Goal: Contribute content: Contribute content

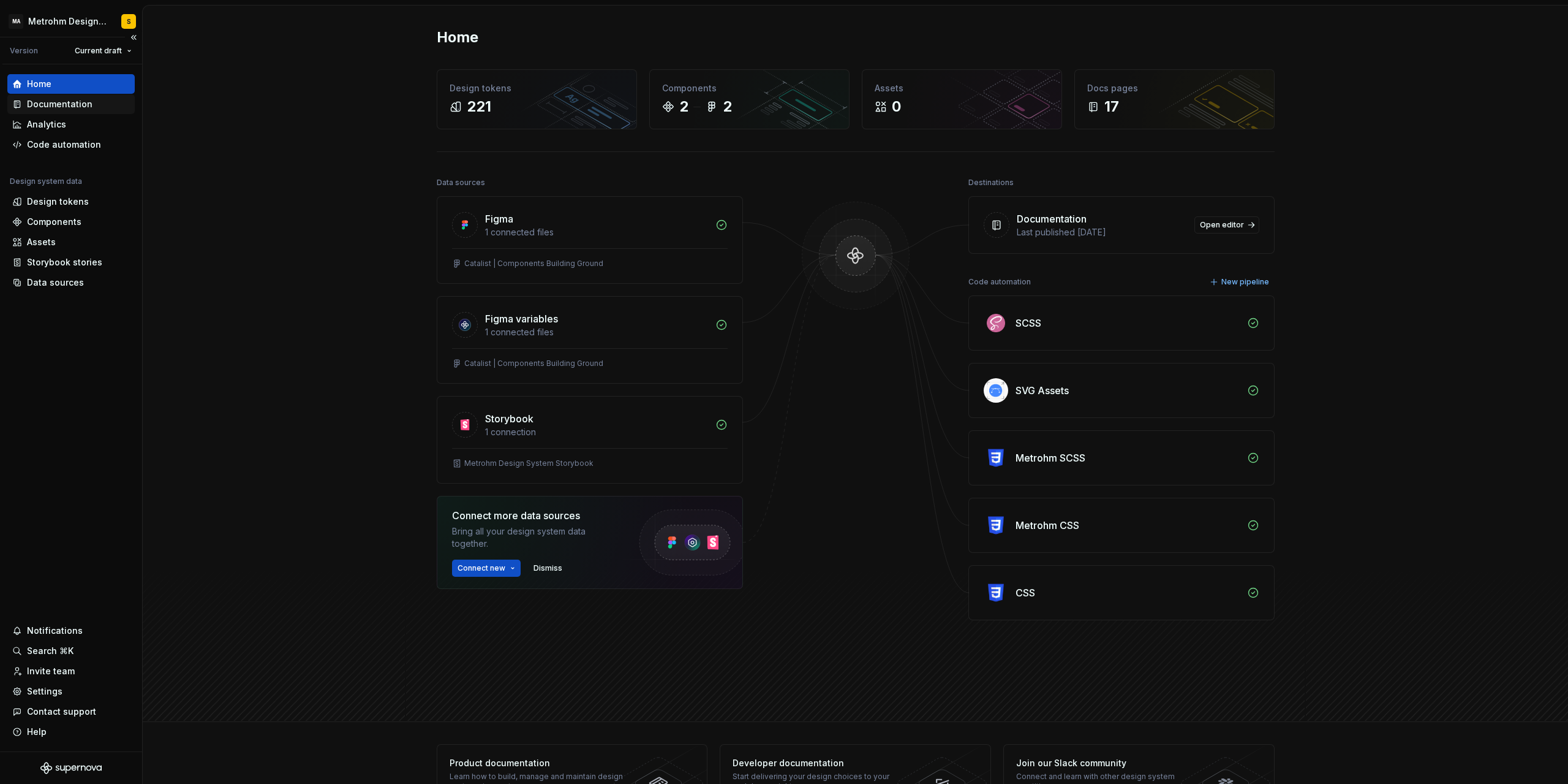
click at [27, 103] on div "Documentation" at bounding box center [60, 104] width 66 height 13
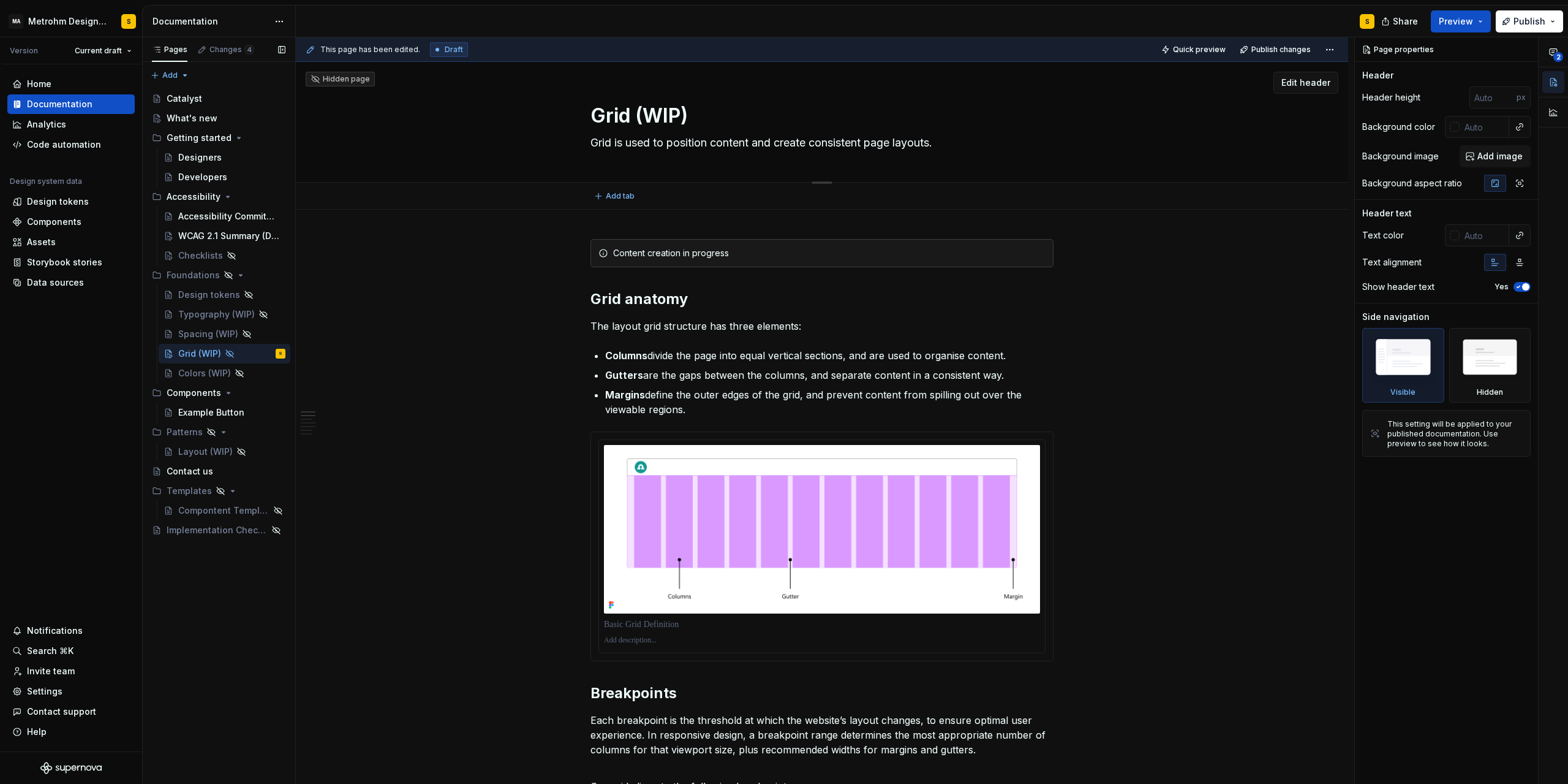
click at [609, 115] on textarea "Grid (WIP)" at bounding box center [820, 115] width 463 height 29
type textarea "*"
type textarea "L(WIP)"
type textarea "*"
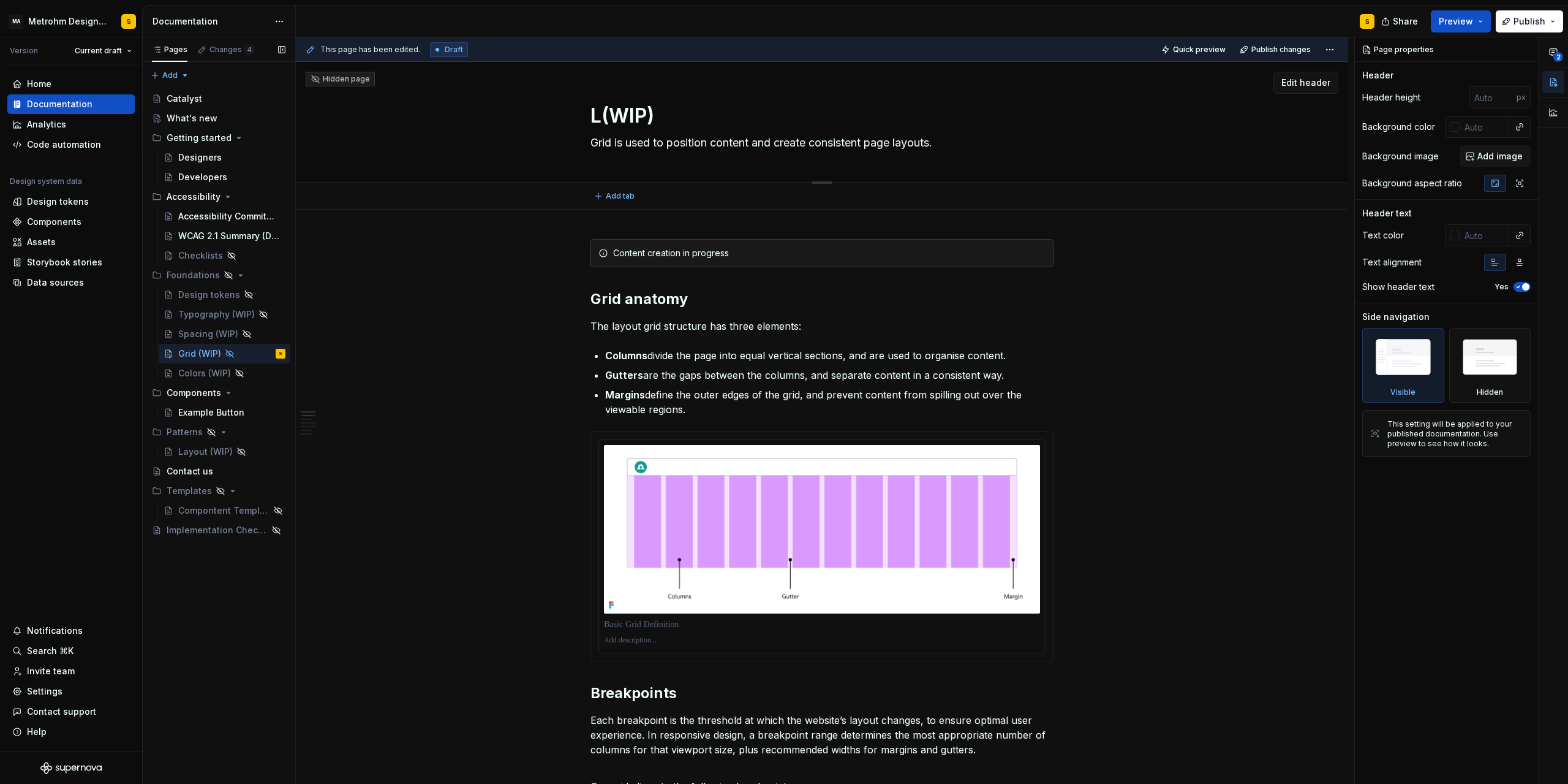
type textarea "La(WIP)"
type textarea "*"
type textarea "Lay(WIP)"
type textarea "*"
type textarea "Layo(WIP)"
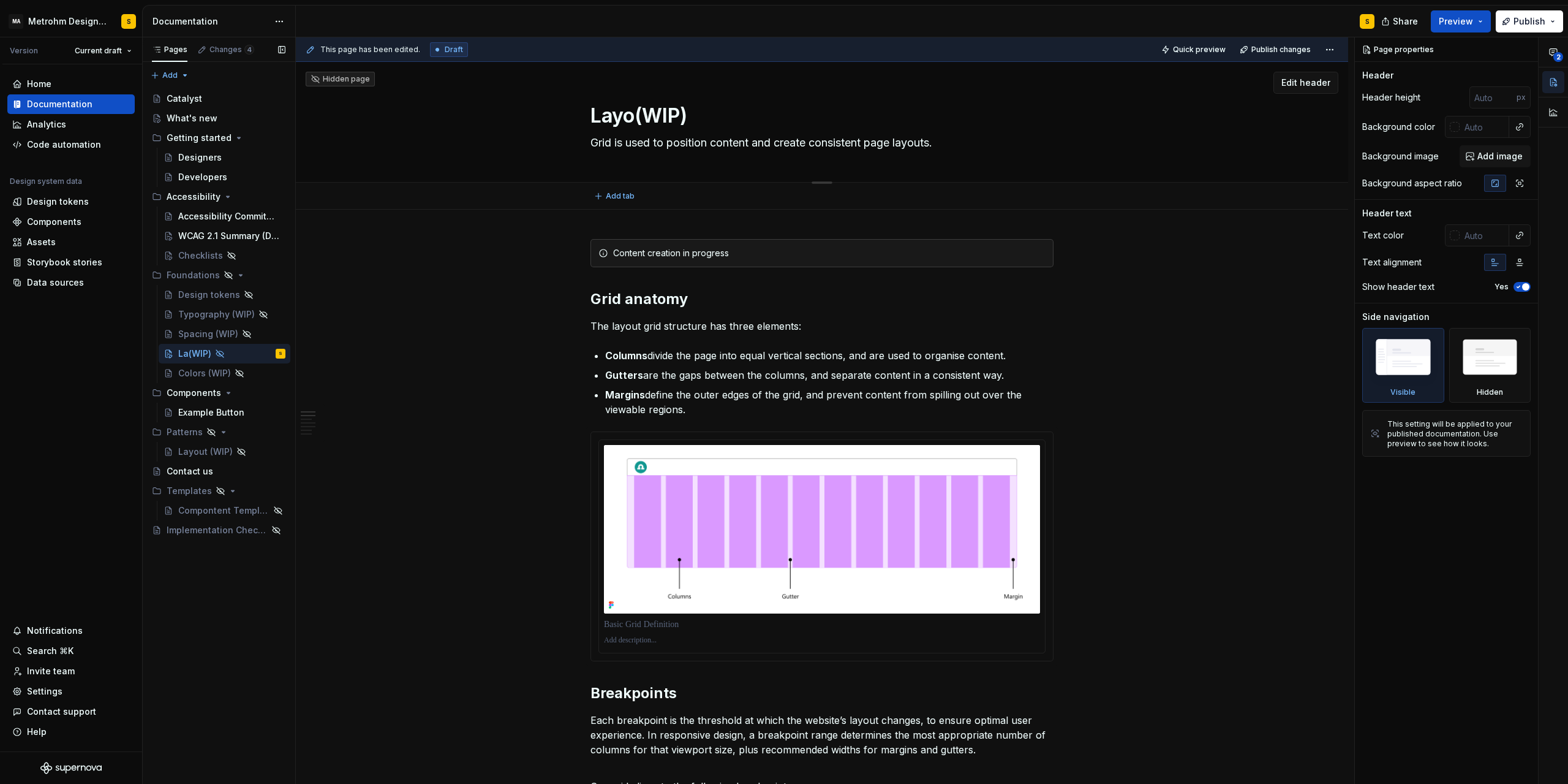
type textarea "*"
type textarea "Layou(WIP)"
type textarea "*"
type textarea "Layout(WIP)"
type textarea "*"
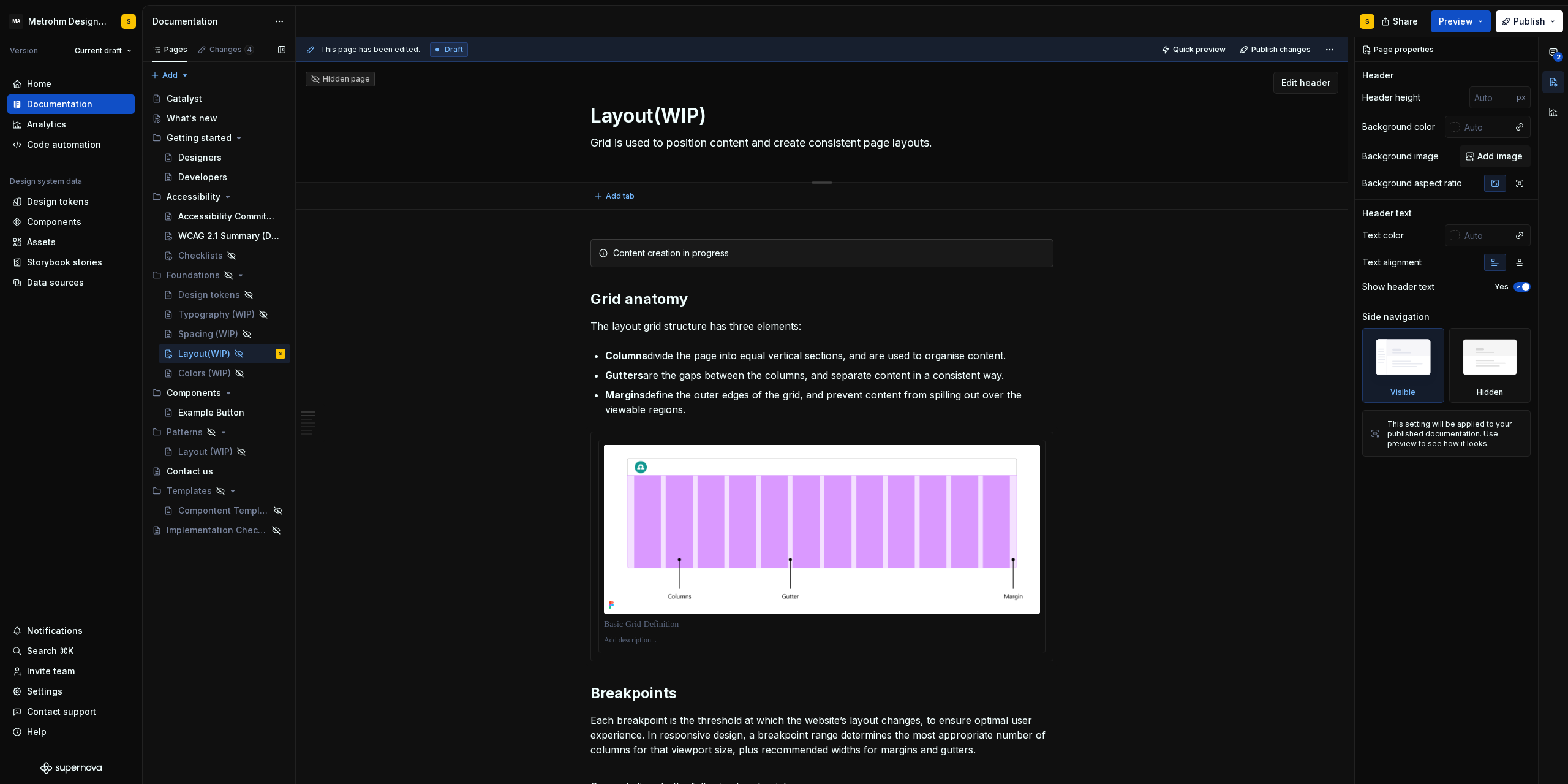
type textarea "Layout (WIP)"
click at [630, 114] on textarea "Layout (WIP)" at bounding box center [820, 115] width 463 height 29
type textarea "*"
type textarea "G(WIP)"
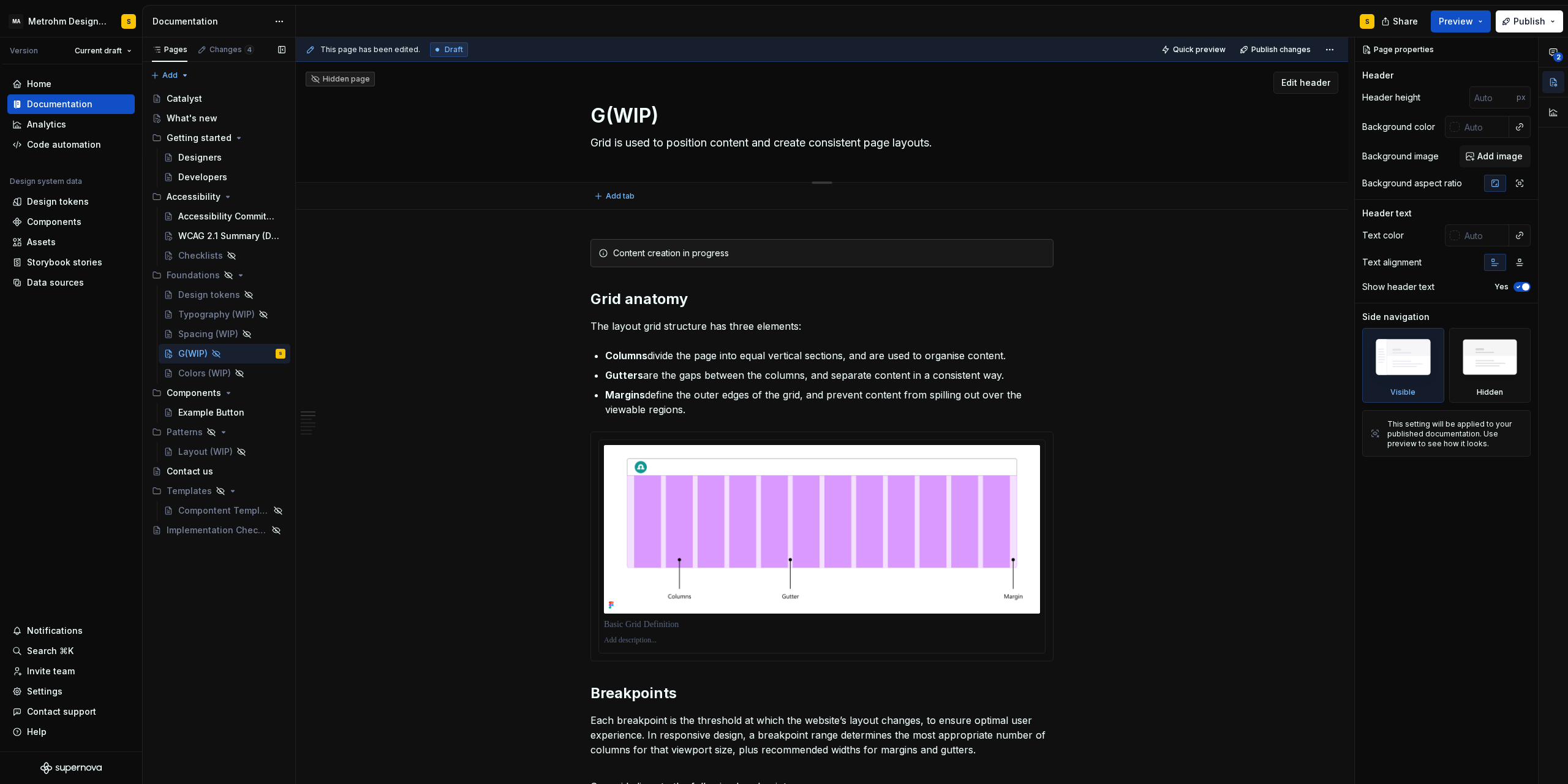
type textarea "*"
type textarea "Gr(WIP)"
type textarea "*"
type textarea "Gri(WIP)"
type textarea "*"
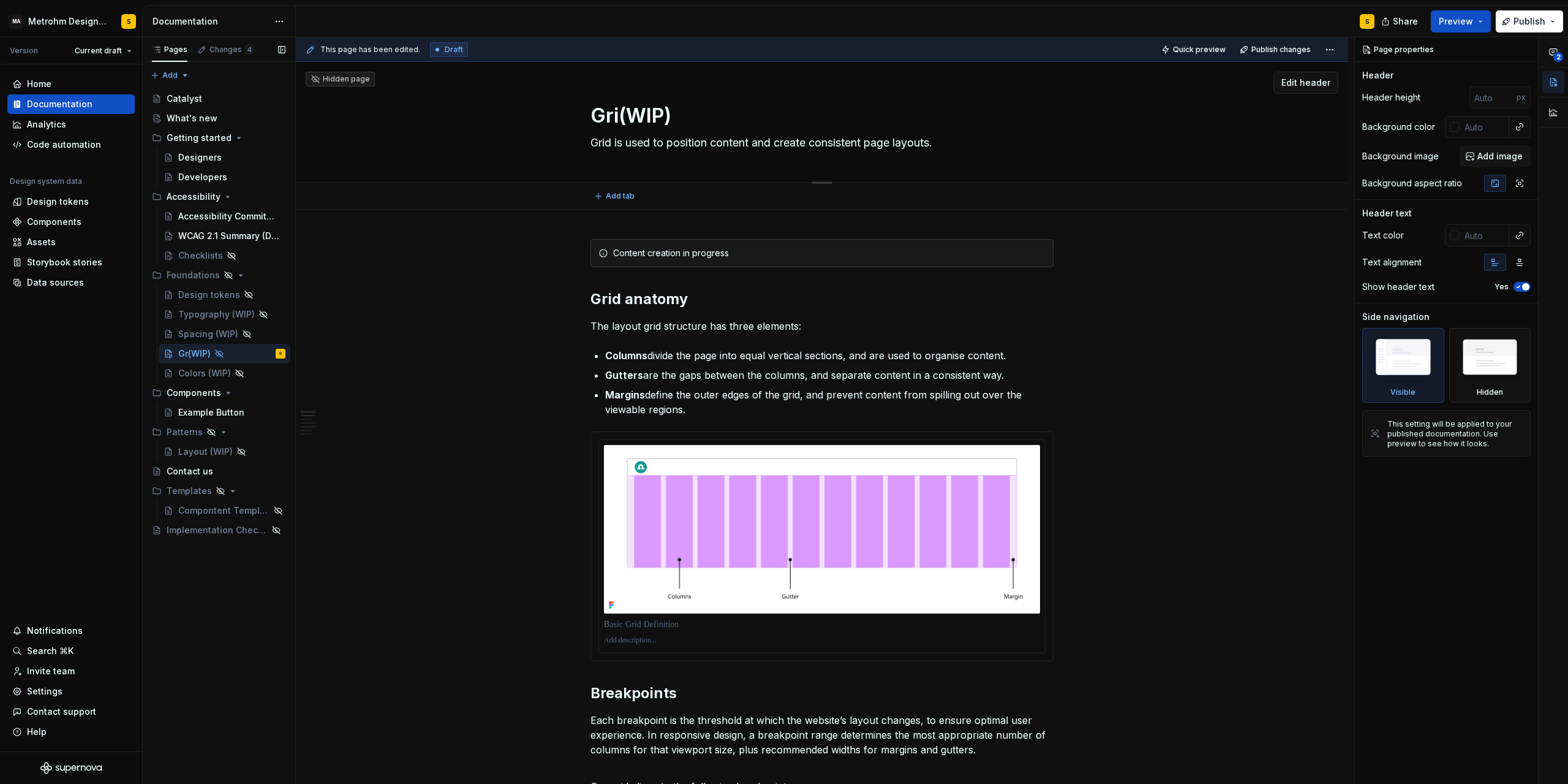
type textarea "Grid(WIP)"
type textarea "*"
type textarea "Grid (WIP)"
type textarea "*"
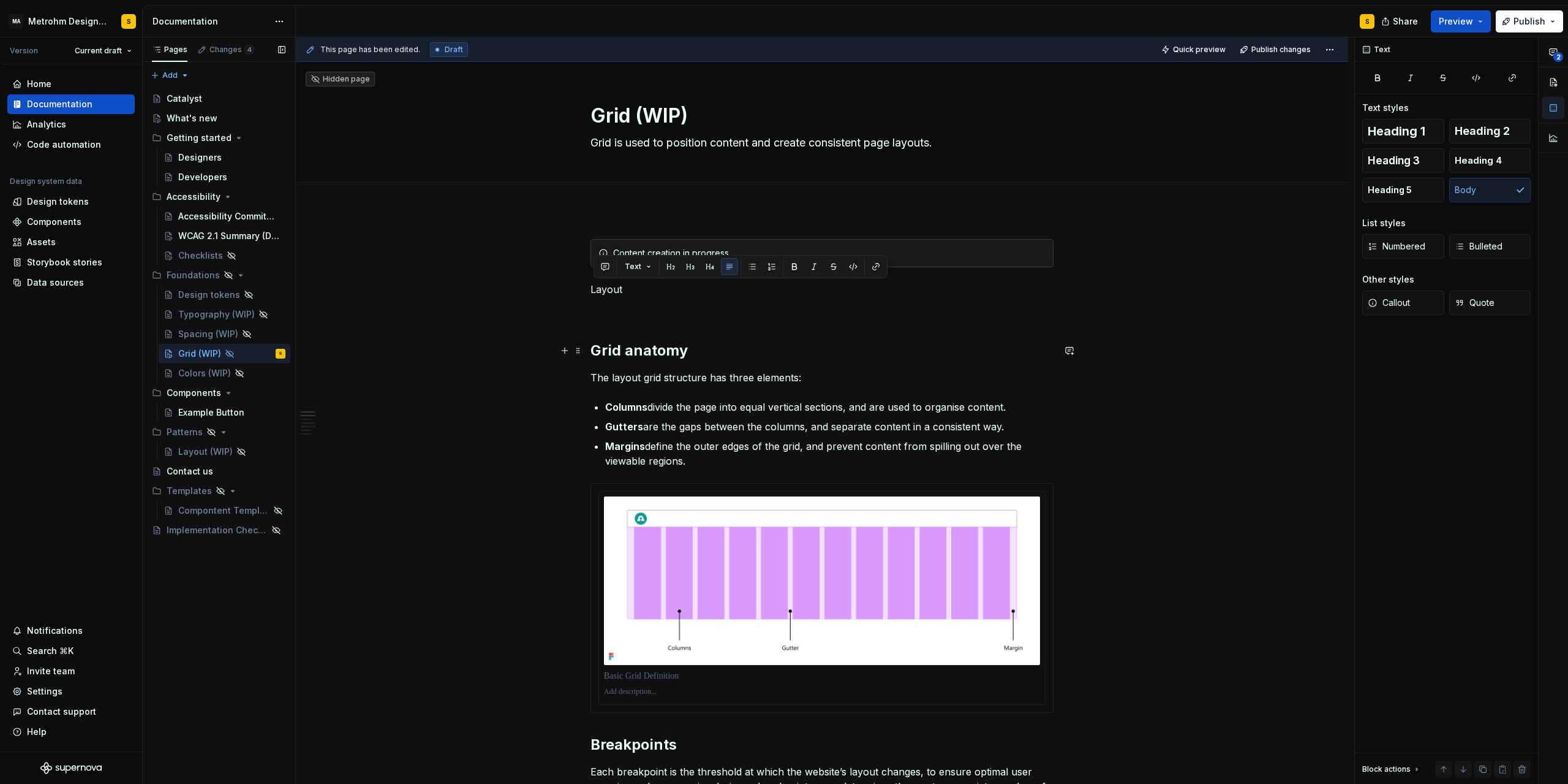
click at [634, 353] on h2 "Grid anatomy" at bounding box center [822, 350] width 463 height 19
click at [609, 287] on p "Layout" at bounding box center [822, 289] width 463 height 14
click at [1494, 126] on span "Heading 2" at bounding box center [1483, 131] width 56 height 13
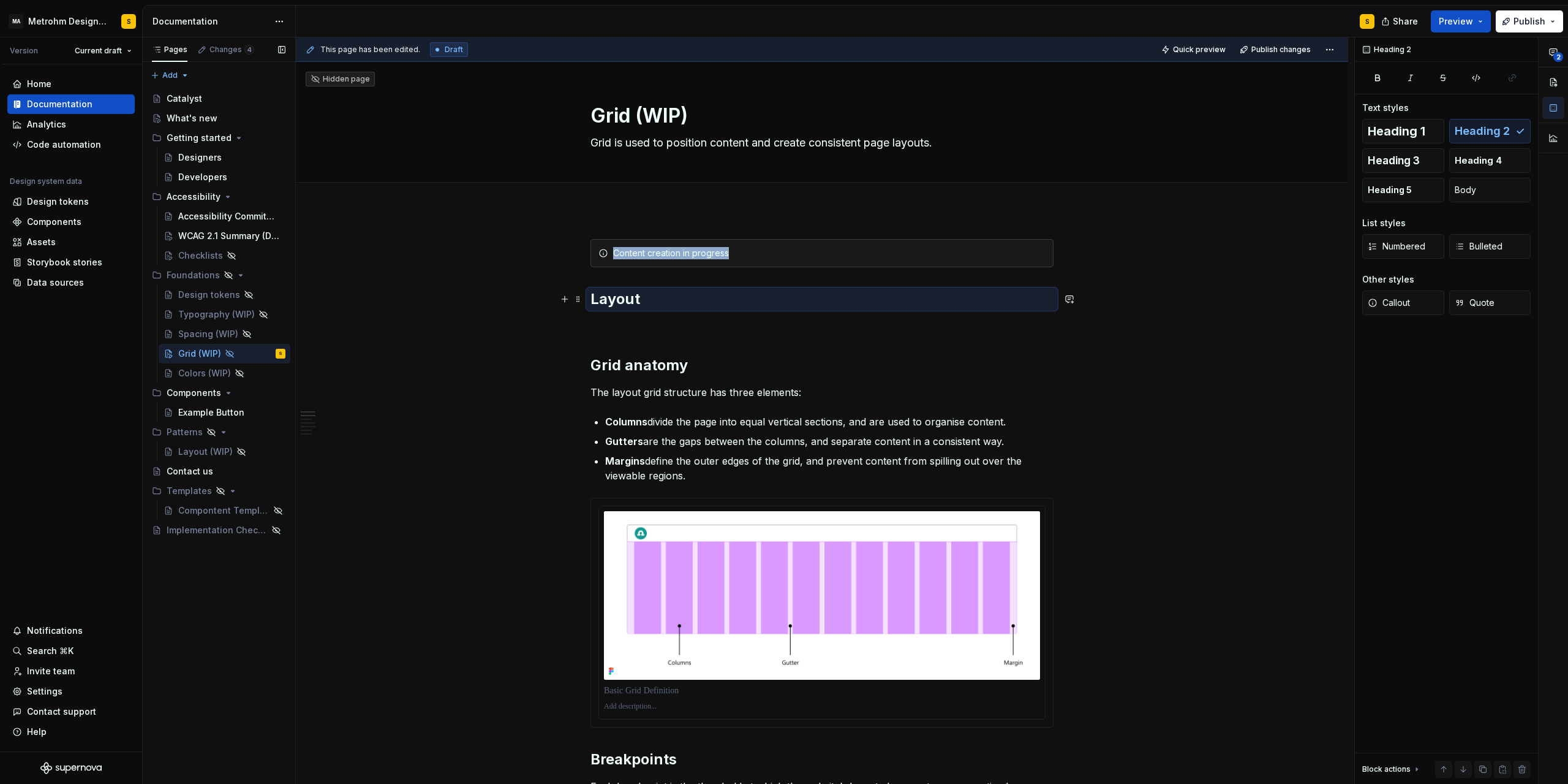
click at [665, 295] on h2 "Layout" at bounding box center [822, 299] width 463 height 19
click at [634, 298] on h2 "Layout" at bounding box center [822, 299] width 463 height 19
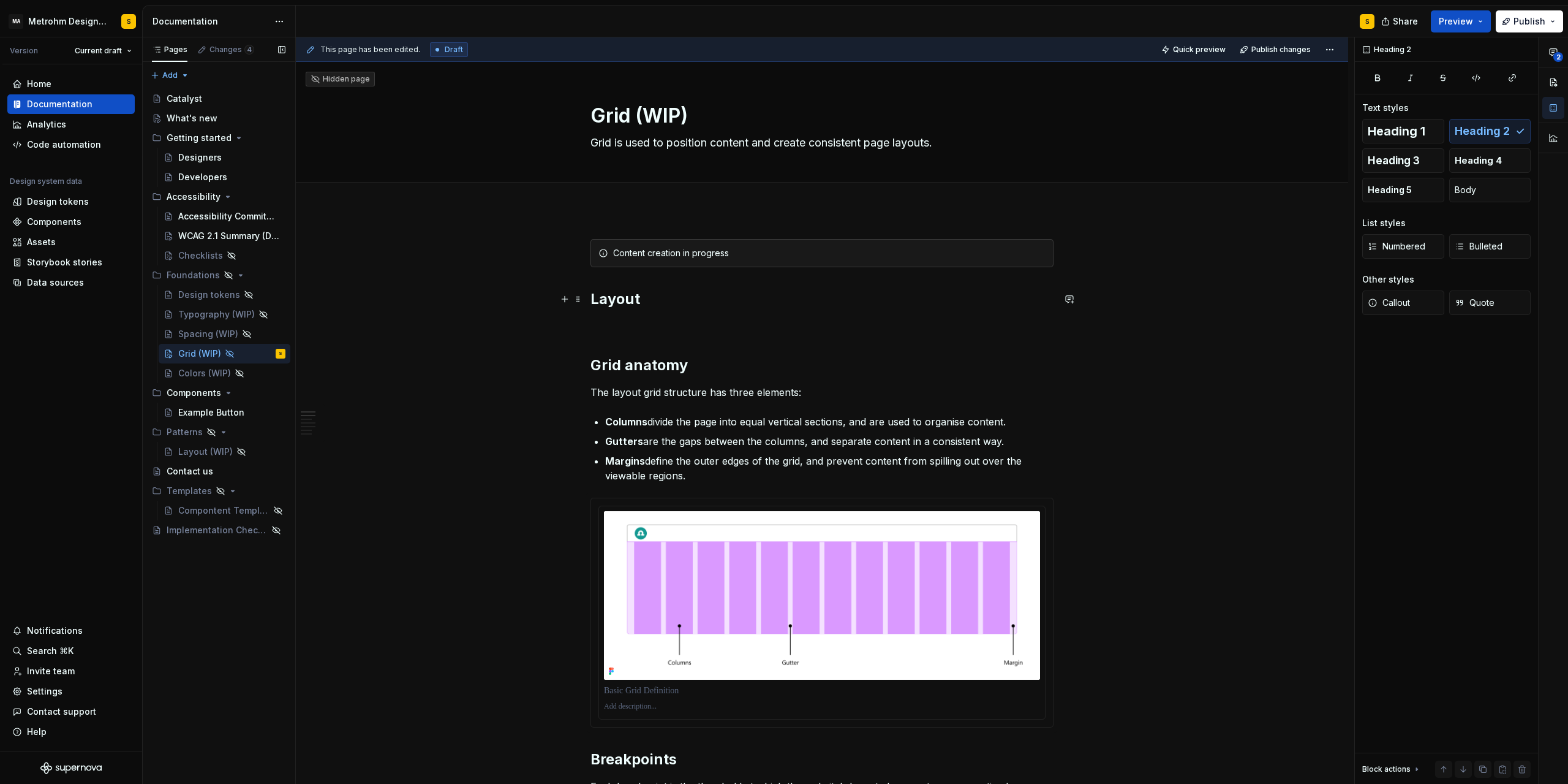
click at [651, 302] on h2 "Layout" at bounding box center [822, 299] width 463 height 19
click at [601, 332] on p at bounding box center [822, 325] width 463 height 14
click at [643, 298] on h2 "Layout foundations" at bounding box center [822, 299] width 463 height 19
click at [642, 298] on h2 "Layout foundations" at bounding box center [822, 299] width 463 height 19
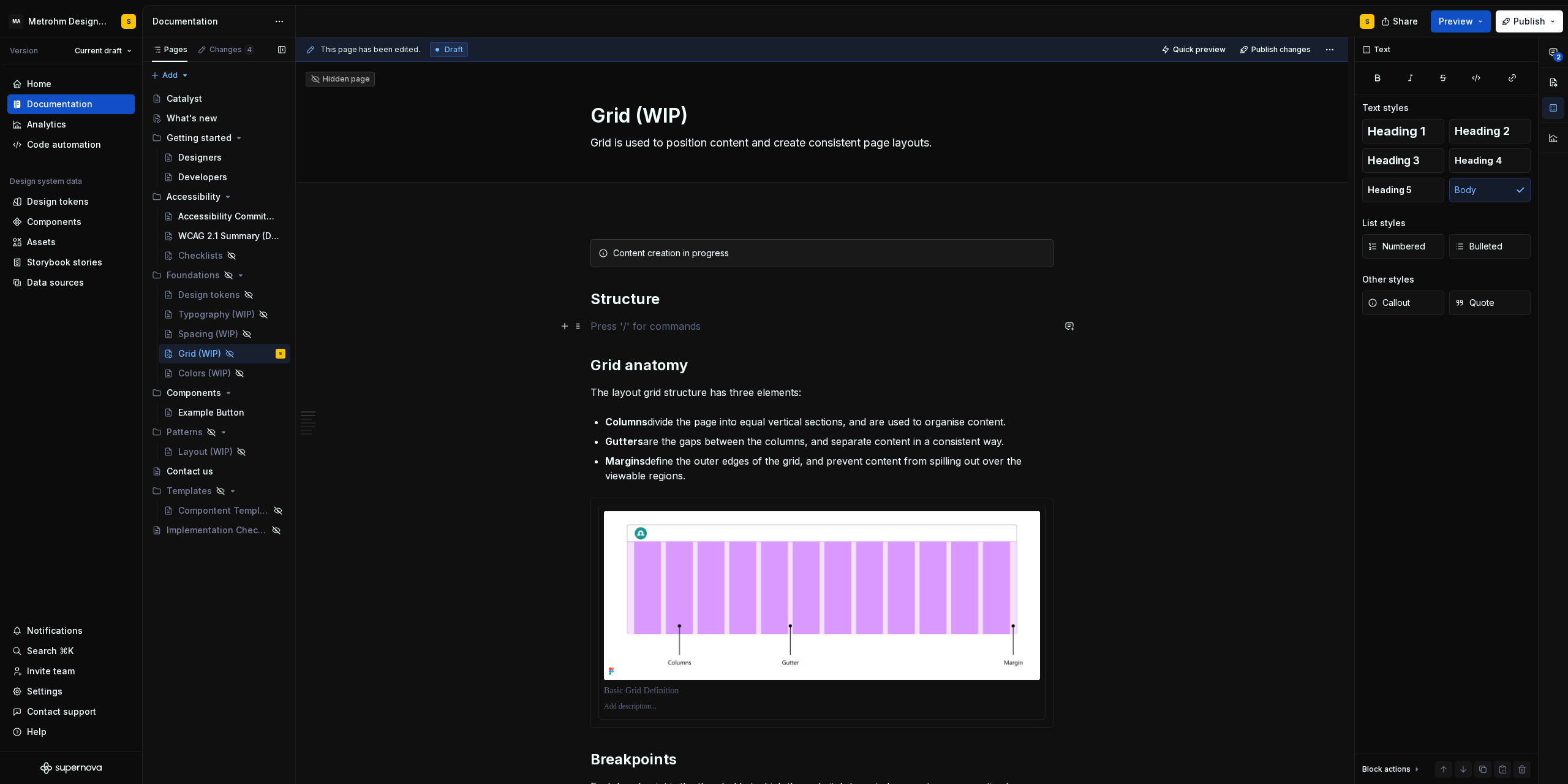
click at [631, 326] on p at bounding box center [822, 325] width 463 height 14
click at [653, 321] on p at bounding box center [822, 325] width 463 height 14
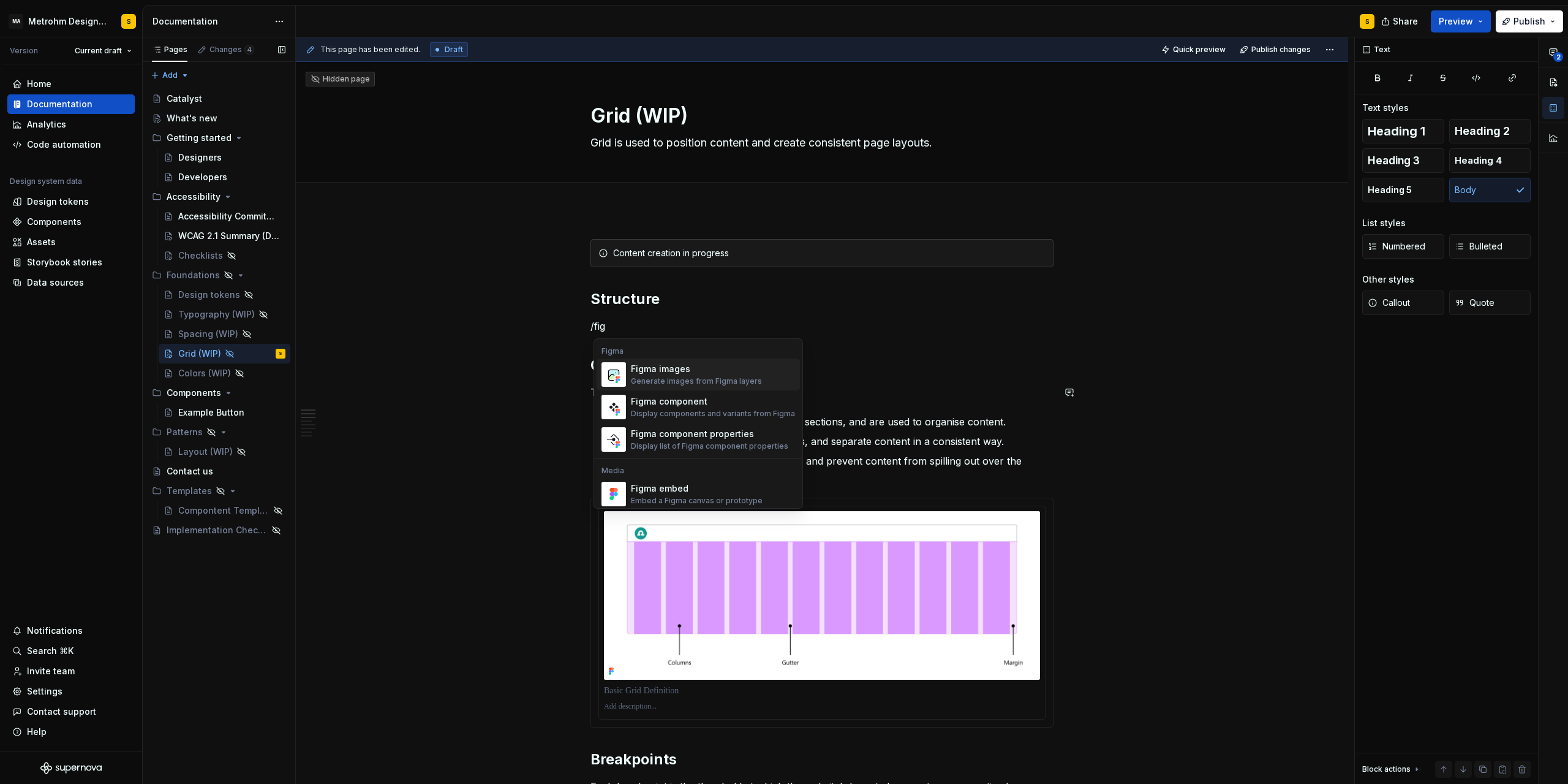
click at [667, 371] on div "Figma images" at bounding box center [697, 369] width 131 height 13
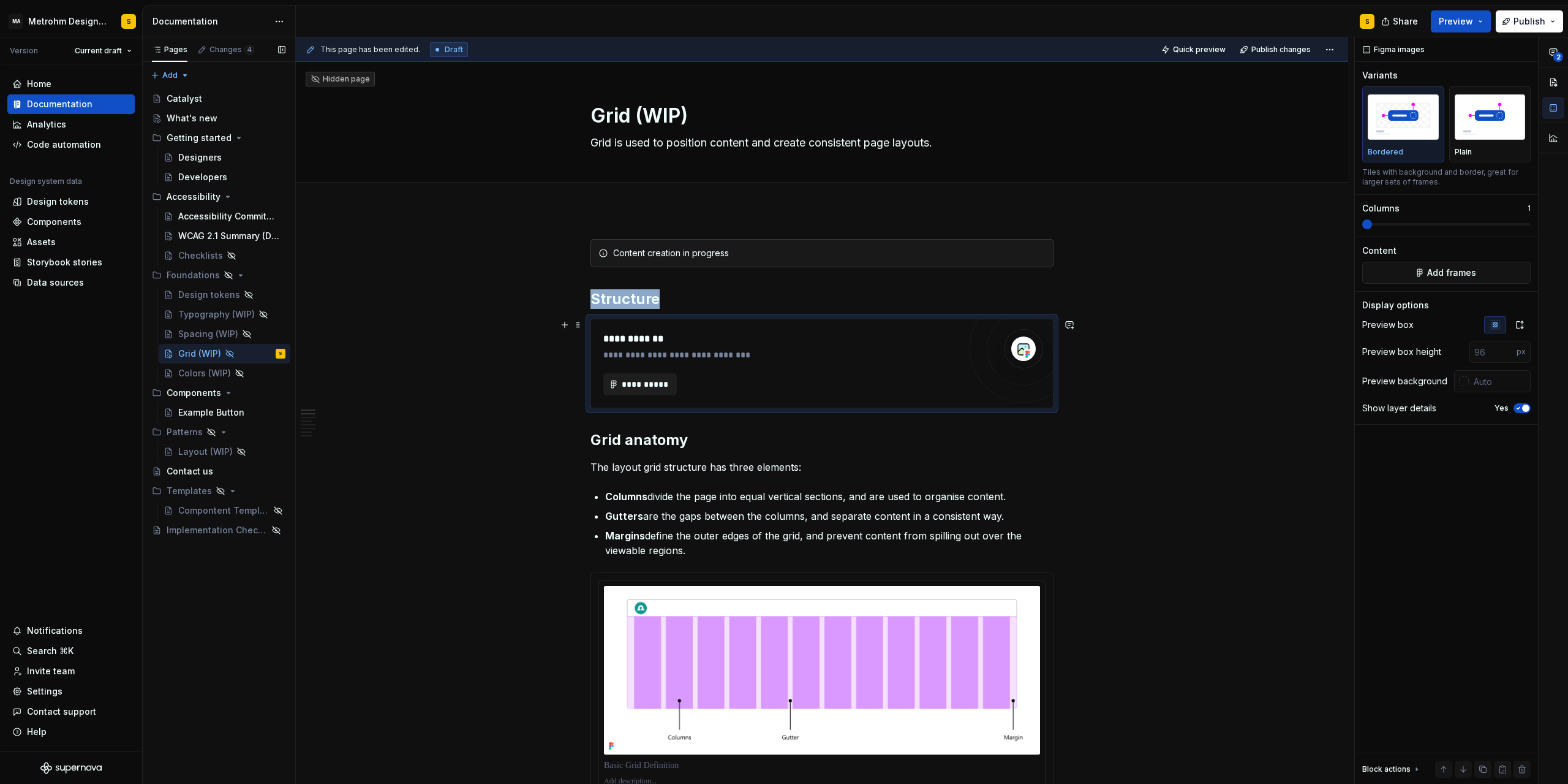
click at [625, 388] on span "**********" at bounding box center [645, 384] width 48 height 13
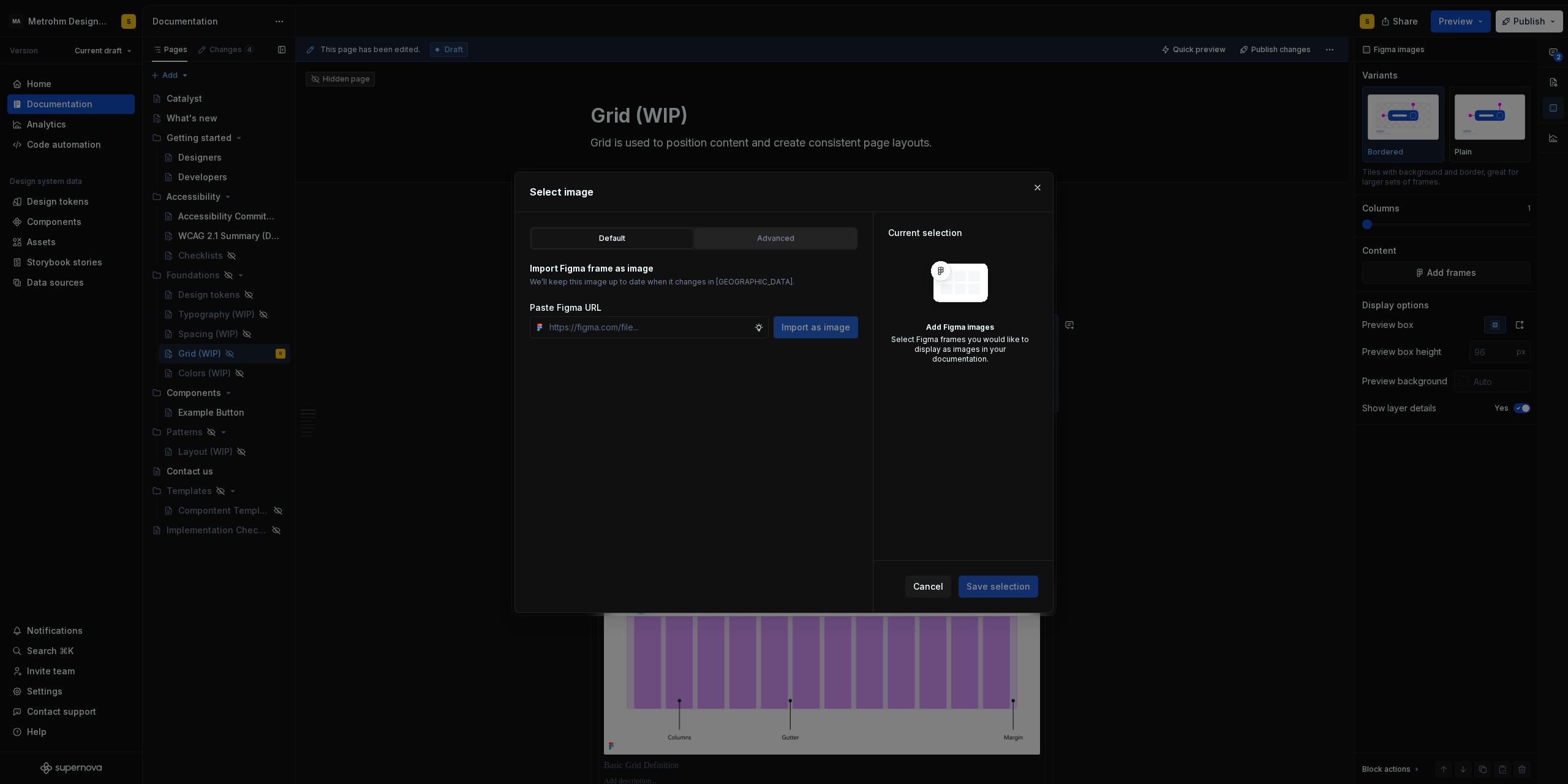
click at [771, 243] on div "Advanced" at bounding box center [776, 238] width 154 height 13
click at [825, 284] on div "button" at bounding box center [827, 283] width 17 height 17
type textarea "*"
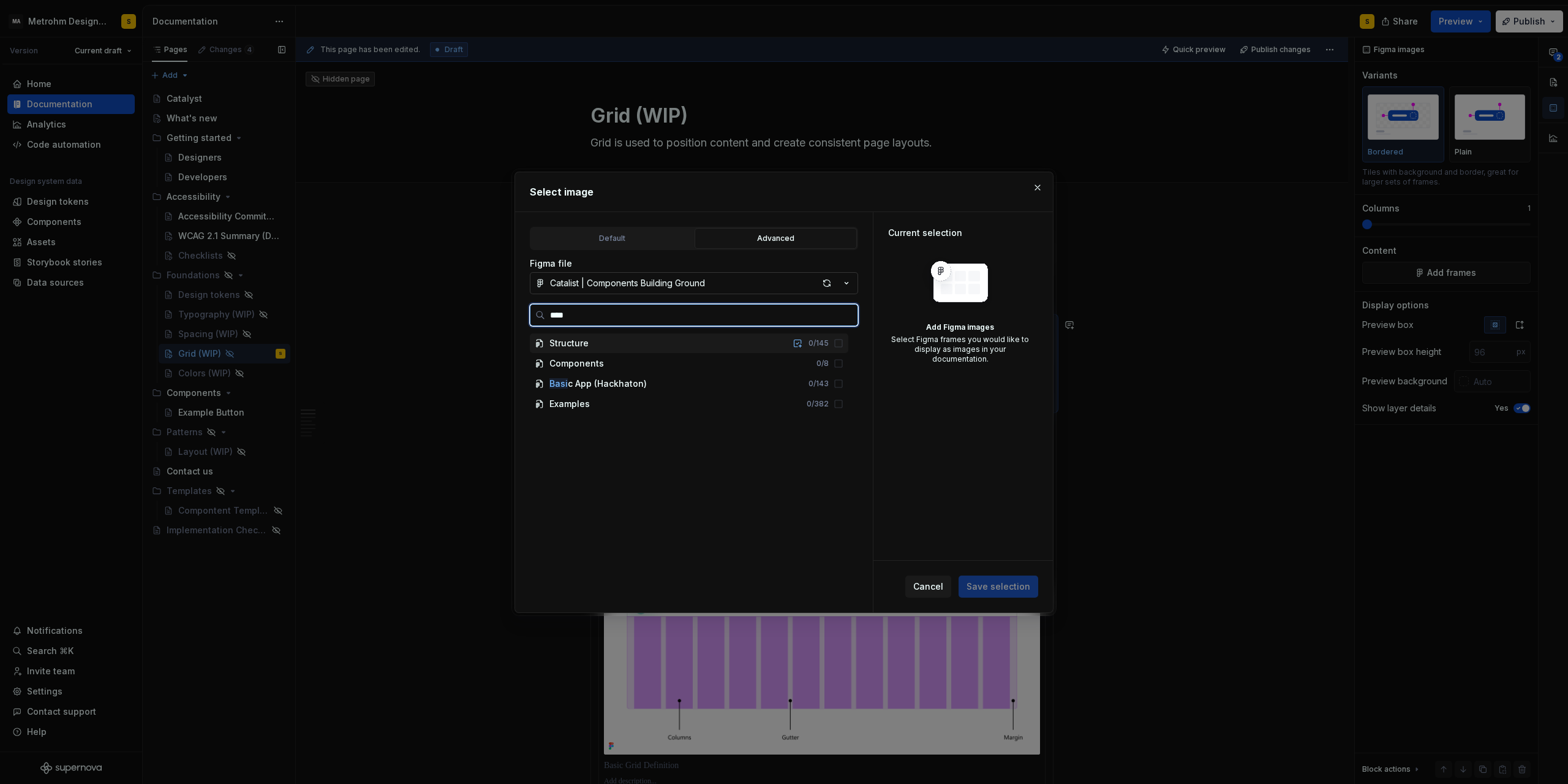
type input "*****"
click at [603, 403] on div "Basic Layout Definition" at bounding box center [610, 403] width 98 height 13
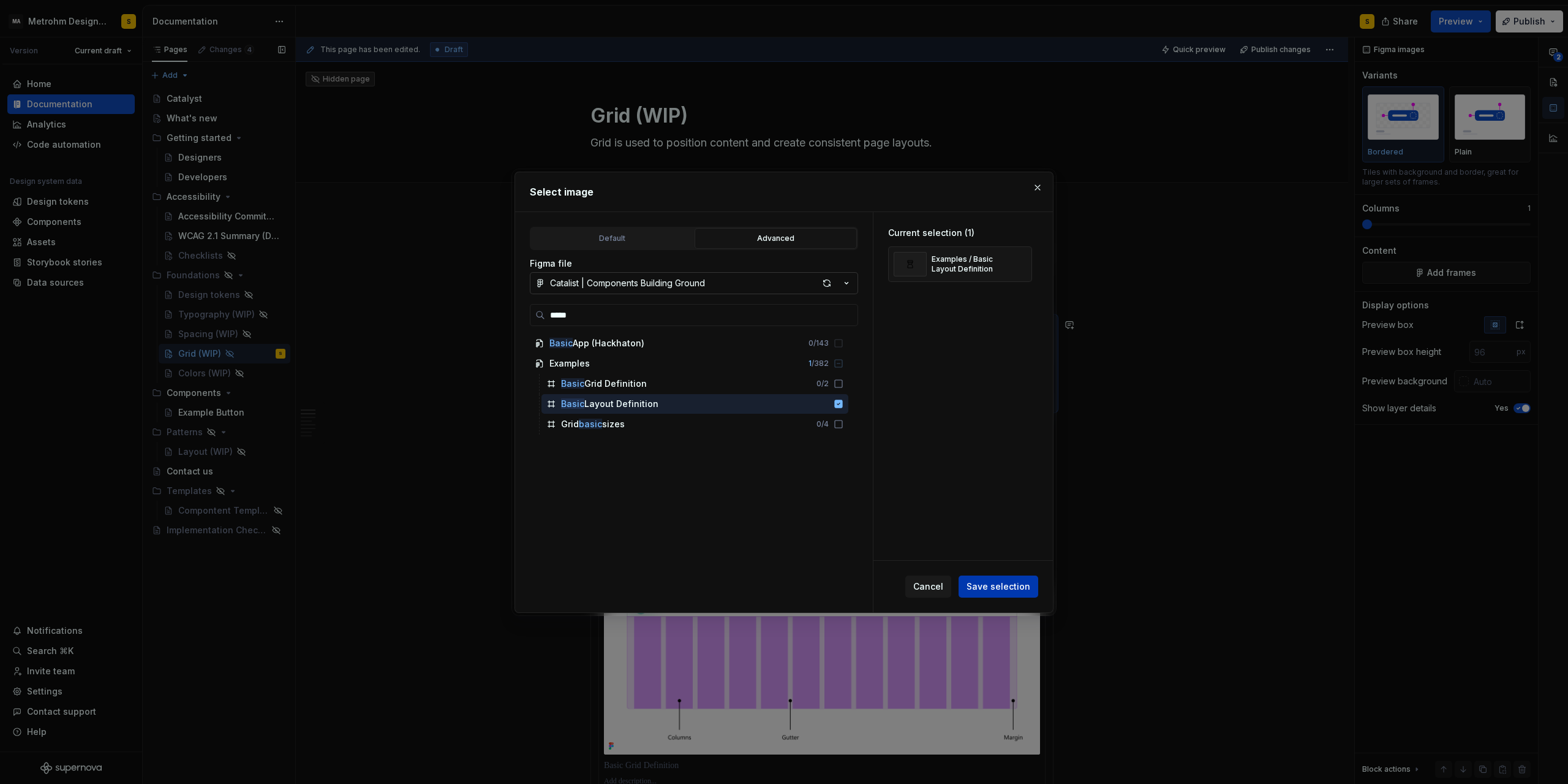
click at [994, 585] on span "Save selection" at bounding box center [999, 586] width 64 height 13
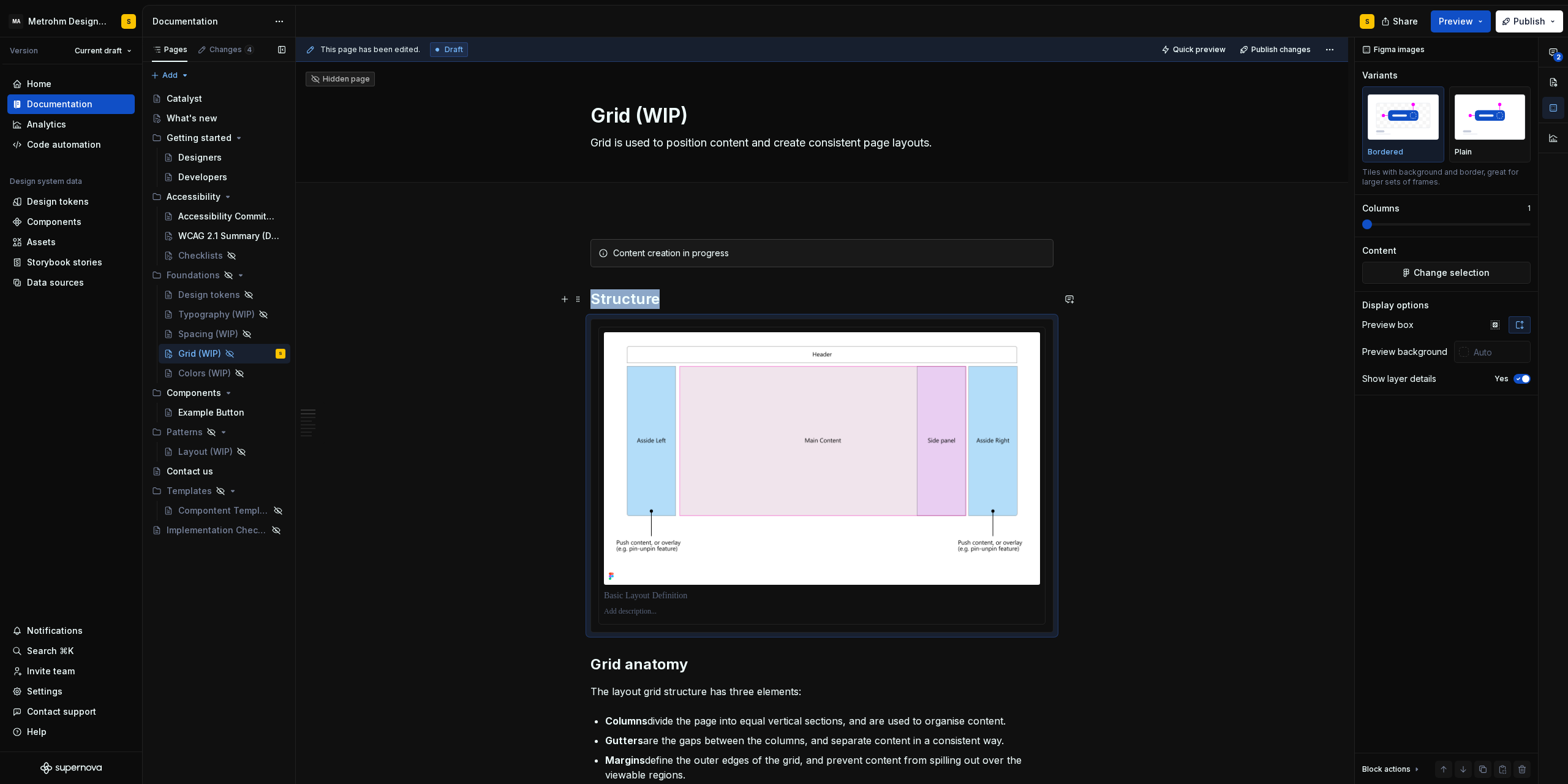
click at [634, 298] on h2 "Structure" at bounding box center [822, 299] width 463 height 19
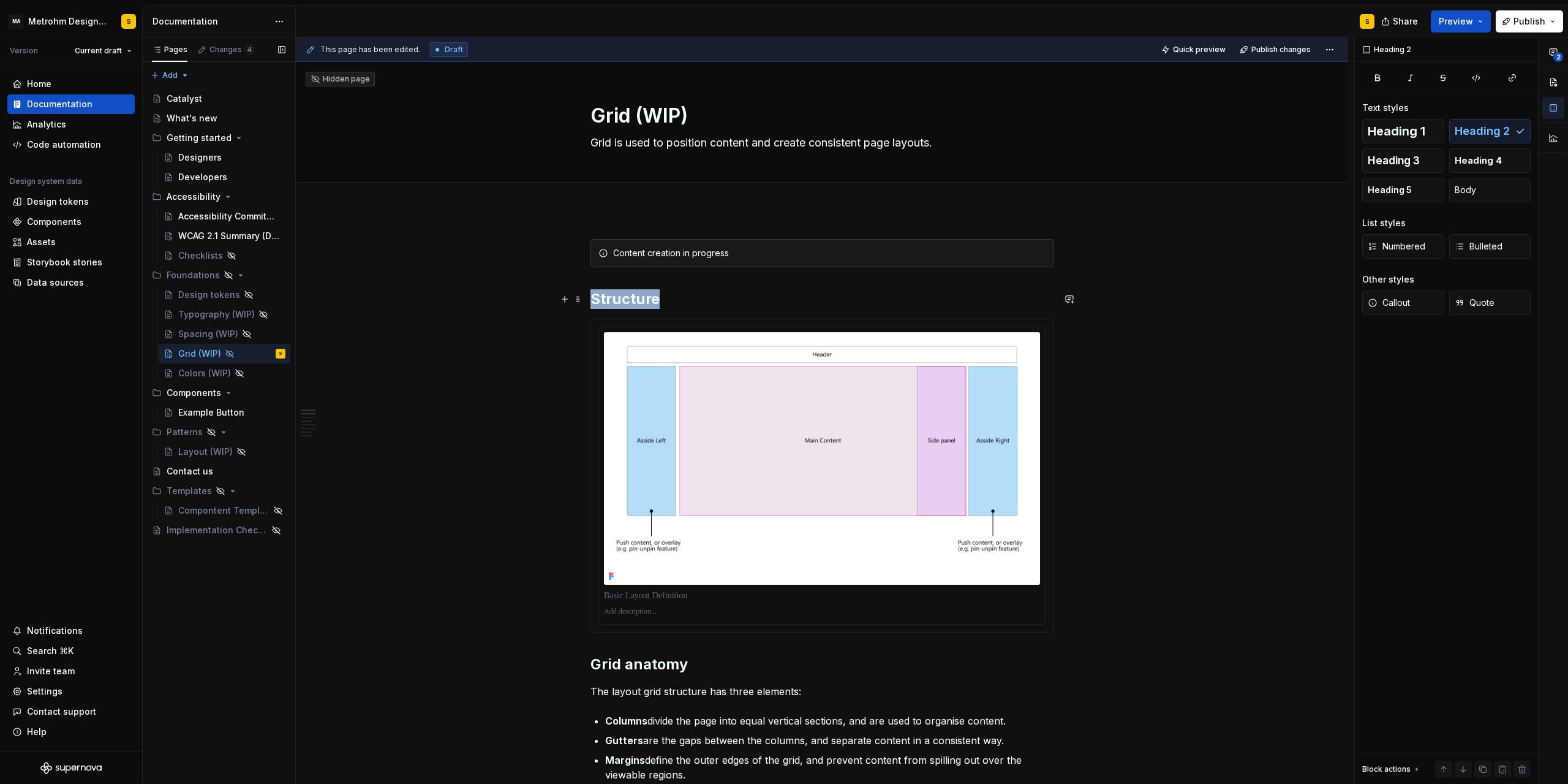
click at [634, 298] on h2 "Structure" at bounding box center [822, 299] width 463 height 19
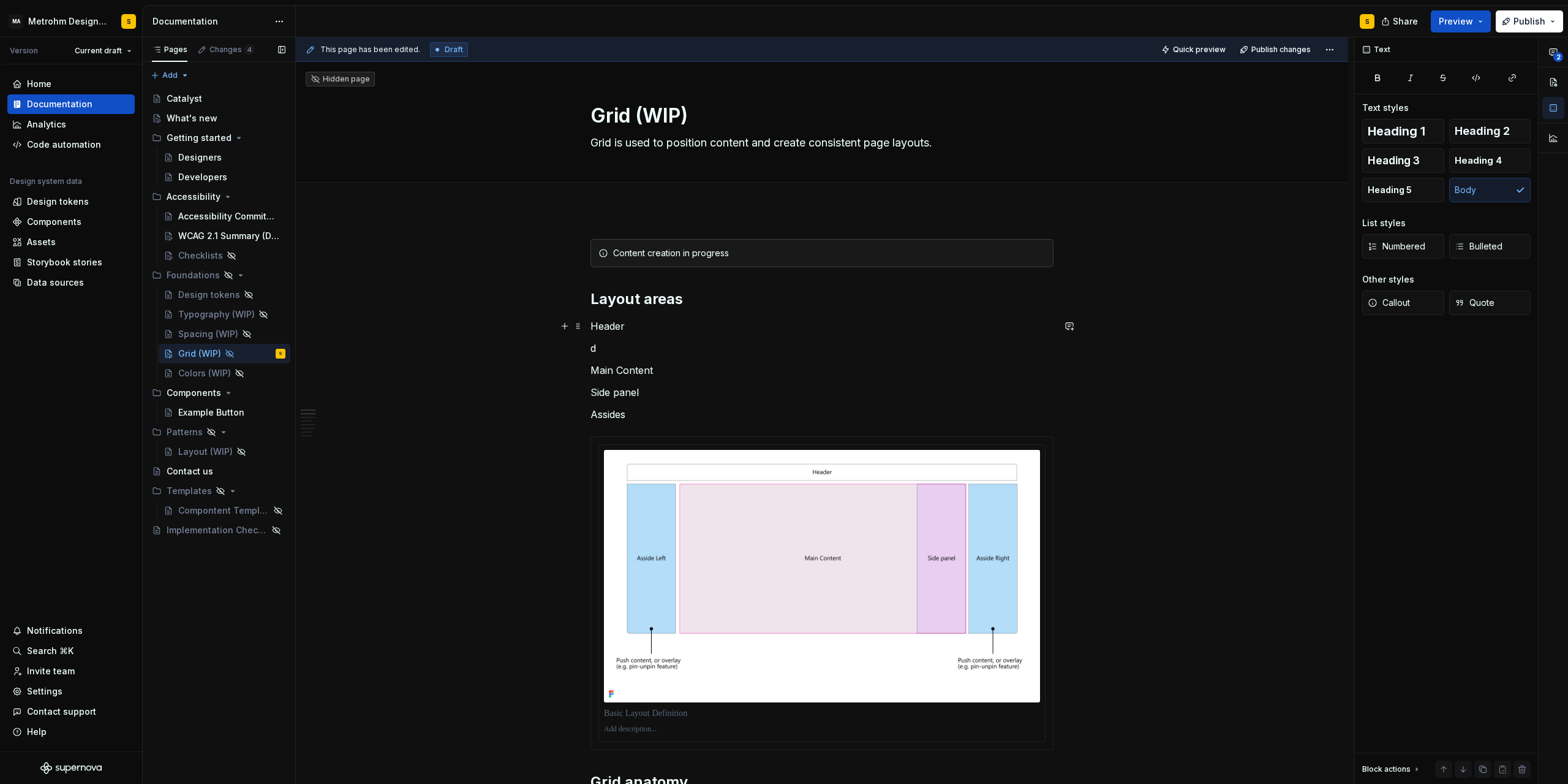
click at [608, 326] on p "Header" at bounding box center [822, 325] width 463 height 14
click at [692, 304] on button "button" at bounding box center [690, 303] width 17 height 17
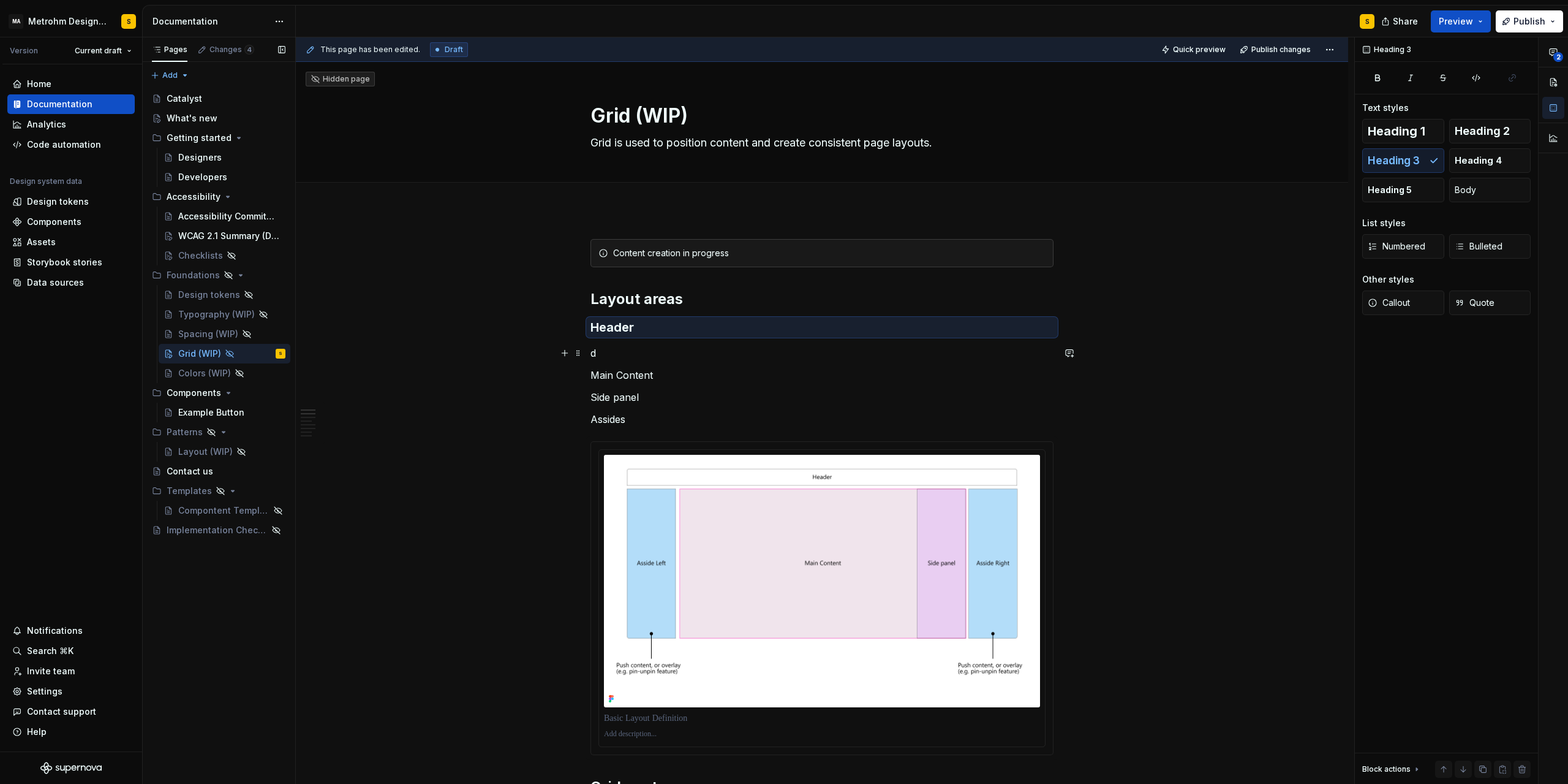
click at [610, 354] on p "d" at bounding box center [822, 353] width 463 height 14
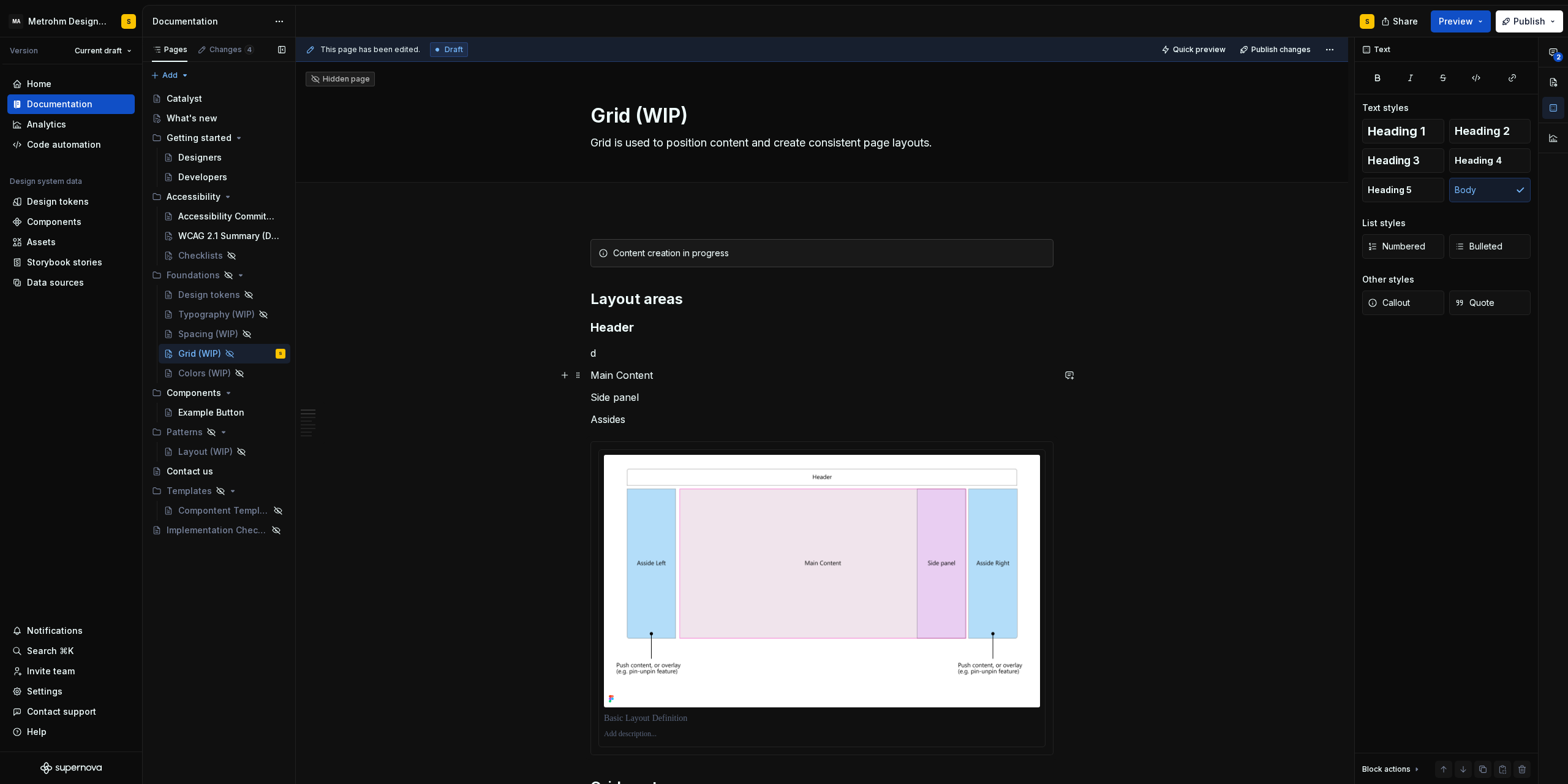
click at [625, 375] on p "Main Content" at bounding box center [822, 375] width 463 height 14
click at [683, 352] on button "button" at bounding box center [690, 352] width 17 height 17
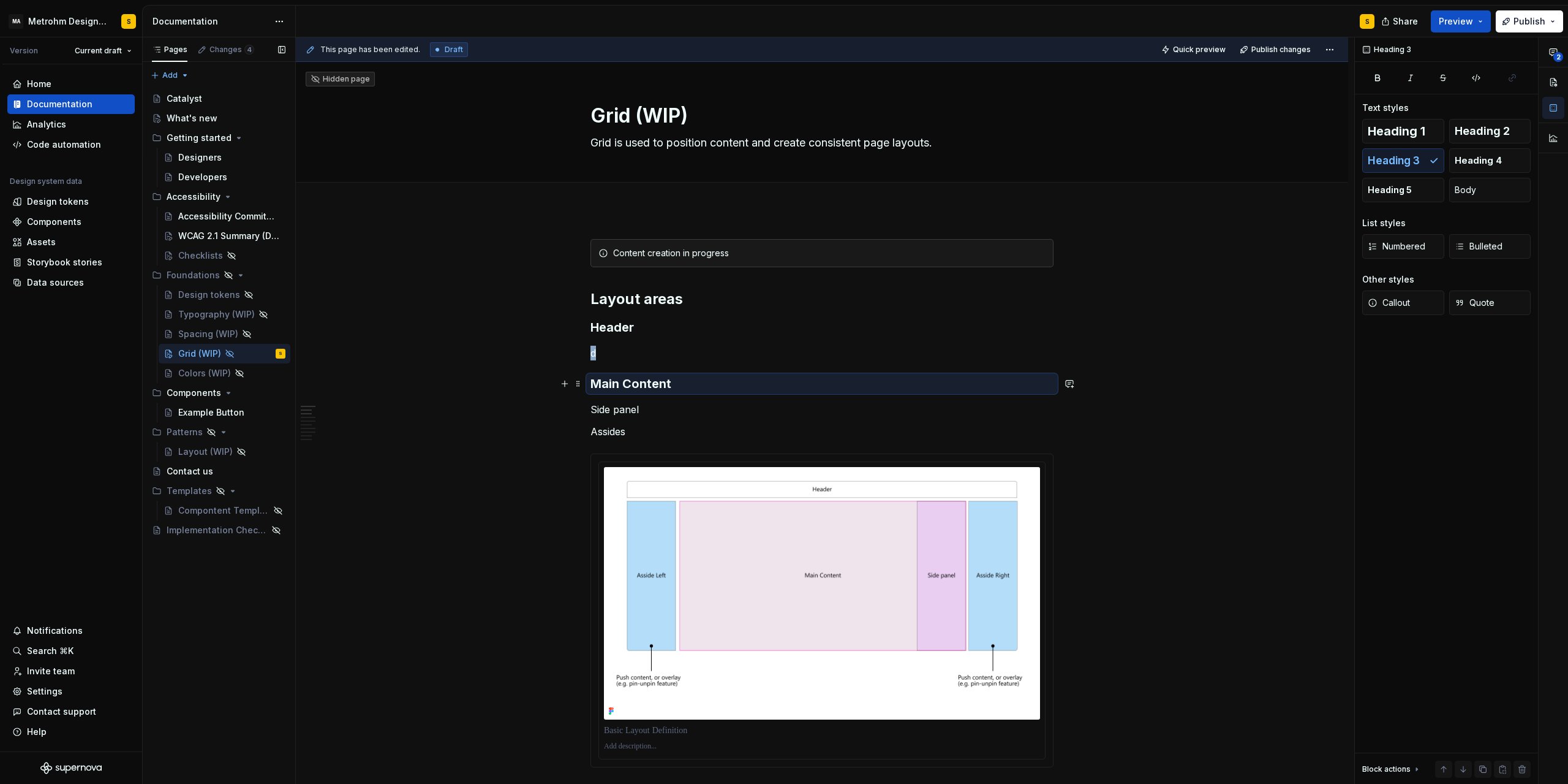
click at [683, 392] on h3 "Main Content" at bounding box center [822, 383] width 463 height 17
click at [707, 413] on p "Side panel" at bounding box center [822, 408] width 463 height 14
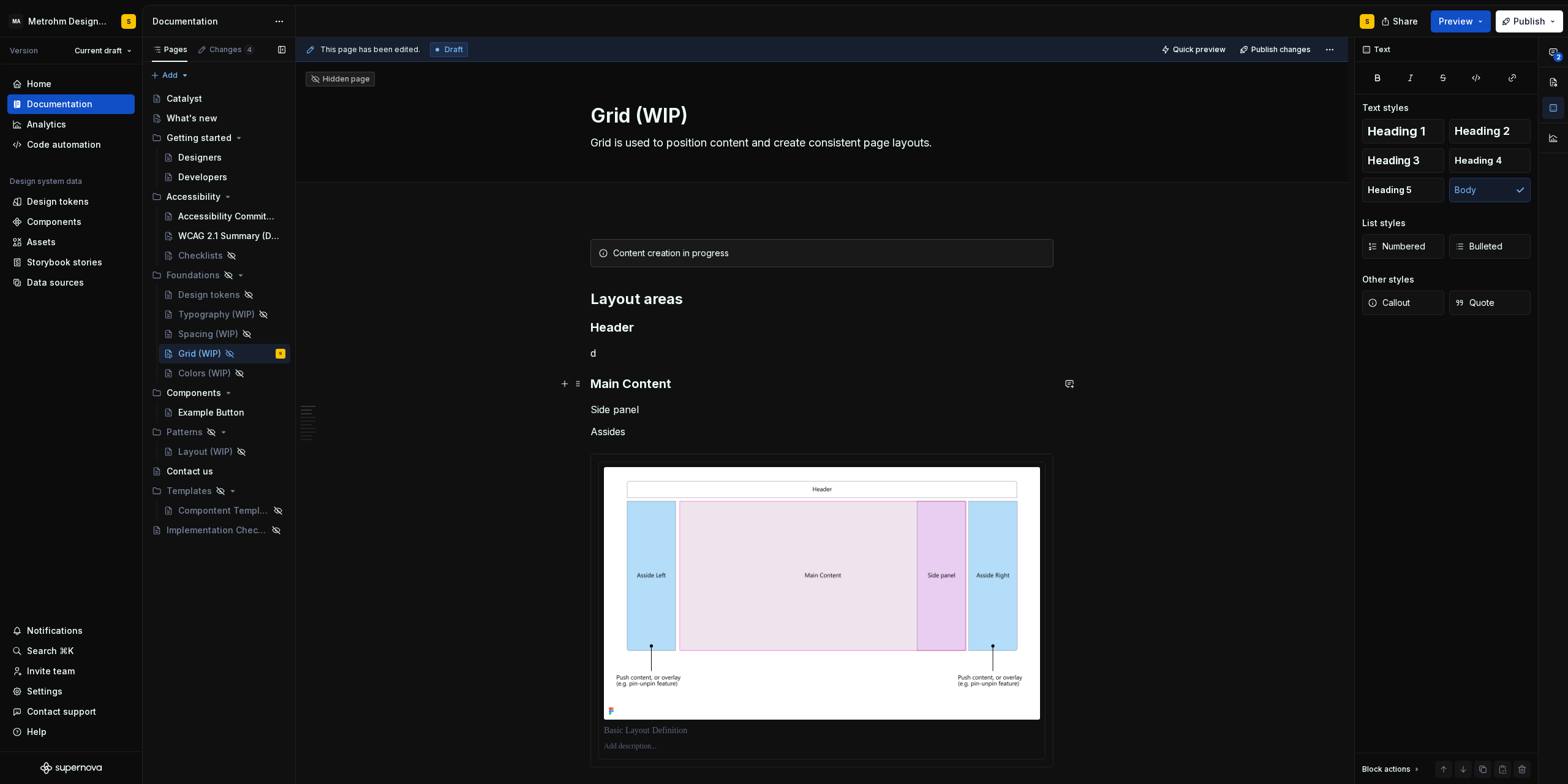
click at [697, 384] on h3 "Main Content" at bounding box center [822, 383] width 463 height 17
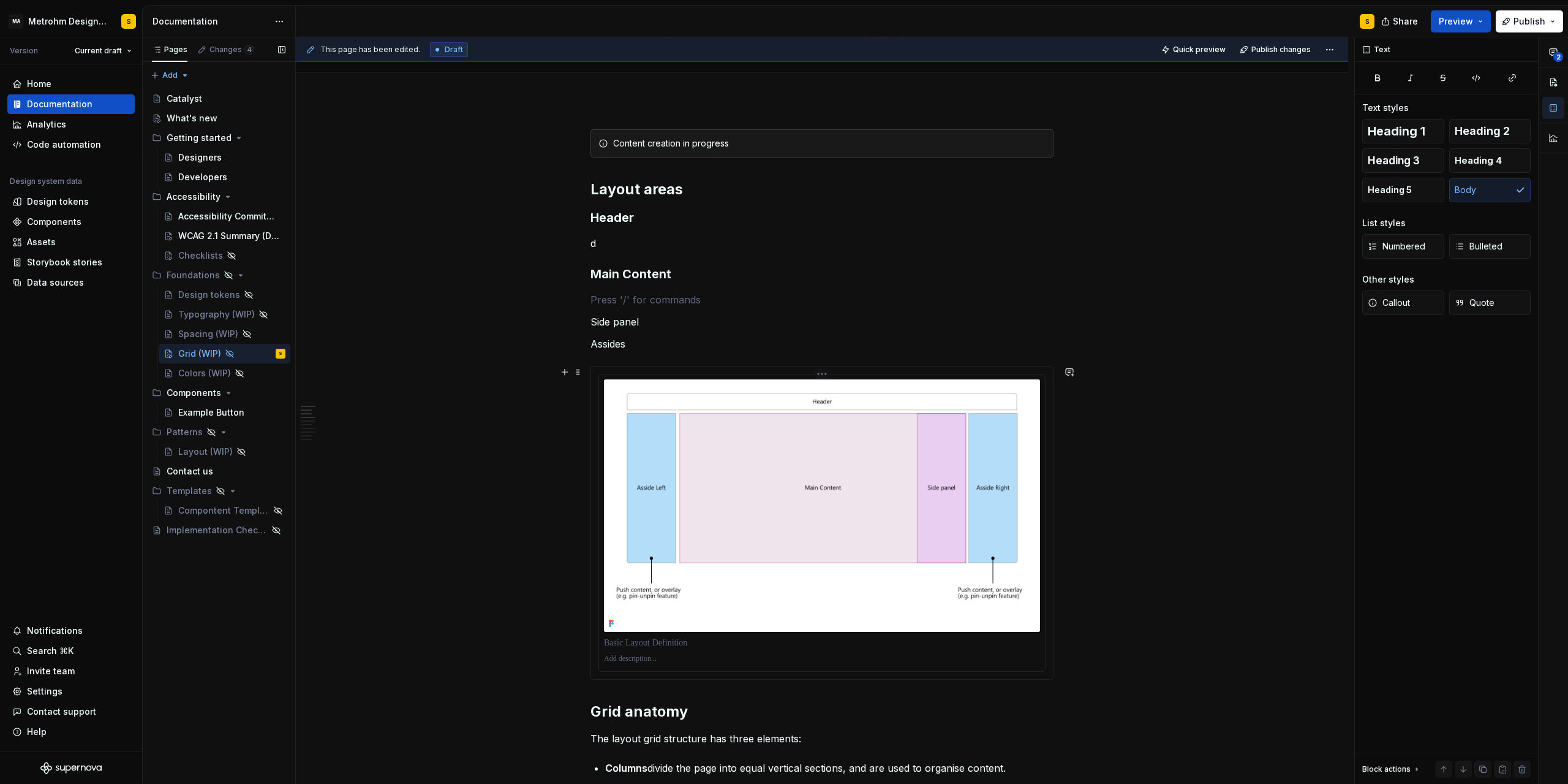
scroll to position [110, 0]
click at [633, 325] on p "Side panel" at bounding box center [822, 321] width 463 height 14
click at [690, 297] on button "button" at bounding box center [690, 298] width 17 height 17
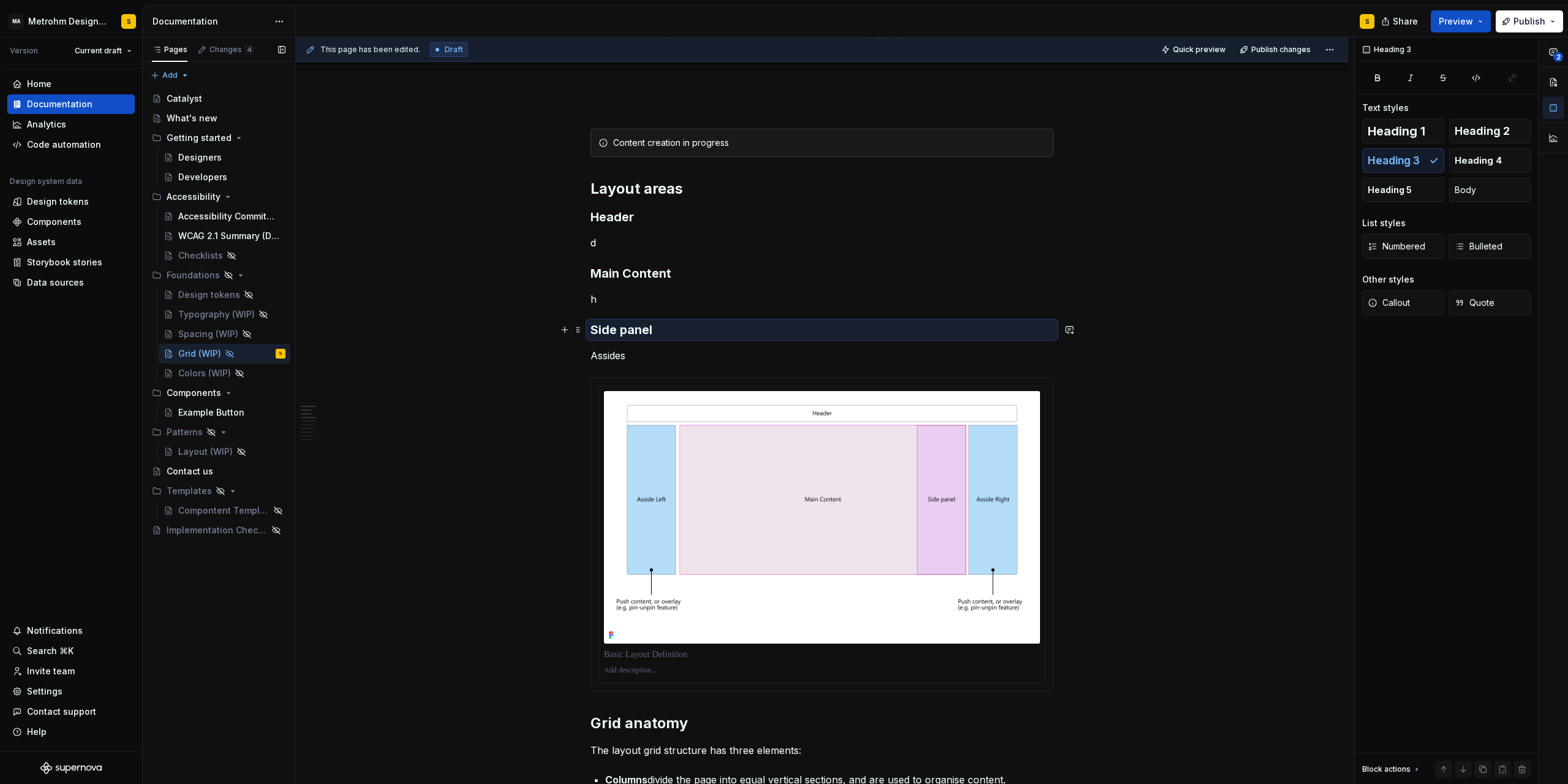
click at [669, 324] on h3 "Side panel" at bounding box center [822, 329] width 463 height 17
click at [662, 328] on h3 "Side panel" at bounding box center [822, 329] width 463 height 17
click at [656, 328] on h3 "Side panel" at bounding box center [822, 329] width 463 height 17
click at [647, 329] on h3 "Side panel" at bounding box center [822, 329] width 463 height 17
click at [658, 329] on h3 "Side panel" at bounding box center [822, 329] width 463 height 17
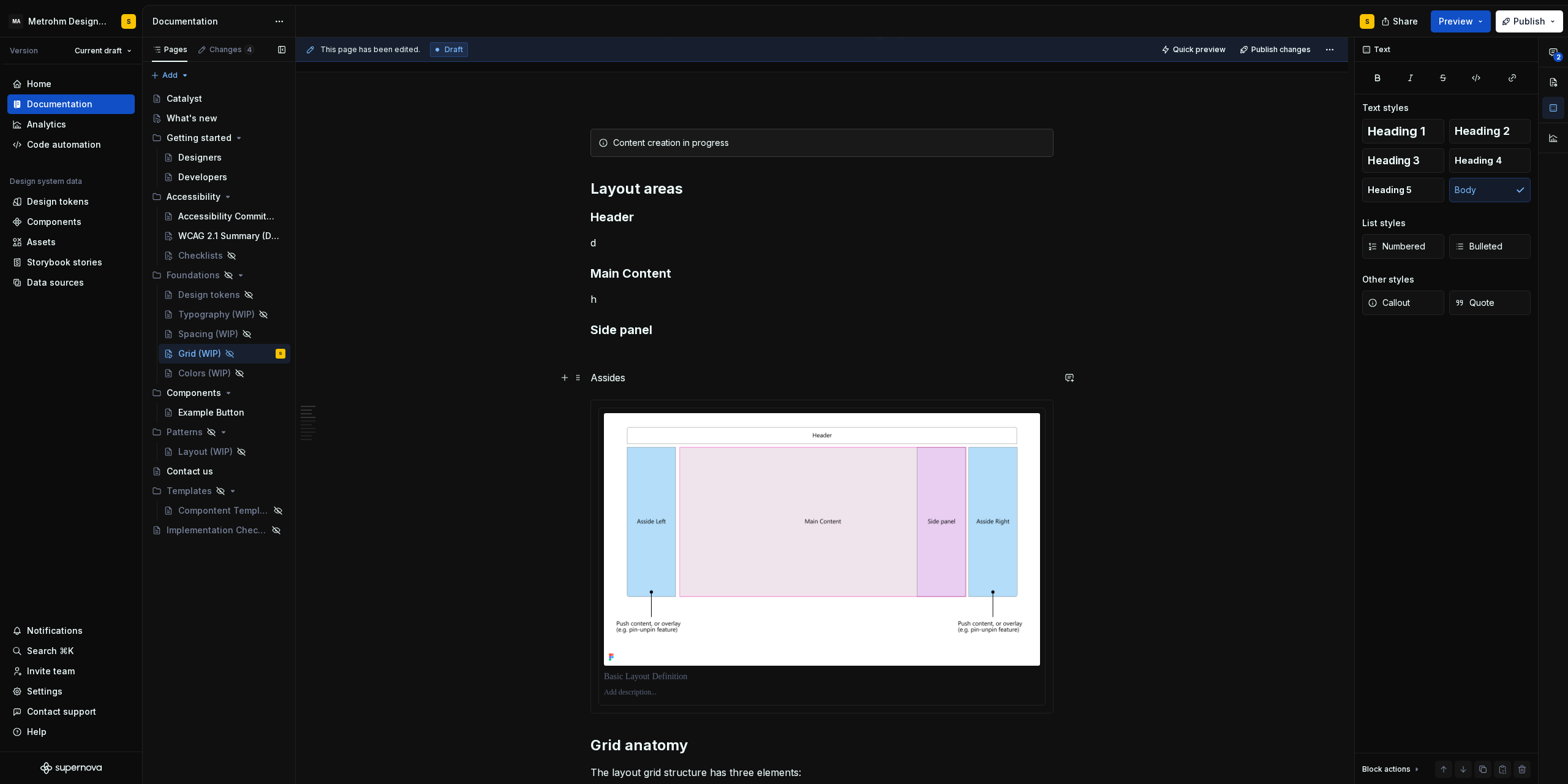
click at [619, 375] on p "Assides" at bounding box center [822, 377] width 463 height 14
click at [694, 356] on button "button" at bounding box center [690, 355] width 17 height 17
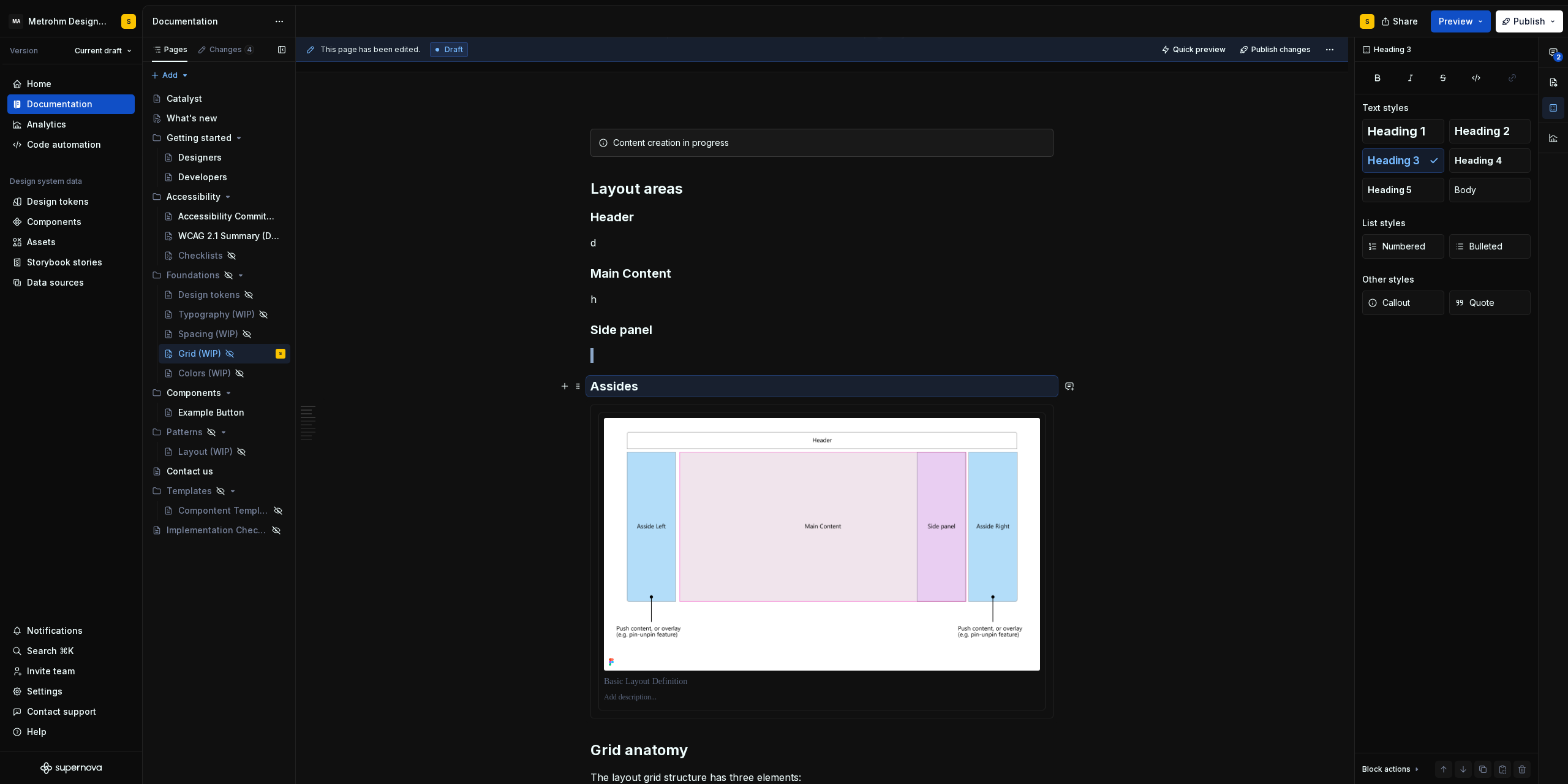
click at [651, 385] on h3 "Assides" at bounding box center [822, 386] width 463 height 17
click at [643, 385] on h3 "Assides" at bounding box center [822, 386] width 463 height 17
click at [642, 386] on h3 "Assides" at bounding box center [822, 386] width 463 height 17
click at [638, 386] on h3 "Assides" at bounding box center [822, 386] width 463 height 17
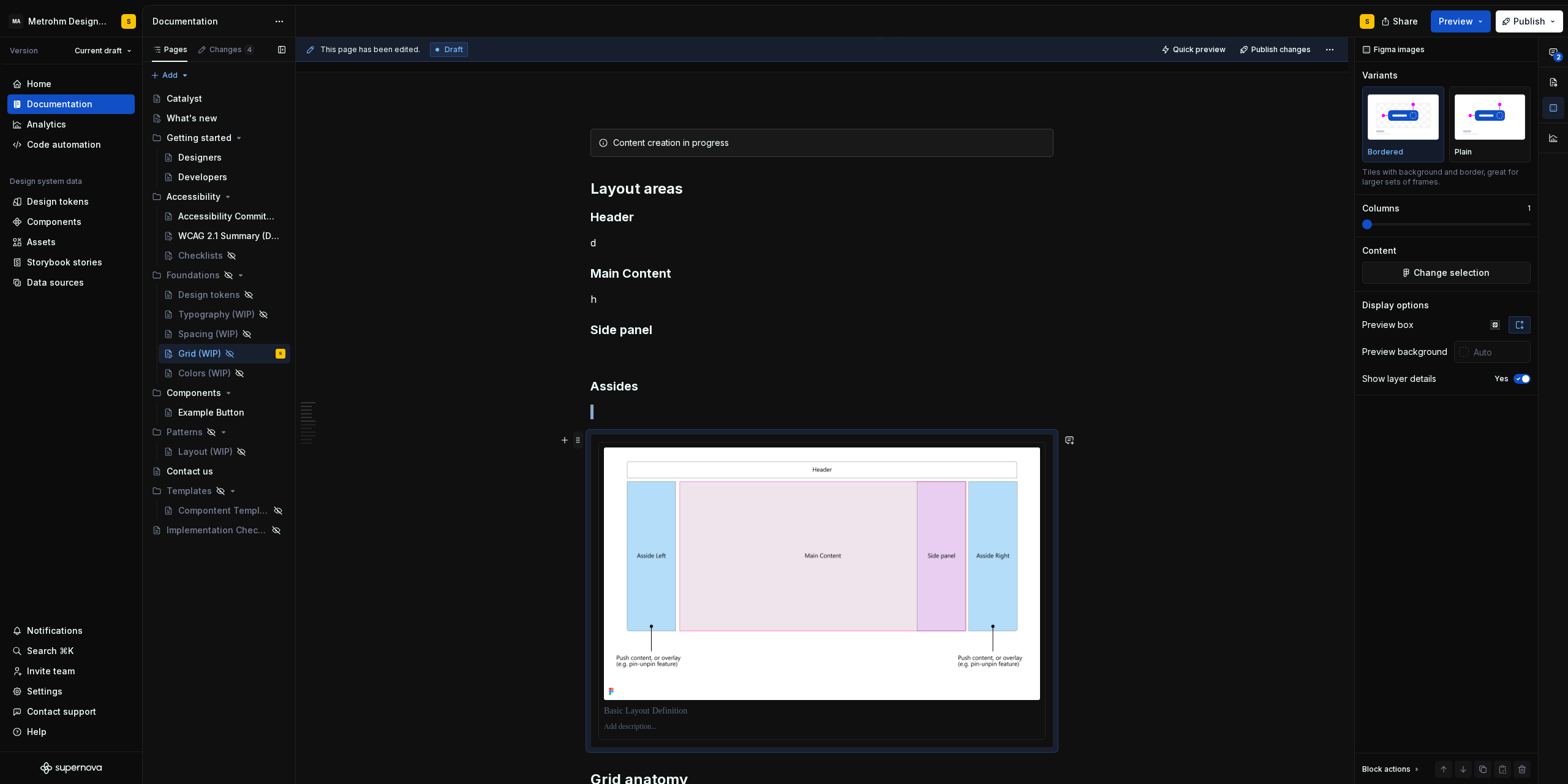
click at [580, 443] on span at bounding box center [578, 440] width 10 height 17
click at [611, 483] on div "Move up" at bounding box center [639, 482] width 80 height 13
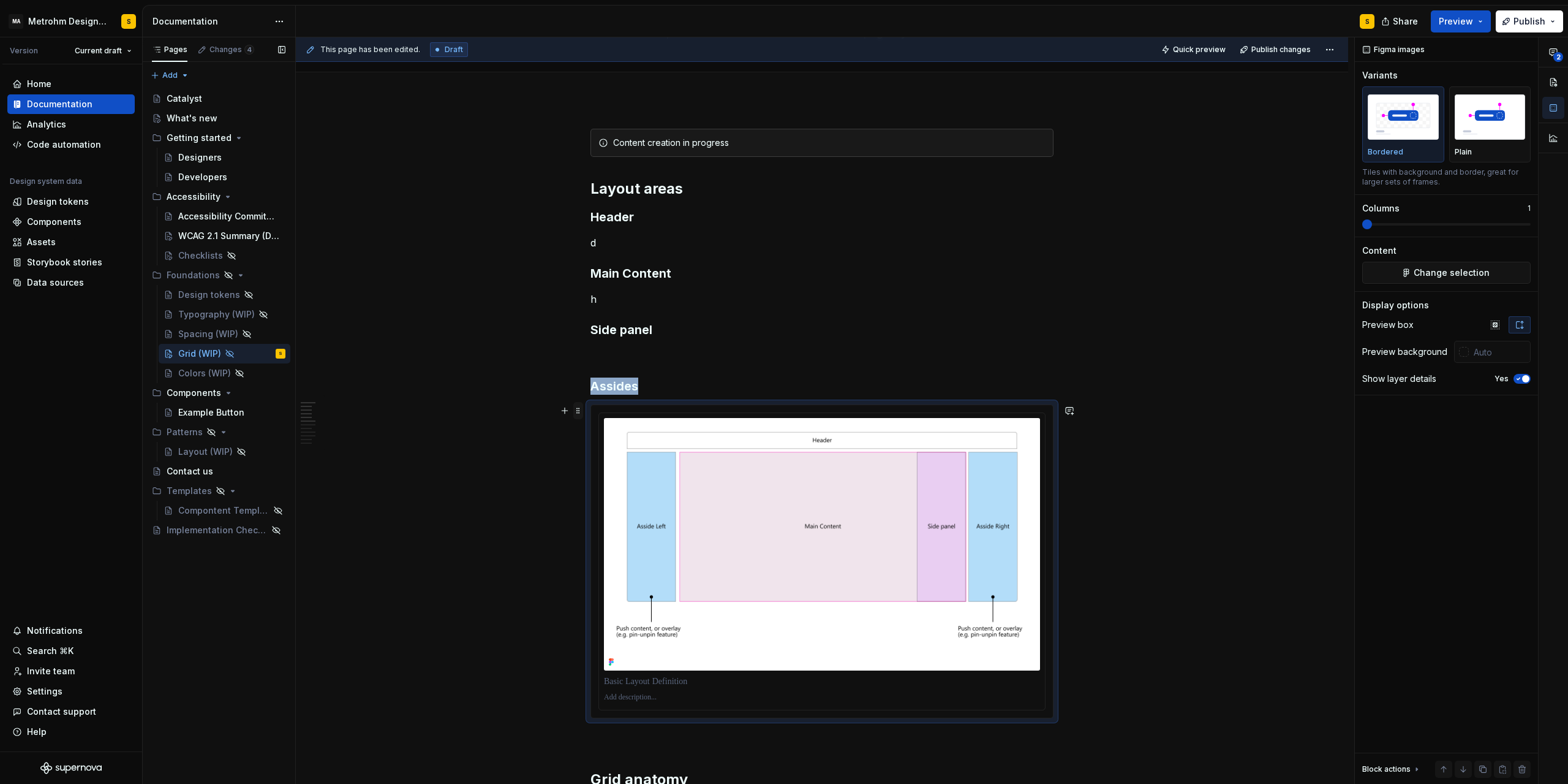
click at [580, 411] on span at bounding box center [578, 410] width 10 height 17
click at [603, 456] on div "Move up" at bounding box center [639, 452] width 80 height 13
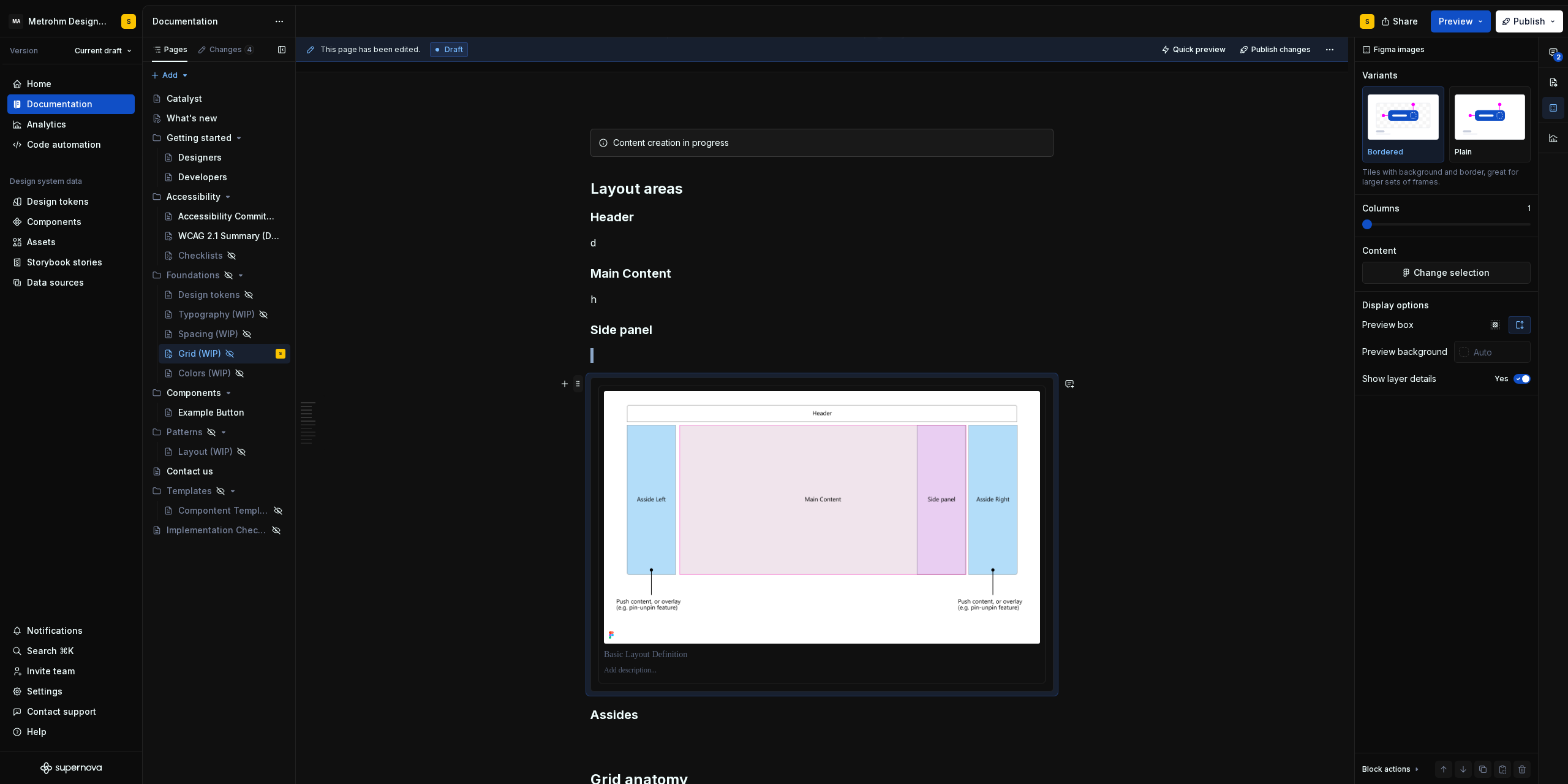
click at [582, 382] on span at bounding box center [578, 383] width 10 height 17
click at [607, 428] on div "Move up" at bounding box center [639, 425] width 80 height 13
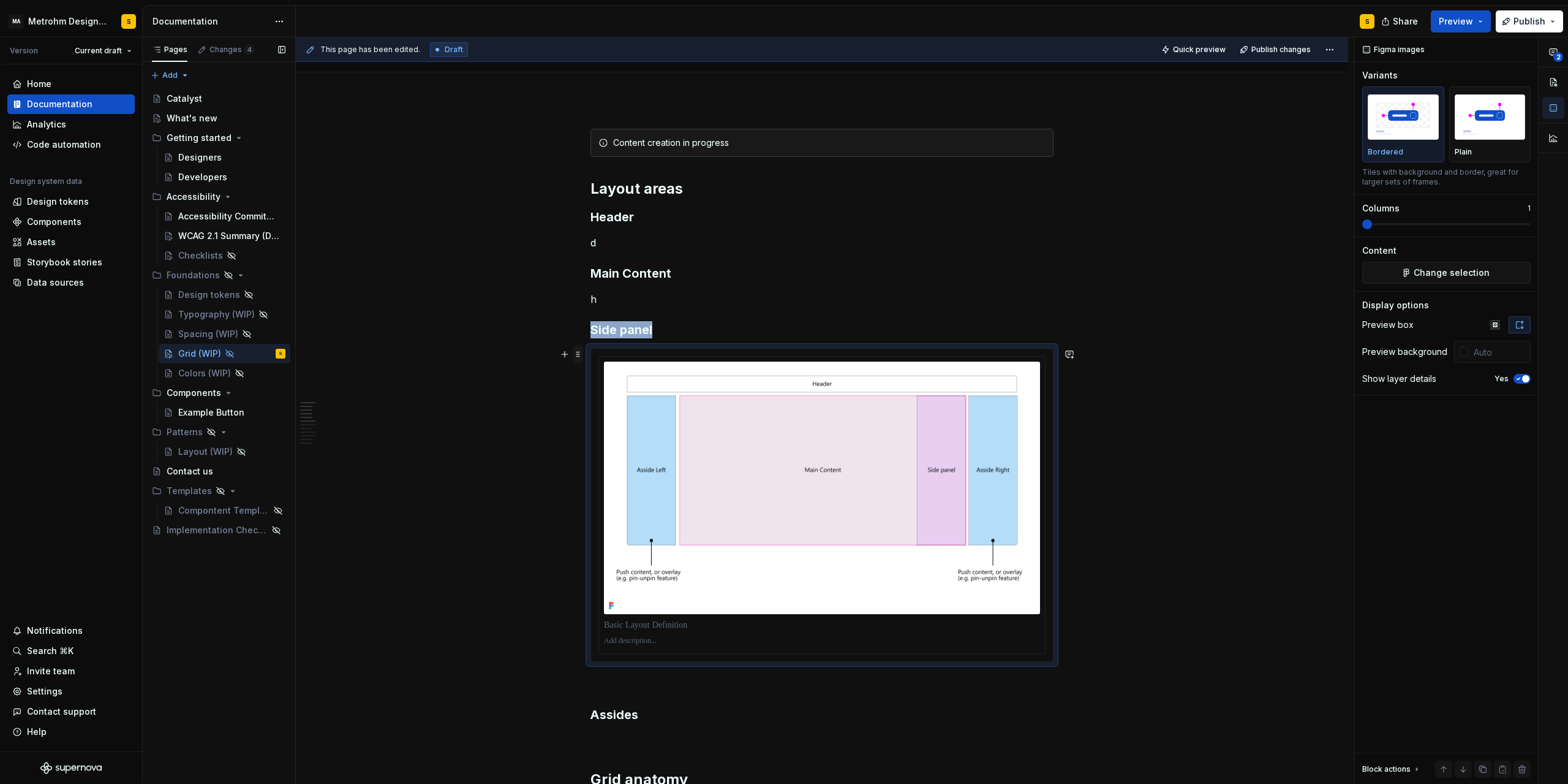
click at [582, 355] on span at bounding box center [578, 355] width 10 height 17
click at [602, 390] on div "Move up" at bounding box center [632, 396] width 104 height 19
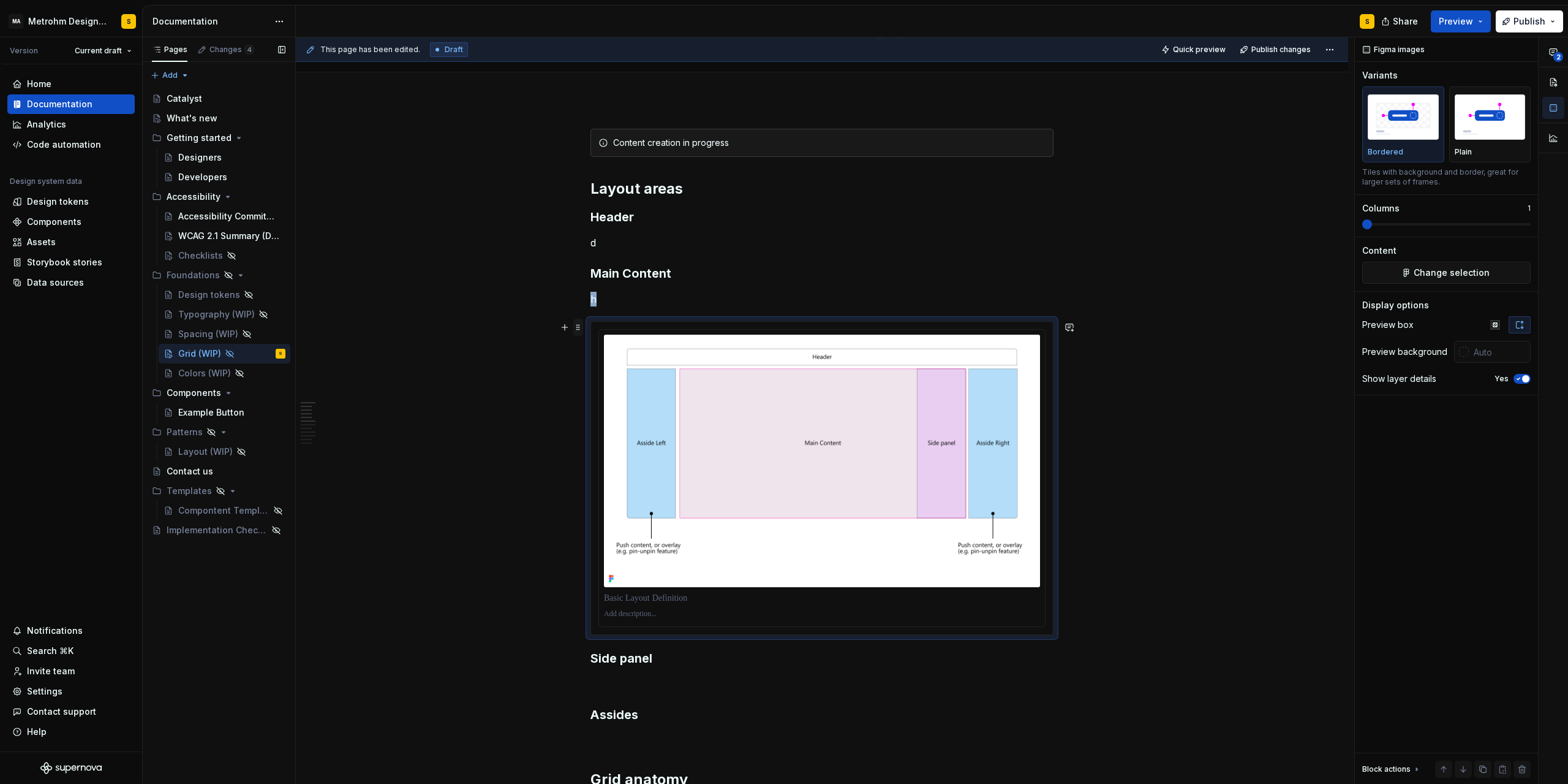
click at [582, 331] on span at bounding box center [578, 327] width 10 height 17
click at [605, 368] on div "Move up" at bounding box center [639, 369] width 80 height 13
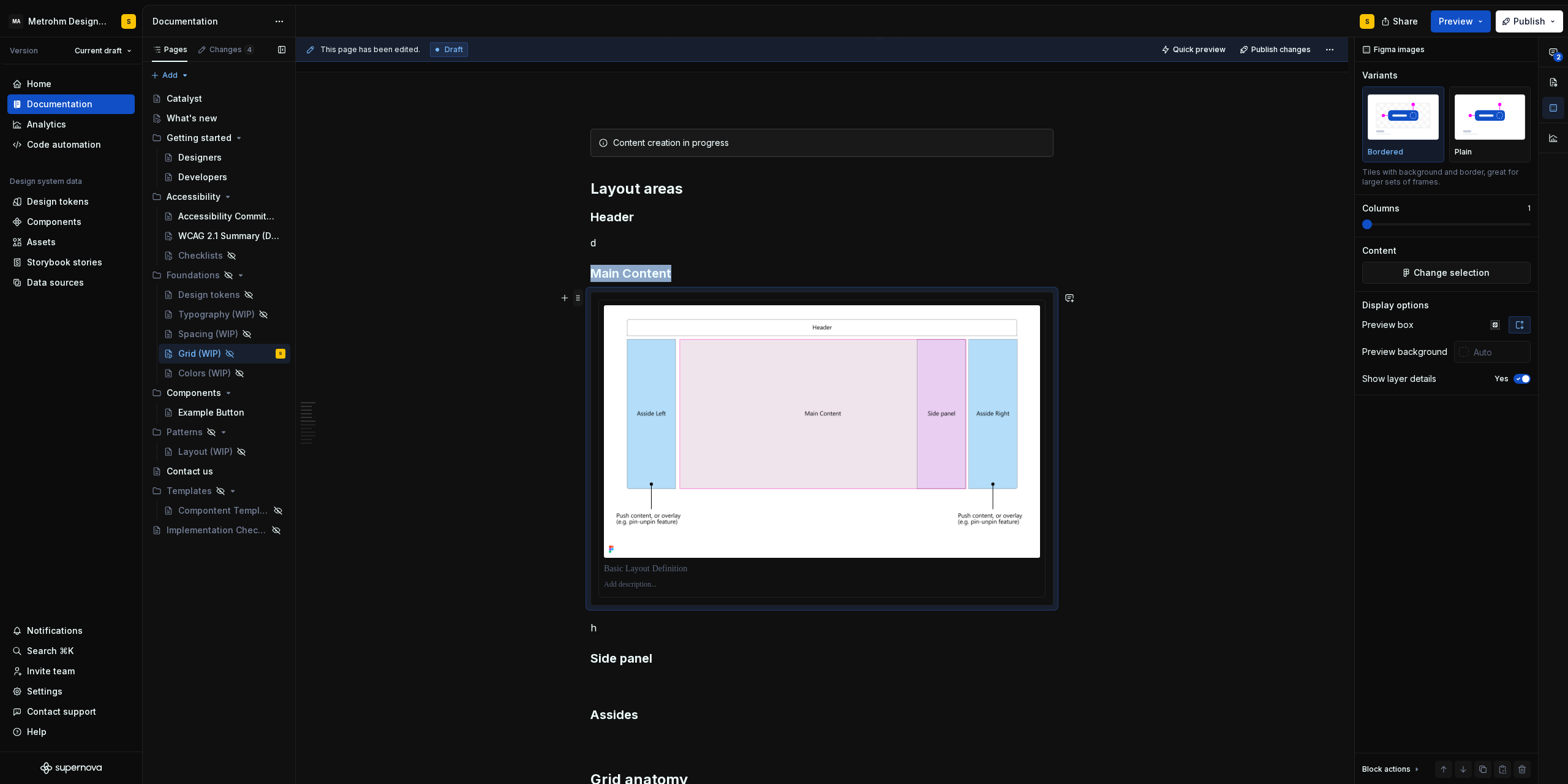
click at [580, 297] on span at bounding box center [578, 298] width 10 height 17
click at [603, 333] on div "Move up" at bounding box center [639, 339] width 80 height 13
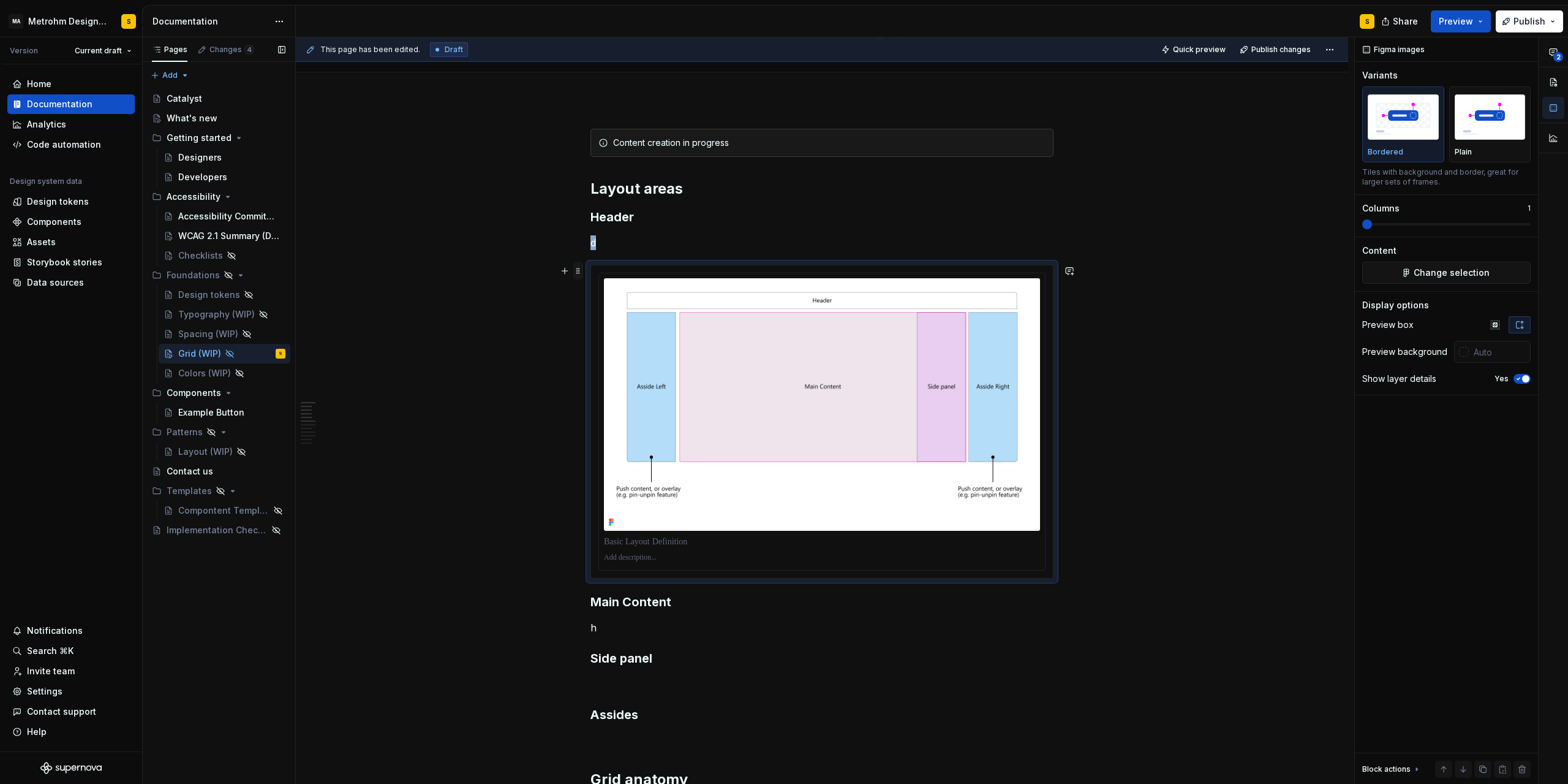
click at [580, 271] on span at bounding box center [578, 271] width 10 height 17
click at [593, 310] on icon at bounding box center [589, 312] width 10 height 10
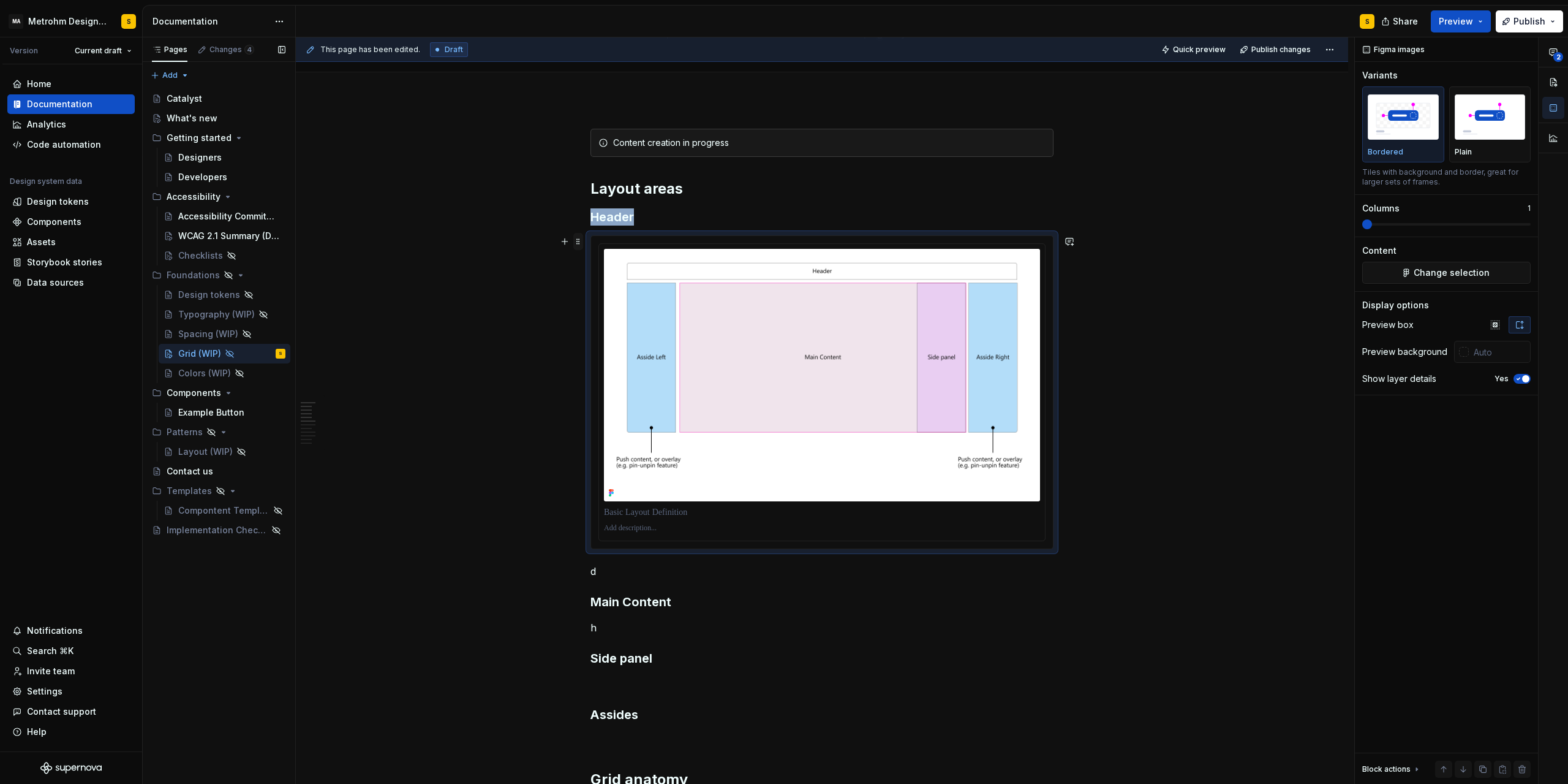
click at [580, 243] on span at bounding box center [578, 242] width 10 height 17
click at [603, 278] on div "Move up" at bounding box center [639, 283] width 80 height 13
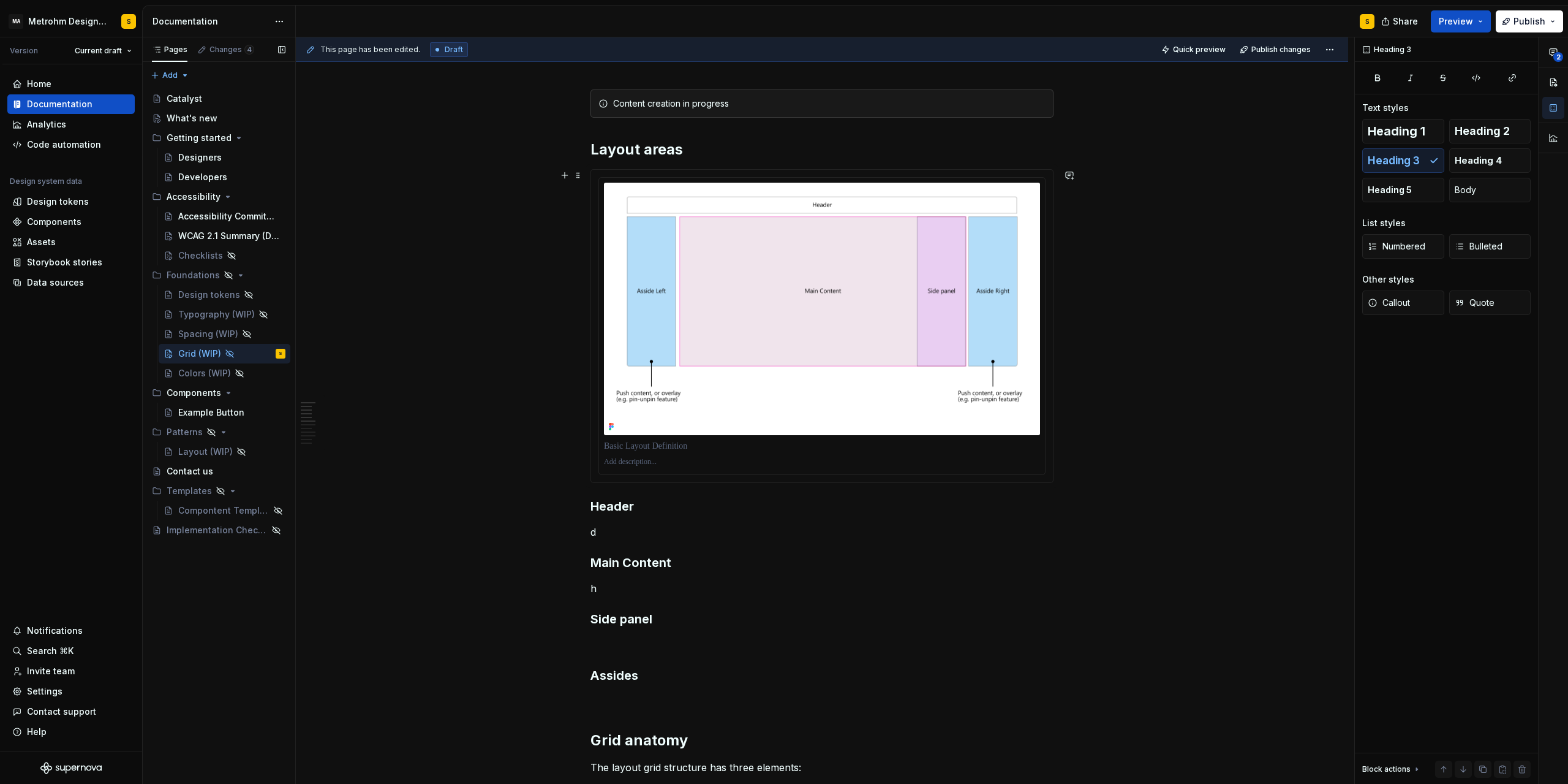
scroll to position [166, 0]
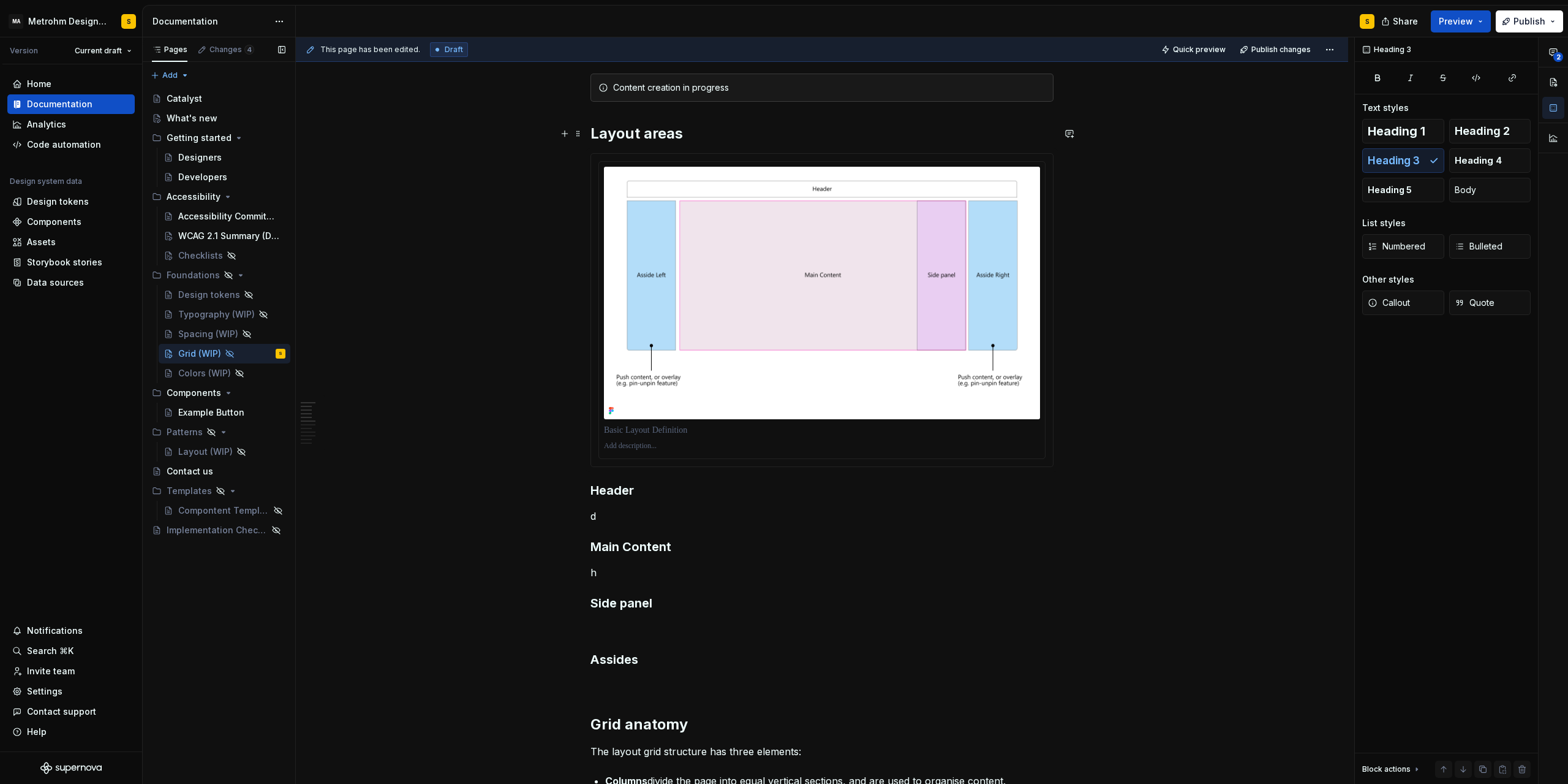
click at [706, 134] on h2 "Layout areas" at bounding box center [822, 133] width 463 height 19
click at [616, 514] on p "d" at bounding box center [822, 515] width 463 height 14
click at [846, 237] on img at bounding box center [822, 293] width 436 height 253
click at [593, 488] on h3 "Header" at bounding box center [822, 490] width 463 height 17
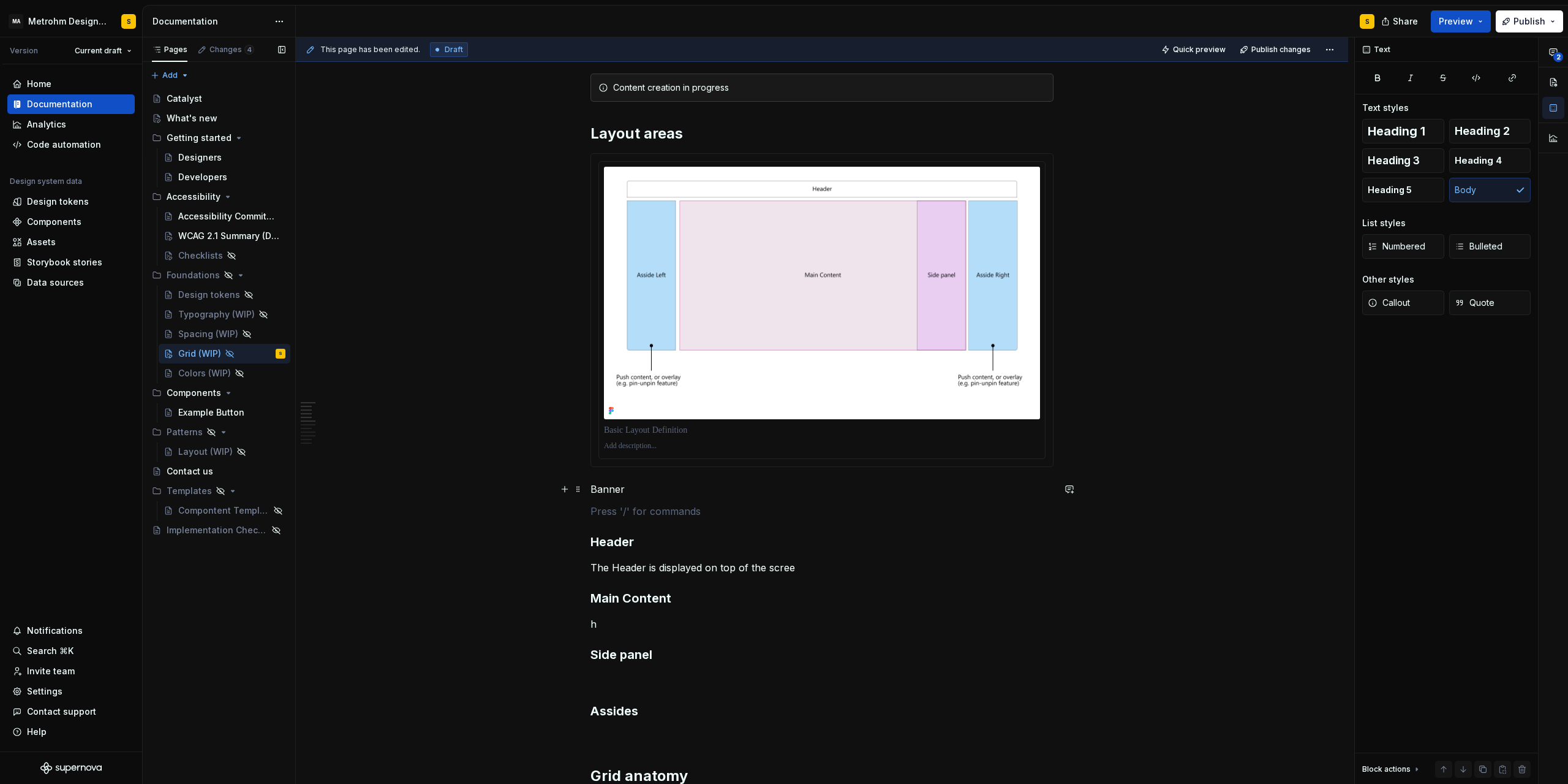
click at [609, 490] on p "Banner" at bounding box center [822, 488] width 463 height 14
click at [694, 468] on button "button" at bounding box center [690, 467] width 17 height 17
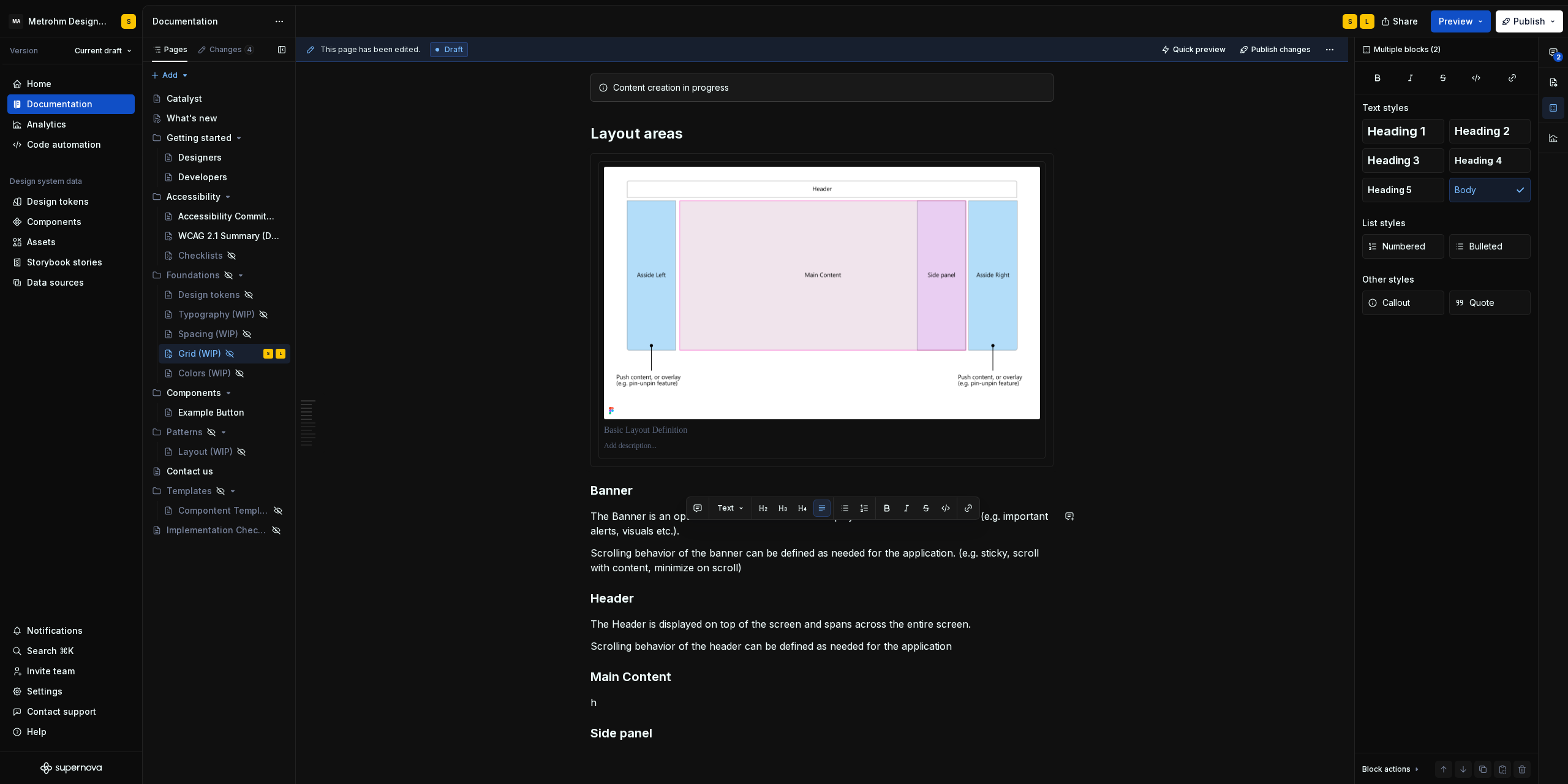
copy div "Scrolling behavior of the banner can be defined as needed for the application. …"
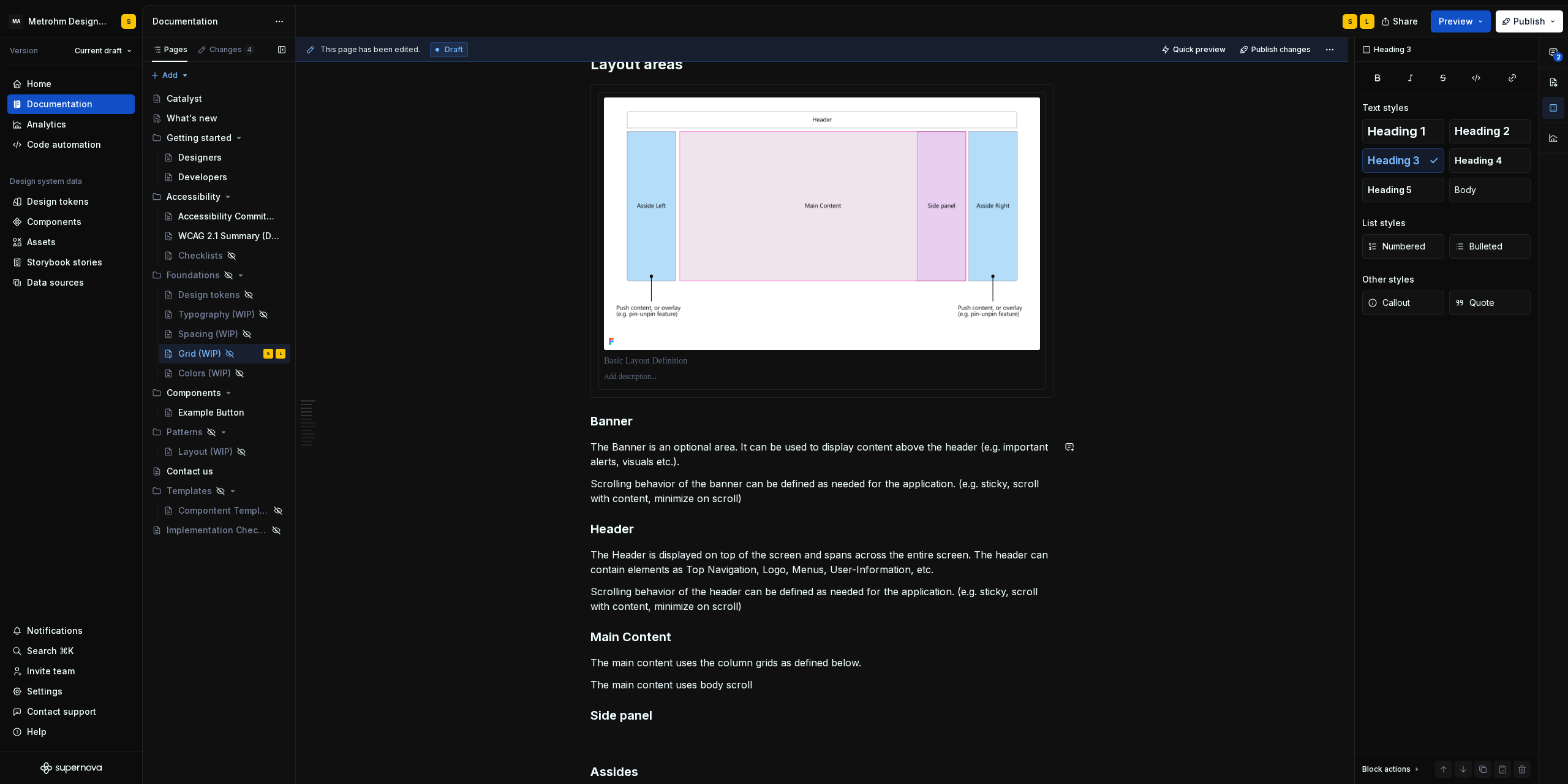
scroll to position [260, 0]
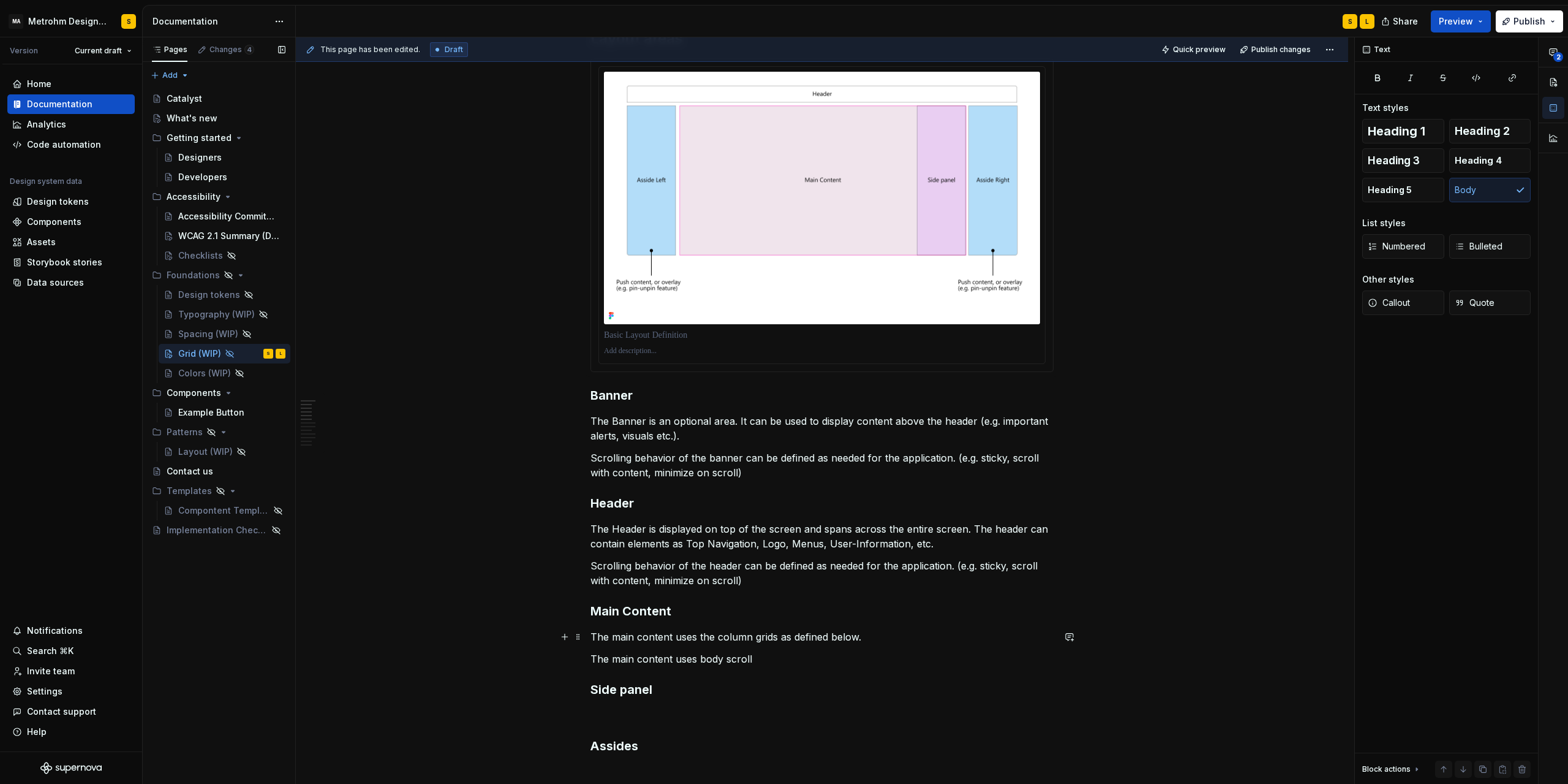
click at [595, 634] on p "The main content uses the column grids as defined below." at bounding box center [822, 637] width 463 height 14
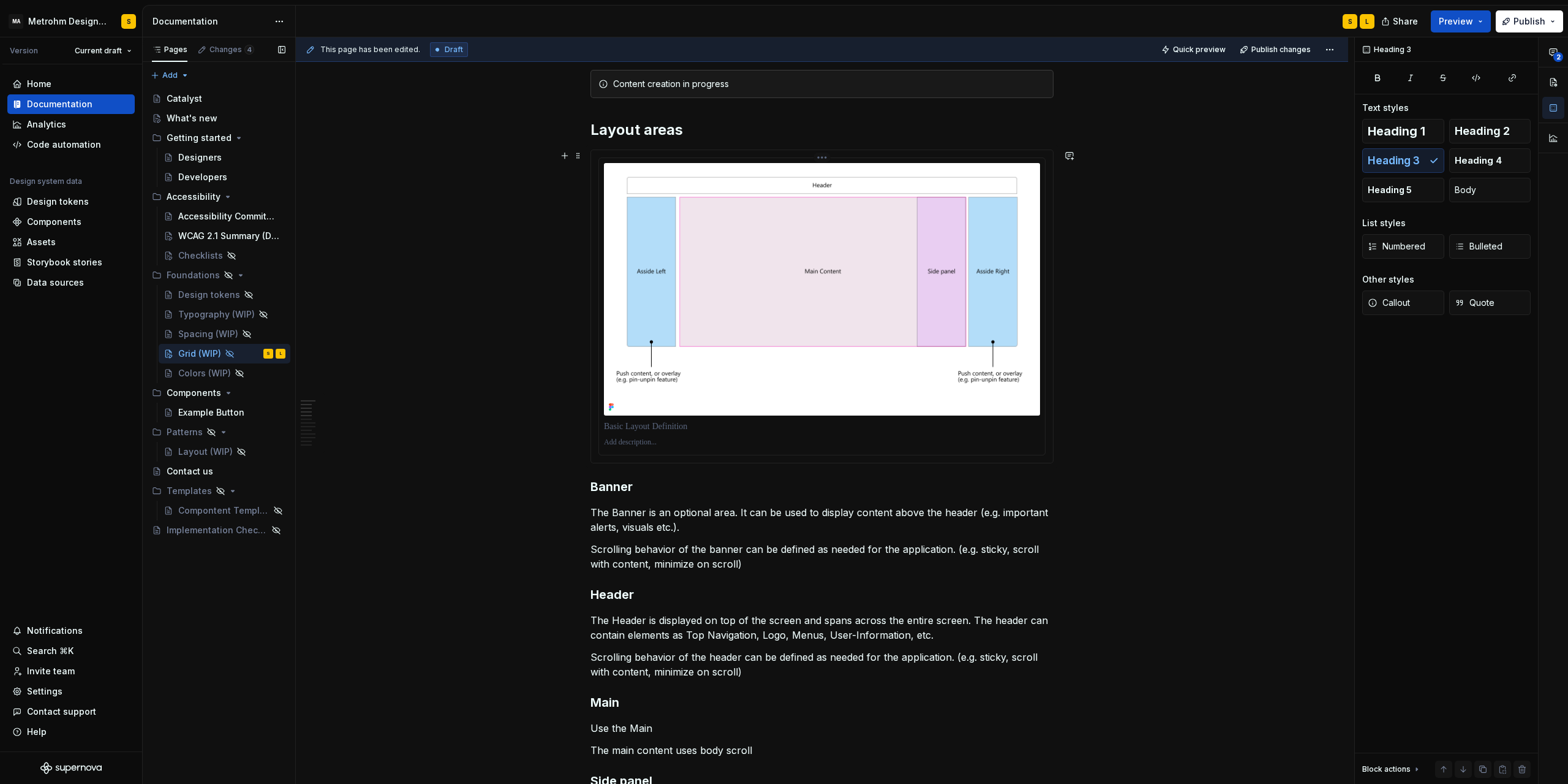
scroll to position [150, 0]
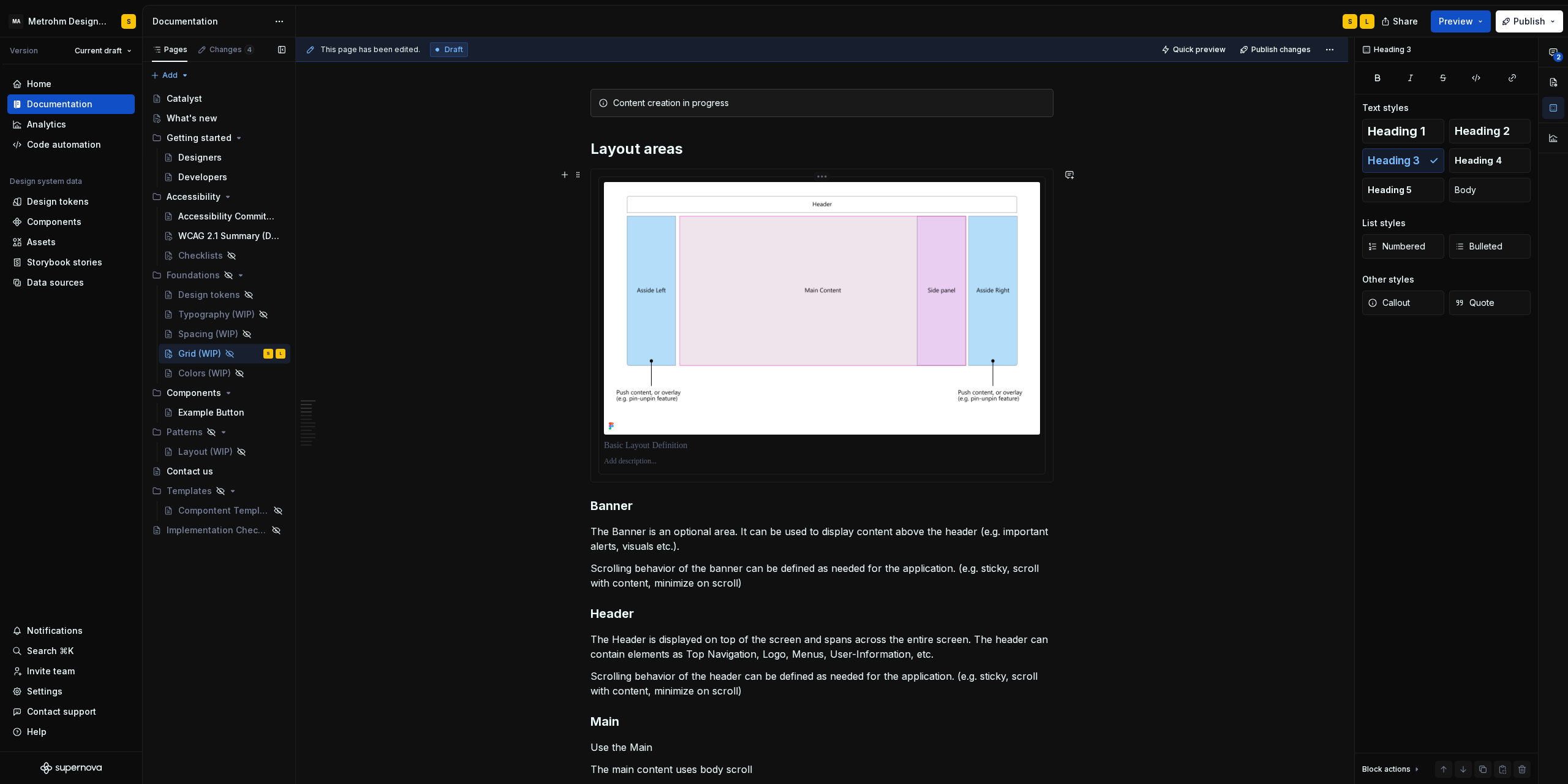
click at [813, 285] on img at bounding box center [822, 308] width 436 height 253
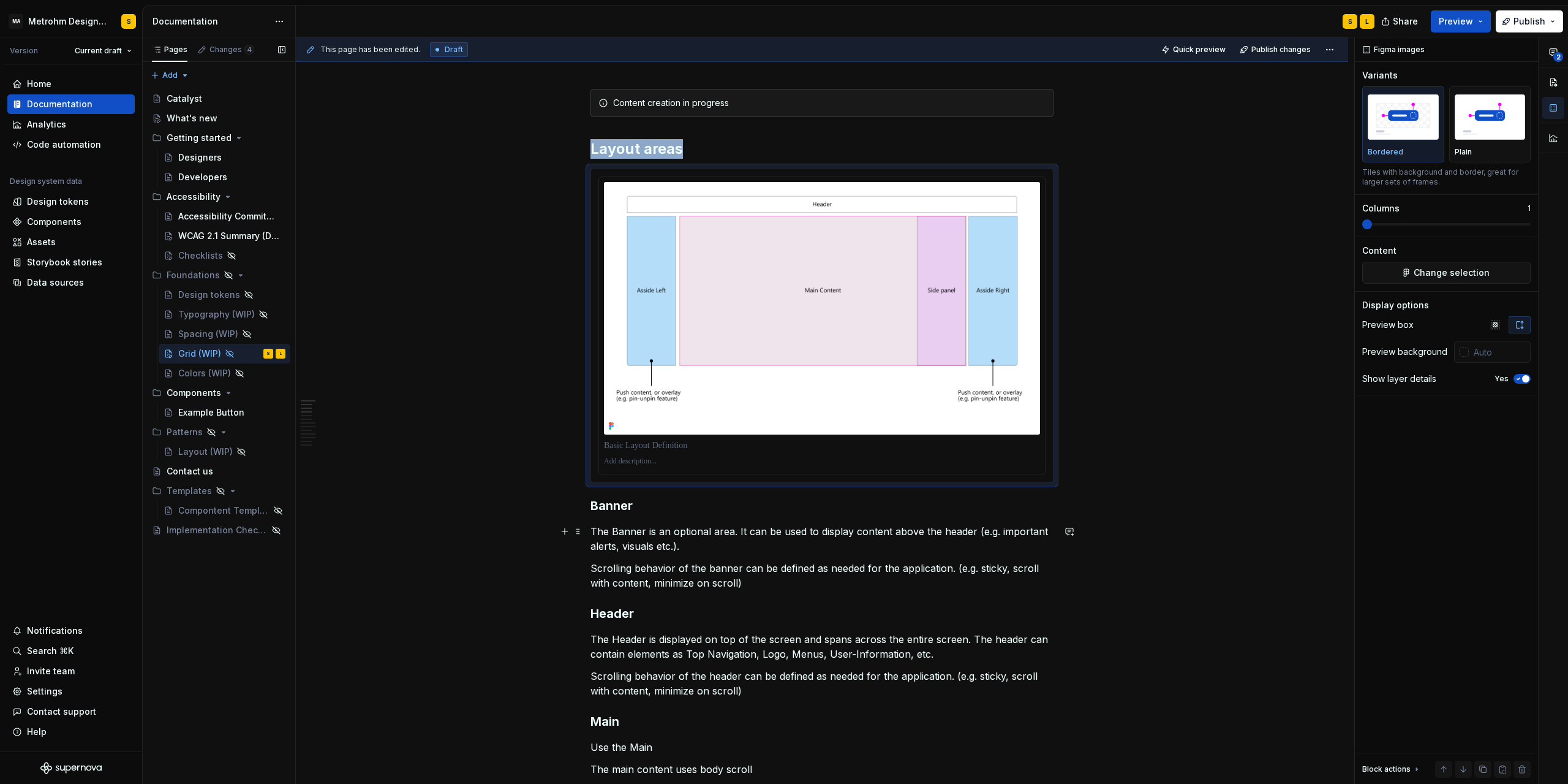
click at [792, 539] on p "The Banner is an optional area. It can be used to display content above the hea…" at bounding box center [822, 538] width 463 height 29
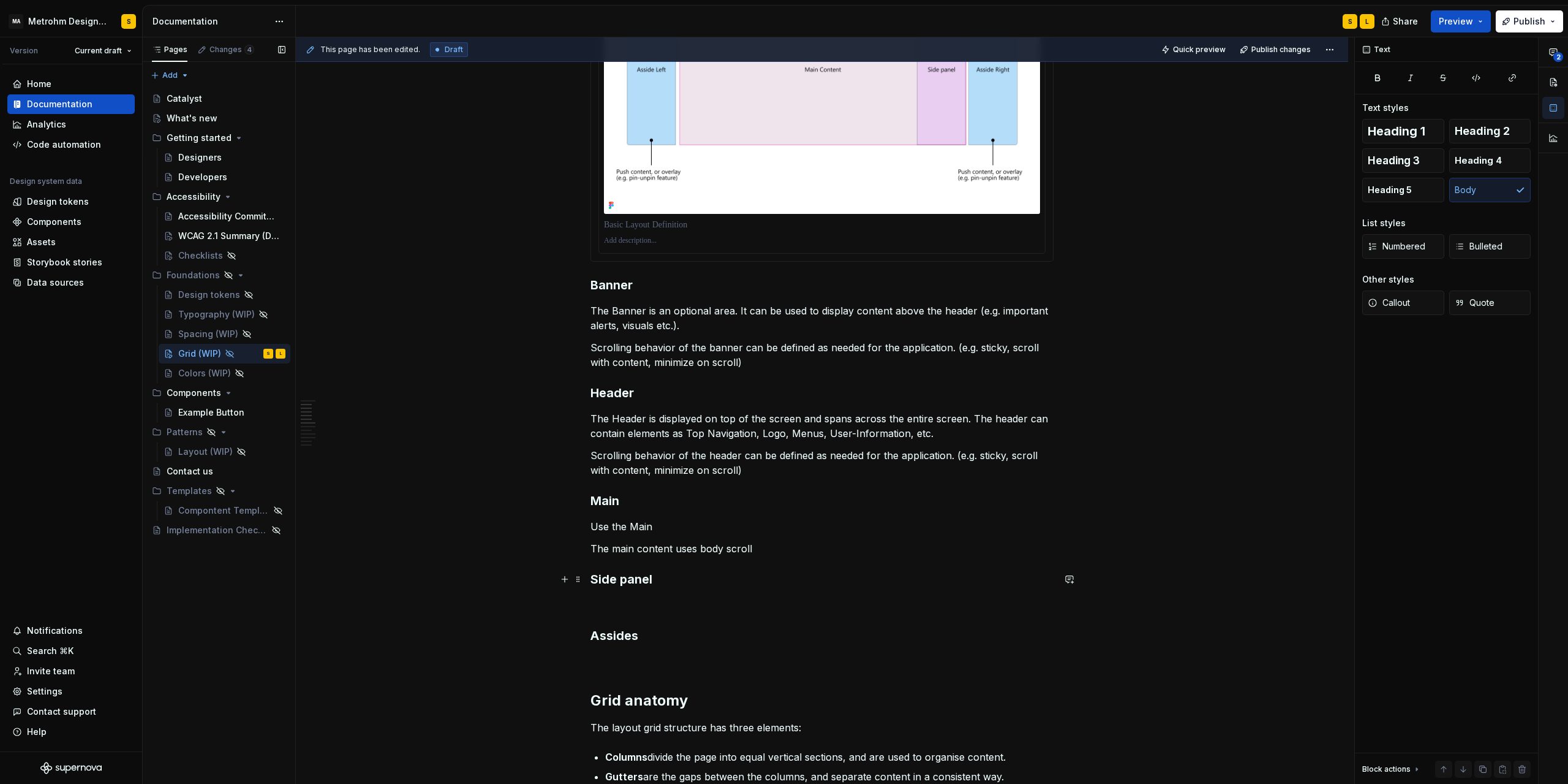
scroll to position [536, 0]
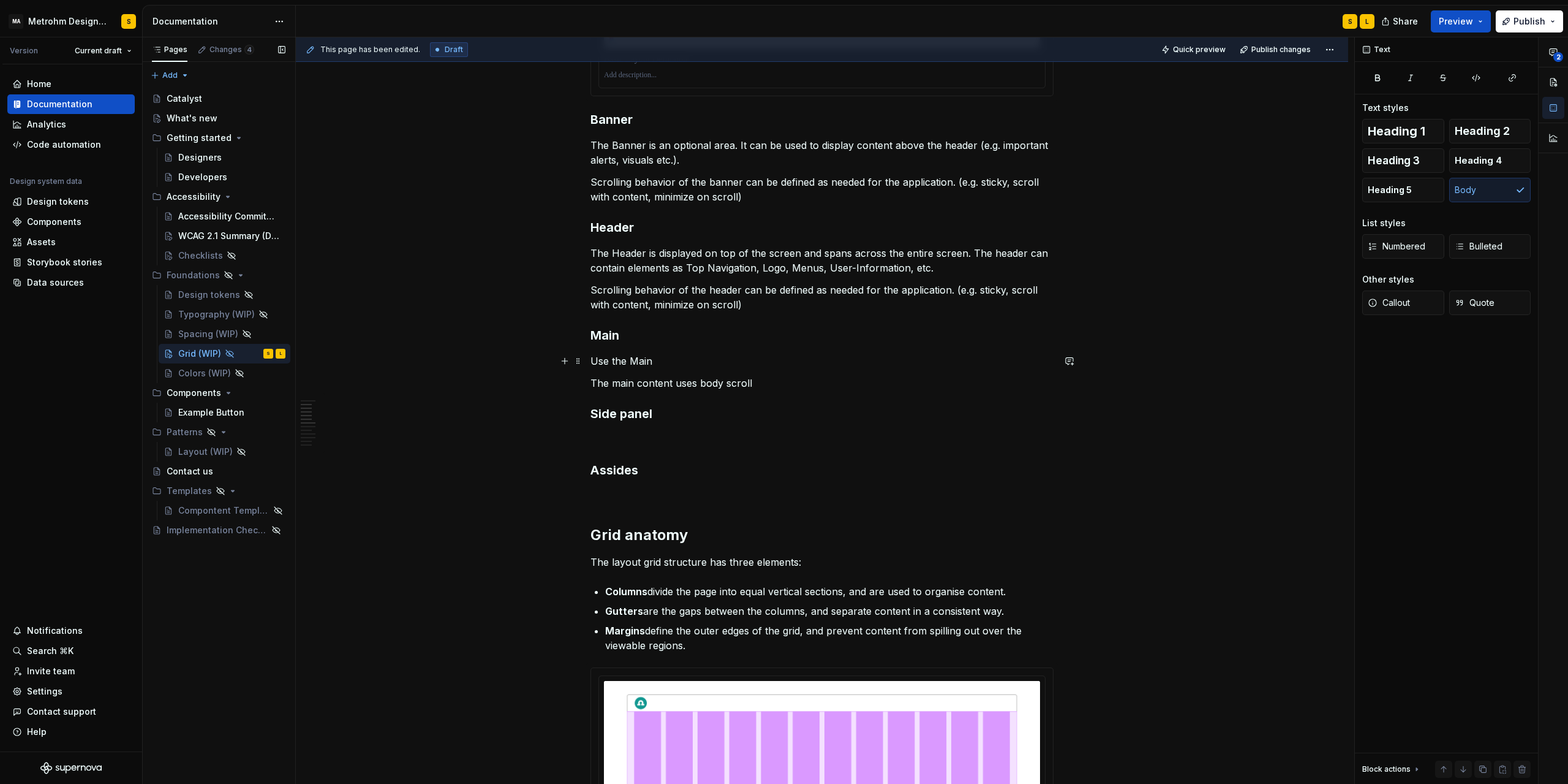
click at [685, 367] on p "Use the Main" at bounding box center [822, 360] width 463 height 14
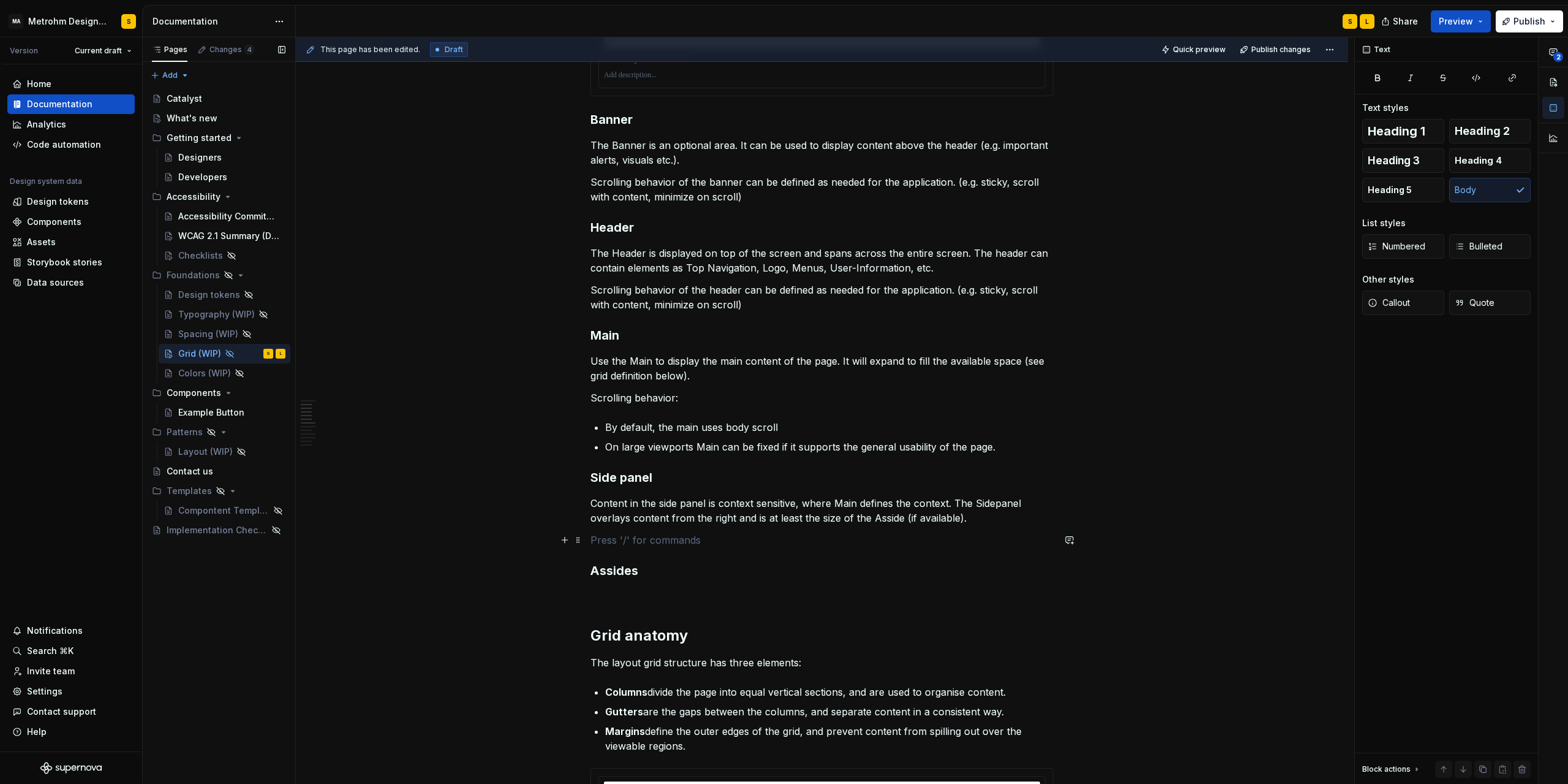
click at [625, 540] on p at bounding box center [822, 540] width 463 height 14
click at [1018, 541] on p "The height of the sidepanel is defined by the viewport. Overflow content scroll…" at bounding box center [822, 540] width 463 height 14
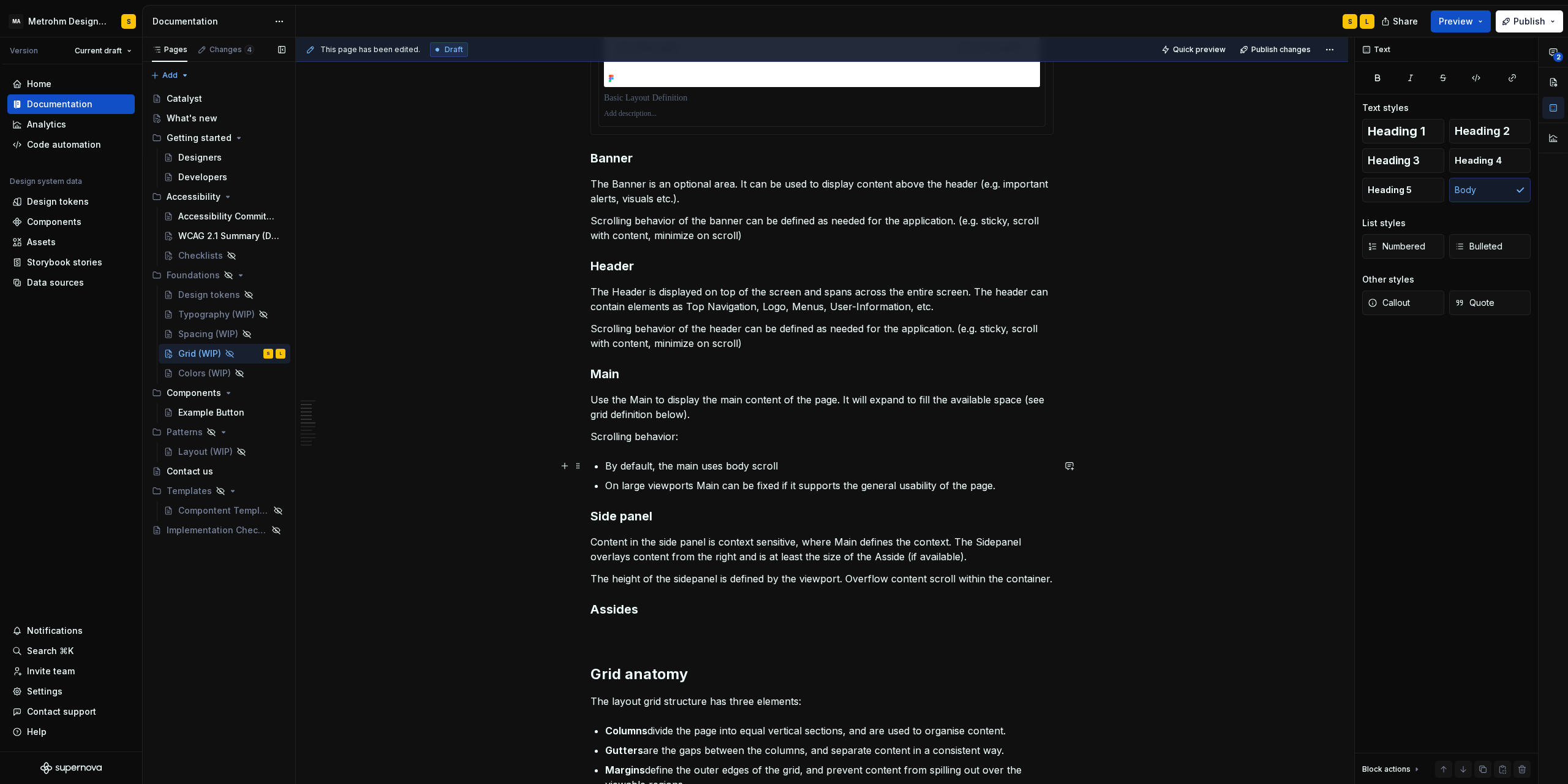
scroll to position [481, 0]
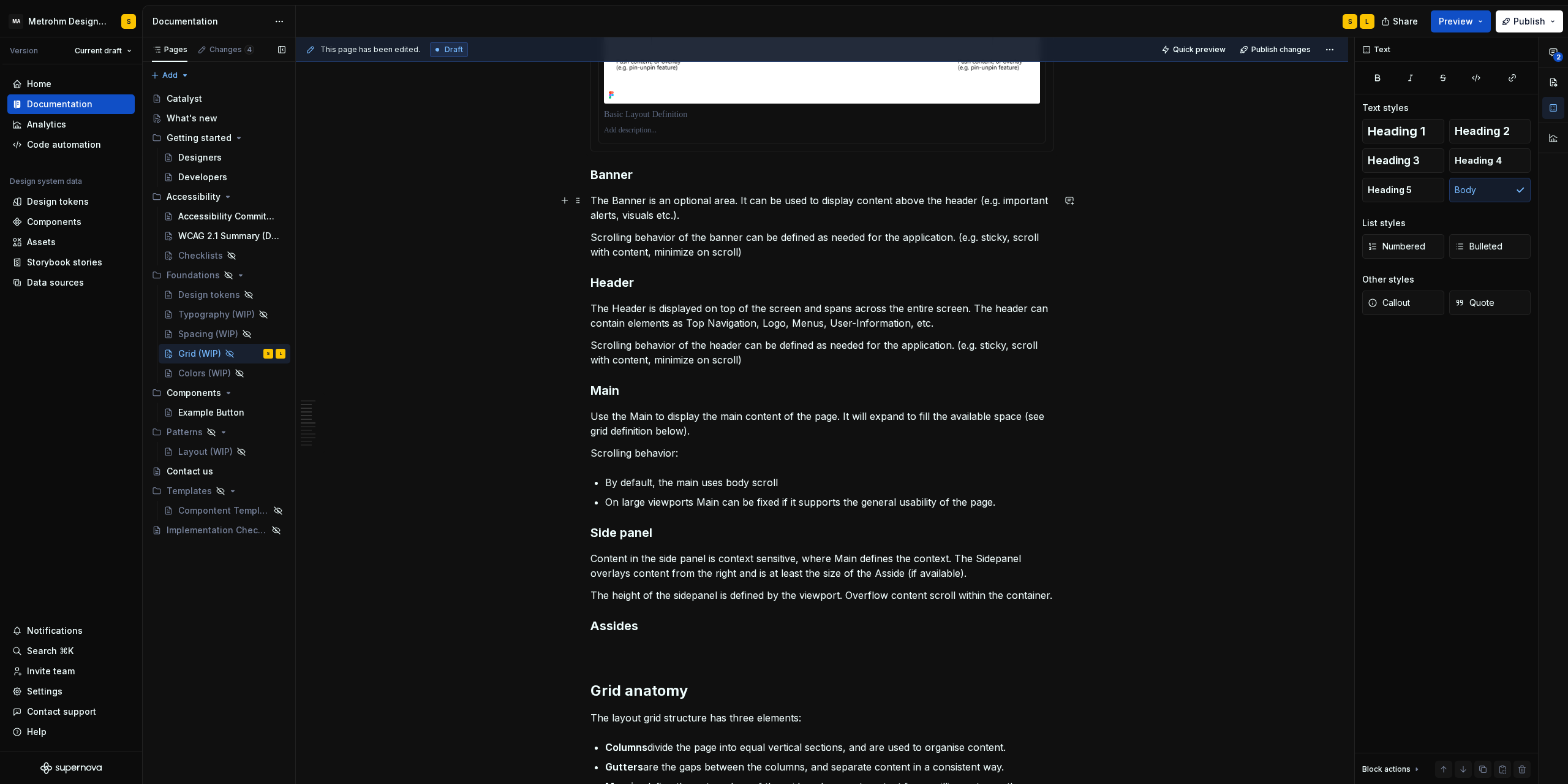
click at [630, 200] on p "The Banner is an optional area. It can be used to display content above the hea…" at bounding box center [822, 207] width 463 height 29
click at [874, 178] on button "button" at bounding box center [874, 178] width 17 height 17
click at [729, 252] on p "Scrolling behavior of the banner can be defined as needed for the application. …" at bounding box center [822, 244] width 463 height 29
click at [624, 203] on p "The Banner is an optional area. It can be used to display content above the hea…" at bounding box center [822, 207] width 463 height 29
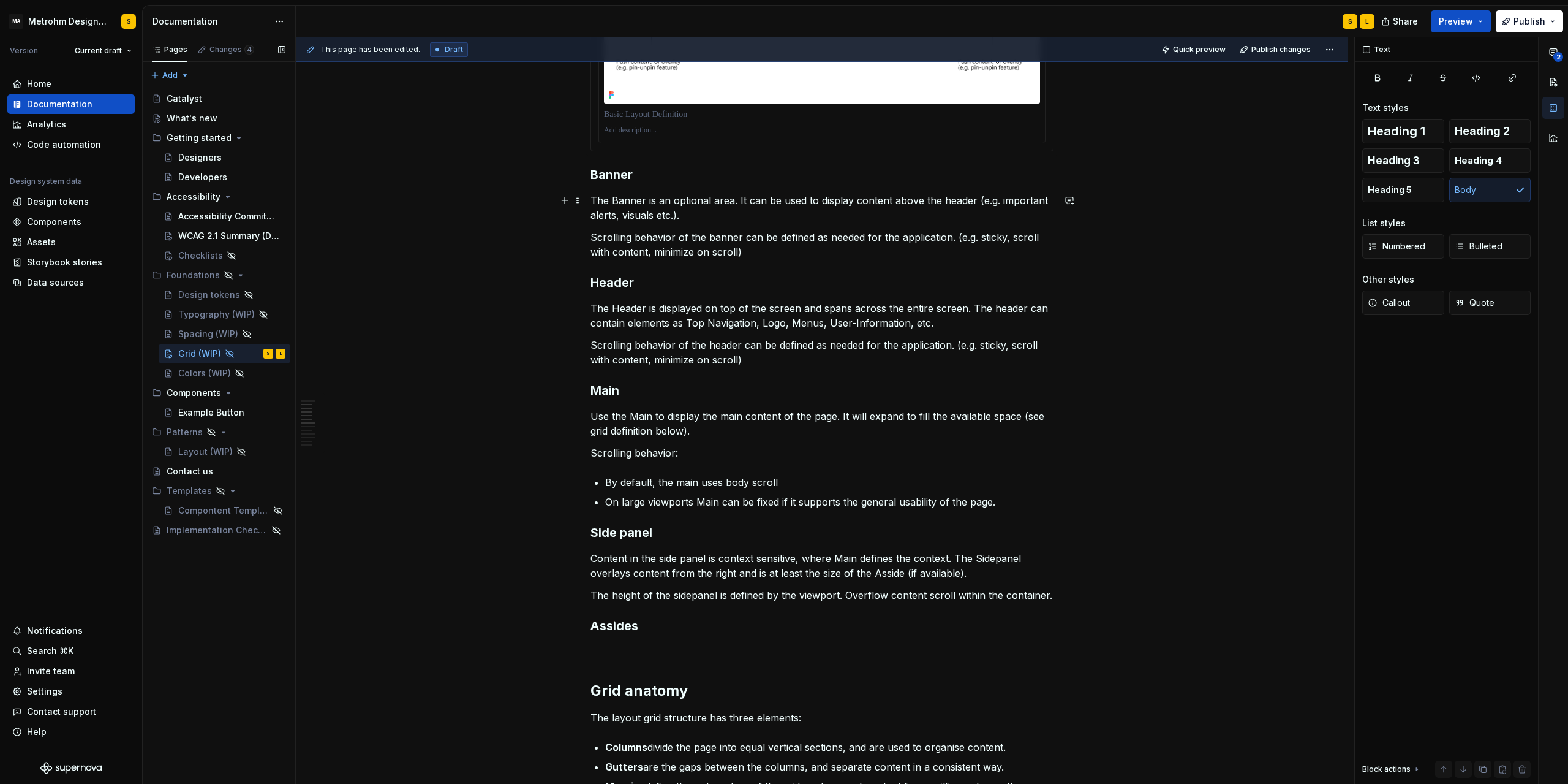
click at [624, 203] on p "The Banner is an optional area. It can be used to display content above the hea…" at bounding box center [822, 207] width 463 height 29
click at [626, 200] on p "The Banner is an optional area. It can be used to display content above the hea…" at bounding box center [822, 207] width 463 height 29
drag, startPoint x: 646, startPoint y: 200, endPoint x: 616, endPoint y: 200, distance: 30.0
click at [616, 200] on p "The Banner is an optional area. It can be used to display content above the hea…" at bounding box center [822, 207] width 463 height 29
click at [871, 179] on button "button" at bounding box center [874, 178] width 17 height 17
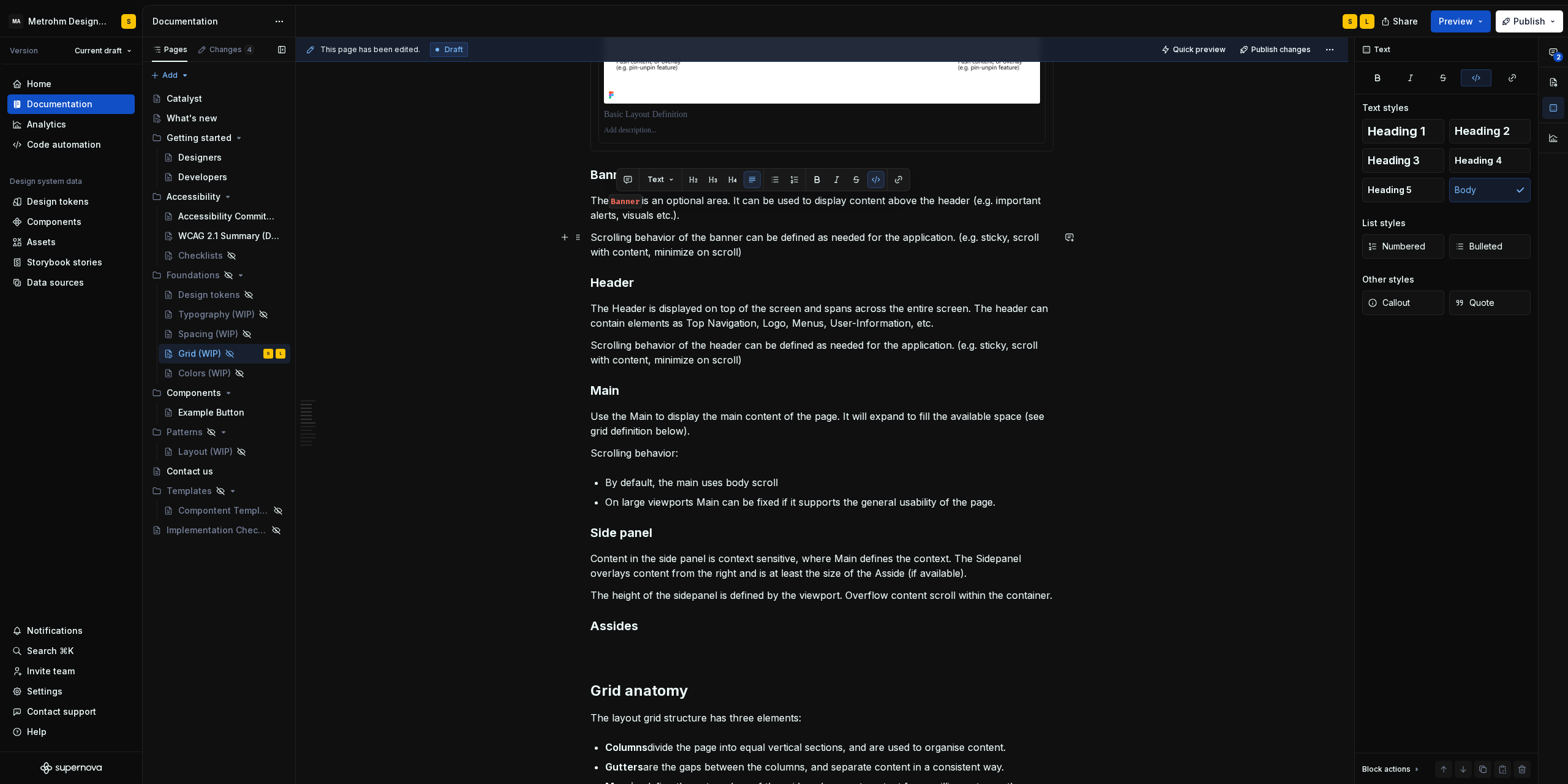
click at [710, 236] on p "Scrolling behavior of the banner can be defined as needed for the application. …" at bounding box center [822, 244] width 463 height 29
click at [713, 237] on p "Scrolling behavior of the banner can be defined as needed for the application. …" at bounding box center [822, 244] width 463 height 29
drag, startPoint x: 710, startPoint y: 238, endPoint x: 741, endPoint y: 239, distance: 31.0
click at [741, 239] on p "Scrolling behavior of the Banner can be defined as needed for the application. …" at bounding box center [822, 244] width 463 height 29
click at [970, 215] on button "button" at bounding box center [969, 215] width 17 height 17
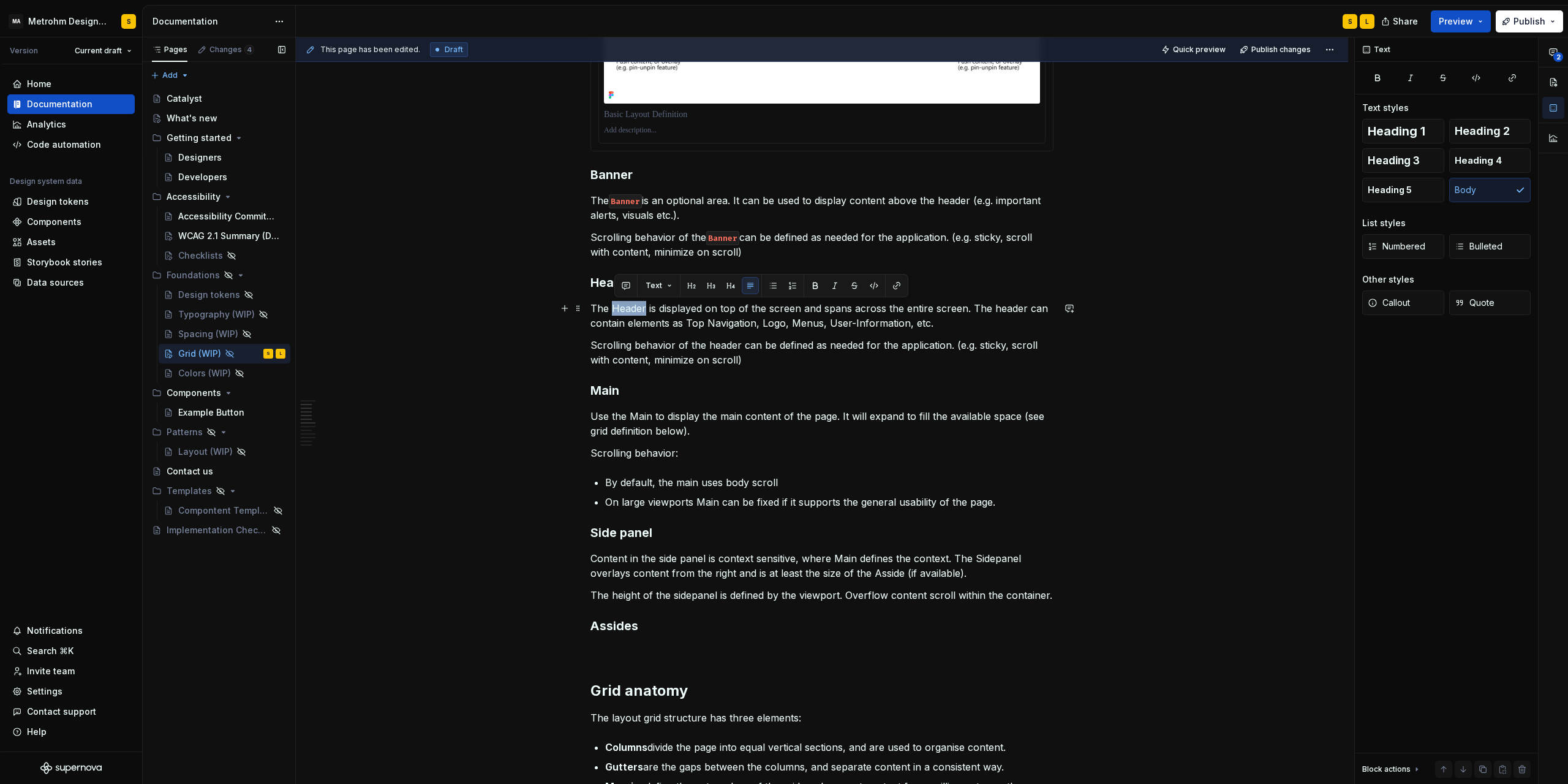
drag, startPoint x: 616, startPoint y: 308, endPoint x: 649, endPoint y: 309, distance: 33.0
click at [649, 309] on p "The Header is displayed on top of the screen and spans across the entire screen…" at bounding box center [822, 315] width 463 height 29
click at [875, 285] on button "button" at bounding box center [874, 285] width 17 height 17
click at [694, 321] on p "The Header is displayed on top of the screen and spans across the entire screen…" at bounding box center [822, 315] width 463 height 29
drag, startPoint x: 690, startPoint y: 321, endPoint x: 716, endPoint y: 322, distance: 26.0
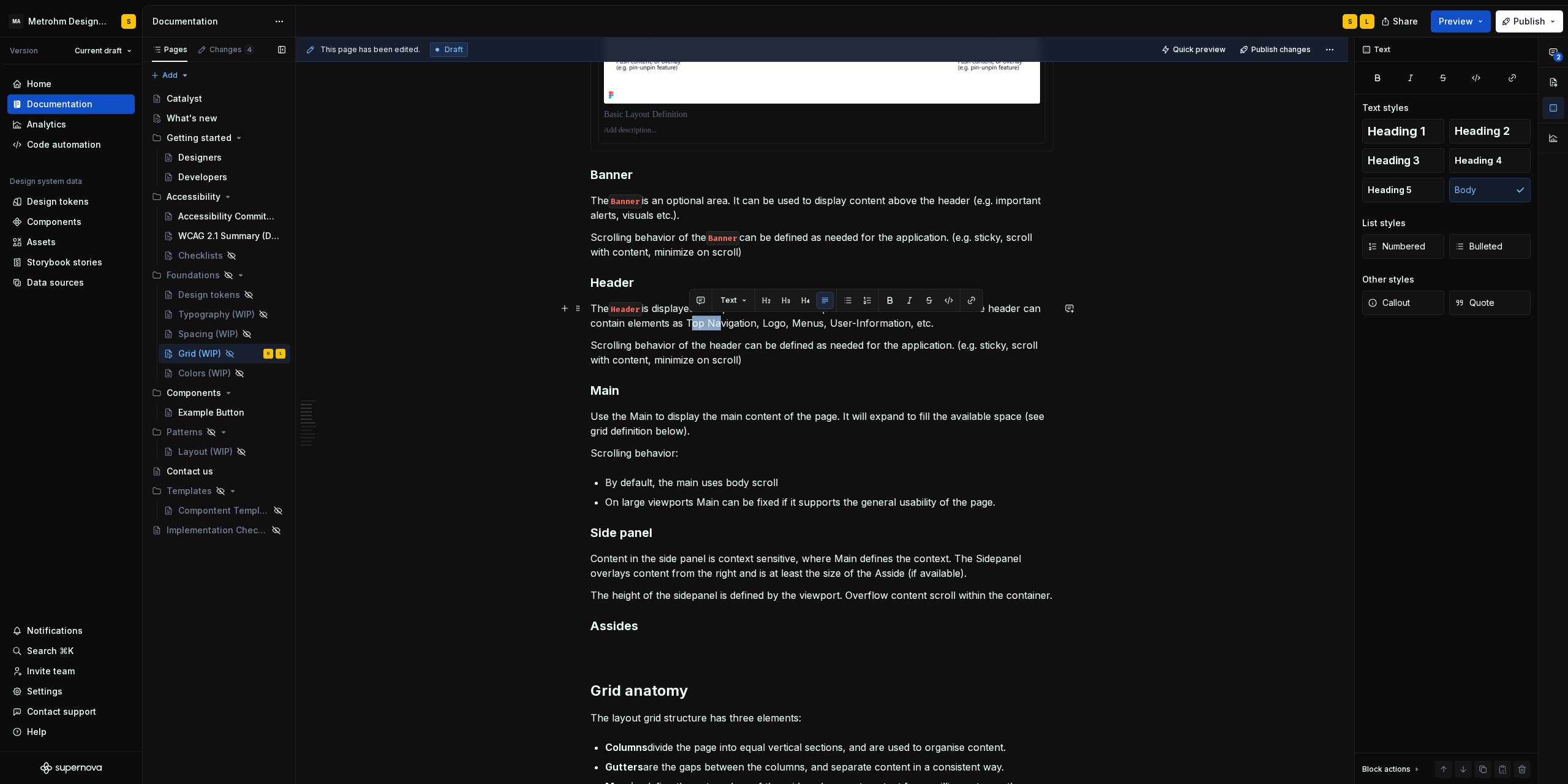
click at [716, 322] on p "The Header is displayed on top of the screen and spans across the entire screen…" at bounding box center [822, 315] width 463 height 29
click at [765, 326] on p "The Header is displayed on top of the screen and spans across the entire screen…" at bounding box center [822, 315] width 463 height 29
click at [792, 323] on p "The Header is displayed on top of the screen and spans across the entire screen…" at bounding box center [822, 315] width 463 height 29
click at [828, 322] on p "The Header is displayed on top of the screen and spans across the entire screen…" at bounding box center [822, 315] width 463 height 29
click at [849, 323] on p "The Header is displayed on top of the screen and spans across the entire screen…" at bounding box center [822, 315] width 463 height 29
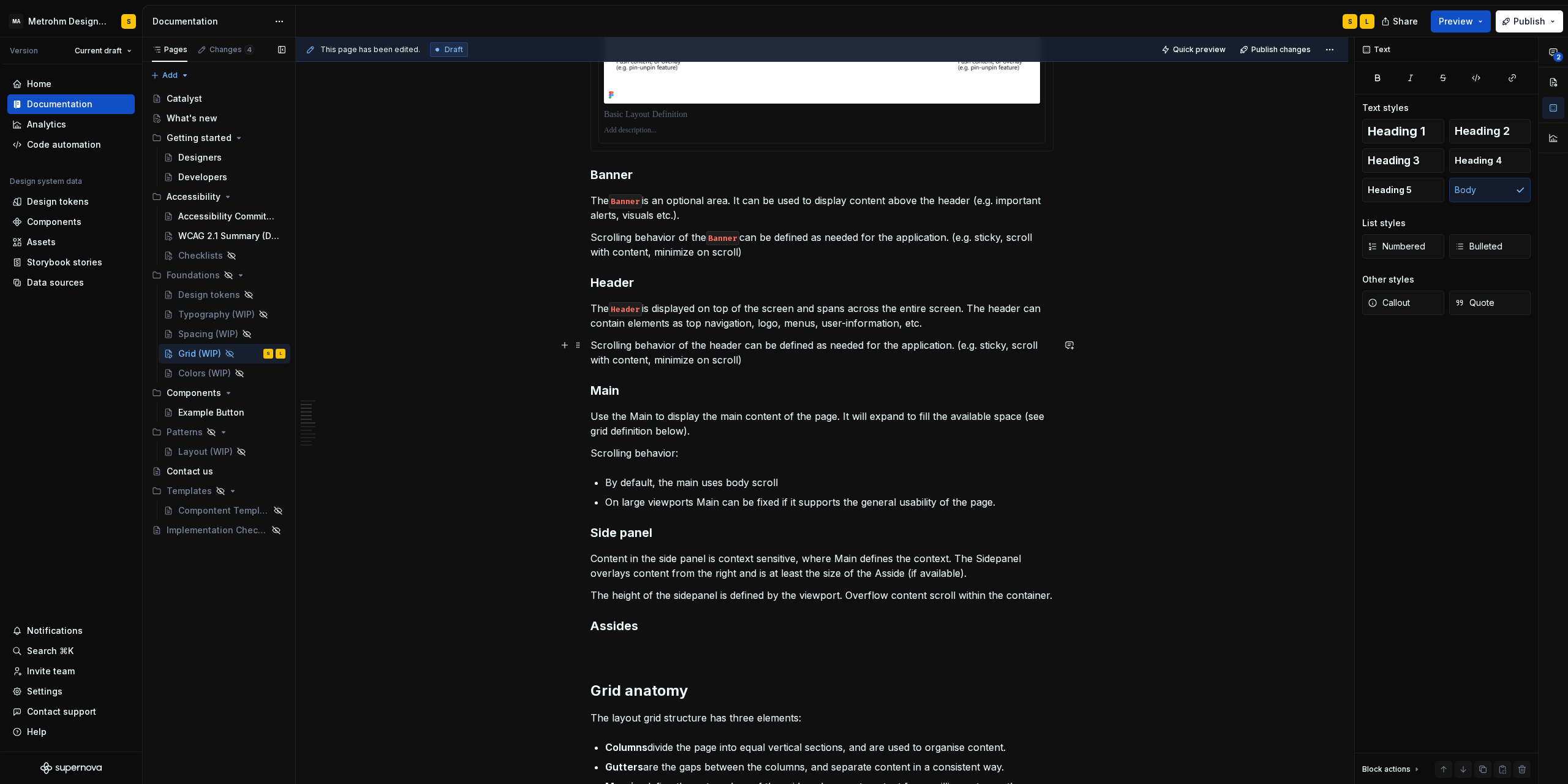
click at [850, 341] on p "Scrolling behavior of the header can be defined as needed for the application. …" at bounding box center [822, 352] width 463 height 29
click at [997, 309] on p "The Header is displayed on top of the screen and spans across the entire screen…" at bounding box center [822, 315] width 463 height 29
click at [1004, 307] on p "The Header is displayed on top of the screen and spans across the entire screen…" at bounding box center [822, 315] width 463 height 29
click at [999, 307] on p "The Header is displayed on top of the screen and spans across the entire screen…" at bounding box center [822, 315] width 463 height 29
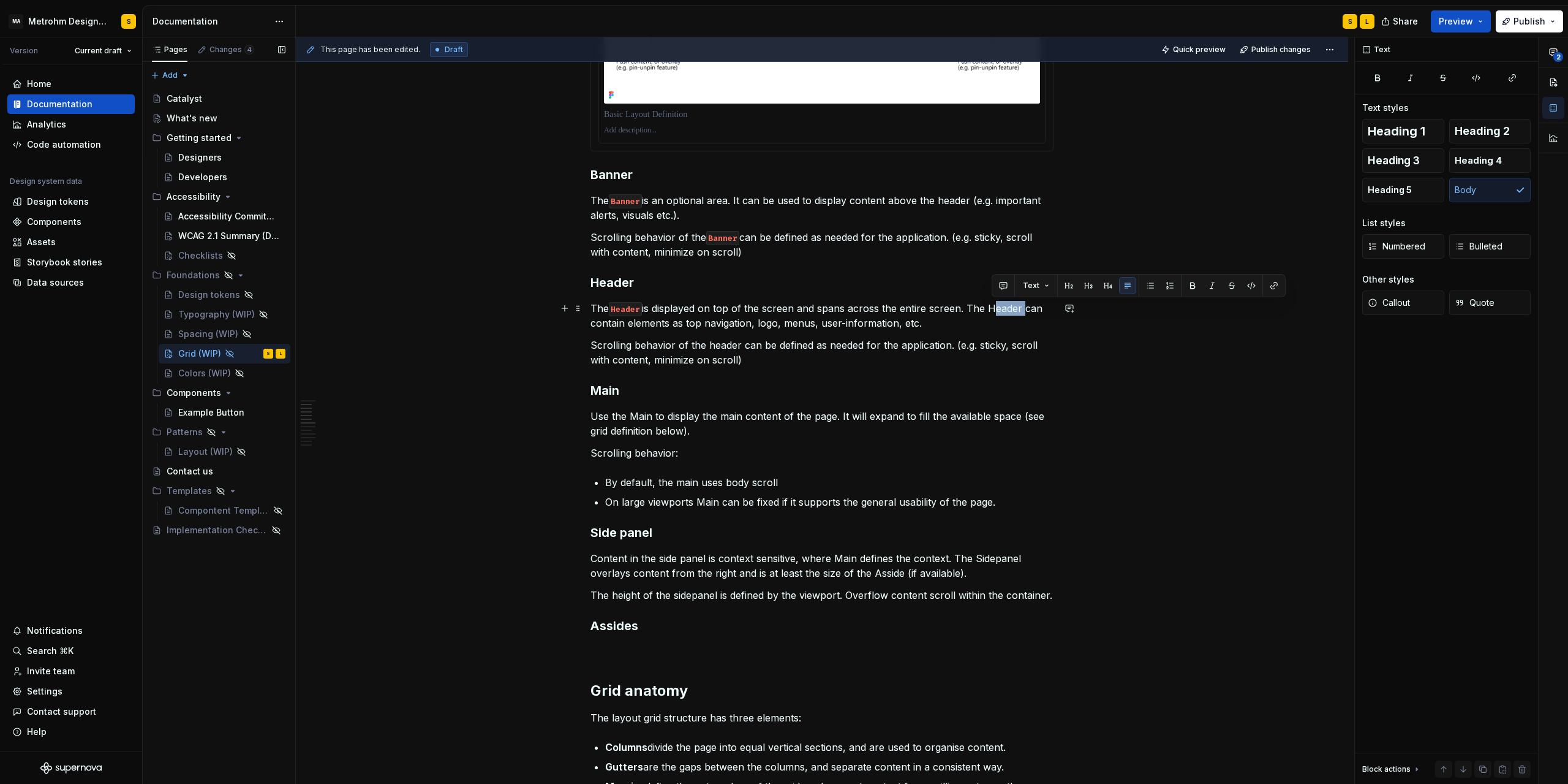
drag, startPoint x: 992, startPoint y: 307, endPoint x: 1025, endPoint y: 309, distance: 33.1
click at [1025, 309] on p "The Header is displayed on top of the screen and spans across the entire screen…" at bounding box center [822, 315] width 463 height 29
click at [1251, 285] on button "button" at bounding box center [1252, 285] width 17 height 17
click at [714, 345] on p "Scrolling behavior of the header can be defined as needed for the application. …" at bounding box center [822, 352] width 463 height 29
drag, startPoint x: 710, startPoint y: 344, endPoint x: 742, endPoint y: 347, distance: 32.1
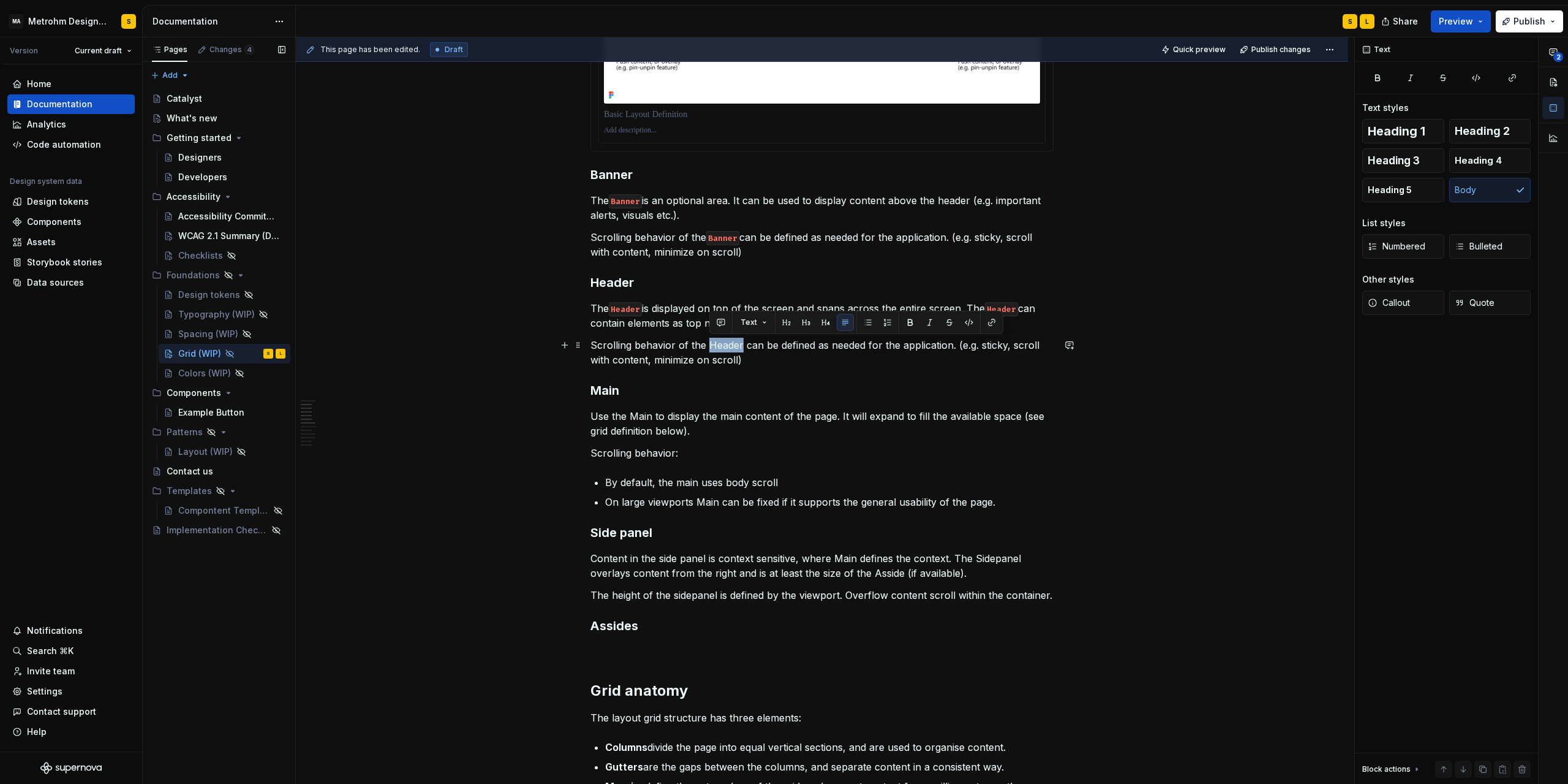
click at [742, 347] on p "Scrolling behavior of the Header can be defined as needed for the application. …" at bounding box center [822, 352] width 463 height 29
click at [965, 323] on button "button" at bounding box center [969, 323] width 17 height 17
drag, startPoint x: 634, startPoint y: 416, endPoint x: 654, endPoint y: 416, distance: 20.0
click at [654, 416] on p "Use the Main to display the main content of the page. It will expand to fill th…" at bounding box center [822, 423] width 463 height 29
click at [888, 392] on button "button" at bounding box center [892, 393] width 17 height 17
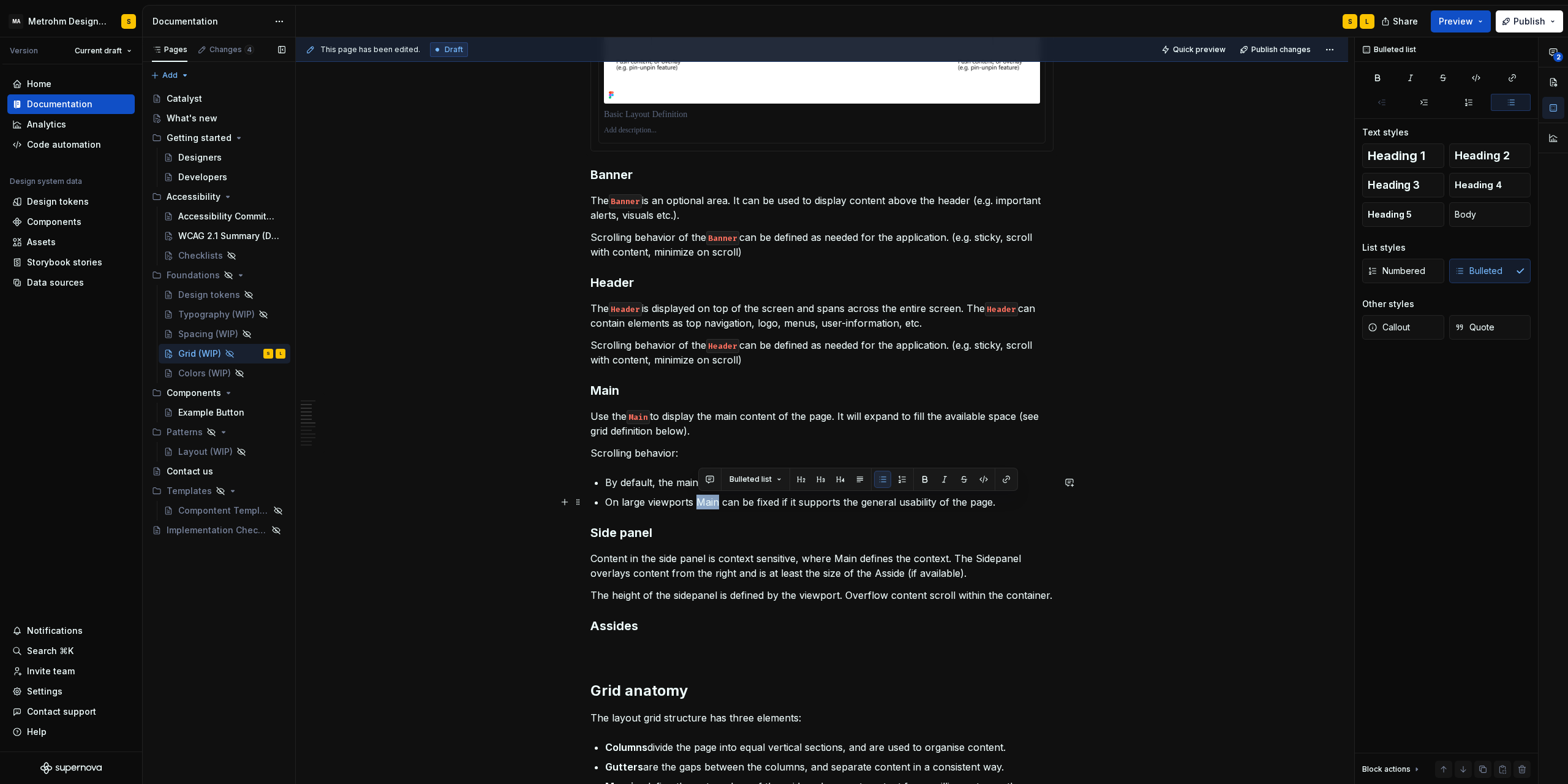
drag, startPoint x: 698, startPoint y: 502, endPoint x: 720, endPoint y: 501, distance: 22.0
click at [720, 501] on p "On large viewports Main can be fixed if it supports the general usability of th…" at bounding box center [829, 501] width 449 height 14
click at [980, 477] on button "button" at bounding box center [984, 479] width 17 height 17
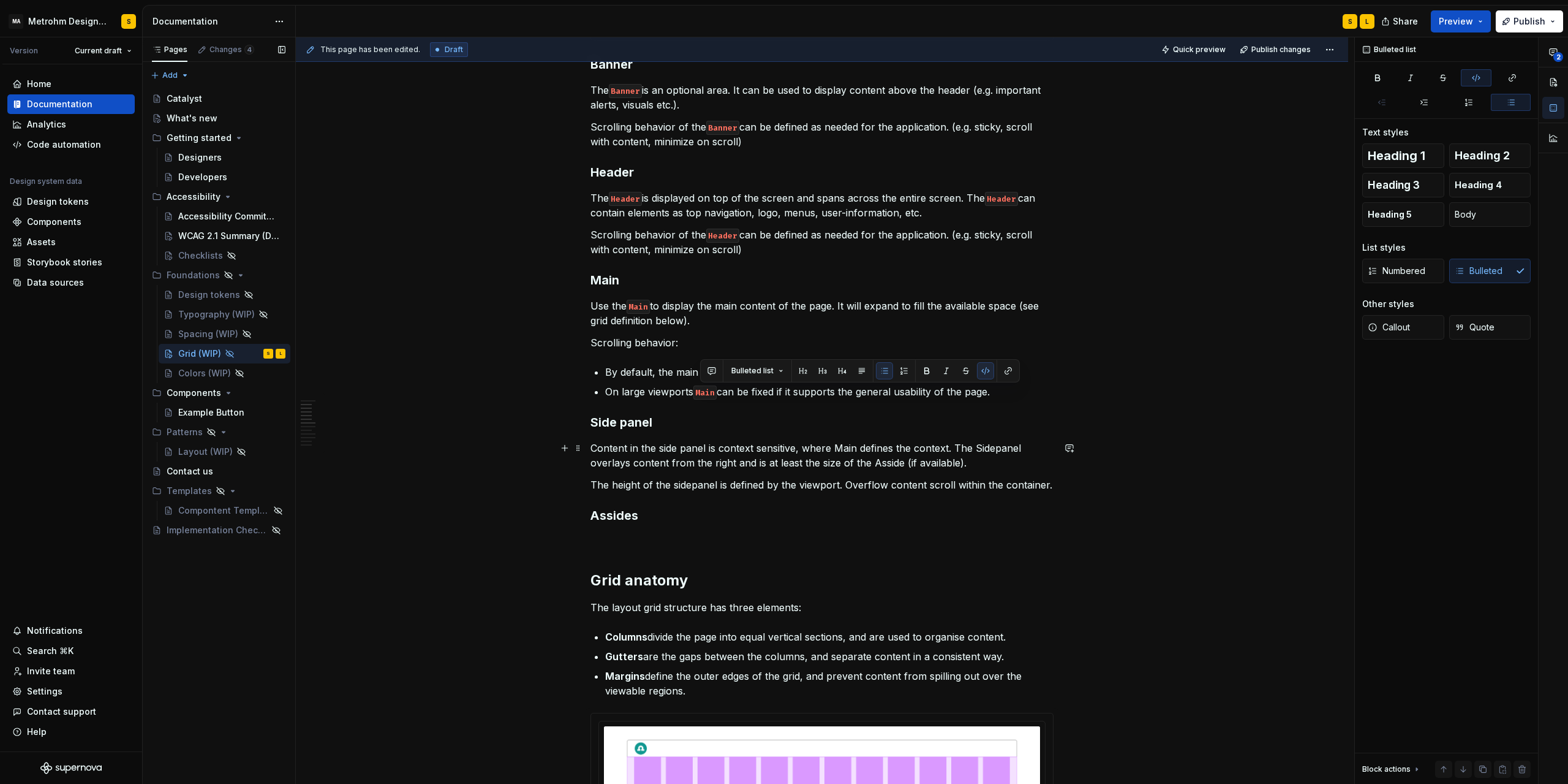
click at [1001, 449] on p "Content in the side panel is context sensitive, where Main defines the context.…" at bounding box center [822, 455] width 463 height 29
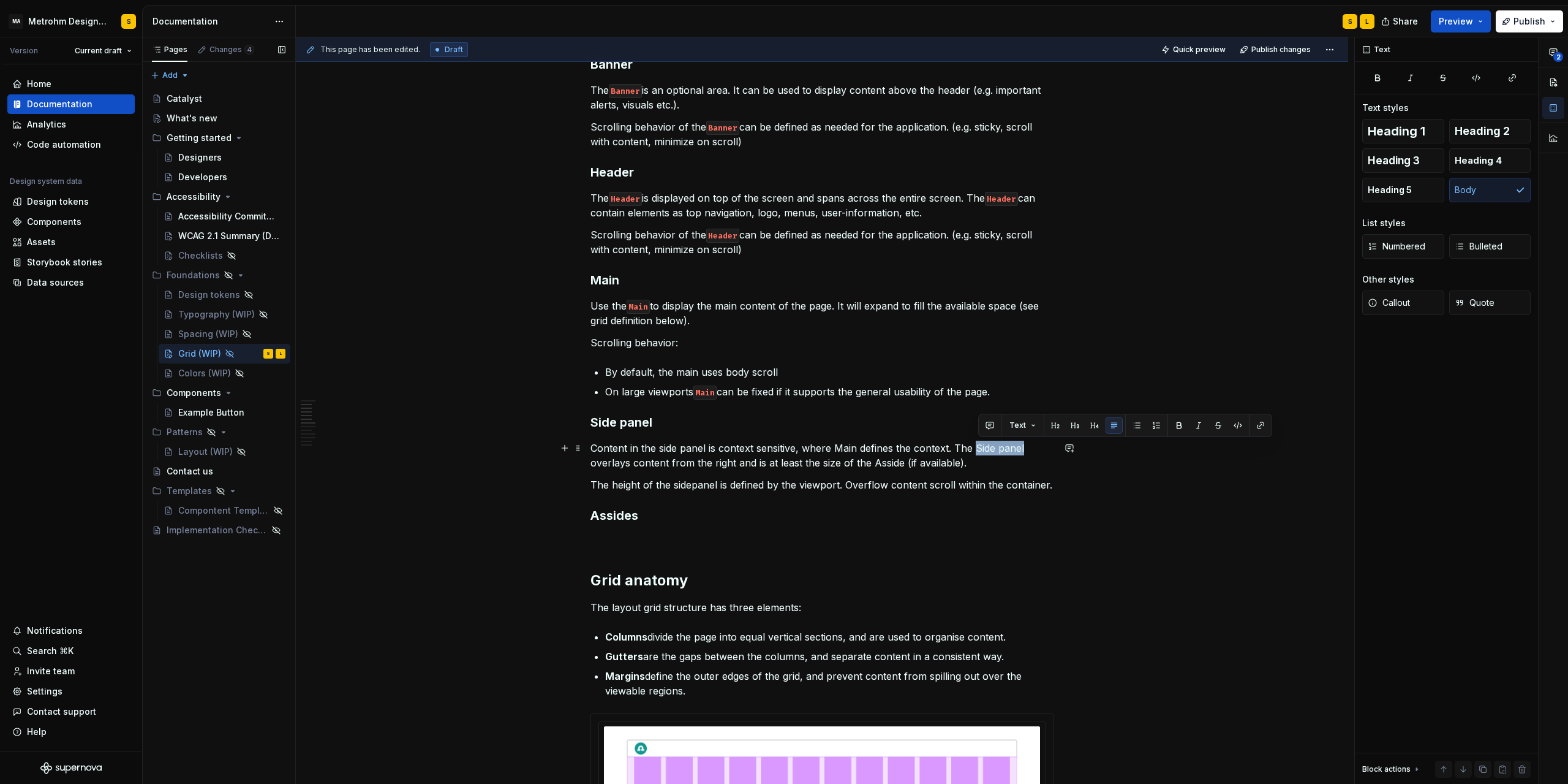
drag, startPoint x: 980, startPoint y: 447, endPoint x: 1026, endPoint y: 449, distance: 46.0
click at [1026, 449] on p "Content in the side panel is context sensitive, where Main defines the context.…" at bounding box center [822, 455] width 463 height 29
click at [1241, 426] on button "button" at bounding box center [1238, 425] width 17 height 17
drag, startPoint x: 874, startPoint y: 462, endPoint x: 903, endPoint y: 462, distance: 29.0
click at [903, 462] on p "Content in the side panel is context sensitive, where Main defines the context.…" at bounding box center [822, 455] width 463 height 29
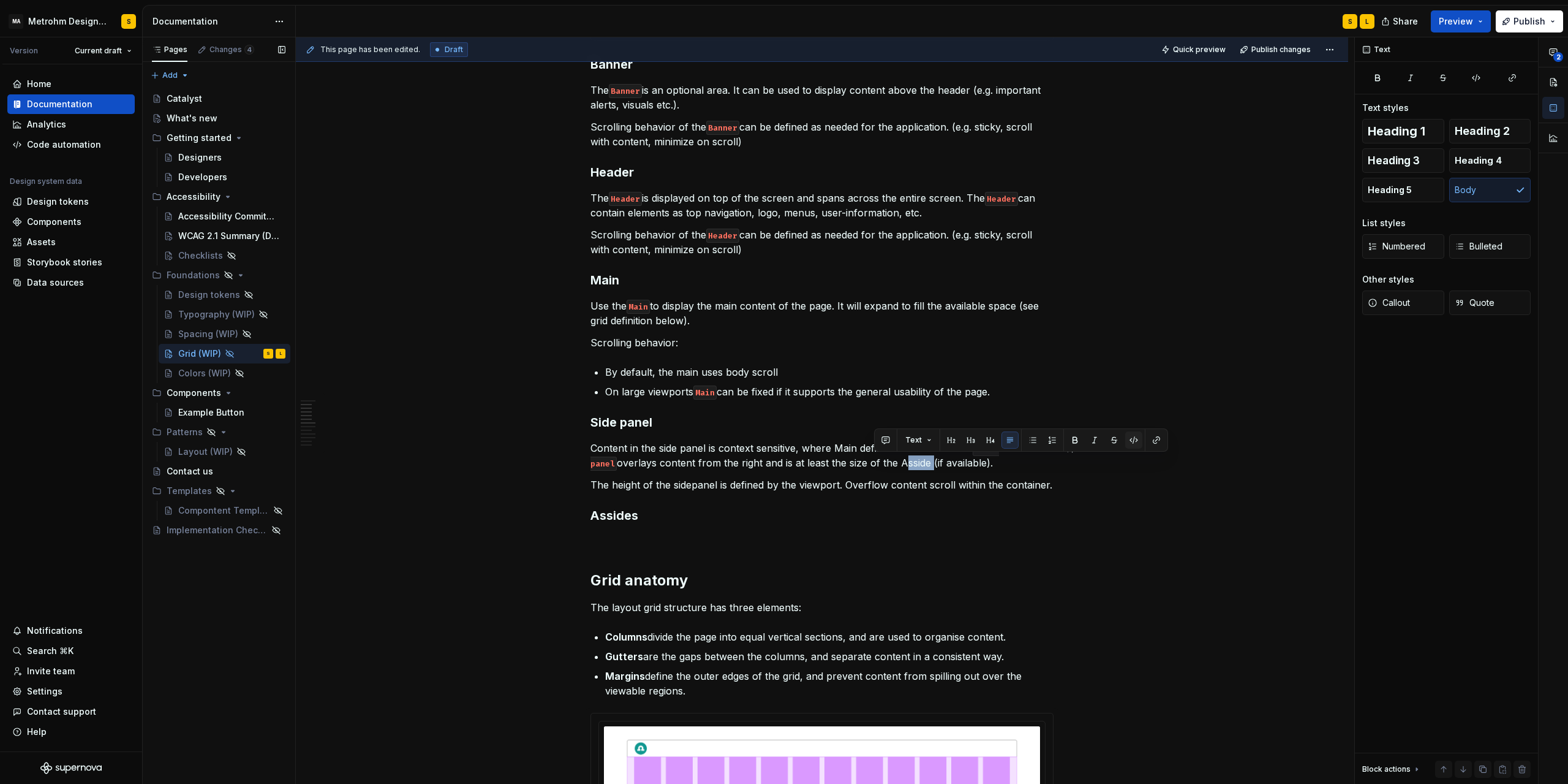
click at [1134, 437] on button "button" at bounding box center [1134, 440] width 17 height 17
click at [680, 485] on p "The height of the sidepanel is defined by the viewport. Overflow content scroll…" at bounding box center [822, 484] width 463 height 14
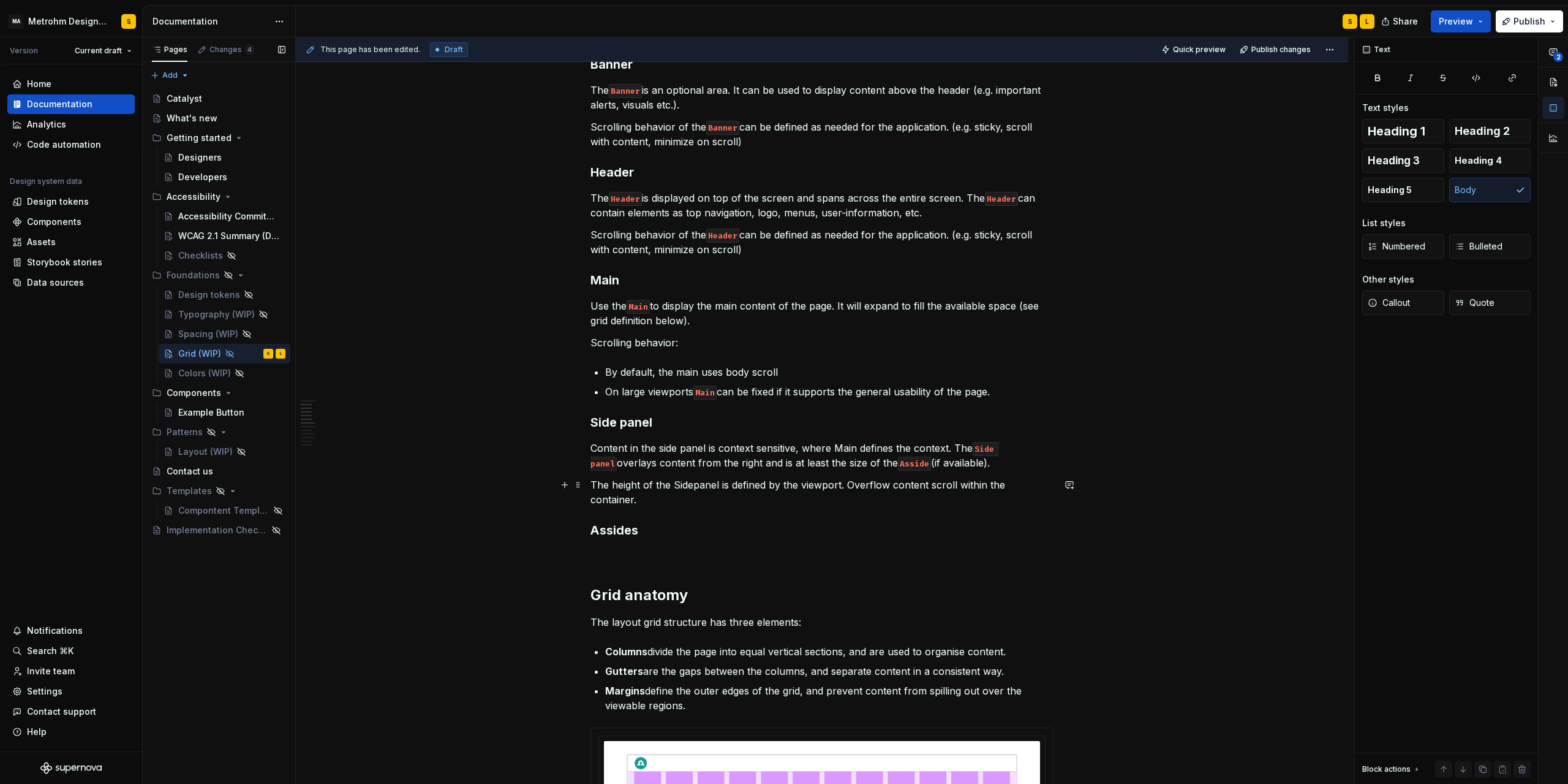
click at [698, 485] on p "The height of the Sidepanel is defined by the viewport. Overflow content scroll…" at bounding box center [822, 492] width 463 height 29
drag, startPoint x: 678, startPoint y: 483, endPoint x: 725, endPoint y: 486, distance: 47.1
click at [725, 486] on p "The height of the Side panel is defined by the viewport. Overflow content scrol…" at bounding box center [822, 492] width 463 height 29
click at [931, 461] on button "button" at bounding box center [935, 462] width 17 height 17
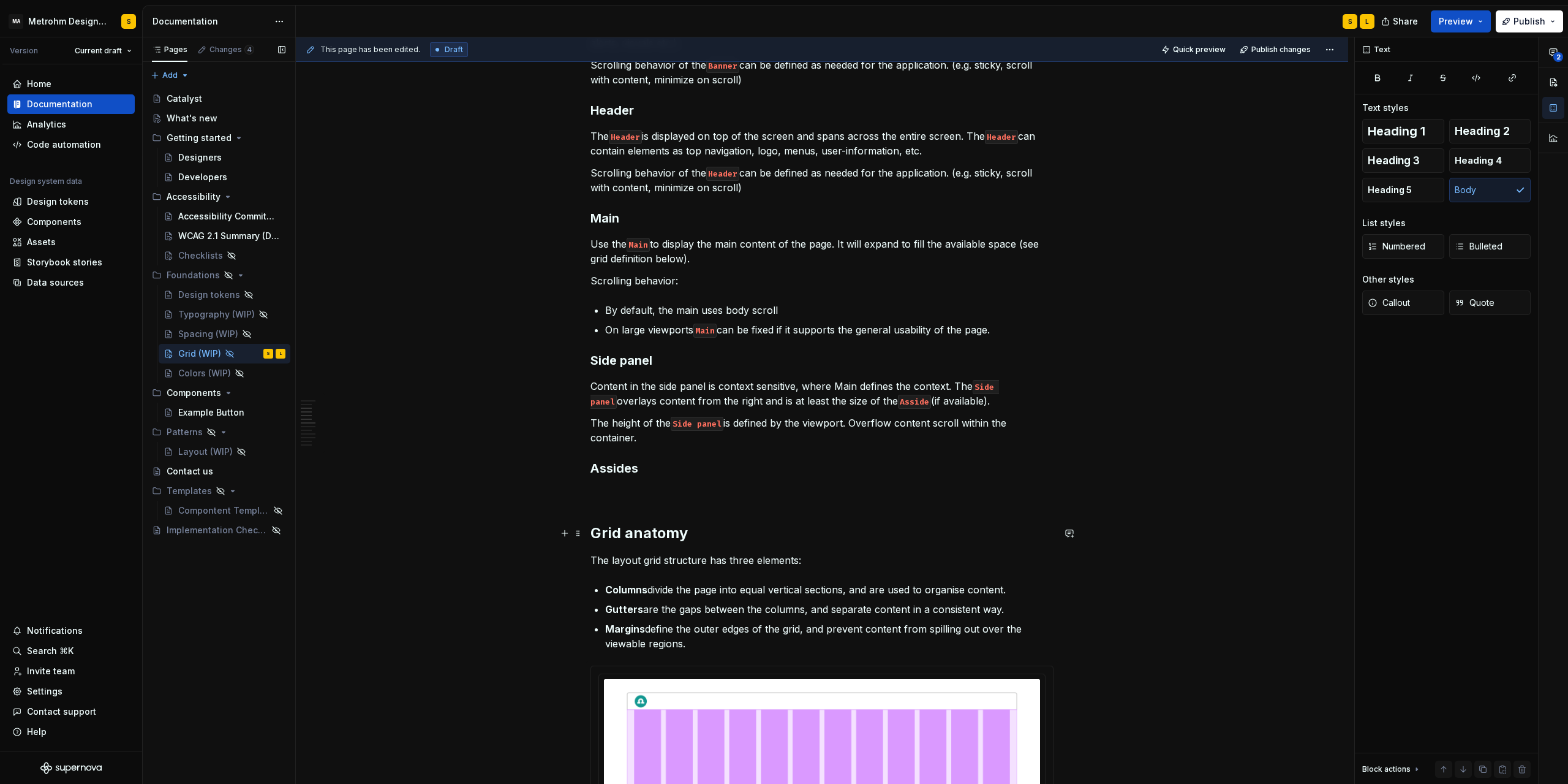
scroll to position [701, 0]
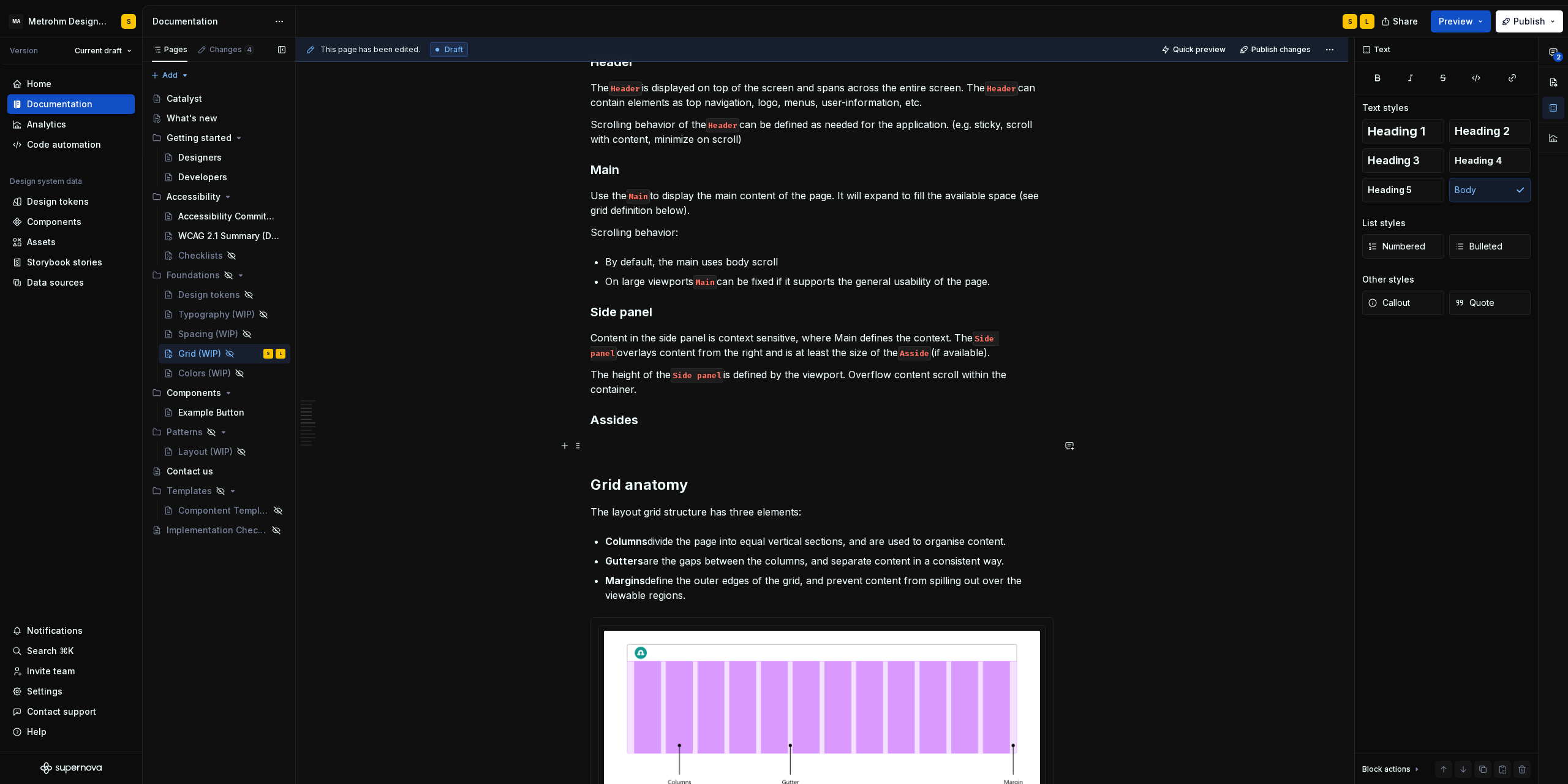
click at [623, 439] on p at bounding box center [822, 445] width 463 height 14
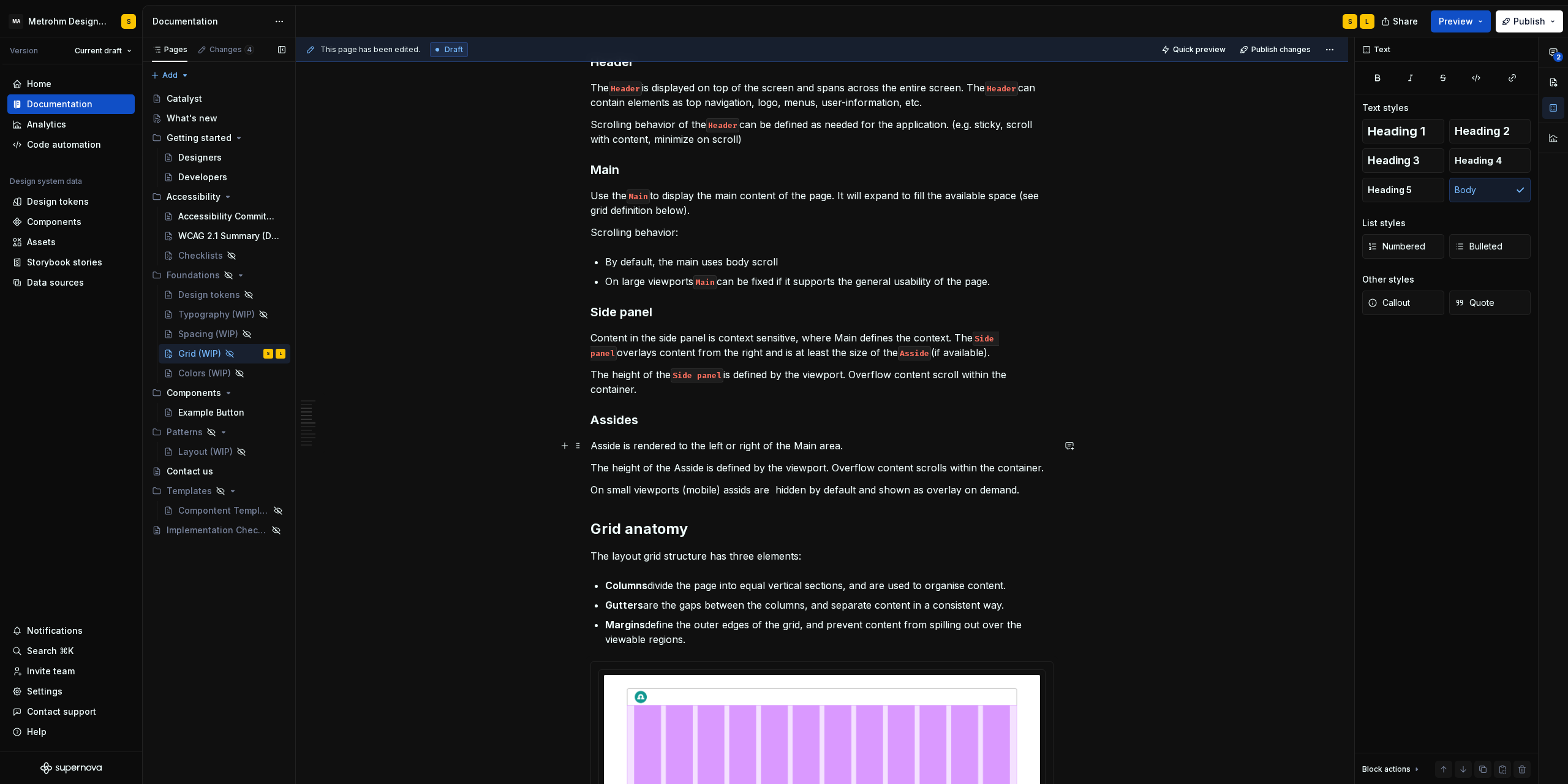
click at [602, 445] on p "Asside is rendered to the left or right of the Main area." at bounding box center [822, 445] width 463 height 14
drag, startPoint x: 595, startPoint y: 445, endPoint x: 623, endPoint y: 445, distance: 28.0
click at [623, 445] on p "Asside is rendered to the left or right of the Main area." at bounding box center [822, 445] width 463 height 14
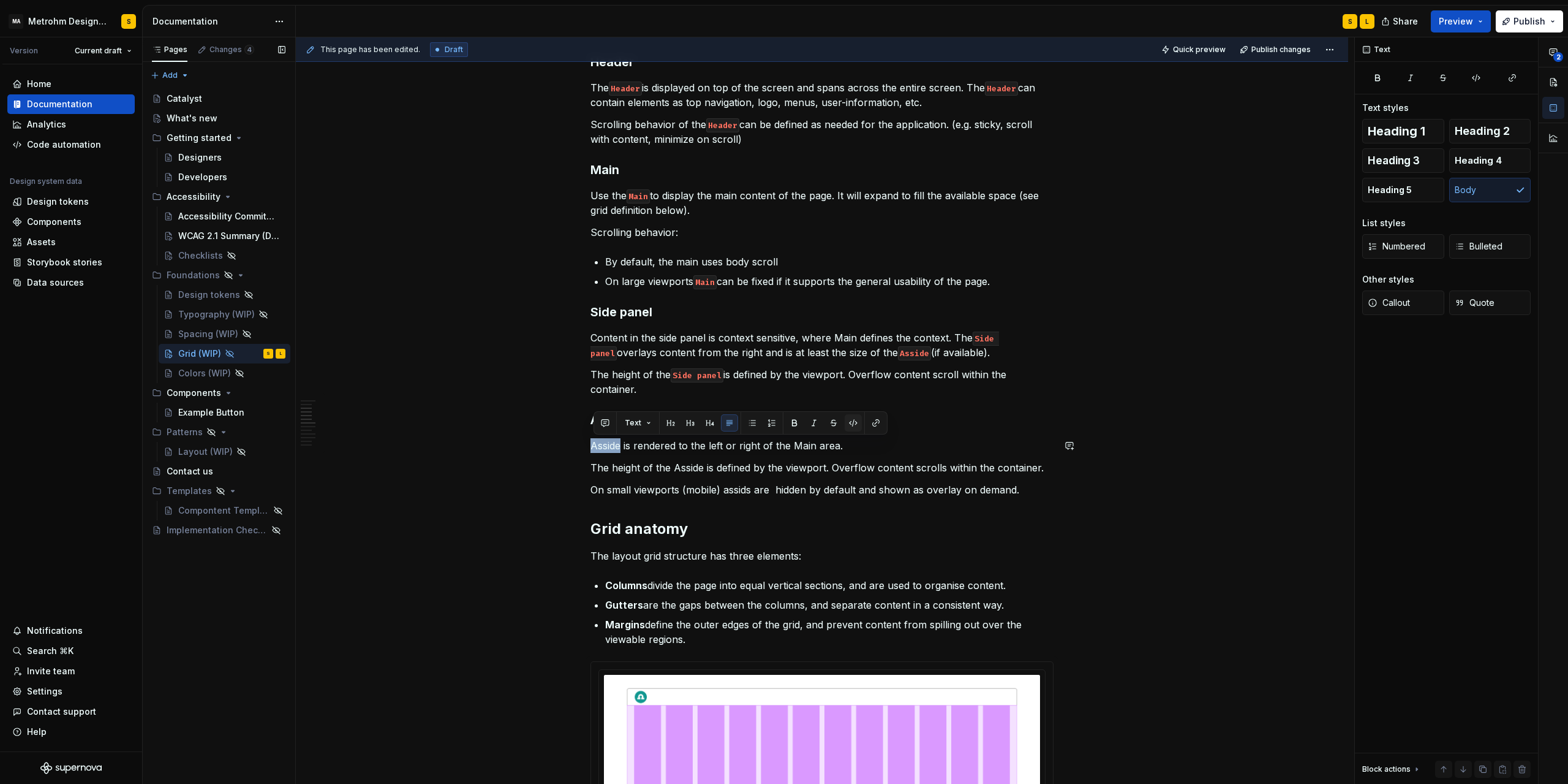
click at [851, 427] on button "button" at bounding box center [853, 423] width 17 height 17
drag, startPoint x: 797, startPoint y: 443, endPoint x: 818, endPoint y: 445, distance: 21.1
click at [818, 445] on p "Asside is rendered to the left or right of the Main area." at bounding box center [822, 445] width 463 height 14
click at [1054, 424] on button "button" at bounding box center [1056, 423] width 17 height 17
drag, startPoint x: 677, startPoint y: 467, endPoint x: 708, endPoint y: 467, distance: 31.0
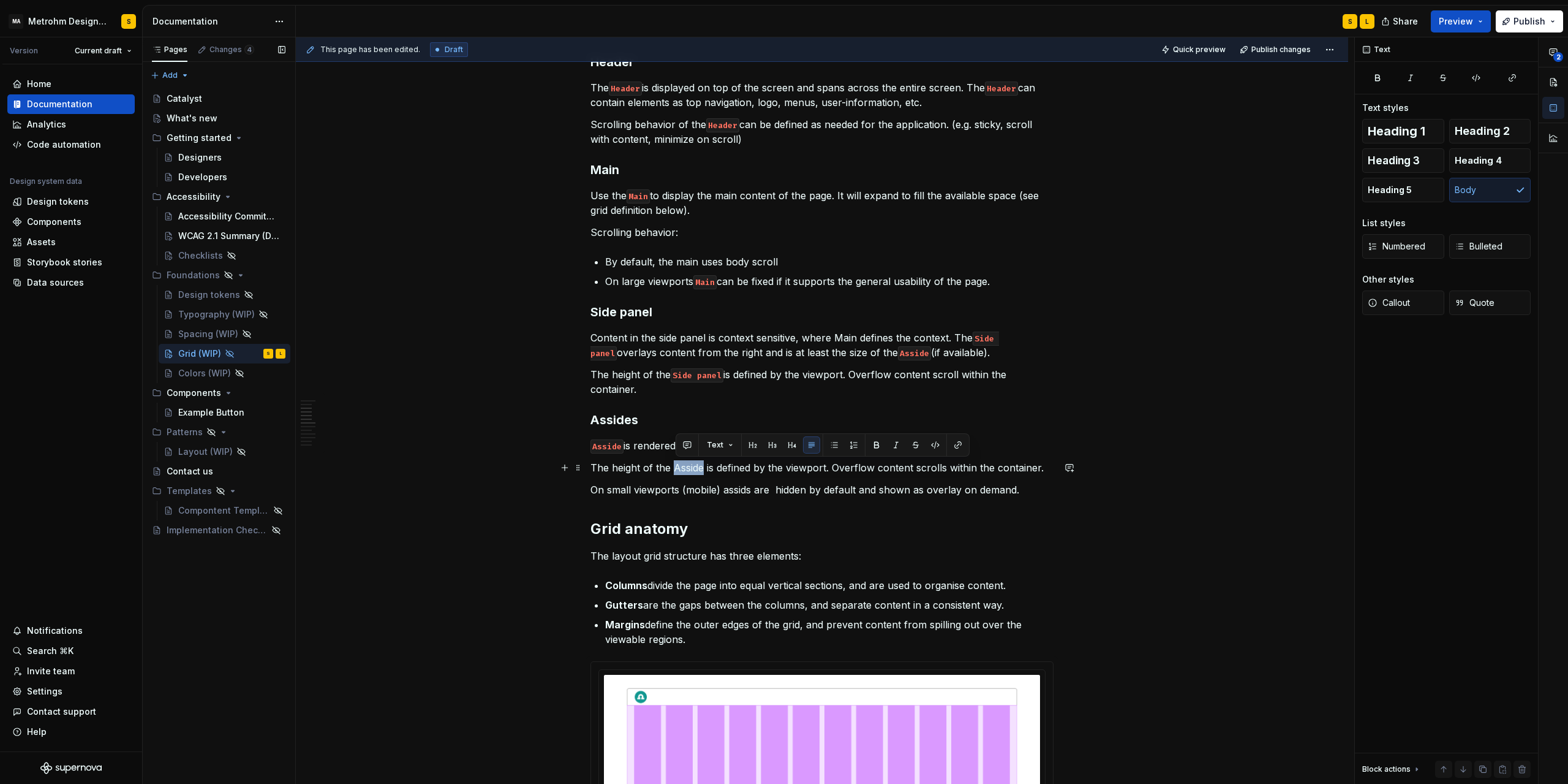
click at [708, 467] on p "The height of the Asside is defined by the viewport. Overflow content scrolls w…" at bounding box center [822, 467] width 463 height 14
click at [937, 446] on button "button" at bounding box center [935, 445] width 17 height 17
click at [962, 375] on p "The height of the Side panel is defined by the viewport. Overflow content scrol…" at bounding box center [822, 381] width 463 height 29
click at [965, 375] on p "The height of the Side panel is defined by the viewport. Overflow content scrol…" at bounding box center [822, 381] width 463 height 29
click at [780, 536] on h2 "Grid anatomy" at bounding box center [822, 529] width 463 height 19
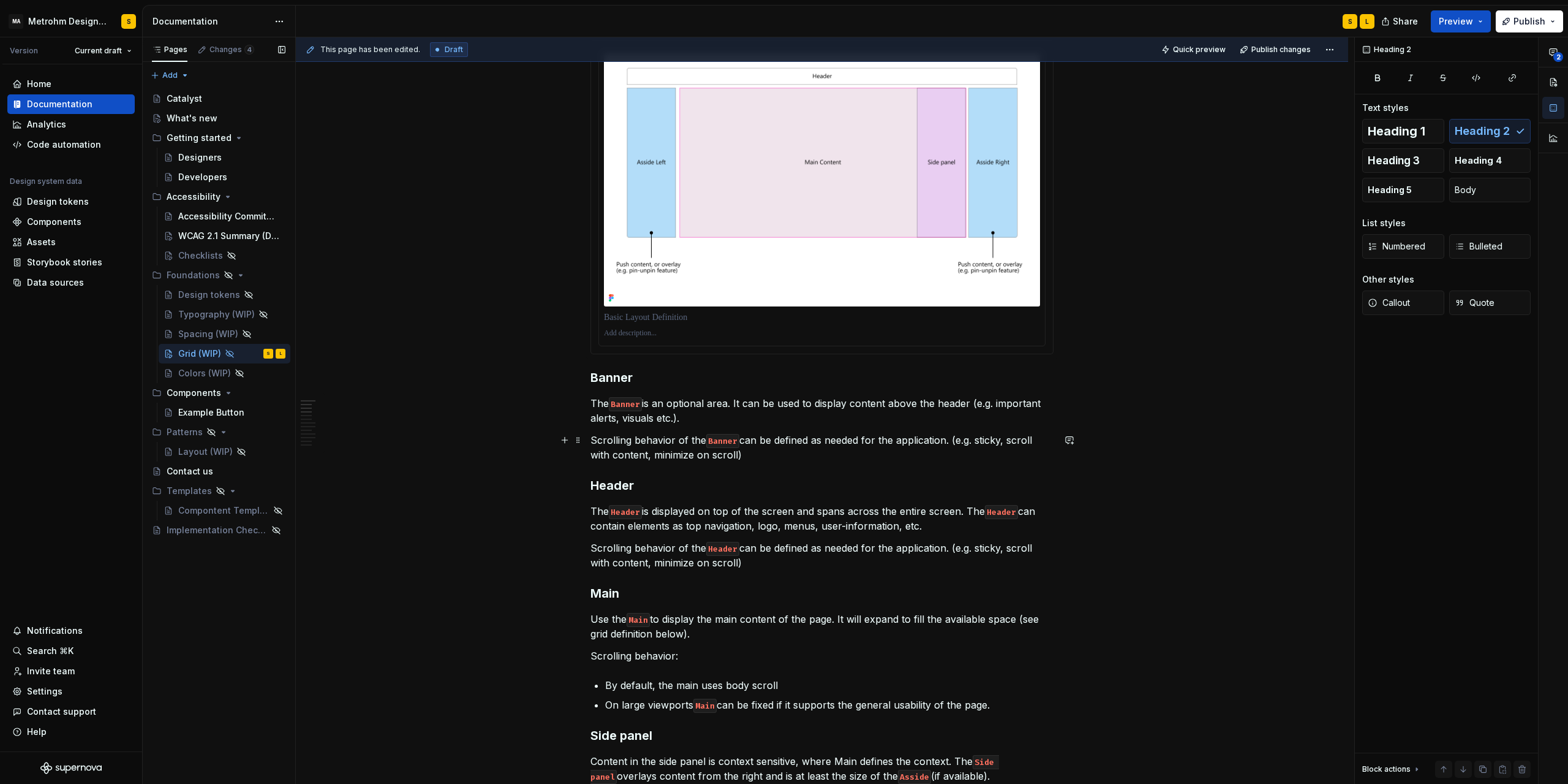
scroll to position [110, 0]
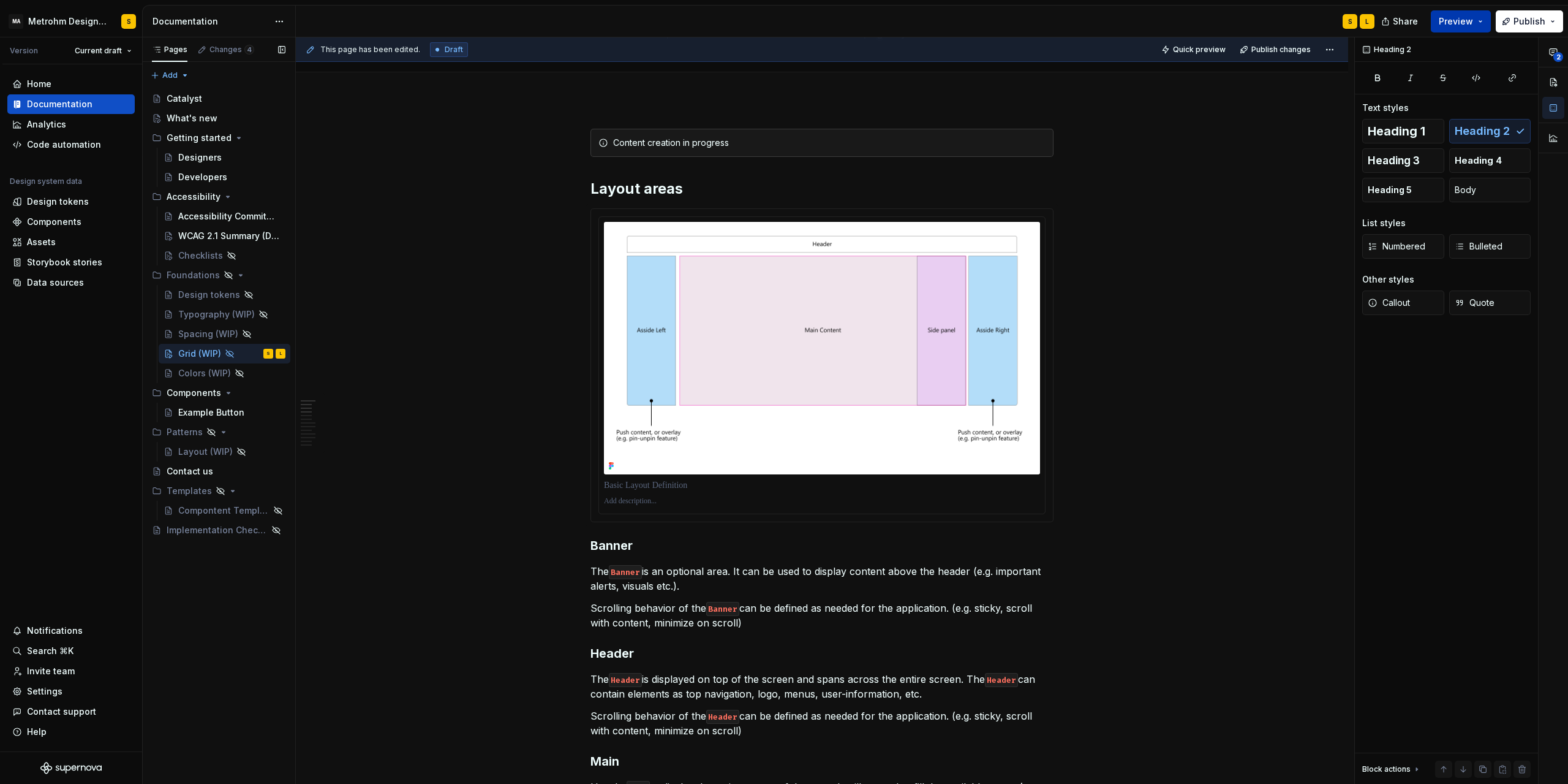
click at [1469, 28] on button "Preview" at bounding box center [1460, 21] width 60 height 22
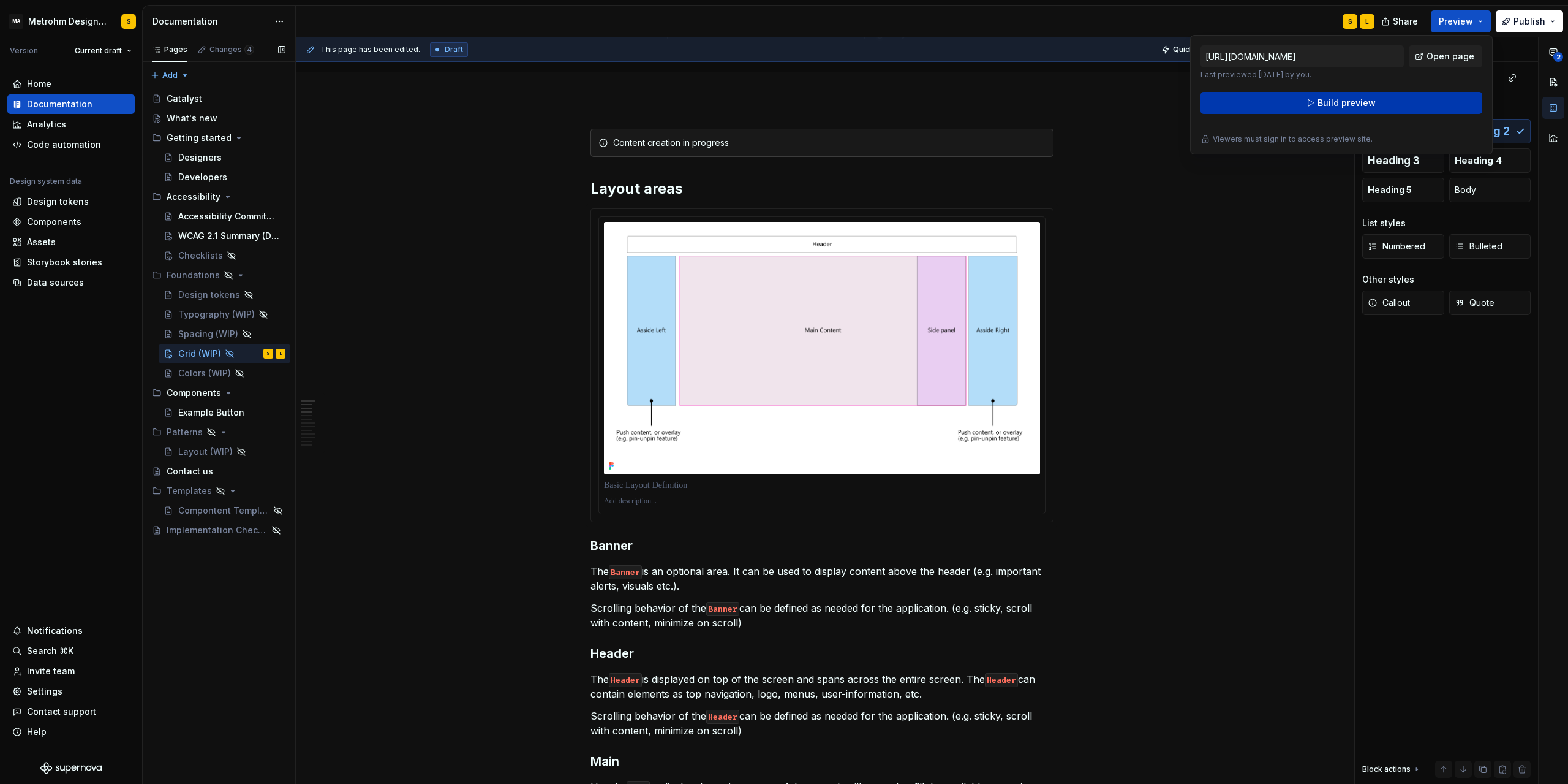
click at [1347, 104] on span "Build preview" at bounding box center [1347, 103] width 58 height 13
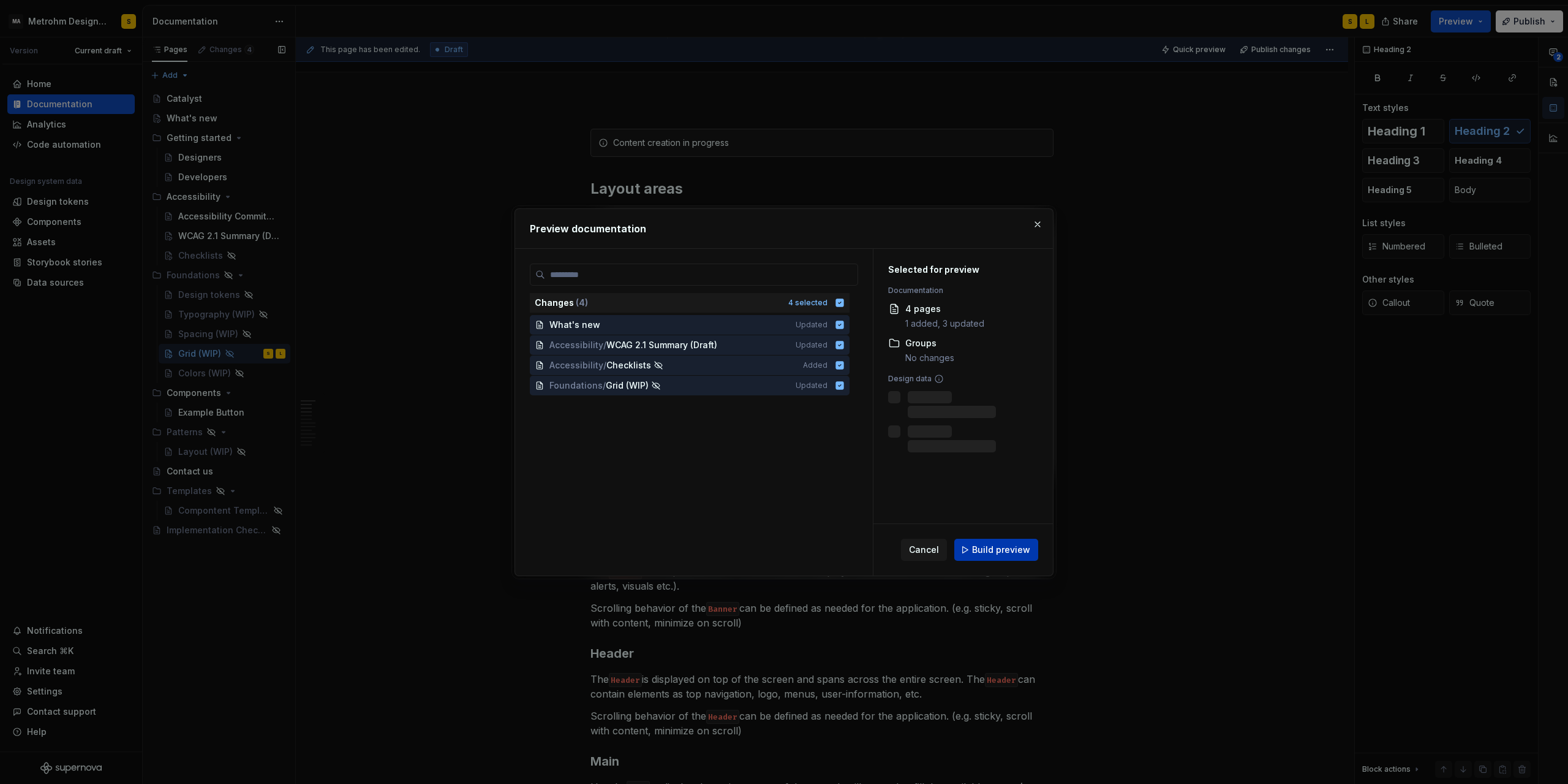
click at [991, 552] on span "Build preview" at bounding box center [1001, 550] width 58 height 13
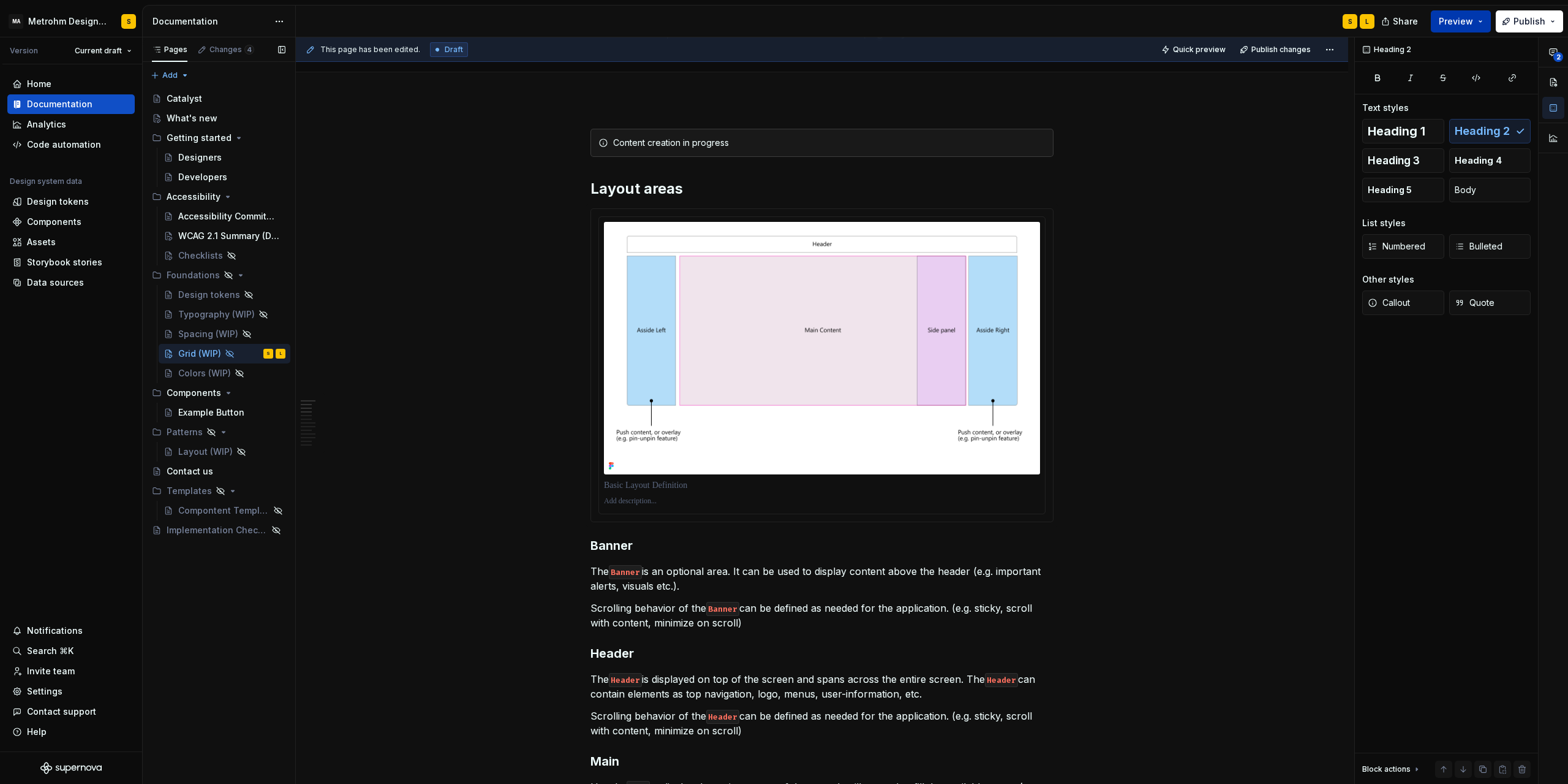
click at [1489, 22] on button "Preview" at bounding box center [1460, 21] width 60 height 22
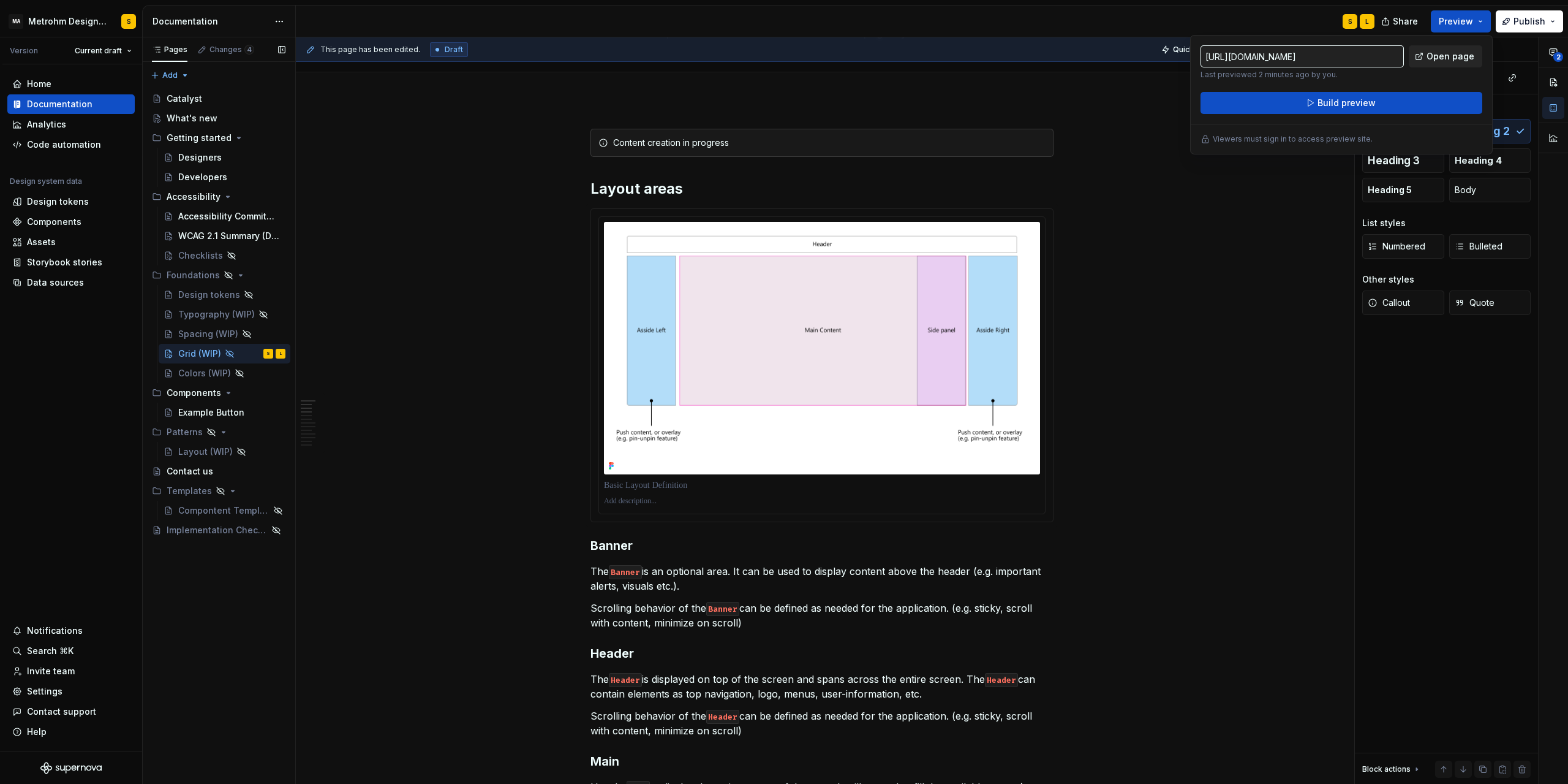
click at [1443, 53] on span "Open page" at bounding box center [1450, 56] width 48 height 13
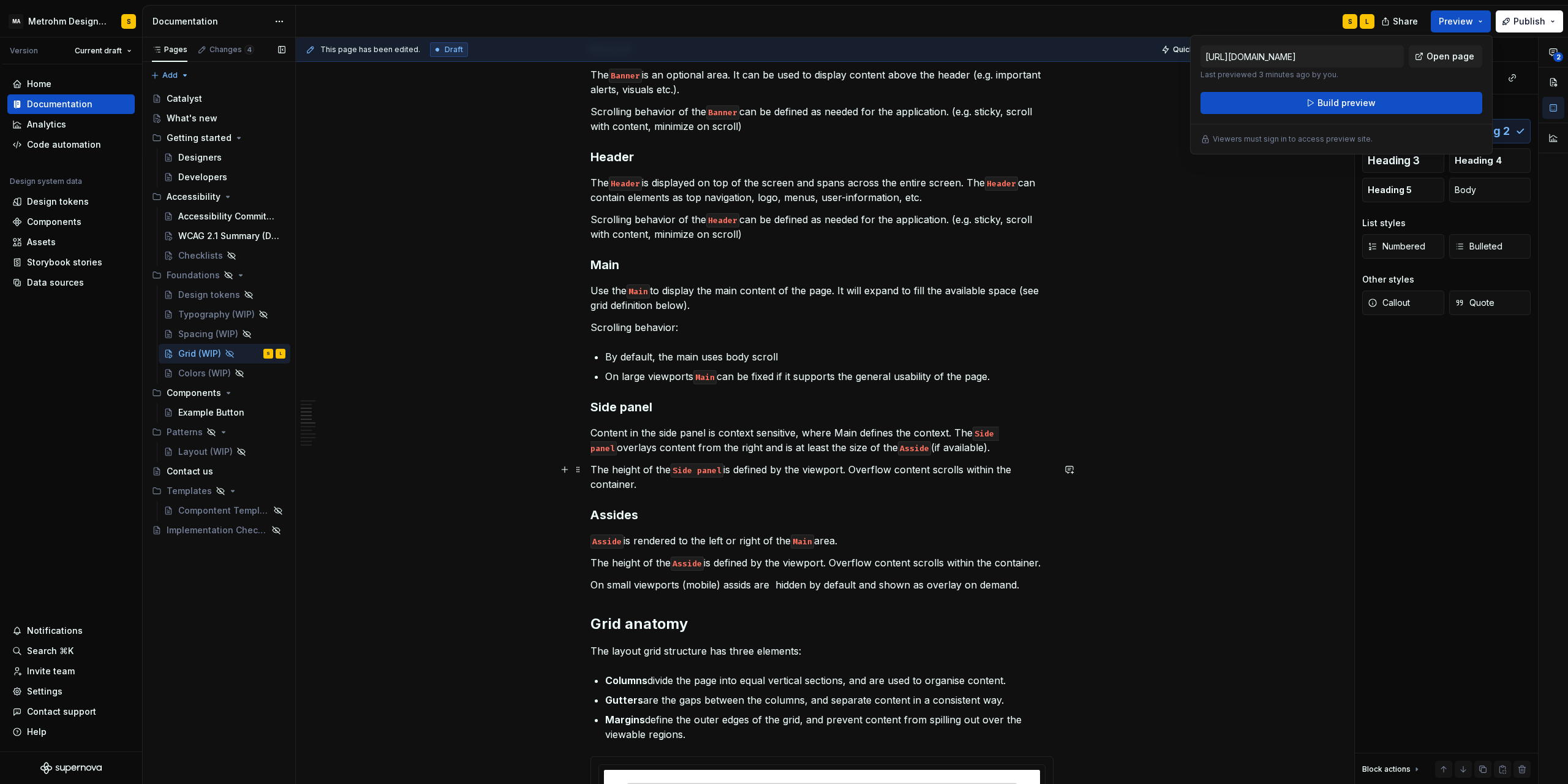
scroll to position [662, 0]
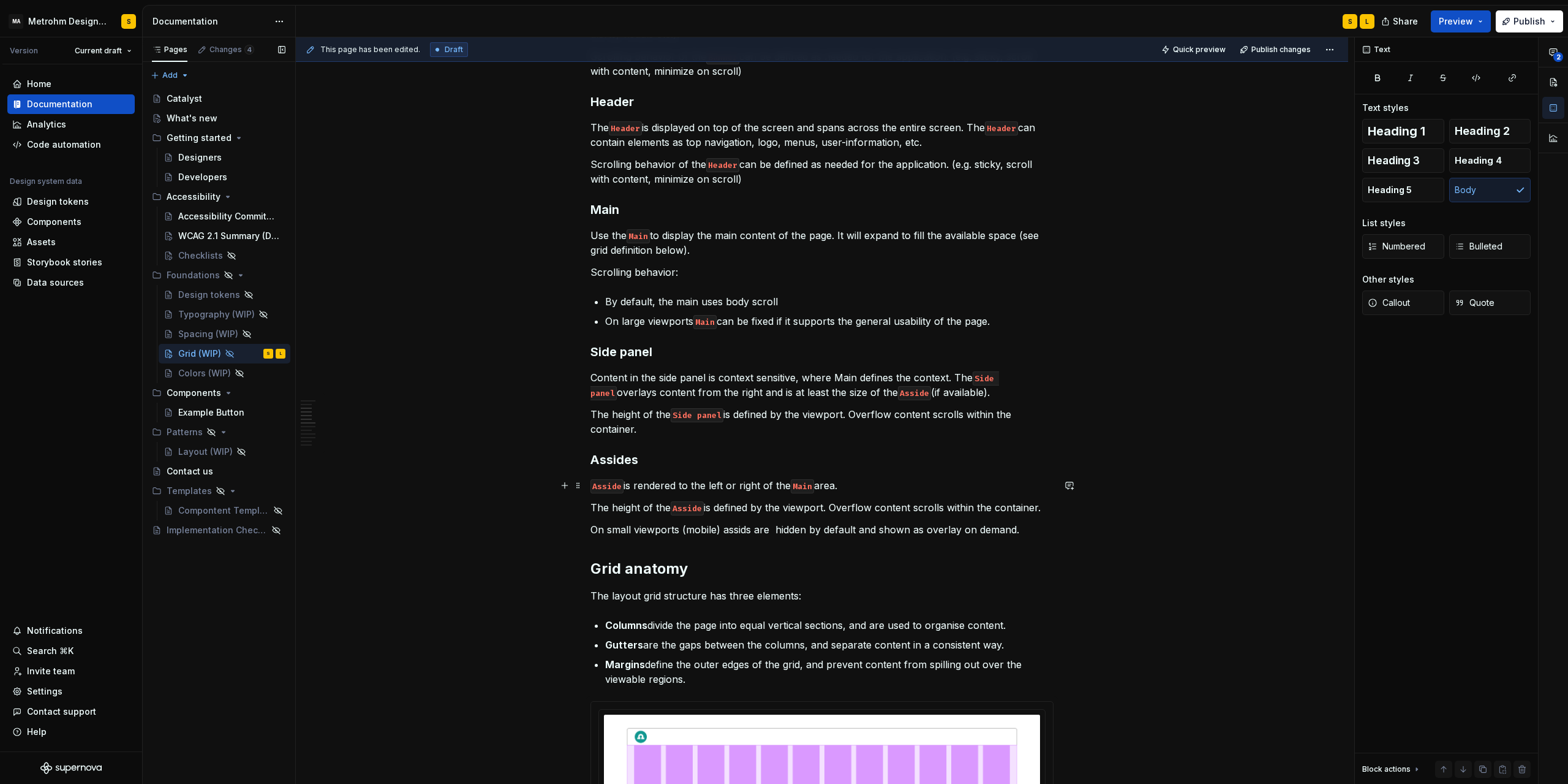
click at [864, 485] on p "Asside is rendered to the left or right of the Main area." at bounding box center [822, 485] width 463 height 14
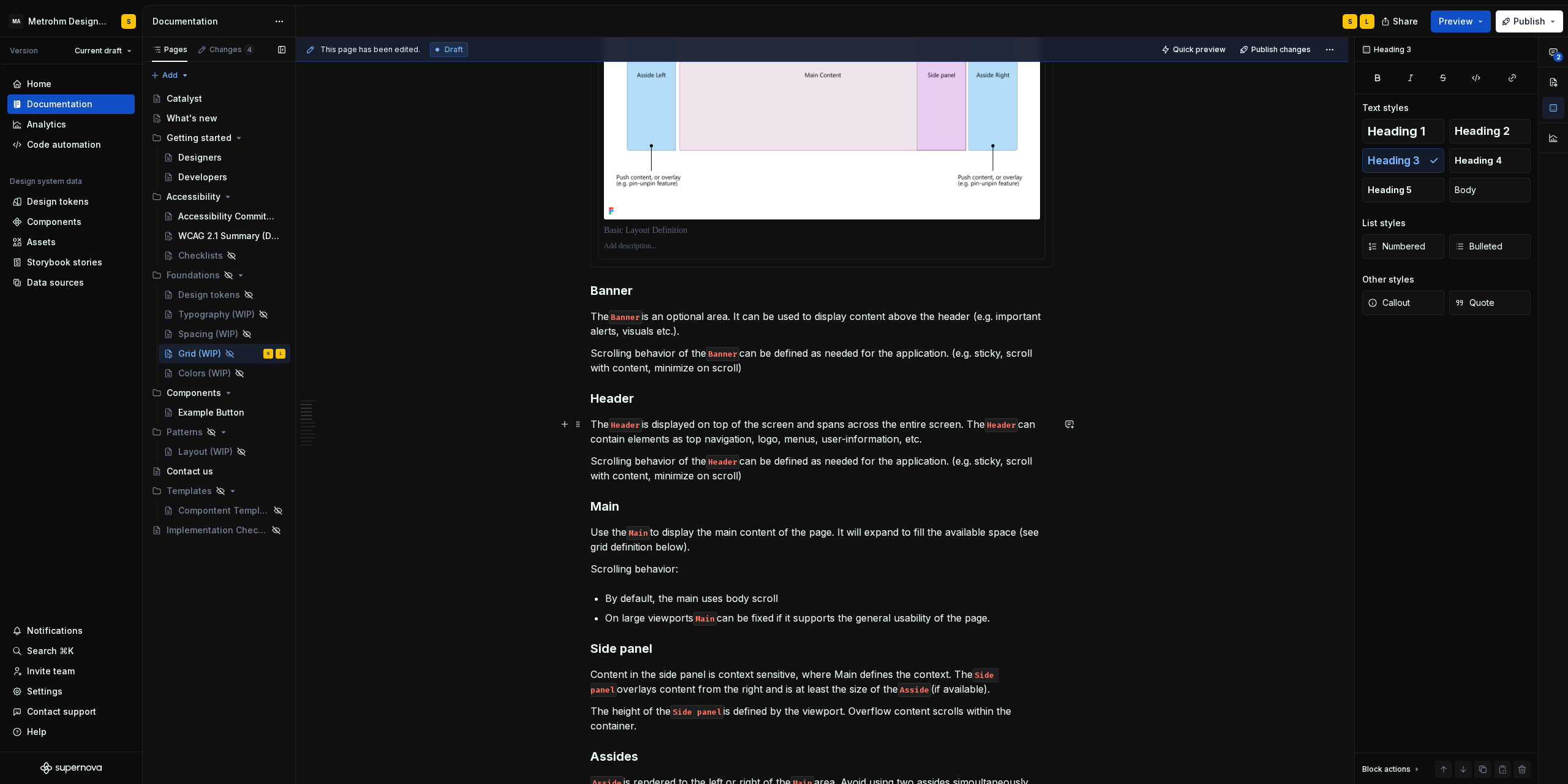
scroll to position [497, 0]
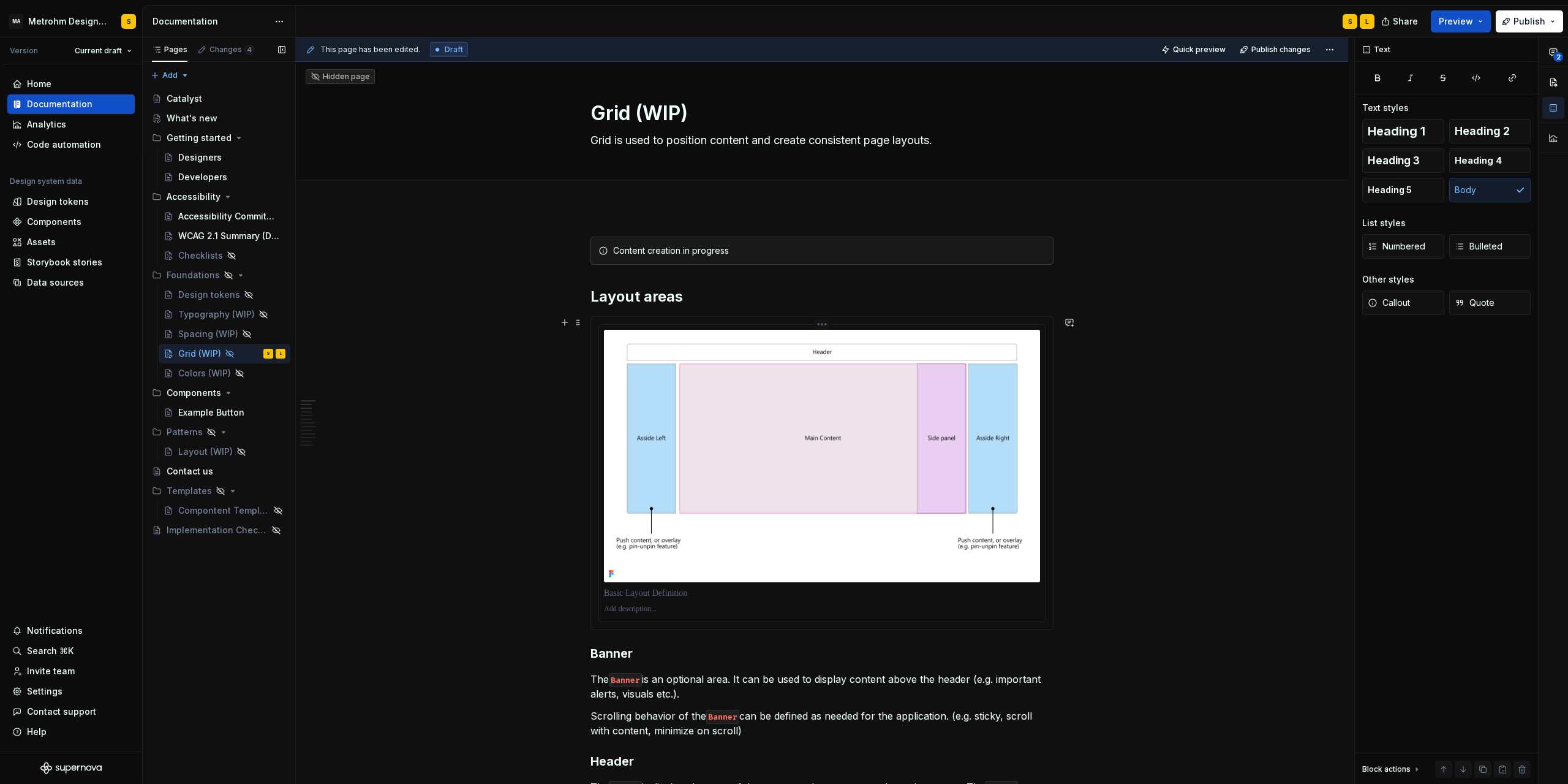
scroll to position [0, 0]
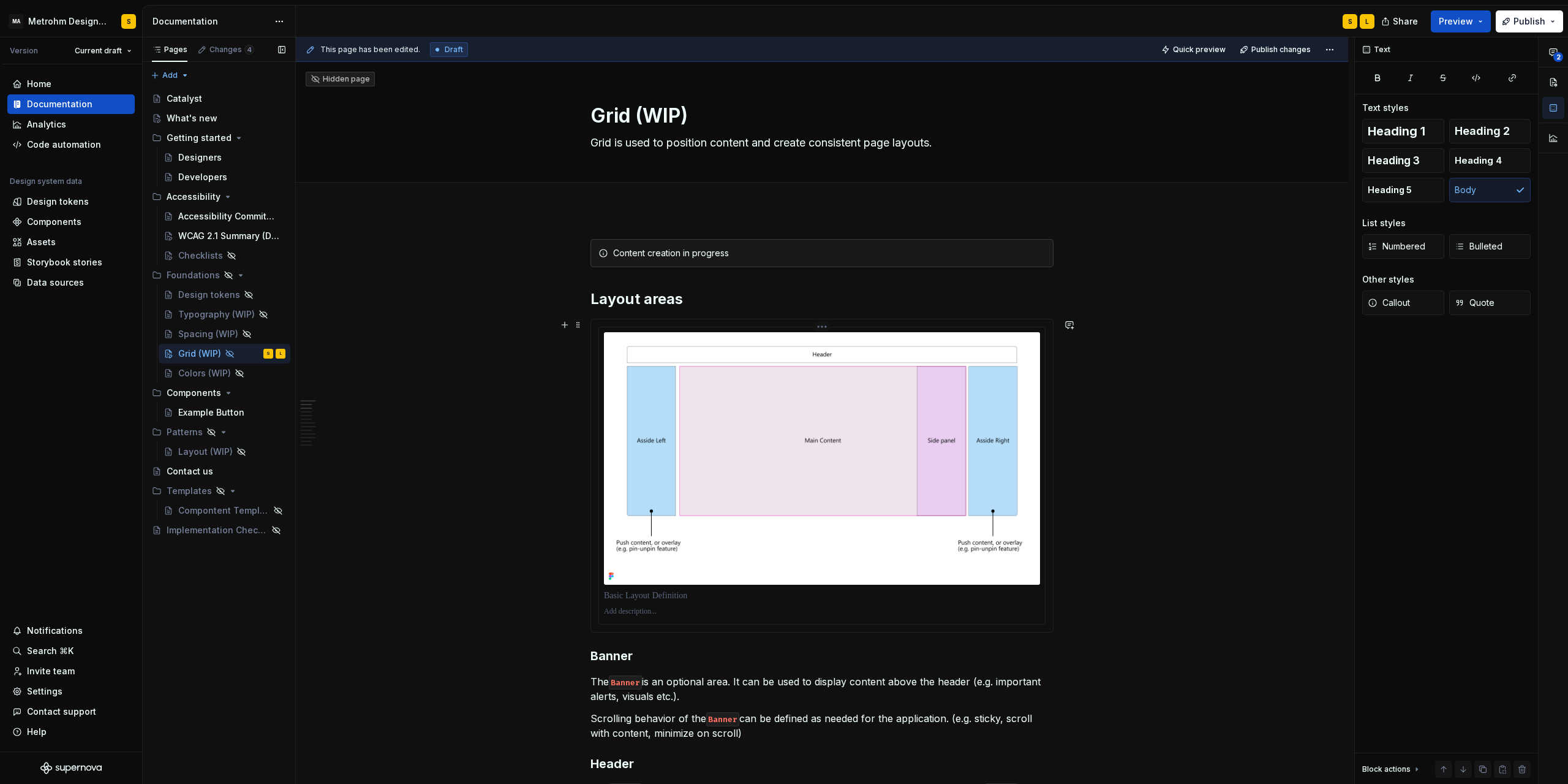
click at [619, 350] on img at bounding box center [822, 459] width 436 height 253
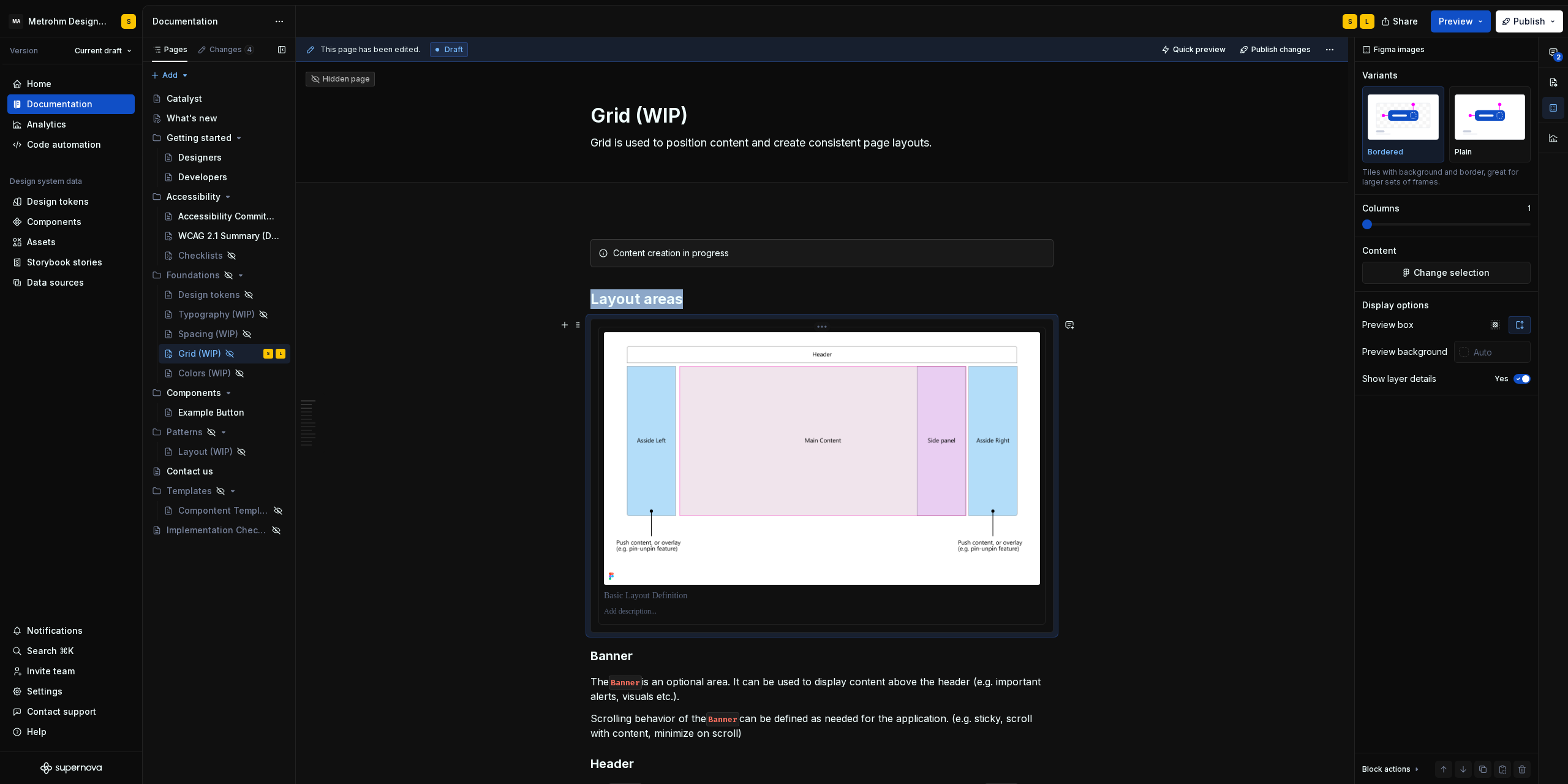
type textarea "*"
click at [1473, 135] on img "button" at bounding box center [1491, 116] width 71 height 45
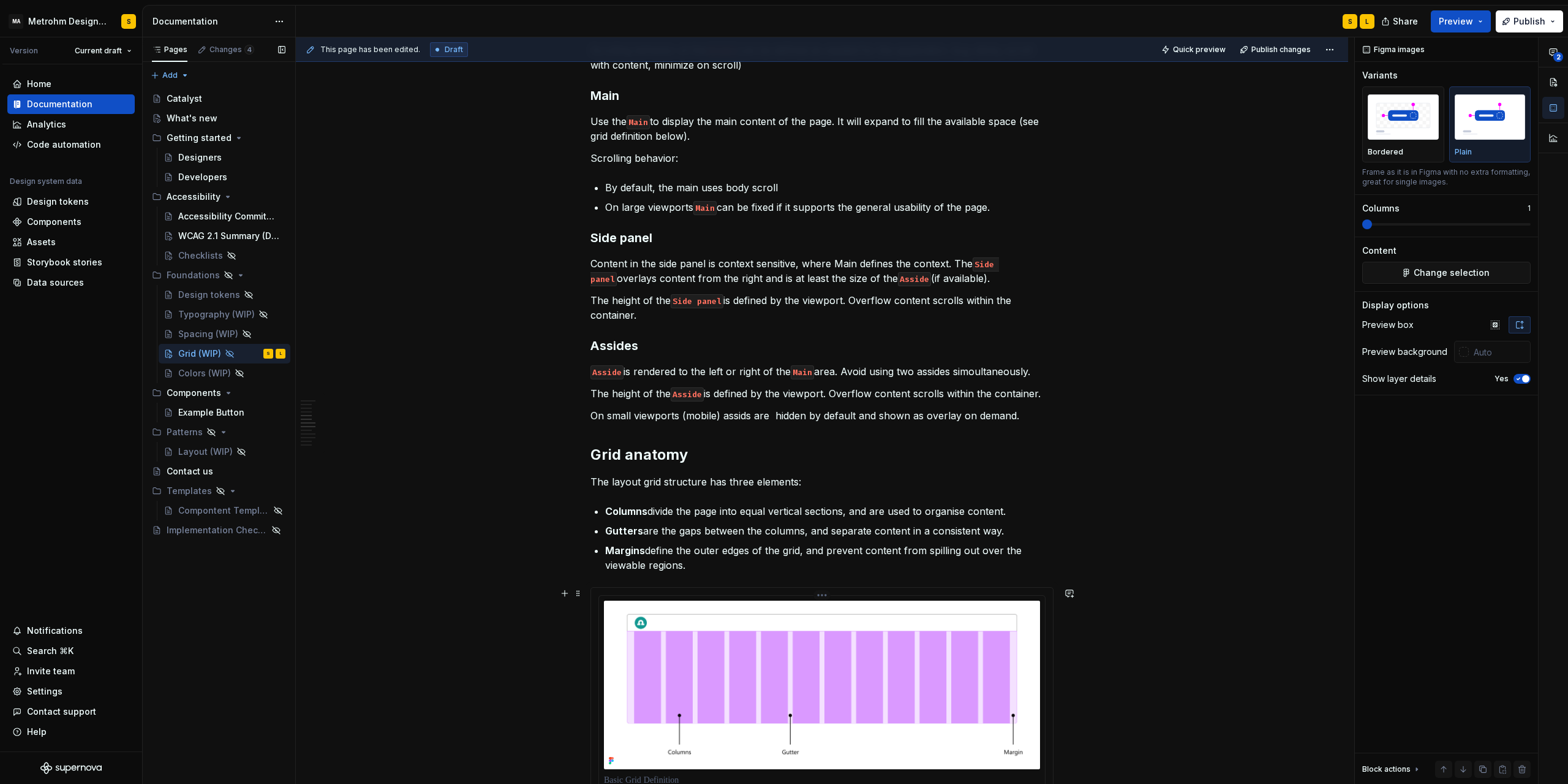
scroll to position [993, 0]
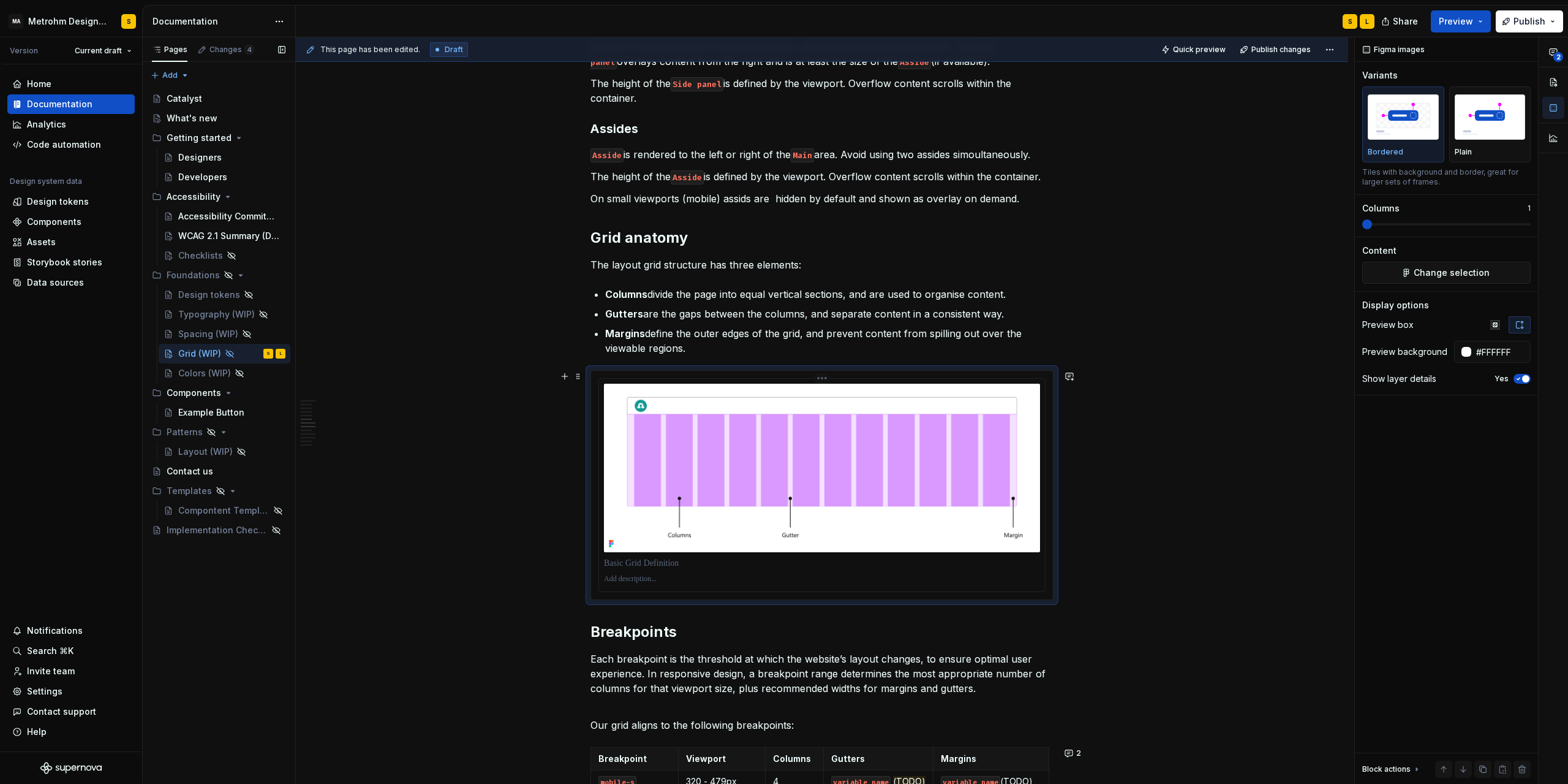
type input "#FFFFFF"
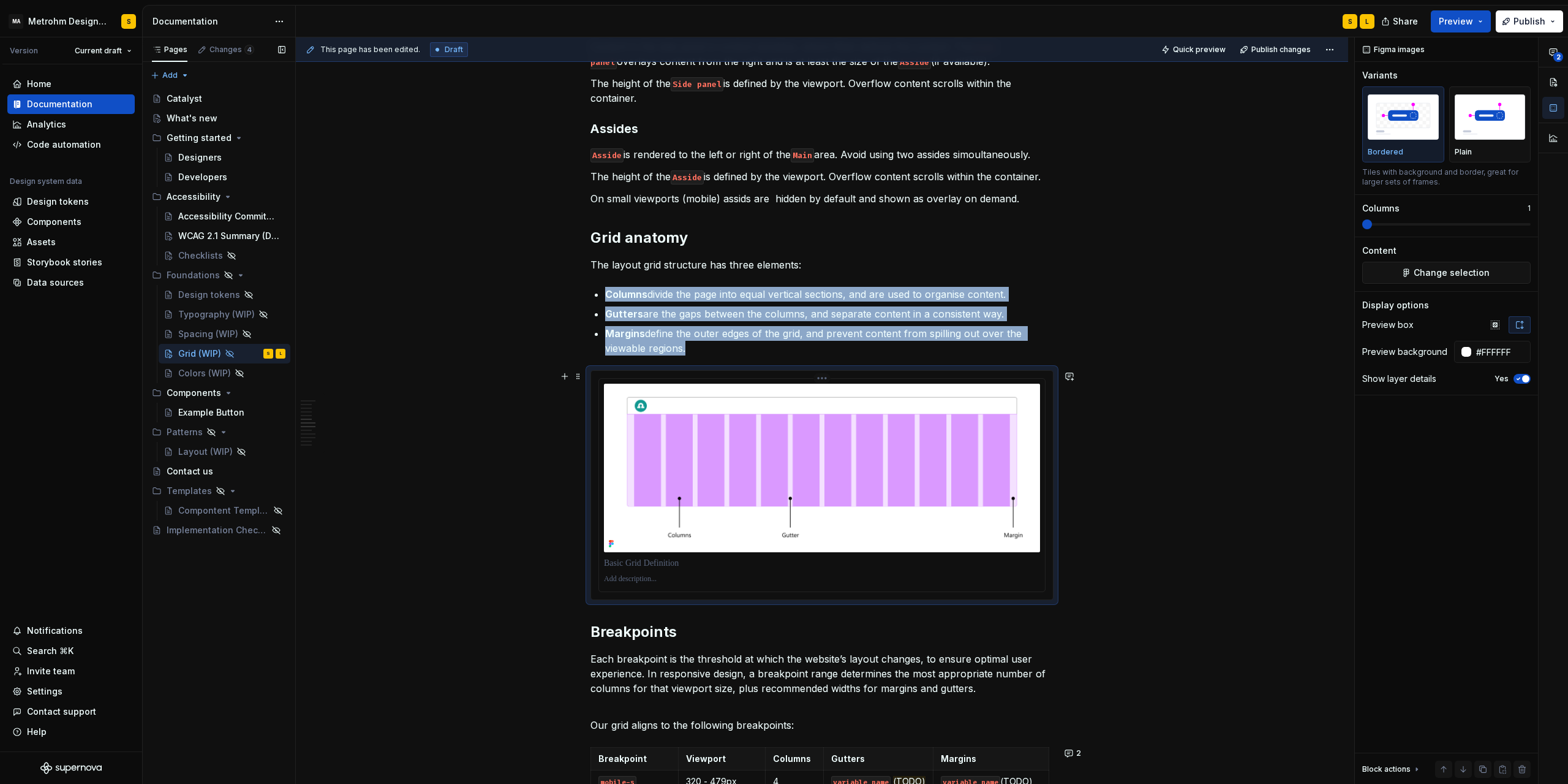
click at [1038, 483] on img at bounding box center [822, 468] width 436 height 168
click at [1478, 129] on img "button" at bounding box center [1491, 116] width 71 height 45
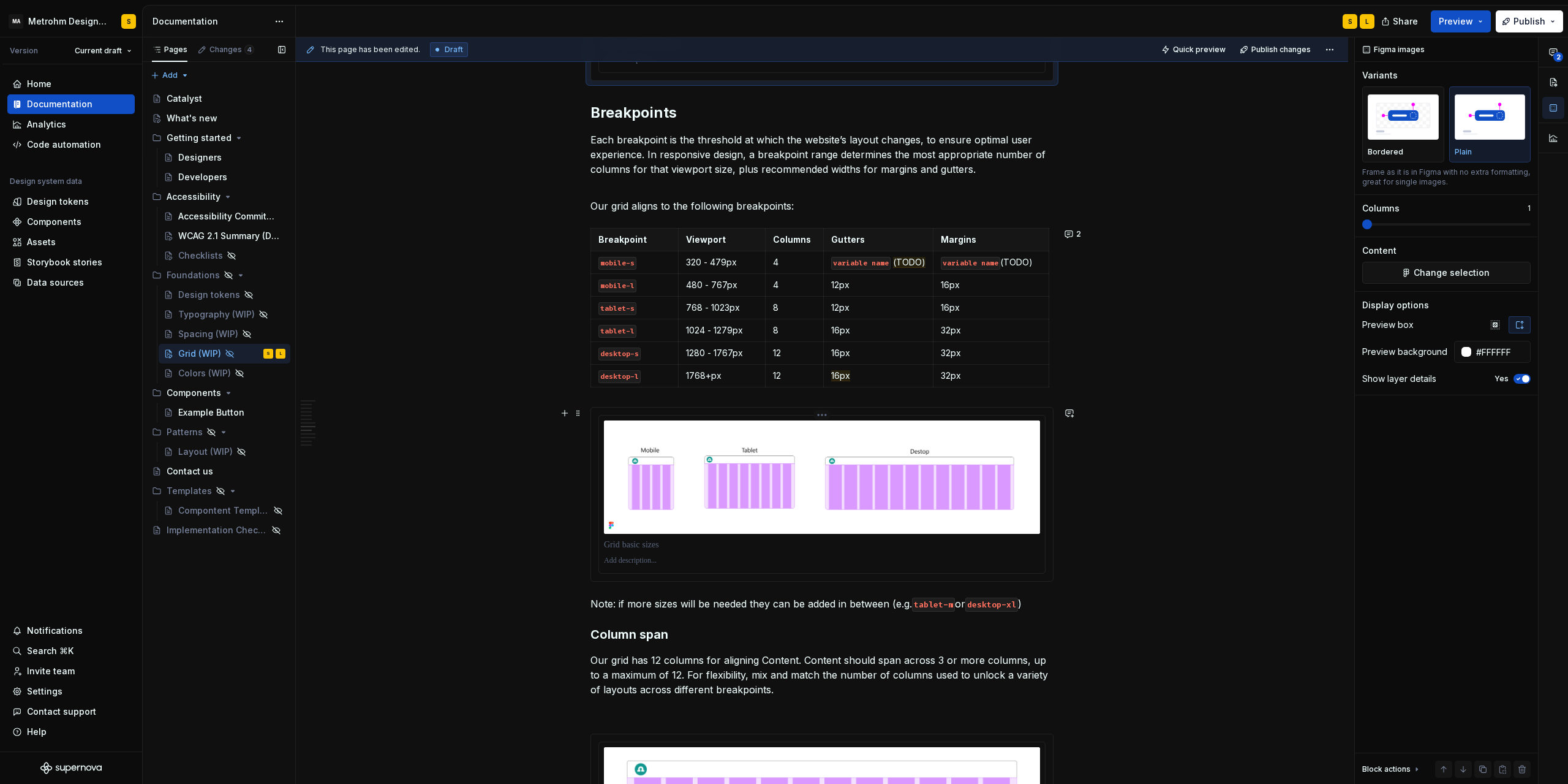
scroll to position [1600, 0]
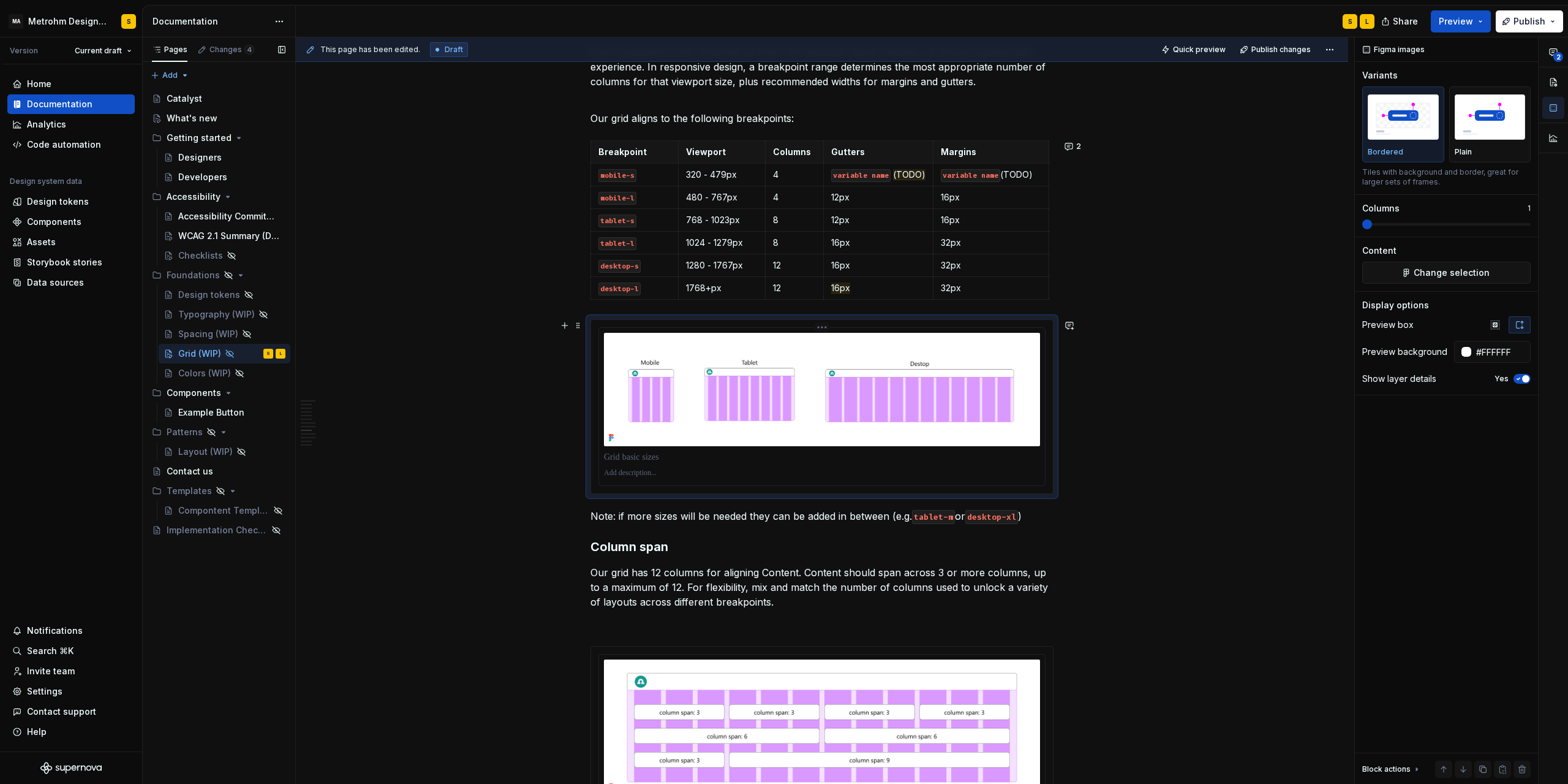
click at [1003, 423] on img at bounding box center [822, 389] width 436 height 114
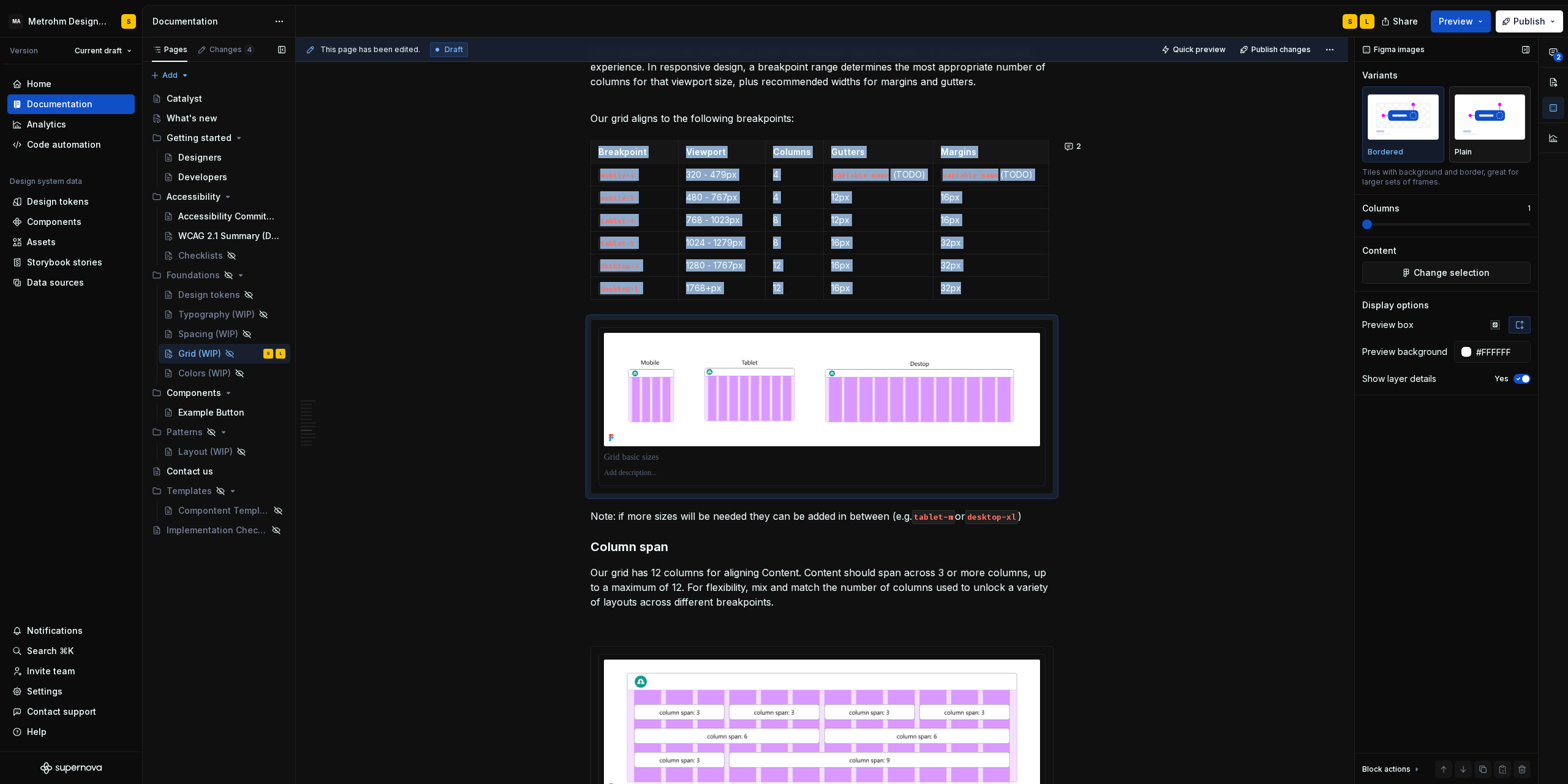
click at [1482, 116] on img "button" at bounding box center [1491, 116] width 71 height 45
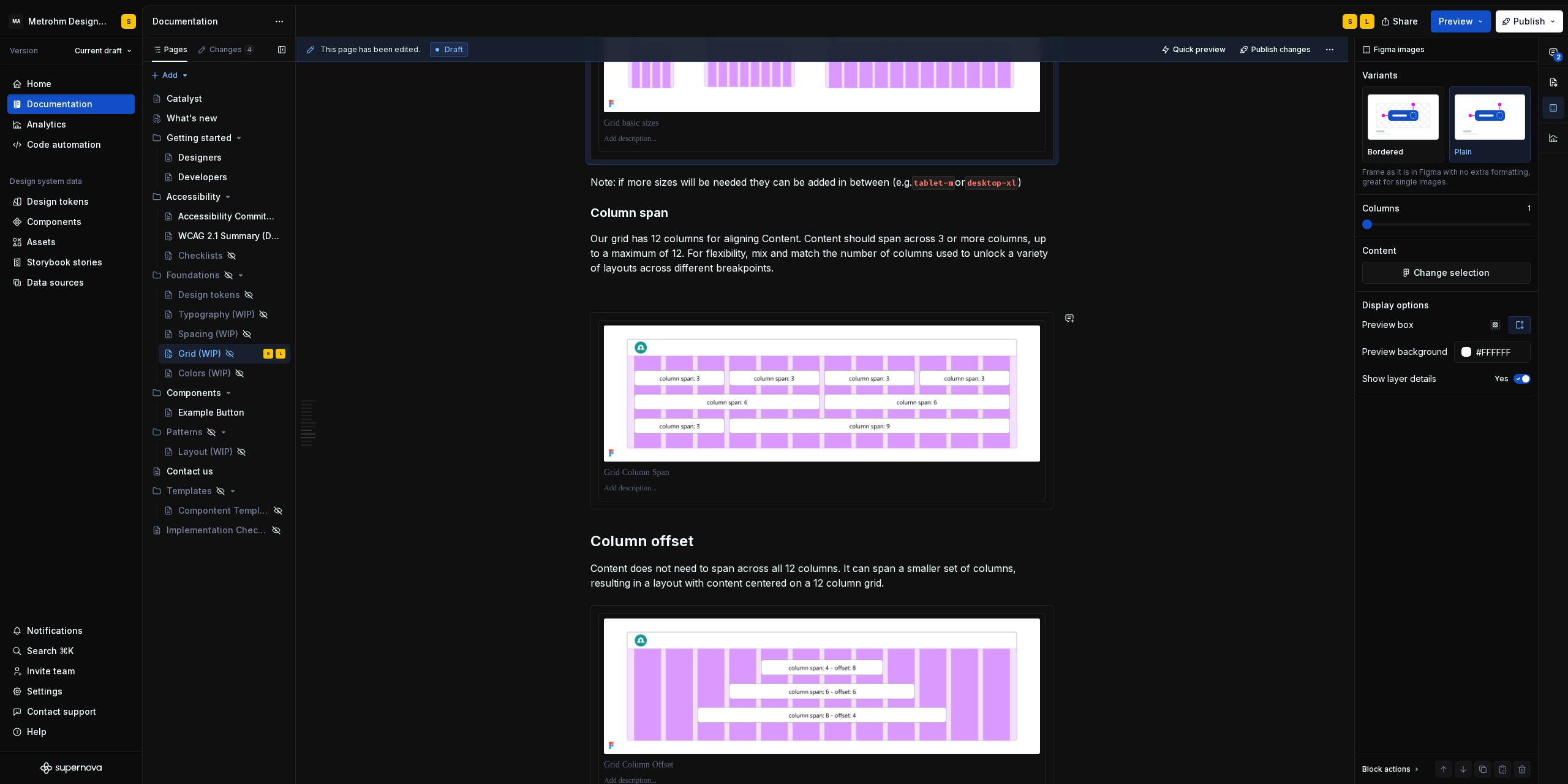
scroll to position [2096, 0]
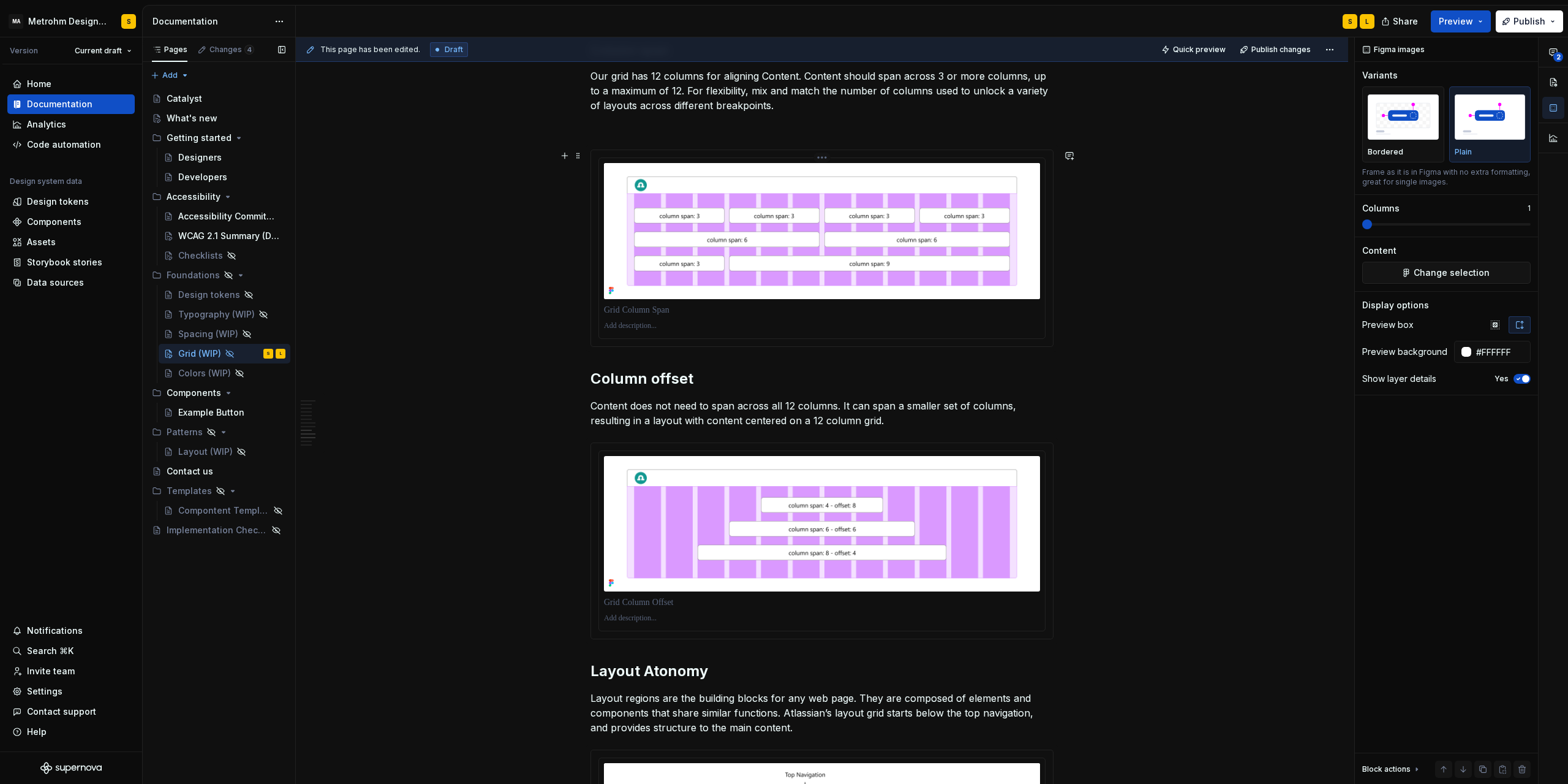
click at [953, 255] on img at bounding box center [822, 232] width 436 height 136
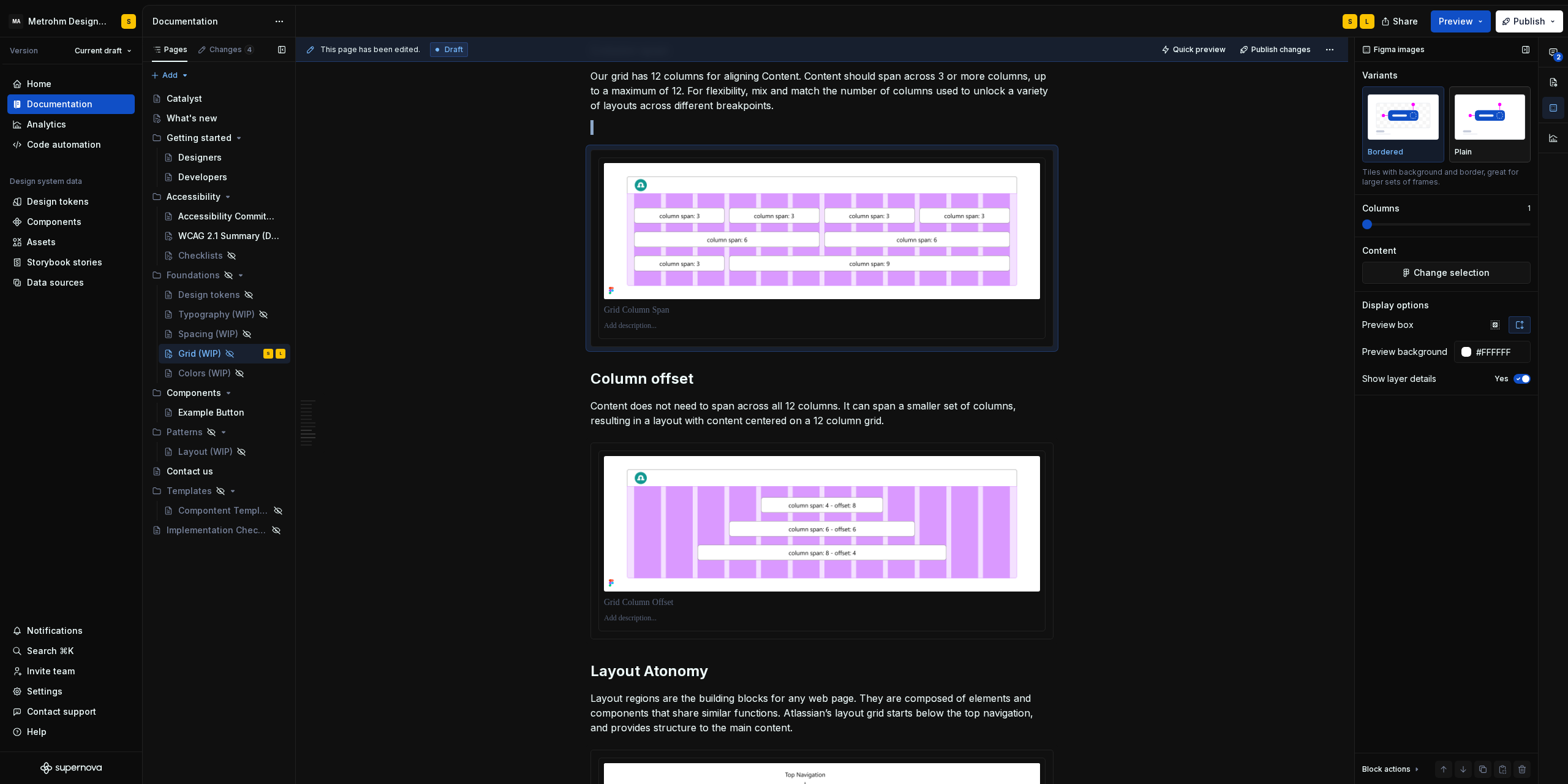
click at [1486, 107] on img "button" at bounding box center [1491, 116] width 71 height 45
click at [933, 503] on img at bounding box center [822, 525] width 436 height 136
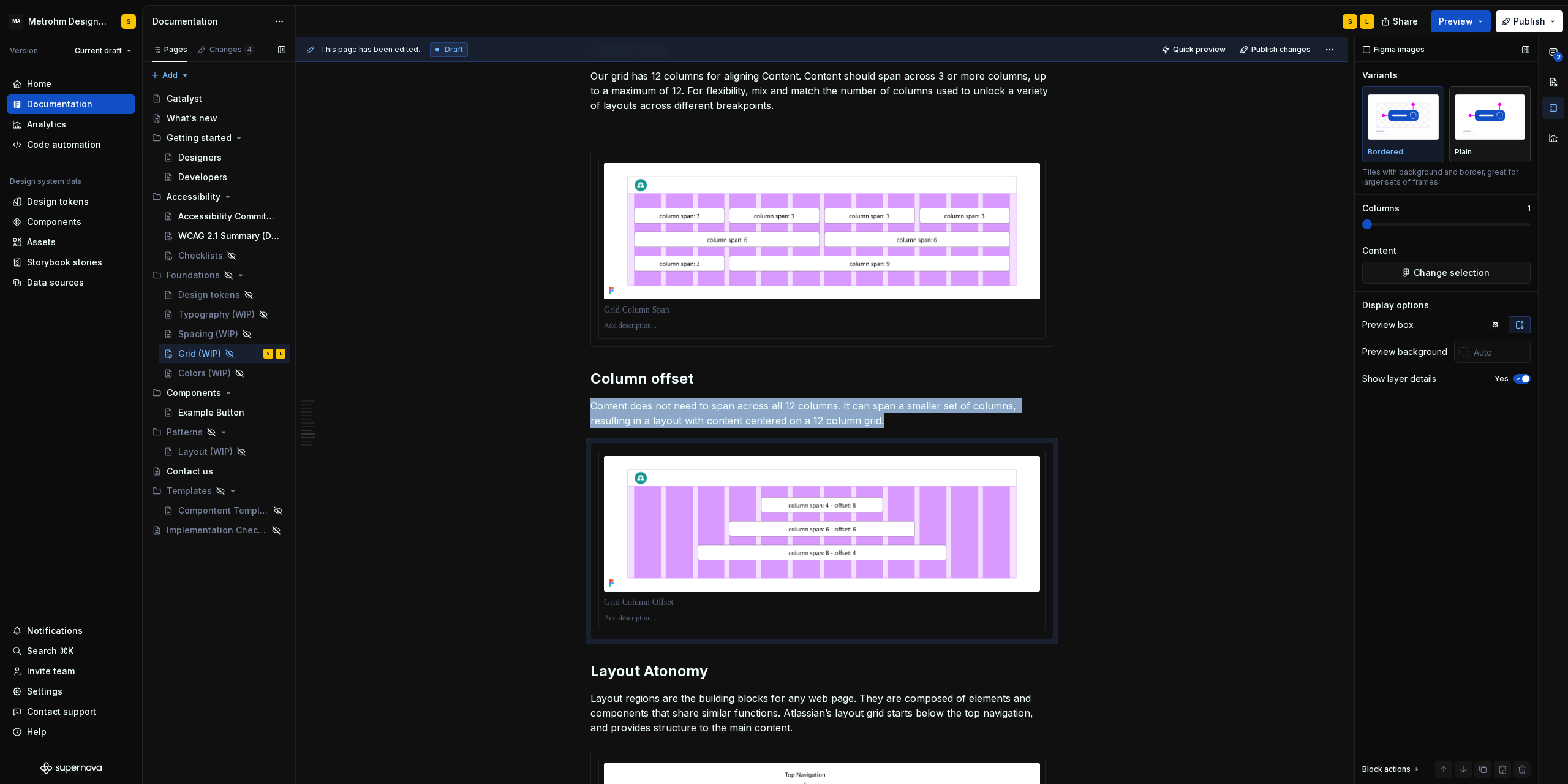
click at [1480, 129] on img "button" at bounding box center [1491, 116] width 71 height 45
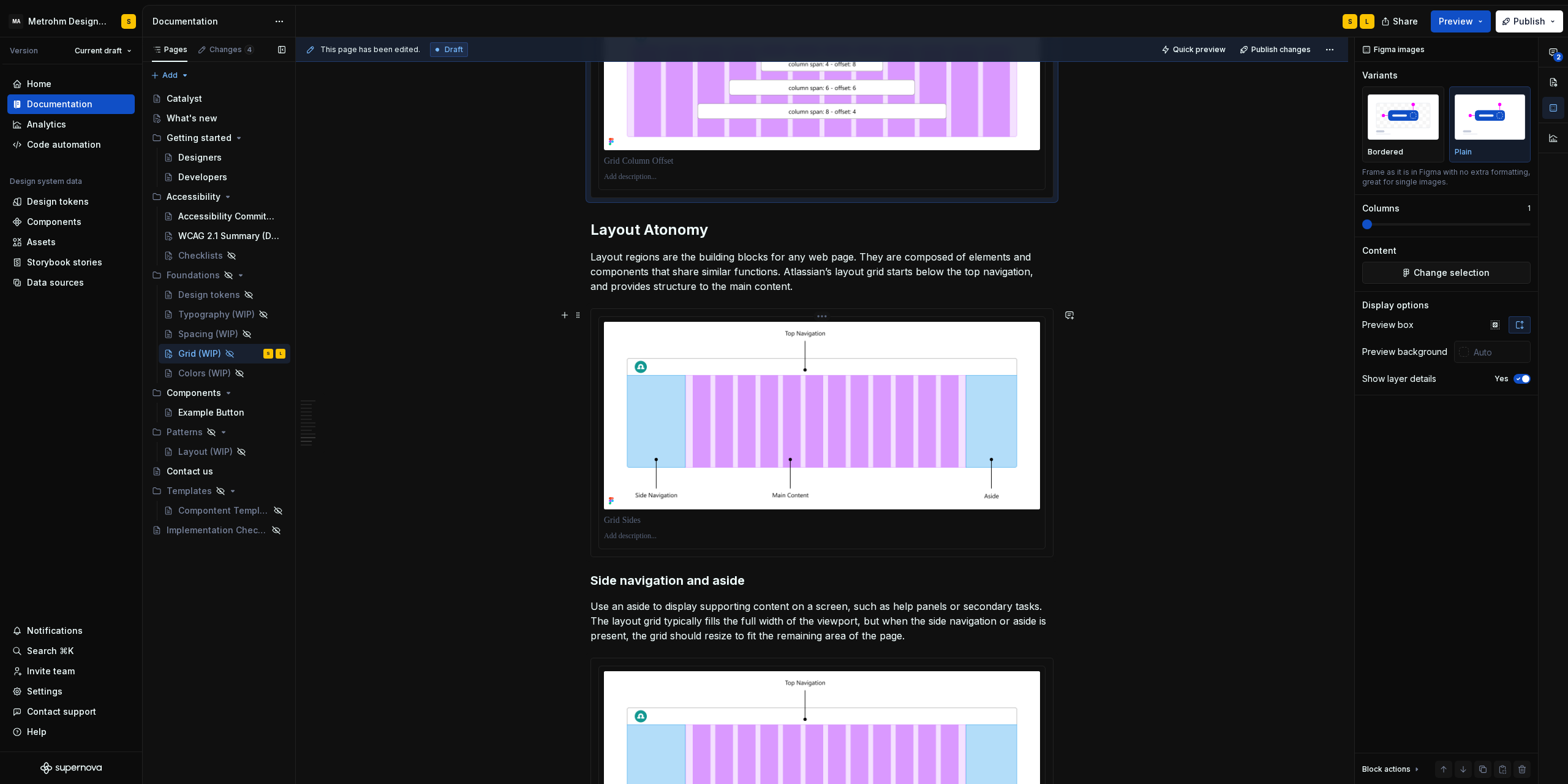
click at [949, 415] on img at bounding box center [822, 415] width 436 height 188
type input "#FFFFFF"
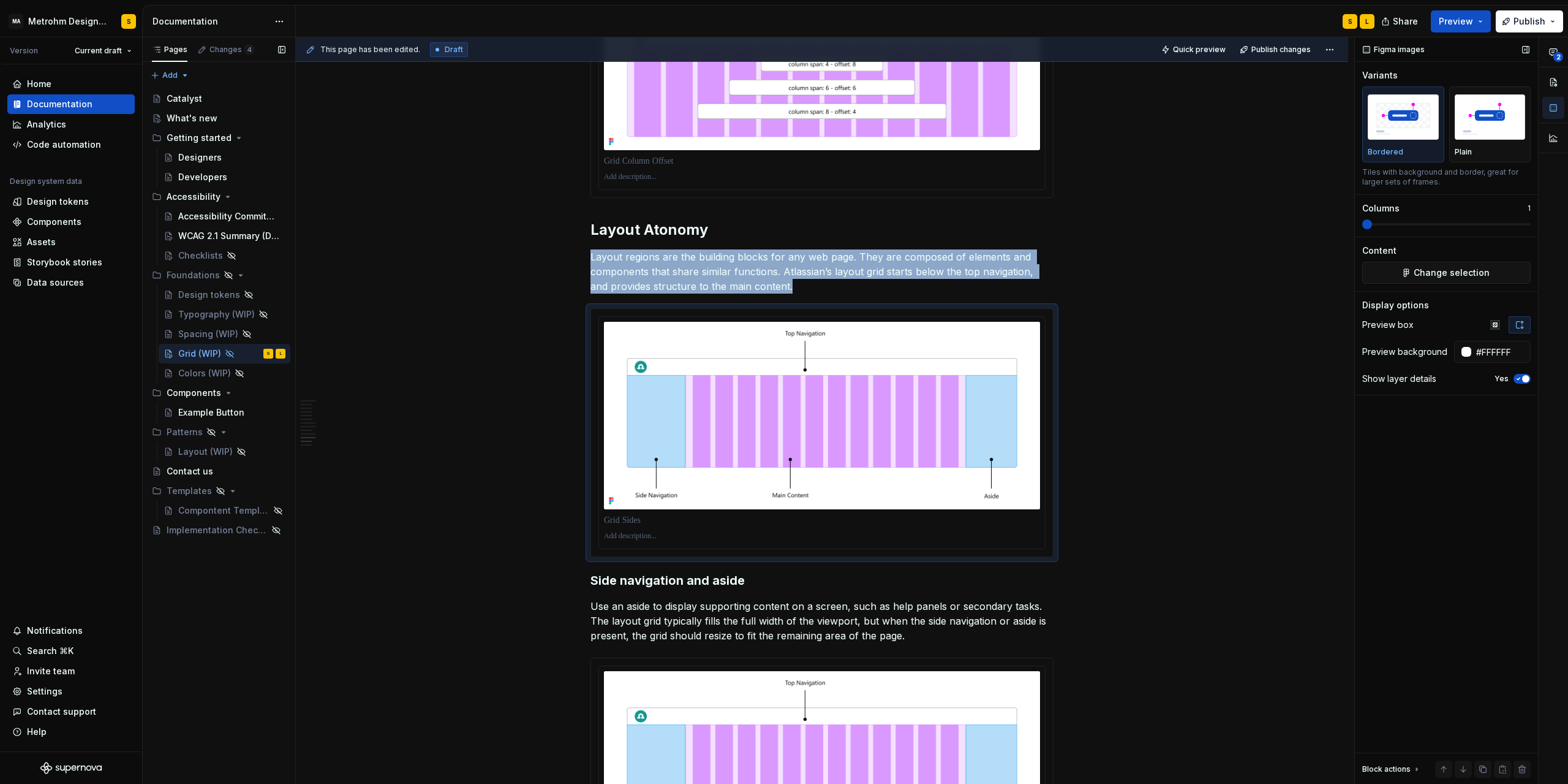
click at [1486, 125] on img "button" at bounding box center [1491, 116] width 71 height 45
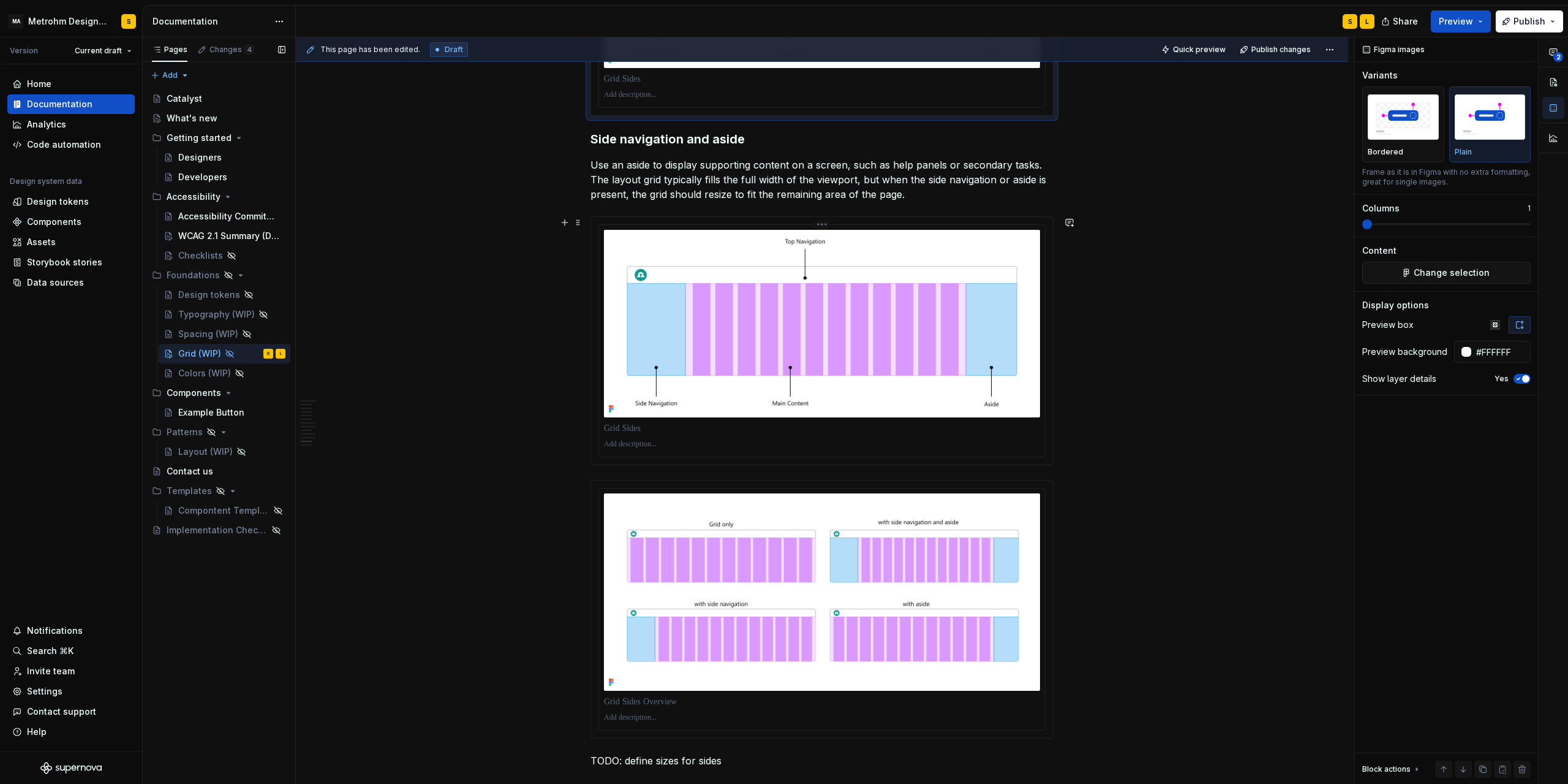
click at [962, 325] on img at bounding box center [822, 323] width 436 height 188
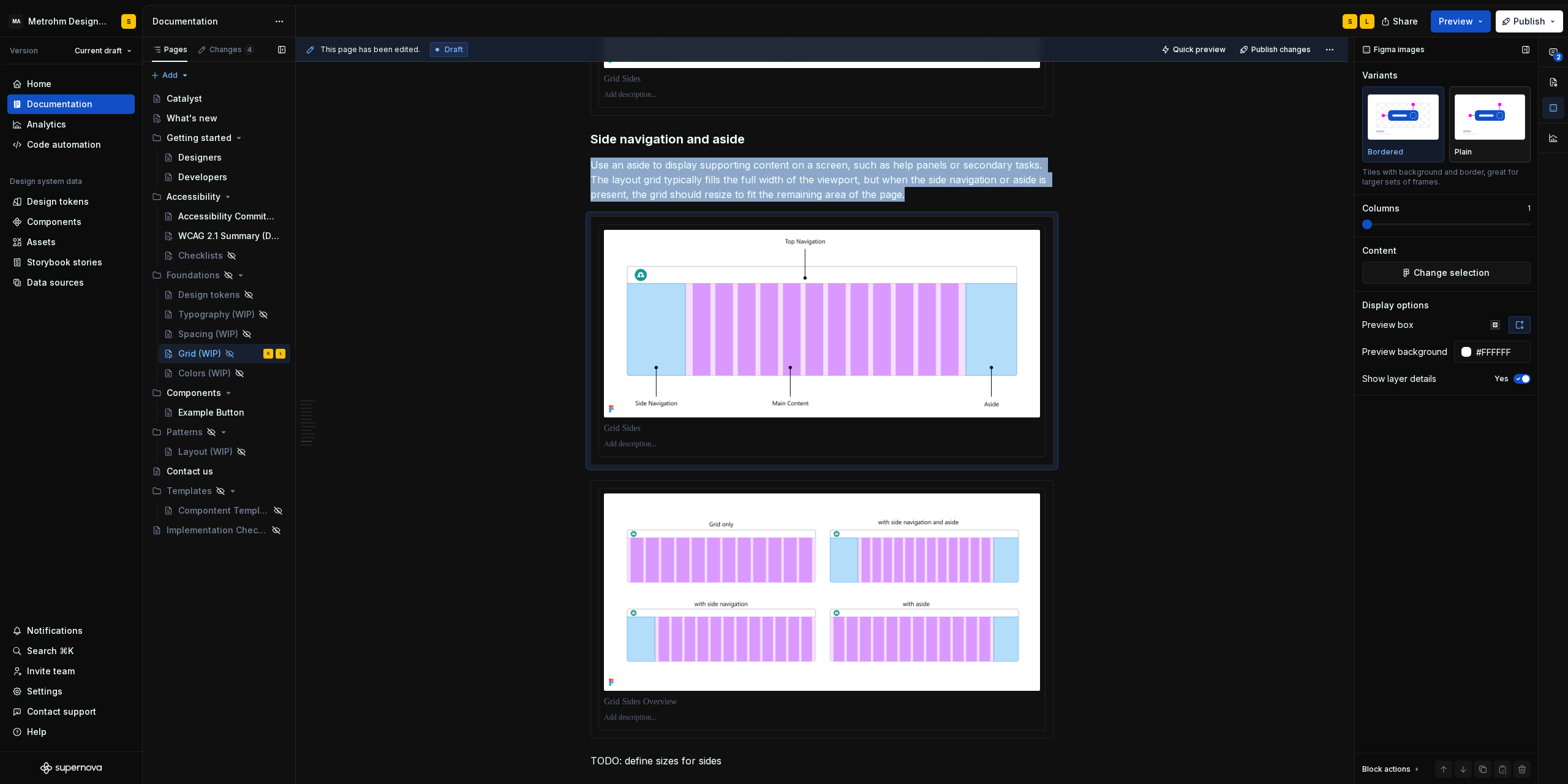
click at [1469, 123] on img "button" at bounding box center [1491, 116] width 71 height 45
click at [965, 547] on img at bounding box center [822, 592] width 436 height 197
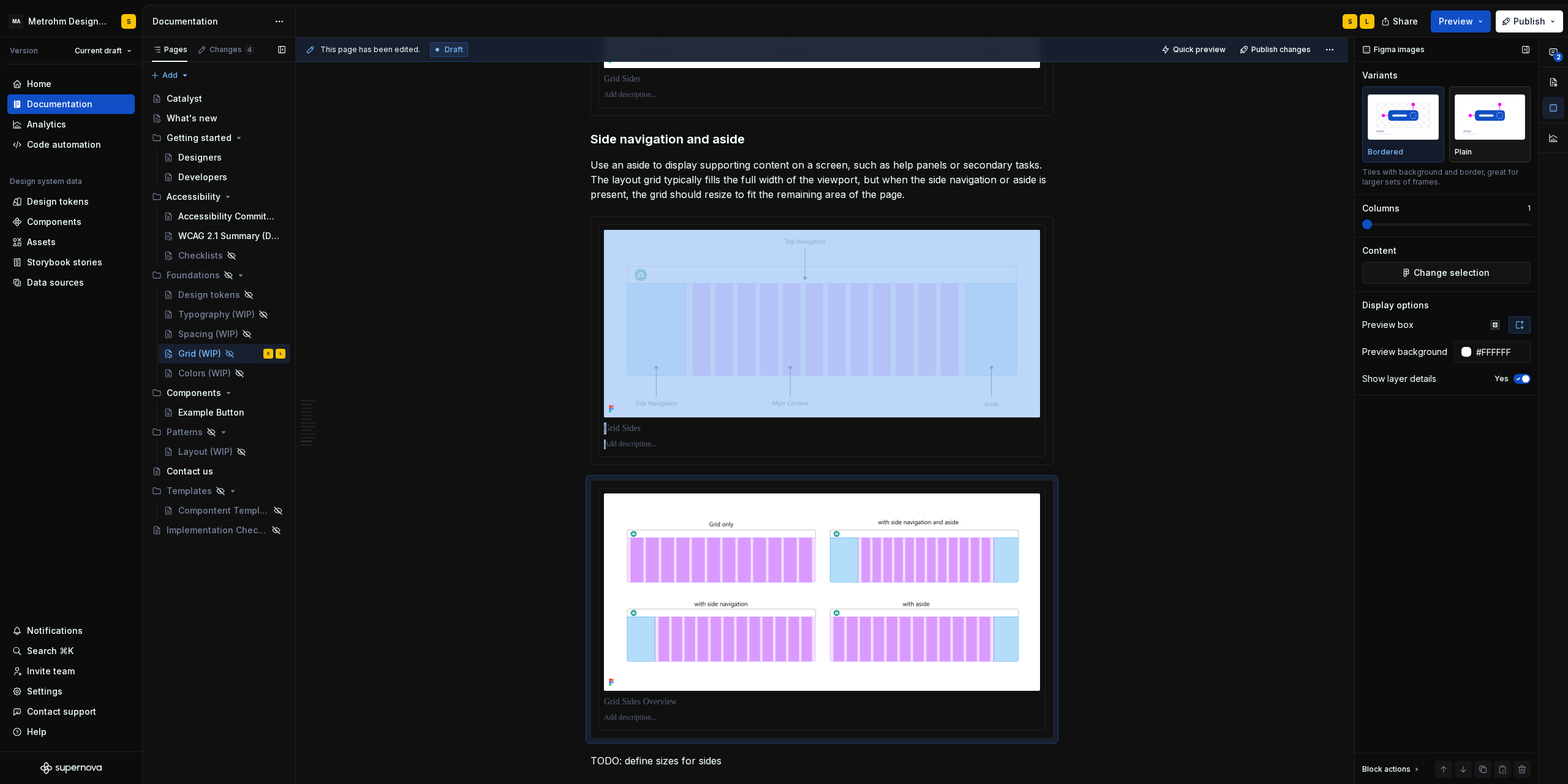
click at [1500, 120] on img "button" at bounding box center [1491, 116] width 71 height 45
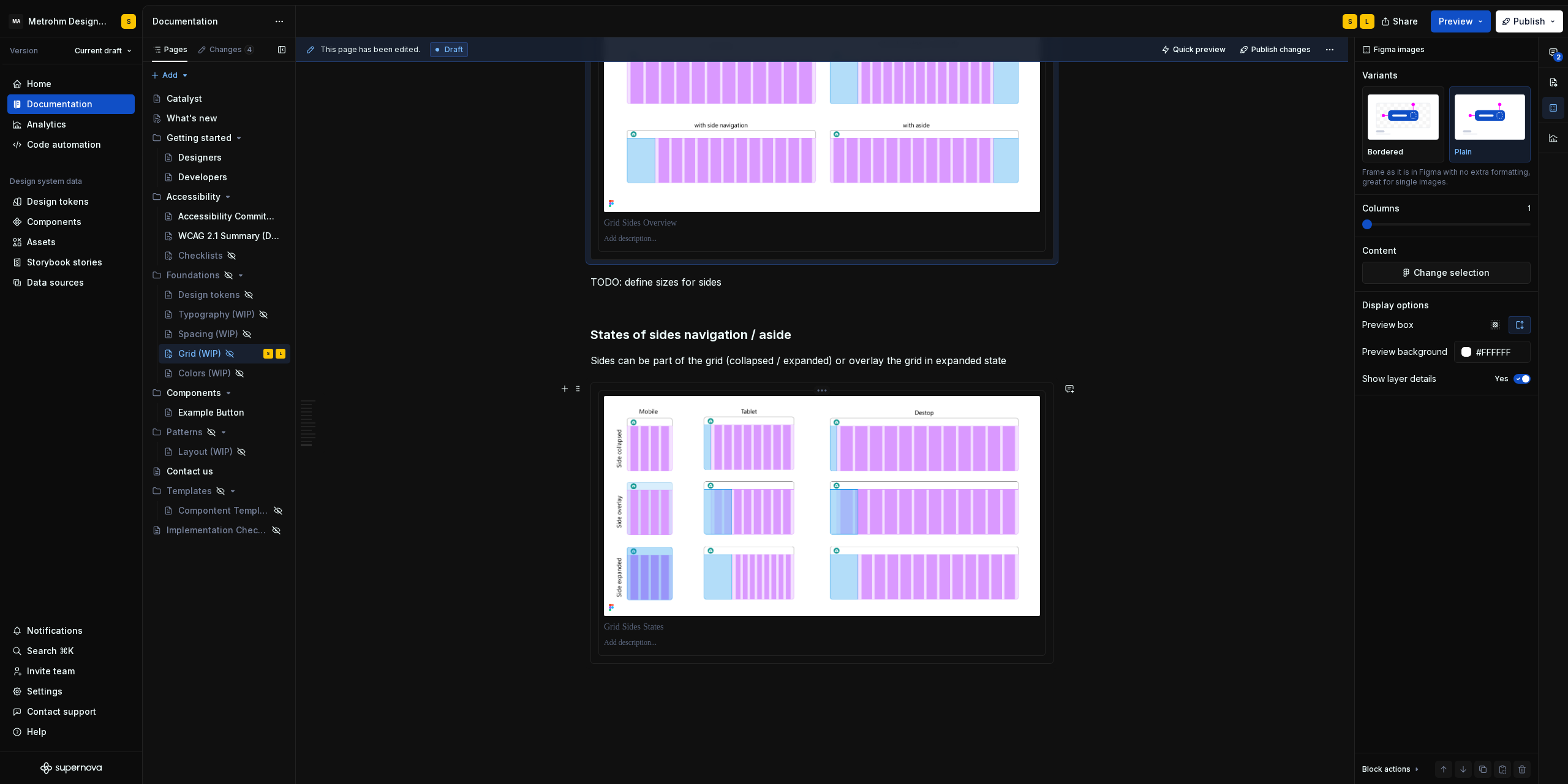
scroll to position [3475, 0]
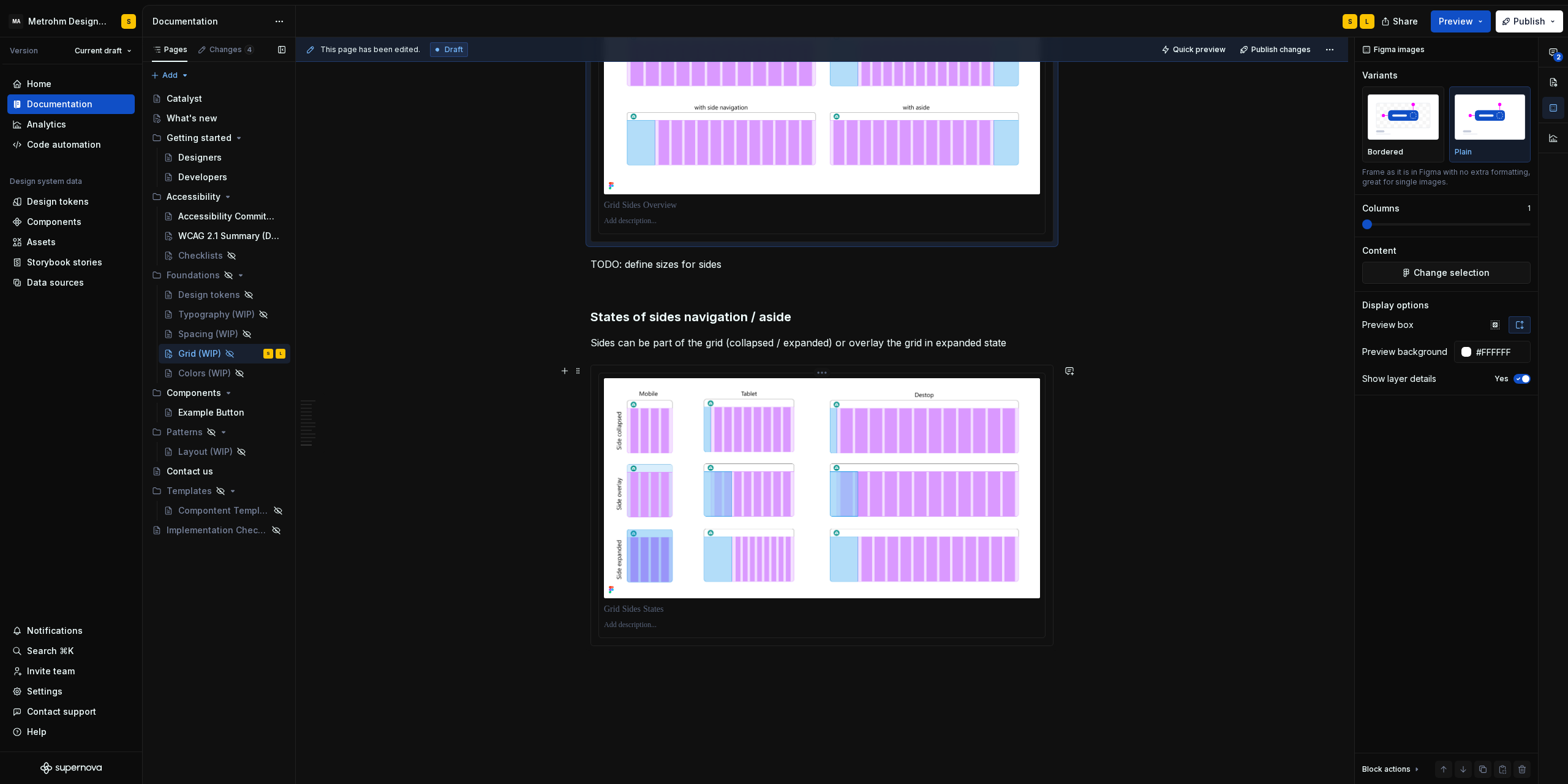
click at [933, 488] on img at bounding box center [822, 488] width 436 height 220
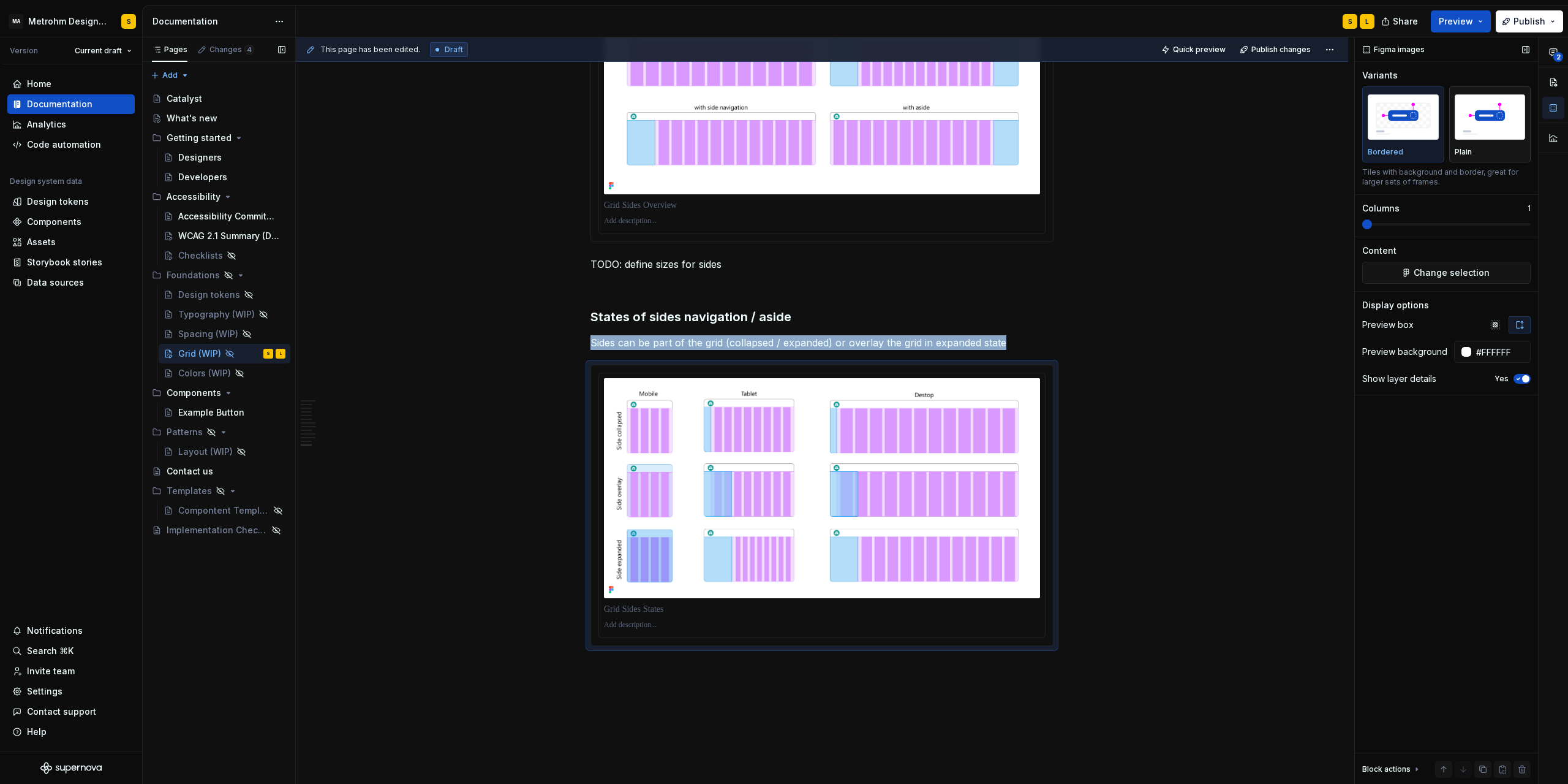
click at [1493, 123] on img "button" at bounding box center [1491, 116] width 71 height 45
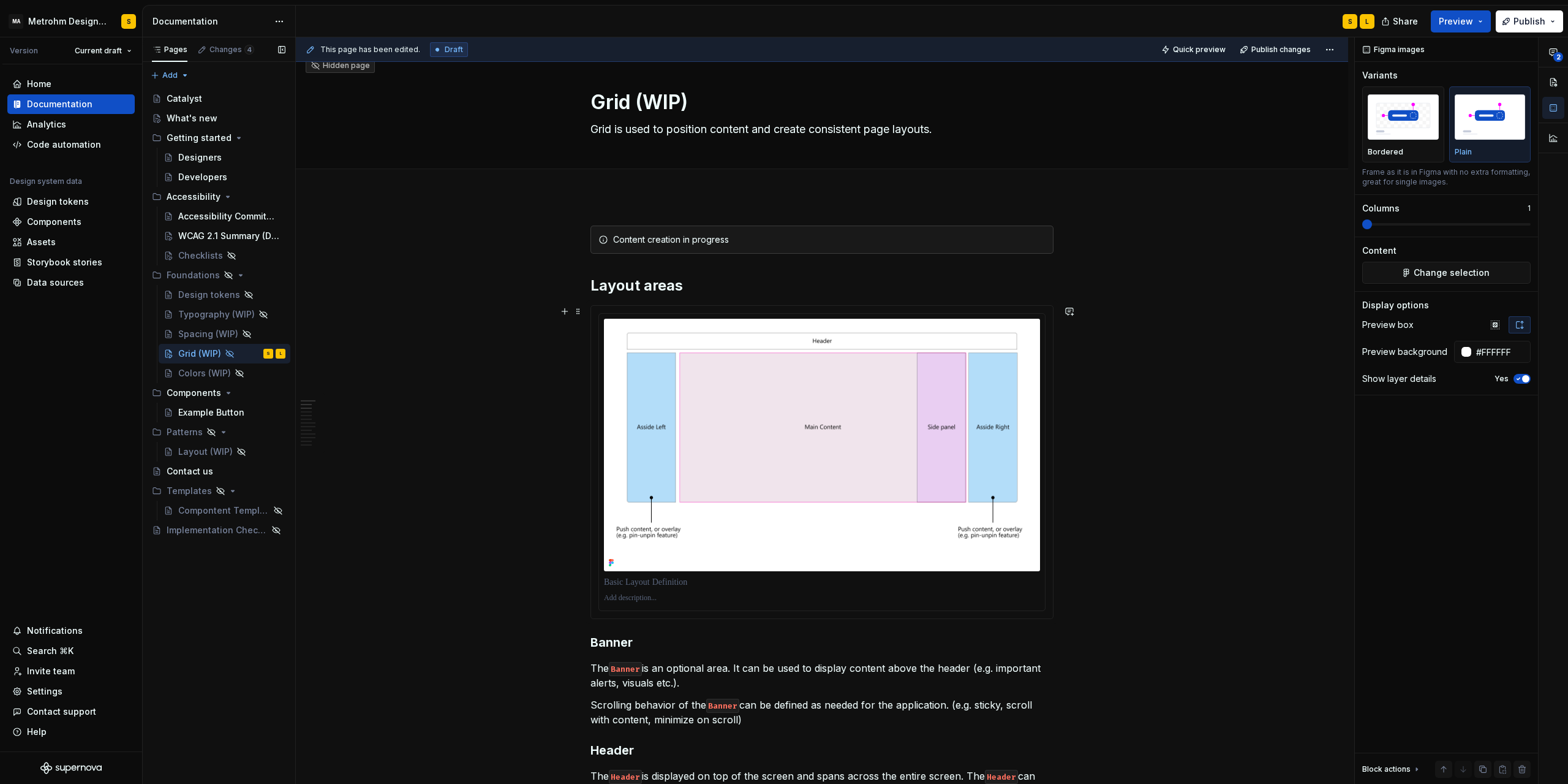
scroll to position [0, 0]
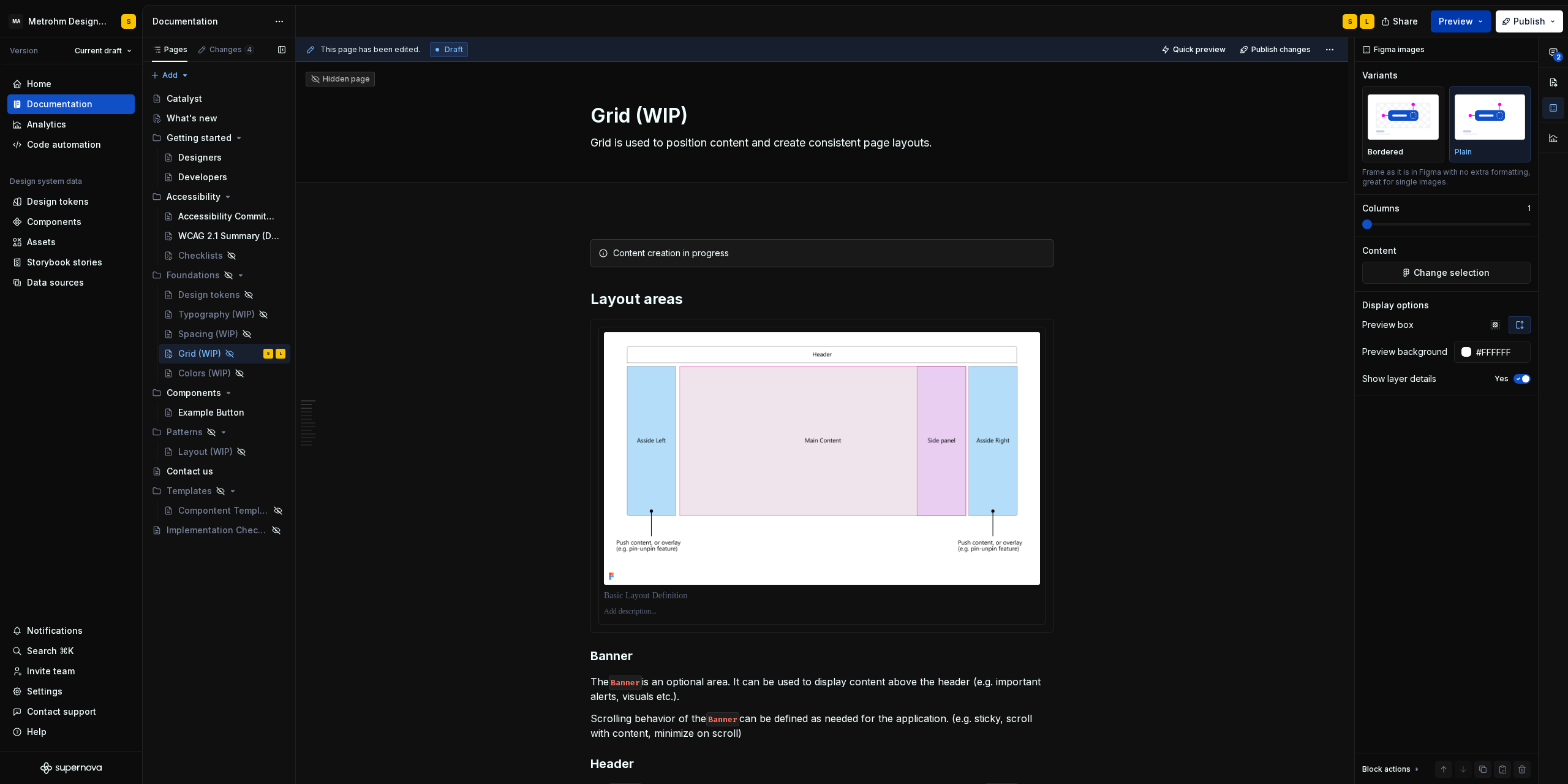
click at [1482, 24] on button "Preview" at bounding box center [1460, 21] width 60 height 22
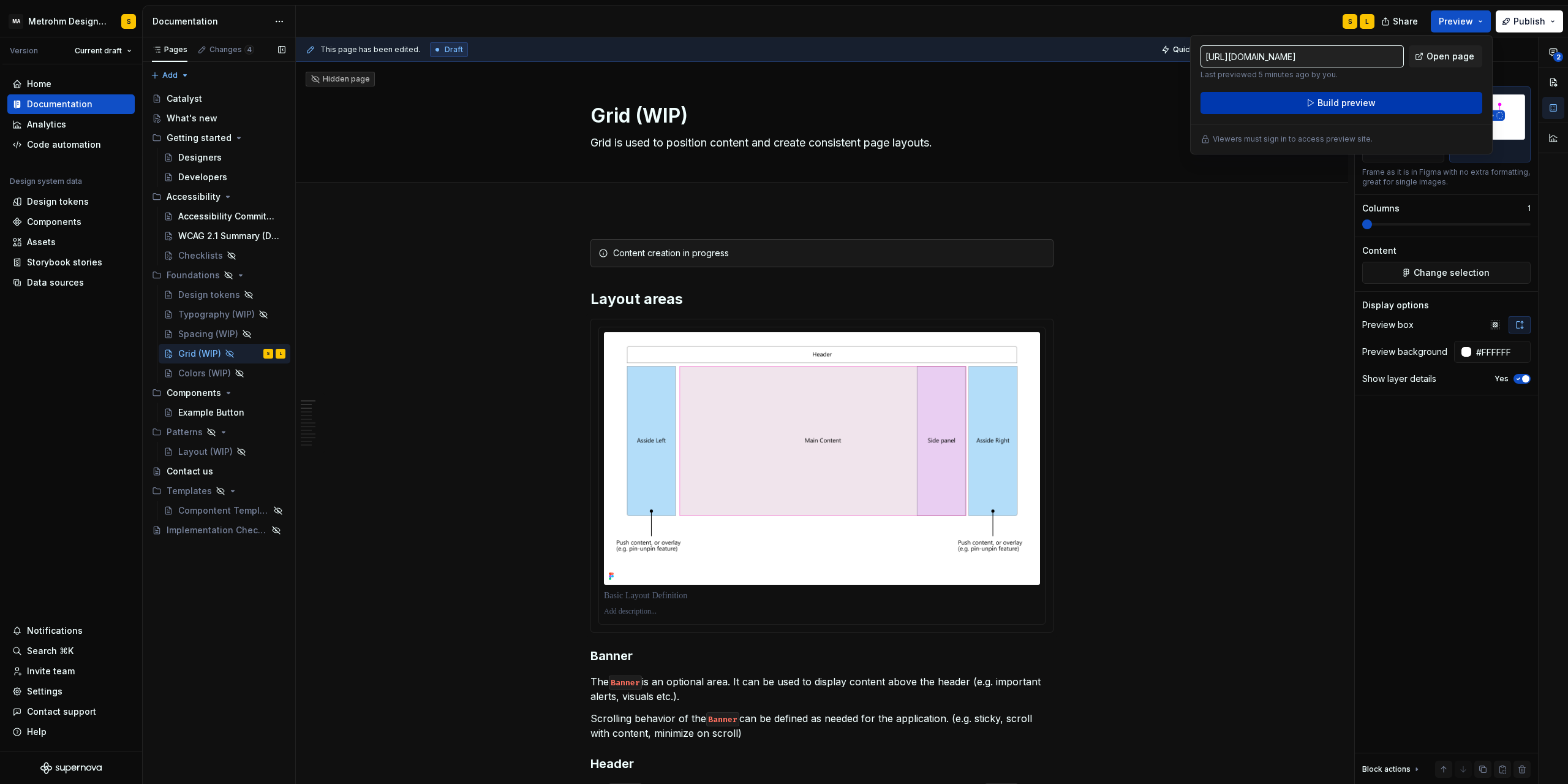
click at [1339, 104] on span "Build preview" at bounding box center [1347, 103] width 58 height 13
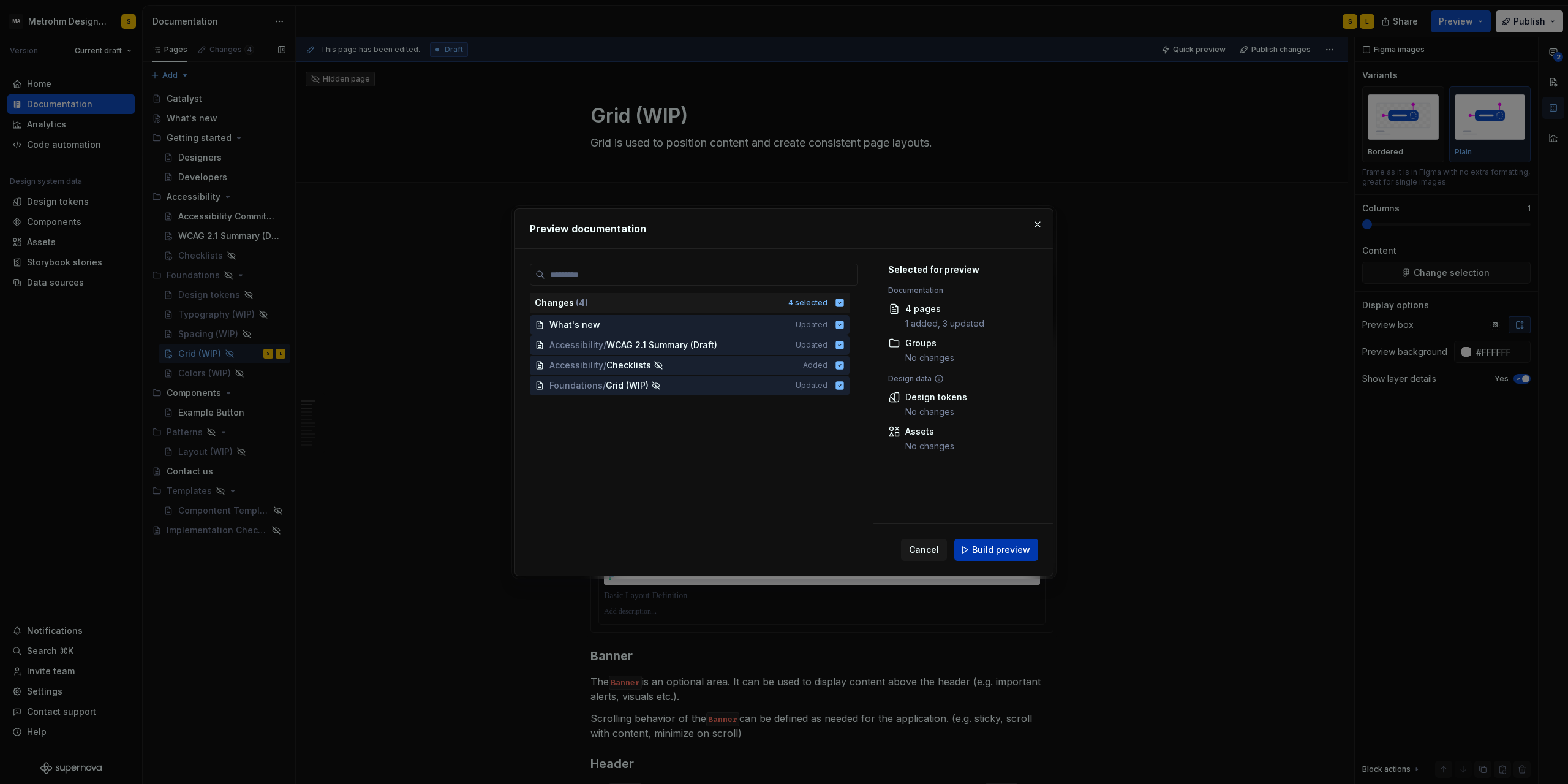
click at [998, 548] on span "Build preview" at bounding box center [1001, 550] width 58 height 13
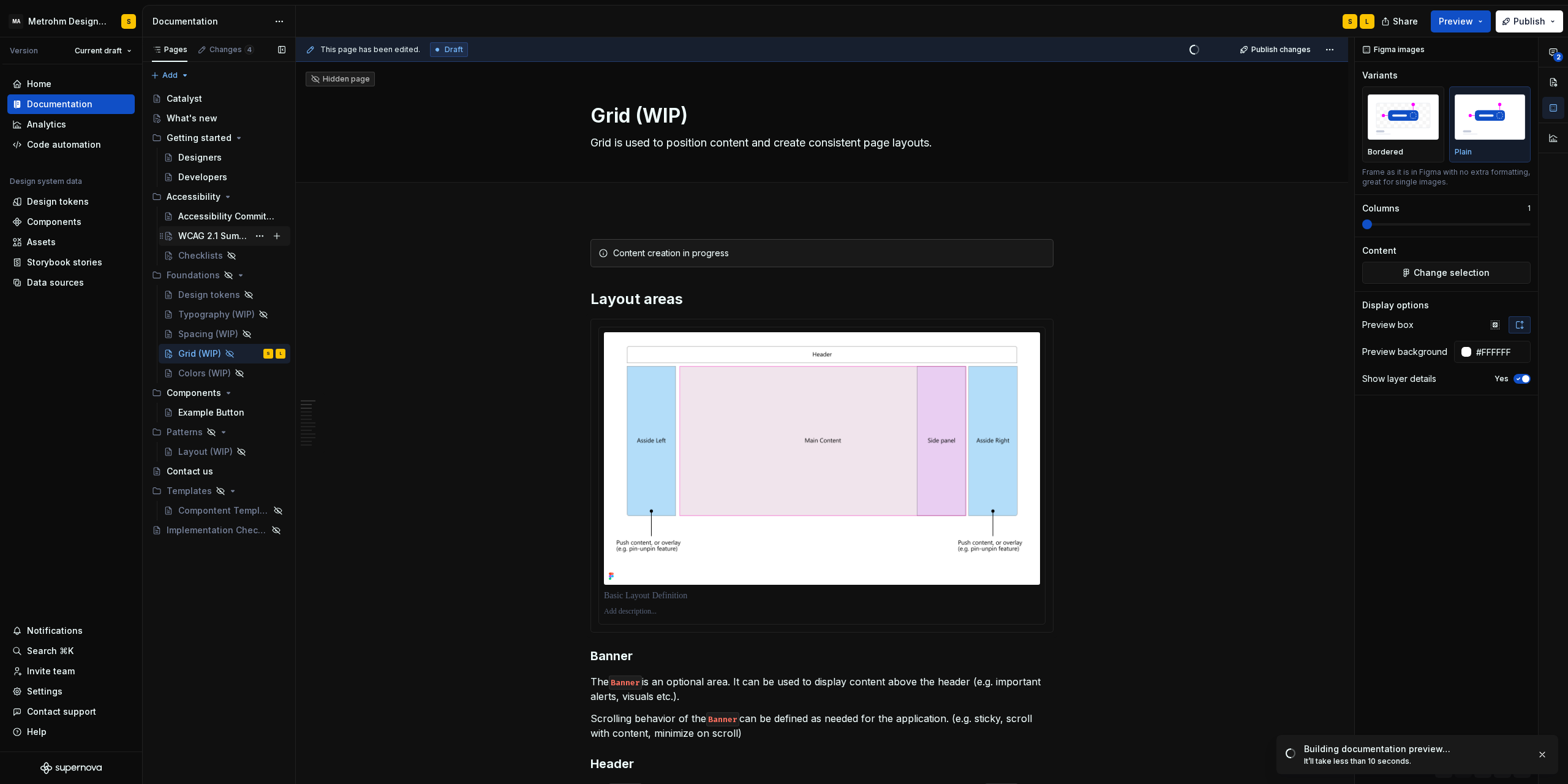
click at [226, 235] on div "WCAG 2.1 Summary (Draft)" at bounding box center [214, 236] width 71 height 13
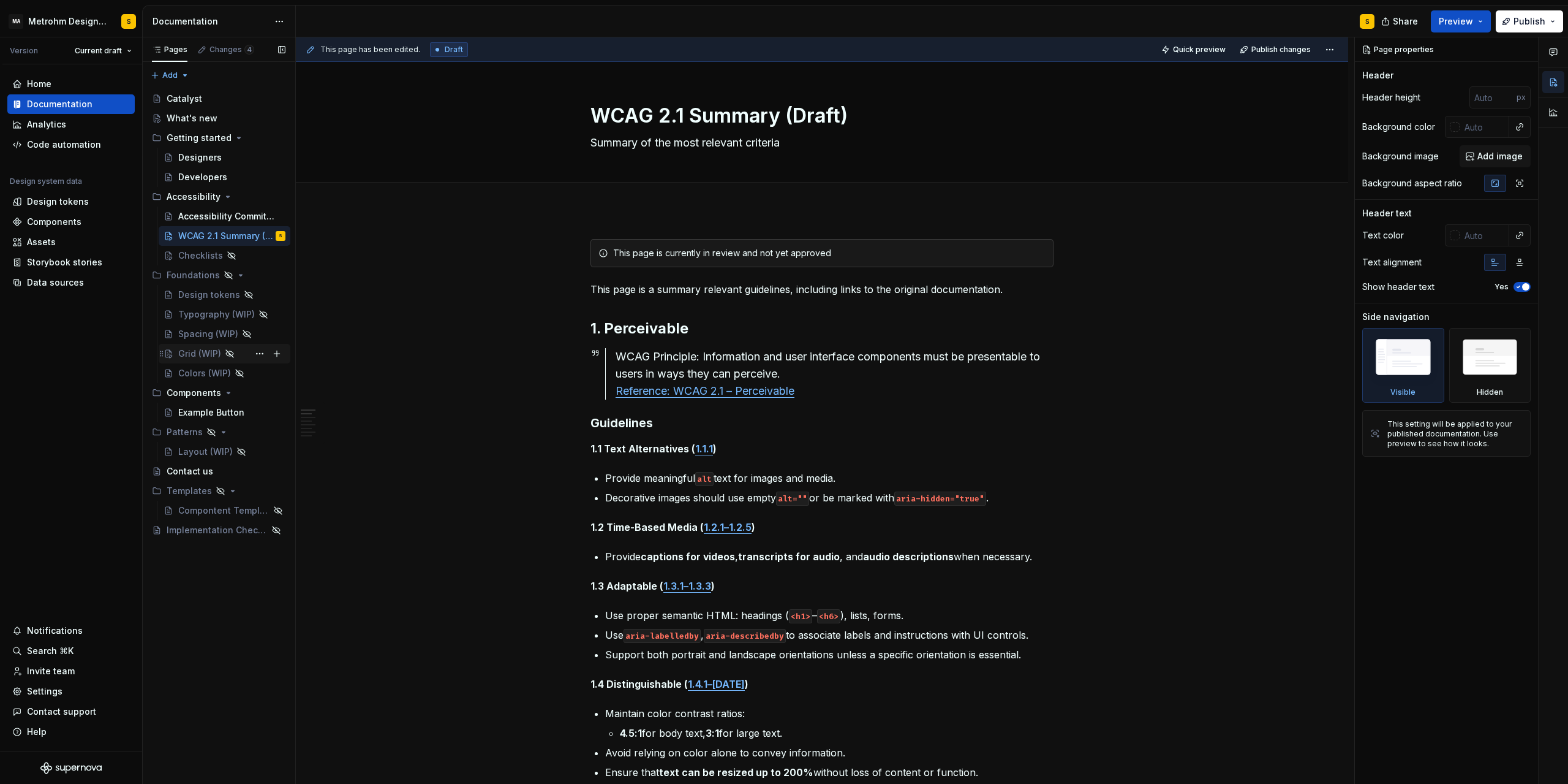
click at [190, 356] on div "Grid (WIP)" at bounding box center [199, 354] width 43 height 13
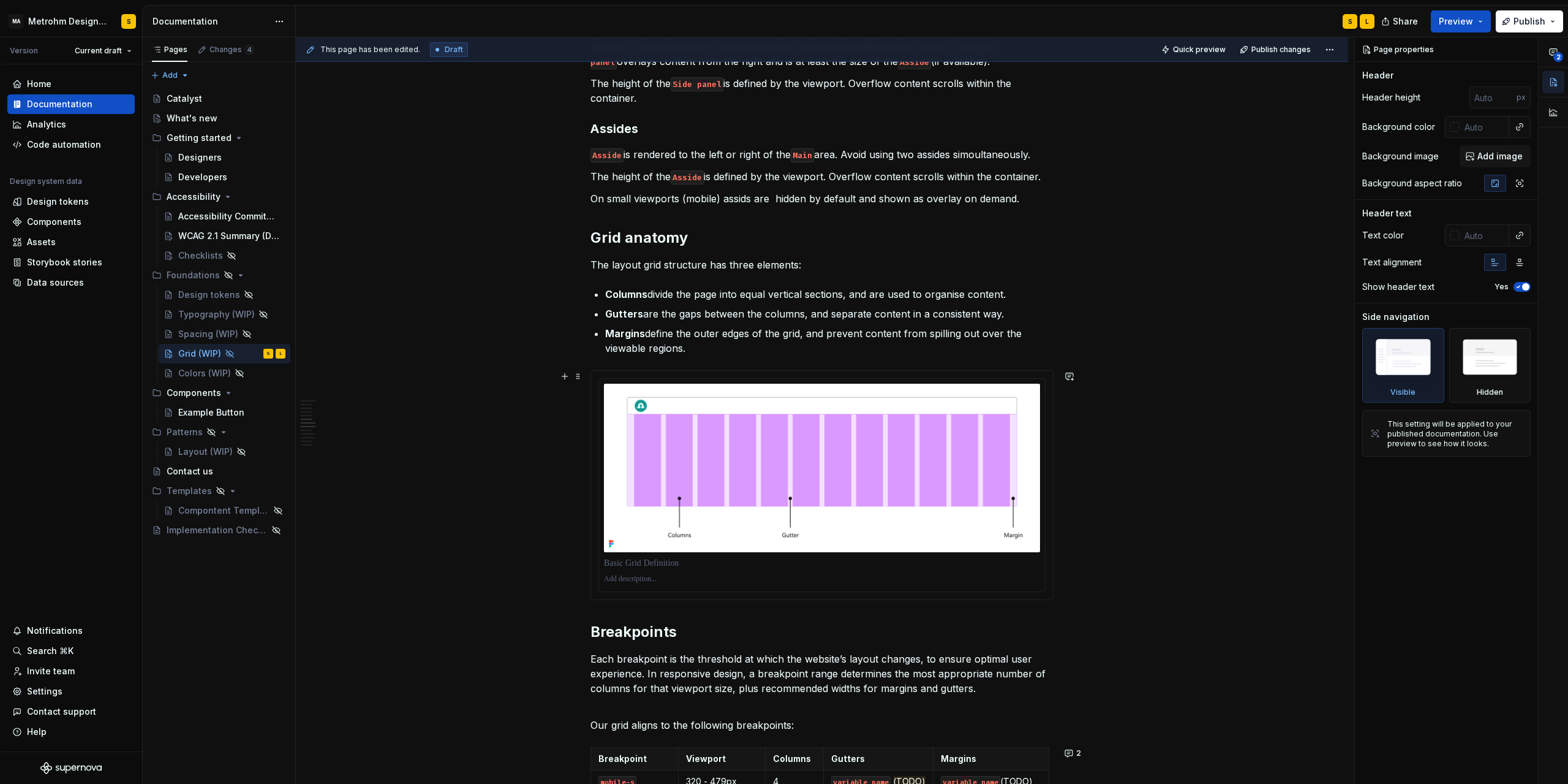
scroll to position [1159, 0]
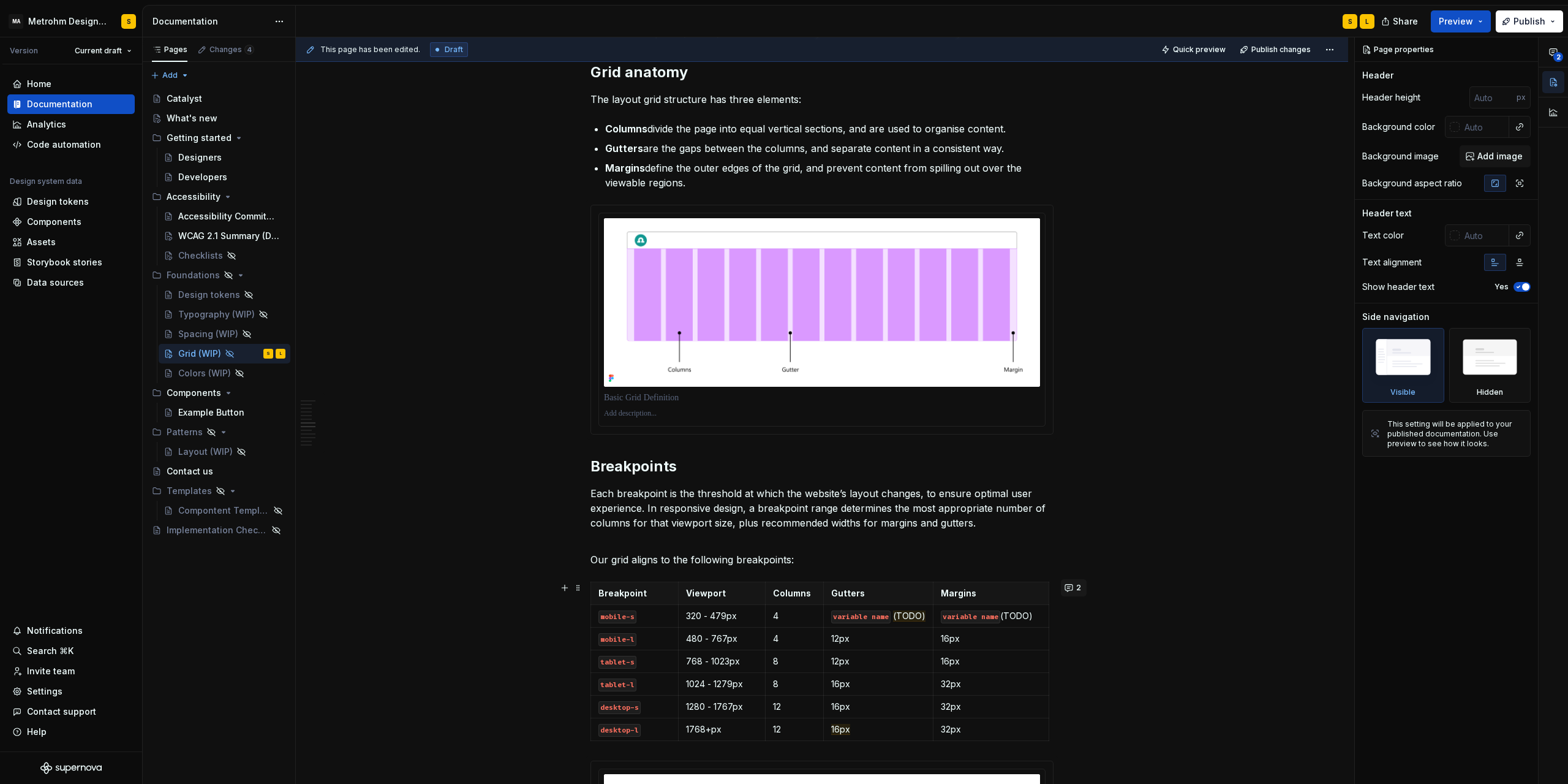
click at [1072, 587] on button "2" at bounding box center [1074, 588] width 26 height 17
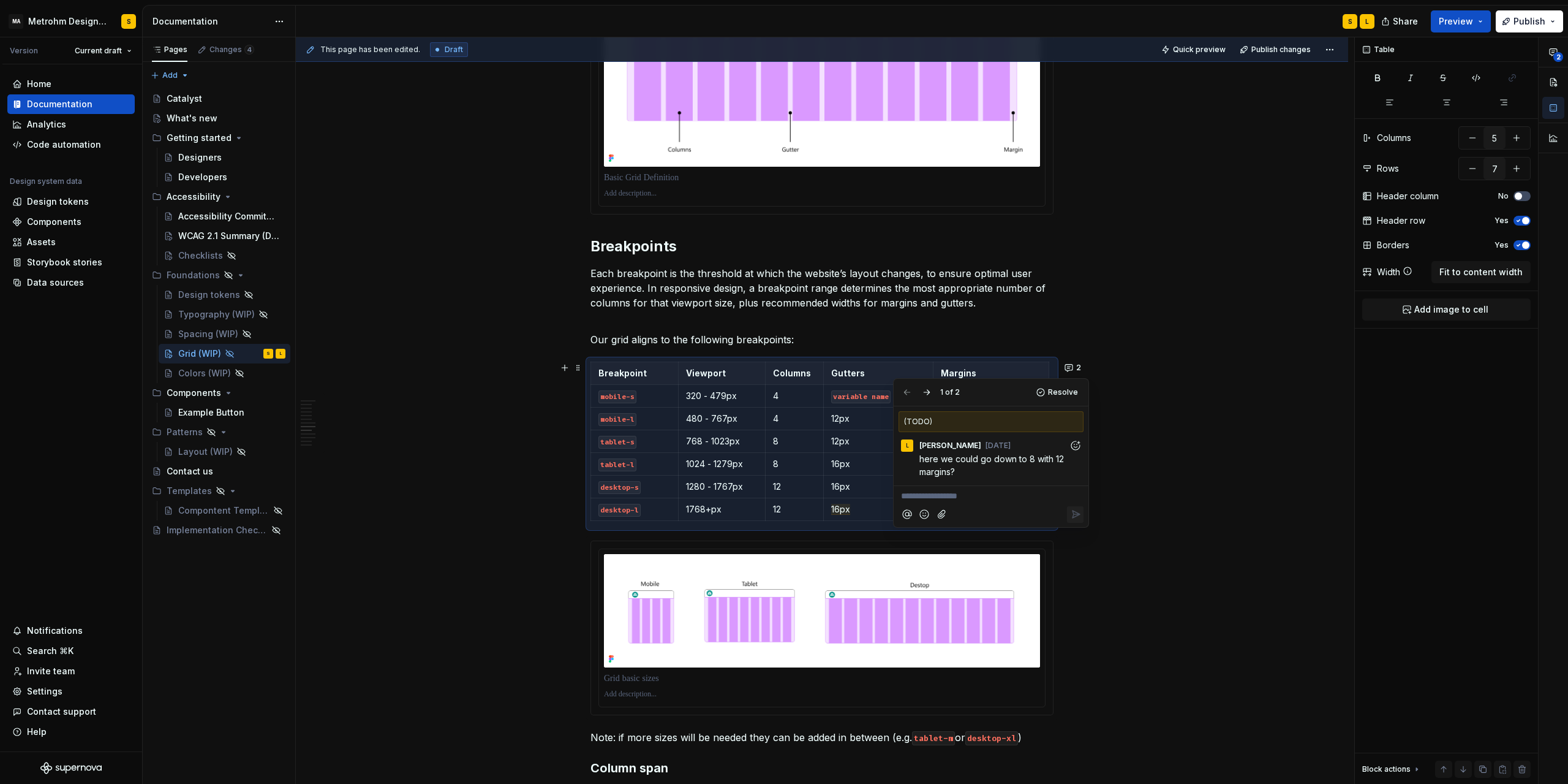
scroll to position [1379, 0]
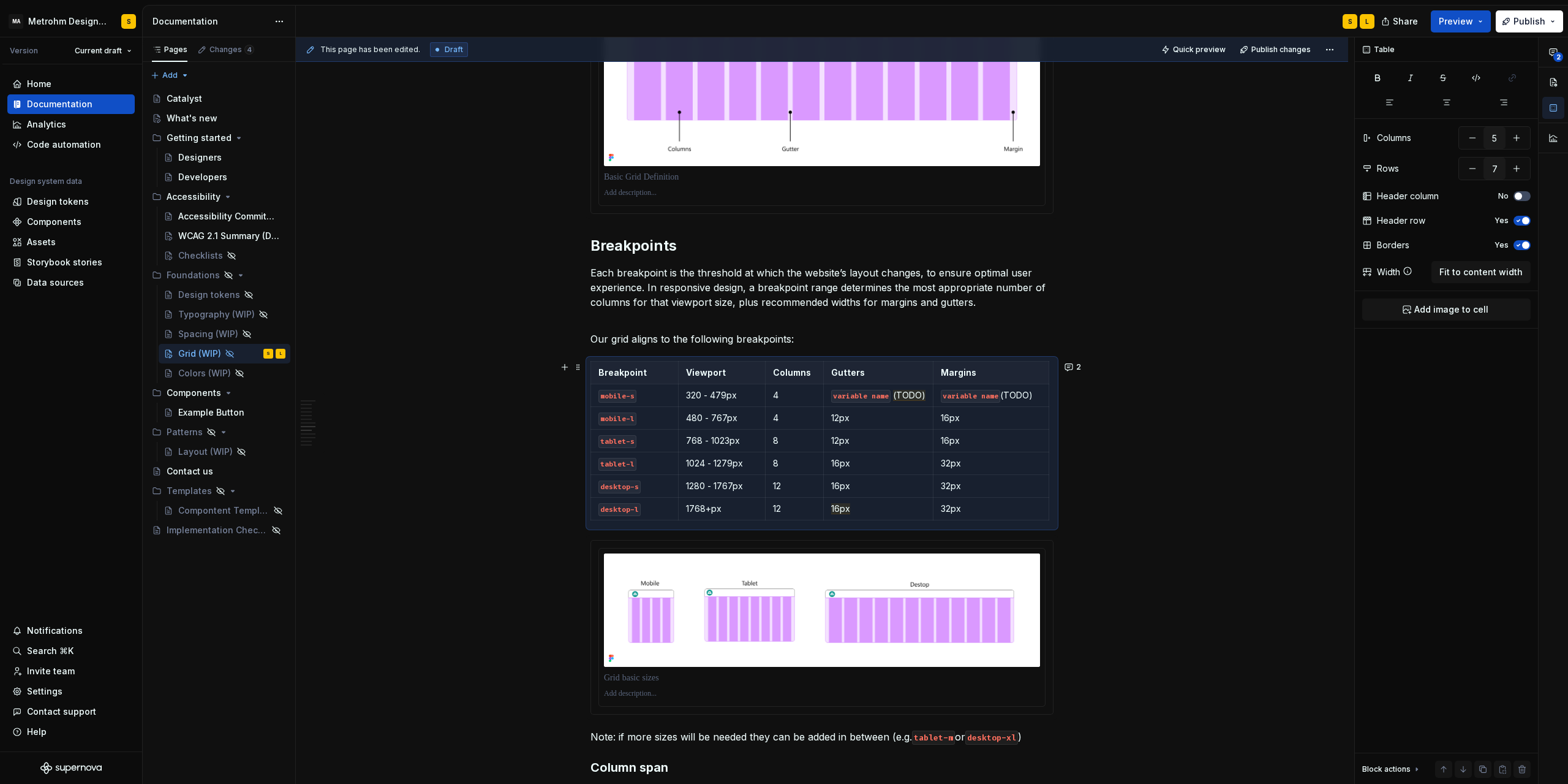
click at [1072, 367] on button "2" at bounding box center [1074, 367] width 26 height 17
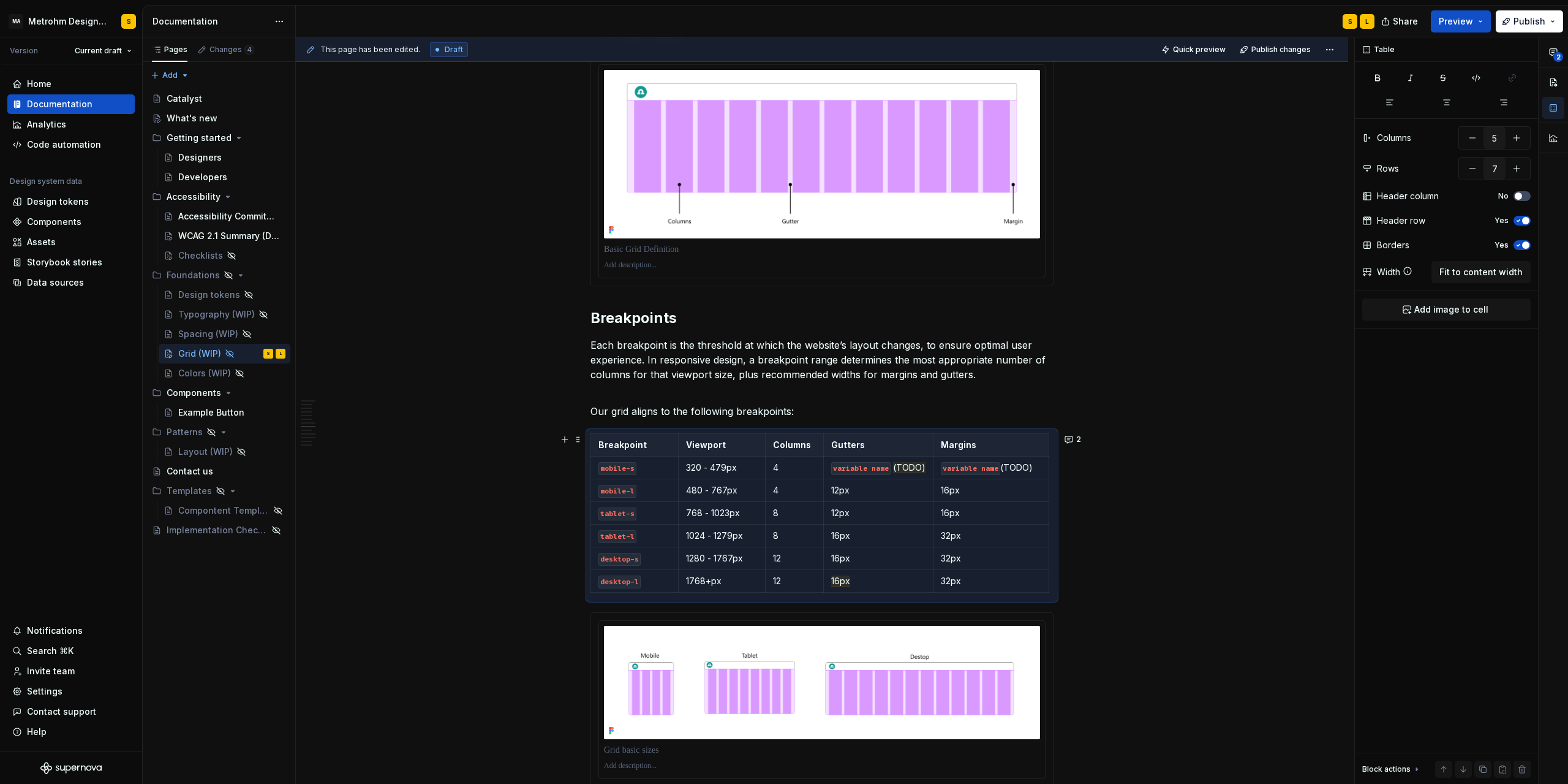
scroll to position [1325, 0]
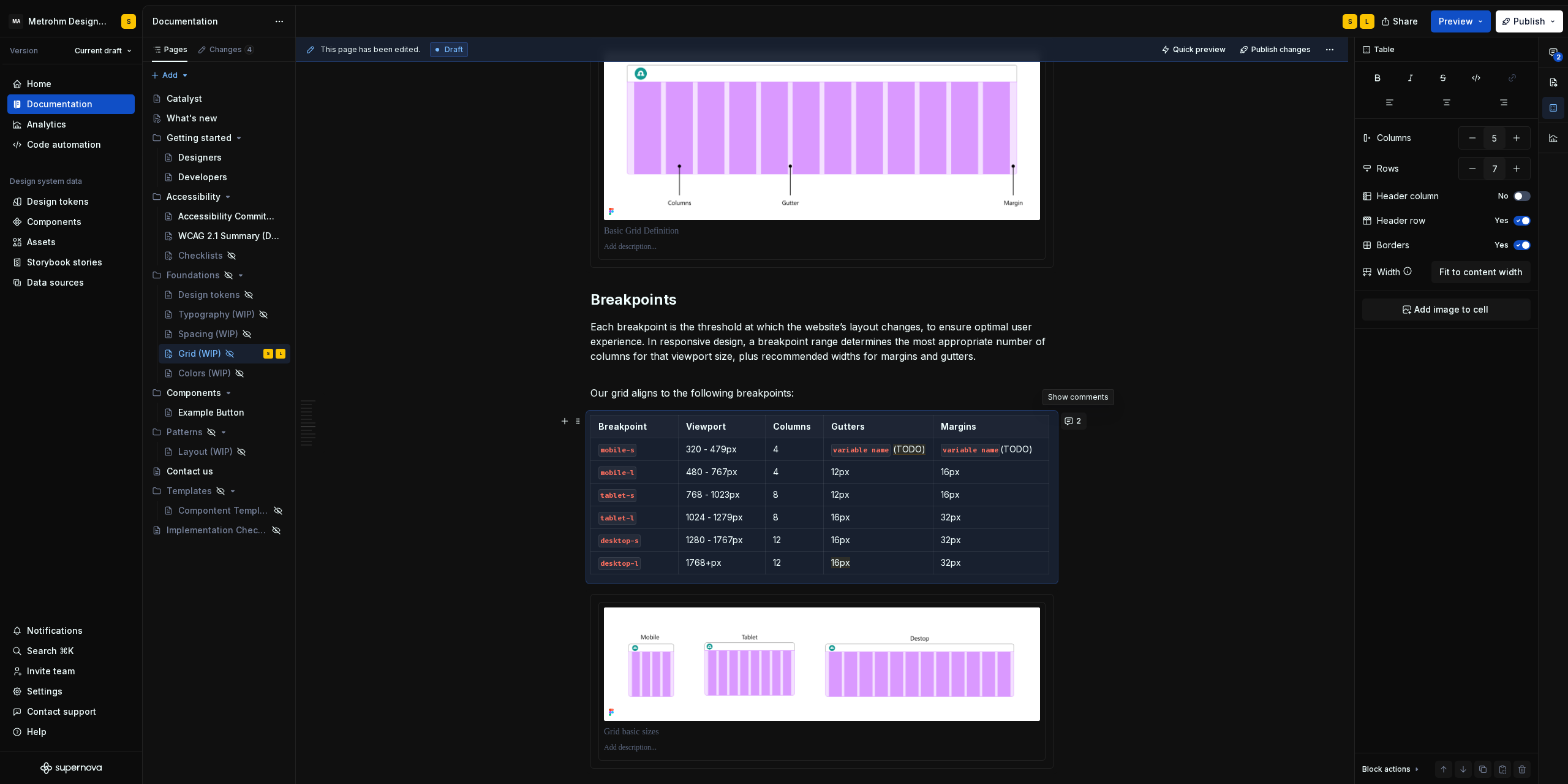
click at [1071, 421] on button "2" at bounding box center [1074, 421] width 26 height 17
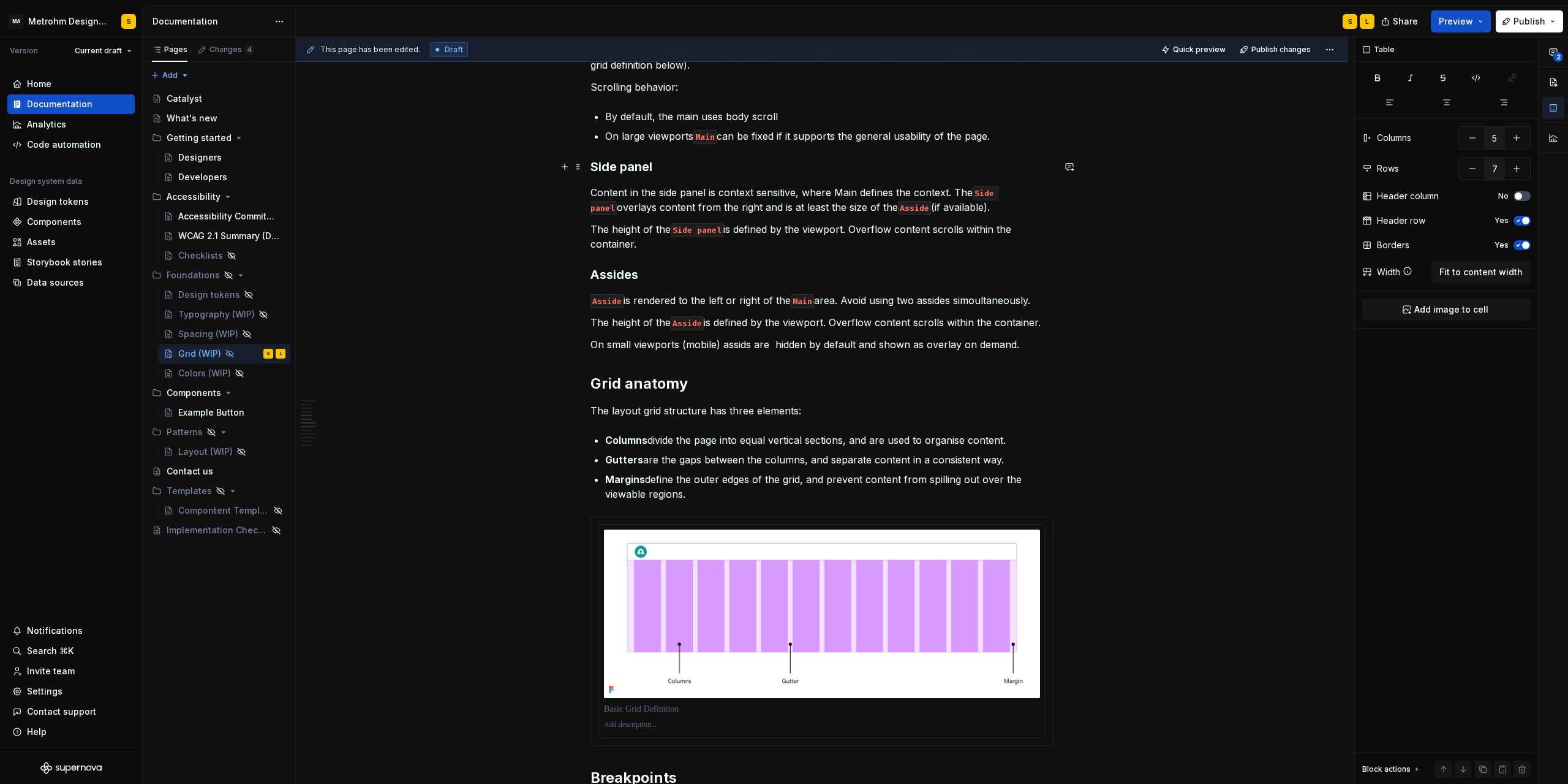
scroll to position [883, 0]
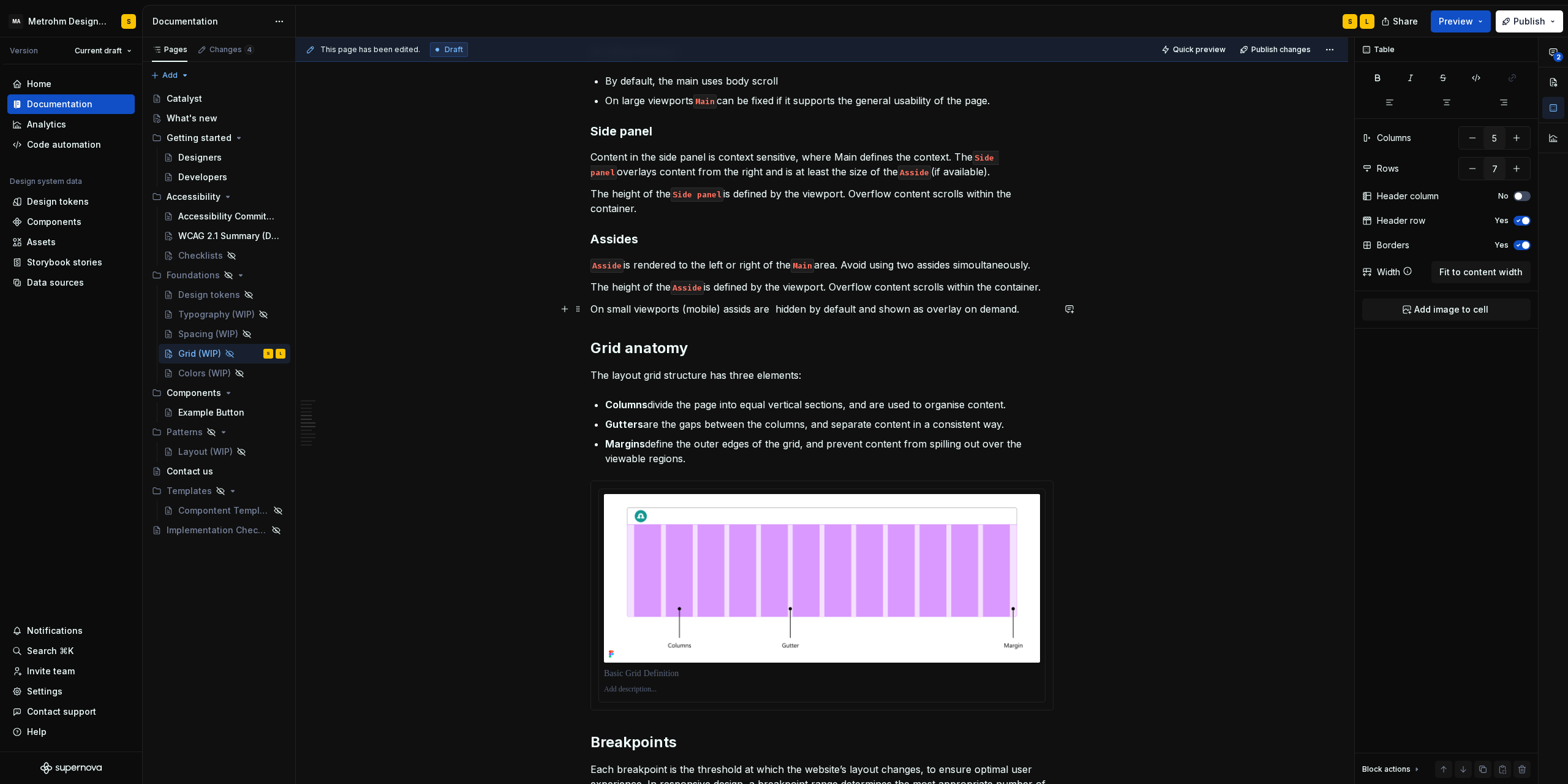
click at [1041, 310] on p "On small viewports (mobile) assids are hidden by default and shown as overlay o…" at bounding box center [822, 308] width 463 height 14
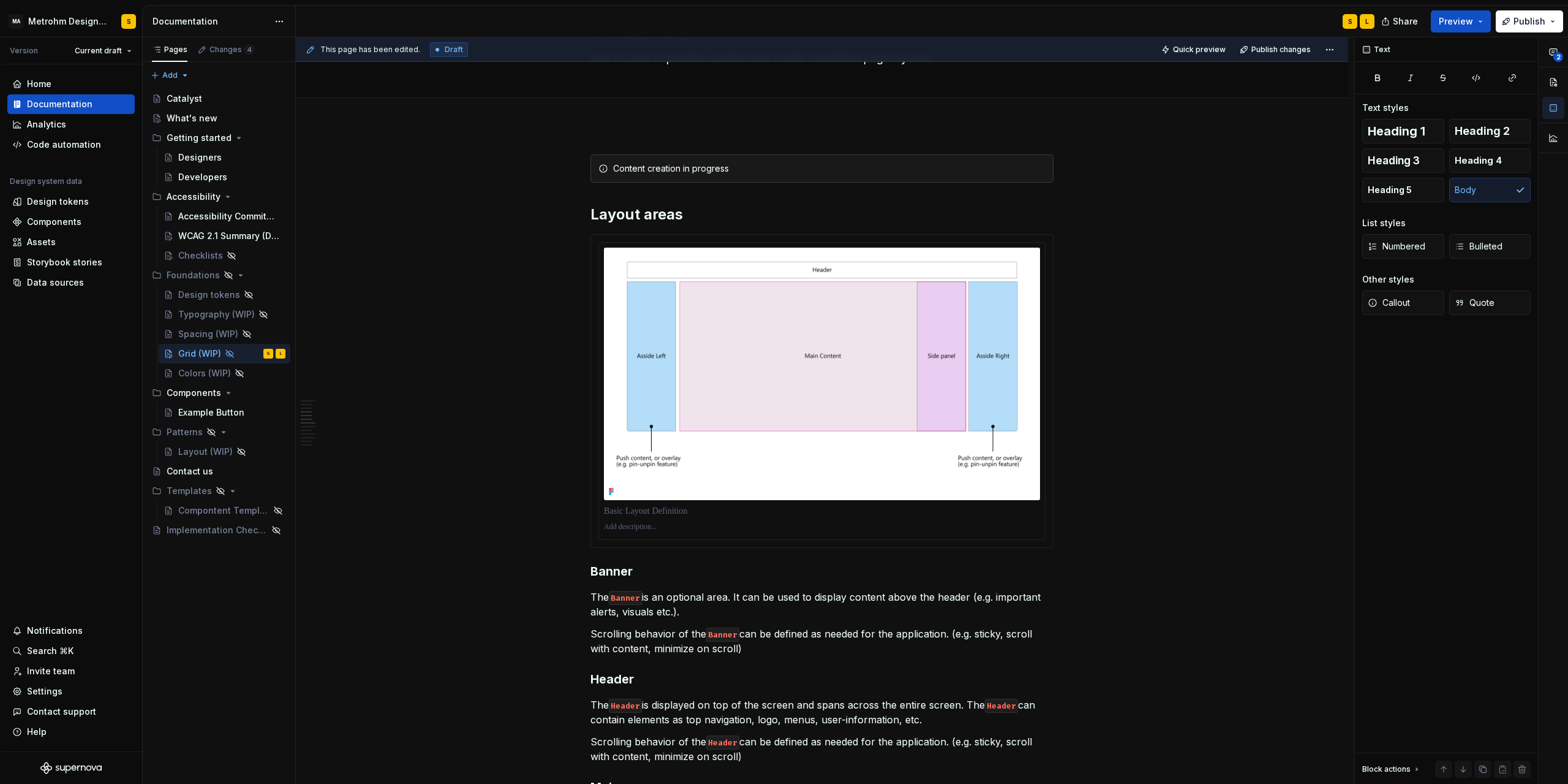
scroll to position [0, 0]
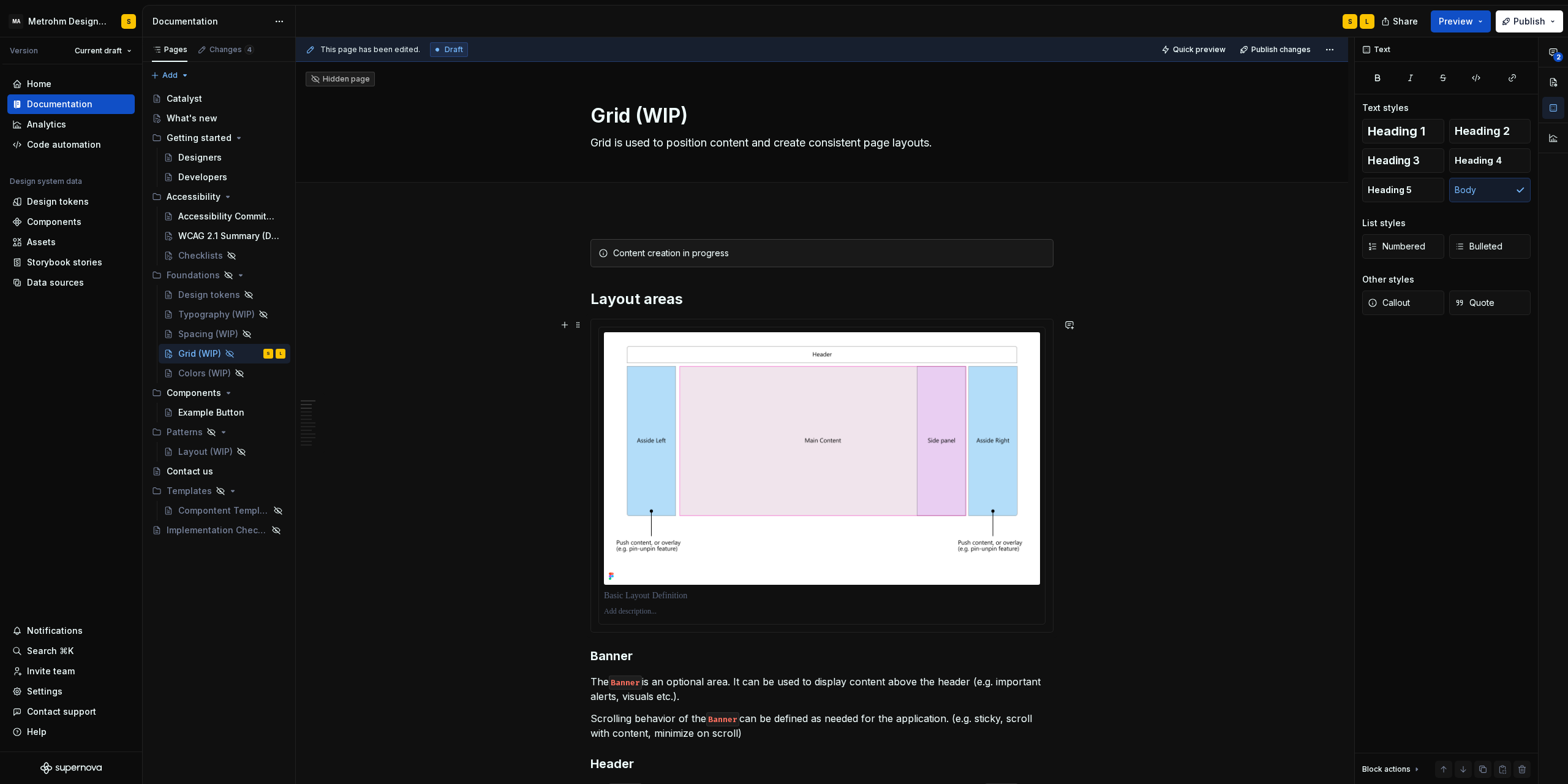
click at [834, 397] on img at bounding box center [822, 459] width 436 height 253
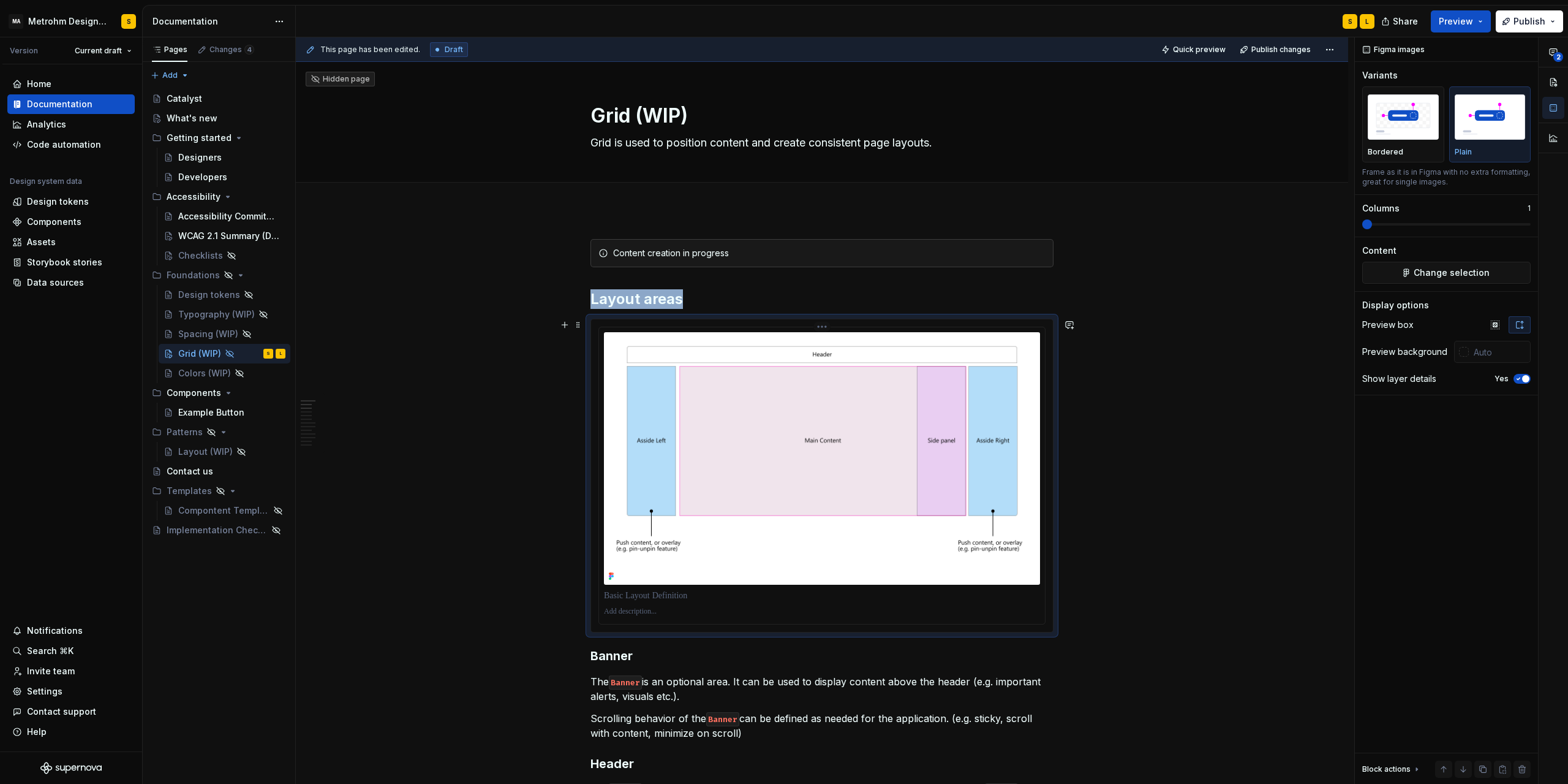
type textarea "*"
click at [670, 599] on p at bounding box center [822, 595] width 436 height 13
click at [1525, 377] on span "button" at bounding box center [1526, 378] width 8 height 8
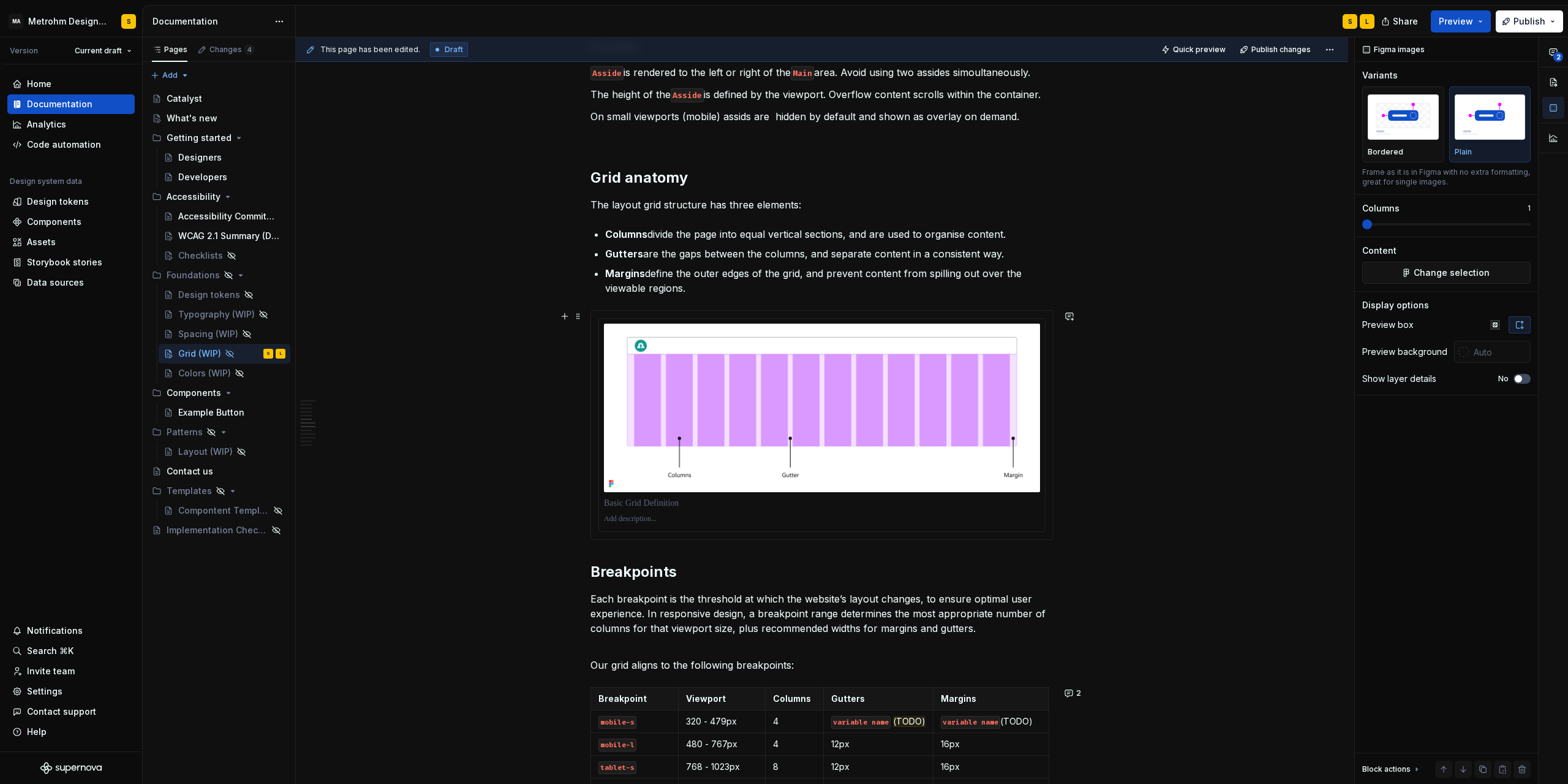
scroll to position [1048, 0]
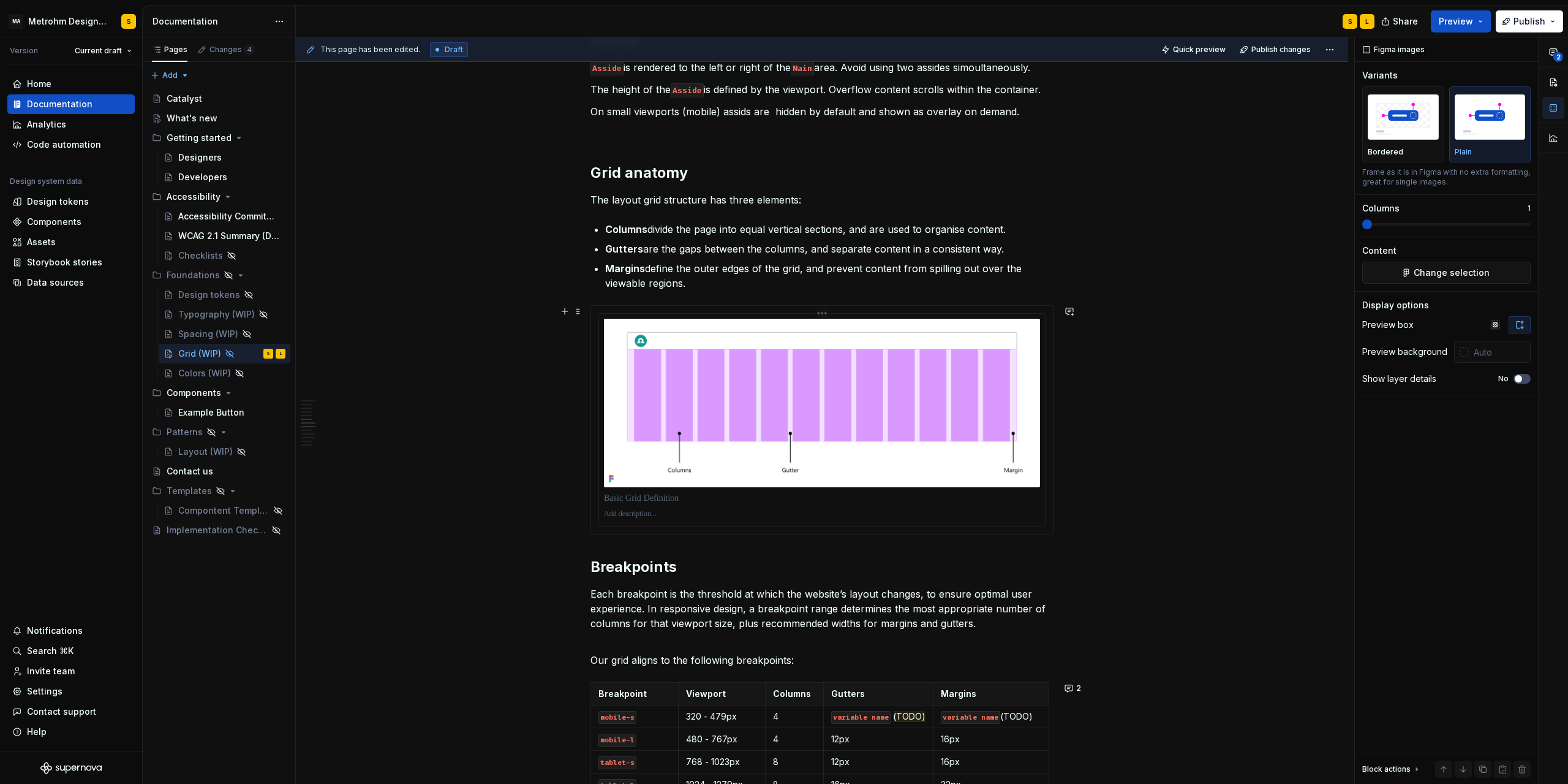
click at [954, 407] on img at bounding box center [822, 403] width 436 height 168
type input "#FFFFFF"
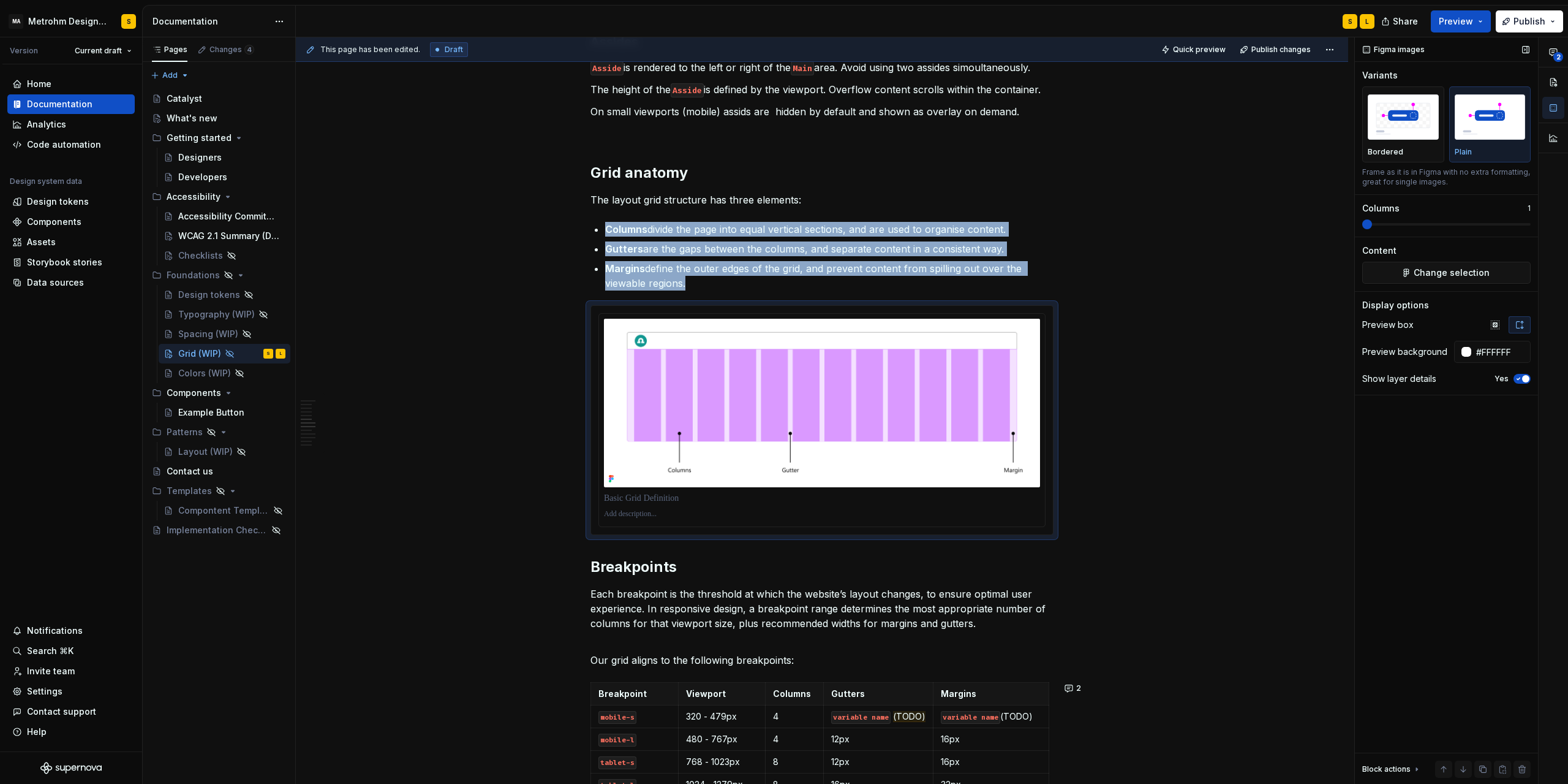
click at [1517, 378] on icon "button" at bounding box center [1519, 378] width 10 height 8
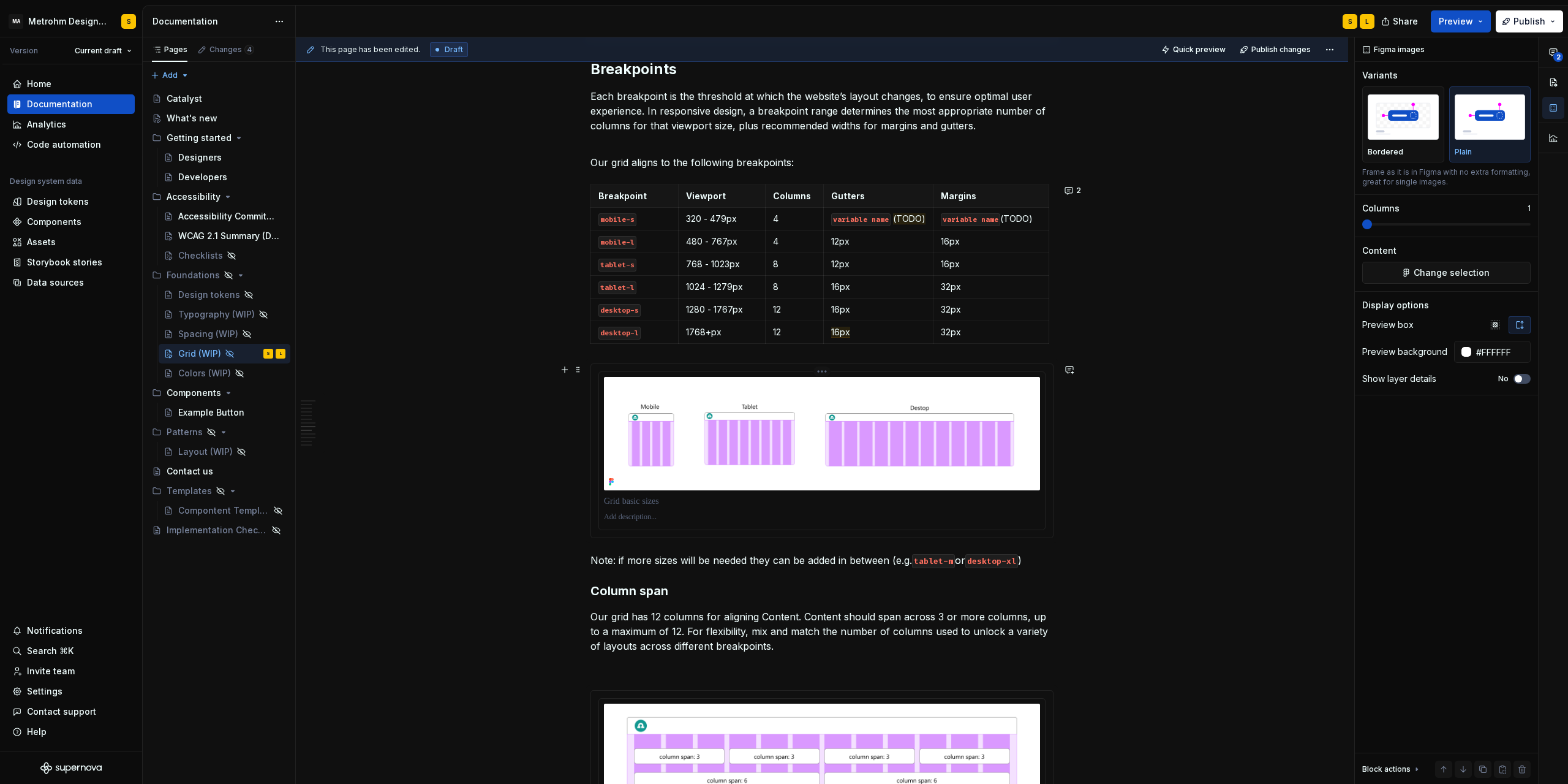
scroll to position [1544, 0]
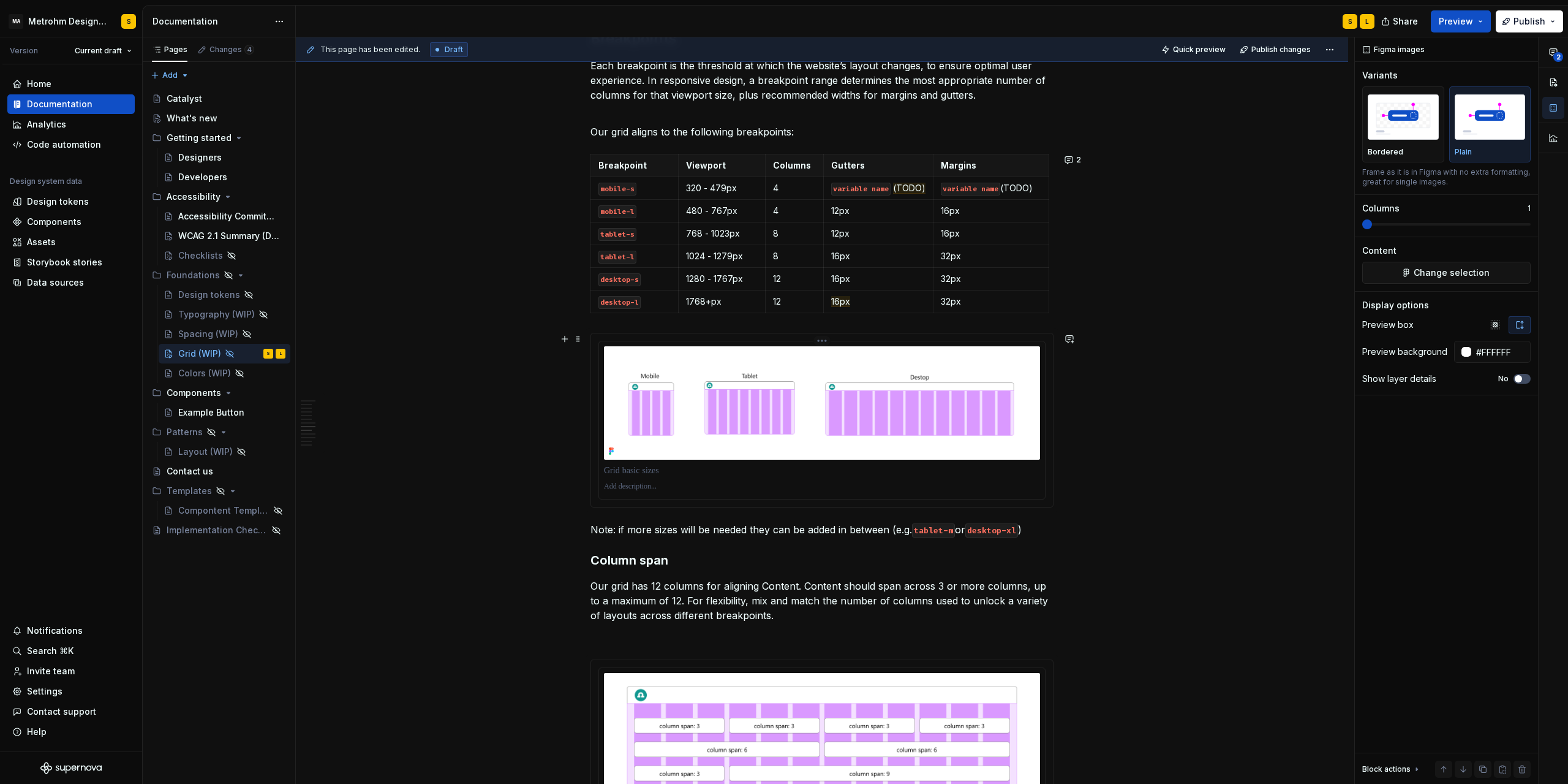
click at [880, 417] on img at bounding box center [822, 403] width 436 height 114
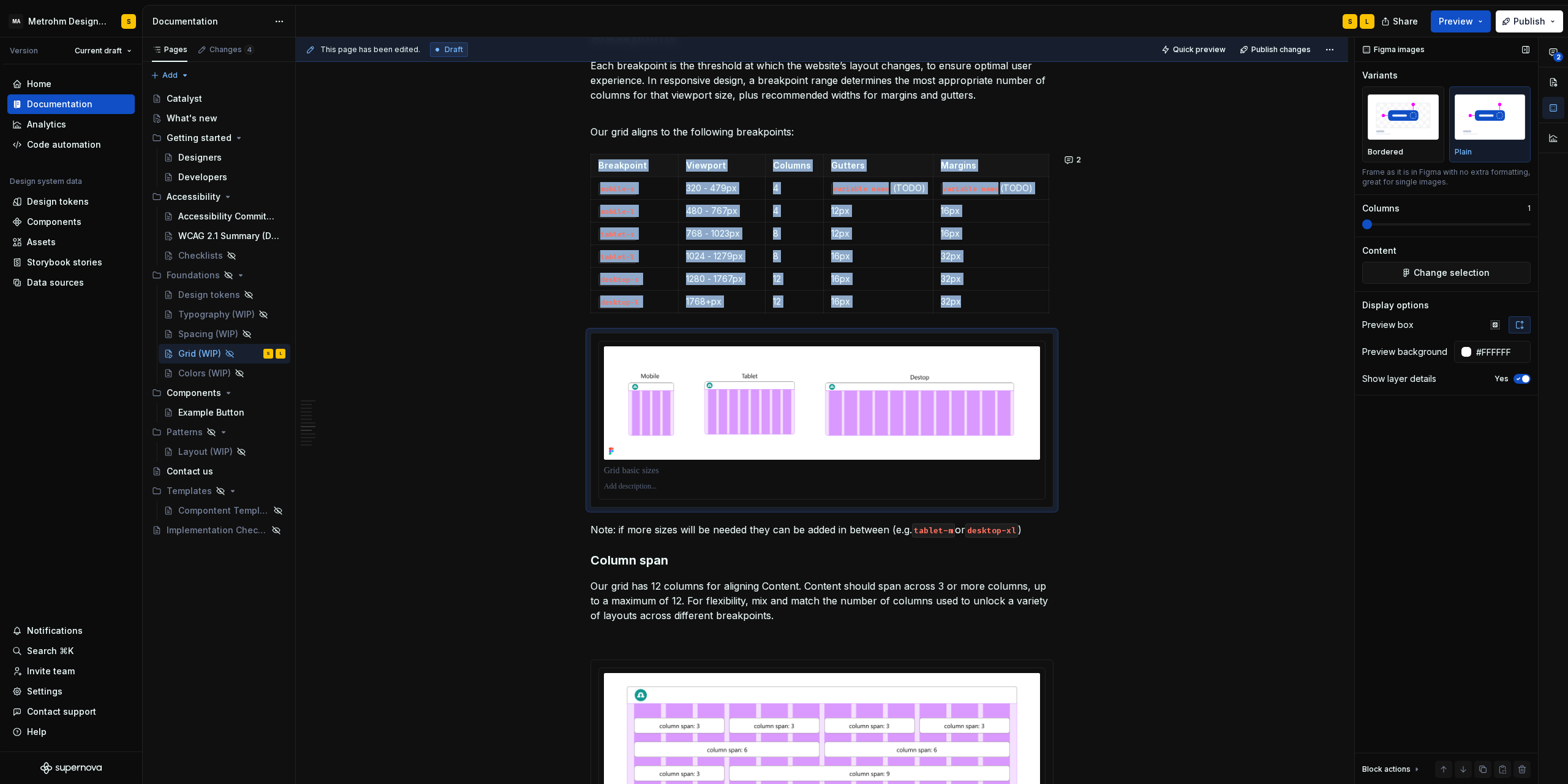
click at [1518, 379] on icon "button" at bounding box center [1519, 379] width 3 height 2
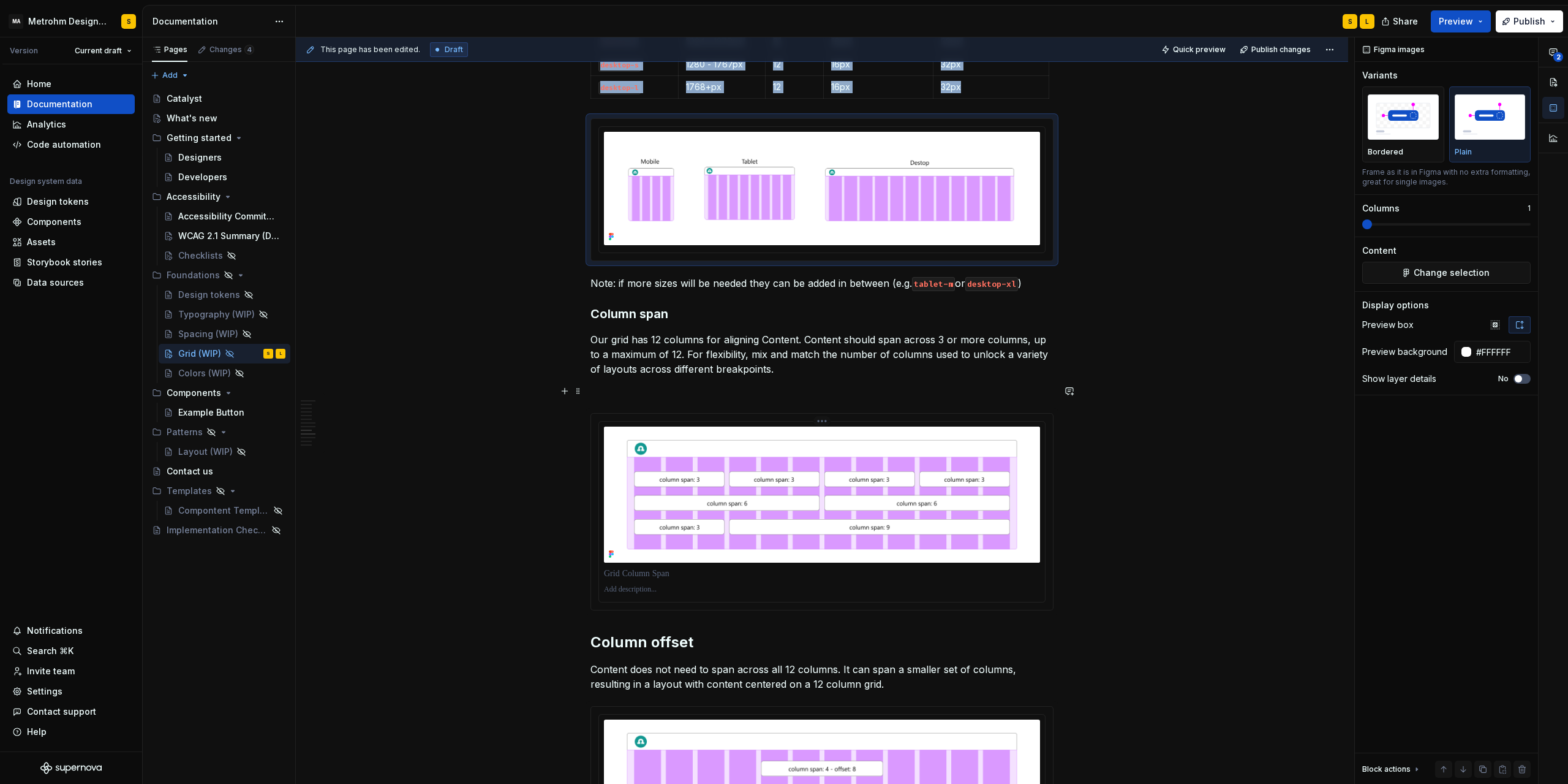
scroll to position [1765, 0]
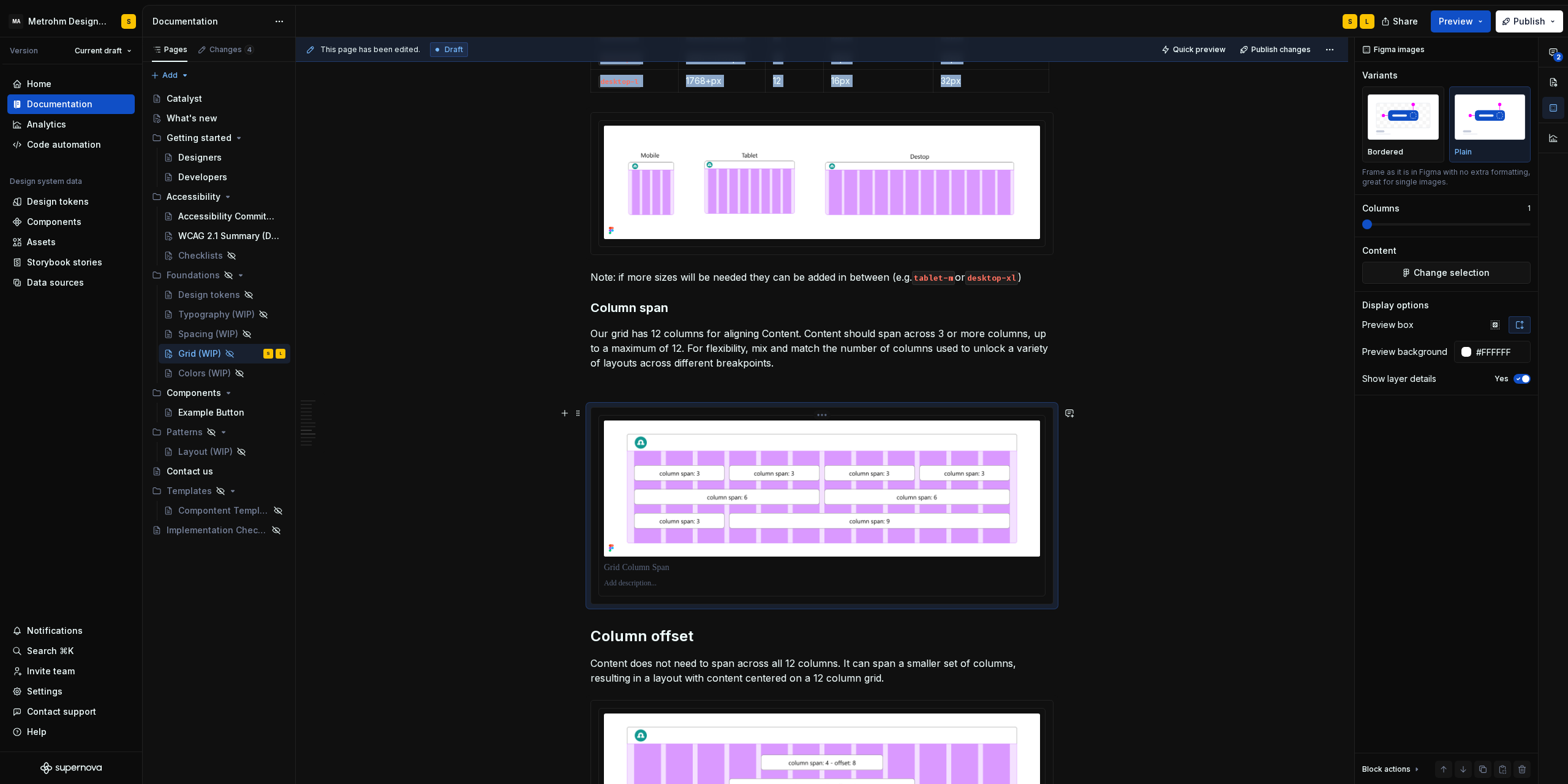
click at [908, 510] on img at bounding box center [822, 488] width 436 height 136
click at [1523, 381] on button "Yes" at bounding box center [1523, 379] width 17 height 10
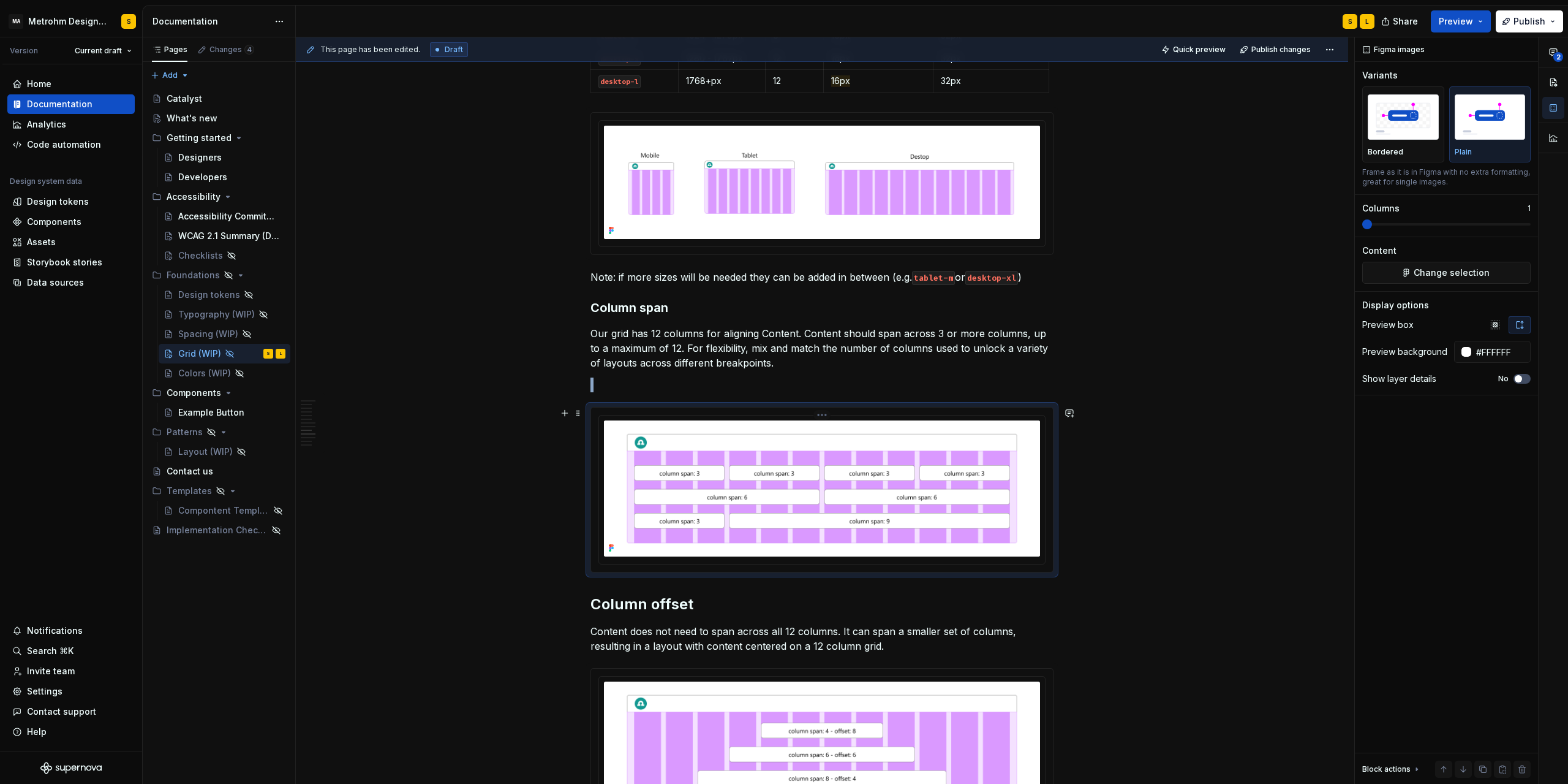
scroll to position [1986, 0]
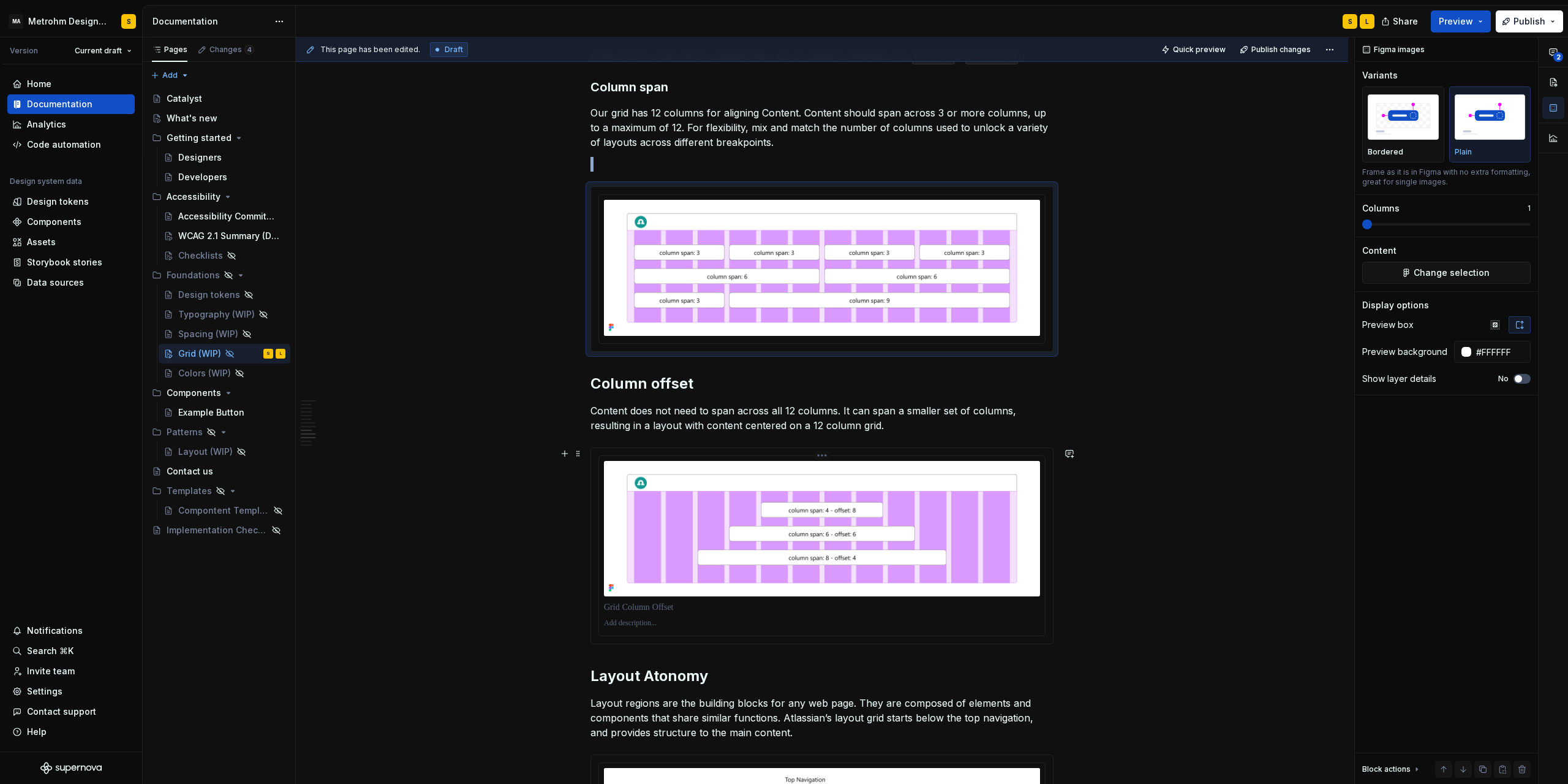
click at [823, 533] on img at bounding box center [822, 529] width 436 height 136
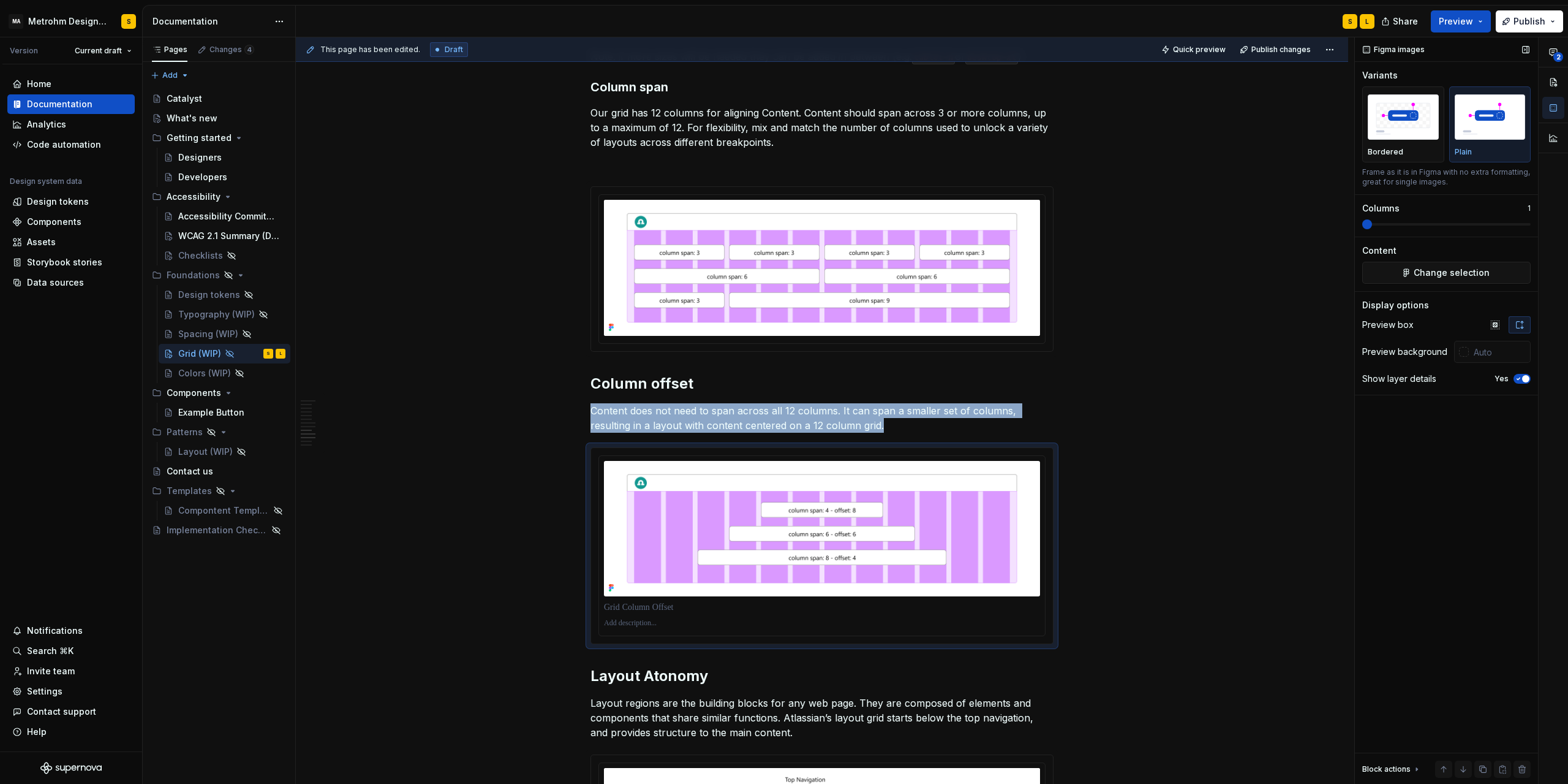
click at [1518, 381] on icon "button" at bounding box center [1519, 378] width 10 height 8
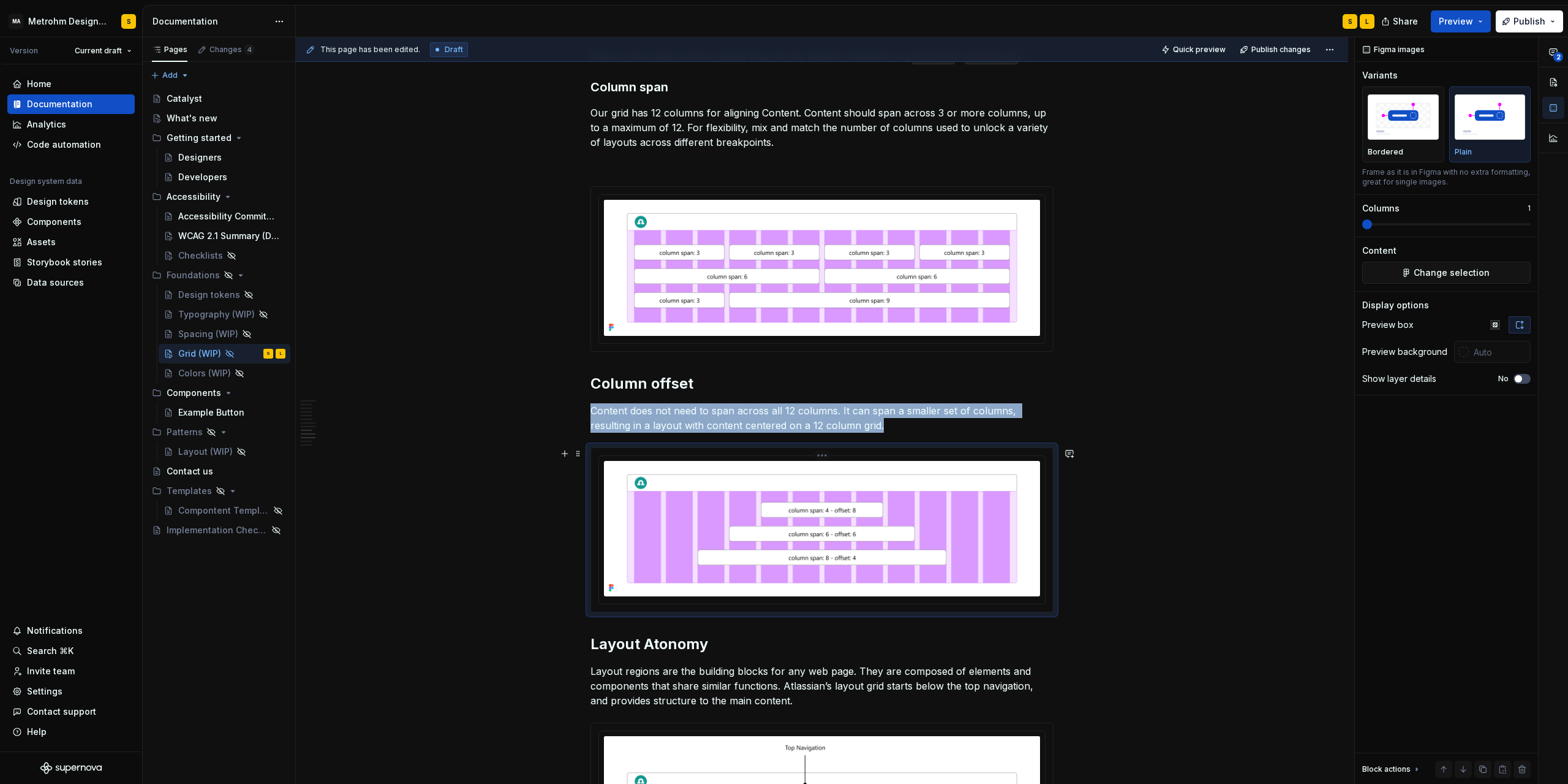
scroll to position [2152, 0]
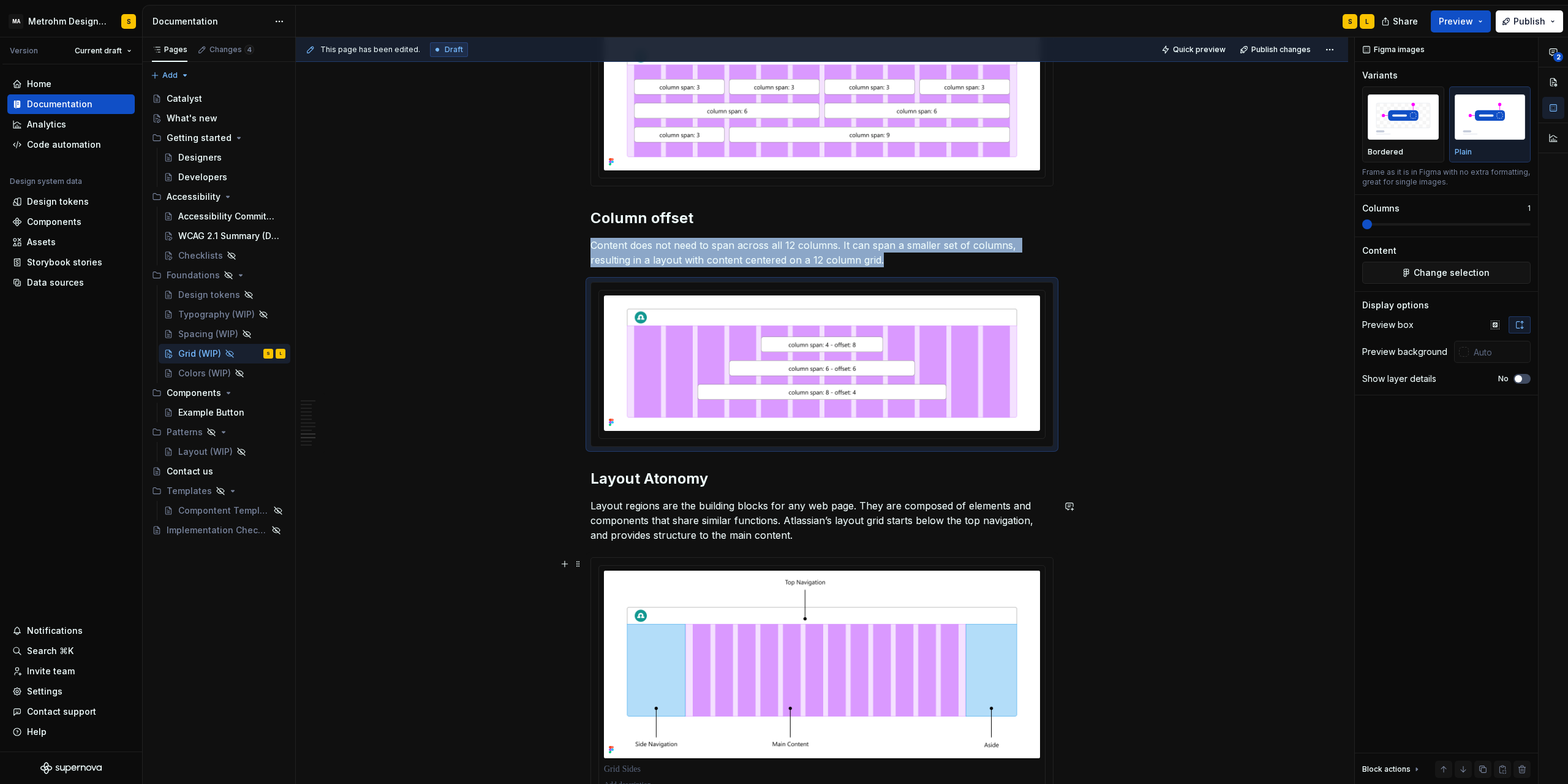
click at [843, 614] on img at bounding box center [822, 664] width 436 height 188
type input "#FFFFFF"
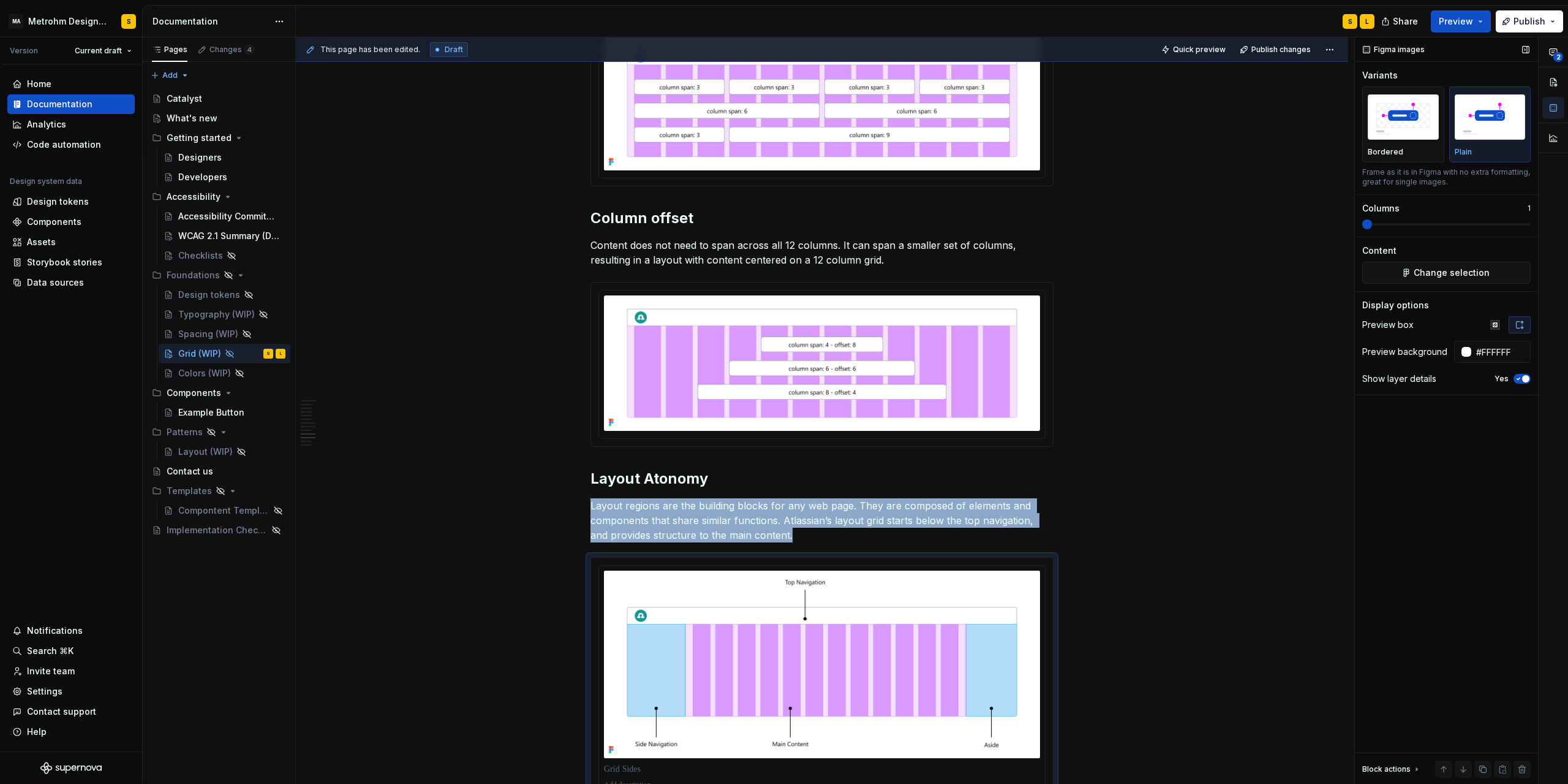
click at [1522, 381] on icon "button" at bounding box center [1519, 378] width 10 height 8
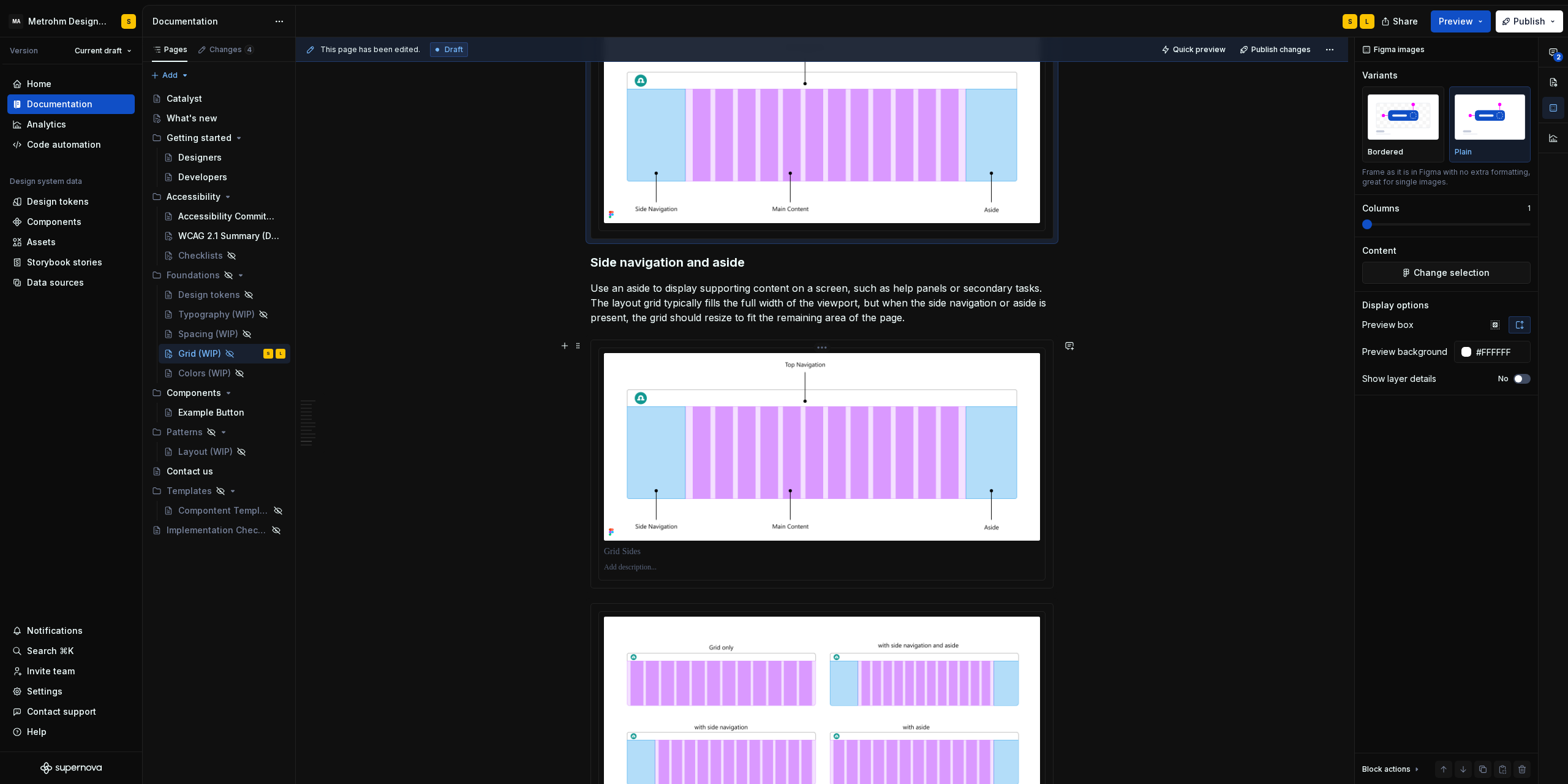
scroll to position [2703, 0]
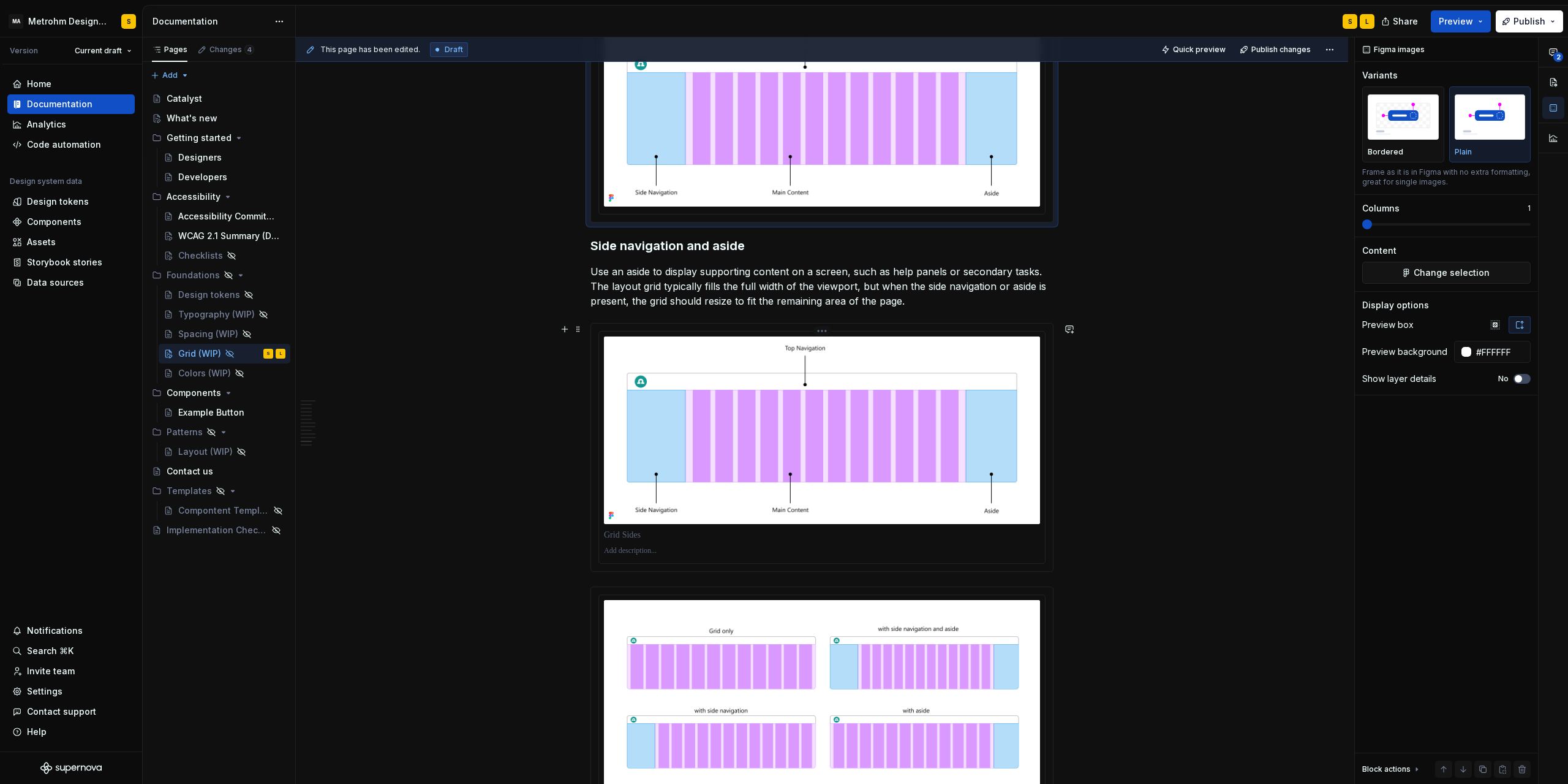
click at [857, 456] on img at bounding box center [822, 430] width 436 height 188
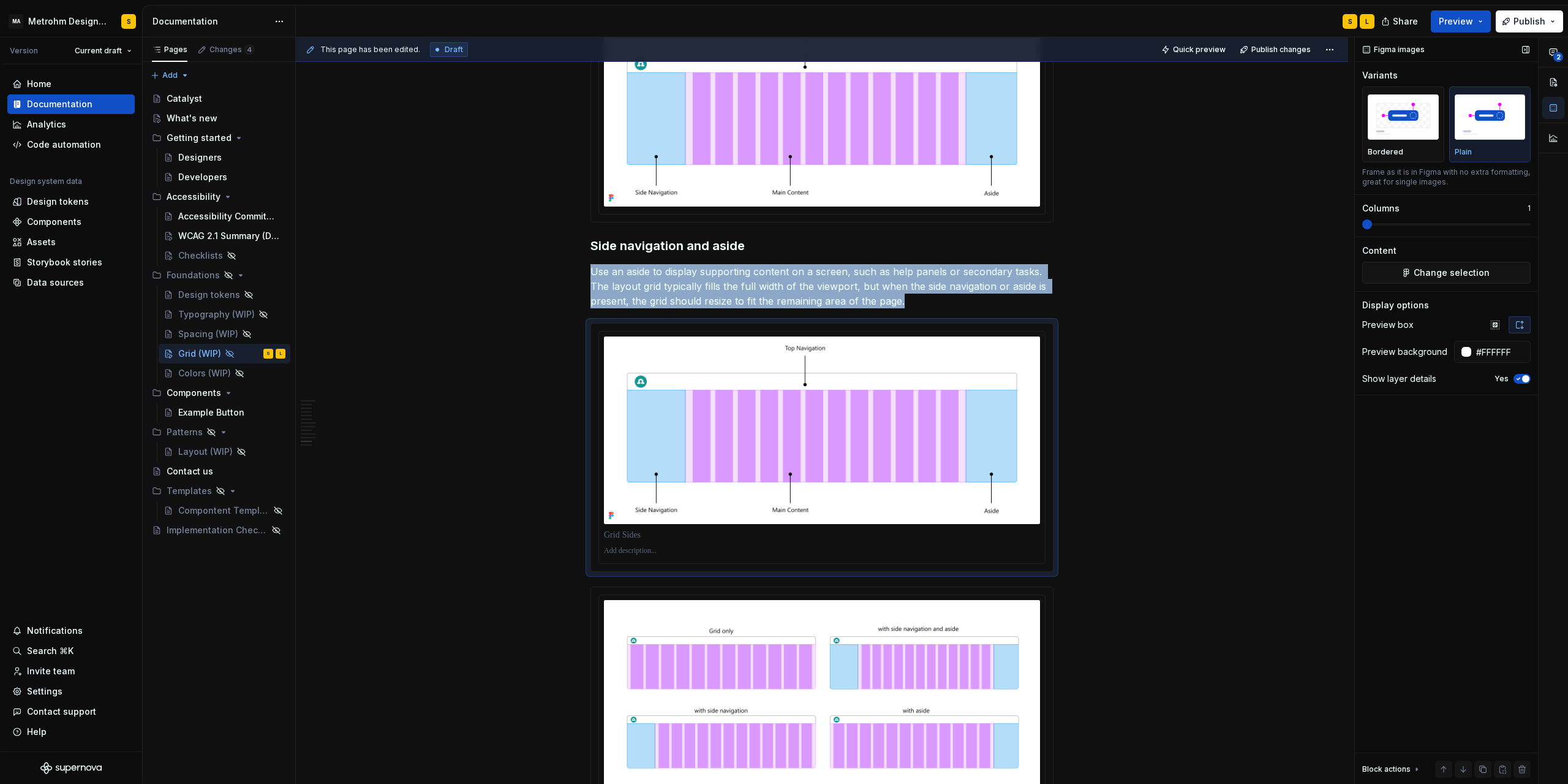
click at [1520, 381] on icon "button" at bounding box center [1519, 378] width 10 height 8
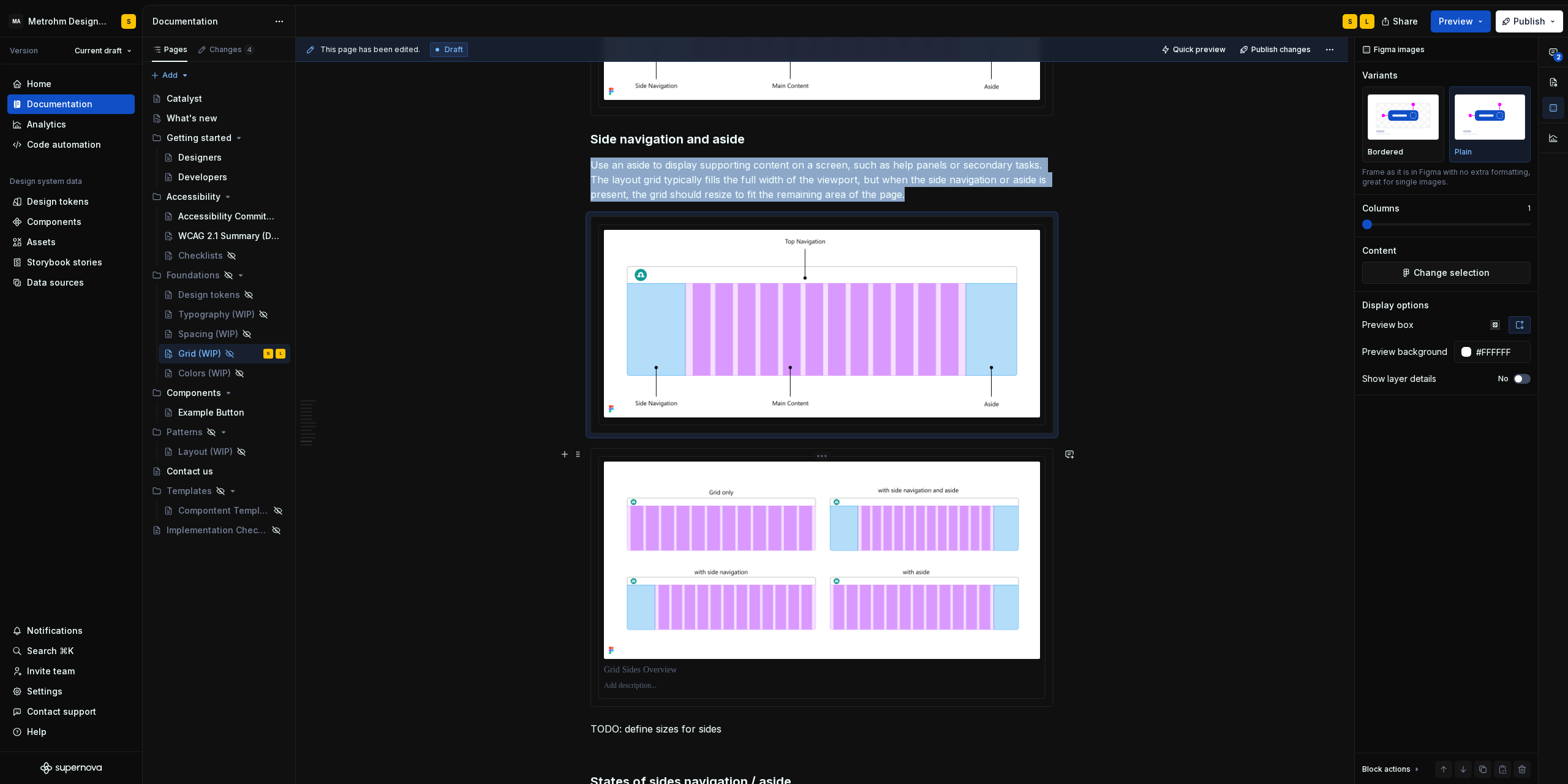
scroll to position [2868, 0]
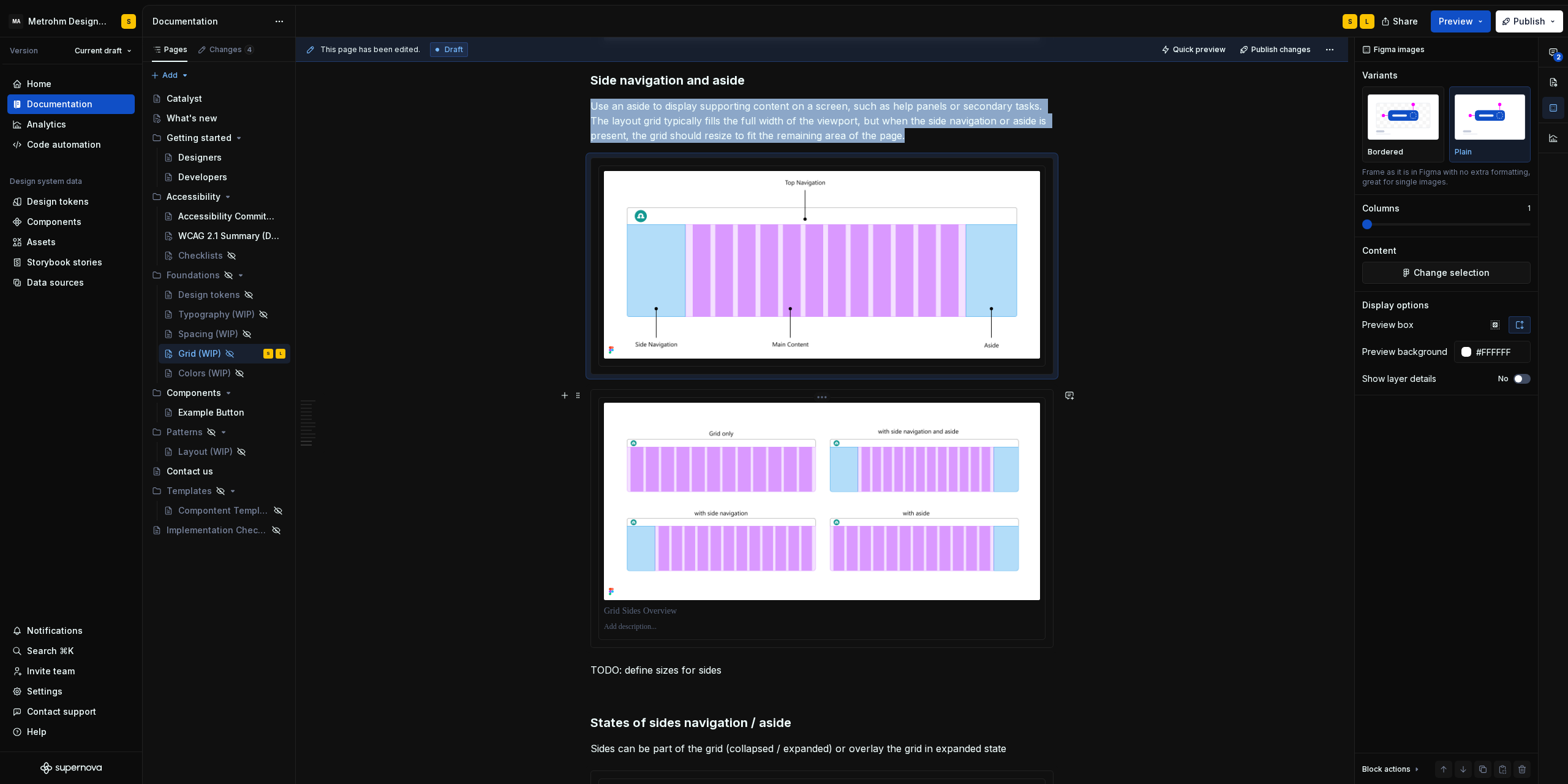
click at [885, 509] on img at bounding box center [822, 501] width 436 height 197
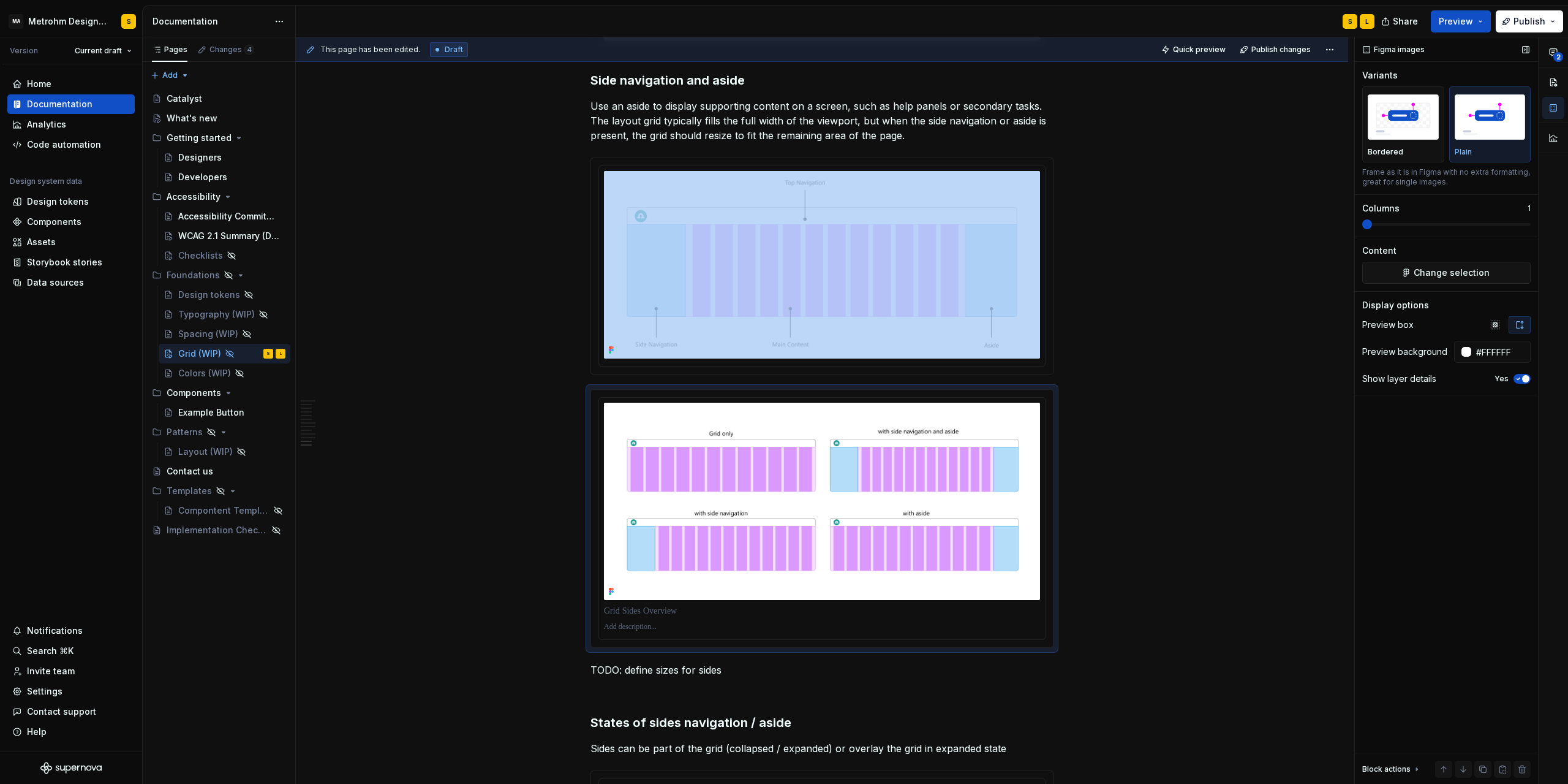
click at [1521, 375] on button "Yes" at bounding box center [1523, 379] width 17 height 10
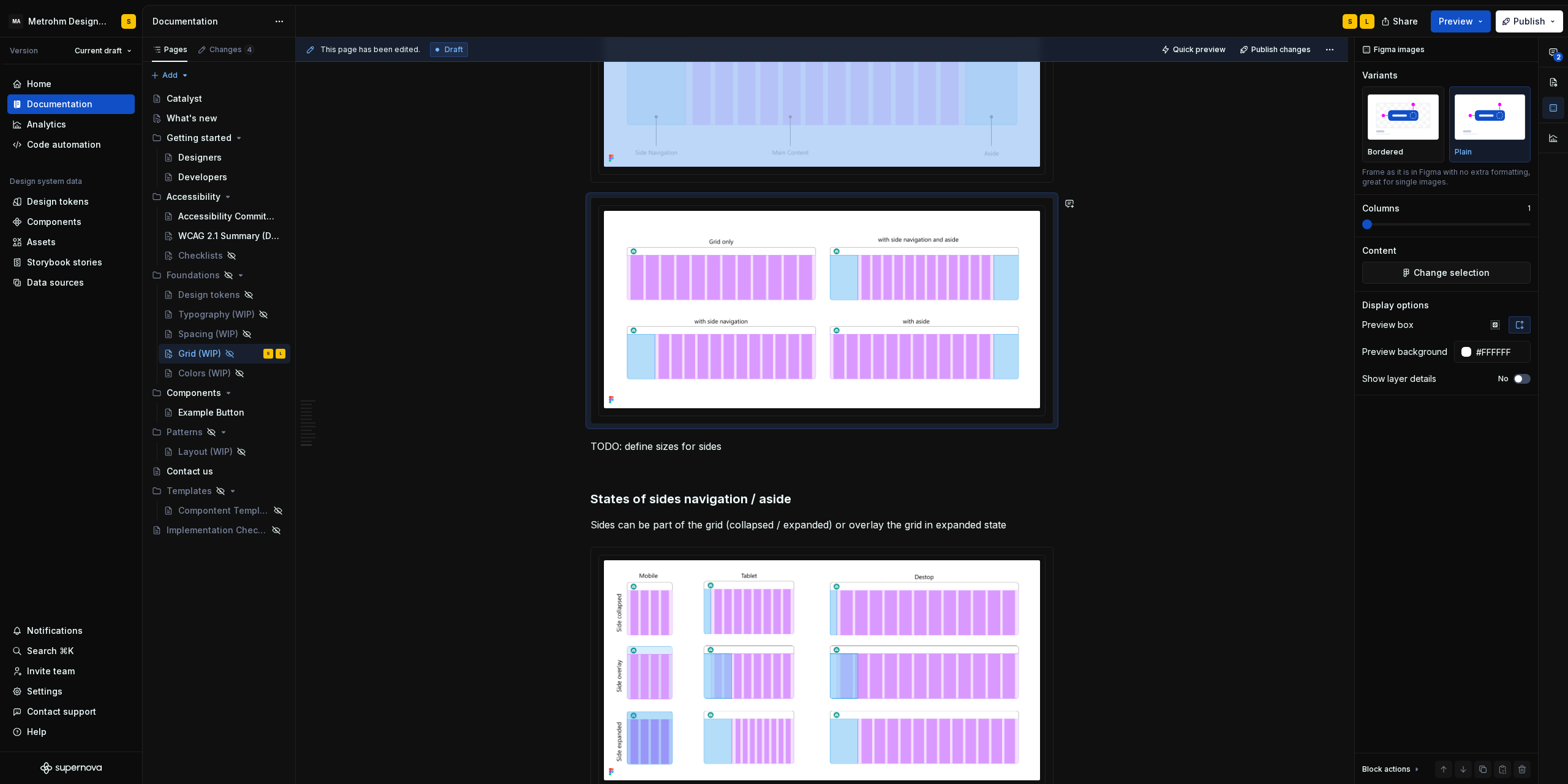
scroll to position [3089, 0]
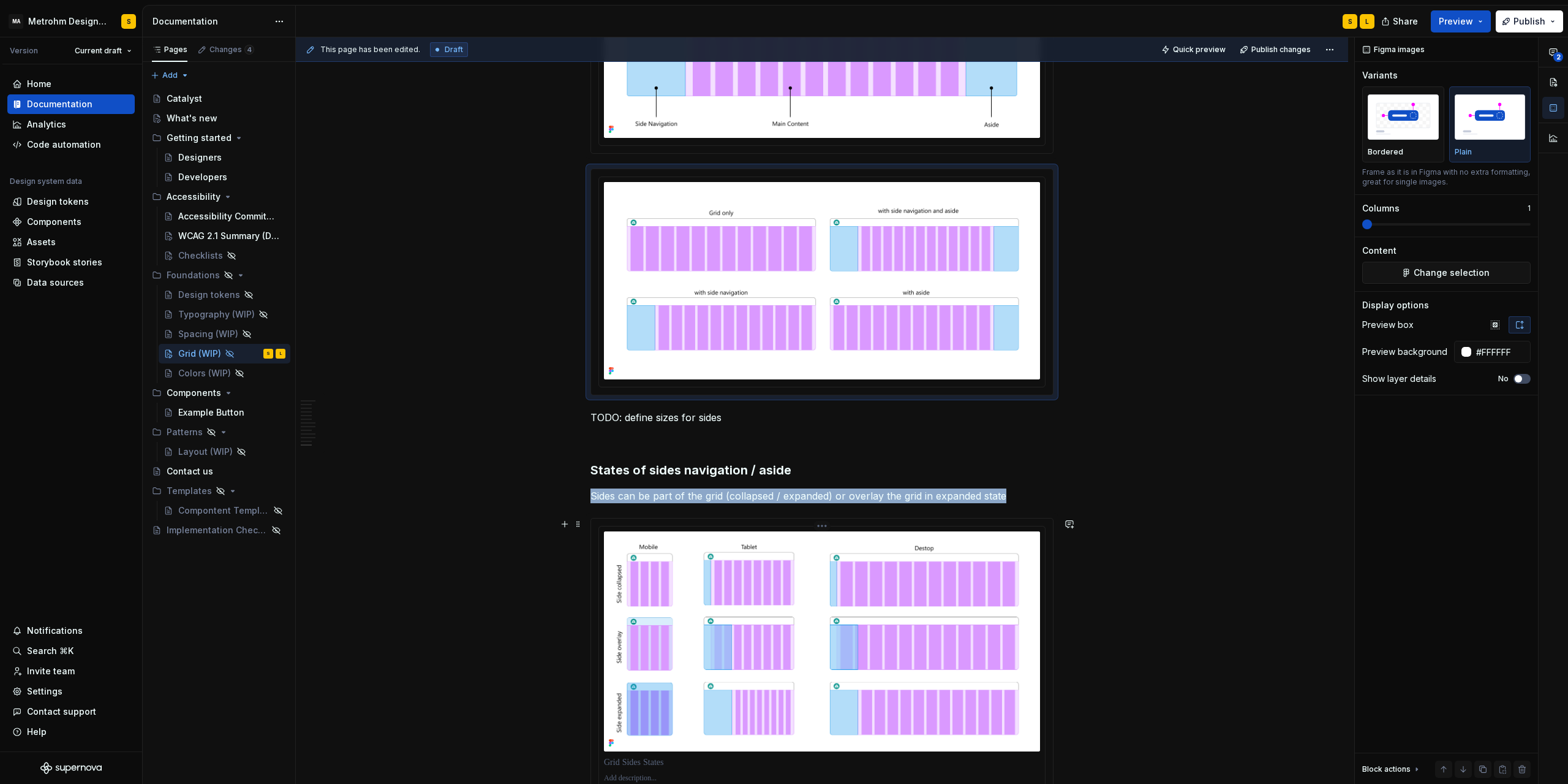
click at [776, 568] on img at bounding box center [822, 641] width 436 height 220
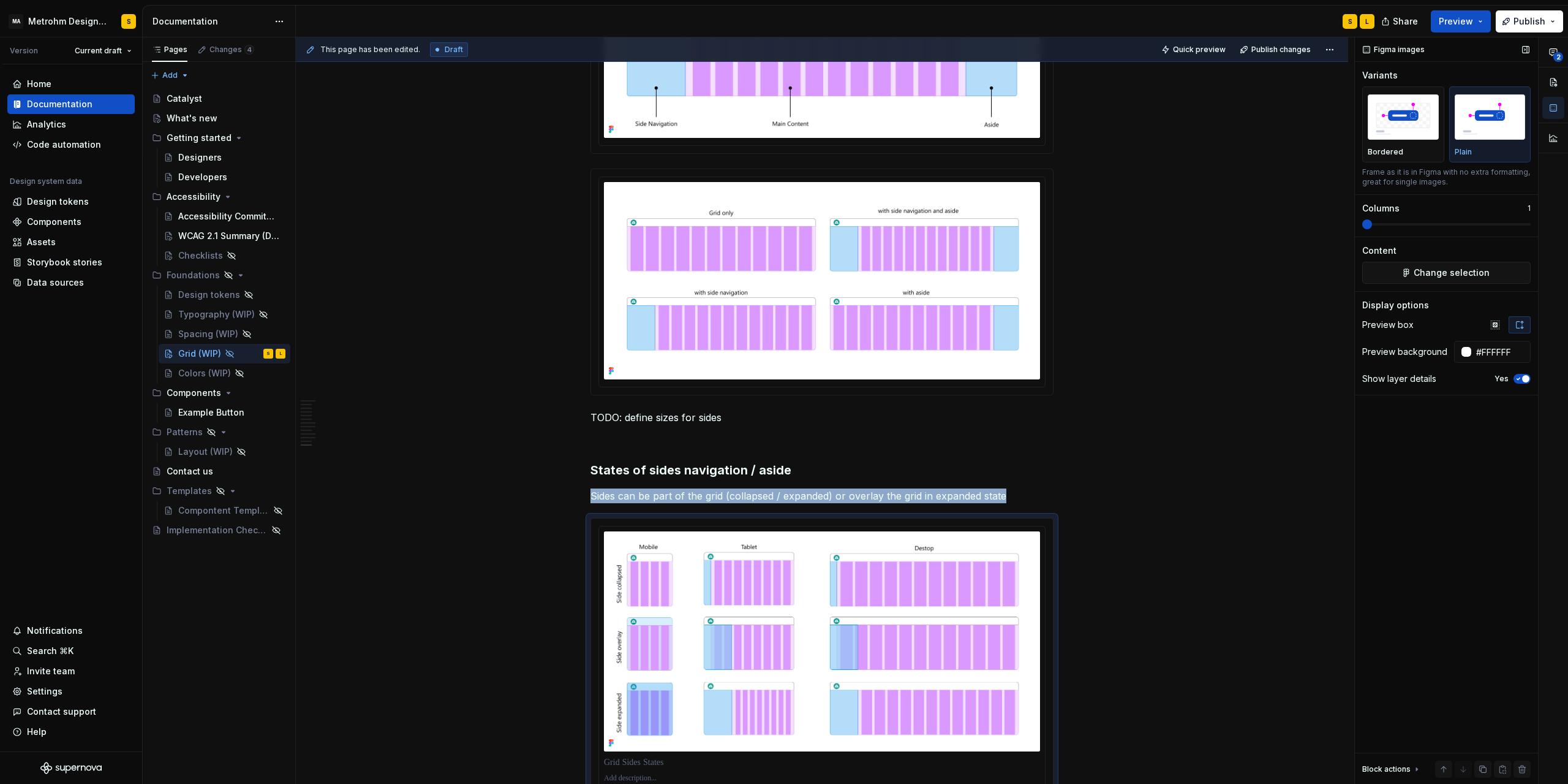
click at [1522, 377] on icon "button" at bounding box center [1519, 378] width 10 height 8
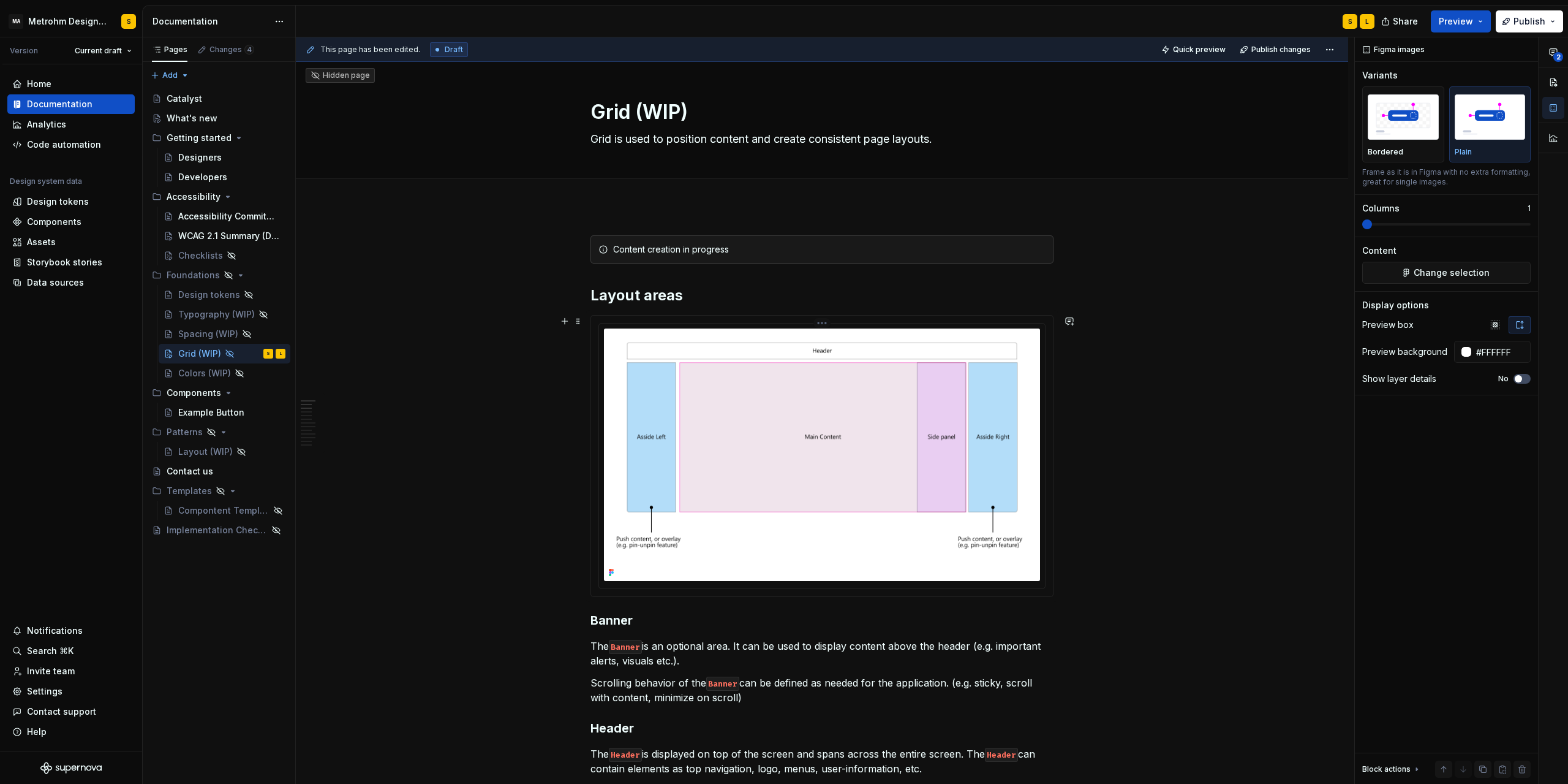
scroll to position [0, 0]
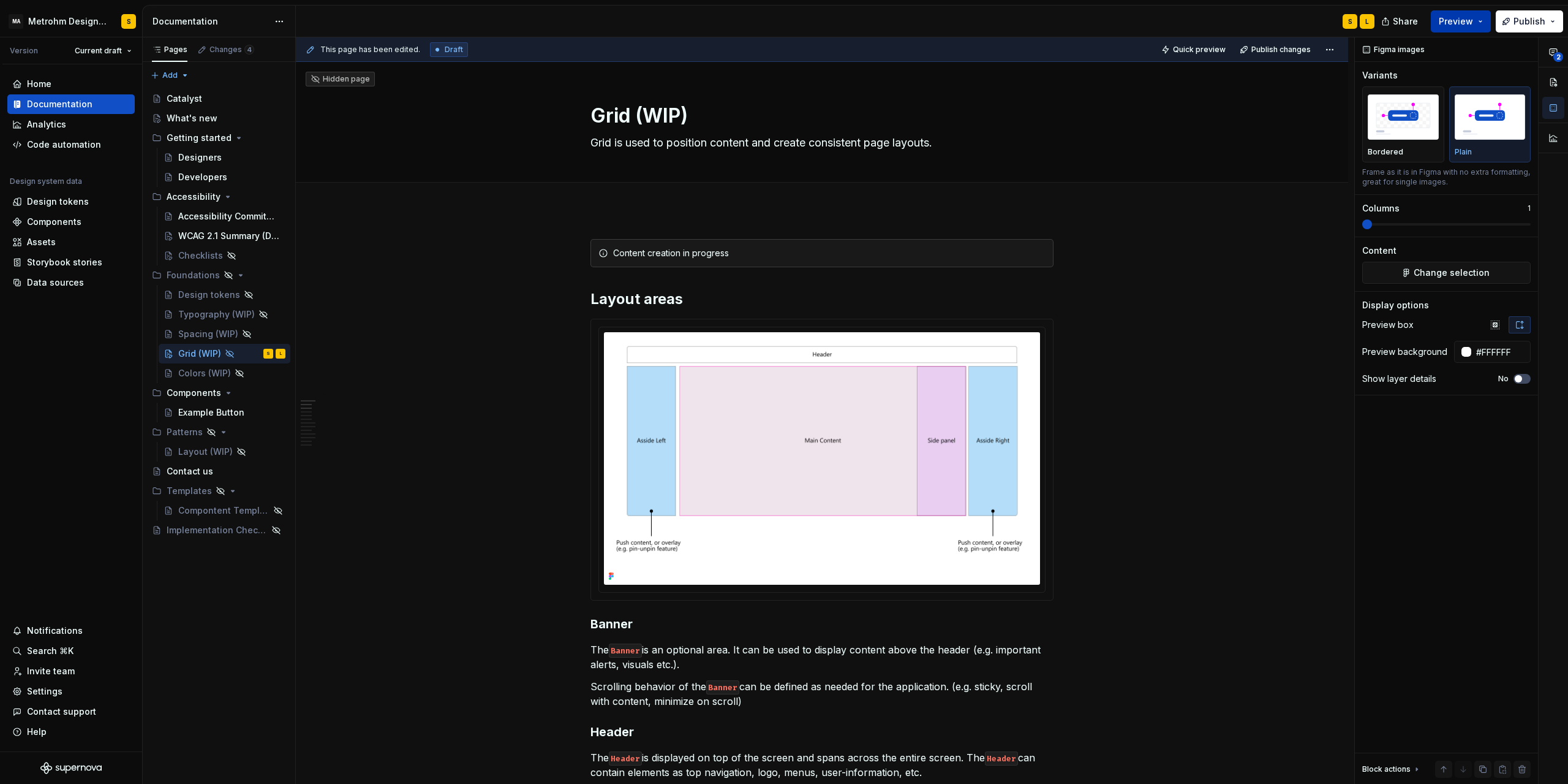
click at [1460, 17] on span "Preview" at bounding box center [1456, 21] width 35 height 13
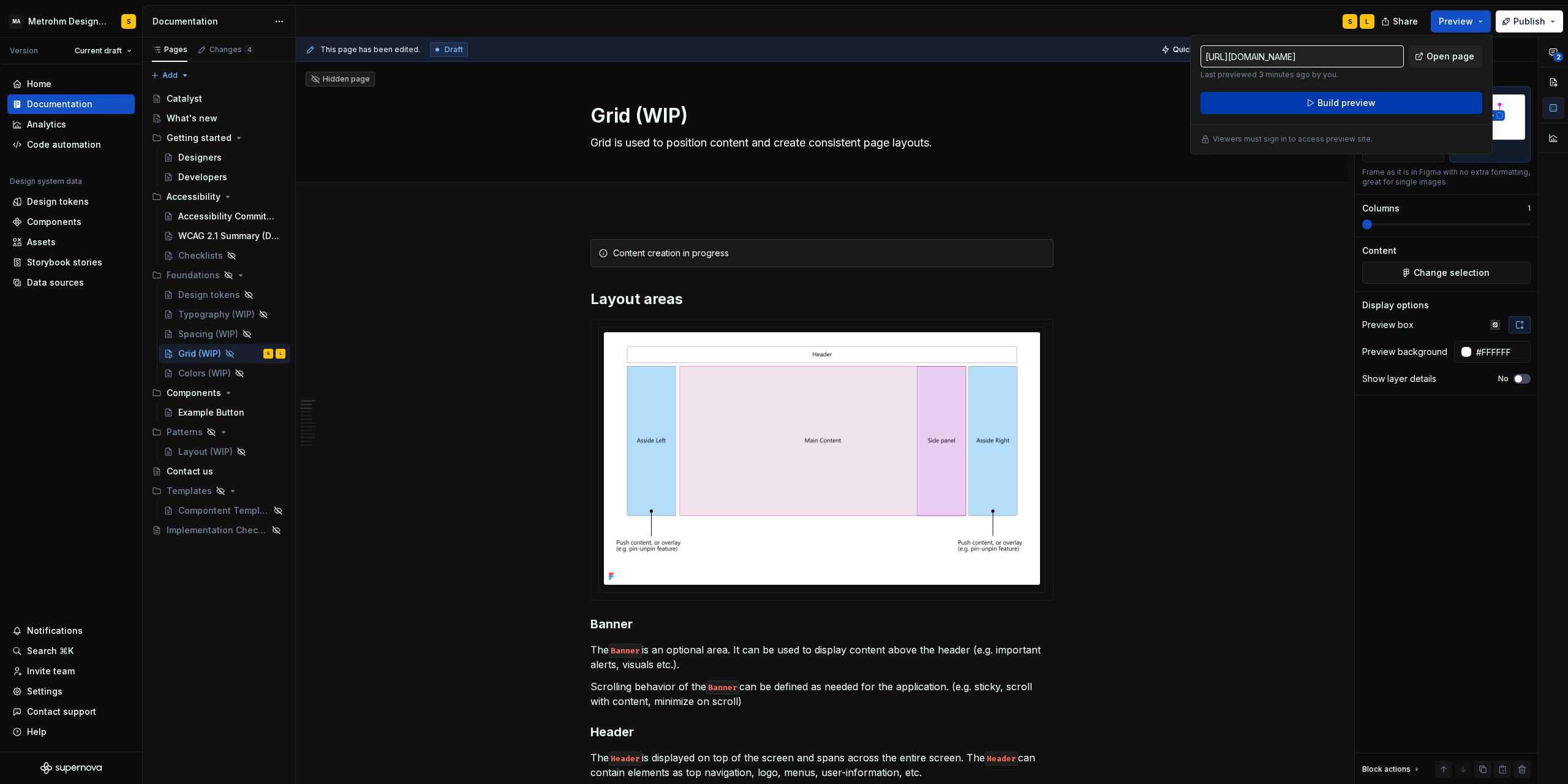
click at [1345, 103] on span "Build preview" at bounding box center [1347, 103] width 58 height 13
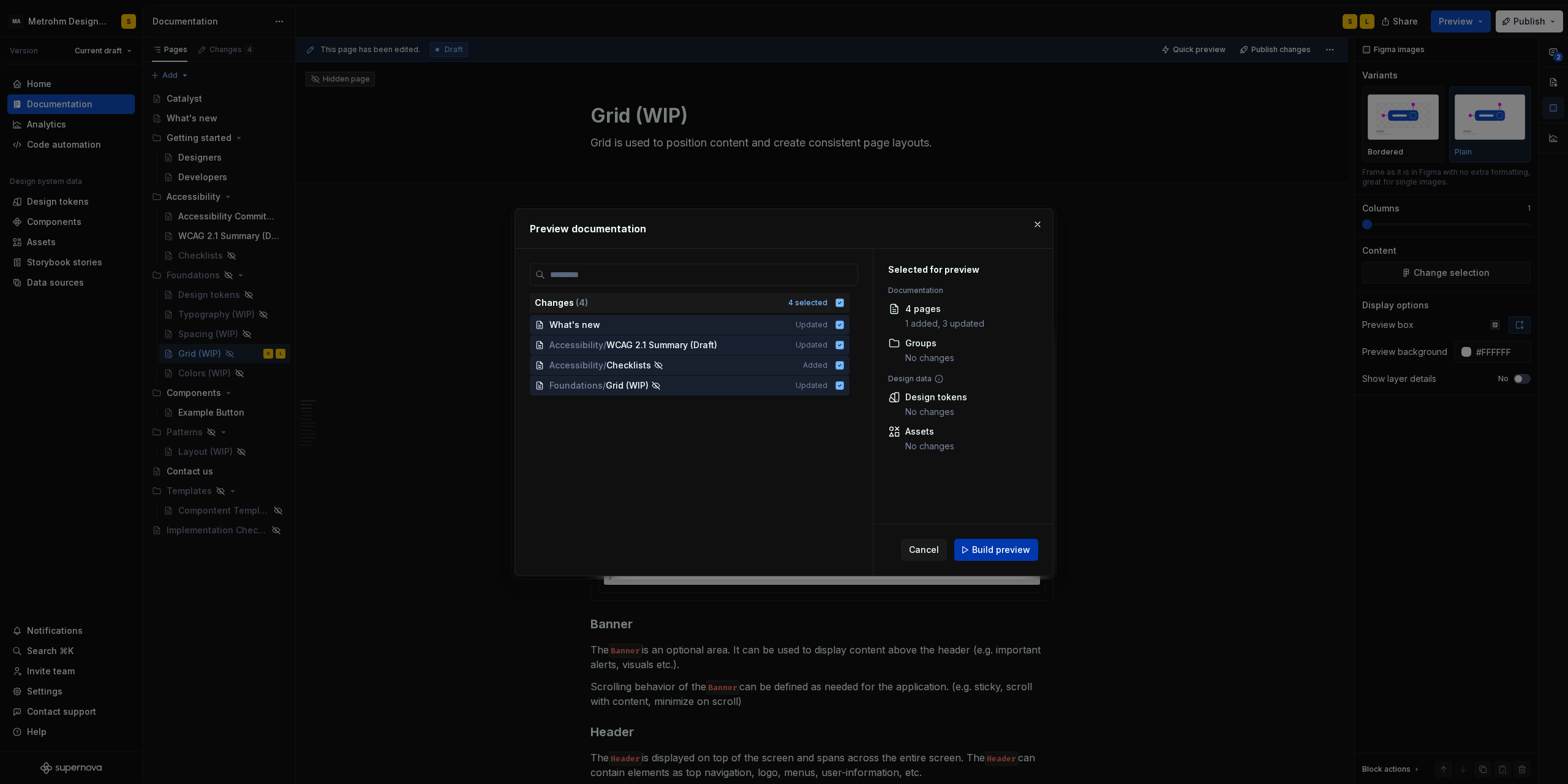
click at [1001, 543] on button "Build preview" at bounding box center [997, 550] width 84 height 22
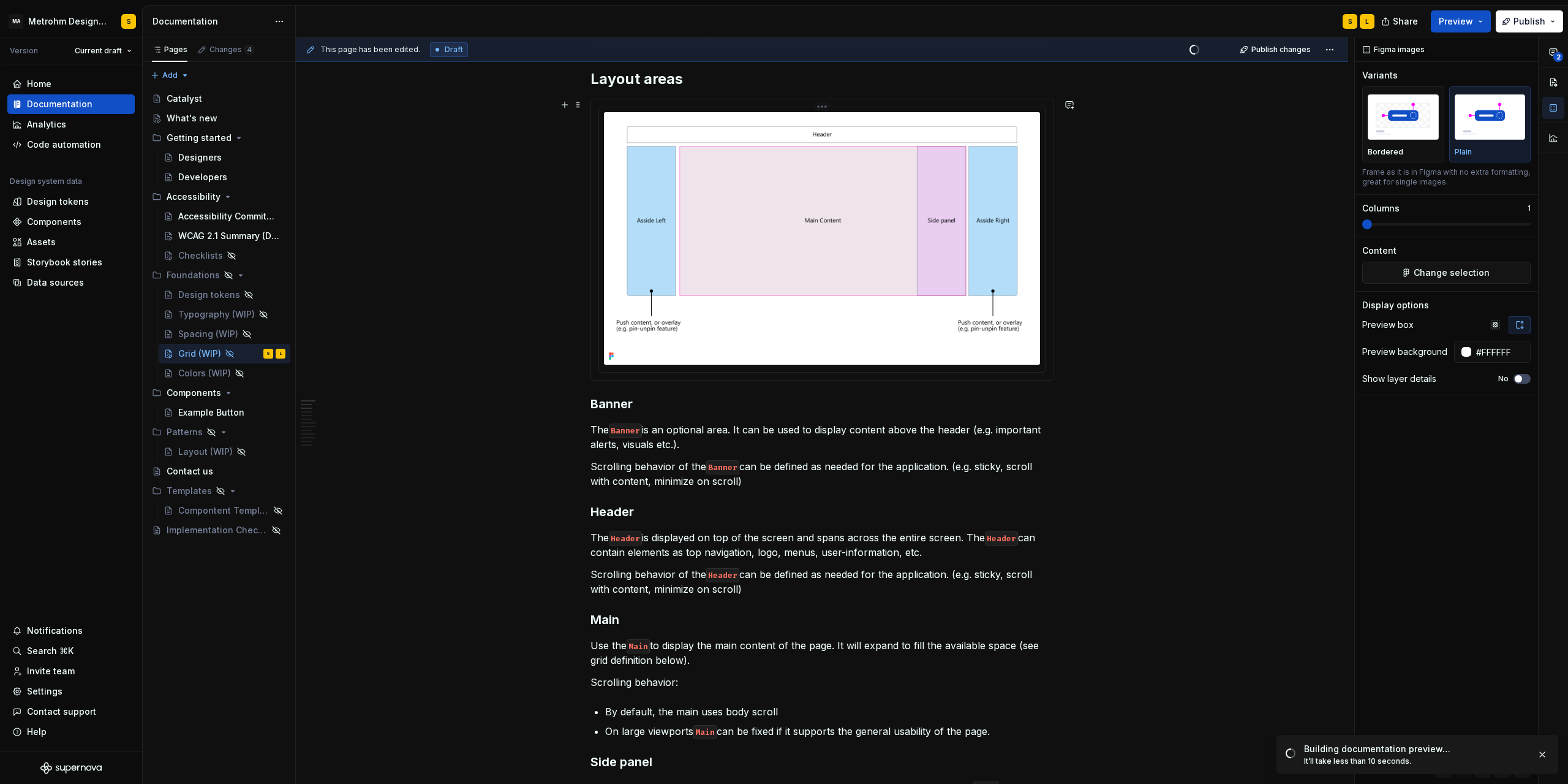
scroll to position [276, 0]
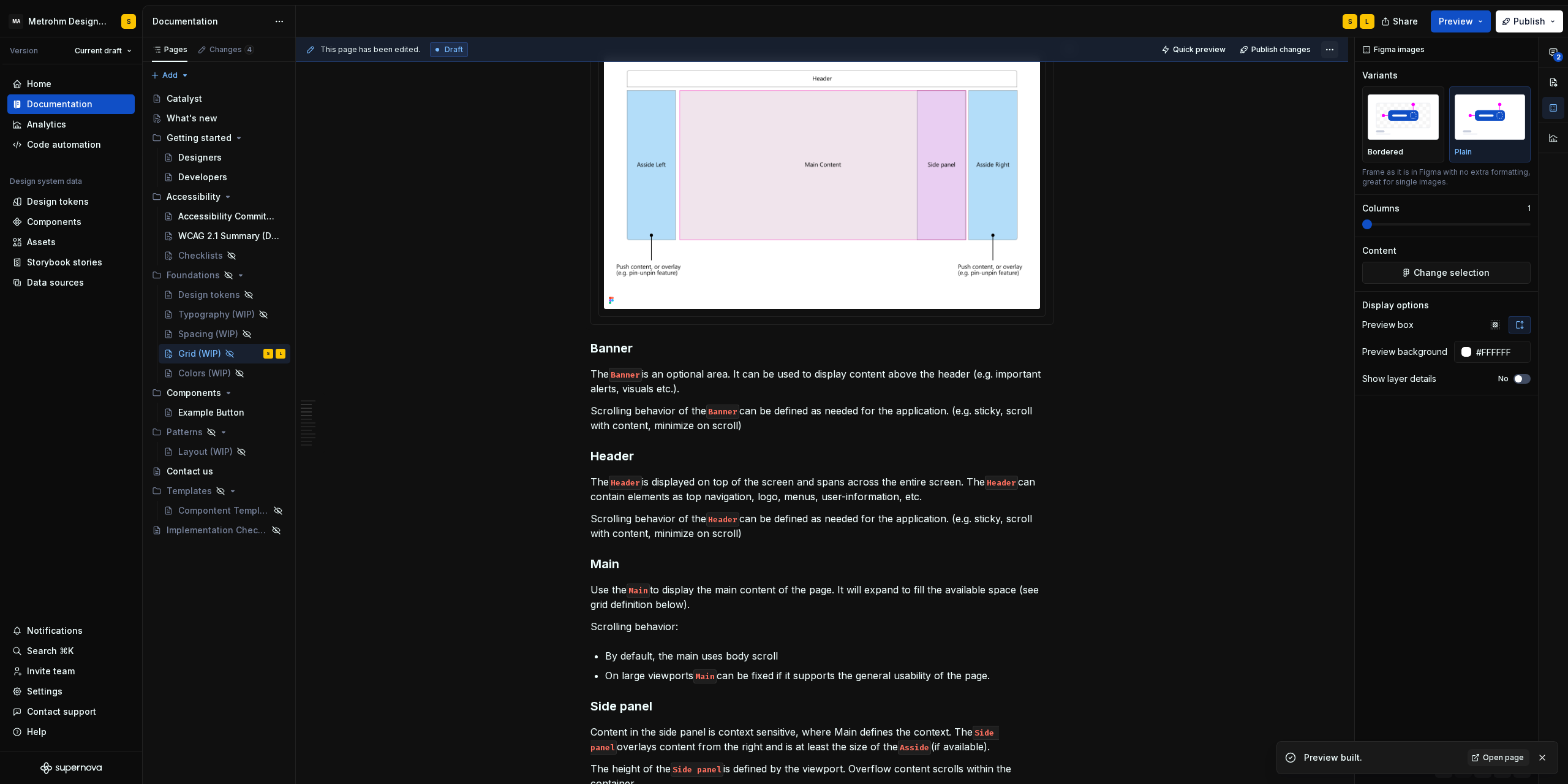
click at [1337, 49] on html "MA Metrohm Design System S Version Current draft Home Documentation Analytics C…" at bounding box center [784, 392] width 1568 height 784
click at [1282, 70] on div "Open preview" at bounding box center [1297, 73] width 80 height 13
type textarea "*"
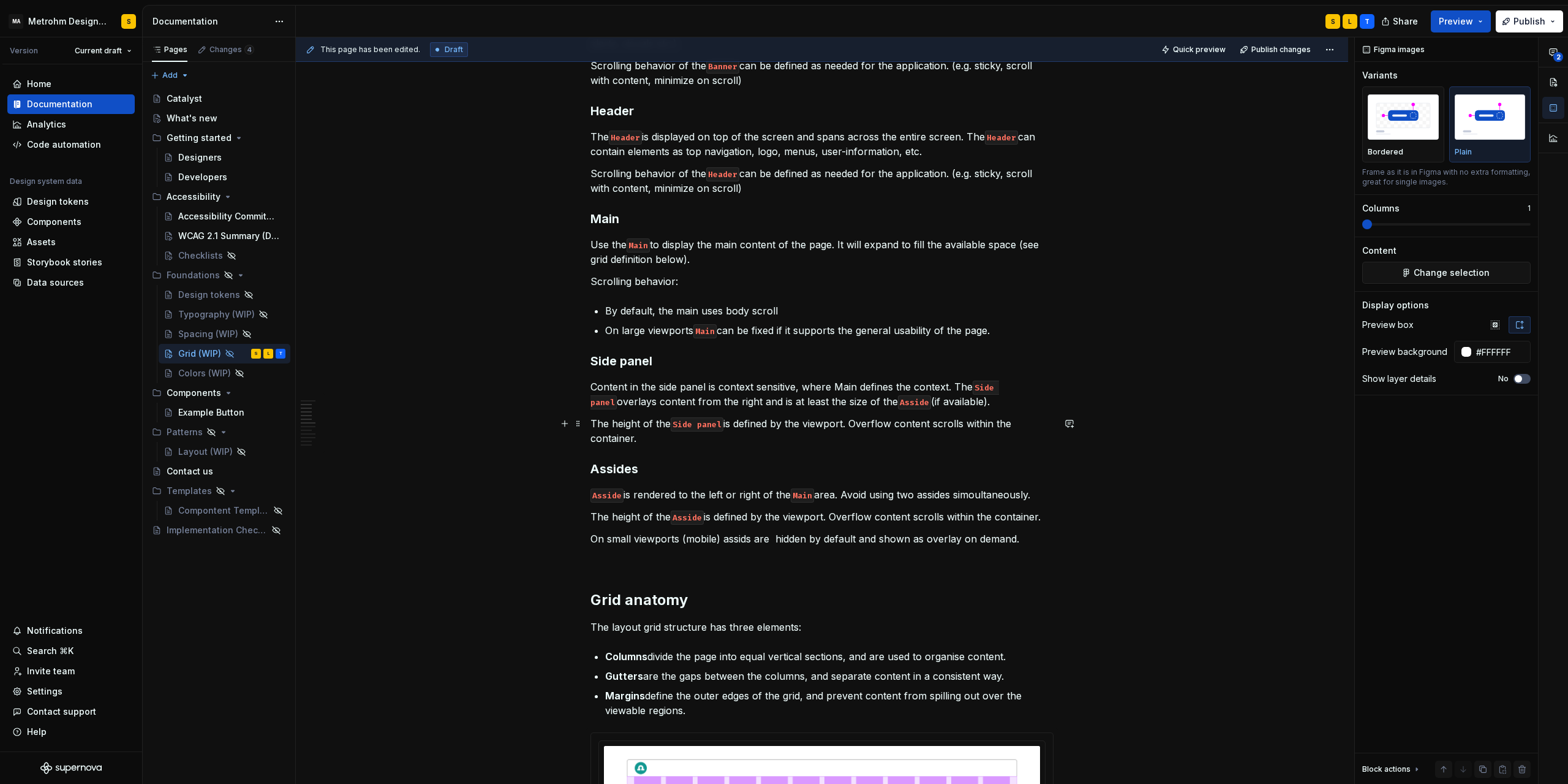
scroll to position [662, 0]
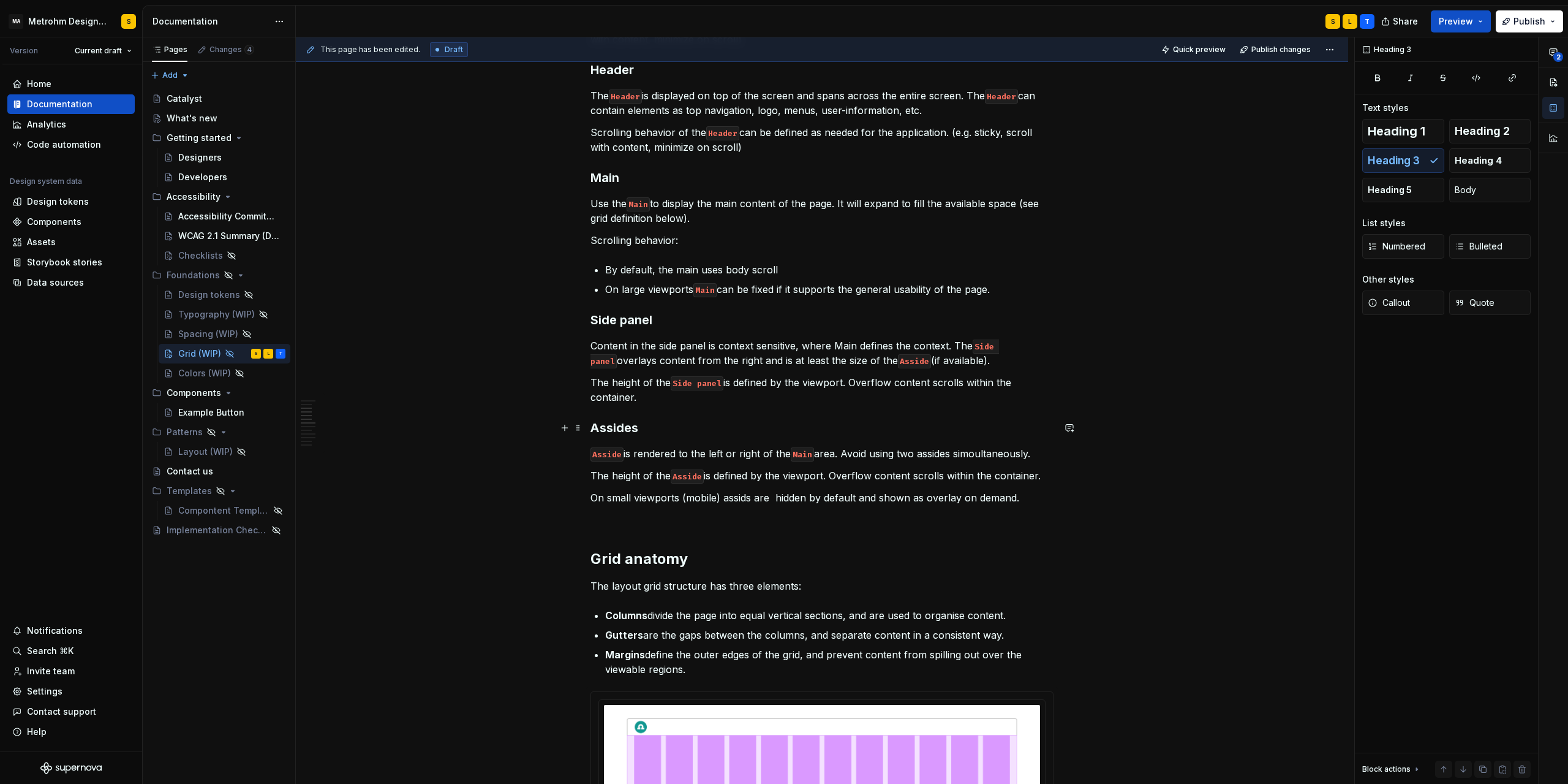
click at [610, 425] on h3 "Assides" at bounding box center [822, 428] width 463 height 17
click at [611, 426] on h3 "Assides" at bounding box center [822, 428] width 463 height 17
click at [605, 454] on code "Asside" at bounding box center [607, 454] width 33 height 14
click at [686, 476] on code "Asside" at bounding box center [687, 477] width 33 height 14
click at [737, 495] on p "On small viewports (mobile) assids are hidden by default and shown as overlay o…" at bounding box center [822, 497] width 463 height 14
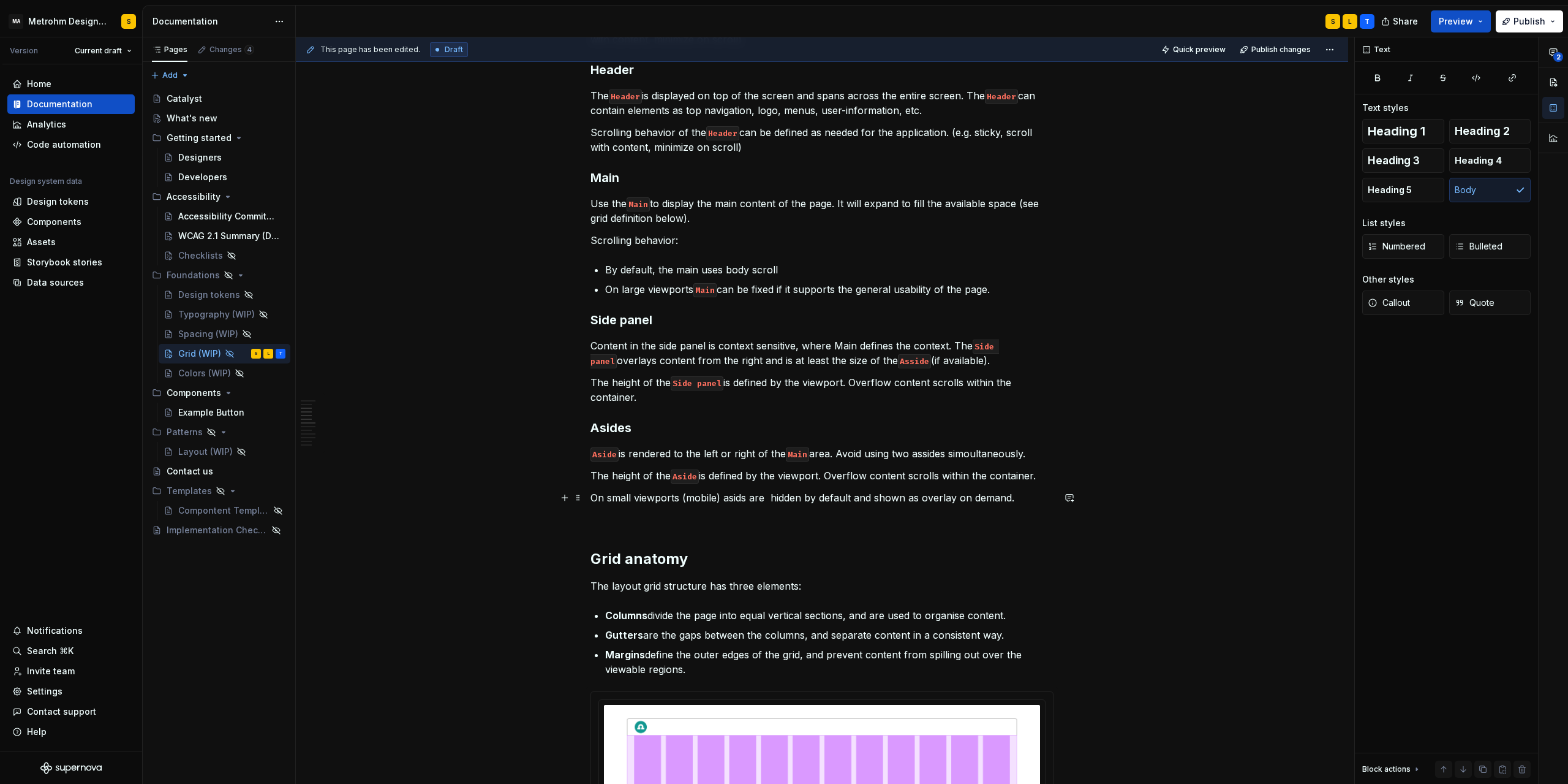
click at [745, 495] on p "On small viewports (mobile) asids are hidden by default and shown as overlay on…" at bounding box center [822, 497] width 463 height 14
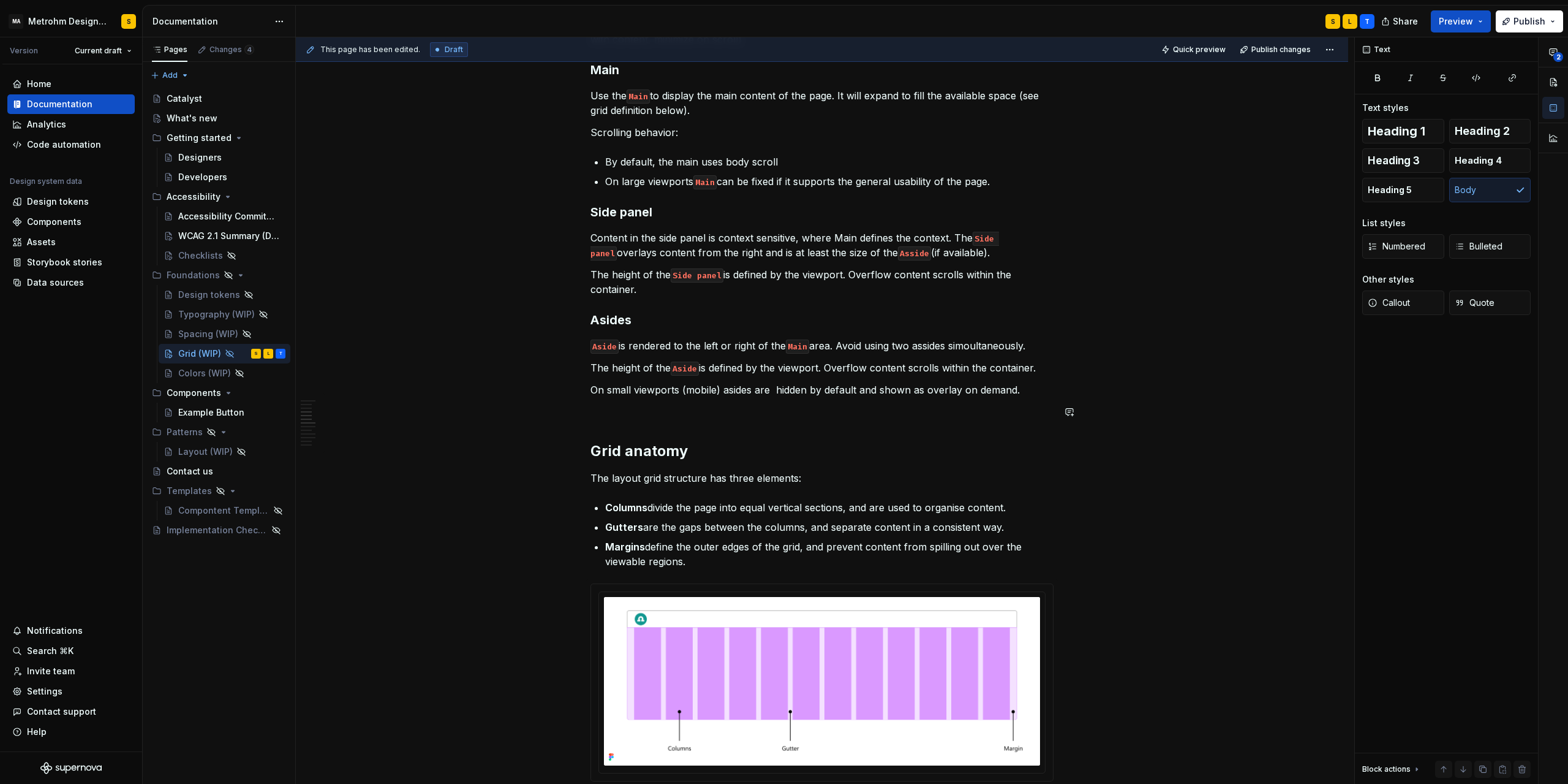
scroll to position [772, 0]
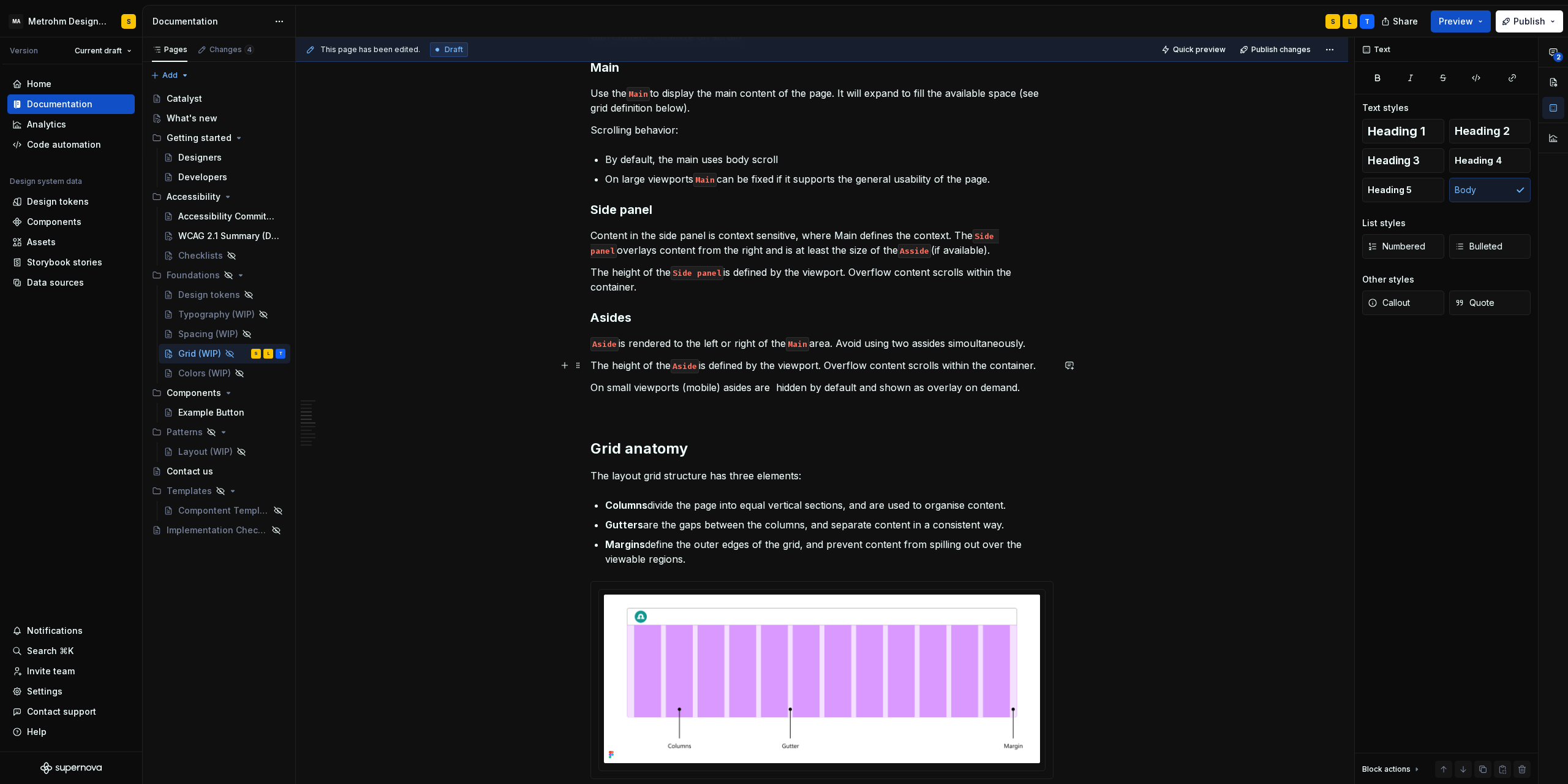
click at [595, 361] on p "The height of the Aside is defined by the viewport. Overflow content scrolls wi…" at bounding box center [822, 365] width 463 height 14
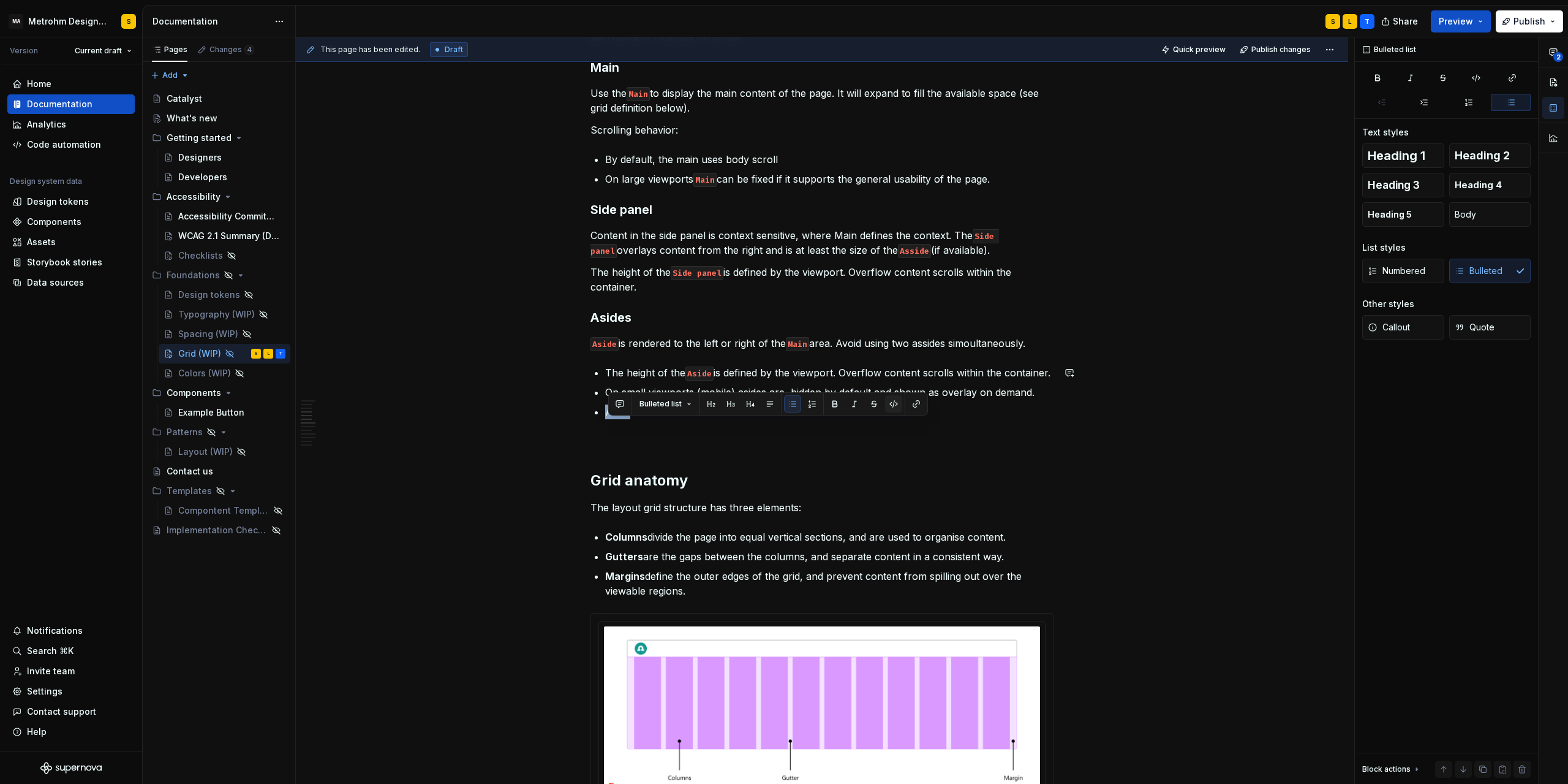
click at [895, 405] on button "button" at bounding box center [894, 403] width 17 height 17
click at [743, 400] on p "On small viewports (mobile) asides are hidden by default and shown as overlay o…" at bounding box center [829, 392] width 449 height 14
drag, startPoint x: 741, startPoint y: 405, endPoint x: 766, endPoint y: 407, distance: 25.1
click at [766, 400] on p "On small viewports (mobile) Asides are hidden by default and shown as overlay o…" at bounding box center [829, 392] width 449 height 14
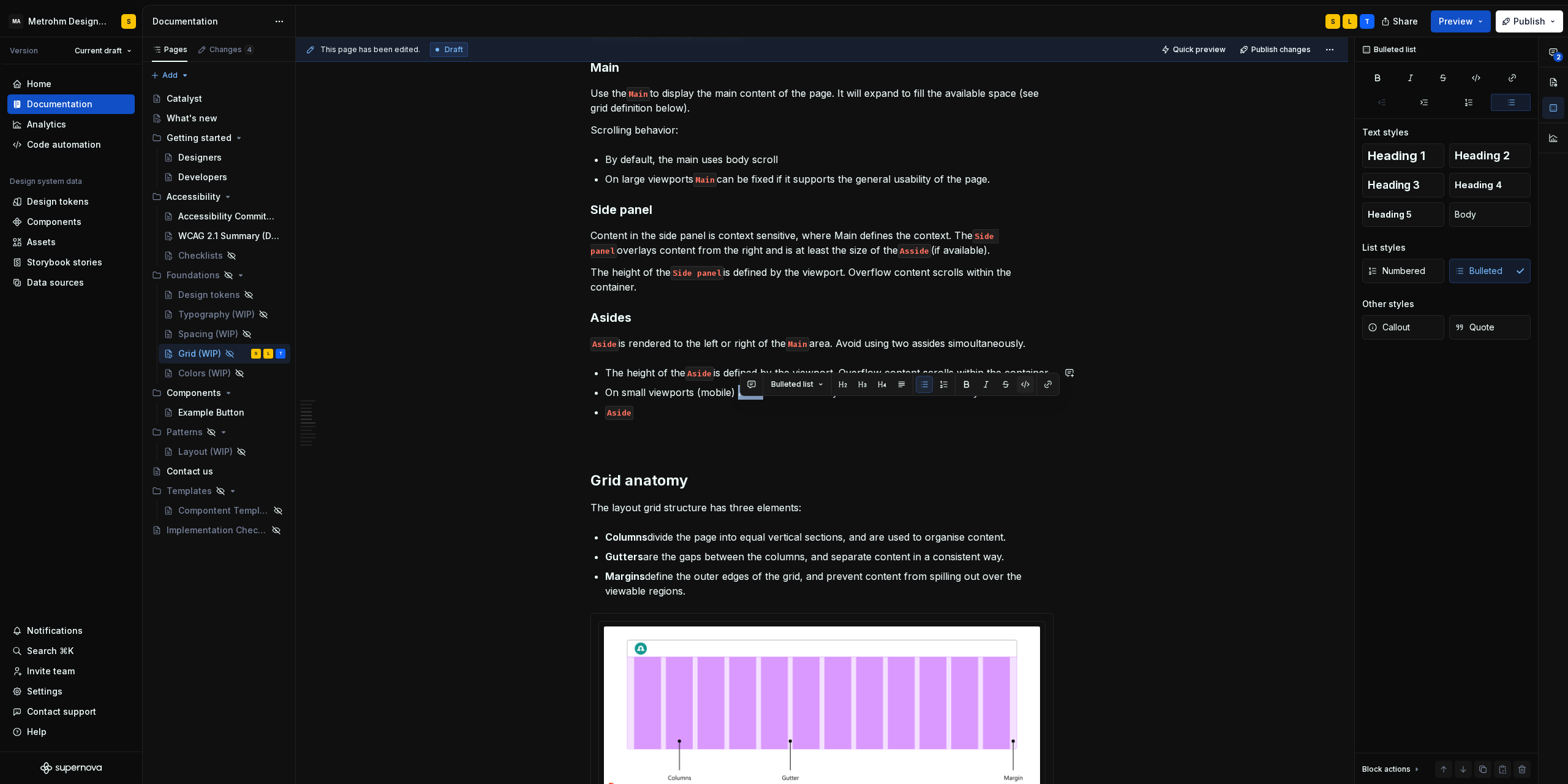
click at [1021, 384] on button "button" at bounding box center [1025, 384] width 17 height 17
click at [768, 400] on p "On small viewports (mobile) Aside s are hidden by default and shown as overlay …" at bounding box center [829, 392] width 449 height 14
drag, startPoint x: 659, startPoint y: 427, endPoint x: 705, endPoint y: 426, distance: 46.0
click at [705, 419] on p "Aside can adjust sizes if needed (e.g. collapse vs expand)" at bounding box center [829, 411] width 449 height 14
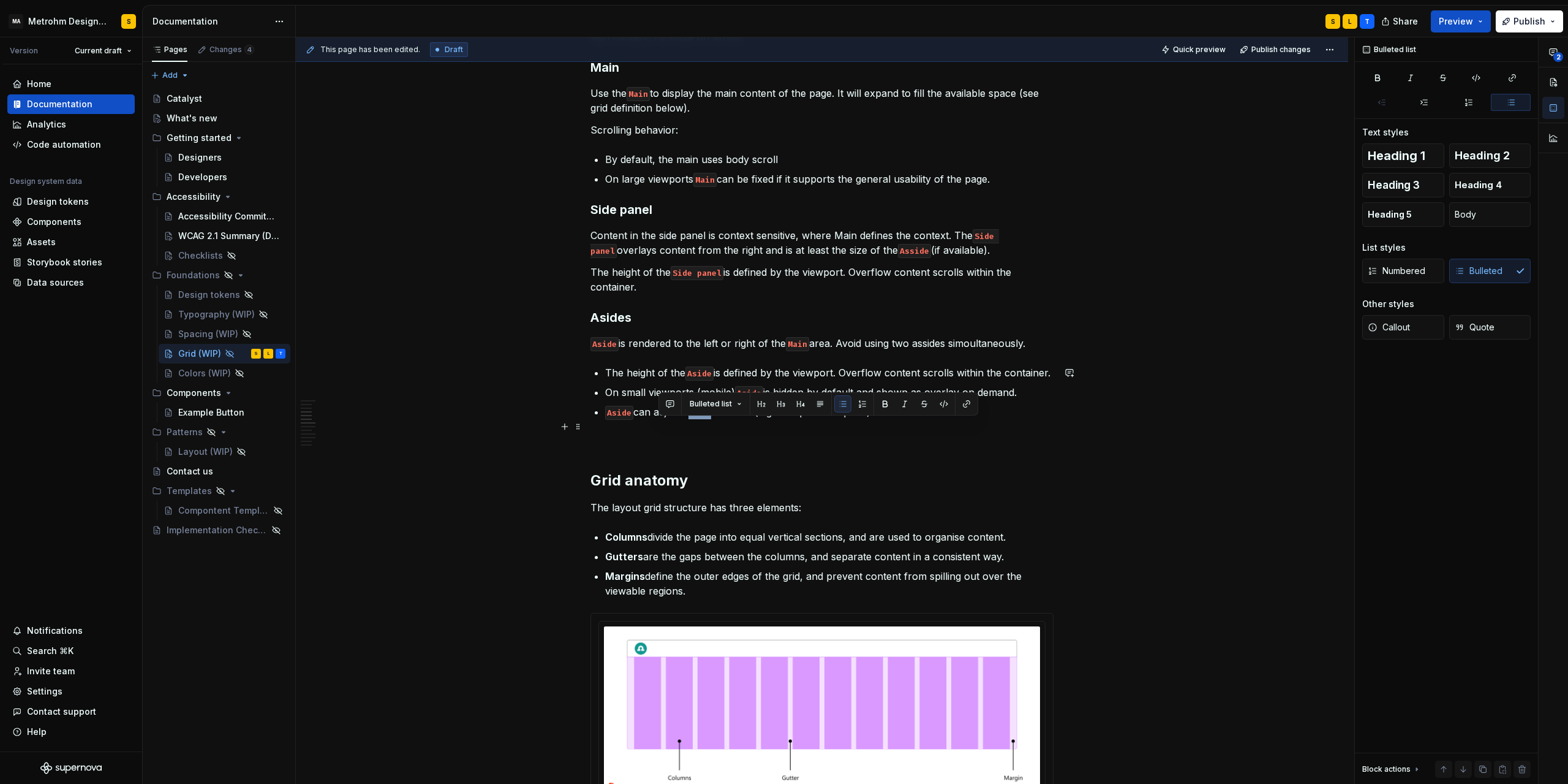
click at [705, 419] on p "Aside can adjust sizes if needed (e.g. collapse vs expand)" at bounding box center [829, 411] width 449 height 14
click at [667, 419] on p "Aside can adjust sizes if needed (e.g. collapse vs expand)" at bounding box center [829, 411] width 449 height 14
drag, startPoint x: 660, startPoint y: 427, endPoint x: 747, endPoint y: 441, distance: 88.1
click at [757, 419] on p "Aside can adjust sizes if needed (e.g. collapse vs expand)" at bounding box center [829, 411] width 449 height 14
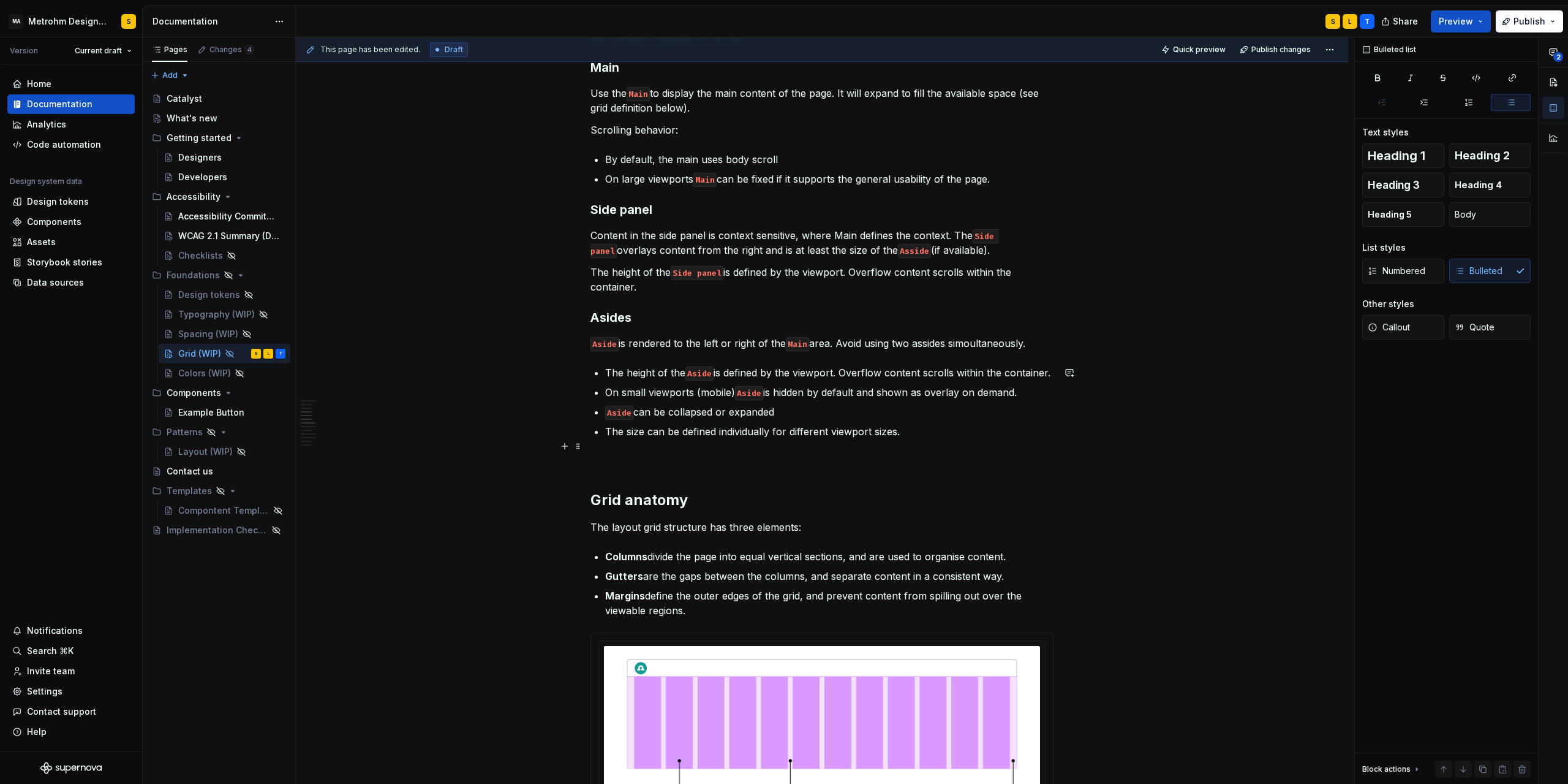
click at [987, 438] on ul "The height of the Aside is defined by the viewport. Overflow content scrolls wi…" at bounding box center [829, 402] width 449 height 73
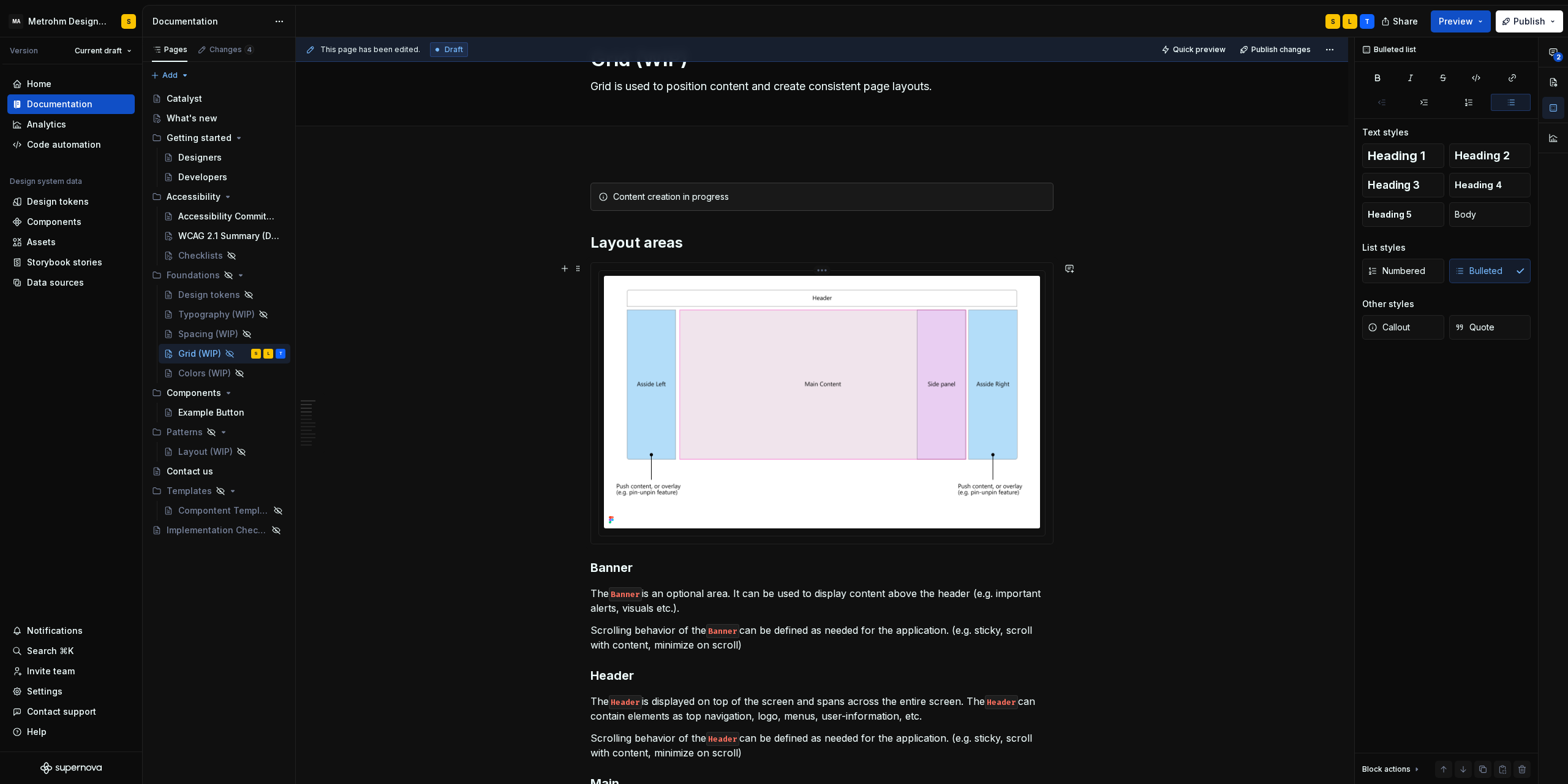
scroll to position [56, 0]
click at [684, 327] on img at bounding box center [822, 403] width 436 height 253
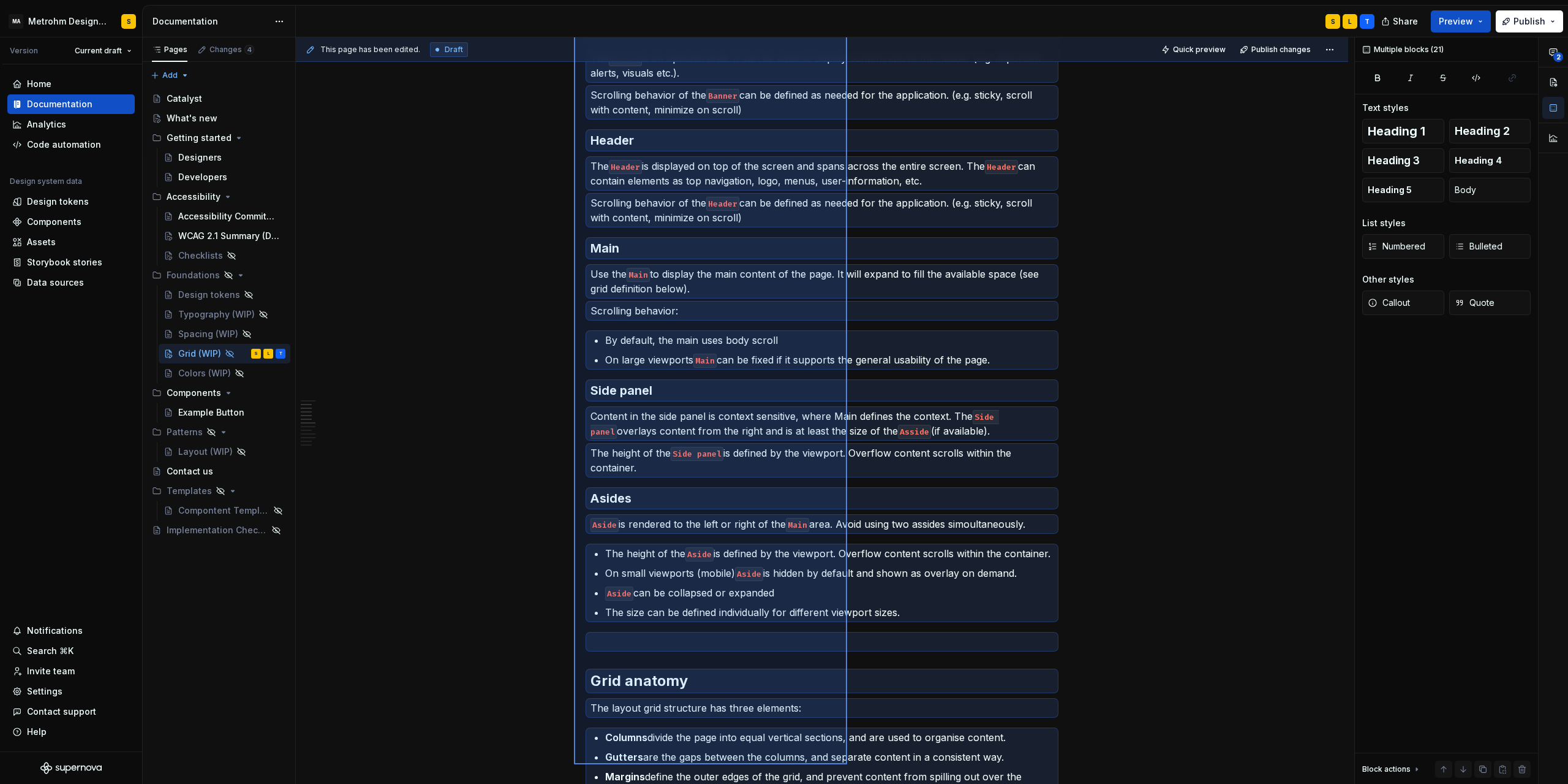
scroll to position [599, 0]
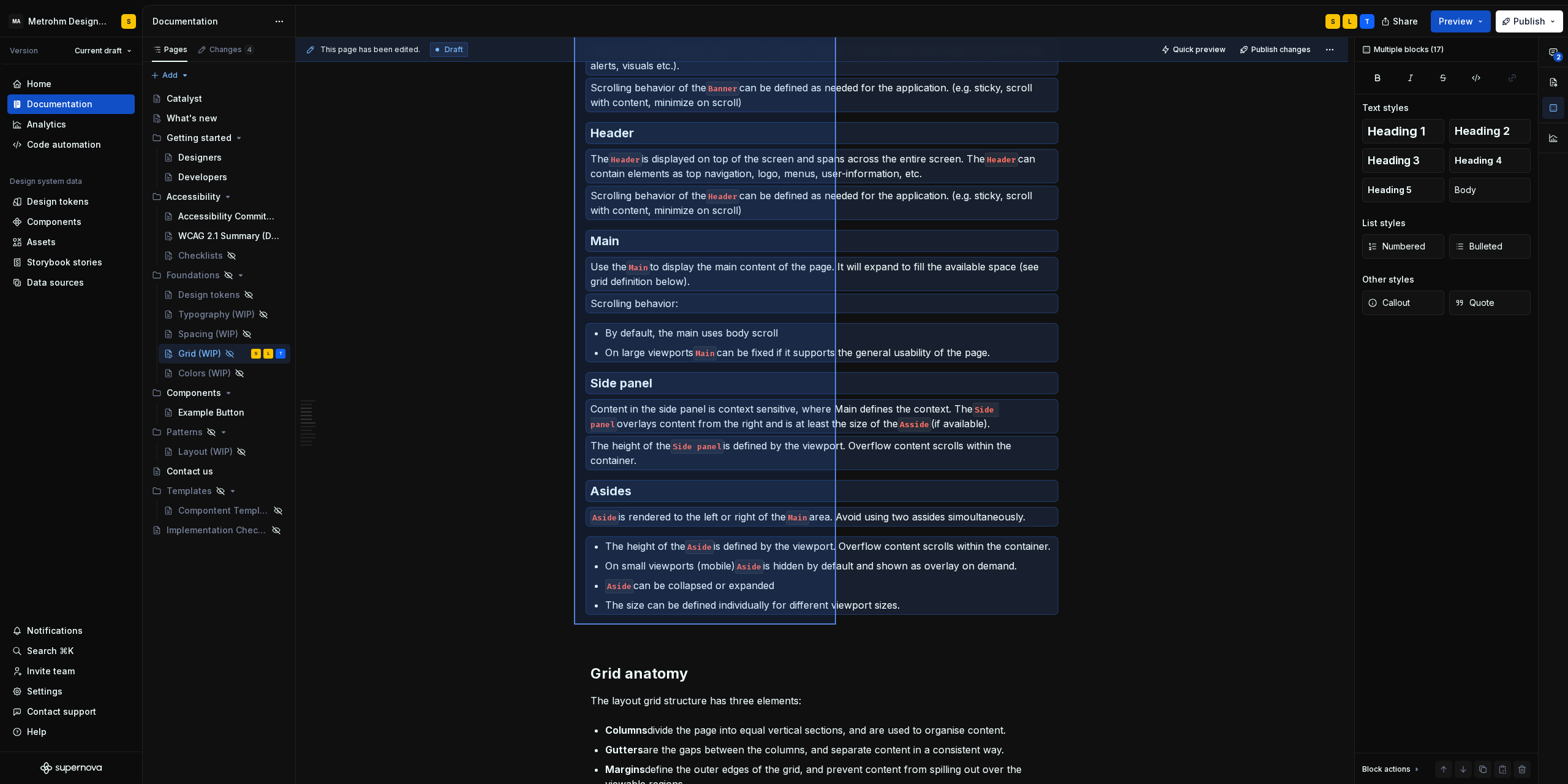
drag, startPoint x: 574, startPoint y: 310, endPoint x: 837, endPoint y: 625, distance: 410.4
click at [837, 625] on div "This page has been edited. Draft Quick preview Publish changes Hidden page Grid…" at bounding box center [826, 410] width 1059 height 747
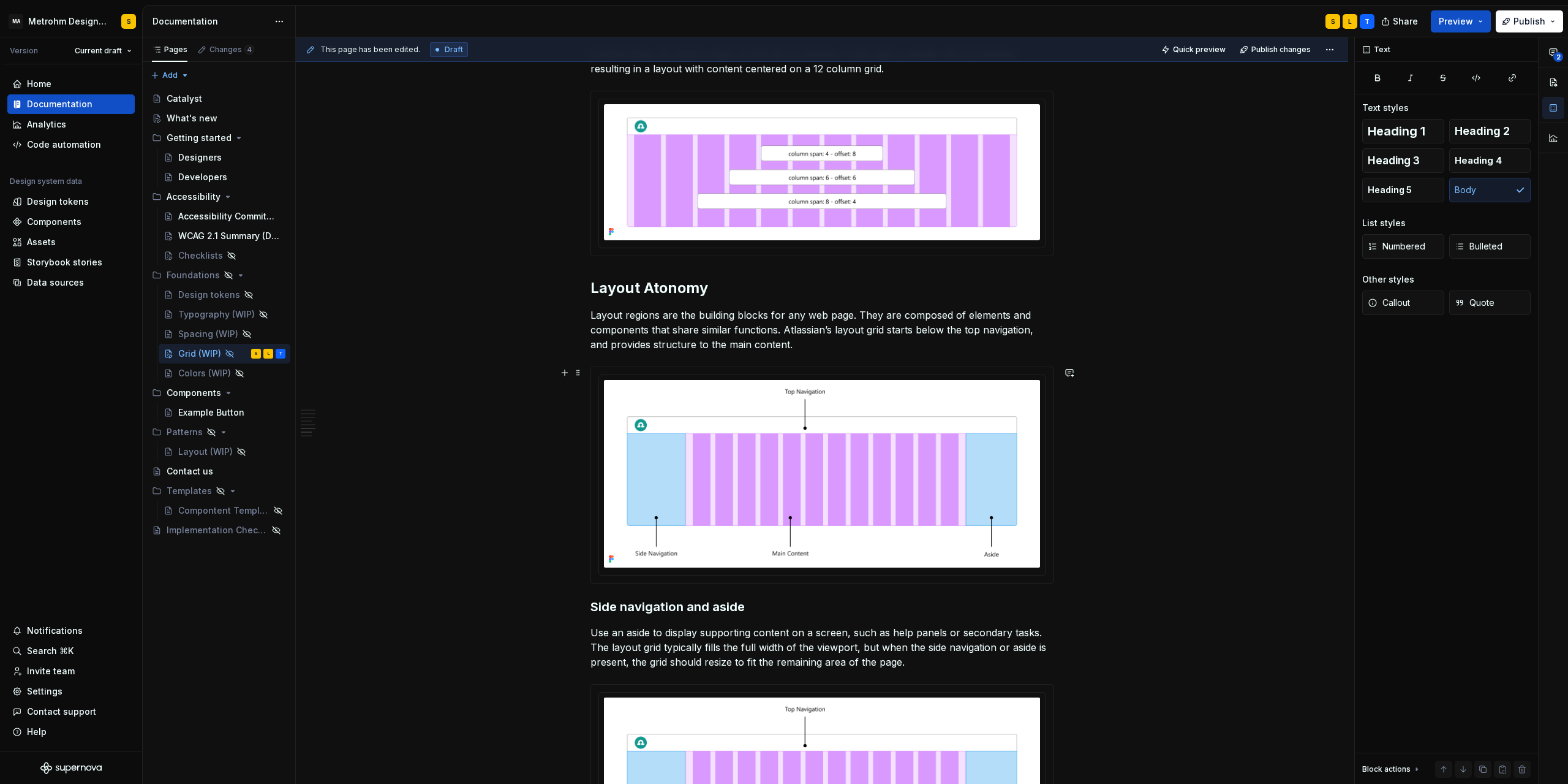
scroll to position [1537, 0]
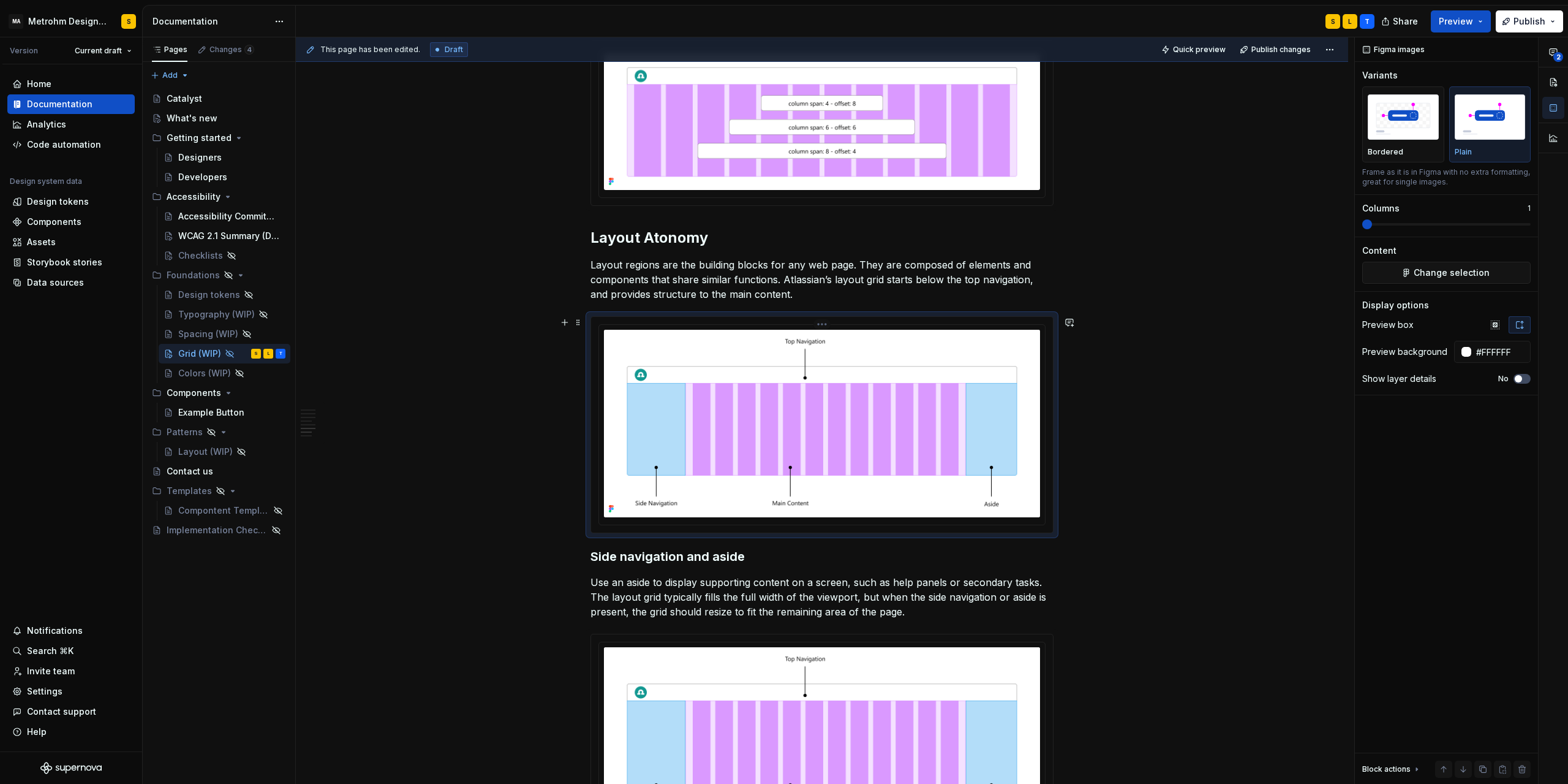
click at [769, 420] on img at bounding box center [822, 424] width 436 height 188
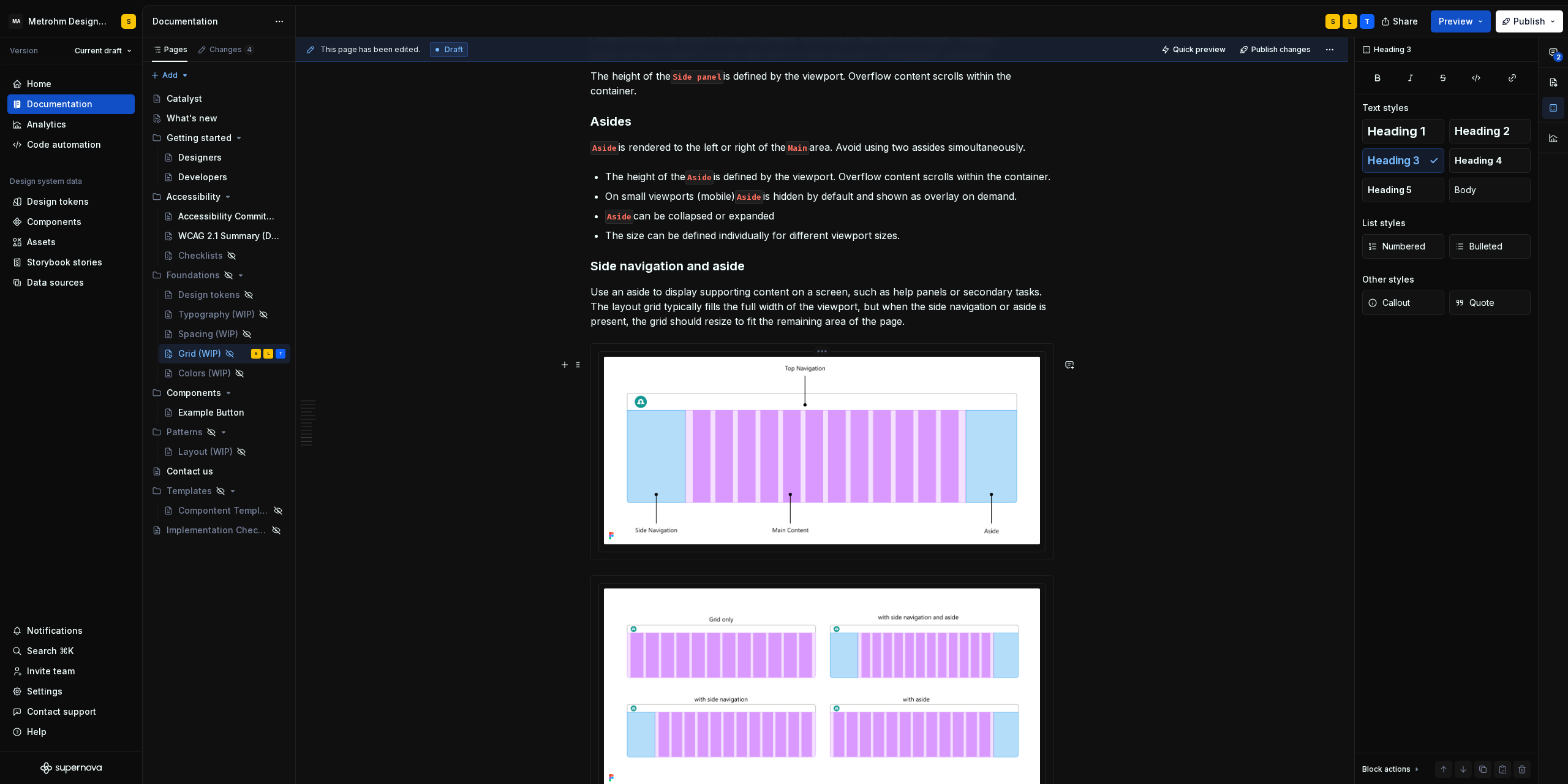
scroll to position [2584, 0]
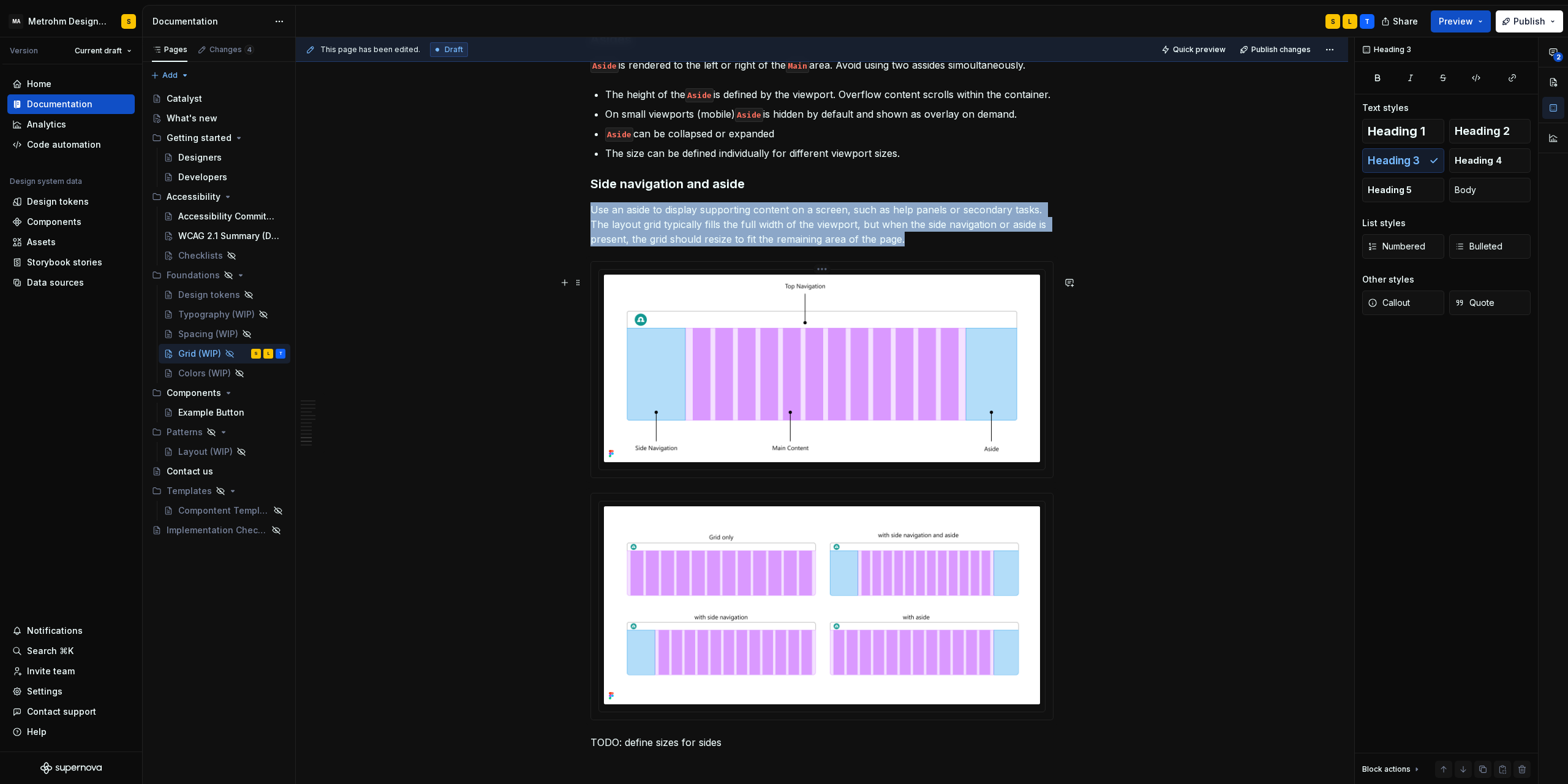
click at [770, 366] on img at bounding box center [822, 368] width 436 height 188
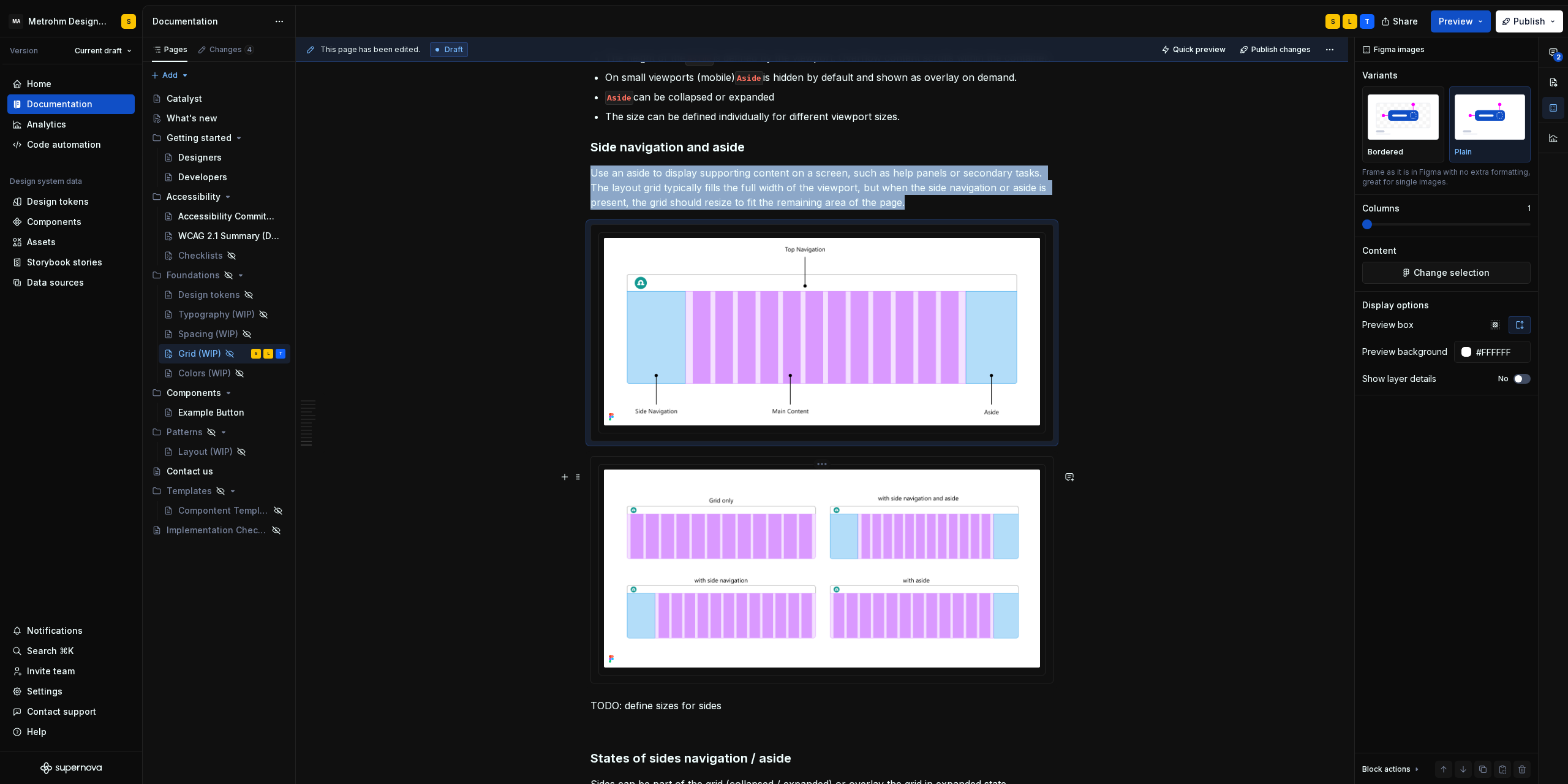
scroll to position [2695, 0]
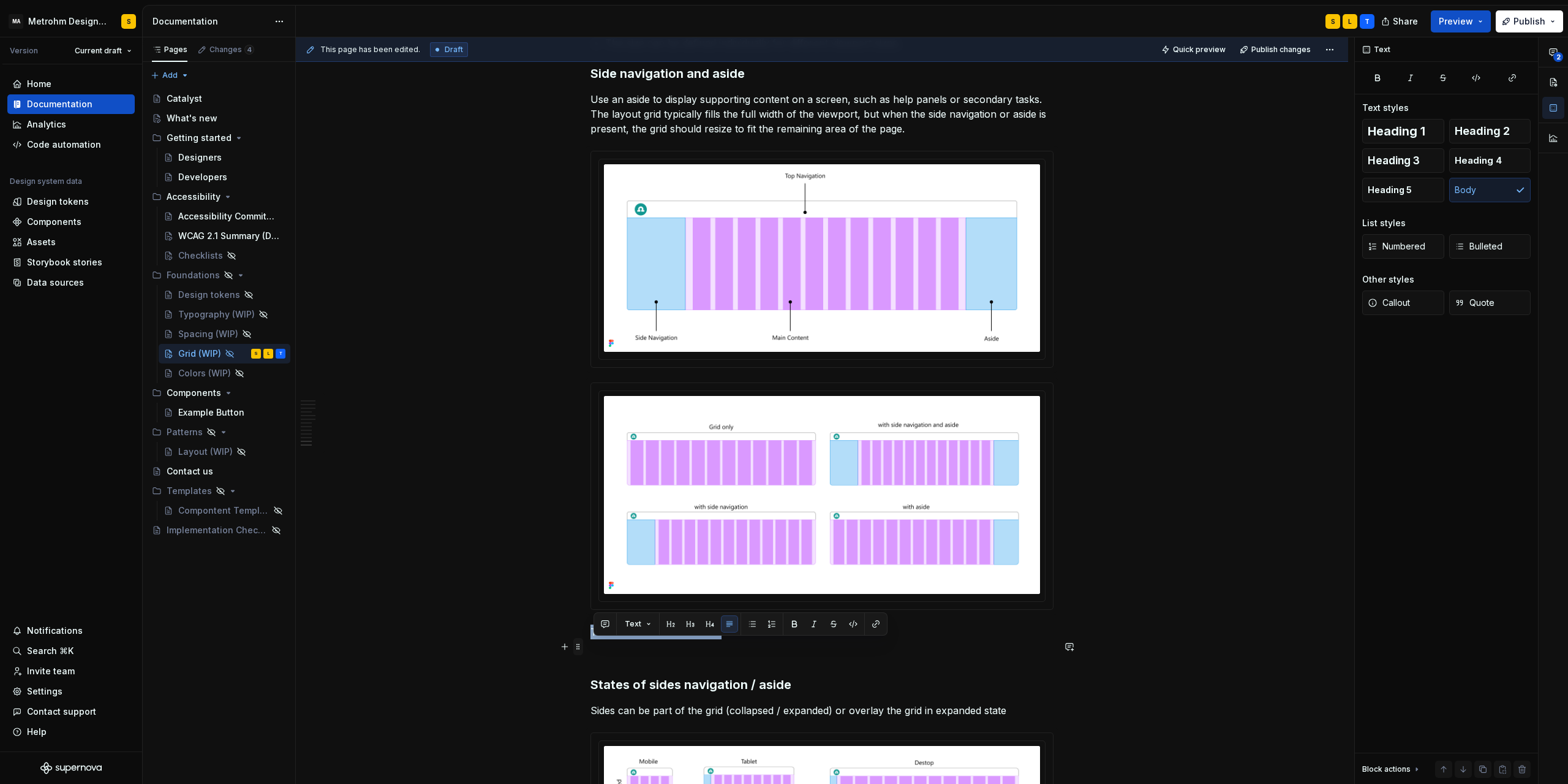
drag, startPoint x: 744, startPoint y: 648, endPoint x: 577, endPoint y: 648, distance: 167.0
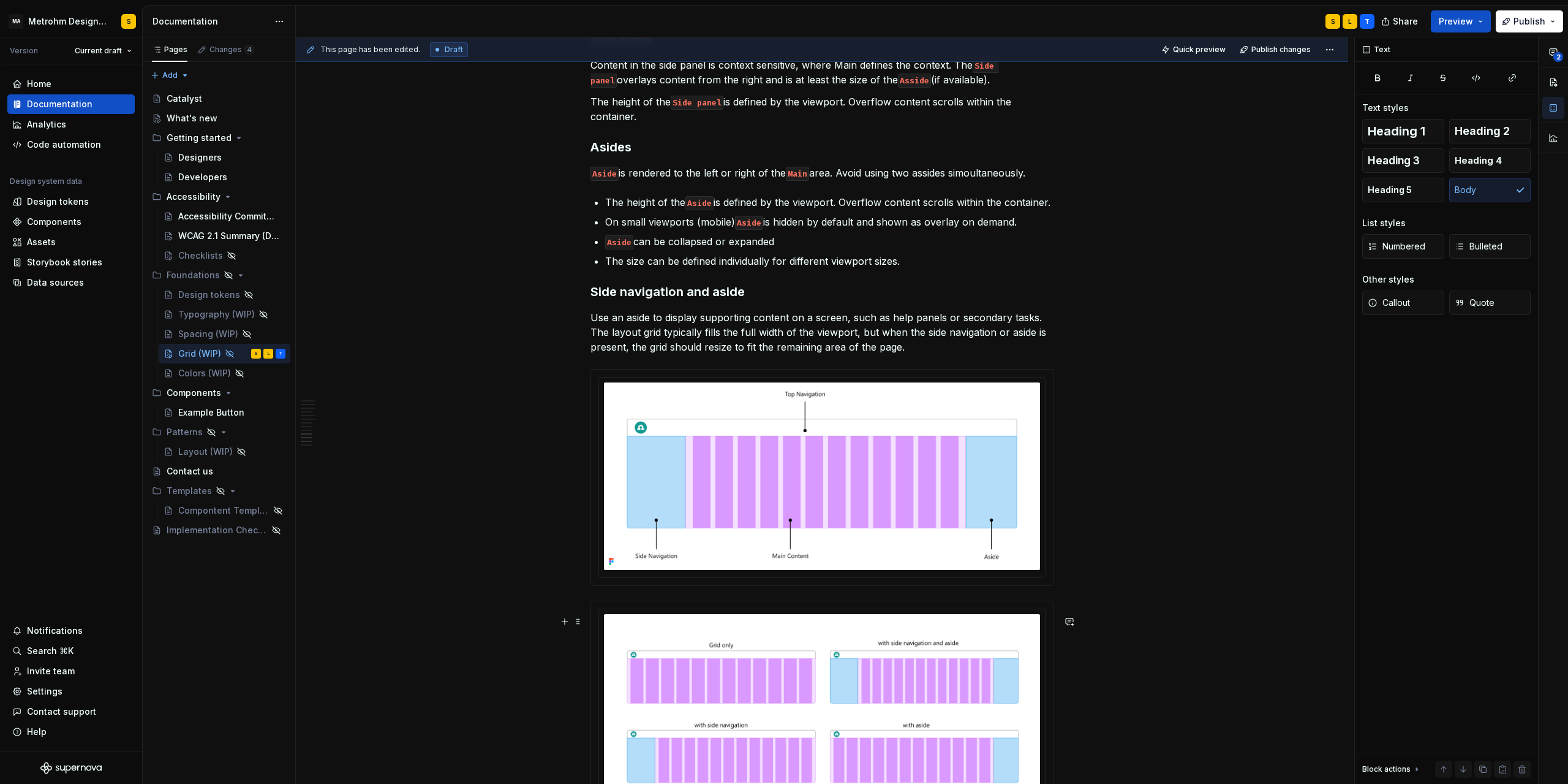
scroll to position [2474, 0]
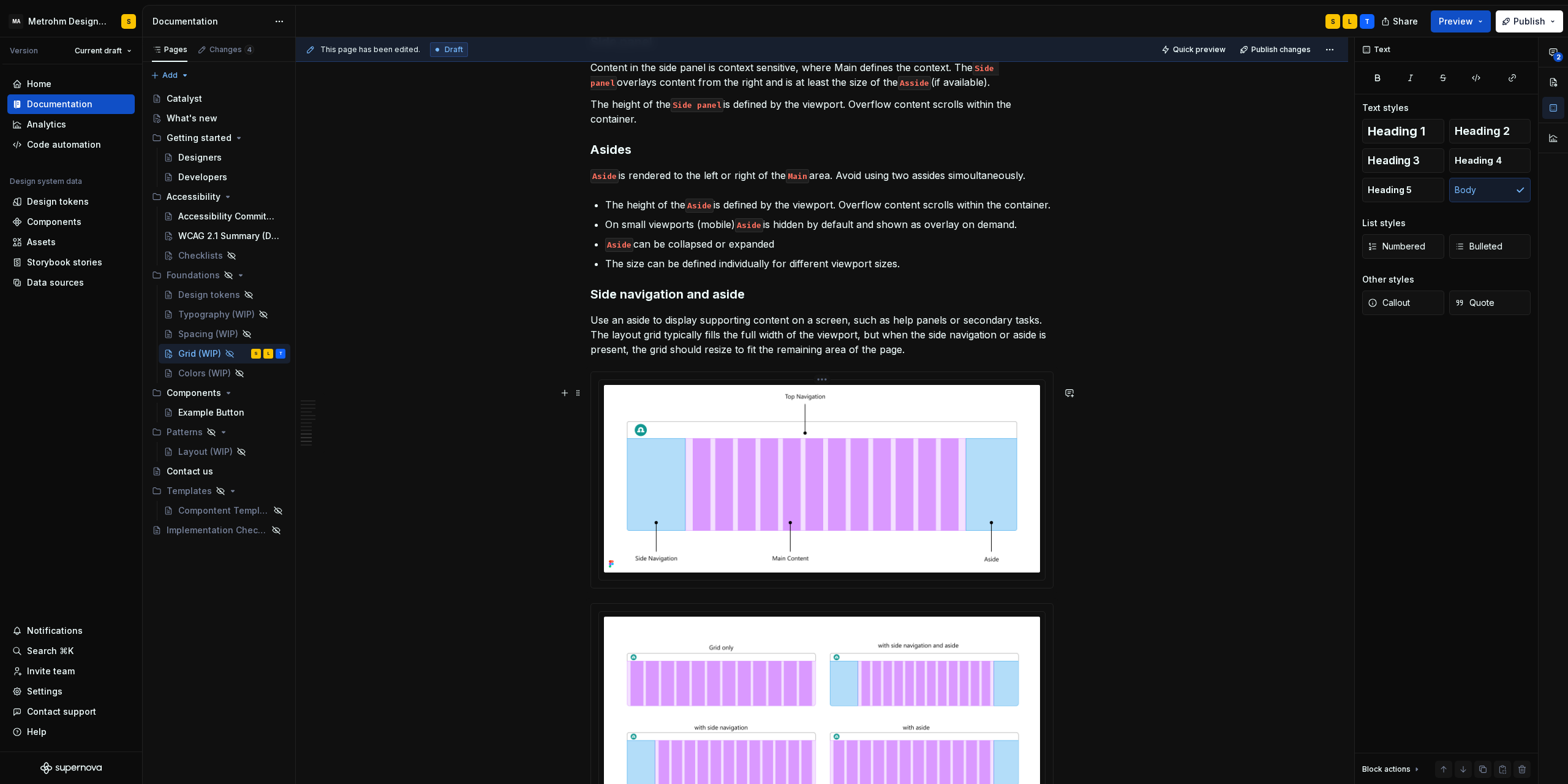
click at [737, 492] on img at bounding box center [822, 478] width 436 height 188
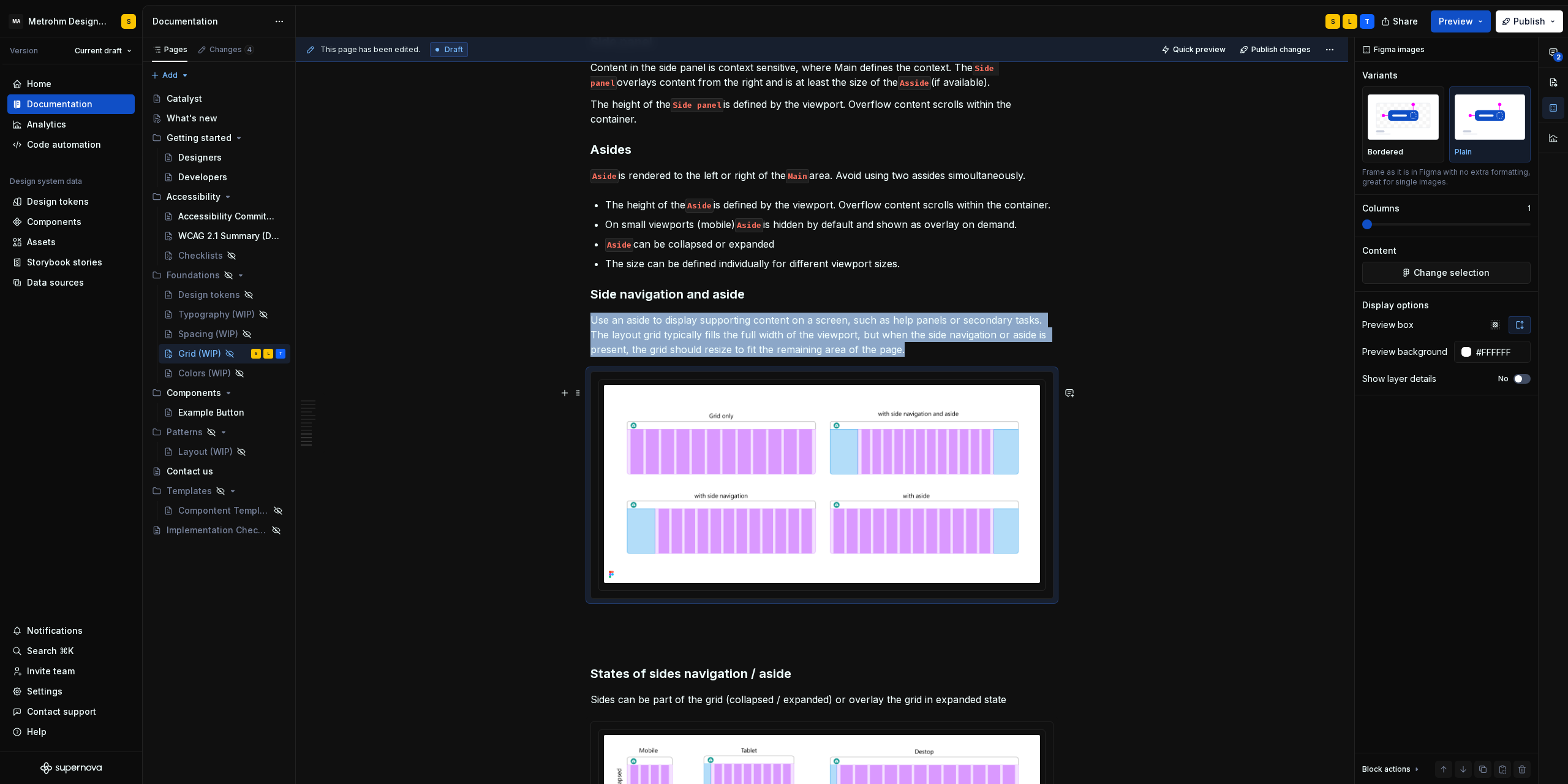
click at [751, 485] on img at bounding box center [822, 483] width 436 height 197
click at [582, 396] on span at bounding box center [578, 392] width 10 height 17
click at [618, 436] on div "Move up" at bounding box center [639, 435] width 80 height 13
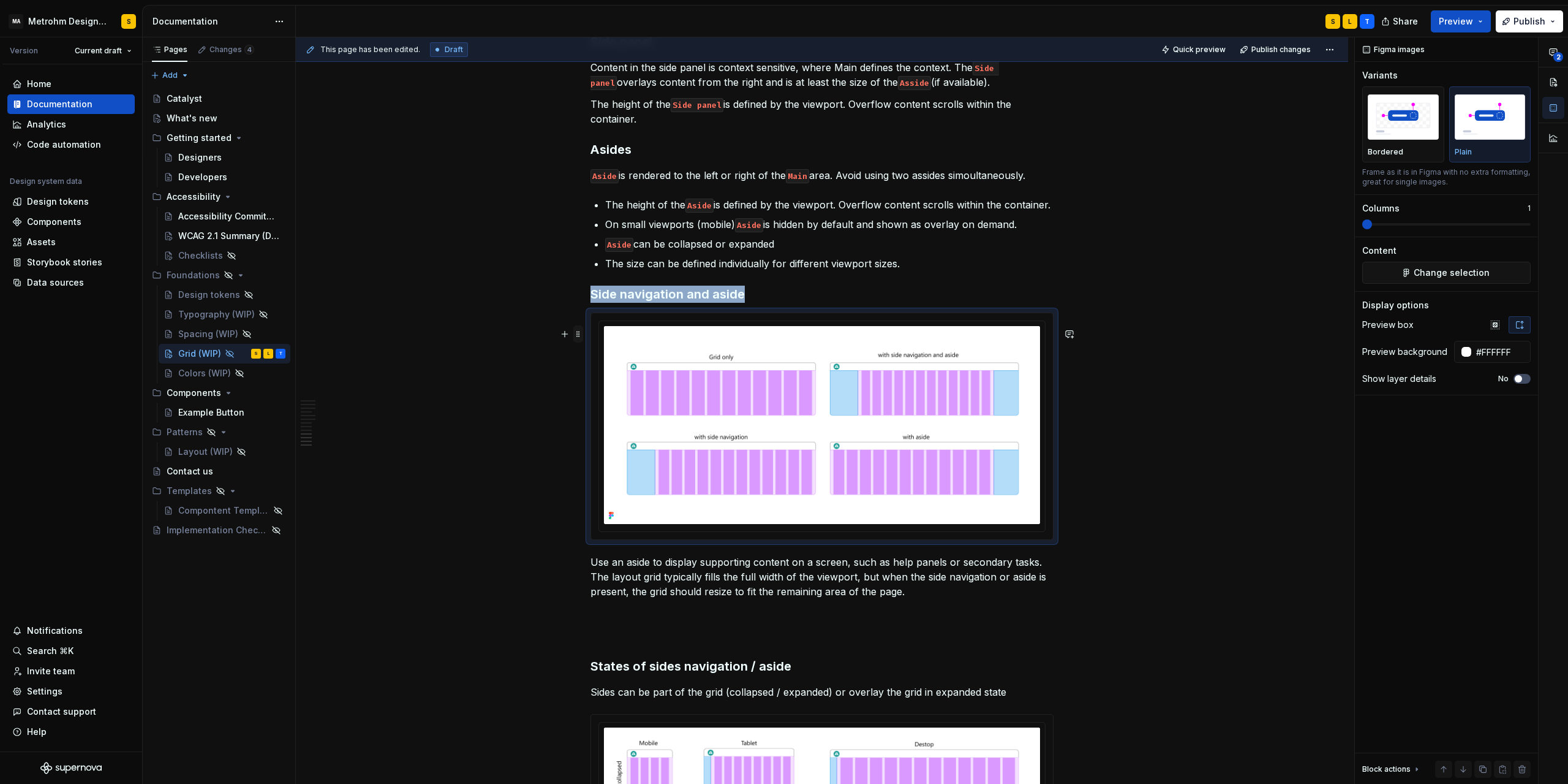
click at [581, 336] on span at bounding box center [578, 334] width 10 height 17
click at [606, 377] on div "Move up" at bounding box center [639, 376] width 80 height 13
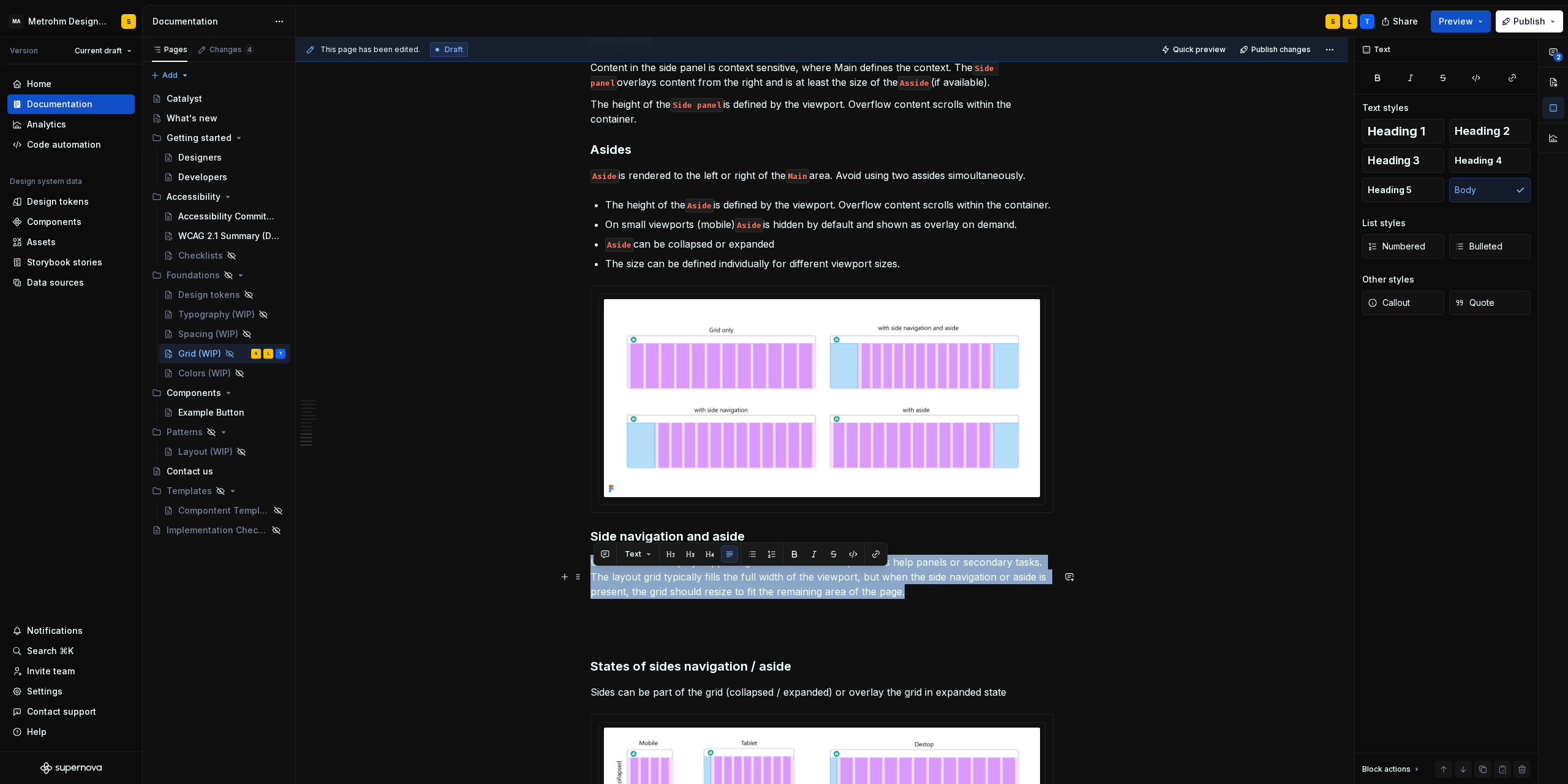
drag, startPoint x: 906, startPoint y: 607, endPoint x: 588, endPoint y: 573, distance: 319.8
copy p "Use an aside to display supporting content on a screen, such as help panels or …"
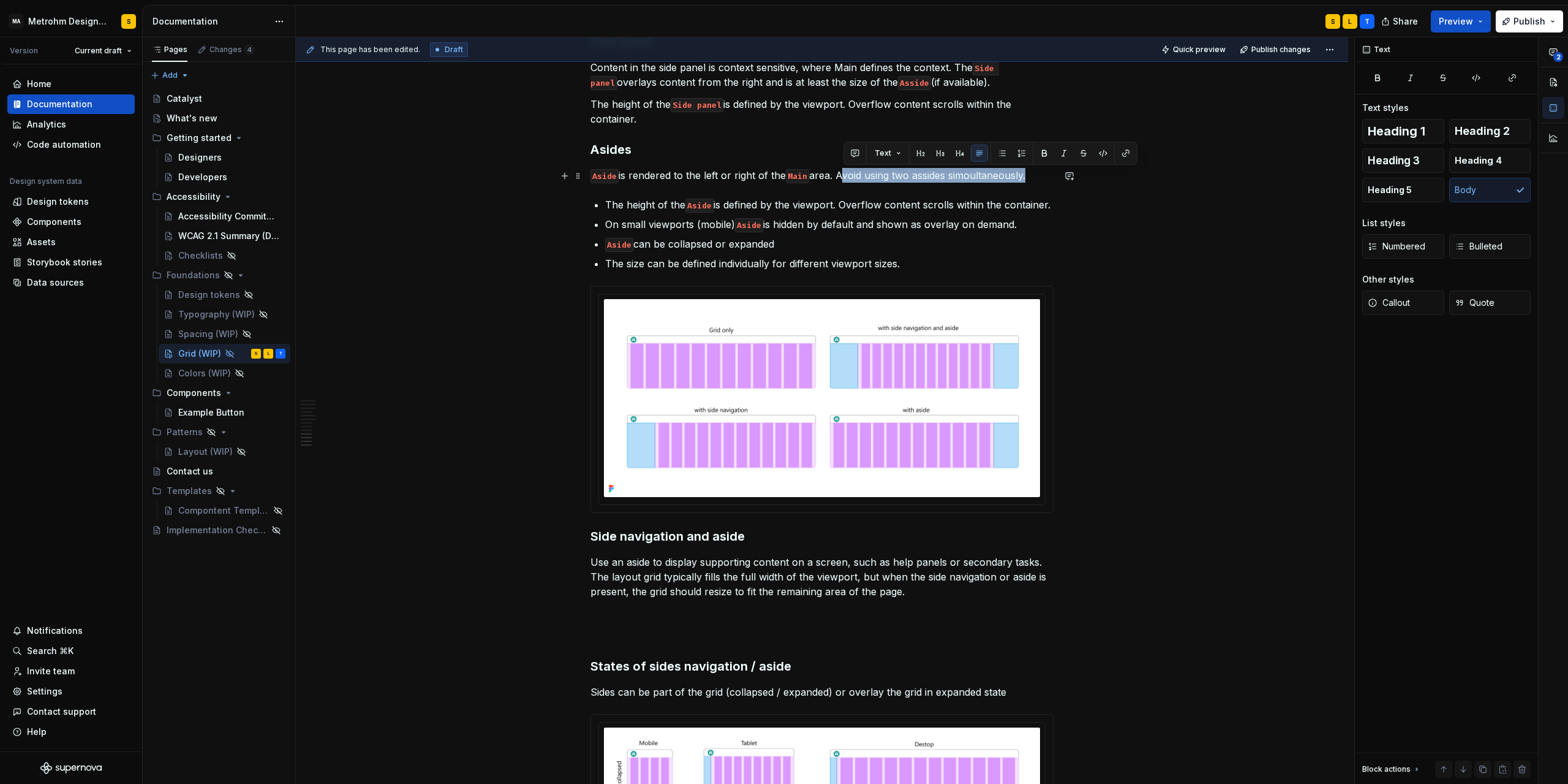
drag, startPoint x: 845, startPoint y: 174, endPoint x: 1033, endPoint y: 176, distance: 188.0
click at [1033, 176] on p "Aside is rendered to the left or right of the Main area. Avoid using two asside…" at bounding box center [822, 174] width 463 height 14
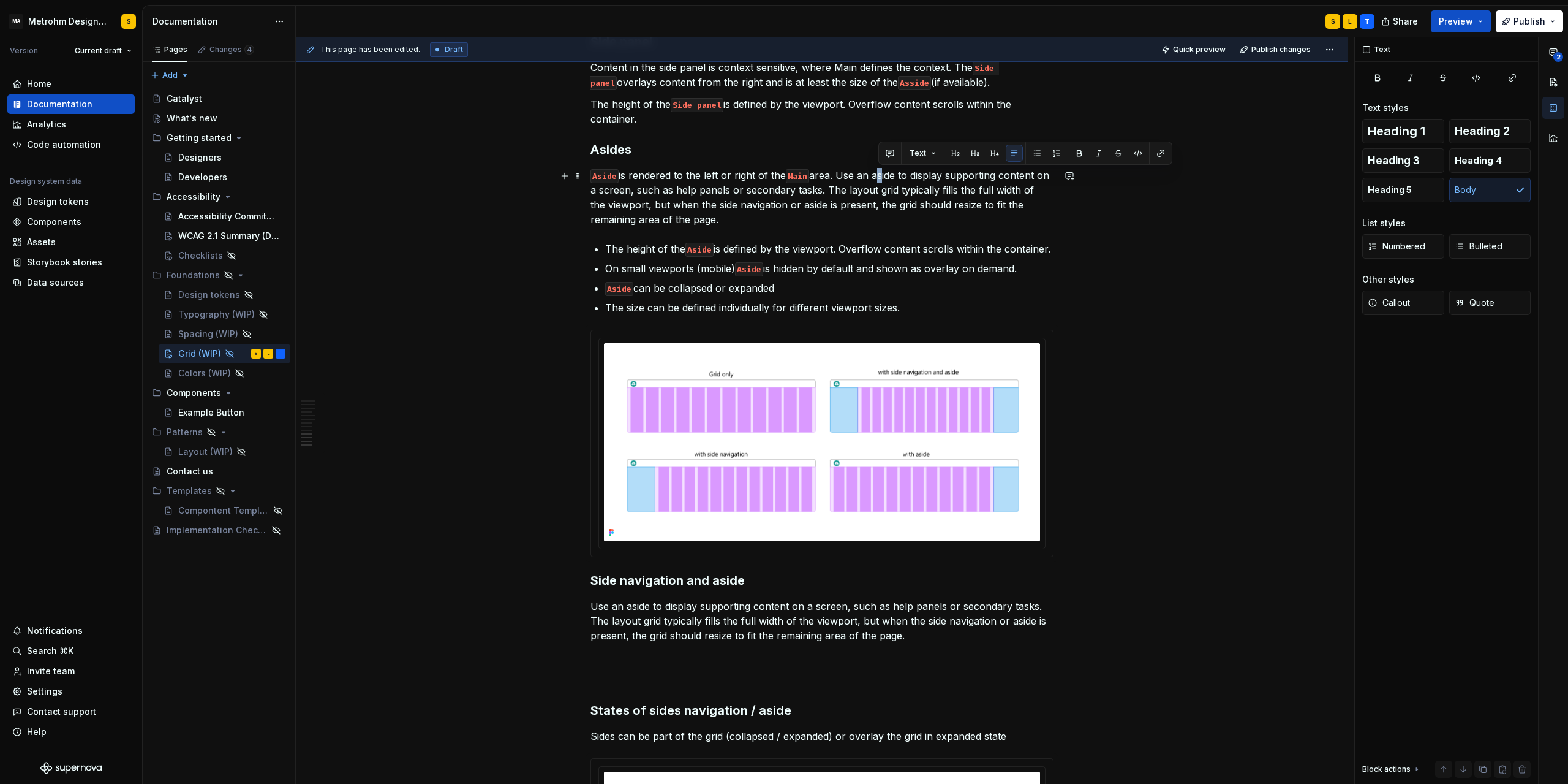
click at [882, 174] on p "Aside is rendered to the left or right of the Main area. Use an aside to displa…" at bounding box center [822, 197] width 463 height 59
click at [888, 173] on p "Aside is rendered to the left or right of the Main area. Use an Aside to displa…" at bounding box center [822, 197] width 463 height 59
click at [888, 174] on p "Aside is rendered to the left or right of the Main area. Use an Aside to displa…" at bounding box center [822, 197] width 463 height 59
click at [885, 179] on p "Aside is rendered to the left or right of the Main area. Use an Aside to displa…" at bounding box center [822, 197] width 463 height 59
drag, startPoint x: 880, startPoint y: 173, endPoint x: 905, endPoint y: 174, distance: 25.0
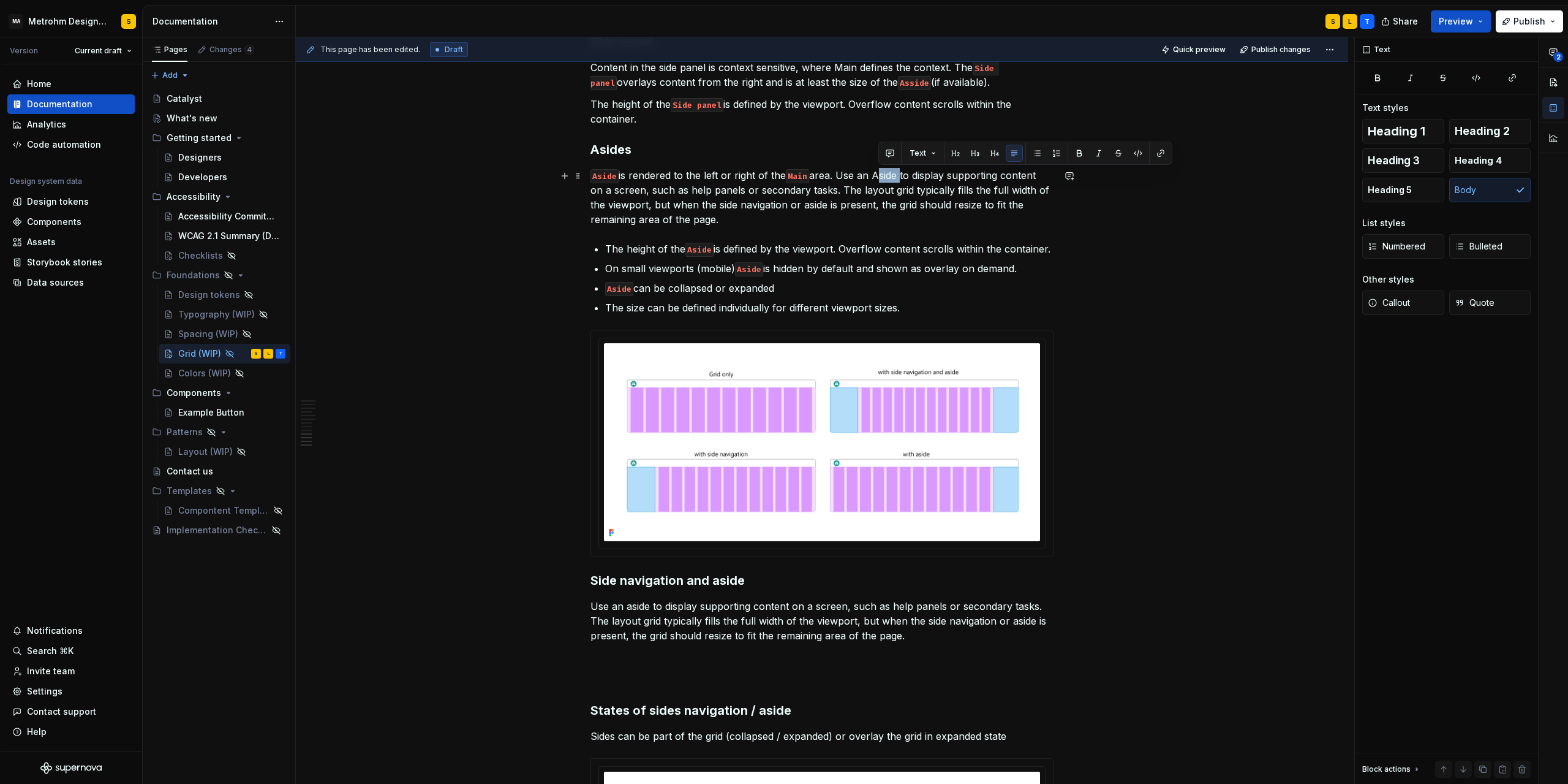
click at [905, 174] on p "Aside is rendered to the left or right of the Main area. Use an Aside to displa…" at bounding box center [822, 197] width 463 height 59
click at [1136, 150] on button "button" at bounding box center [1138, 153] width 17 height 17
drag, startPoint x: 843, startPoint y: 188, endPoint x: 865, endPoint y: 216, distance: 35.6
click at [865, 216] on p "Aside is rendered to the left or right of the Main area. Use an Aside to displa…" at bounding box center [822, 197] width 463 height 59
click at [741, 213] on p "Aside is rendered to the left or right of the Main area. Use an Aside to displa…" at bounding box center [822, 197] width 463 height 59
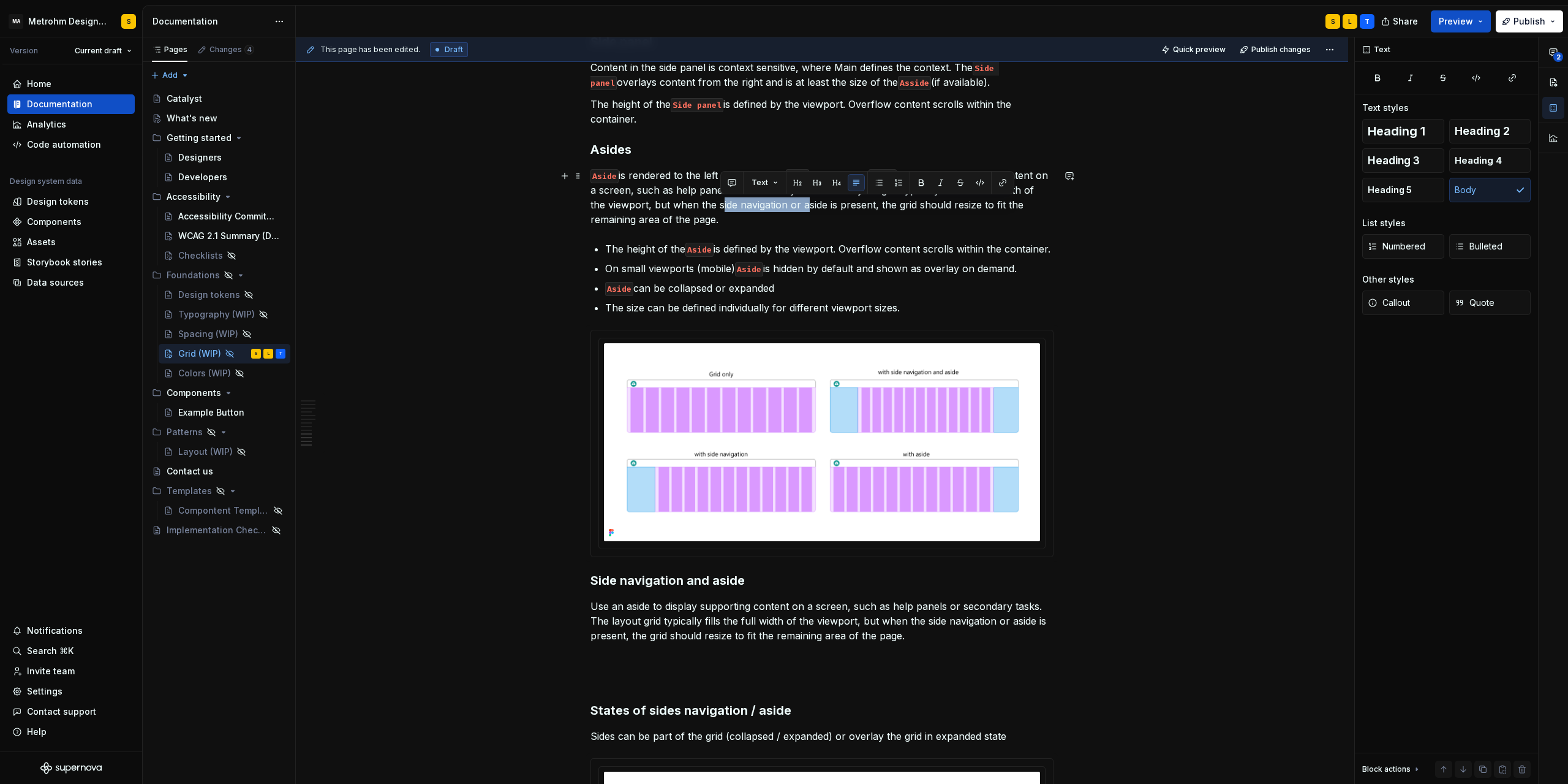
drag, startPoint x: 721, startPoint y: 205, endPoint x: 805, endPoint y: 202, distance: 84.1
click at [805, 202] on p "Aside is rendered to the left or right of the Main area. Use an Aside to displa…" at bounding box center [822, 197] width 463 height 59
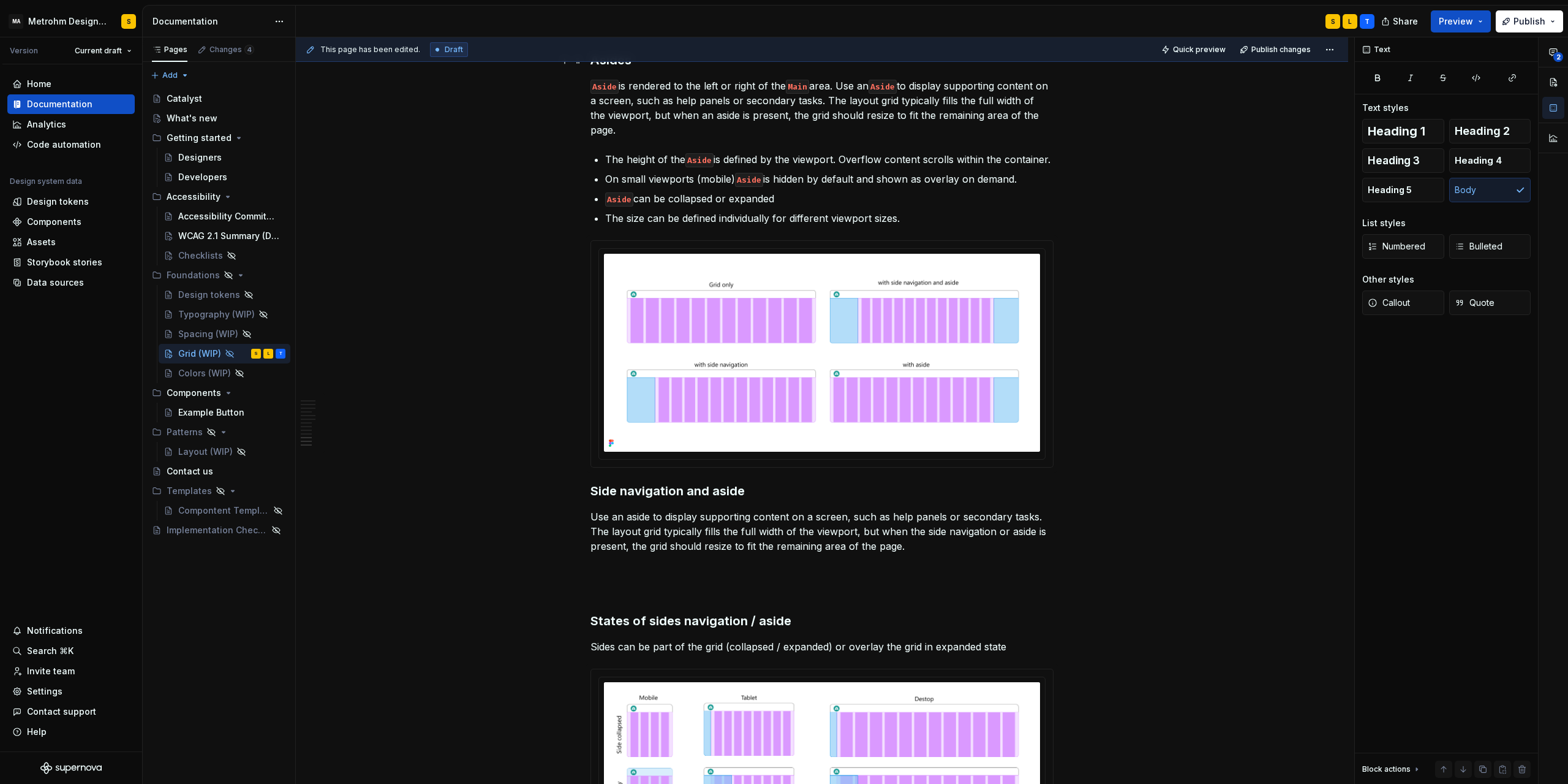
scroll to position [2584, 0]
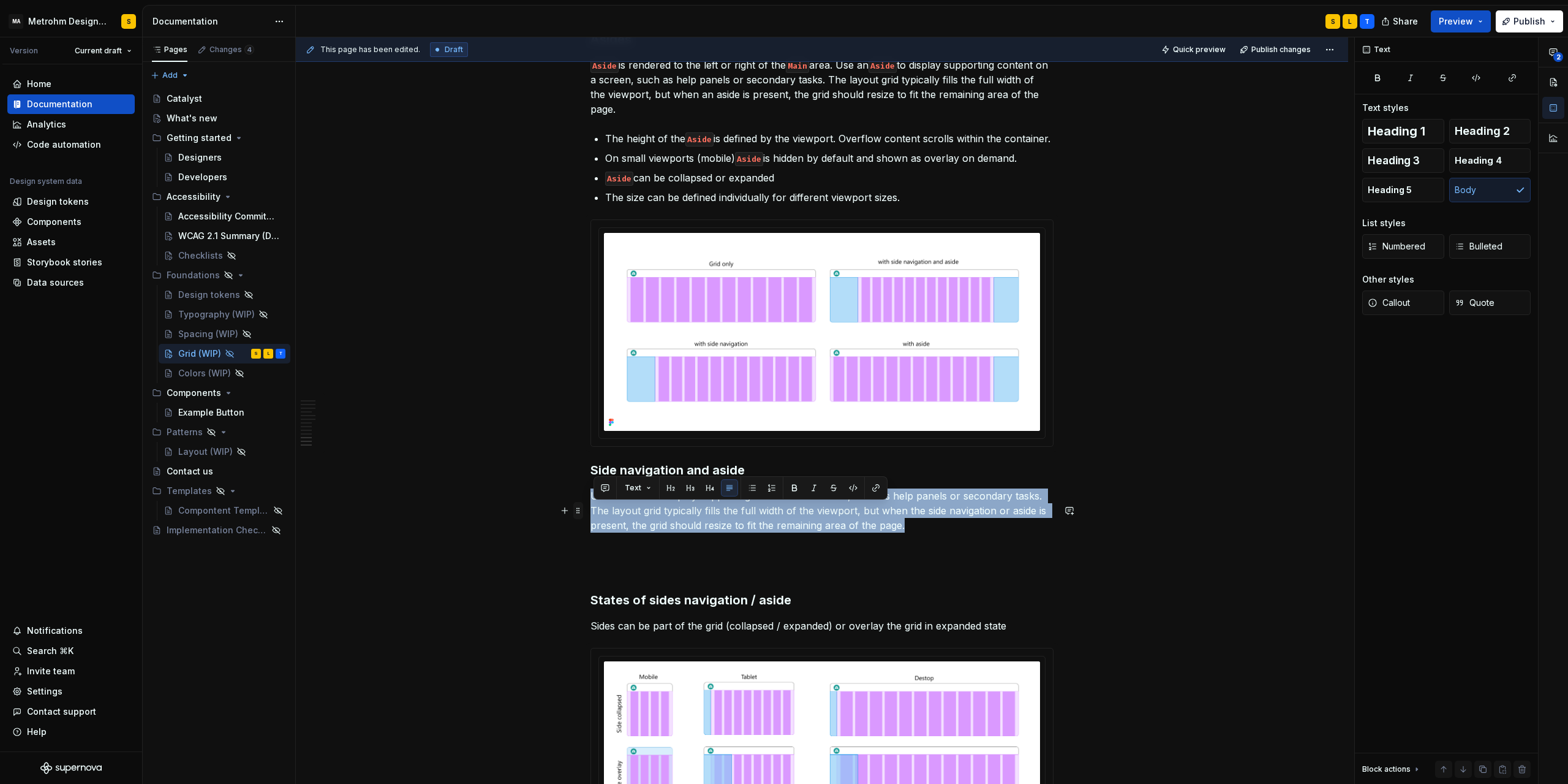
drag, startPoint x: 923, startPoint y: 547, endPoint x: 585, endPoint y: 505, distance: 340.6
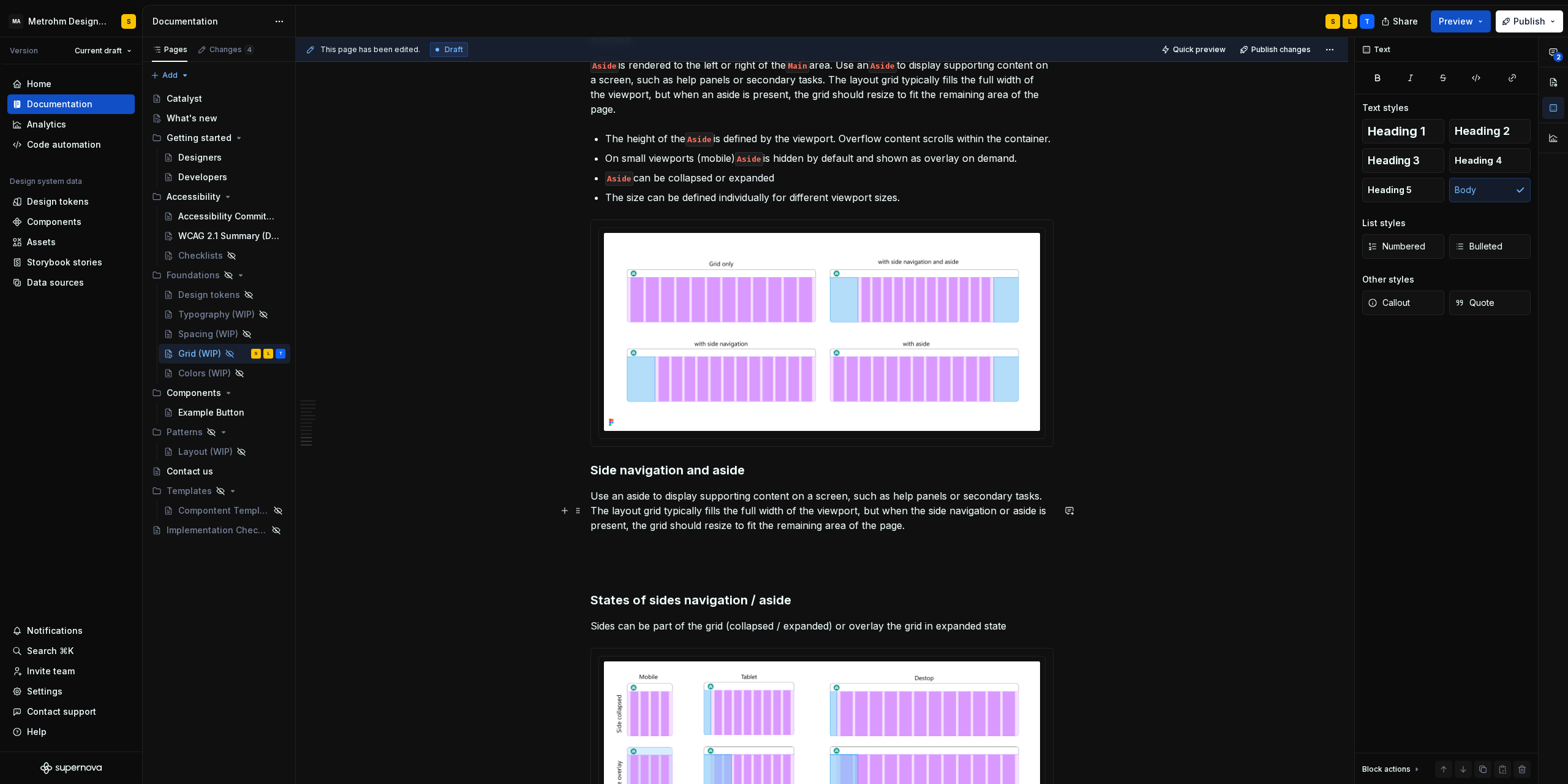
click at [1034, 533] on p "Use an aside to display supporting content on a screen, such as help panels or …" at bounding box center [822, 510] width 463 height 44
click at [967, 520] on p "Use an aside to display supporting content on a screen, such as help panels or …" at bounding box center [822, 510] width 463 height 44
click at [748, 478] on h3 "Side navigation and aside" at bounding box center [822, 470] width 463 height 17
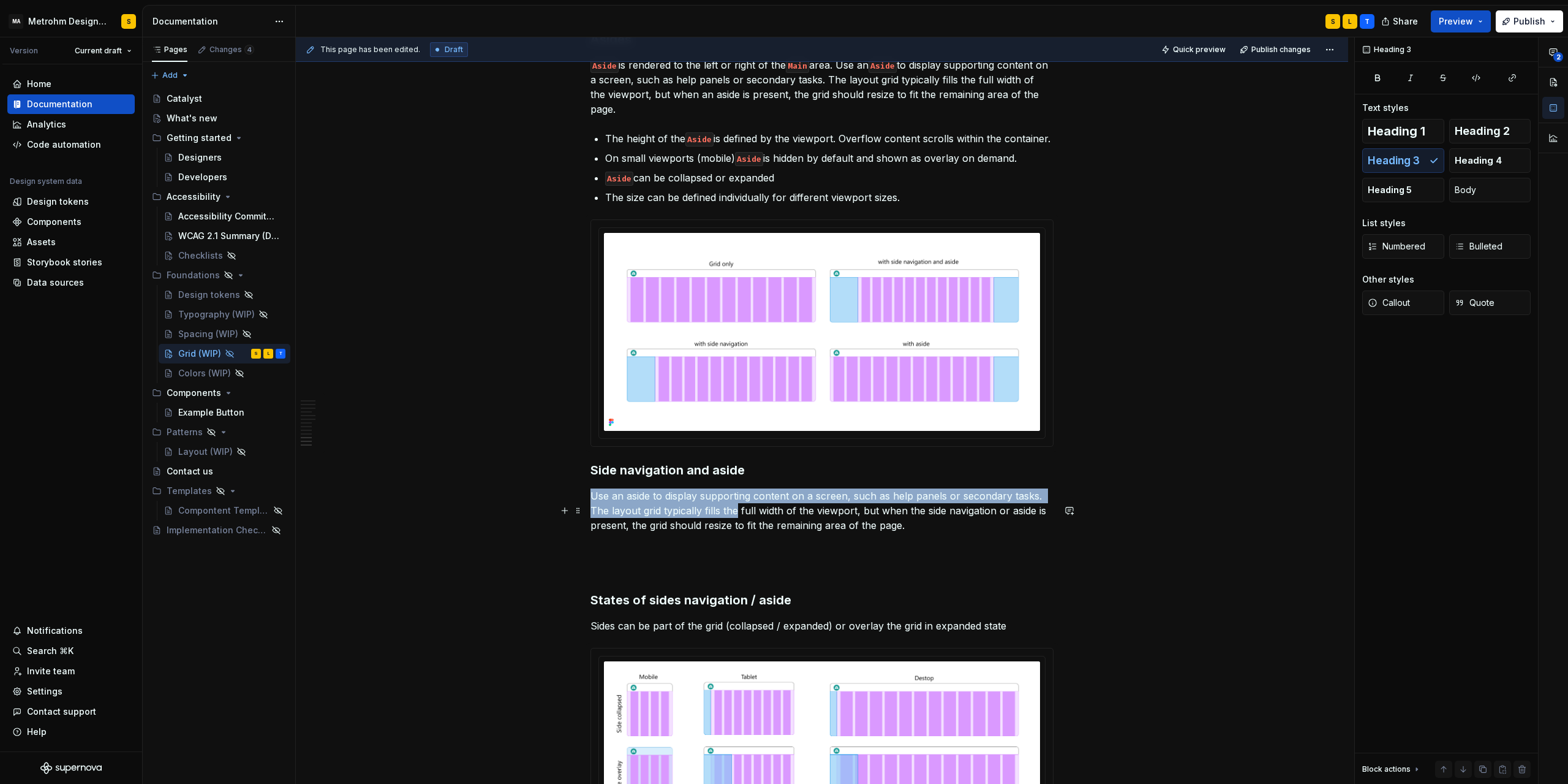
click at [739, 519] on p "Use an aside to display supporting content on a screen, such as help panels or …" at bounding box center [822, 510] width 463 height 44
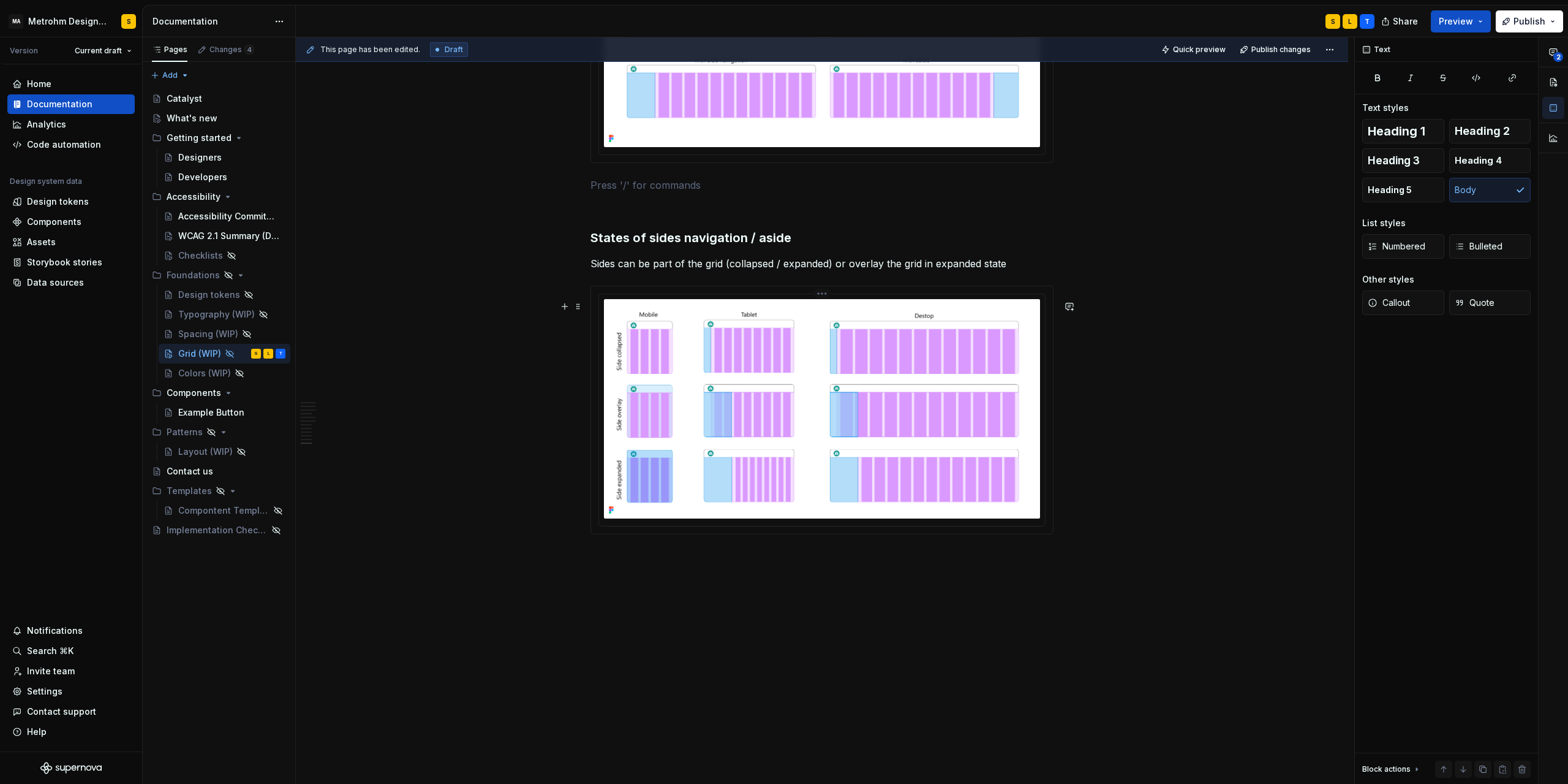
scroll to position [2773, 0]
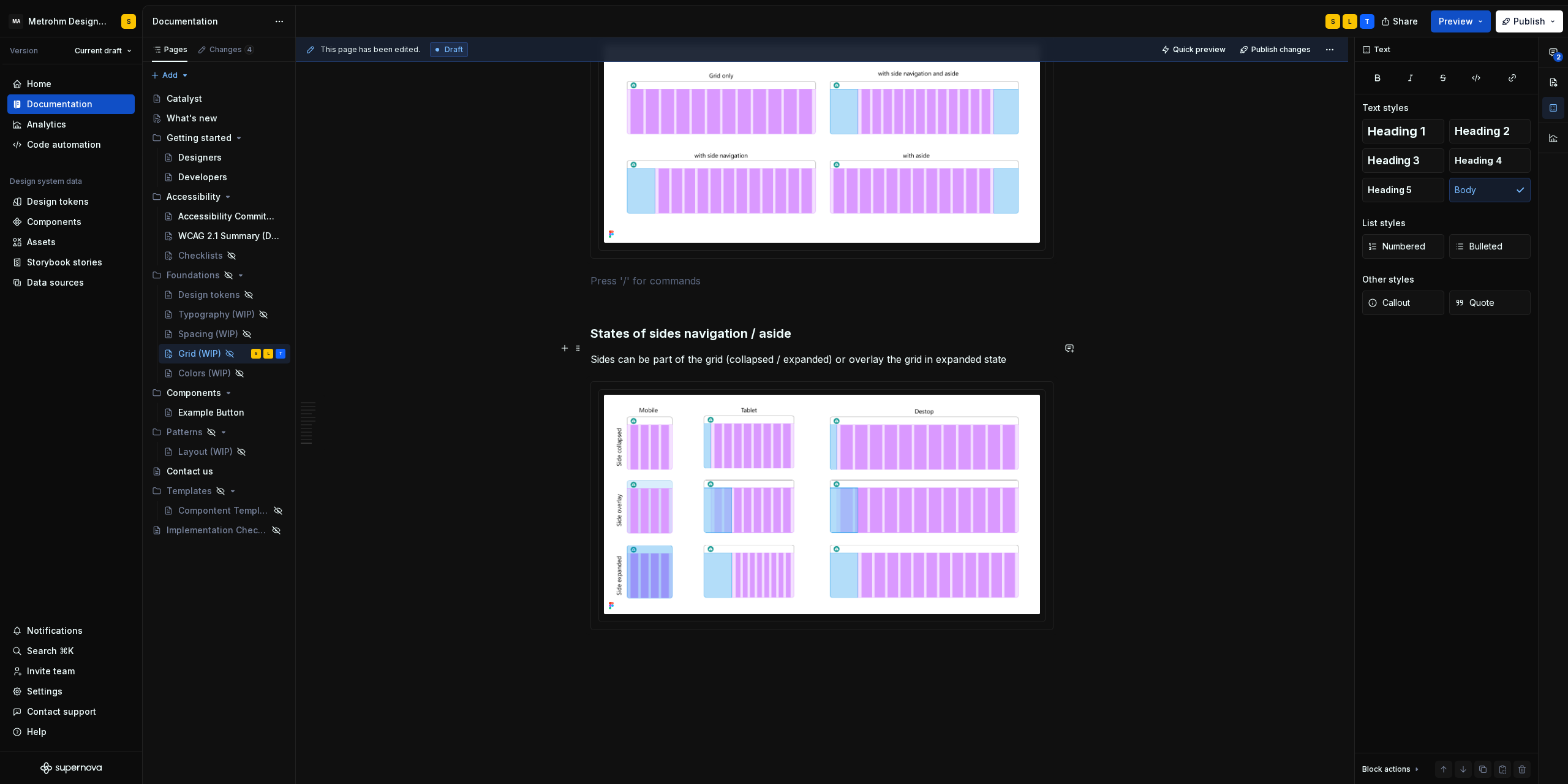
click at [651, 342] on h3 "States of sides navigation / aside" at bounding box center [822, 333] width 463 height 17
drag, startPoint x: 652, startPoint y: 346, endPoint x: 758, endPoint y: 348, distance: 106.0
click at [758, 342] on h3 "States of sides navigation / aside" at bounding box center [822, 333] width 463 height 17
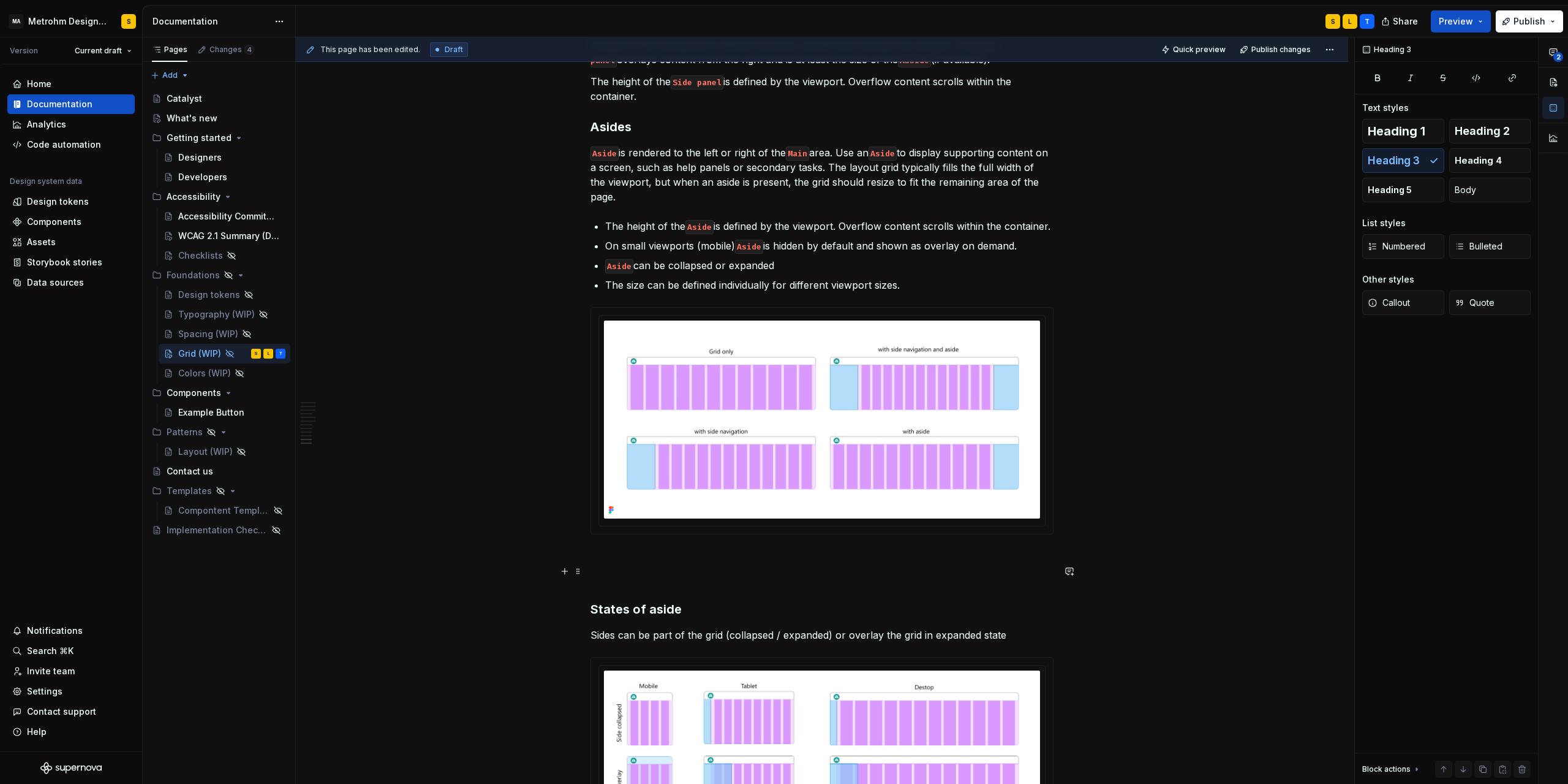
scroll to position [2607, 0]
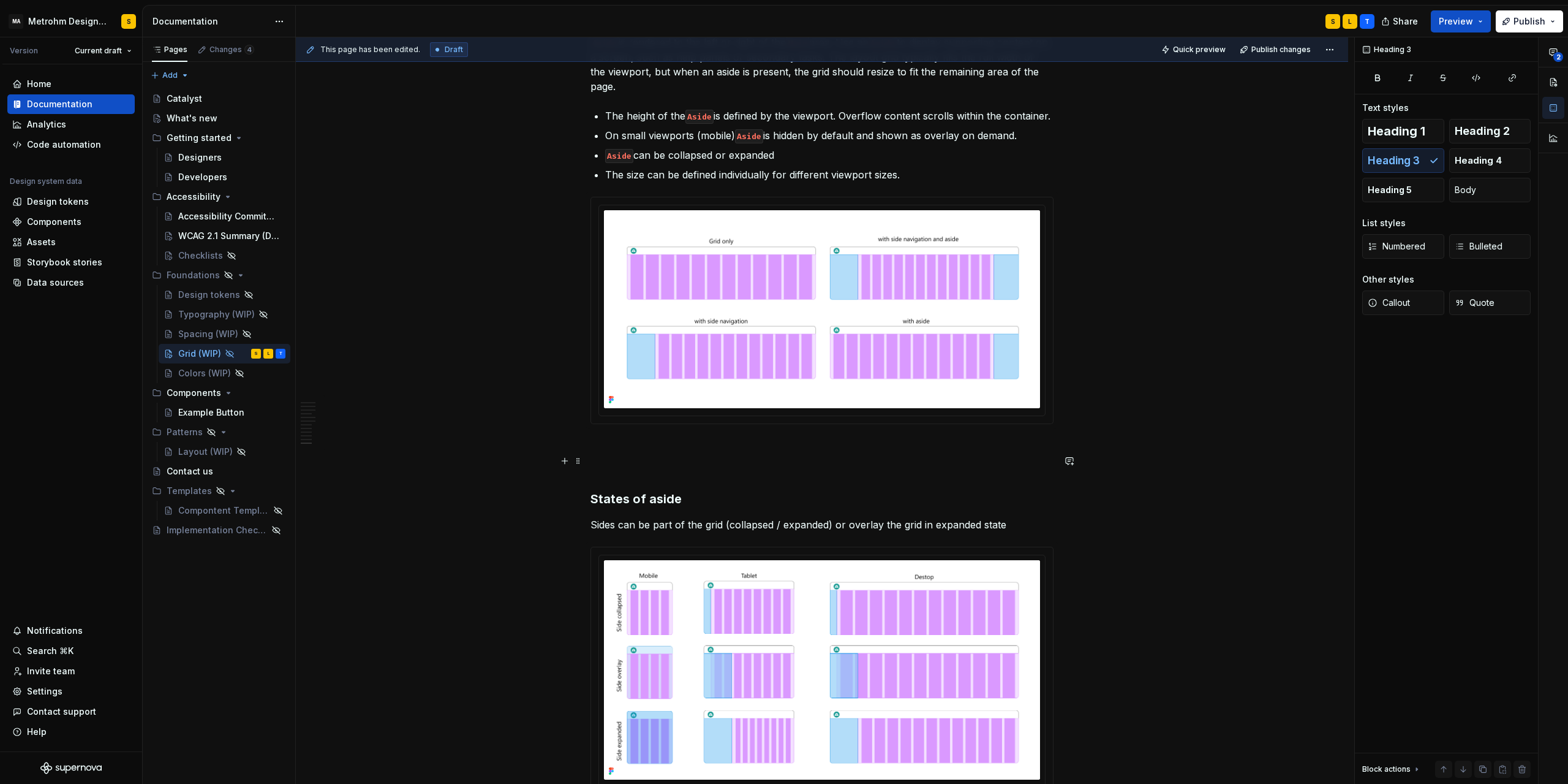
click at [637, 454] on p at bounding box center [822, 445] width 463 height 14
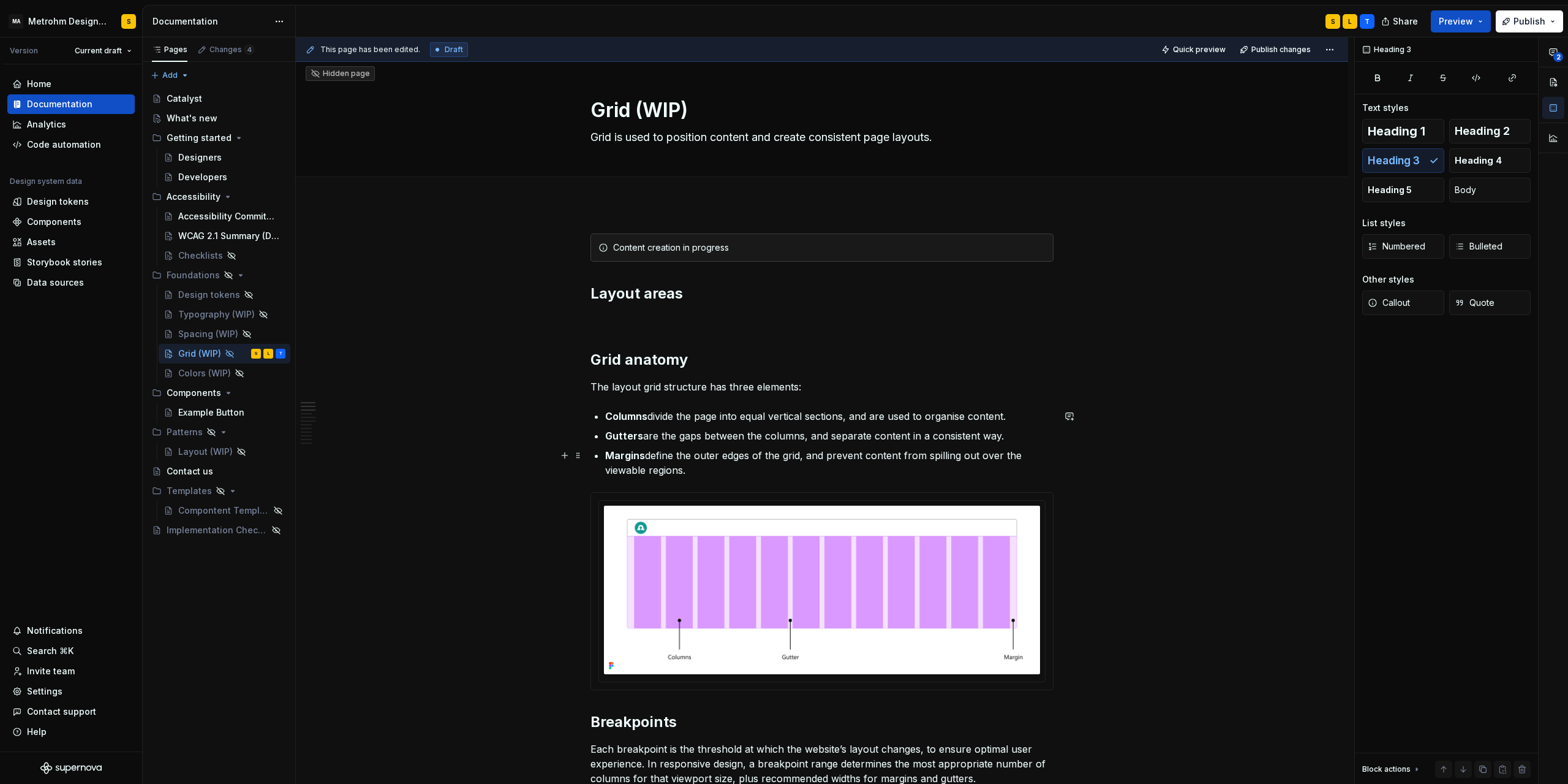
scroll to position [0, 0]
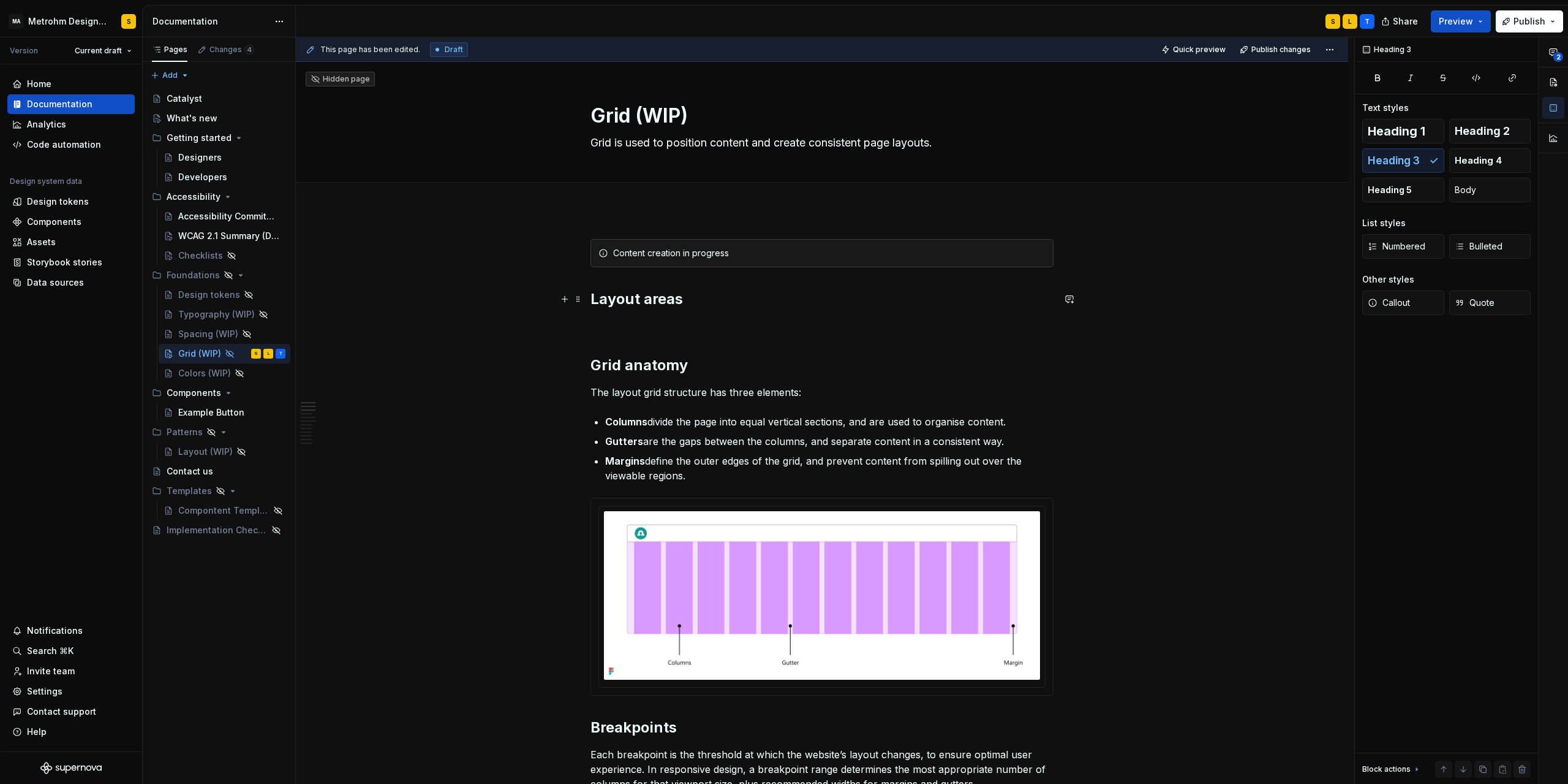
click at [639, 300] on h2 "Layout areas" at bounding box center [822, 299] width 463 height 19
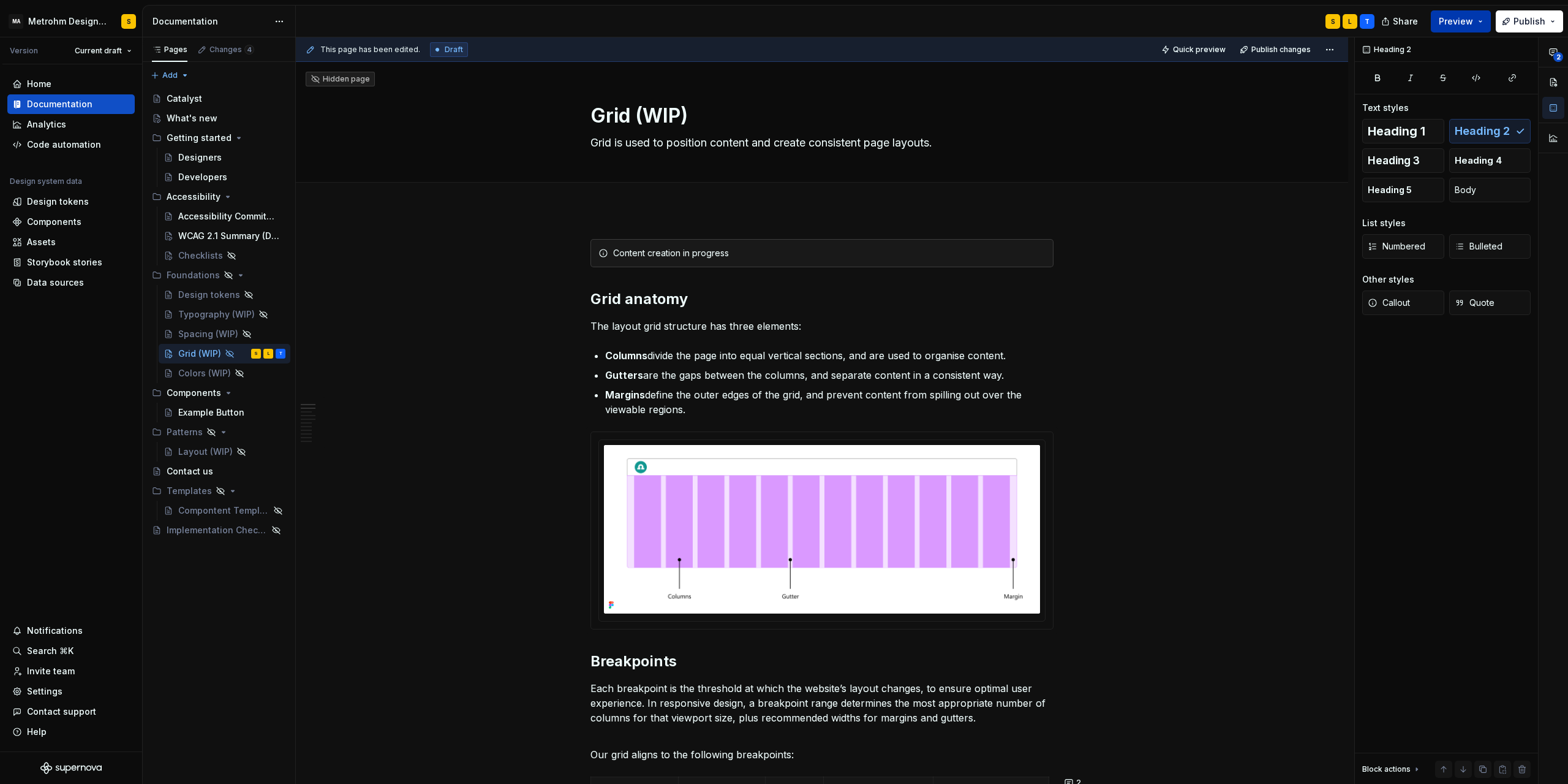
click at [1462, 24] on span "Preview" at bounding box center [1456, 21] width 35 height 13
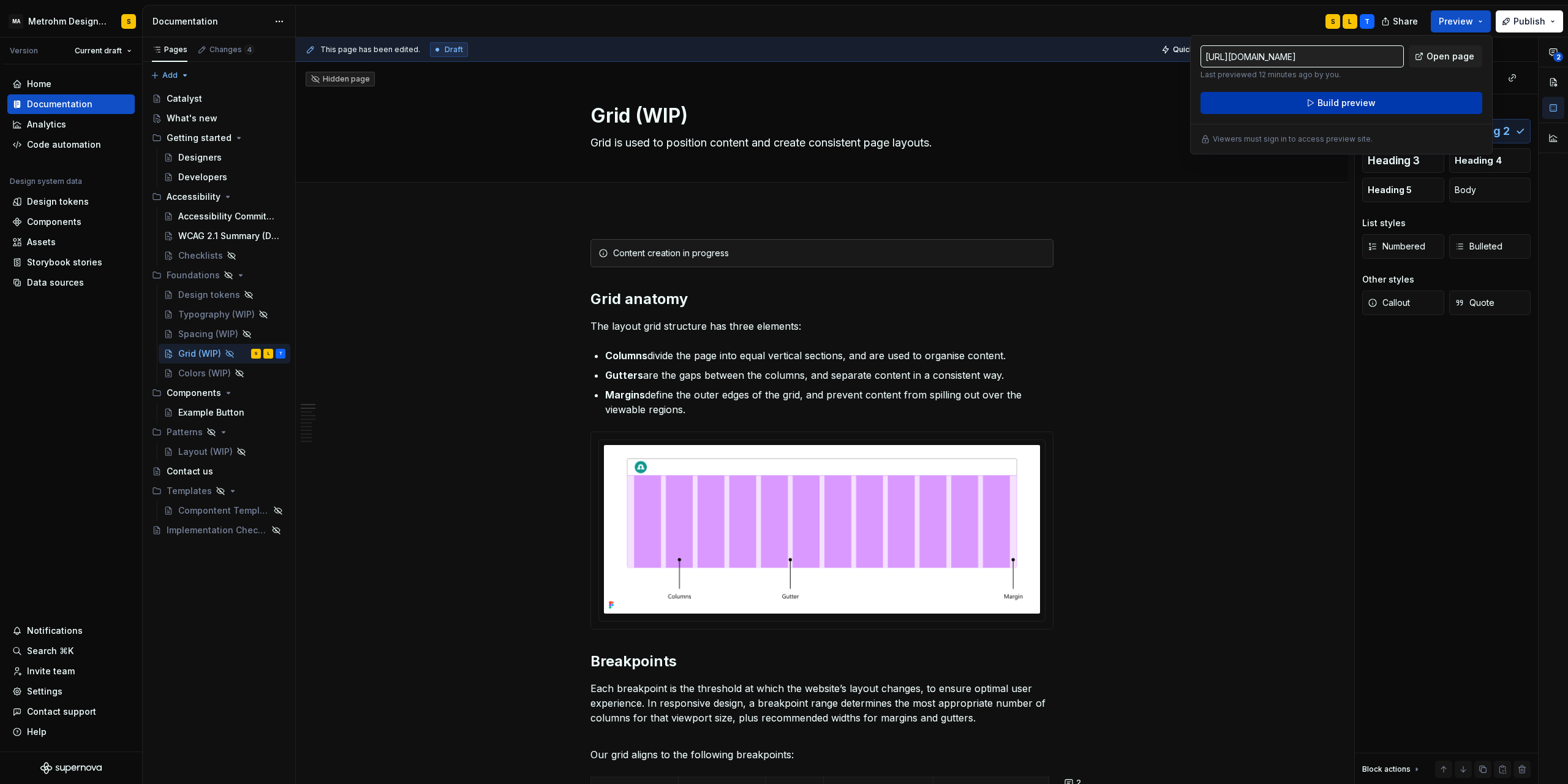
click at [1340, 101] on span "Build preview" at bounding box center [1347, 103] width 58 height 13
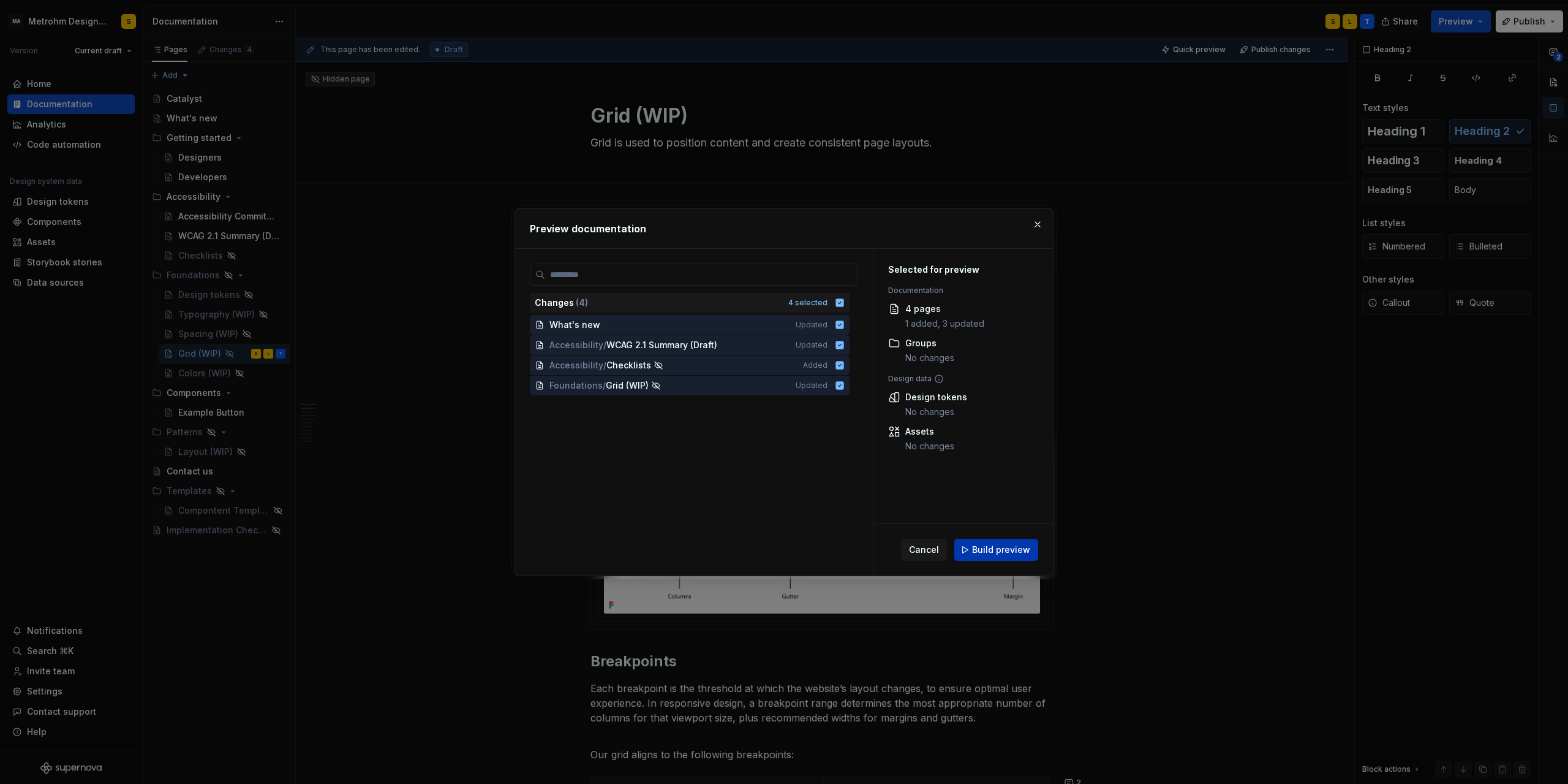
click at [1017, 547] on span "Build preview" at bounding box center [1001, 550] width 58 height 13
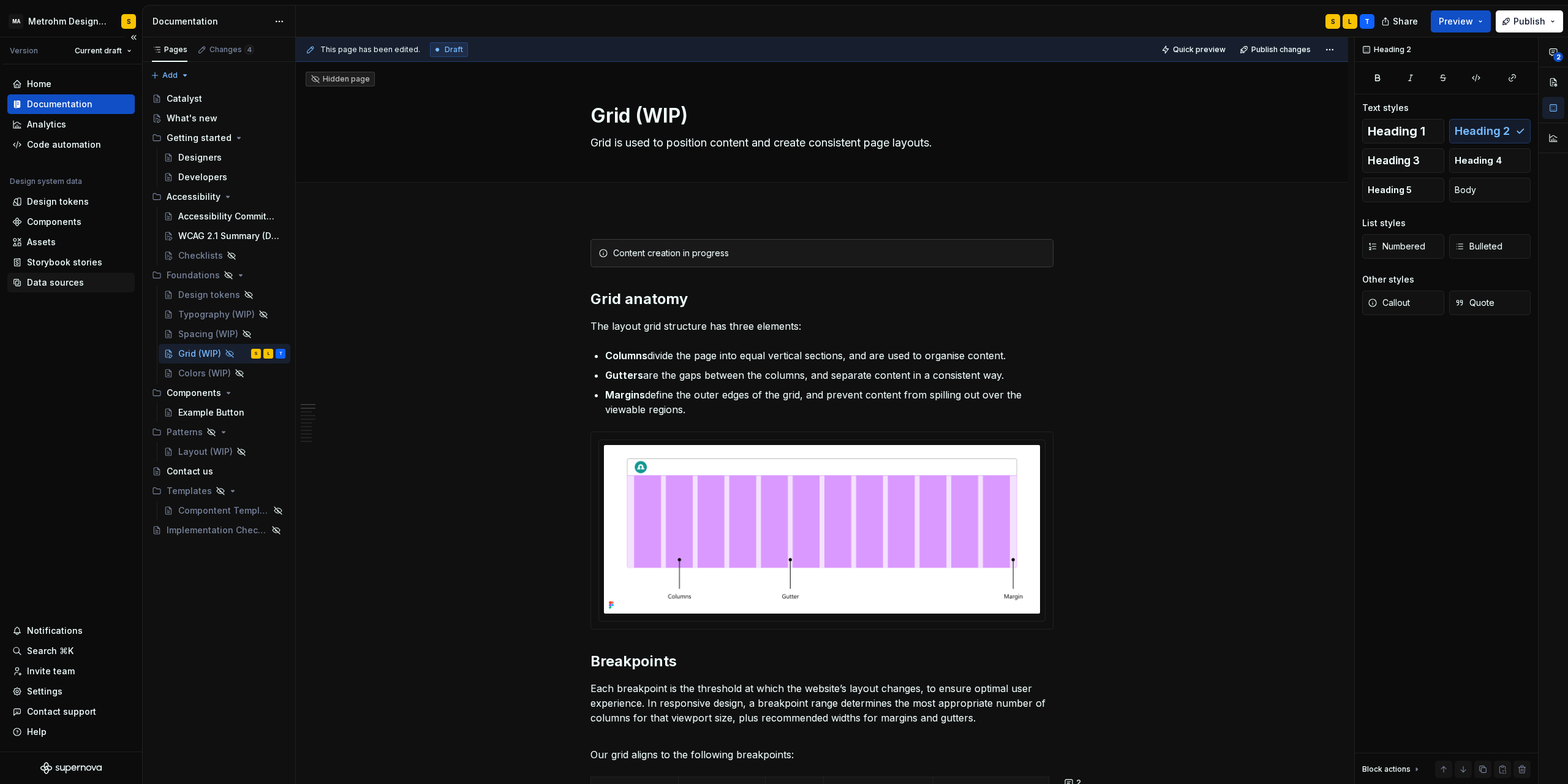
click at [56, 285] on div "Data sources" at bounding box center [56, 282] width 57 height 13
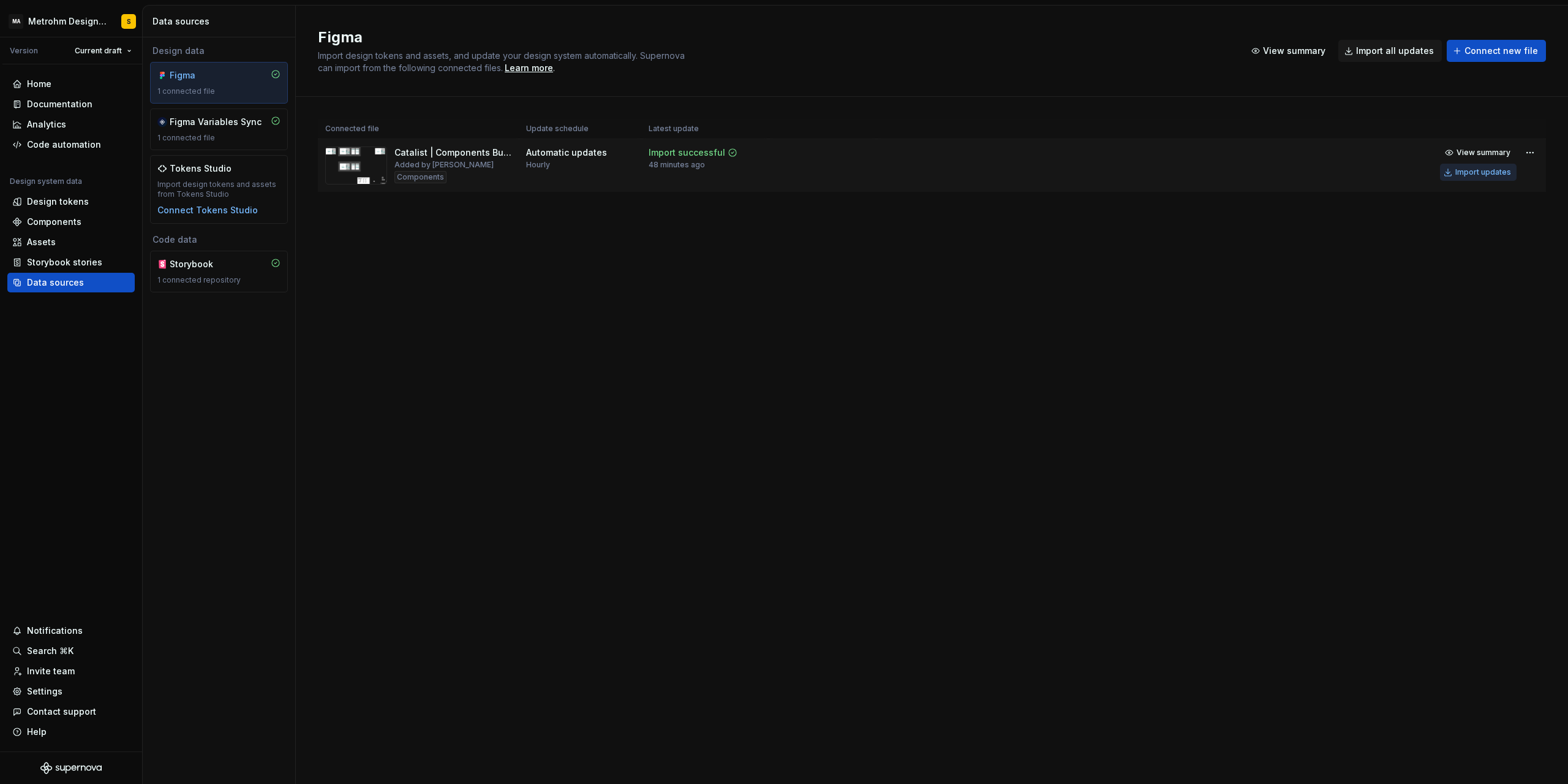
click at [1484, 174] on div "Import updates" at bounding box center [1483, 173] width 56 height 10
click at [1478, 175] on div "Import updates" at bounding box center [1483, 173] width 56 height 10
click at [75, 102] on div "Documentation" at bounding box center [60, 104] width 66 height 13
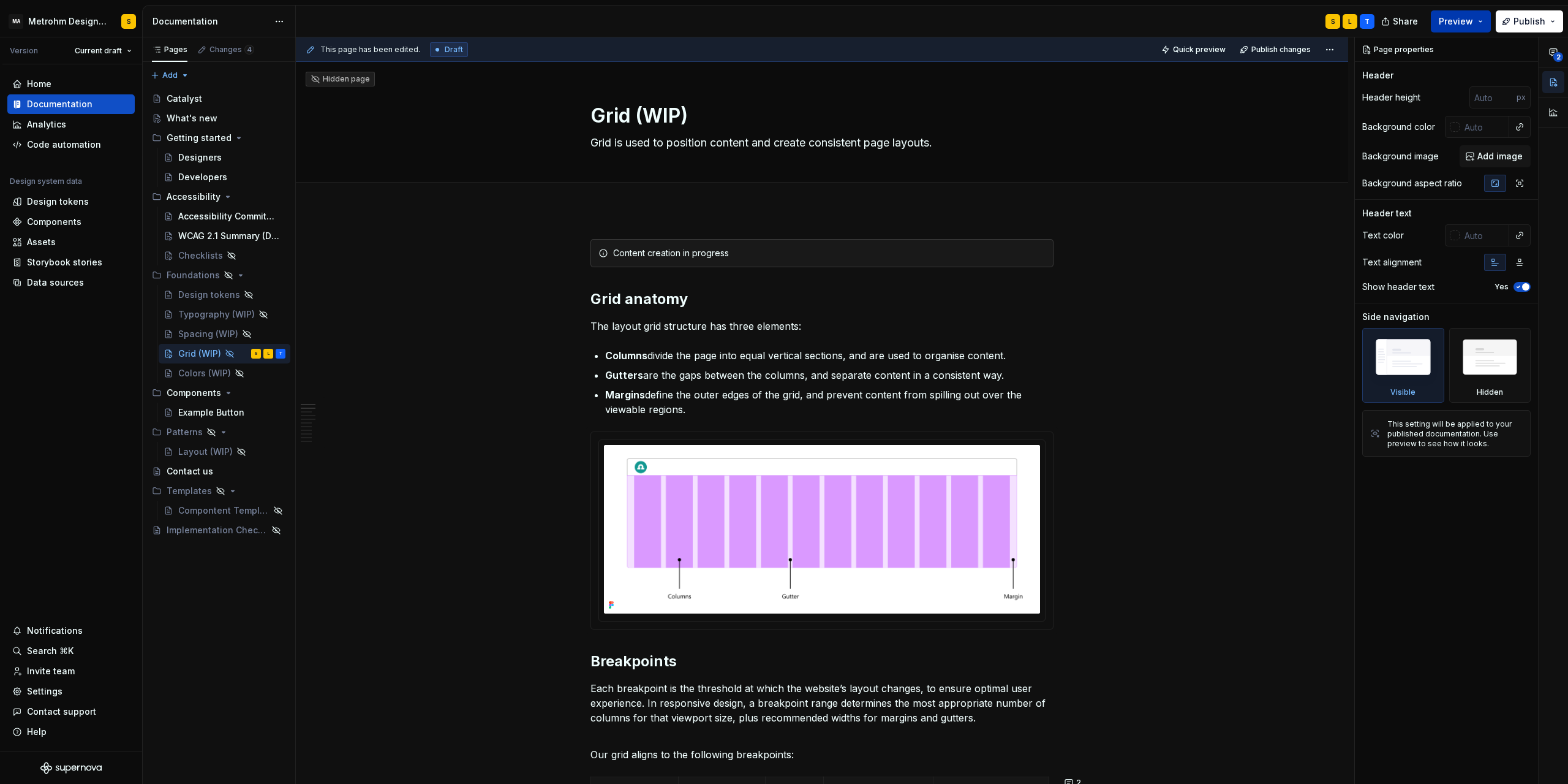
click at [1450, 29] on button "Preview" at bounding box center [1460, 21] width 60 height 22
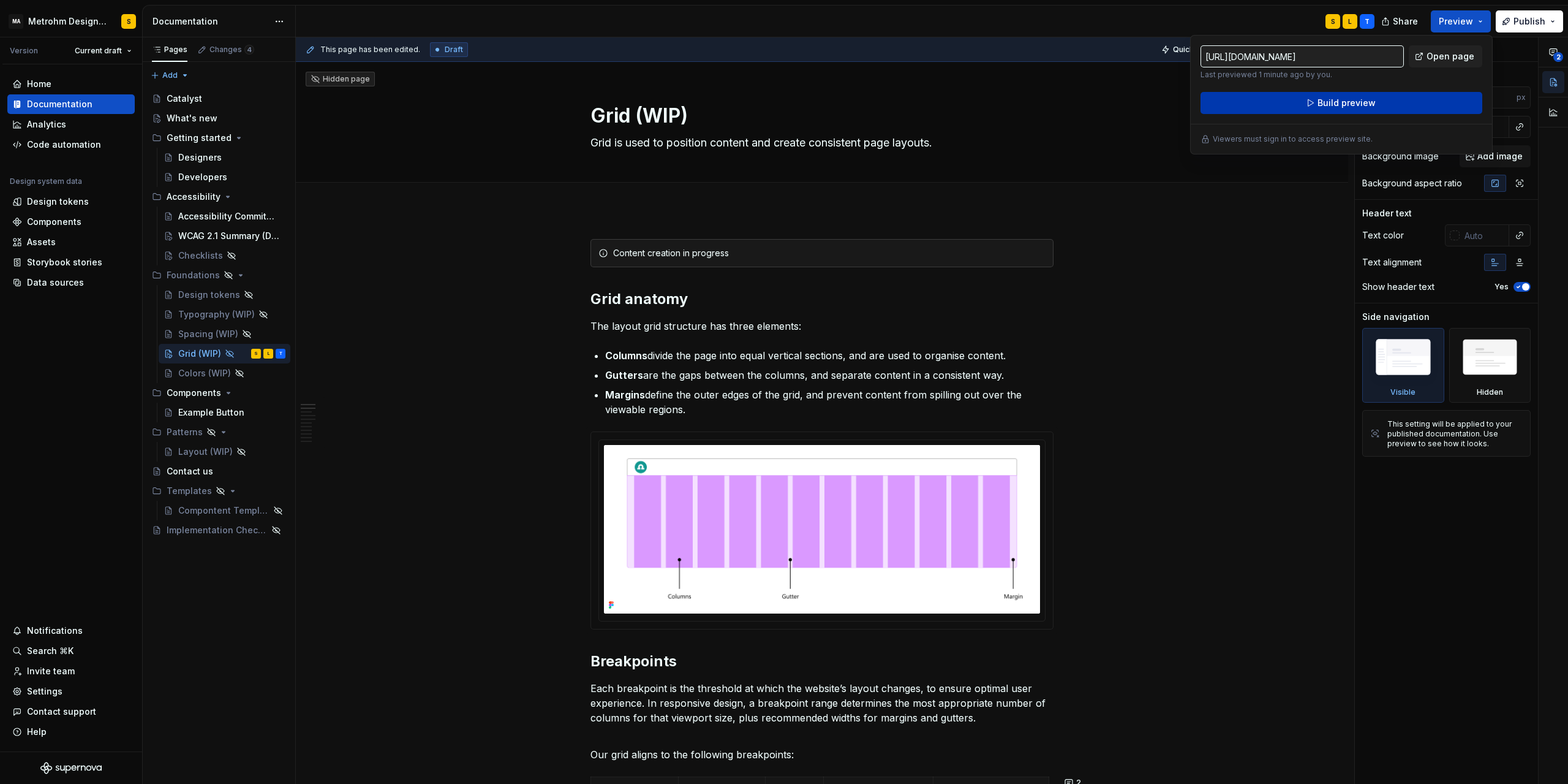
click at [1371, 103] on span "Build preview" at bounding box center [1347, 103] width 58 height 13
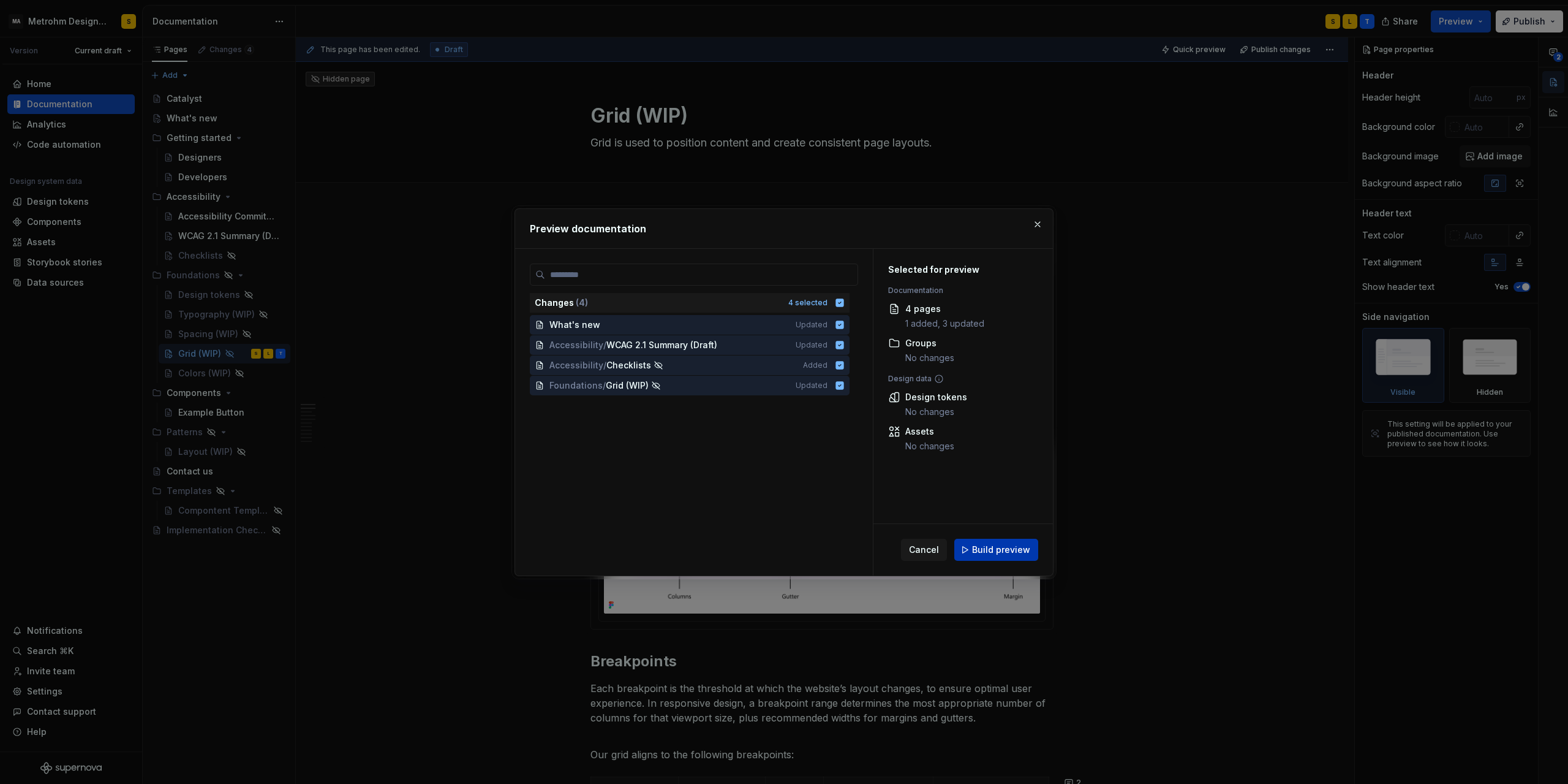
click at [1002, 552] on span "Build preview" at bounding box center [1001, 550] width 58 height 13
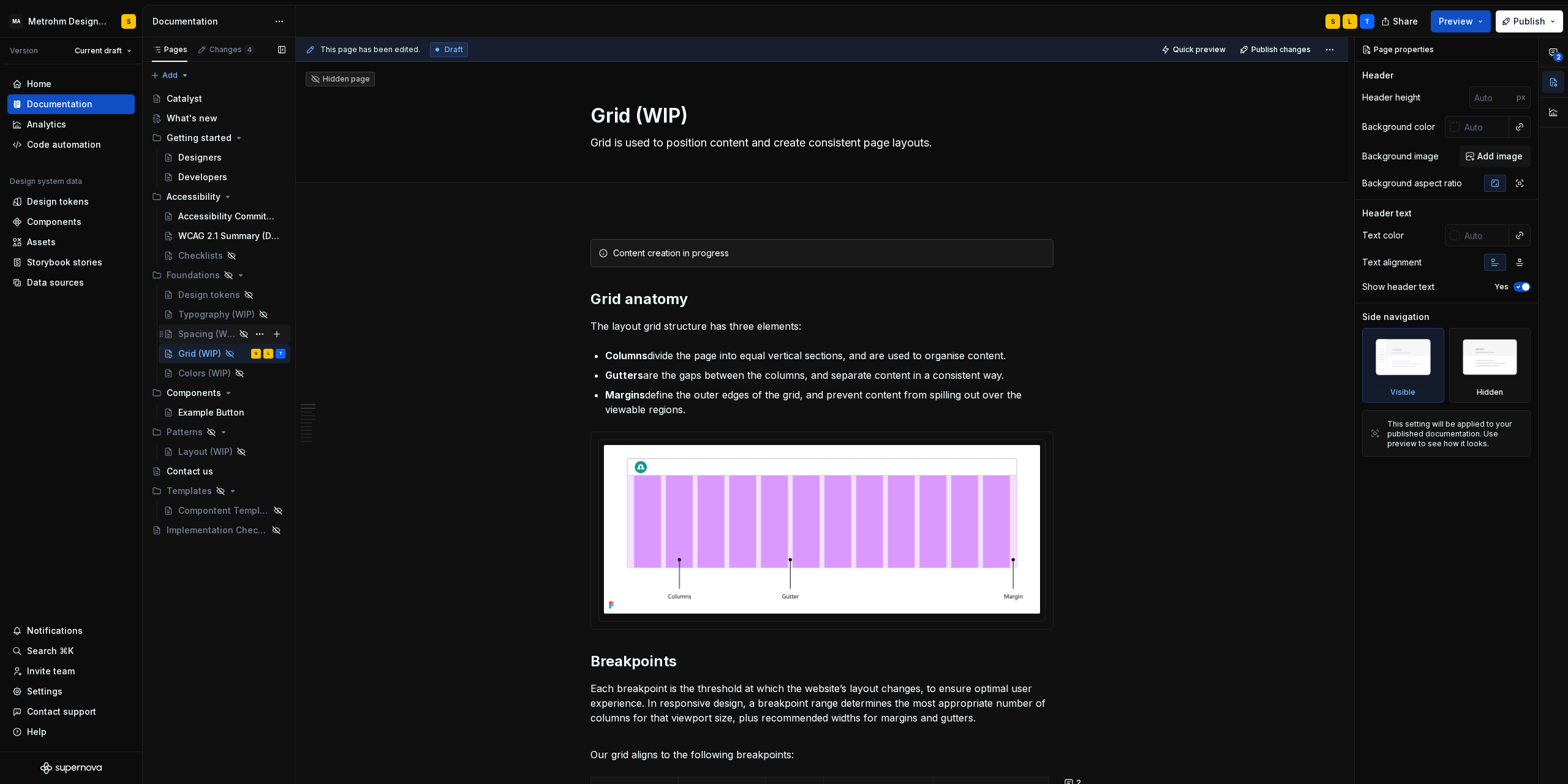
click at [196, 331] on div "Spacing (WIP)" at bounding box center [207, 333] width 57 height 13
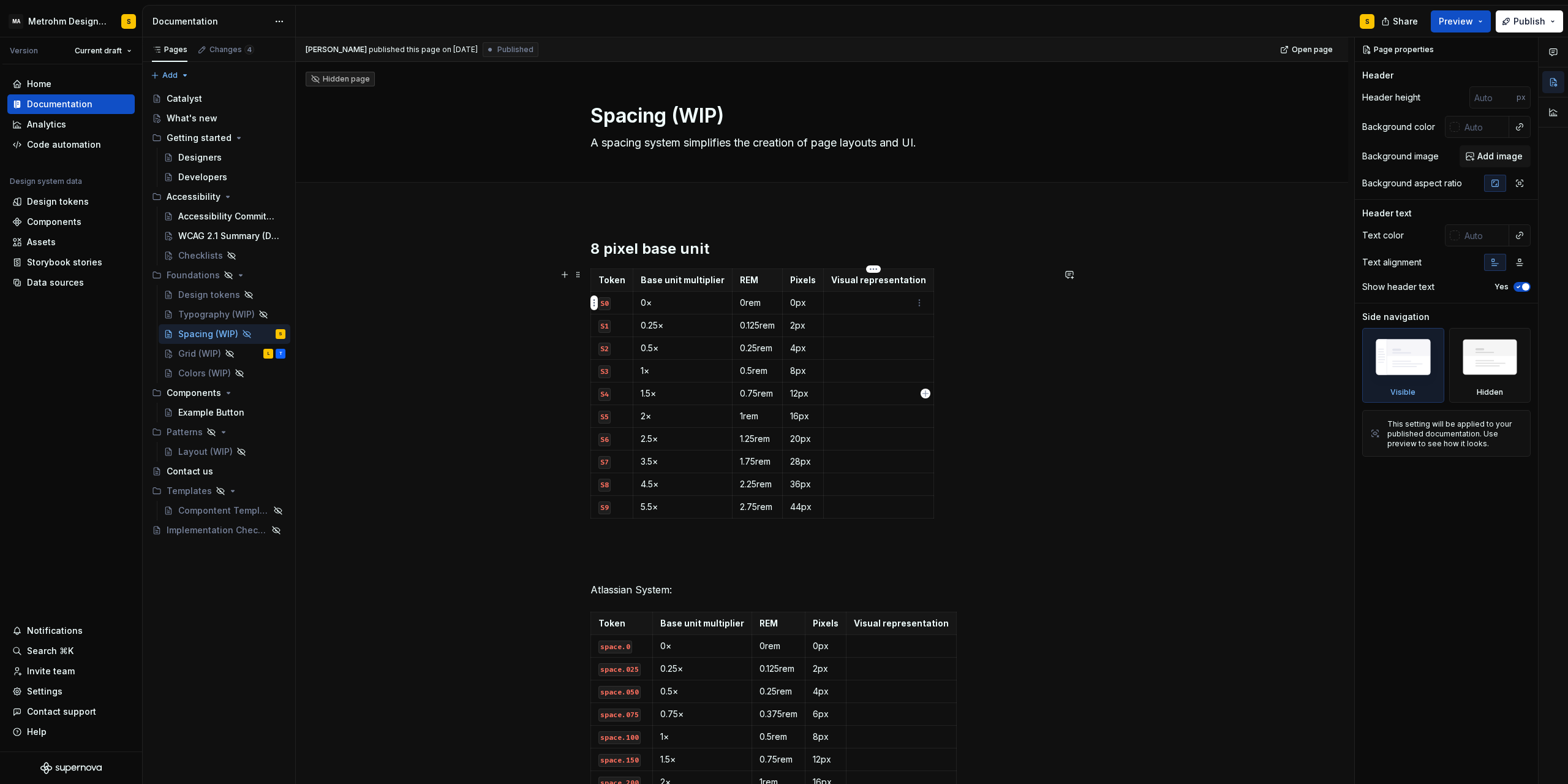
click at [880, 301] on p at bounding box center [879, 302] width 95 height 13
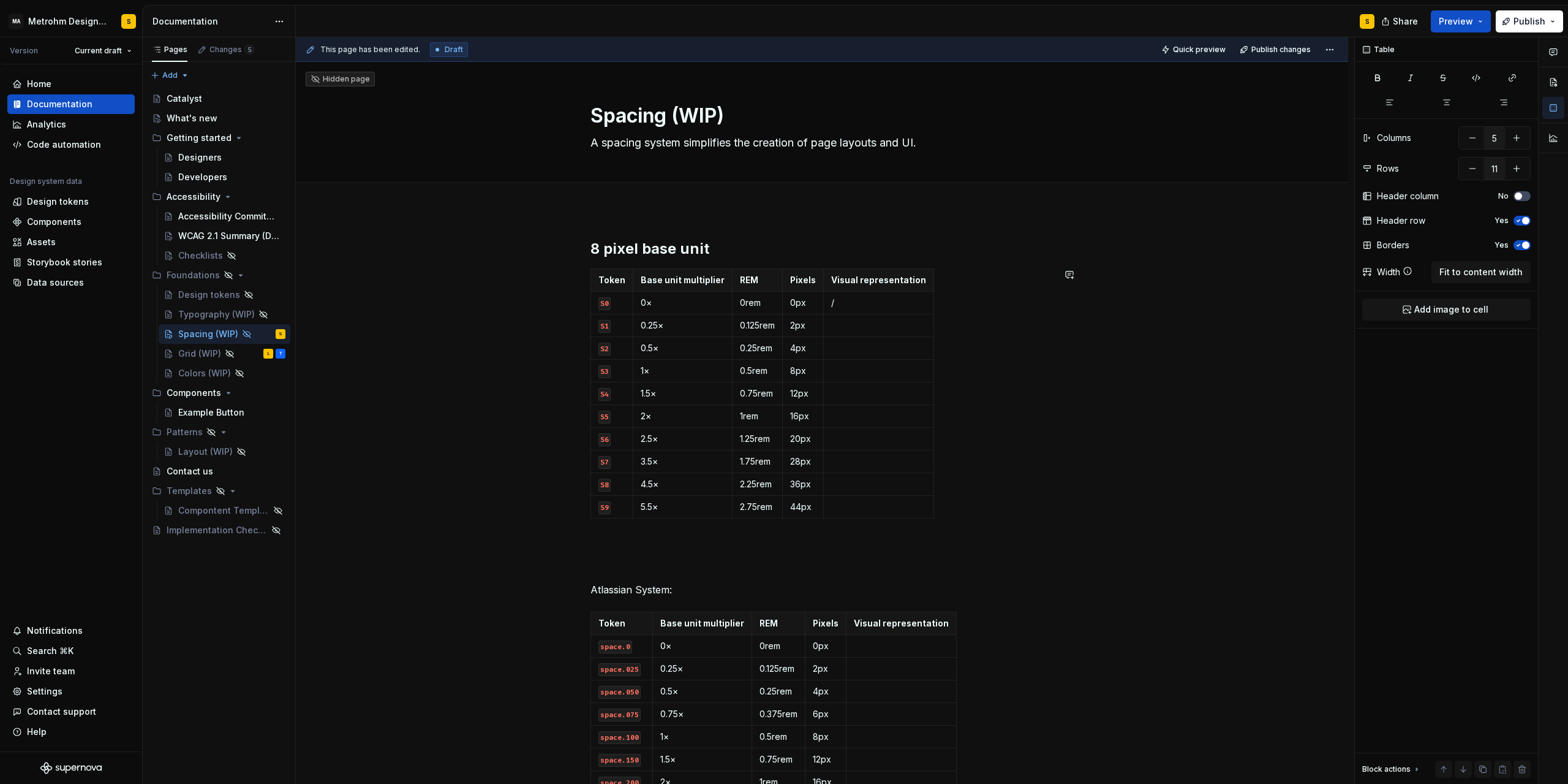
type textarea "*"
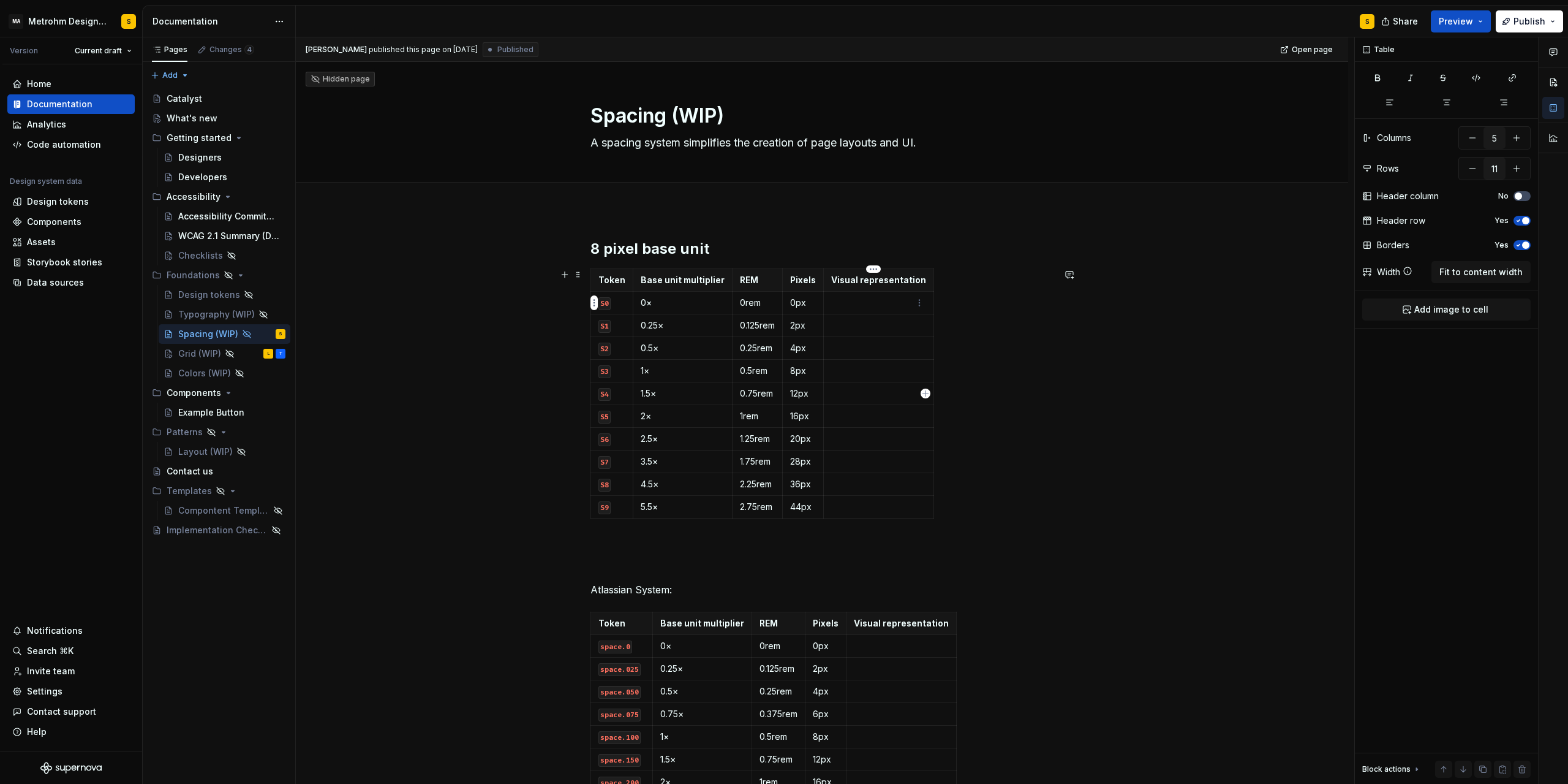
click at [858, 301] on p at bounding box center [879, 302] width 95 height 13
click at [192, 99] on div "Catalyst" at bounding box center [184, 99] width 35 height 13
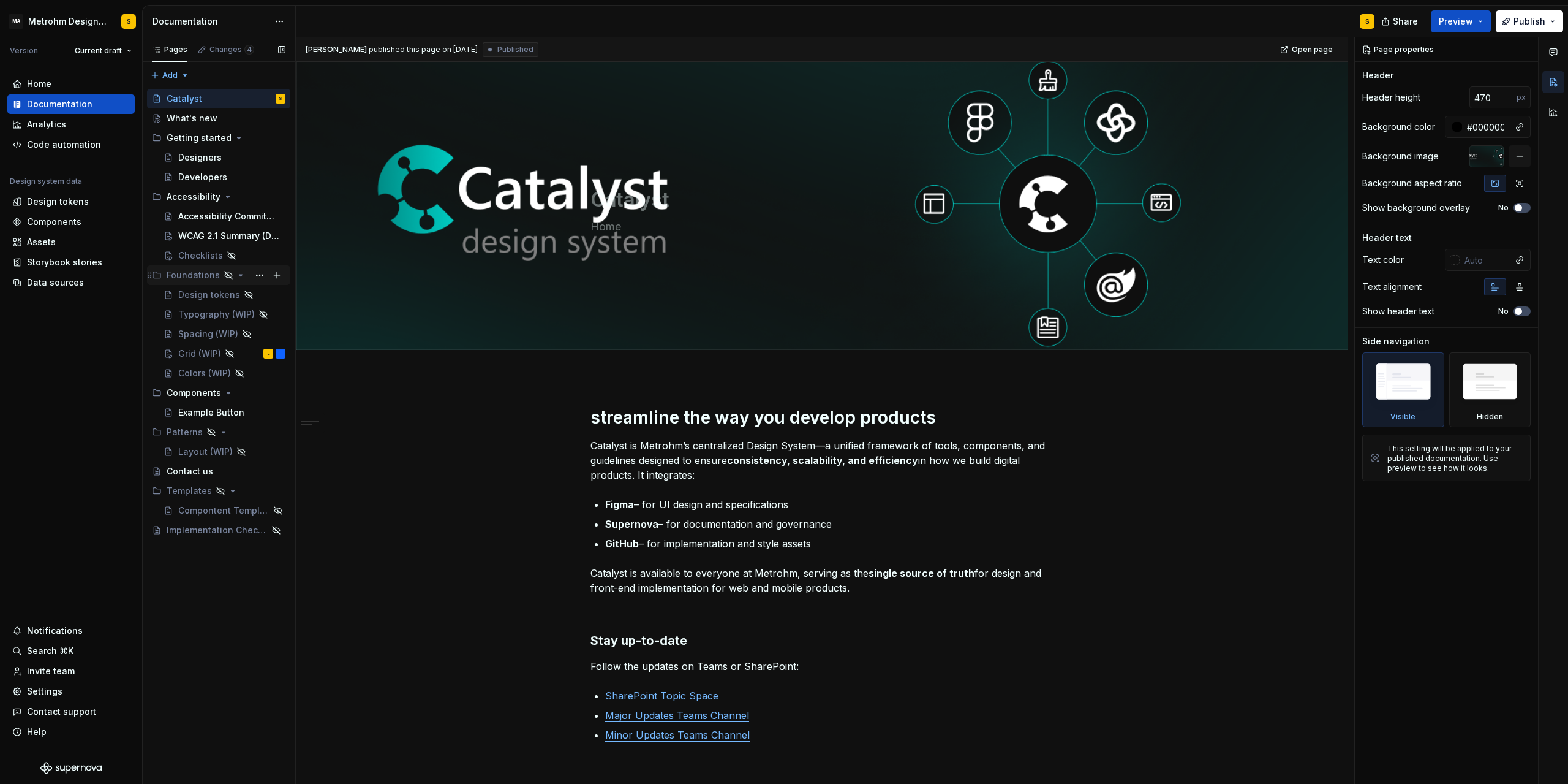
click at [197, 277] on div "Foundations" at bounding box center [193, 275] width 53 height 13
click at [197, 276] on div "Foundations" at bounding box center [193, 275] width 53 height 13
click at [276, 278] on button "Page tree" at bounding box center [277, 275] width 17 height 17
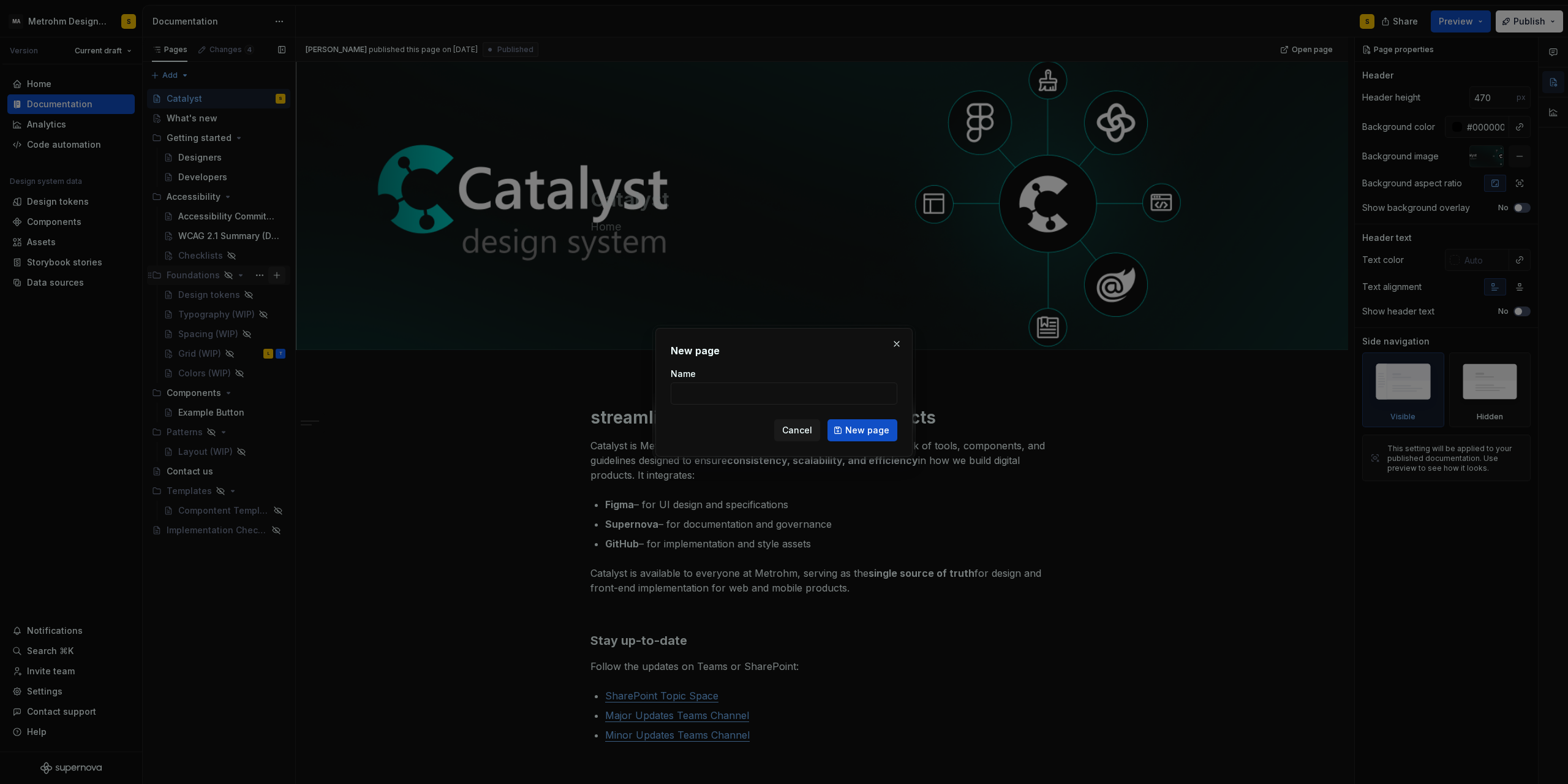
type textarea "*"
type input "Design principles"
click button "New page" at bounding box center [862, 430] width 70 height 22
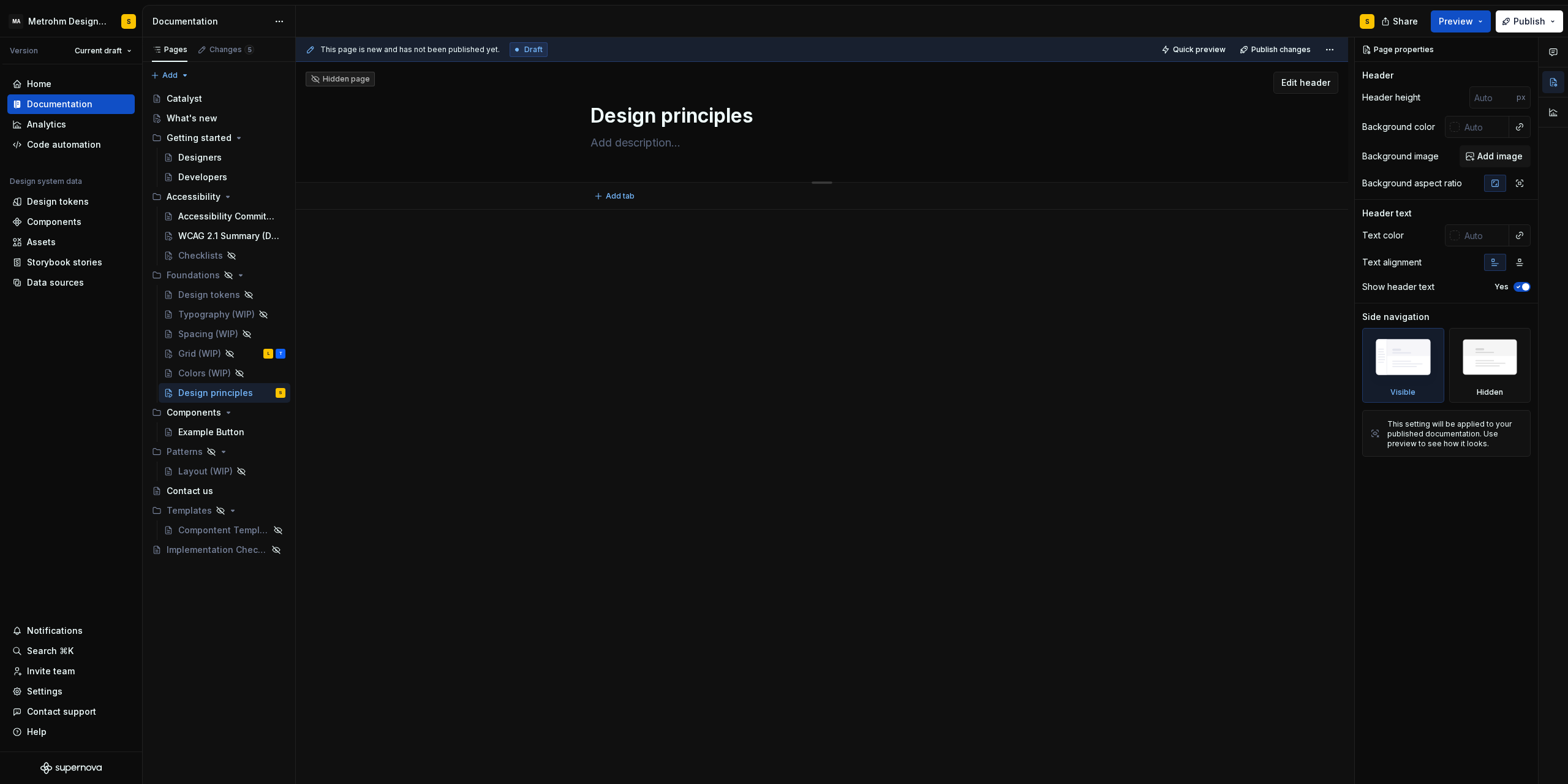
click at [654, 143] on textarea at bounding box center [820, 142] width 463 height 19
type textarea "*"
type textarea "O"
type textarea "*"
type textarea "Ou"
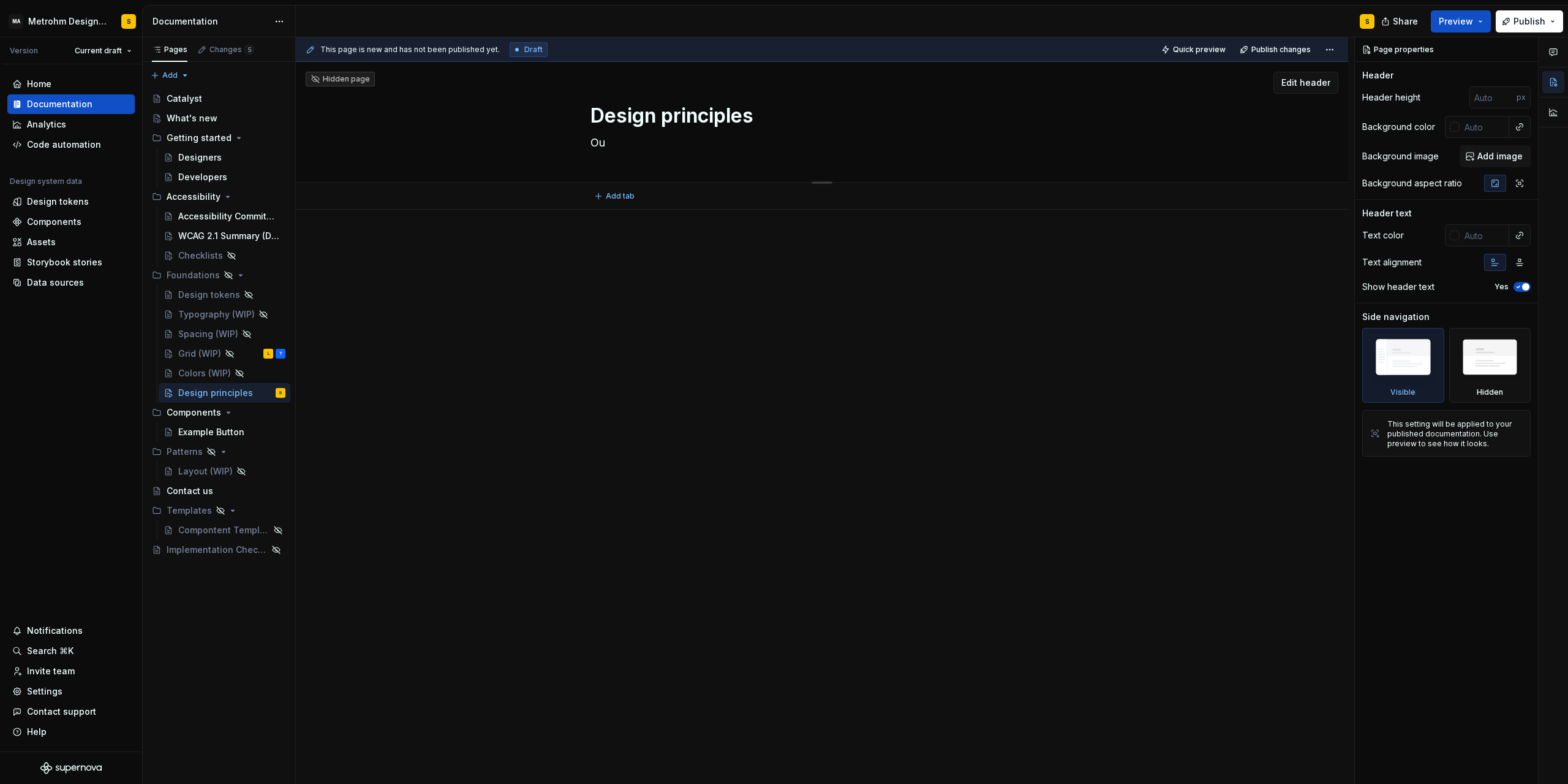
type textarea "*"
type textarea "Our"
type textarea "*"
type textarea "Our"
type textarea "*"
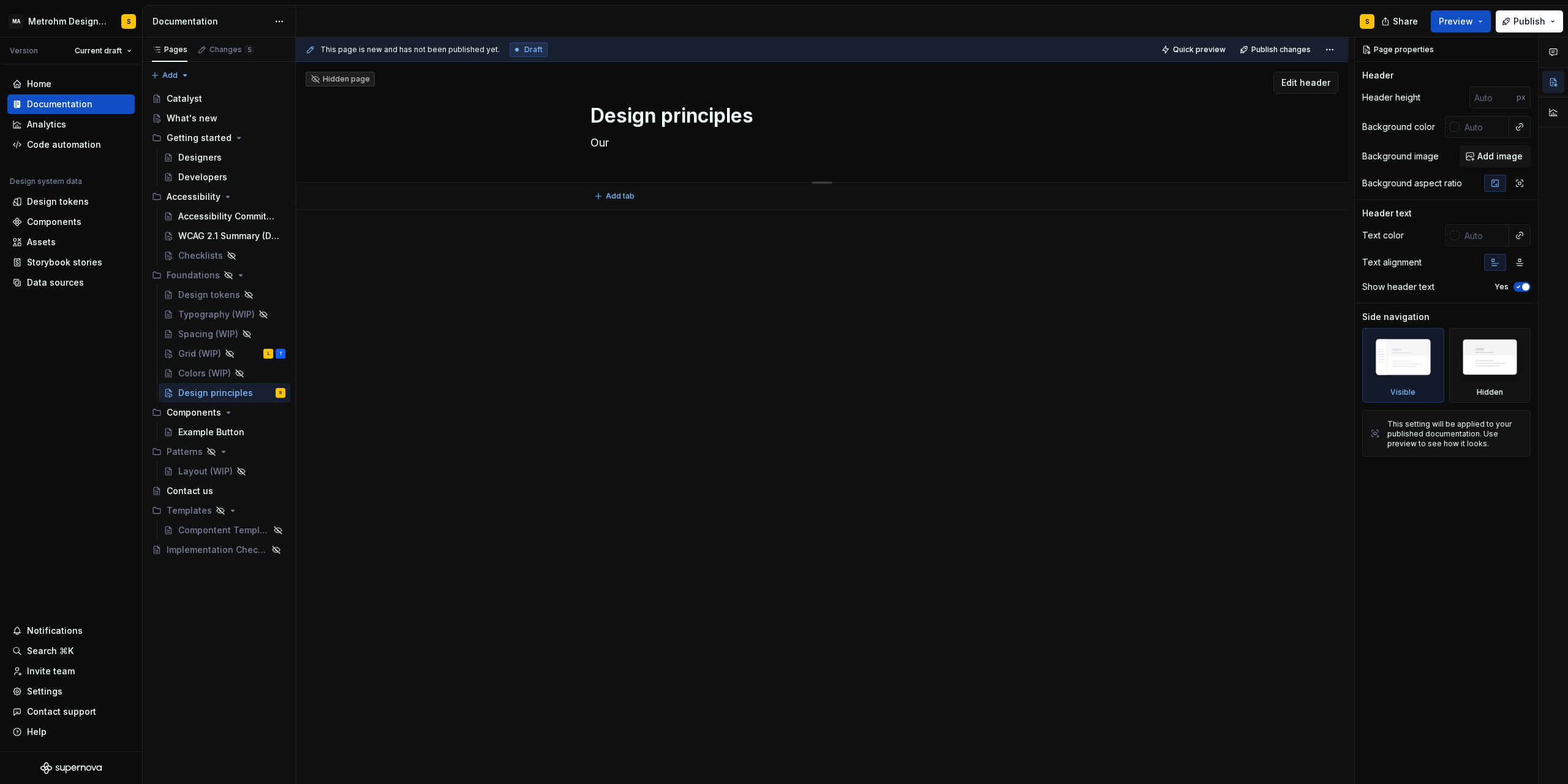
type textarea "Our p"
type textarea "*"
type textarea "Our pr"
type textarea "*"
type textarea "Our pri"
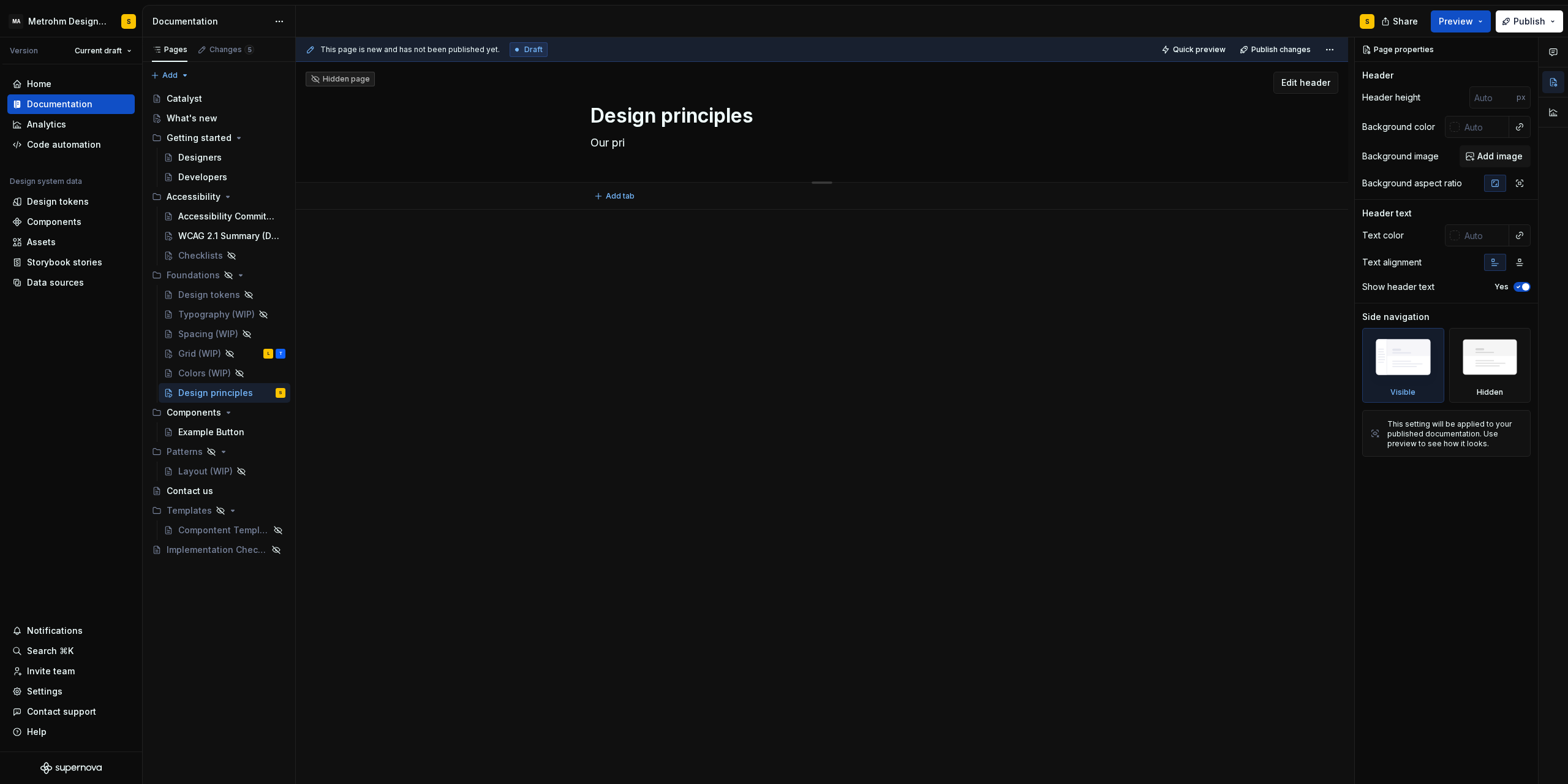
type textarea "*"
type textarea "Our prin"
type textarea "*"
type textarea "Our princ"
type textarea "*"
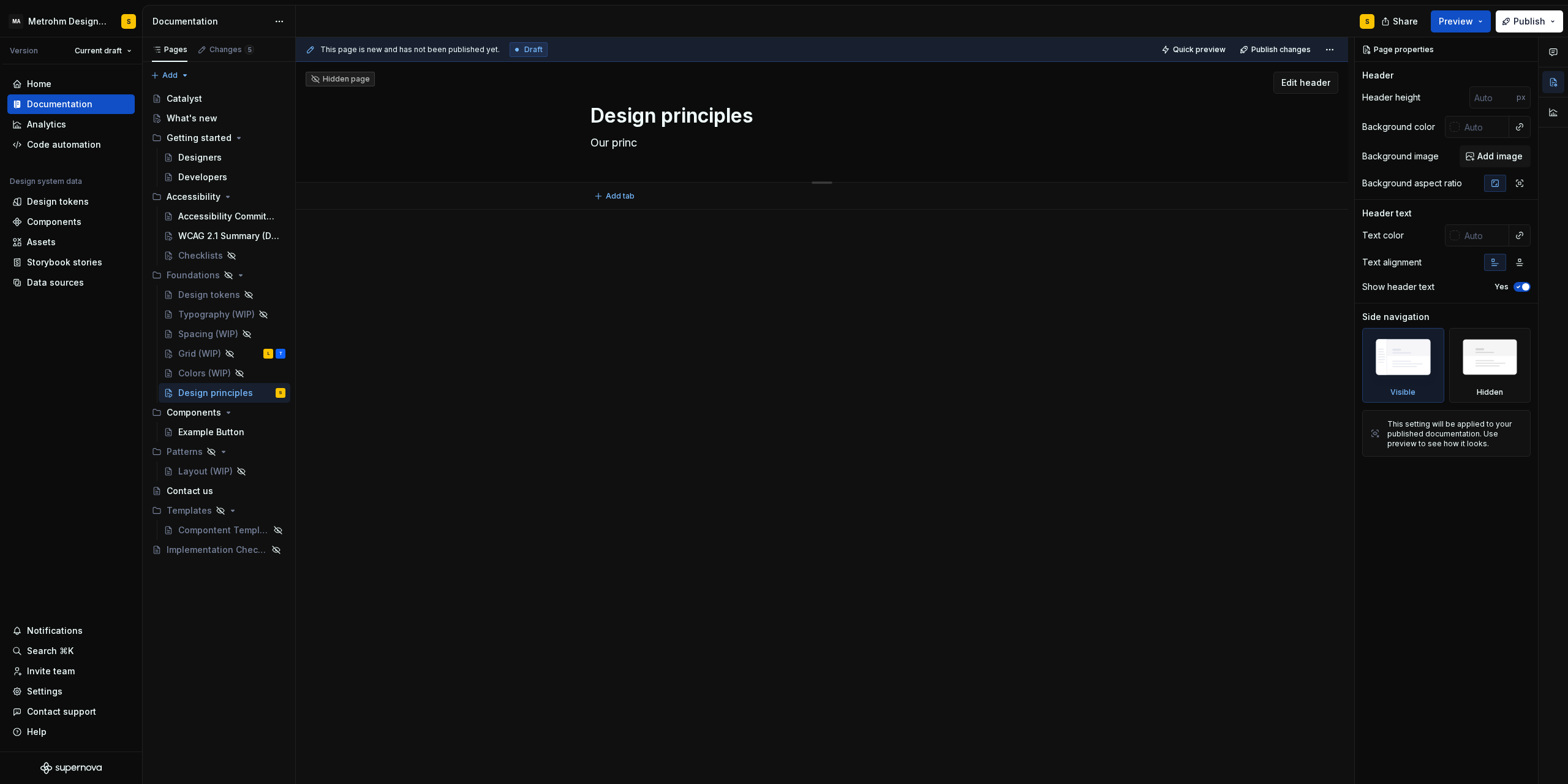
type textarea "Our princi"
type textarea "*"
type textarea "Our princip"
type textarea "*"
type textarea "Our principle"
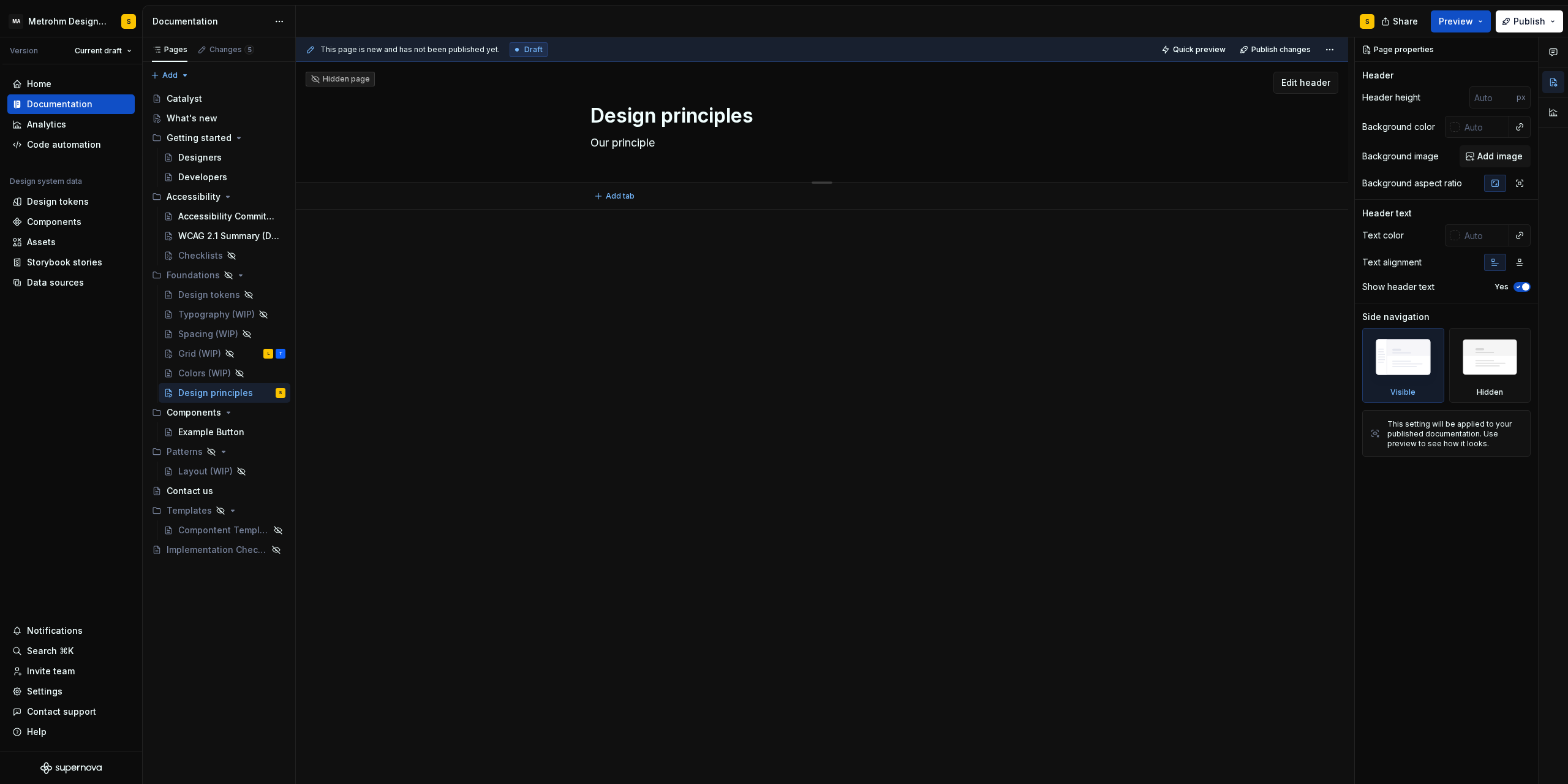
type textarea "*"
type textarea "Our principles"
type textarea "*"
type textarea "Our principles"
type textarea "*"
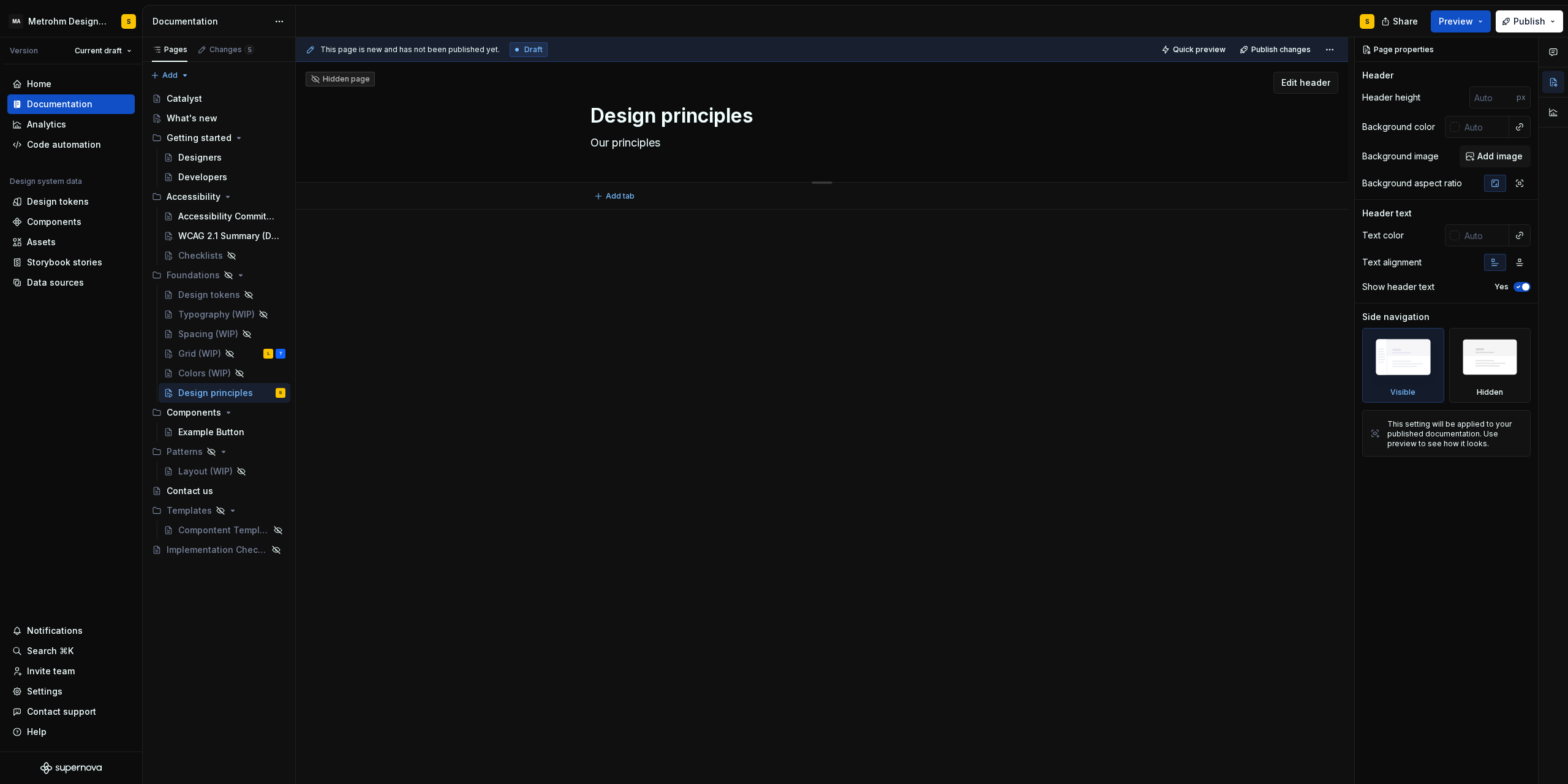
type textarea "Our principles f"
type textarea "*"
type textarea "Our principles fo"
type textarea "*"
type textarea "Our principles for"
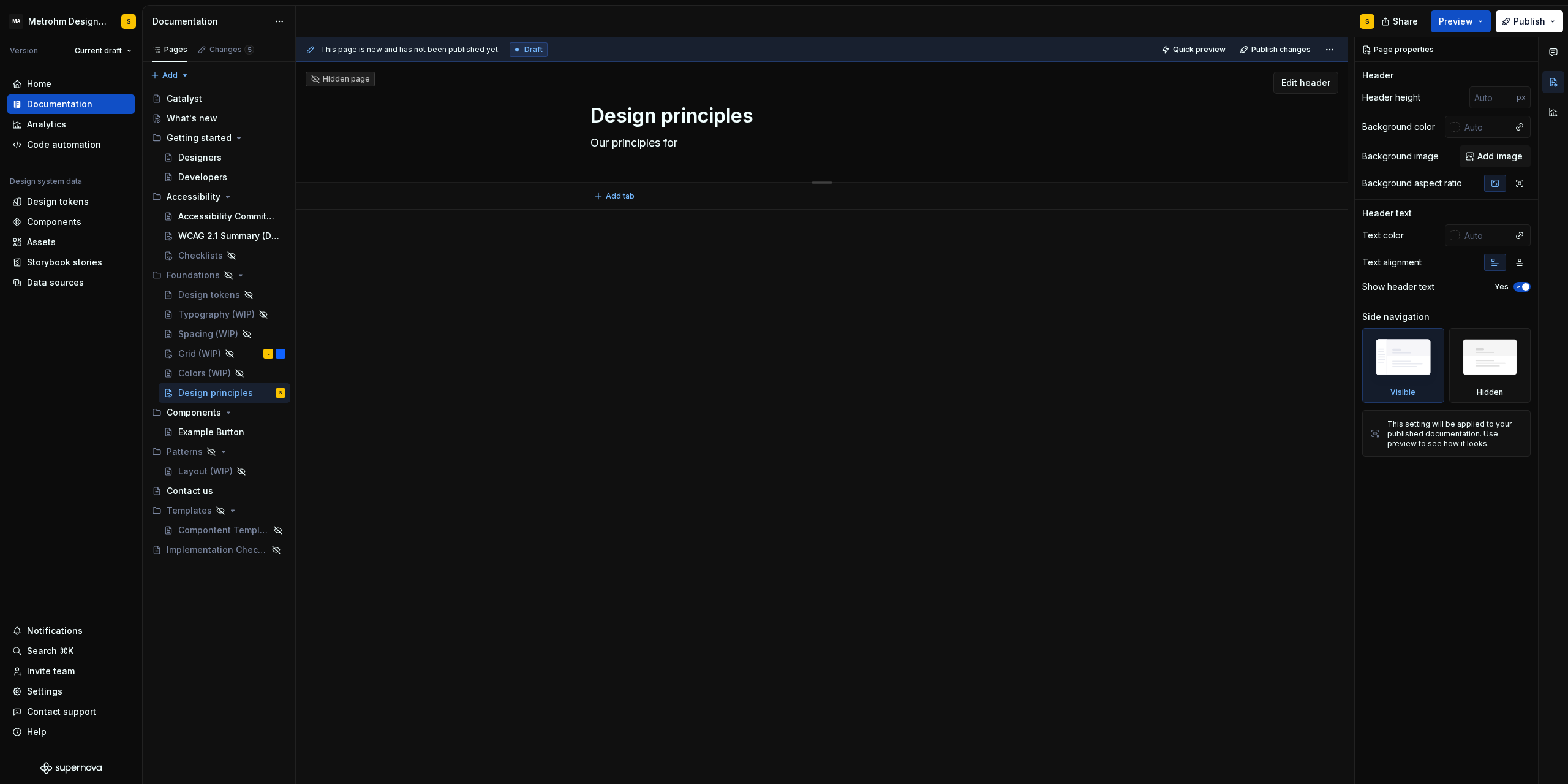
type textarea "*"
type textarea "Our principles for"
type textarea "*"
type textarea "Our principles for c"
type textarea "*"
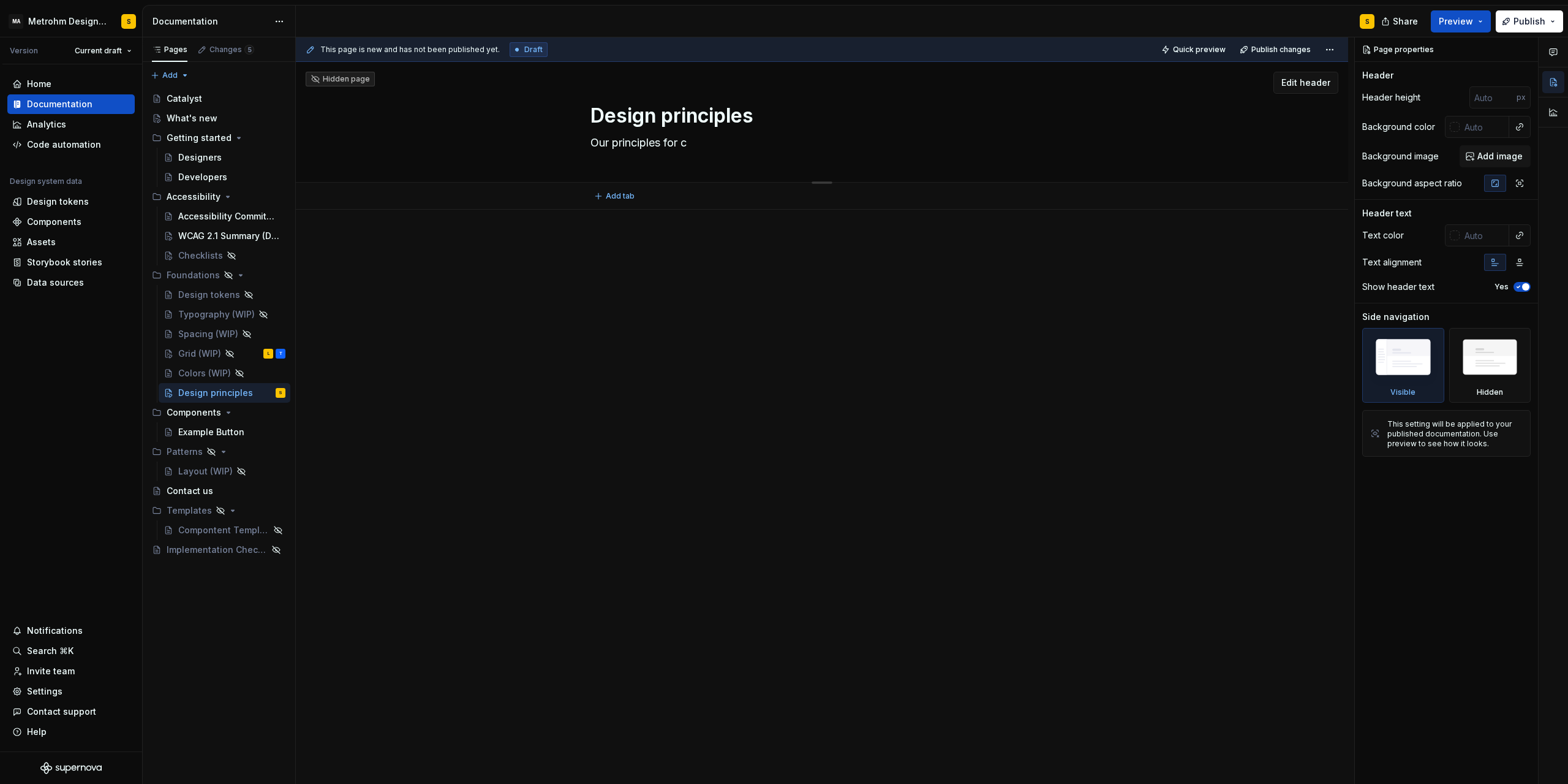
type textarea "Our principles for ca"
type textarea "*"
type textarea "Our principles for cat"
type textarea "*"
type textarea "Our principles for cata"
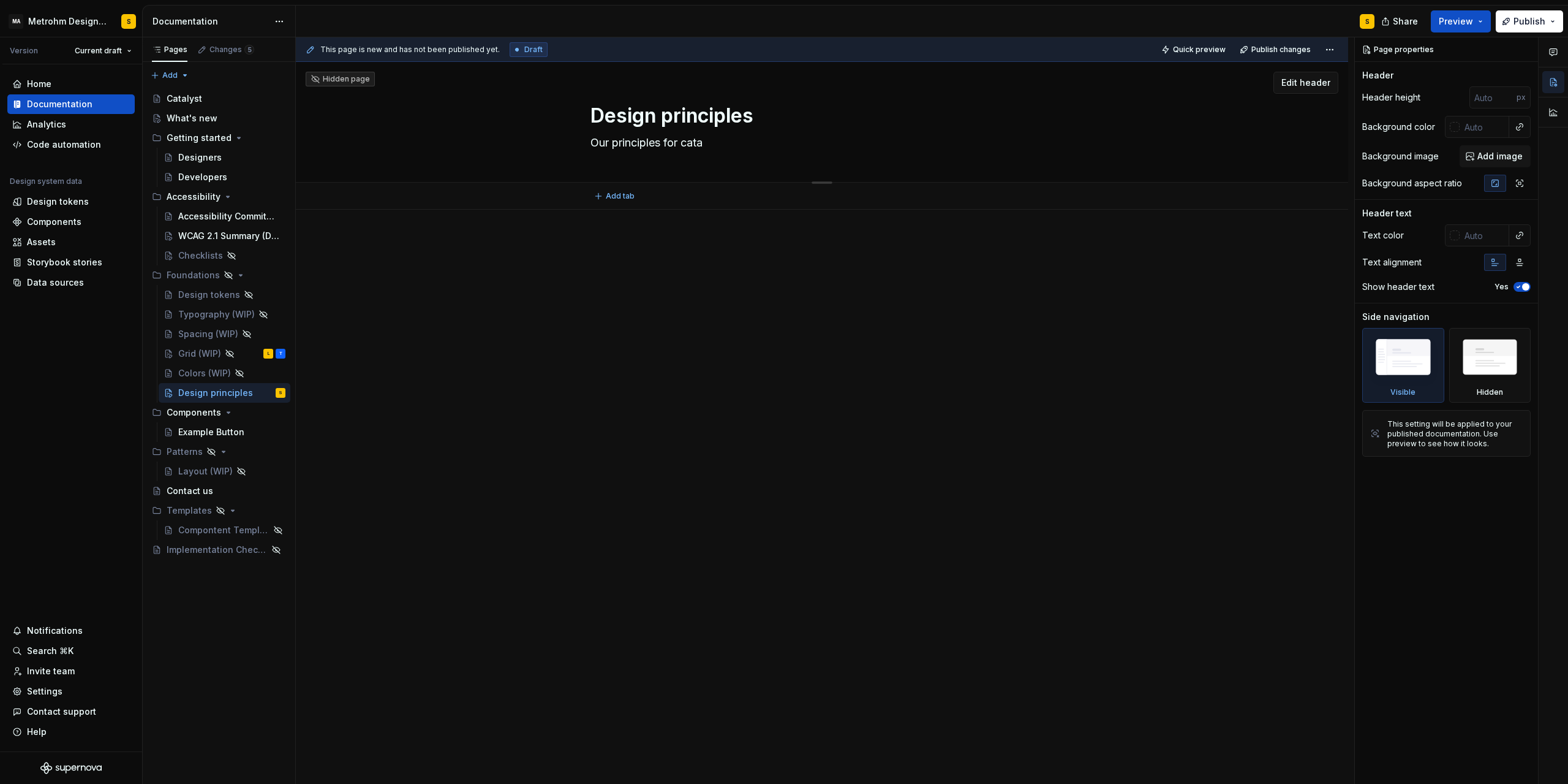
type textarea "*"
type textarea "Our principles for catal"
type textarea "*"
type textarea "Our principles for cataly"
type textarea "*"
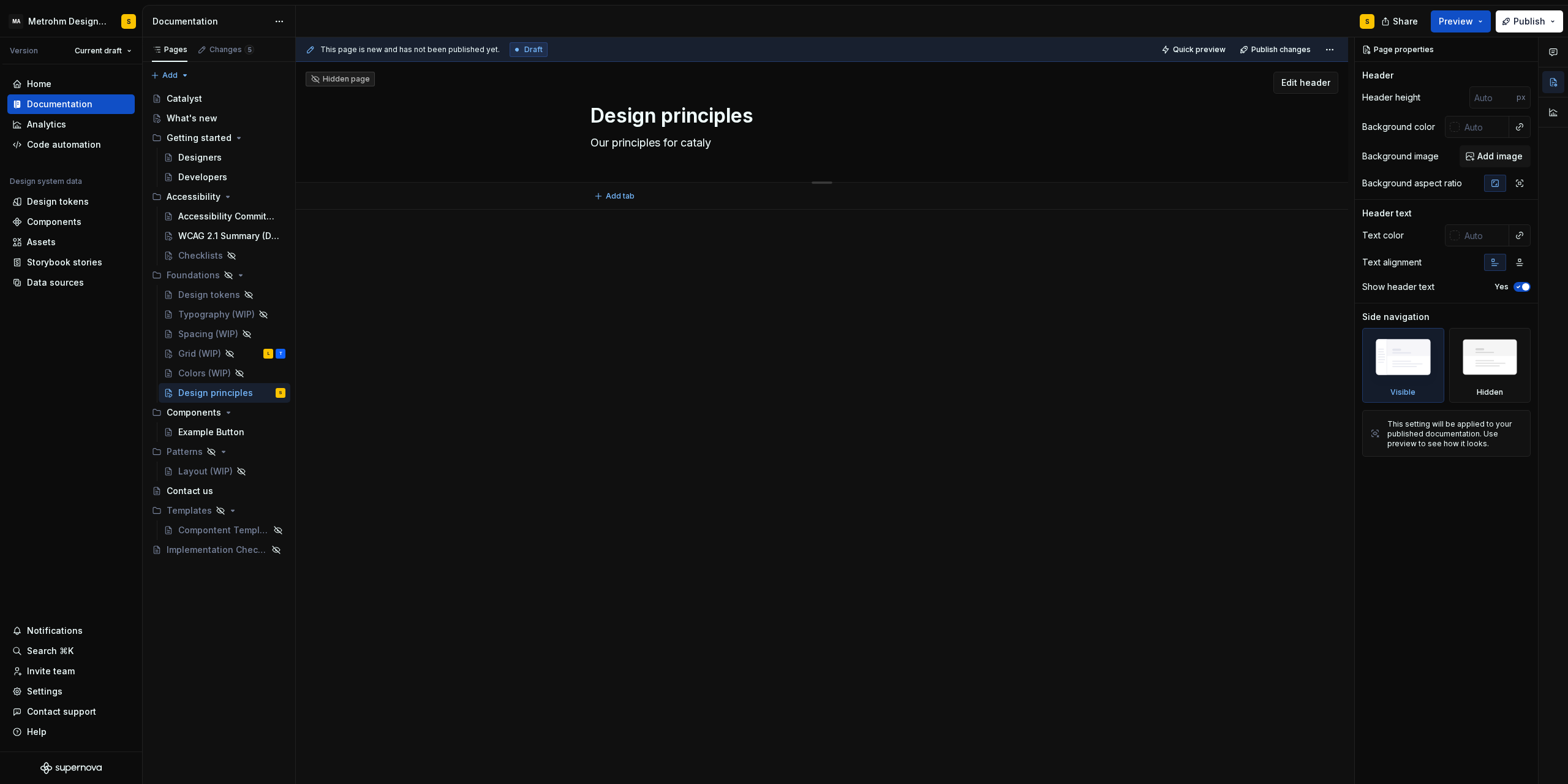
type textarea "Our principles for catalys"
type textarea "*"
type textarea "Our principles for catalyst"
type textarea "*"
type textarea "Our principles for catalyst p"
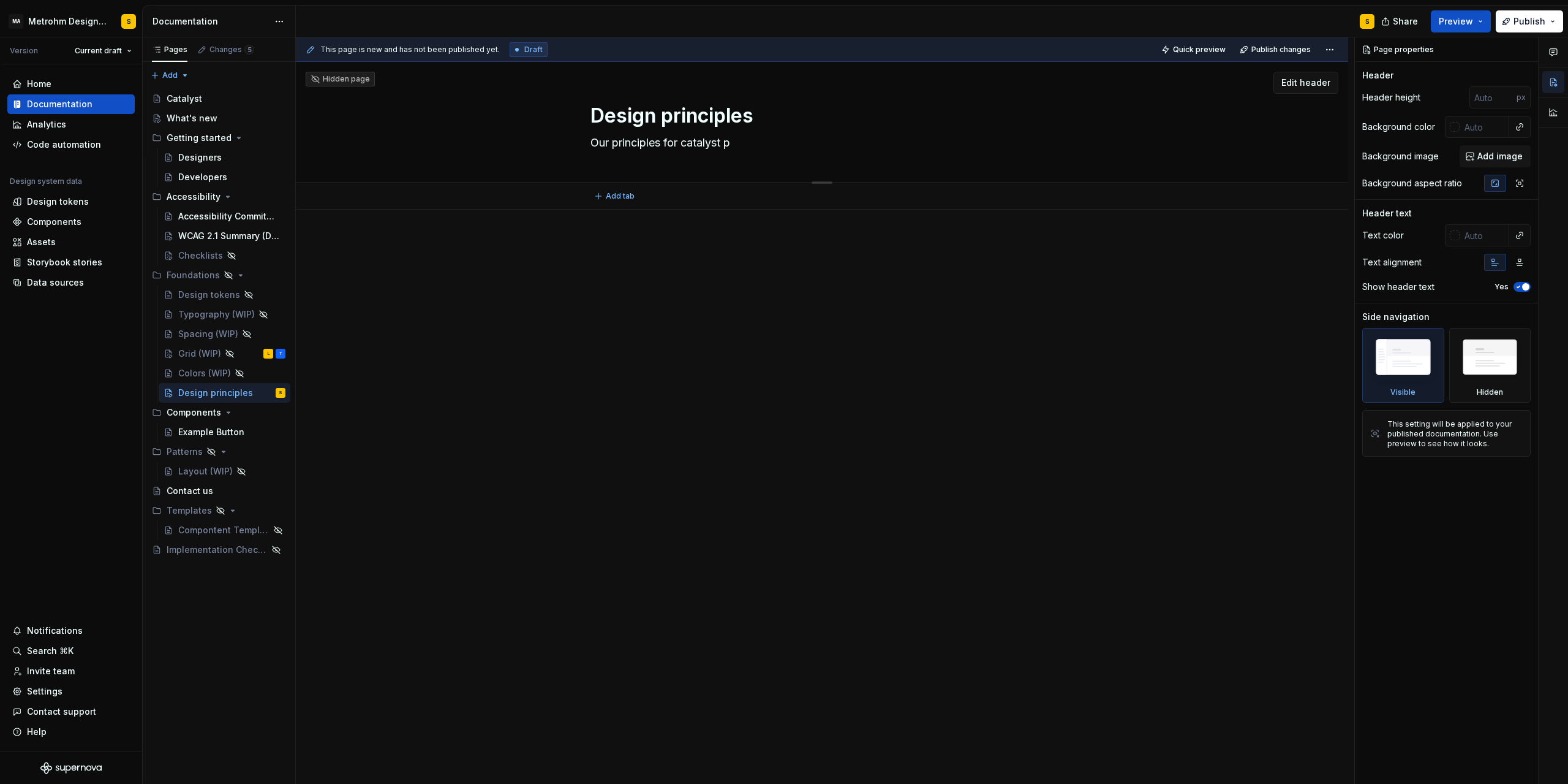
type textarea "*"
type textarea "Our principles for catalyst po"
type textarea "*"
type textarea "Our principles for catalyst pow"
type textarea "*"
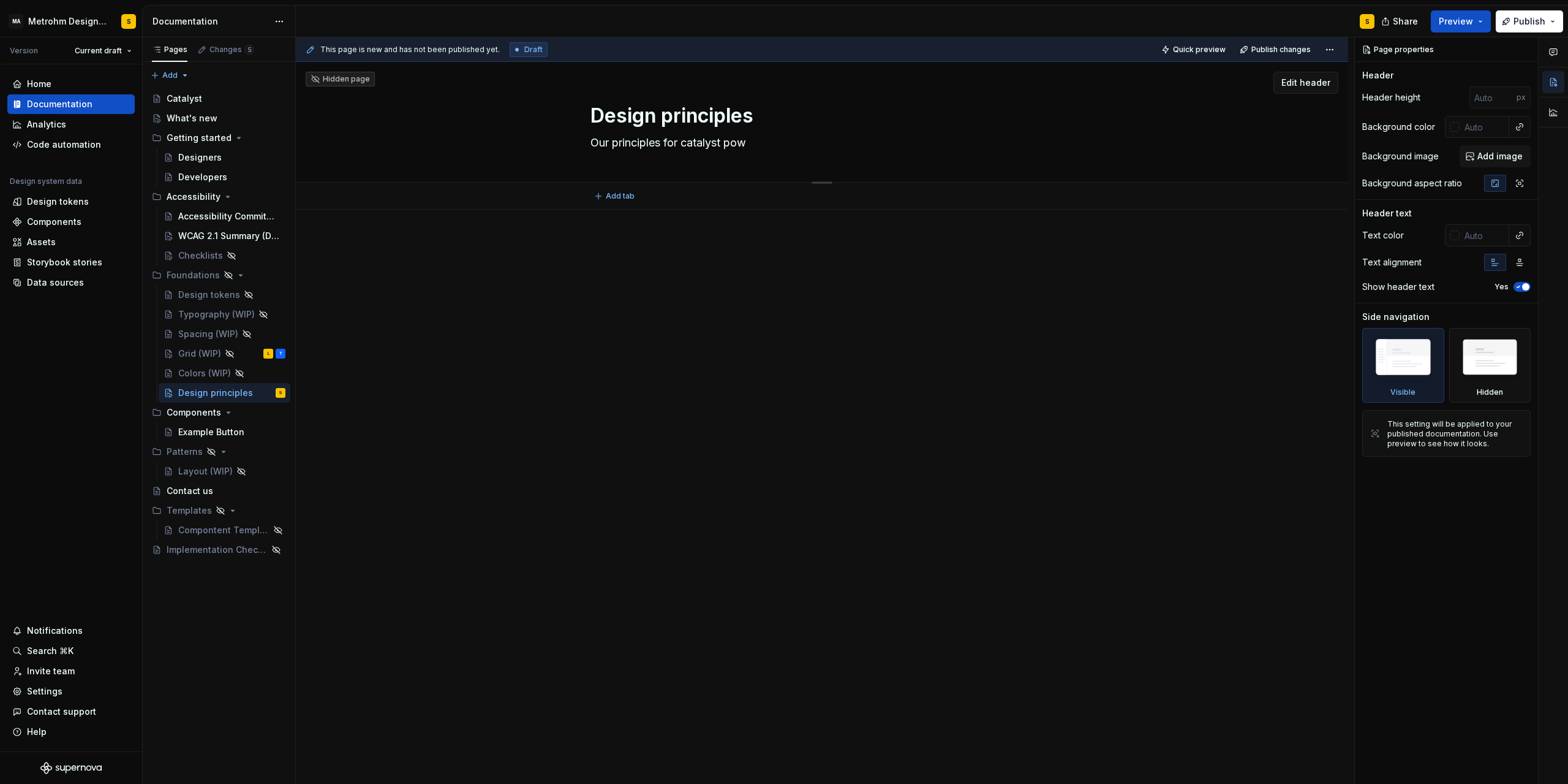
type textarea "Our principles for catalyst [PERSON_NAME]"
type textarea "*"
type textarea "Our principles for catalyst power"
type textarea "*"
type textarea "Our principles for catalyst powere"
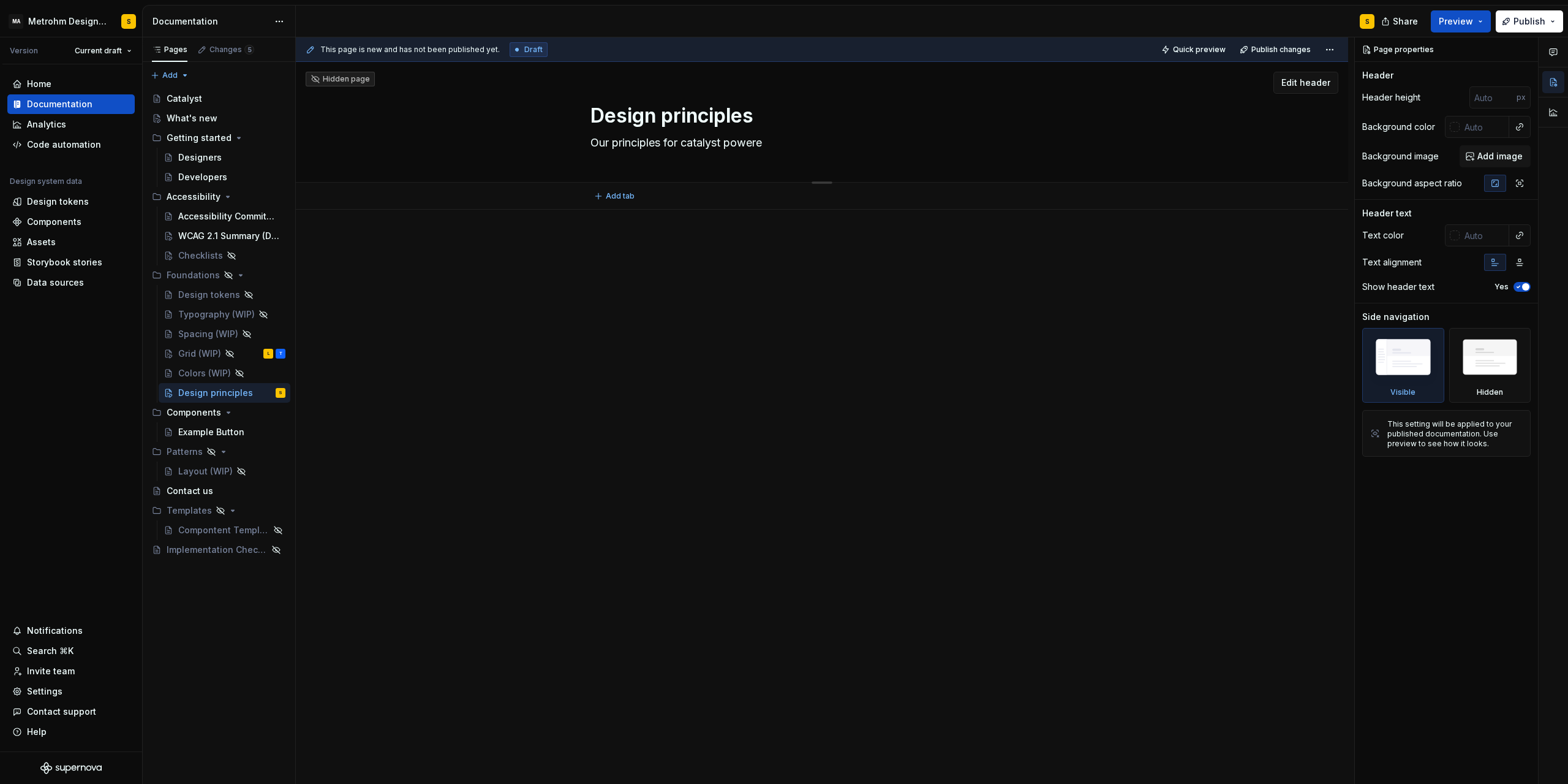
type textarea "*"
type textarea "Our principles for catalyst powered"
type textarea "*"
type textarea "Our principles for catalyst powered"
type textarea "*"
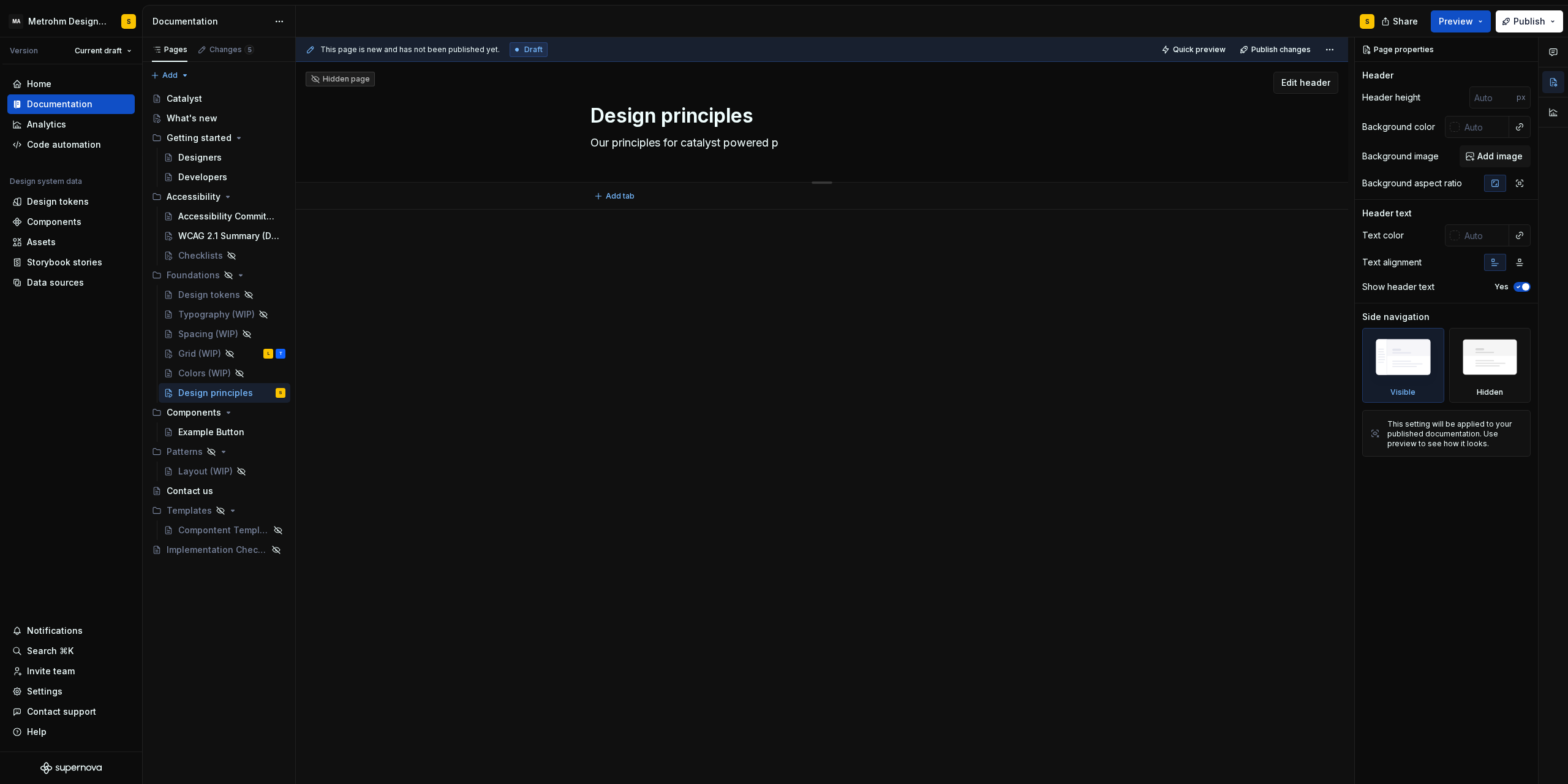
type textarea "Our principles for catalyst powered pr"
type textarea "*"
type textarea "Our principles for catalyst powered pro"
type textarea "*"
type textarea "Our principles for catalyst powered prod"
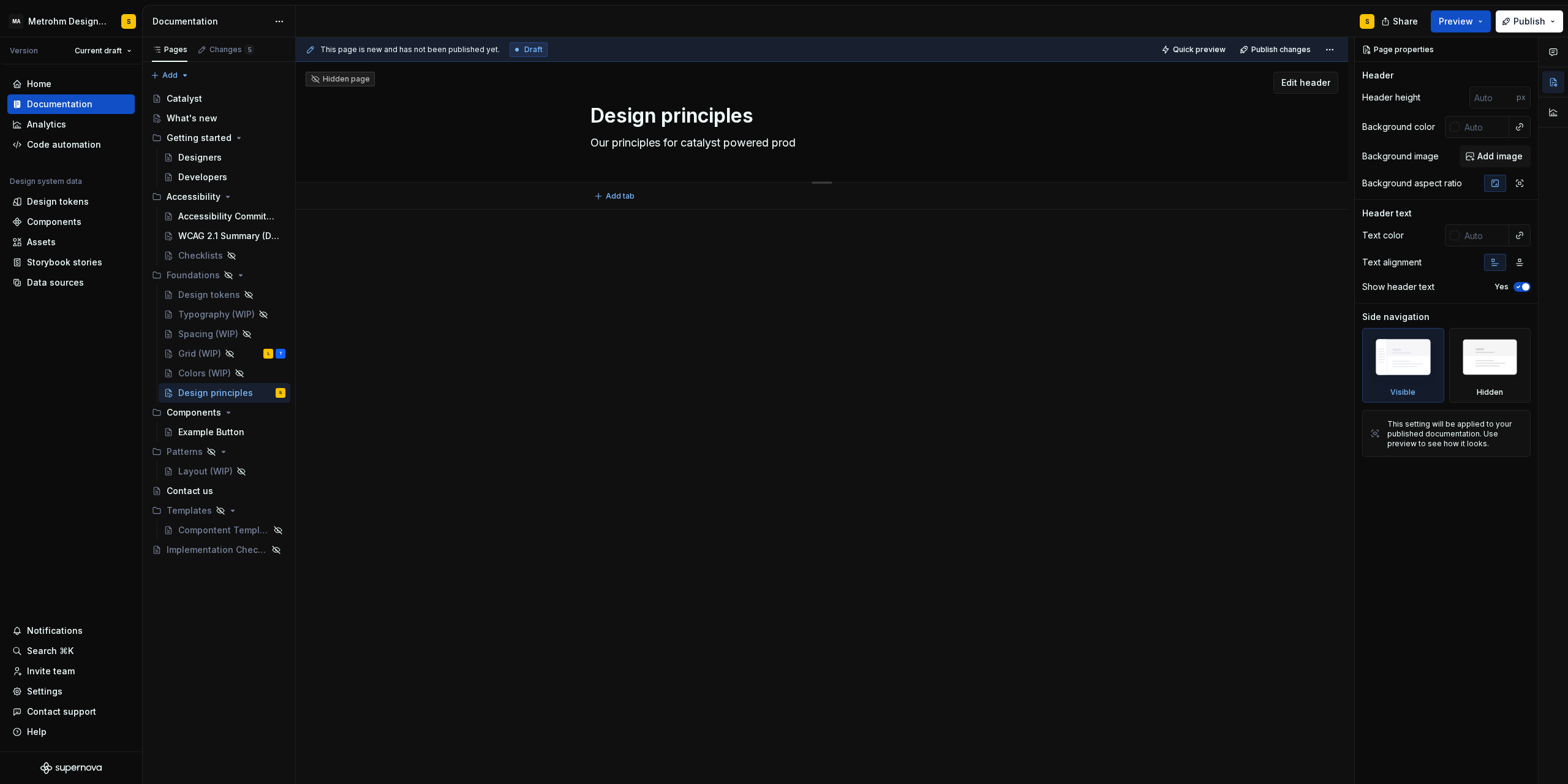
type textarea "*"
type textarea "Our principles for catalyst powered produc"
type textarea "*"
type textarea "Our principles for catalyst powered product"
type textarea "*"
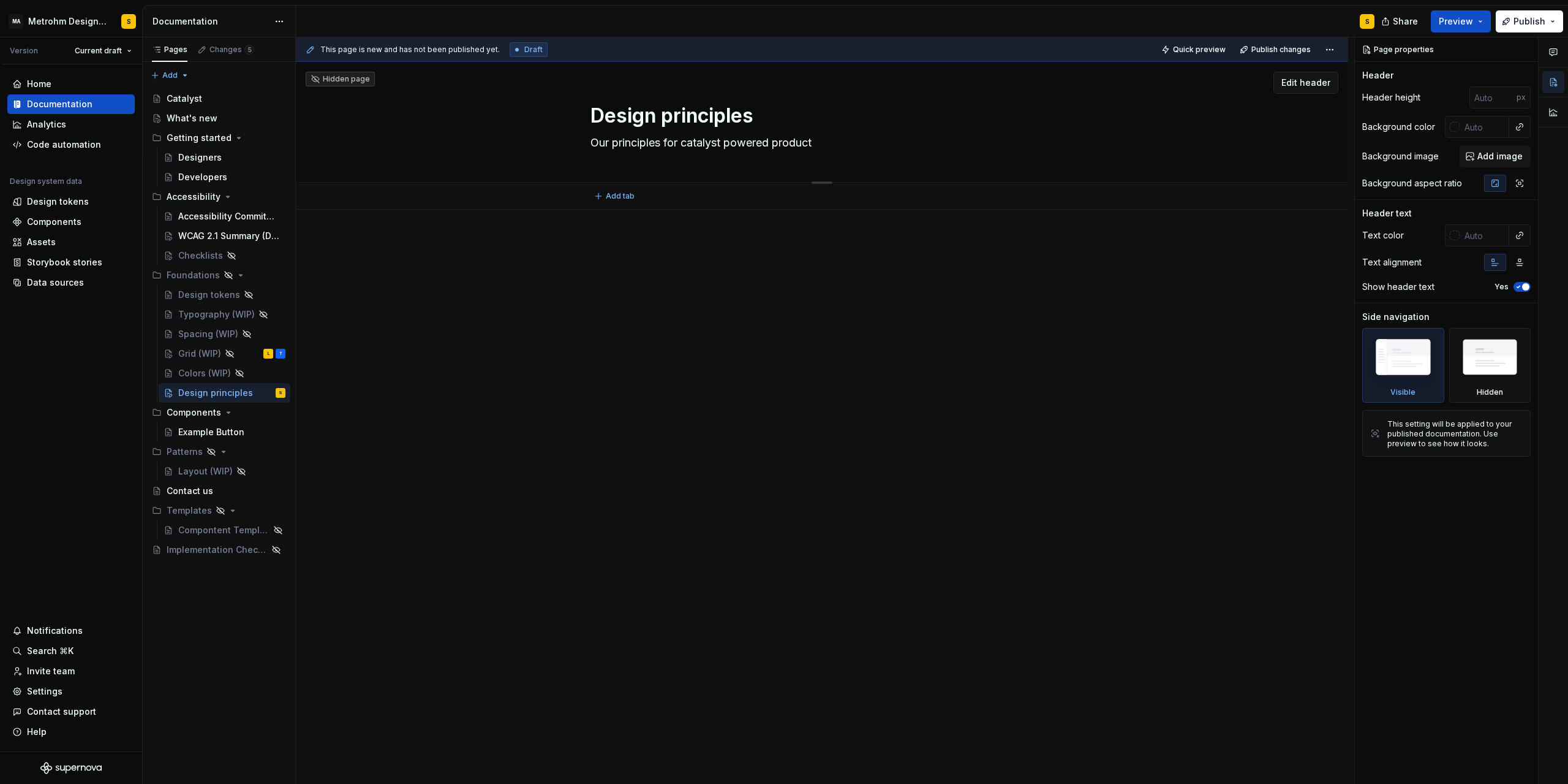
type textarea "Our principles for catalyst powered products"
type textarea "*"
type textarea "Our principles for catalyst powered products"
click at [617, 249] on p at bounding box center [822, 246] width 463 height 14
click at [620, 223] on div at bounding box center [822, 372] width 1052 height 326
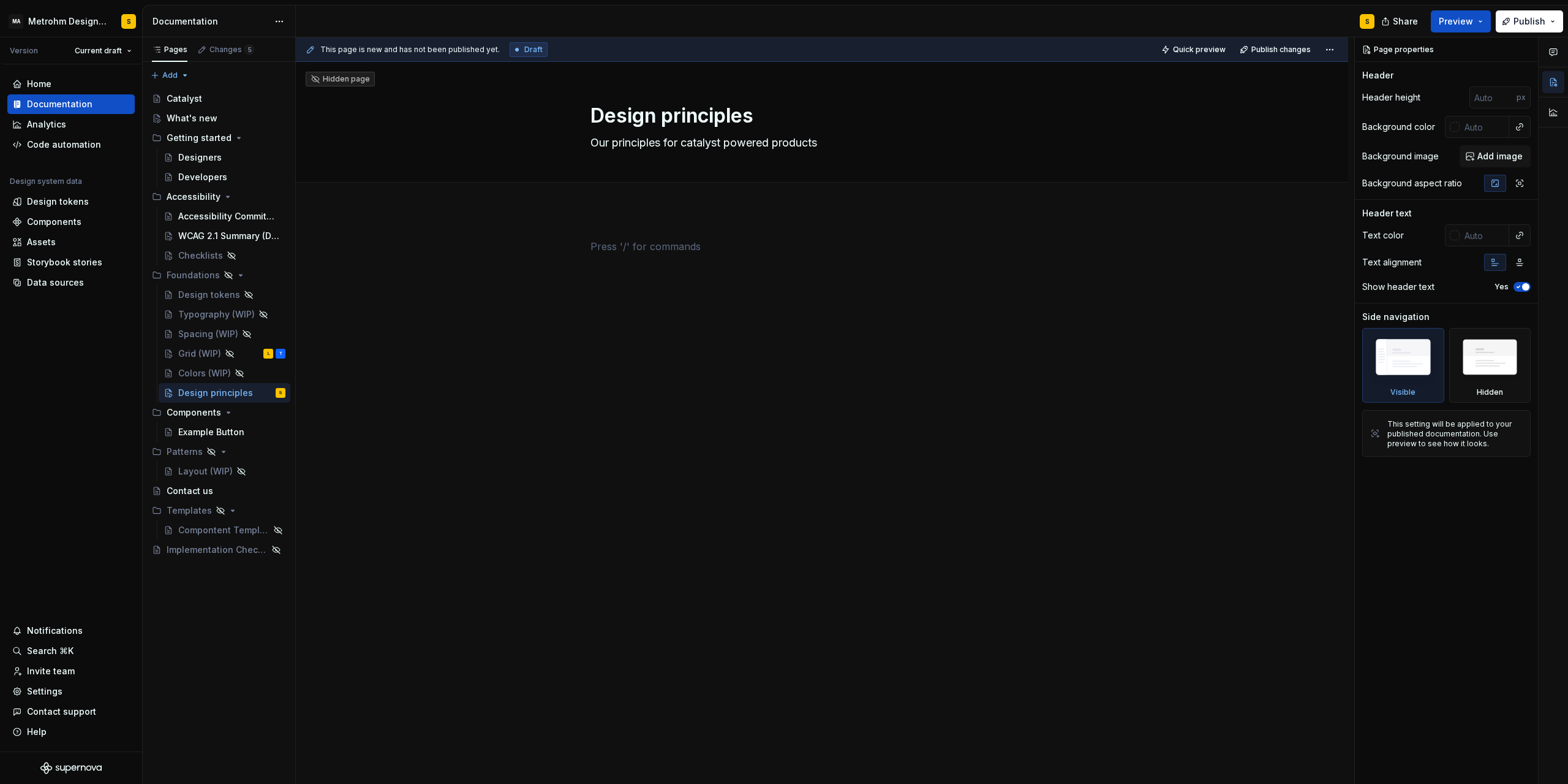
type textarea "*"
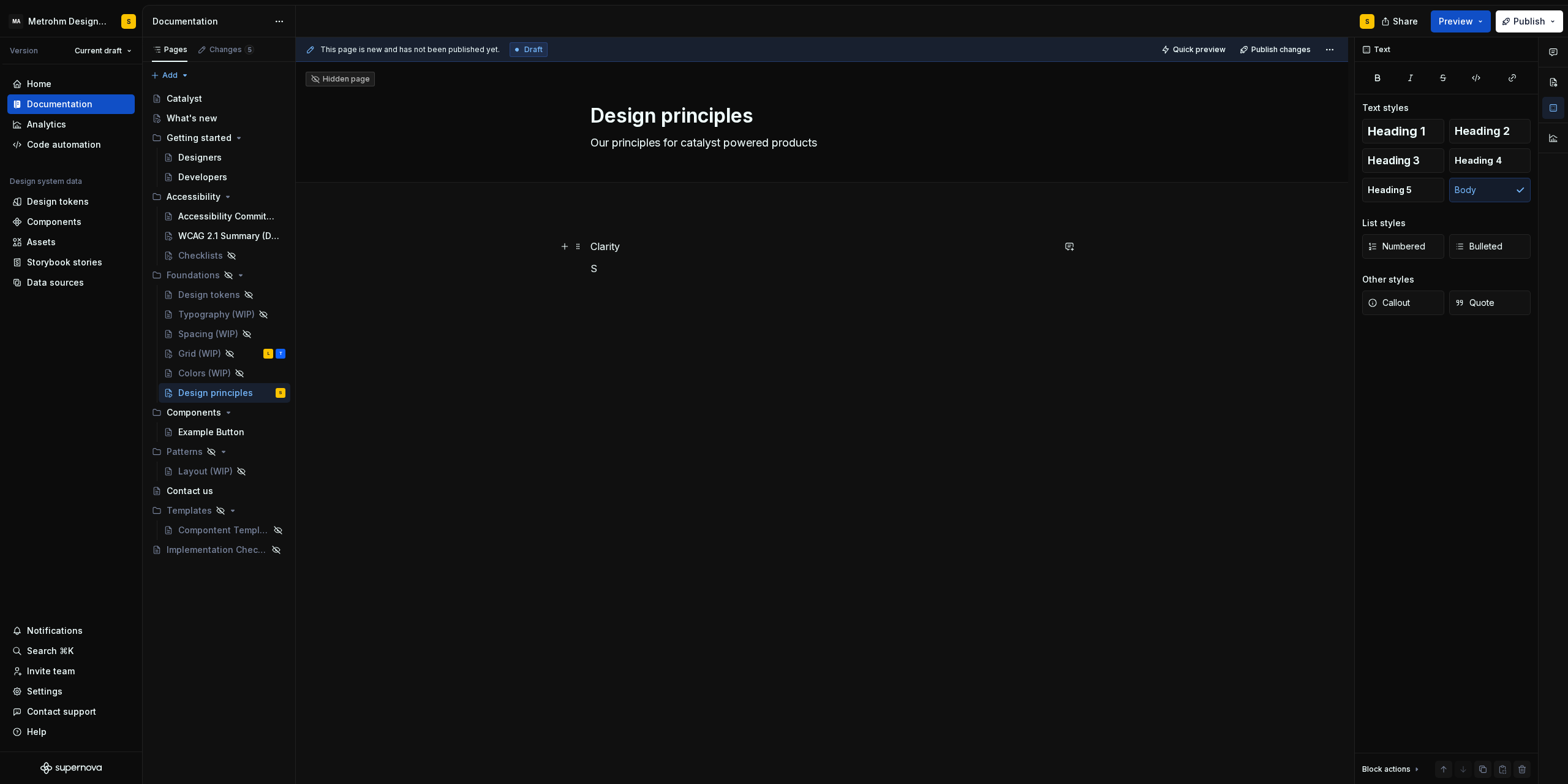
click at [608, 247] on p "Clarity" at bounding box center [822, 246] width 463 height 14
click at [684, 223] on button "button" at bounding box center [690, 223] width 17 height 17
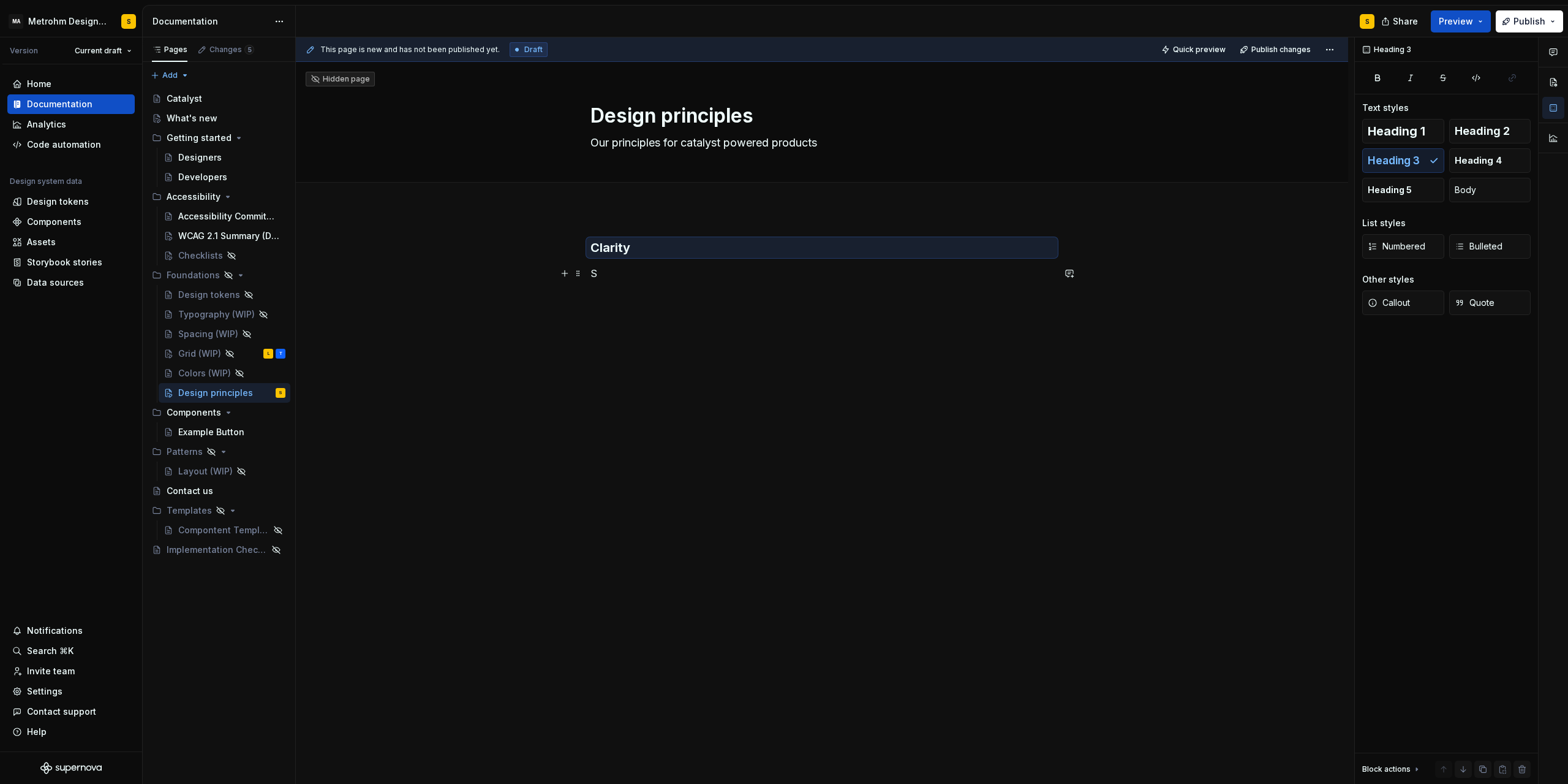
click at [600, 274] on p "S" at bounding box center [822, 273] width 463 height 14
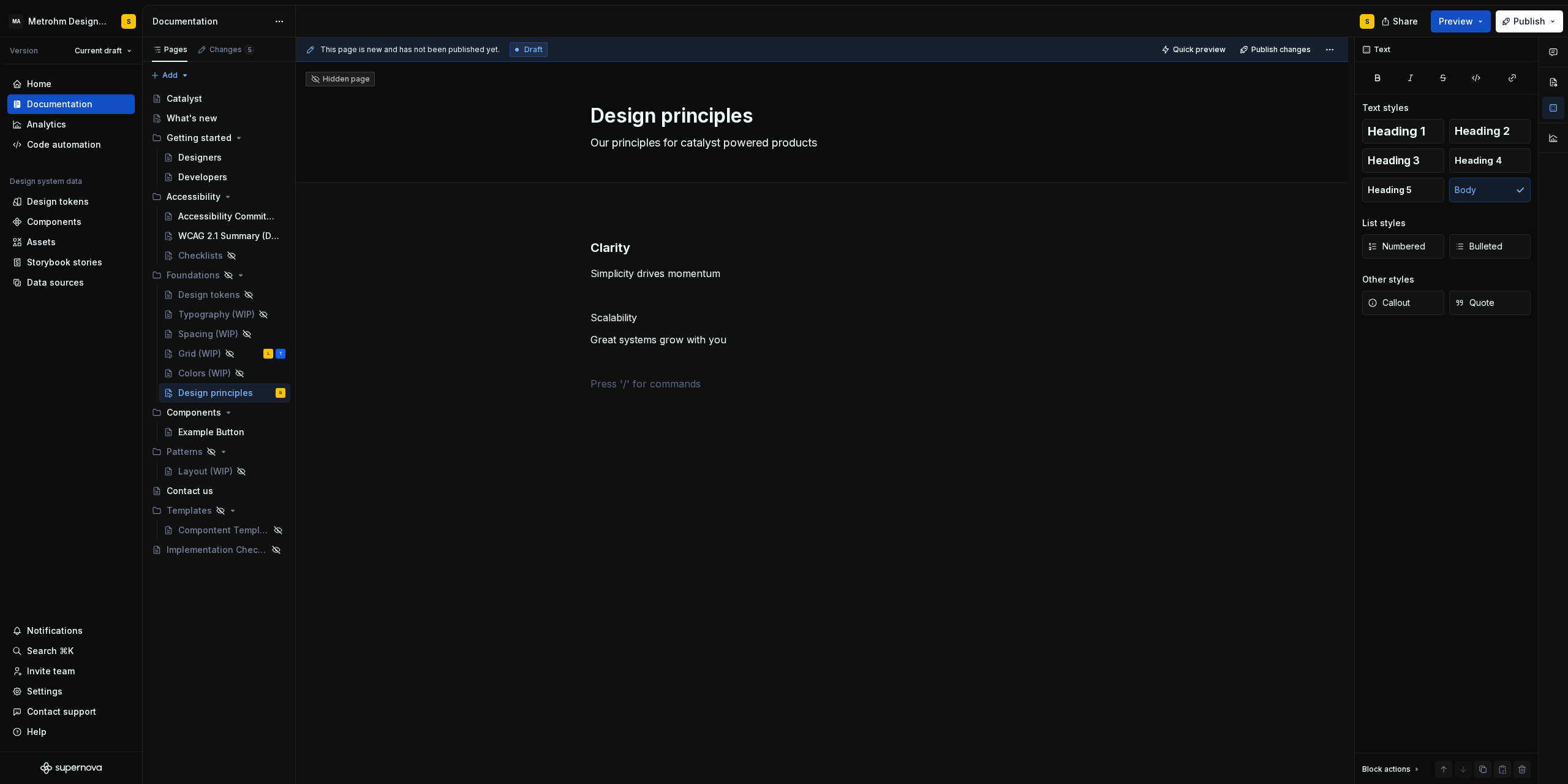
click at [635, 390] on p at bounding box center [822, 383] width 463 height 14
click at [615, 272] on p "Simplicity drives momentum" at bounding box center [822, 273] width 463 height 14
click at [625, 332] on p "Scalability" at bounding box center [822, 332] width 463 height 14
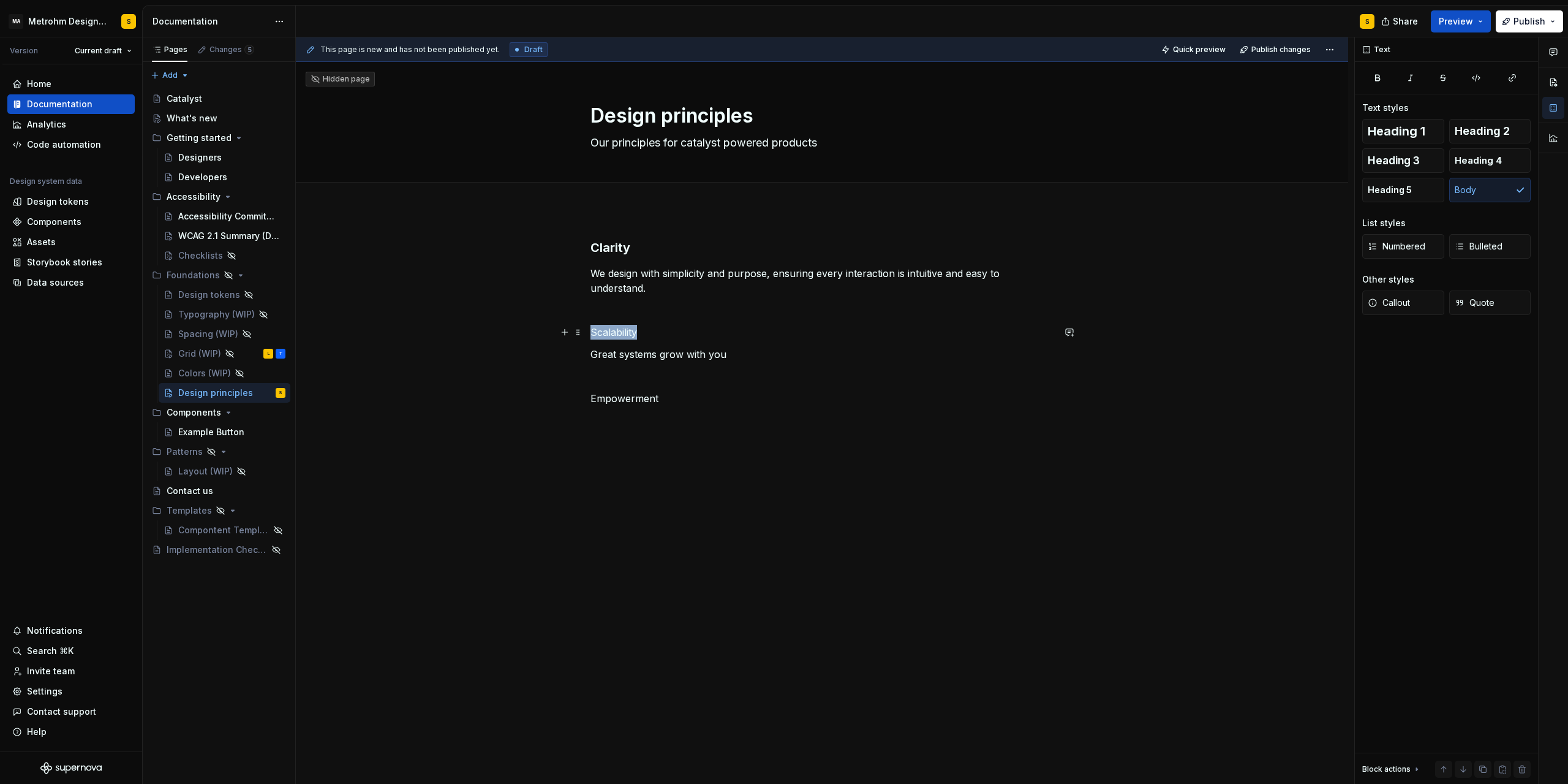
click at [625, 332] on p "Scalability" at bounding box center [822, 332] width 463 height 14
click at [621, 334] on p "Empowerment" at bounding box center [822, 332] width 463 height 14
click at [688, 310] on button "button" at bounding box center [690, 309] width 17 height 17
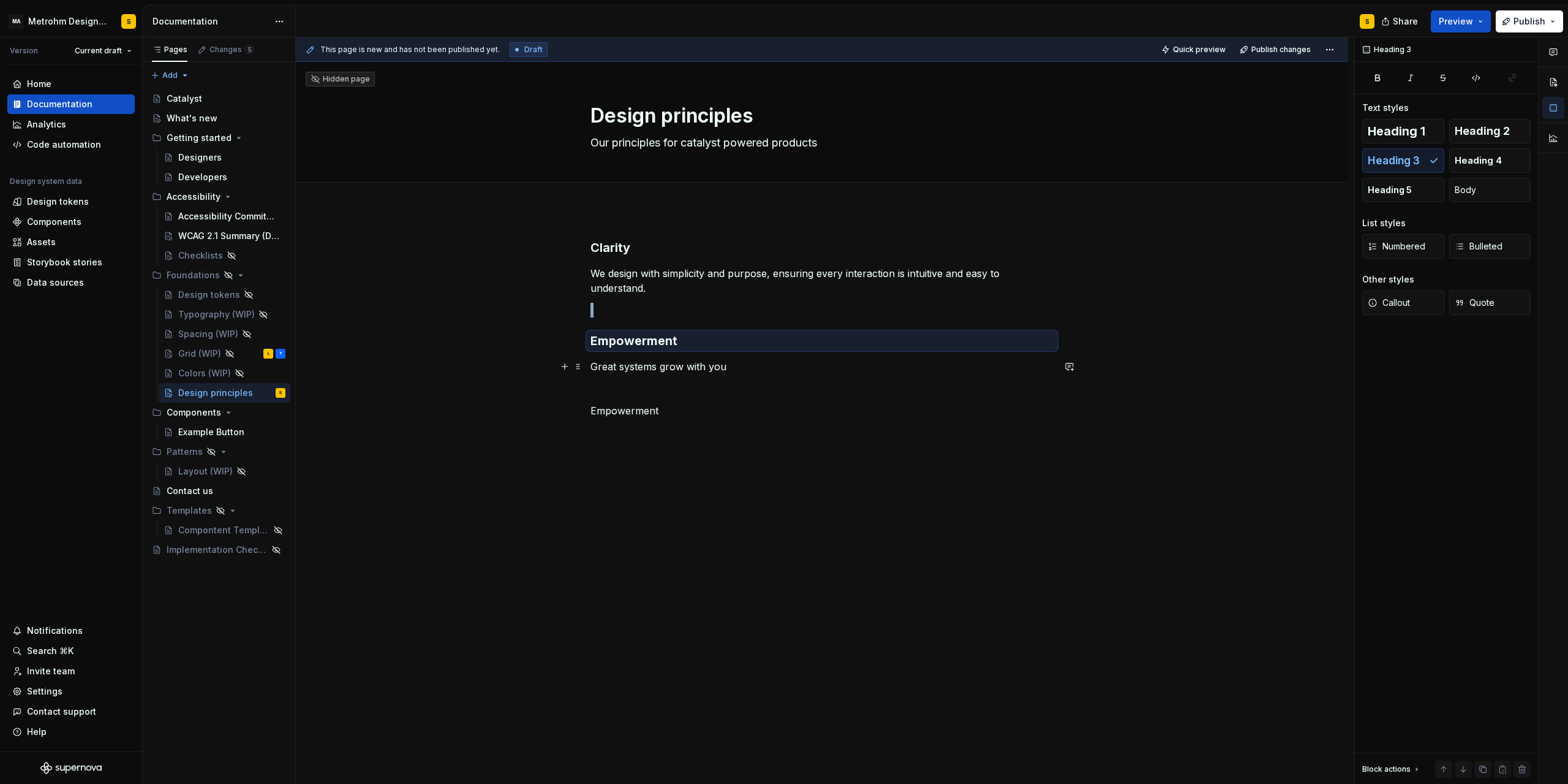
click at [630, 365] on p "Great systems grow with you" at bounding box center [822, 366] width 463 height 14
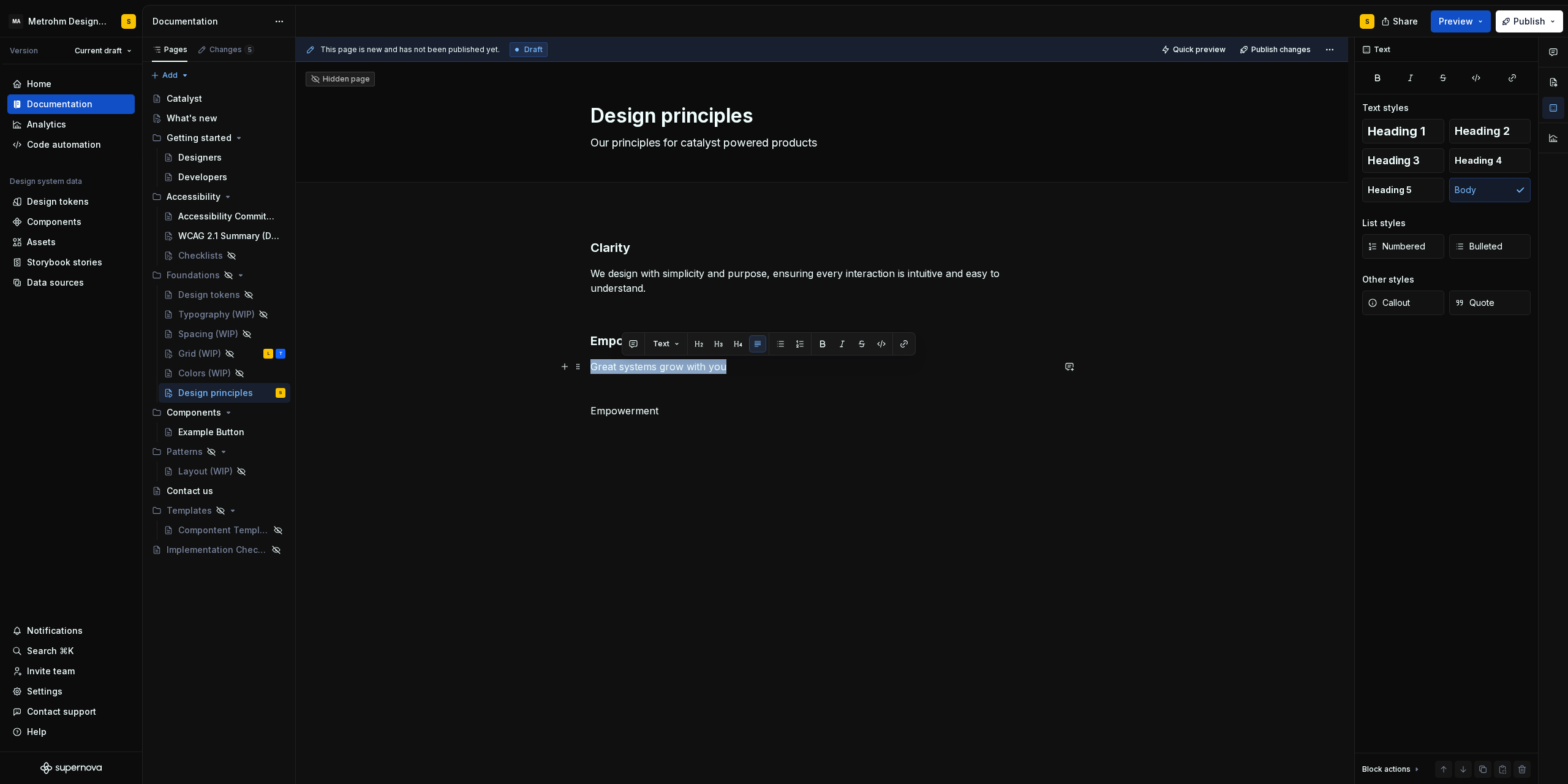
click at [630, 365] on p "Great systems grow with you" at bounding box center [822, 366] width 463 height 14
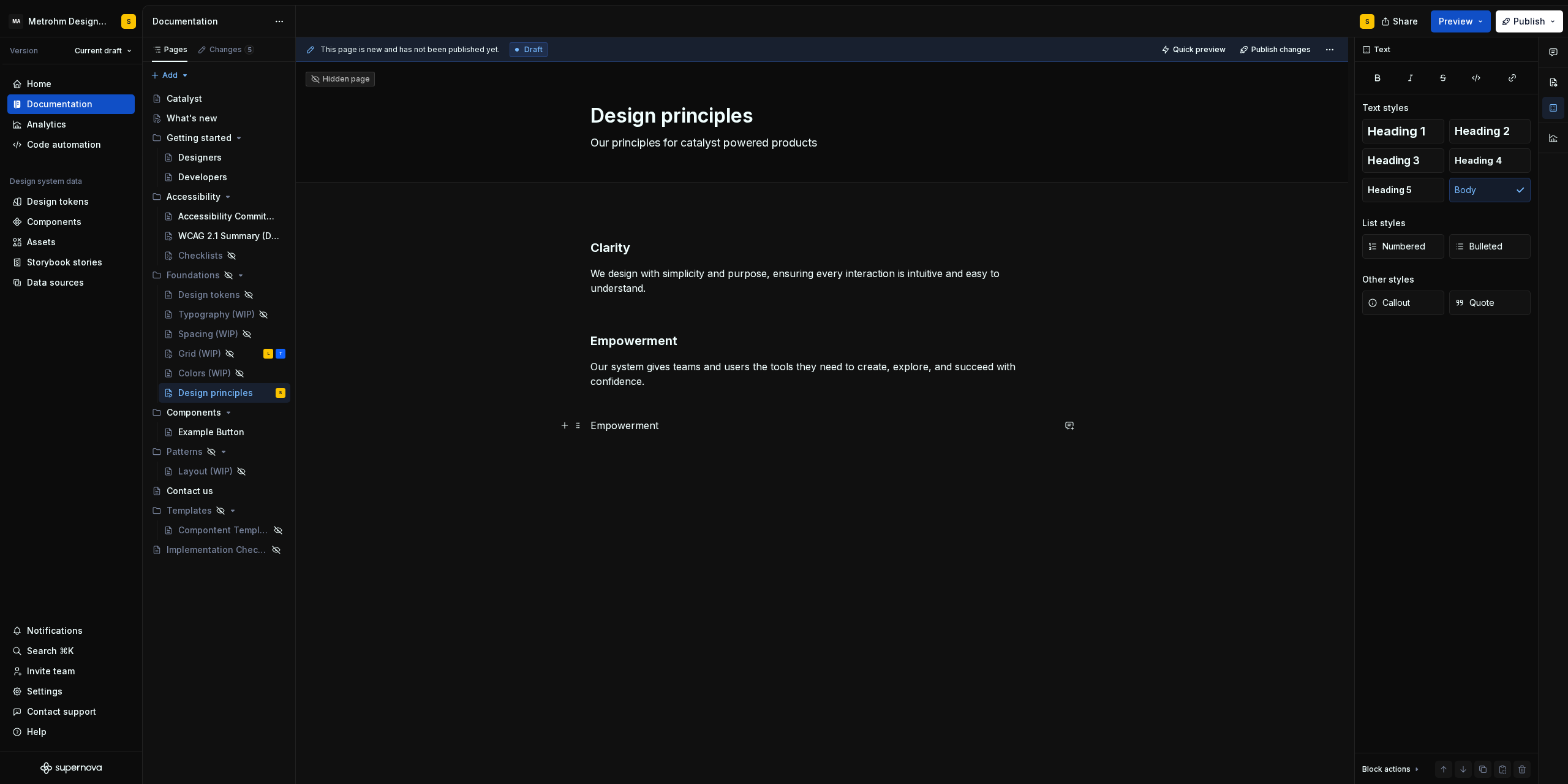
click at [630, 427] on p "Empowerment" at bounding box center [822, 424] width 463 height 14
click at [637, 425] on p "Consistency" at bounding box center [822, 424] width 463 height 14
click at [688, 403] on button "button" at bounding box center [690, 403] width 17 height 17
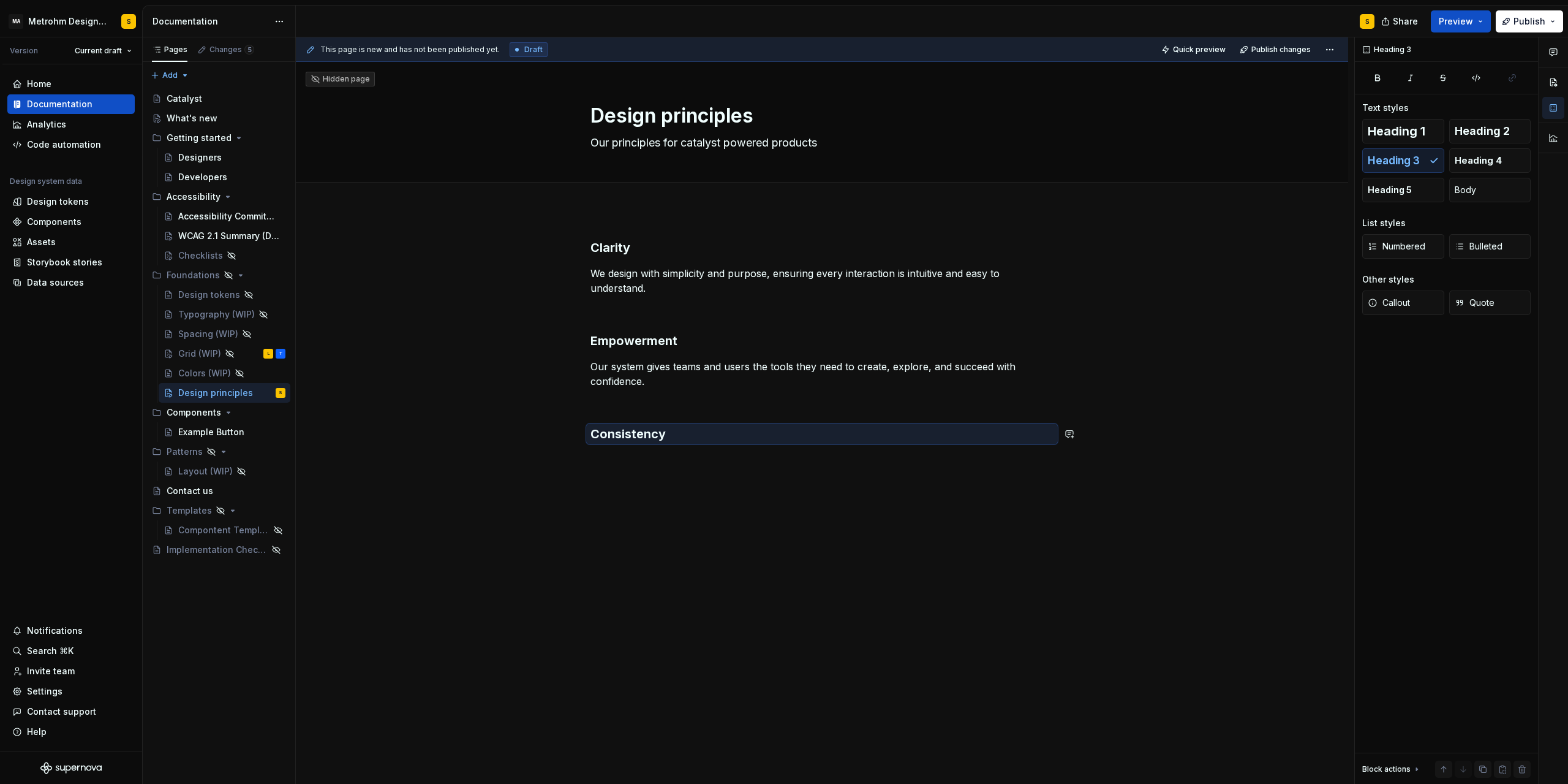
click at [611, 462] on div "Clarity We design with simplicity and purpose, ensuring every interaction is in…" at bounding box center [822, 451] width 1052 height 483
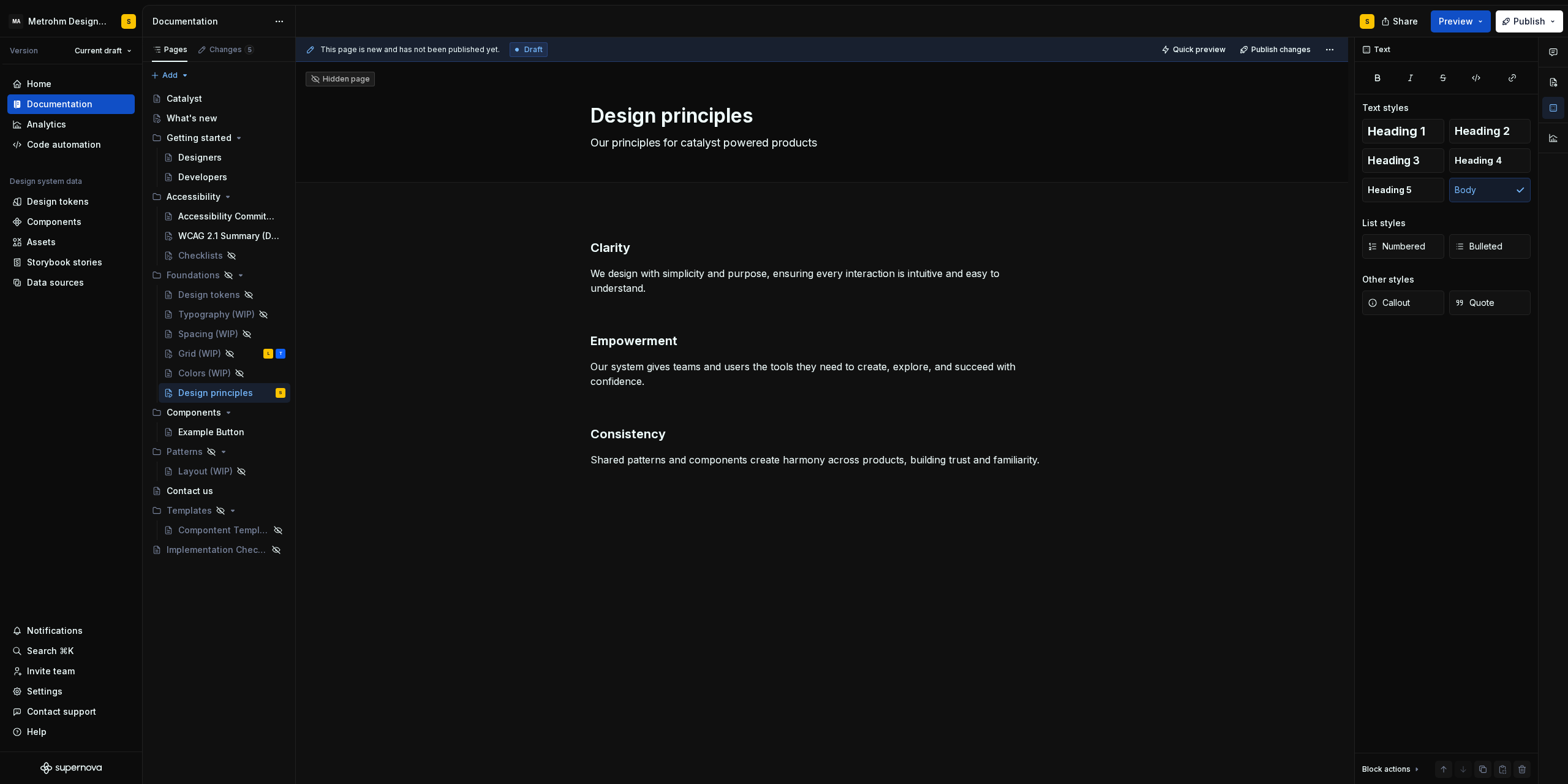
click at [598, 493] on div "Clarity We design with simplicity and purpose, ensuring every interaction is in…" at bounding box center [822, 371] width 463 height 264
click at [618, 481] on p "Flexibility" at bounding box center [822, 481] width 463 height 14
click at [691, 457] on button "button" at bounding box center [690, 459] width 17 height 17
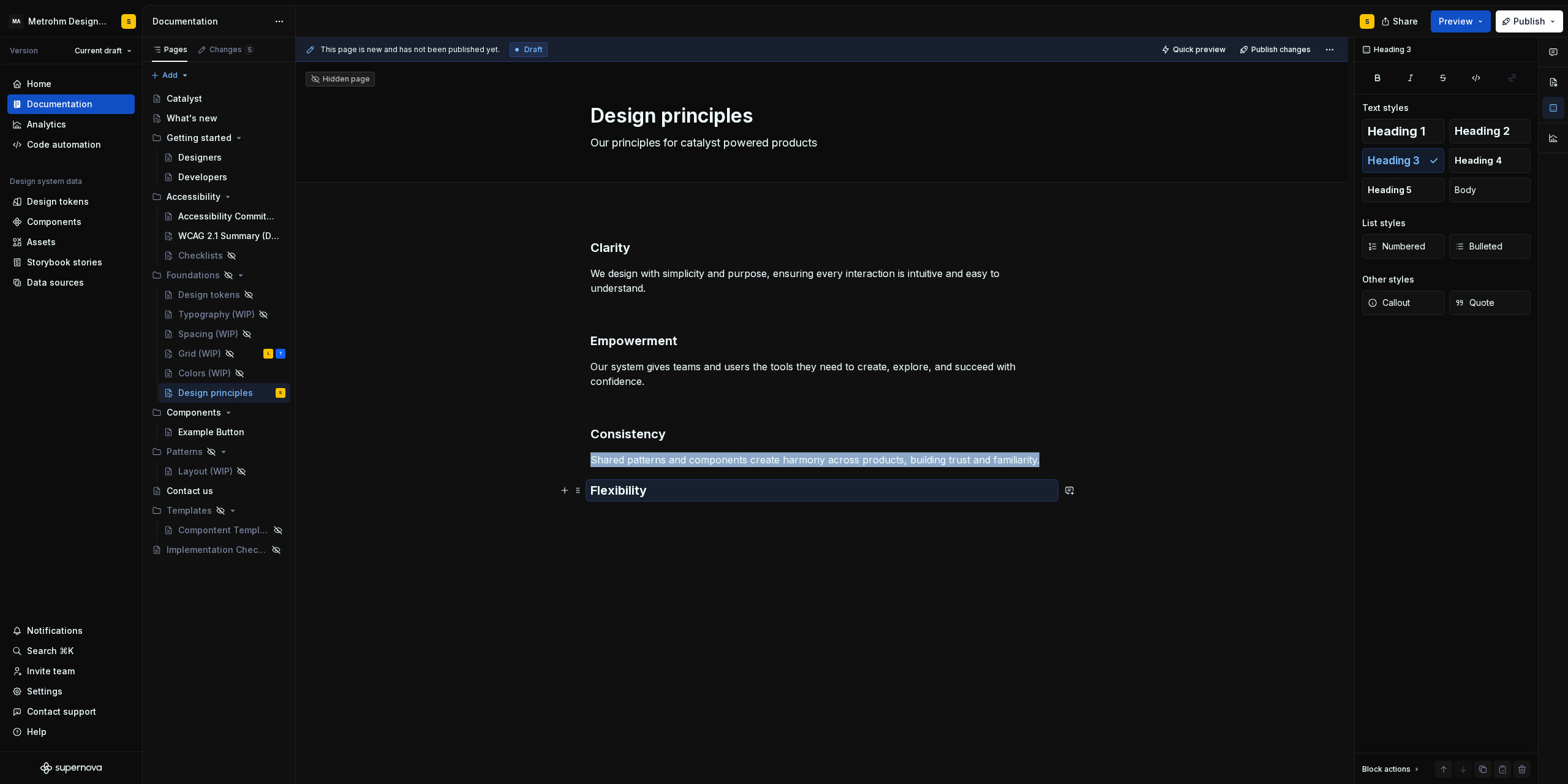
click at [597, 489] on h3 "Flexibility" at bounding box center [822, 490] width 463 height 17
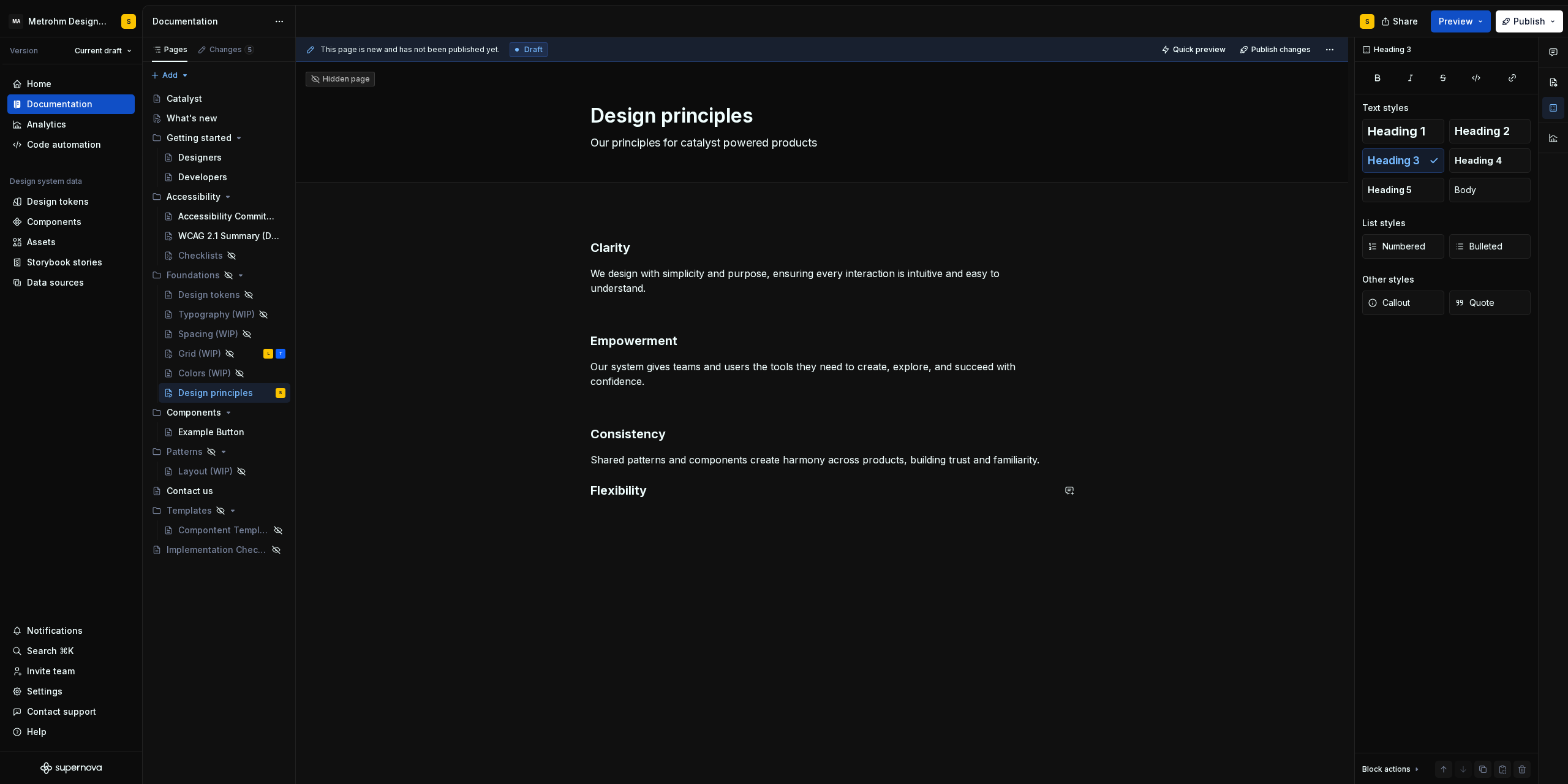
click at [617, 507] on div "Clarity We design with simplicity and purpose, ensuring every interaction is in…" at bounding box center [822, 376] width 463 height 275
click at [665, 494] on h3 "Flexibility" at bounding box center [822, 490] width 463 height 17
click at [204, 333] on div "Spacing (WIP)" at bounding box center [207, 333] width 57 height 13
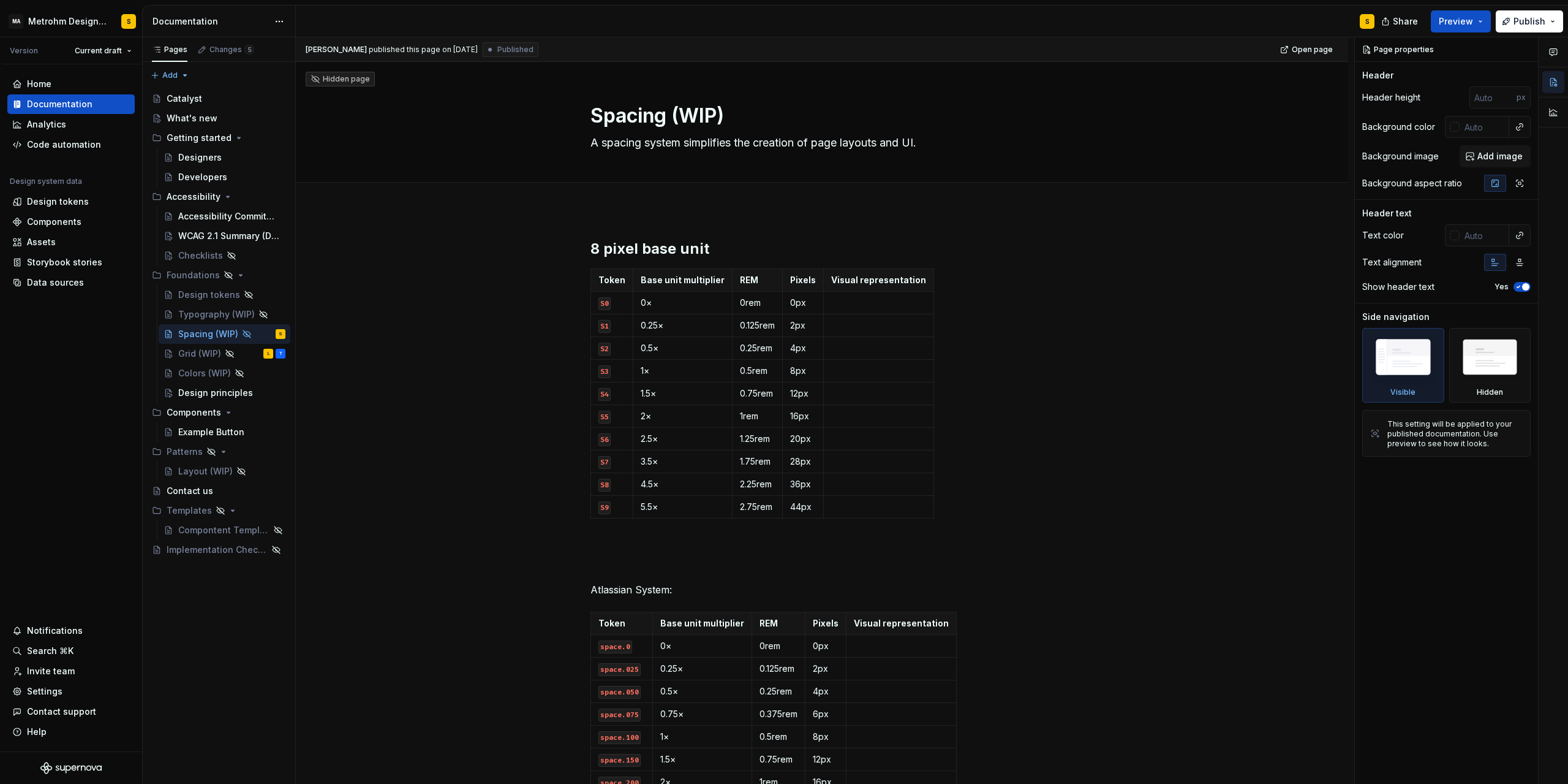
click at [641, 222] on div "8 pixel base unit Token Base unit multiplier REM Pixels Visual representation S…" at bounding box center [822, 734] width 1052 height 1049
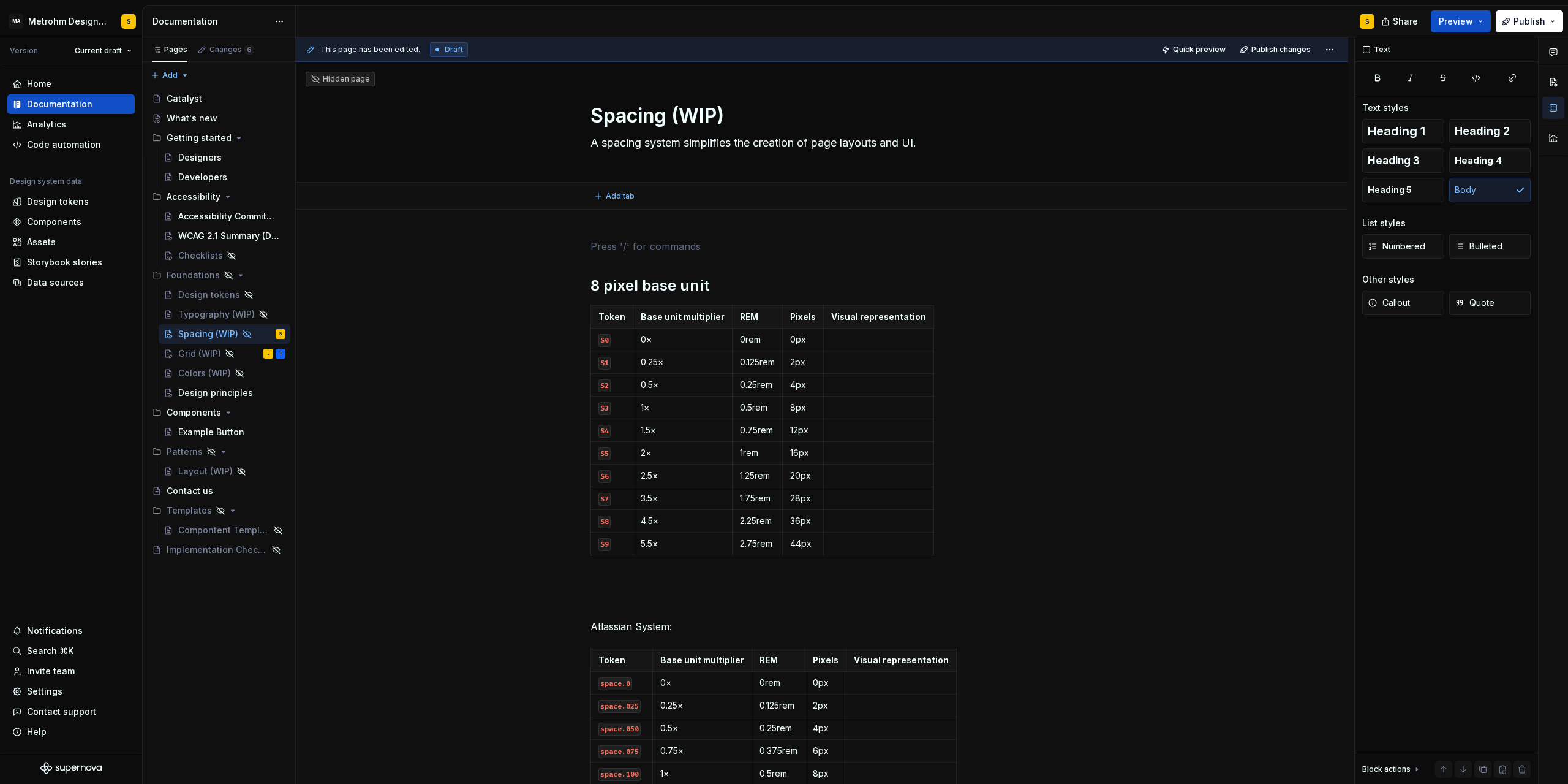
type textarea "*"
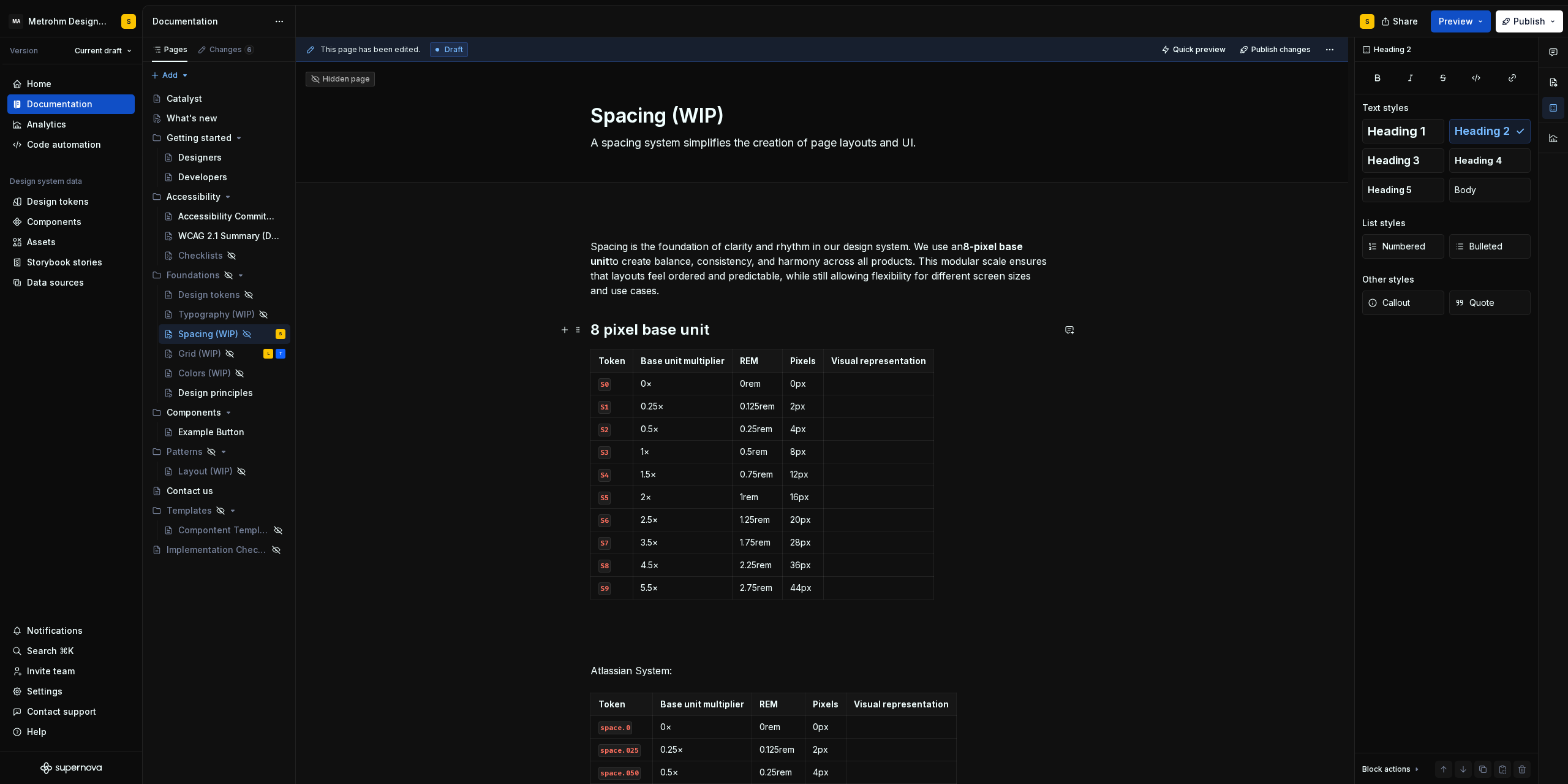
click at [737, 328] on h2 "8 pixel base unit" at bounding box center [822, 329] width 463 height 19
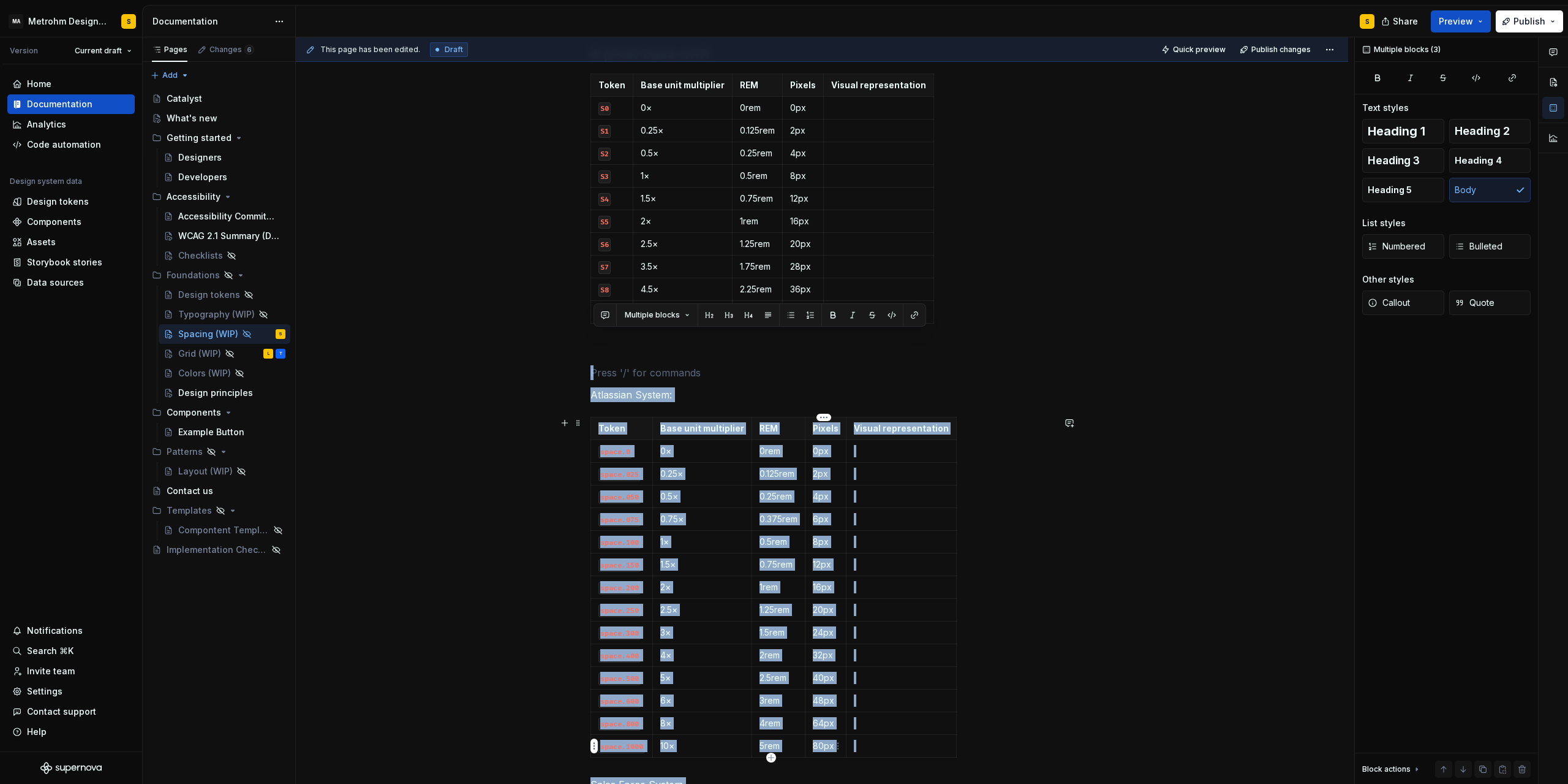
scroll to position [555, 0]
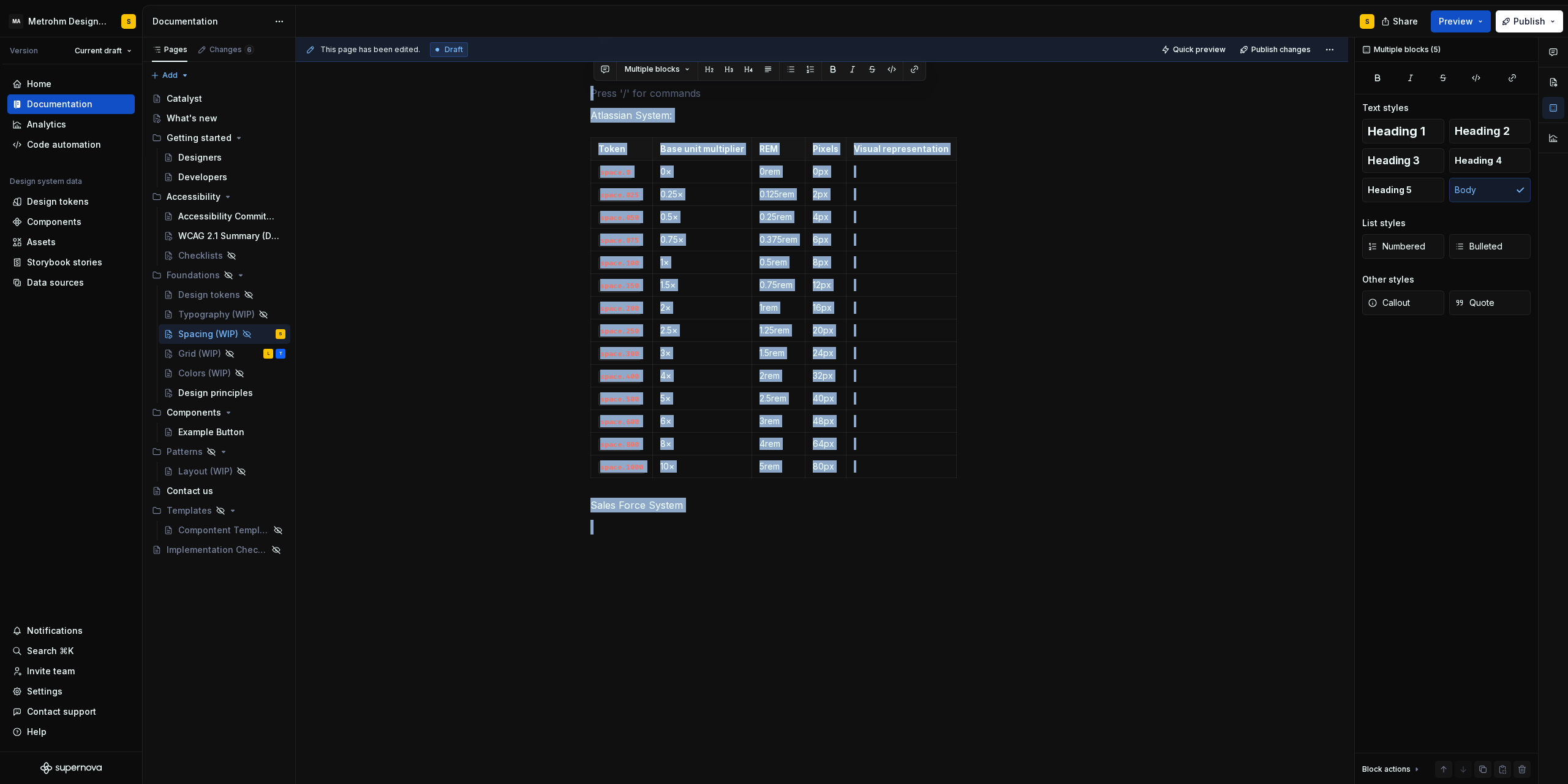
drag, startPoint x: 604, startPoint y: 371, endPoint x: 875, endPoint y: 613, distance: 363.3
click at [875, 613] on div "Spacing is the foundation of clarity and rhythm in our design system. We use an…" at bounding box center [822, 219] width 1052 height 1130
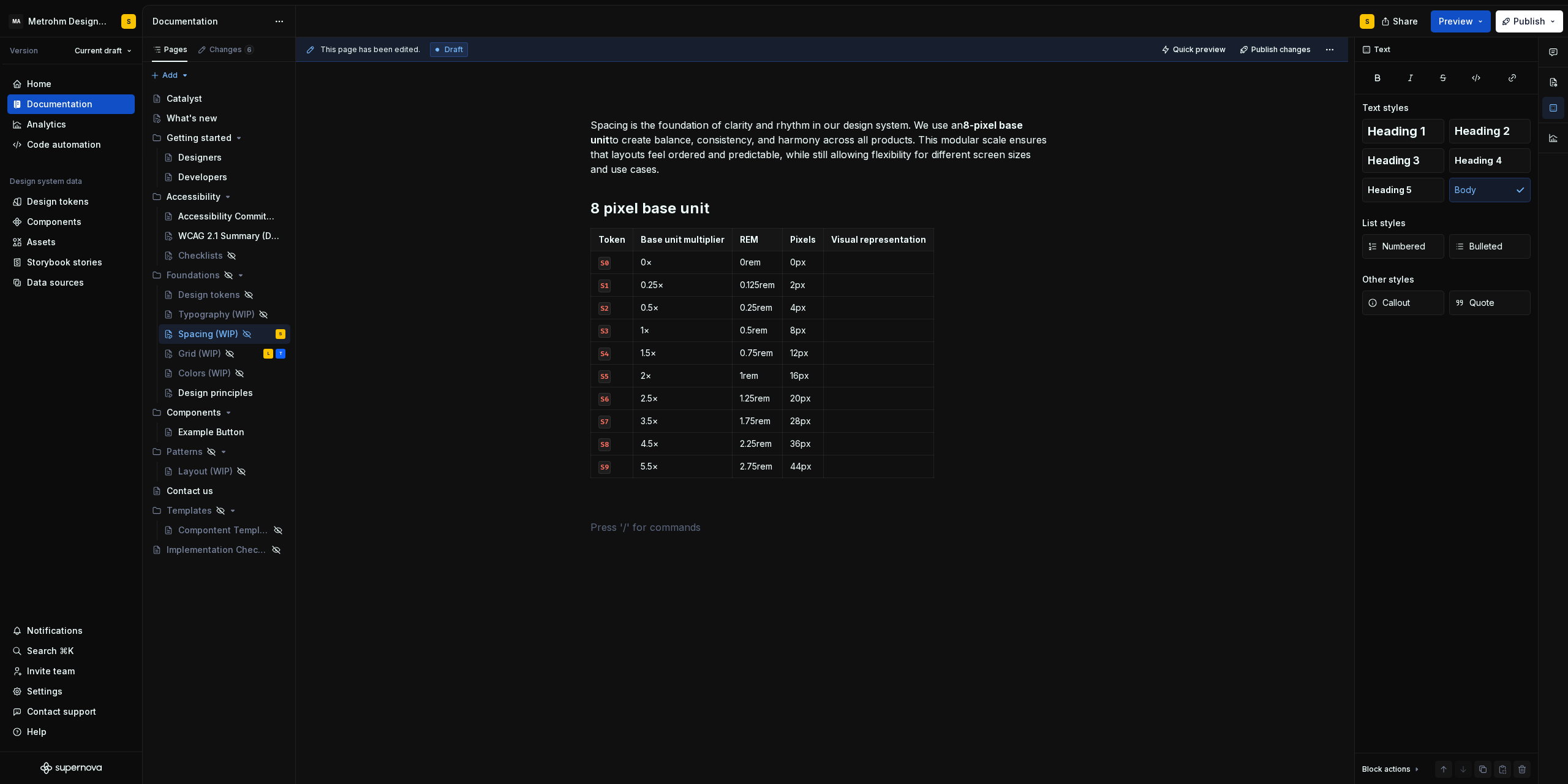
scroll to position [121, 0]
click at [607, 265] on code "S0" at bounding box center [604, 263] width 13 height 13
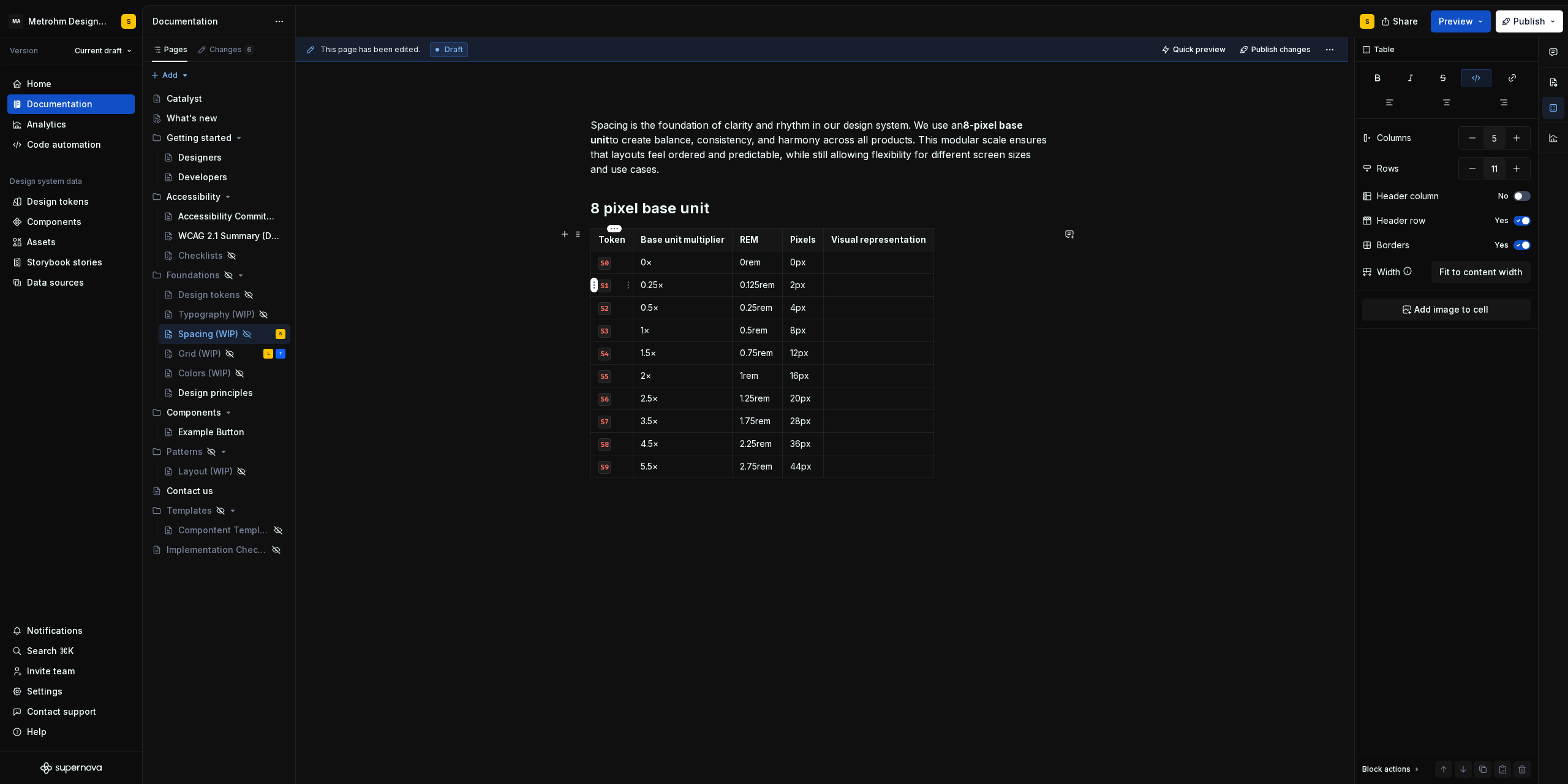
click at [611, 282] on code "S1" at bounding box center [604, 285] width 13 height 13
click at [610, 310] on code "S2" at bounding box center [604, 308] width 13 height 13
click at [609, 333] on code "S3" at bounding box center [604, 331] width 13 height 13
click at [611, 334] on code "S3" at bounding box center [604, 331] width 13 height 13
click at [609, 352] on code "S4" at bounding box center [604, 354] width 13 height 13
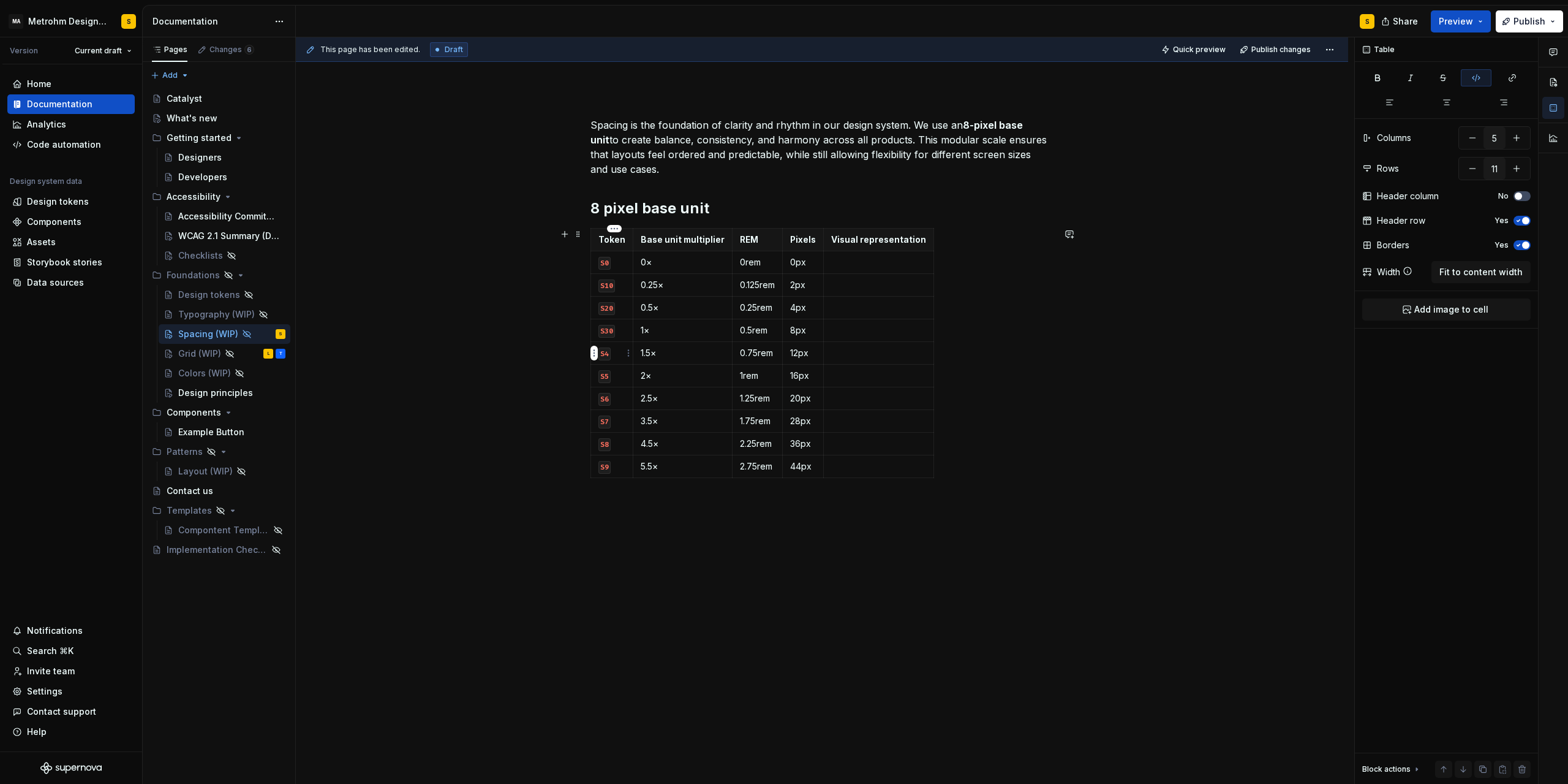
click at [611, 354] on code "S4" at bounding box center [604, 354] width 13 height 13
click at [611, 377] on code "S5" at bounding box center [604, 376] width 13 height 13
click at [611, 398] on code "S6" at bounding box center [604, 399] width 13 height 13
click at [611, 420] on code "S7" at bounding box center [604, 422] width 13 height 13
click at [610, 447] on code "S8" at bounding box center [604, 444] width 13 height 13
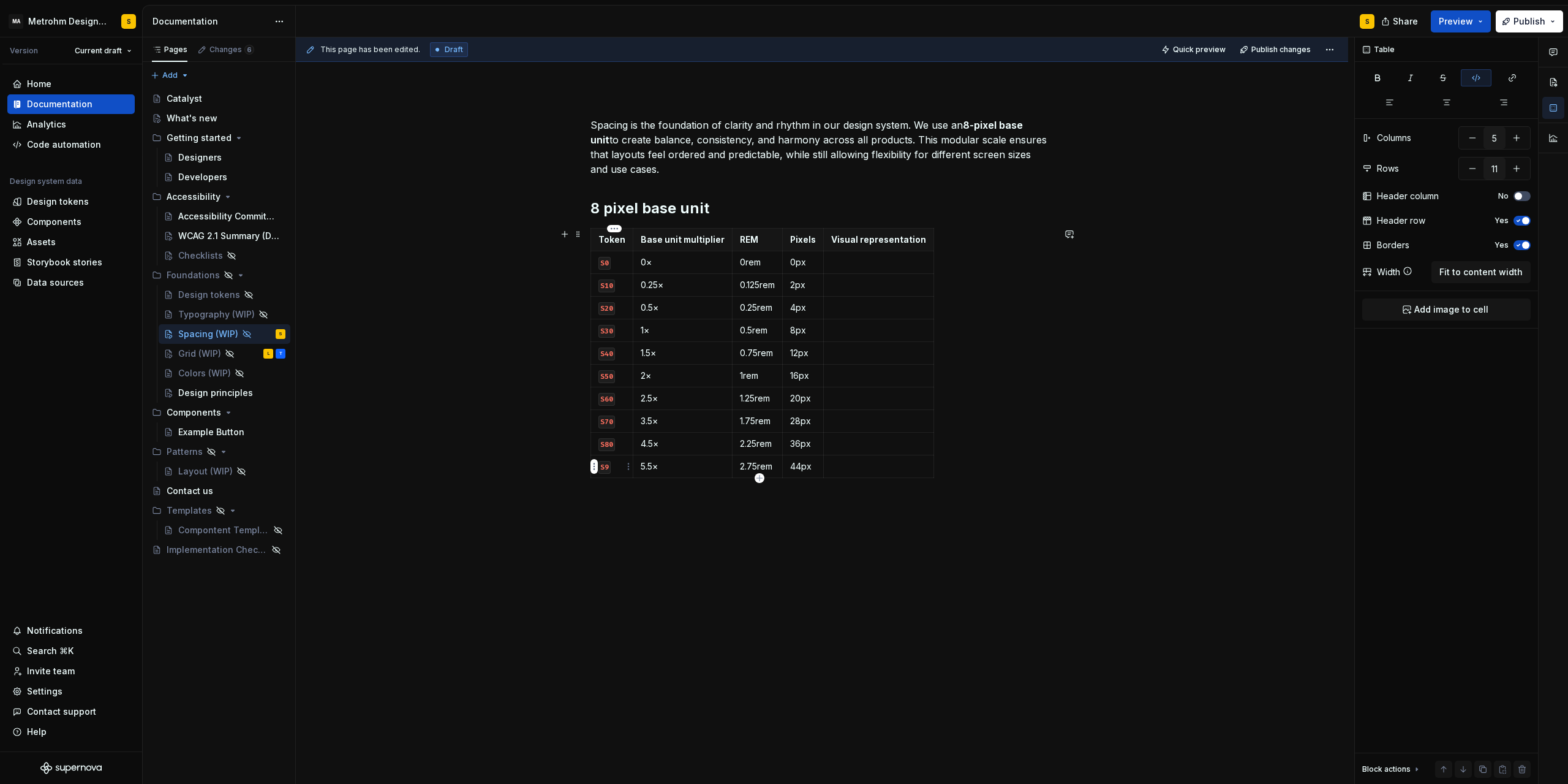
click at [610, 465] on code "S9" at bounding box center [604, 467] width 13 height 13
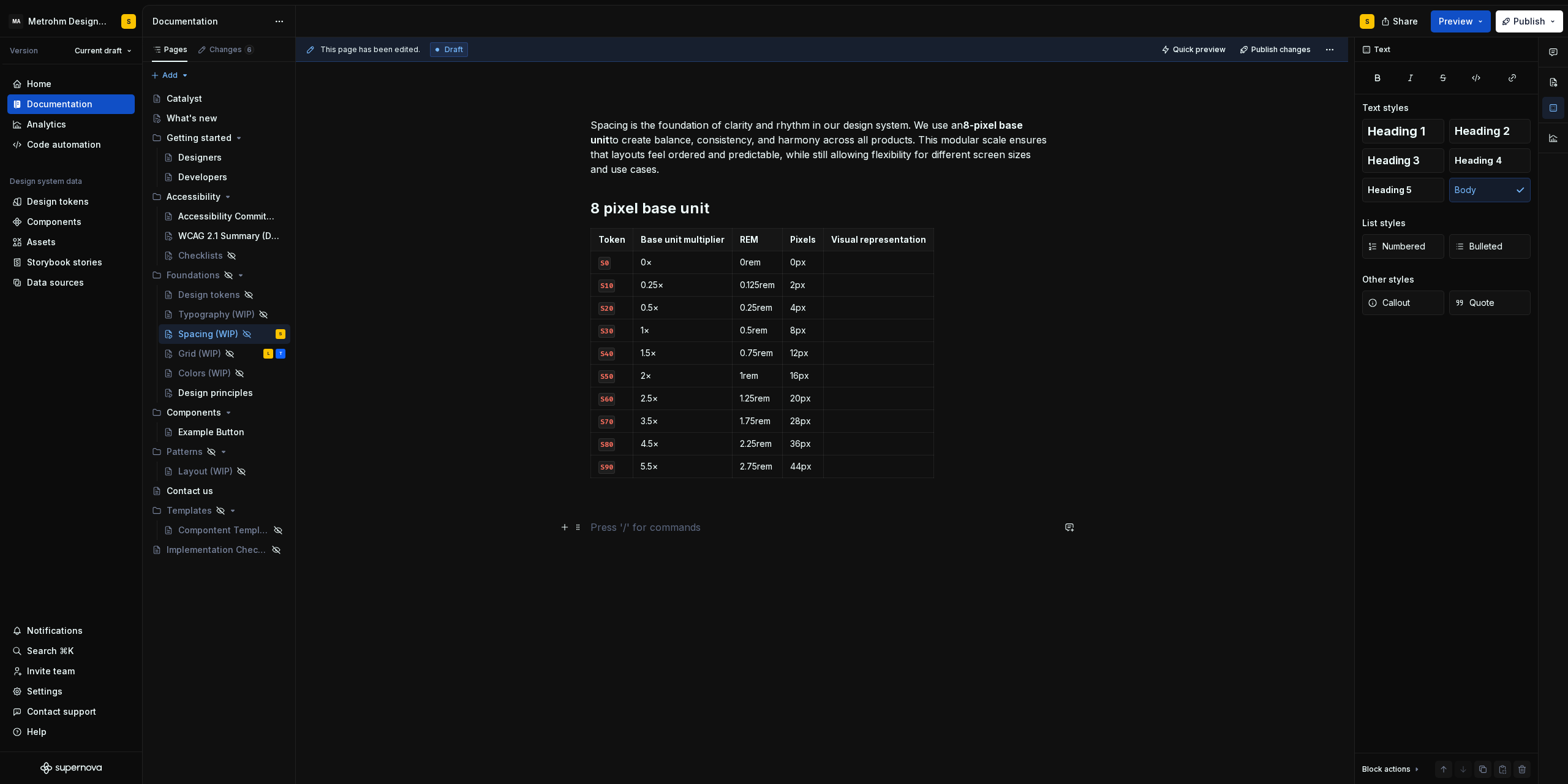
click at [627, 524] on p at bounding box center [822, 526] width 463 height 14
click at [672, 206] on h2 "8 pixel base unit" at bounding box center [822, 208] width 463 height 19
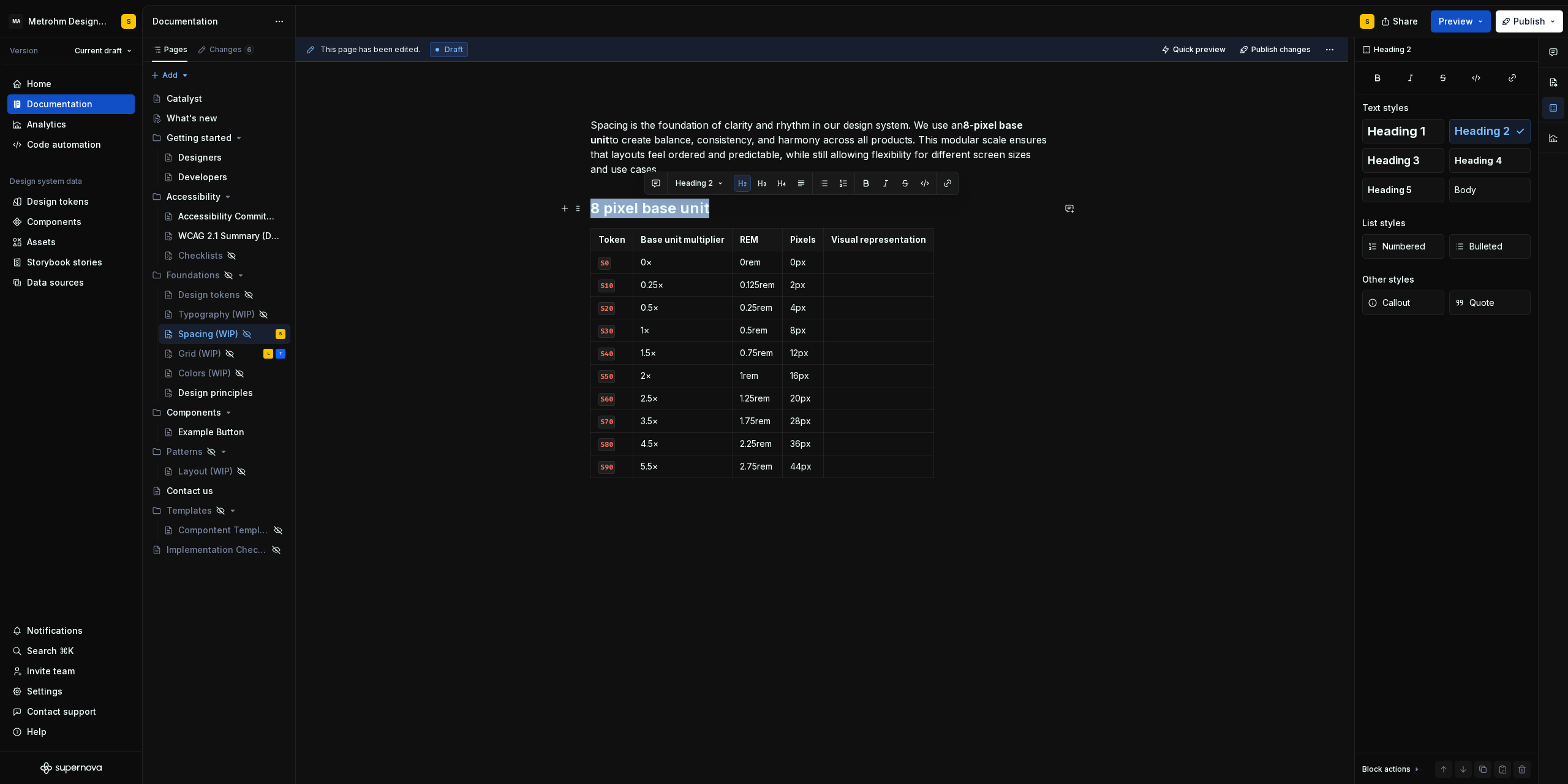
click at [672, 206] on h2 "8 pixel base unit" at bounding box center [822, 208] width 463 height 19
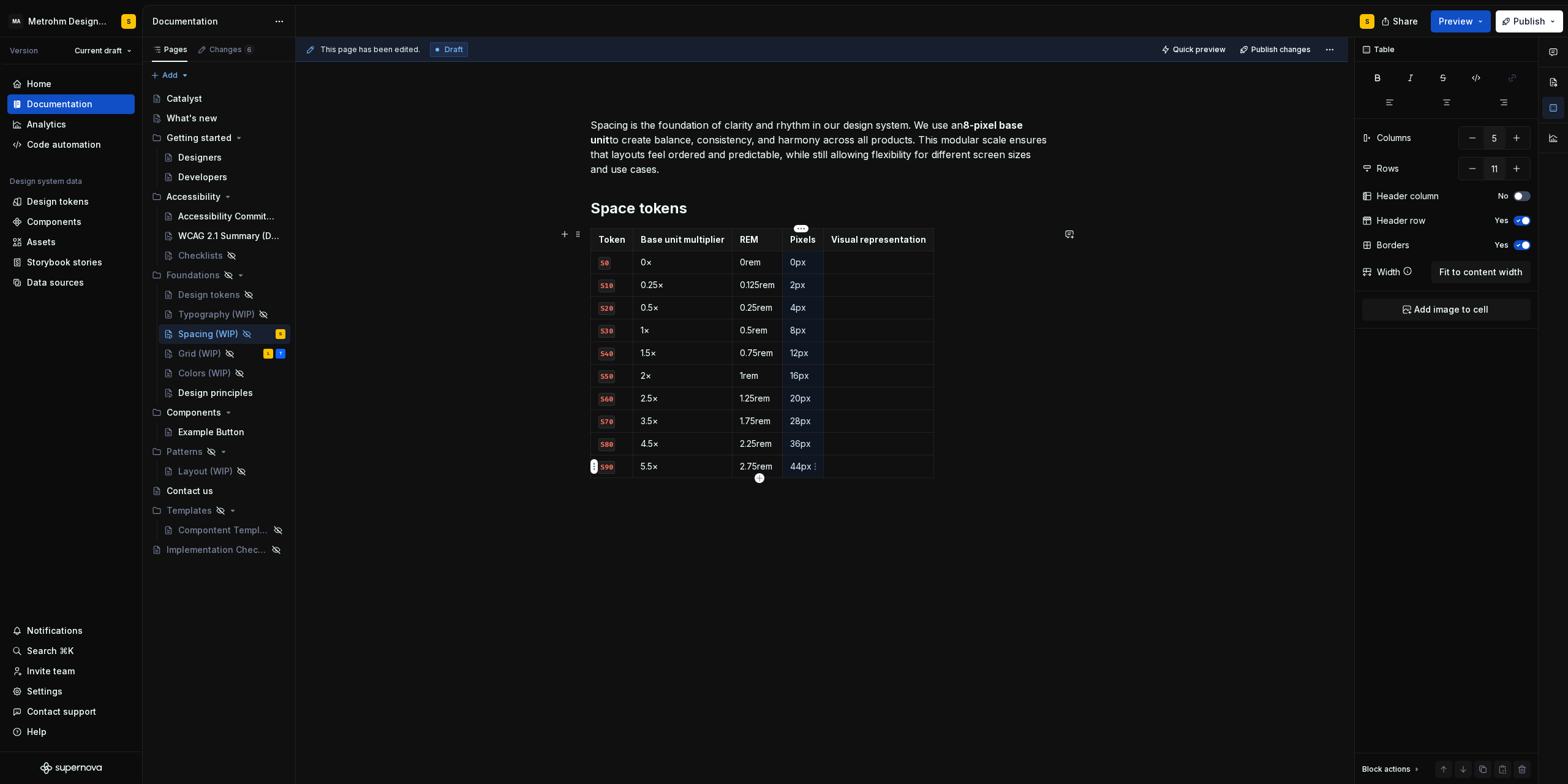
drag, startPoint x: 791, startPoint y: 262, endPoint x: 807, endPoint y: 469, distance: 207.6
click at [807, 469] on tbody "Token Base unit multiplier REM Pixels Visual representation S0 0× 0rem 0px S10 …" at bounding box center [763, 353] width 343 height 249
click at [797, 541] on div "Spacing is the foundation of clarity and rhythm in our design system. We use an…" at bounding box center [822, 333] width 463 height 431
click at [864, 240] on p "Visual representation" at bounding box center [879, 239] width 95 height 13
click at [858, 263] on p at bounding box center [879, 262] width 95 height 13
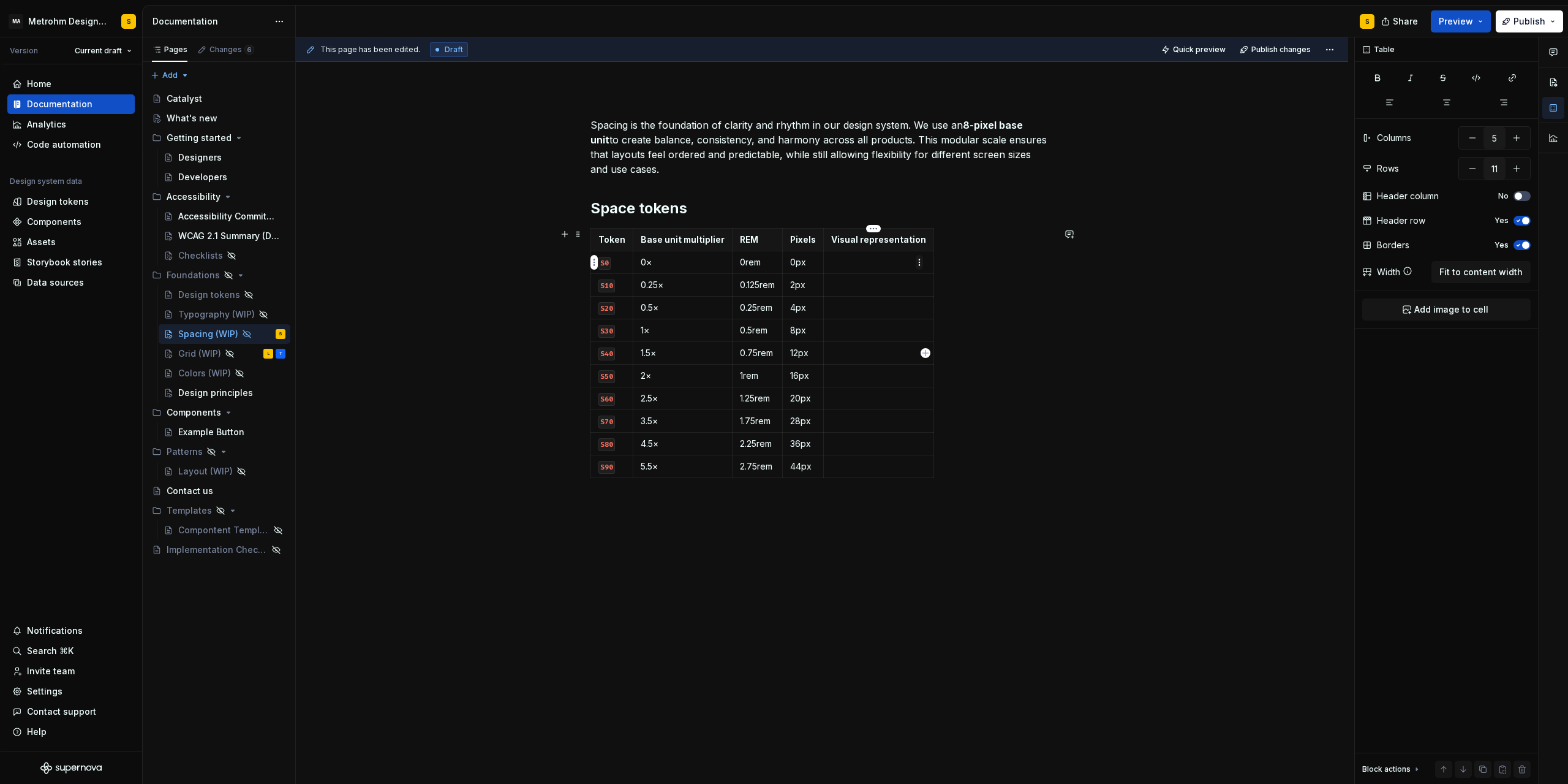
click at [917, 263] on html "MA Metrohm Design System S Version Current draft Home Documentation Analytics C…" at bounding box center [784, 392] width 1568 height 784
click at [953, 289] on div "Add image" at bounding box center [978, 285] width 80 height 13
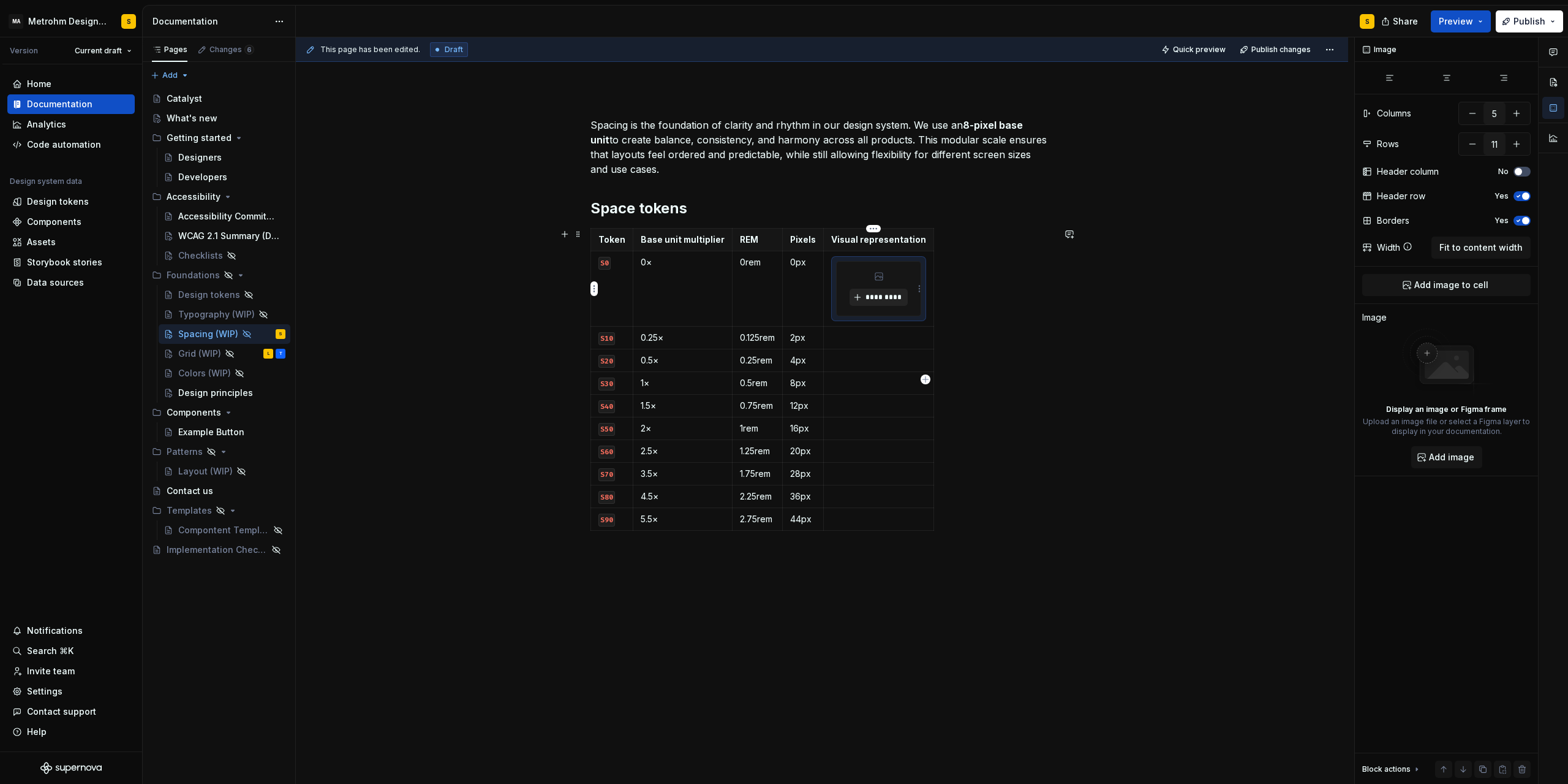
click at [889, 294] on span "*********" at bounding box center [884, 297] width 37 height 10
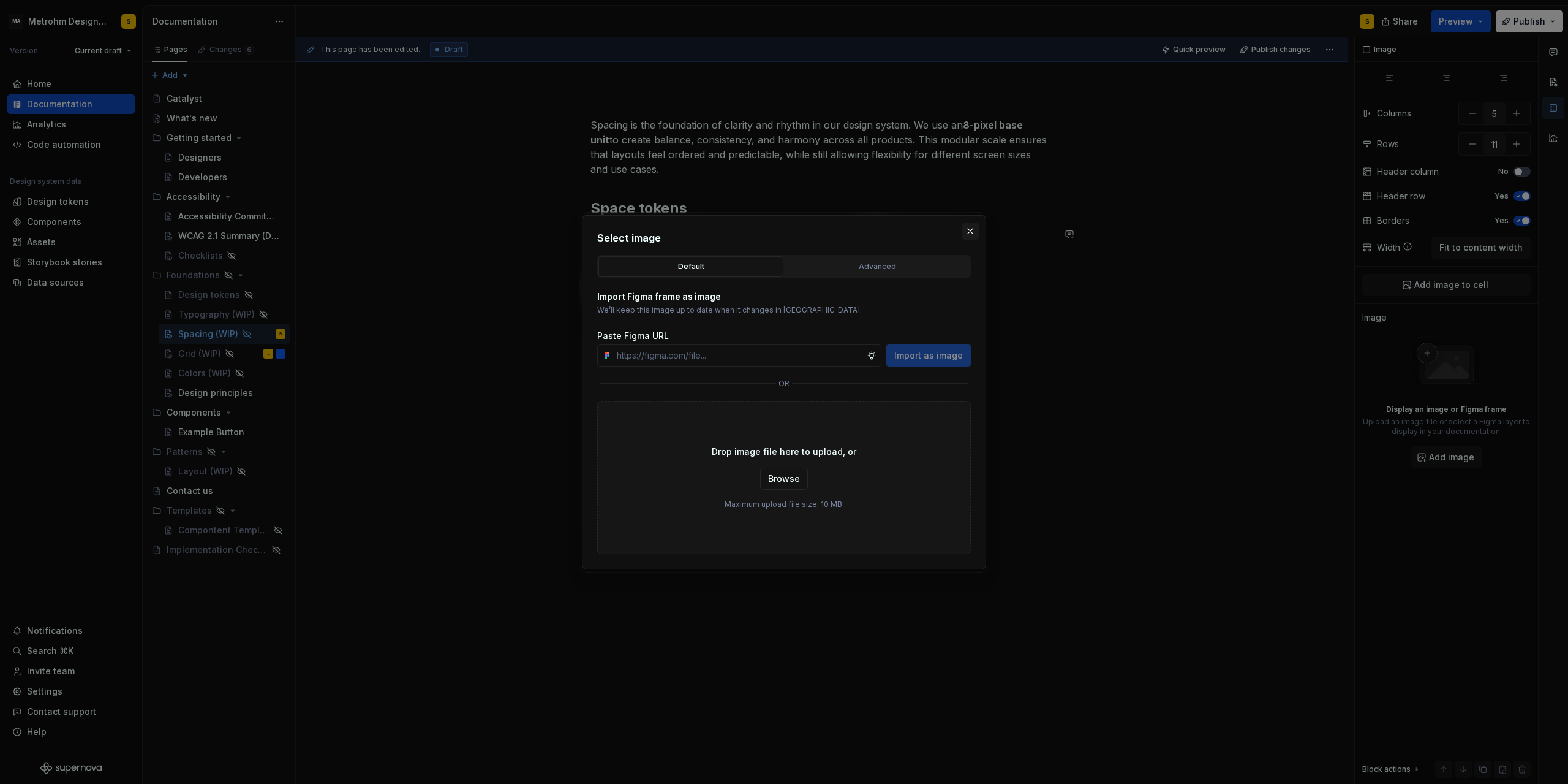
click at [970, 230] on button "button" at bounding box center [970, 231] width 17 height 17
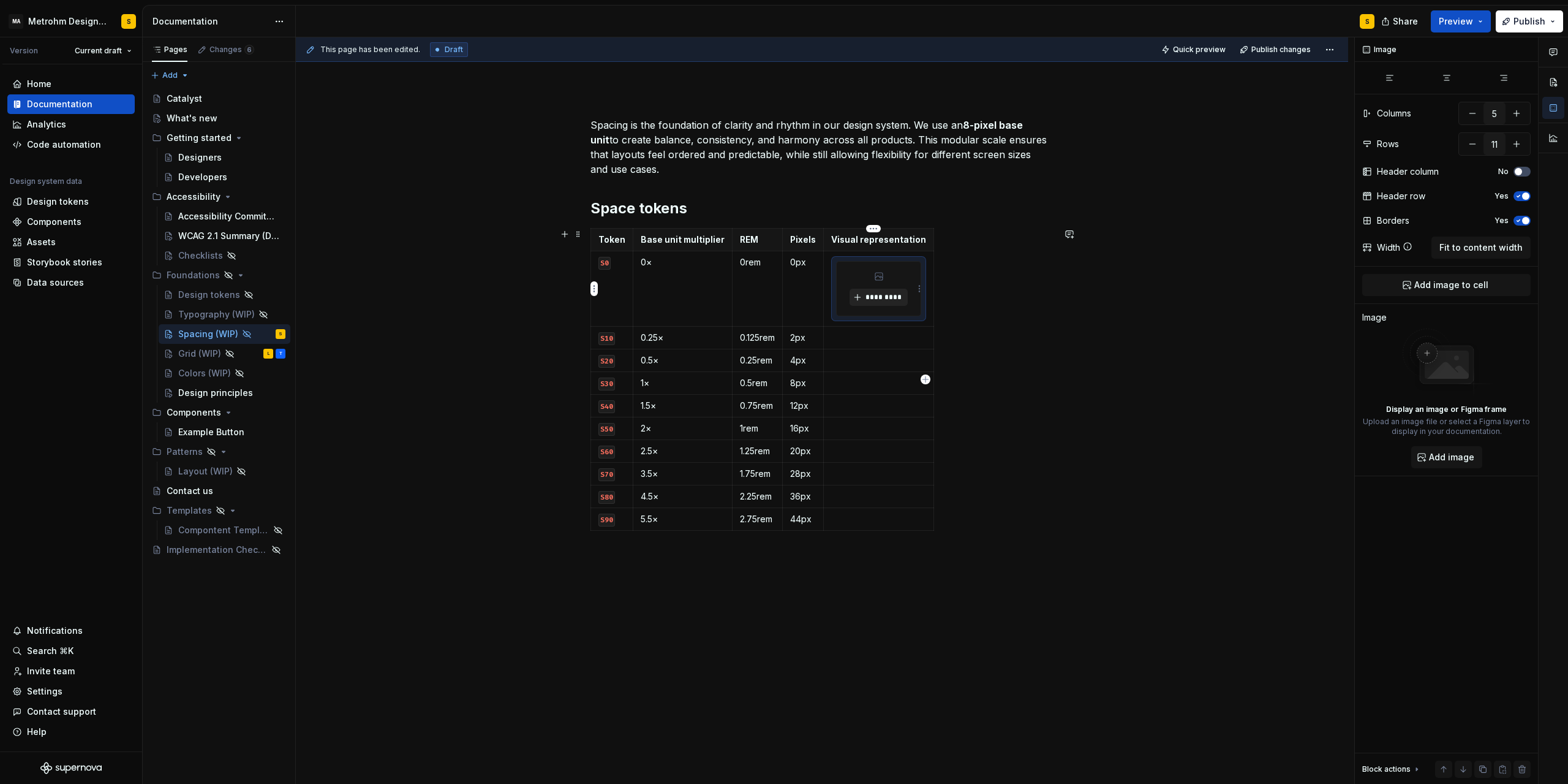
click at [871, 296] on span "*********" at bounding box center [884, 297] width 37 height 10
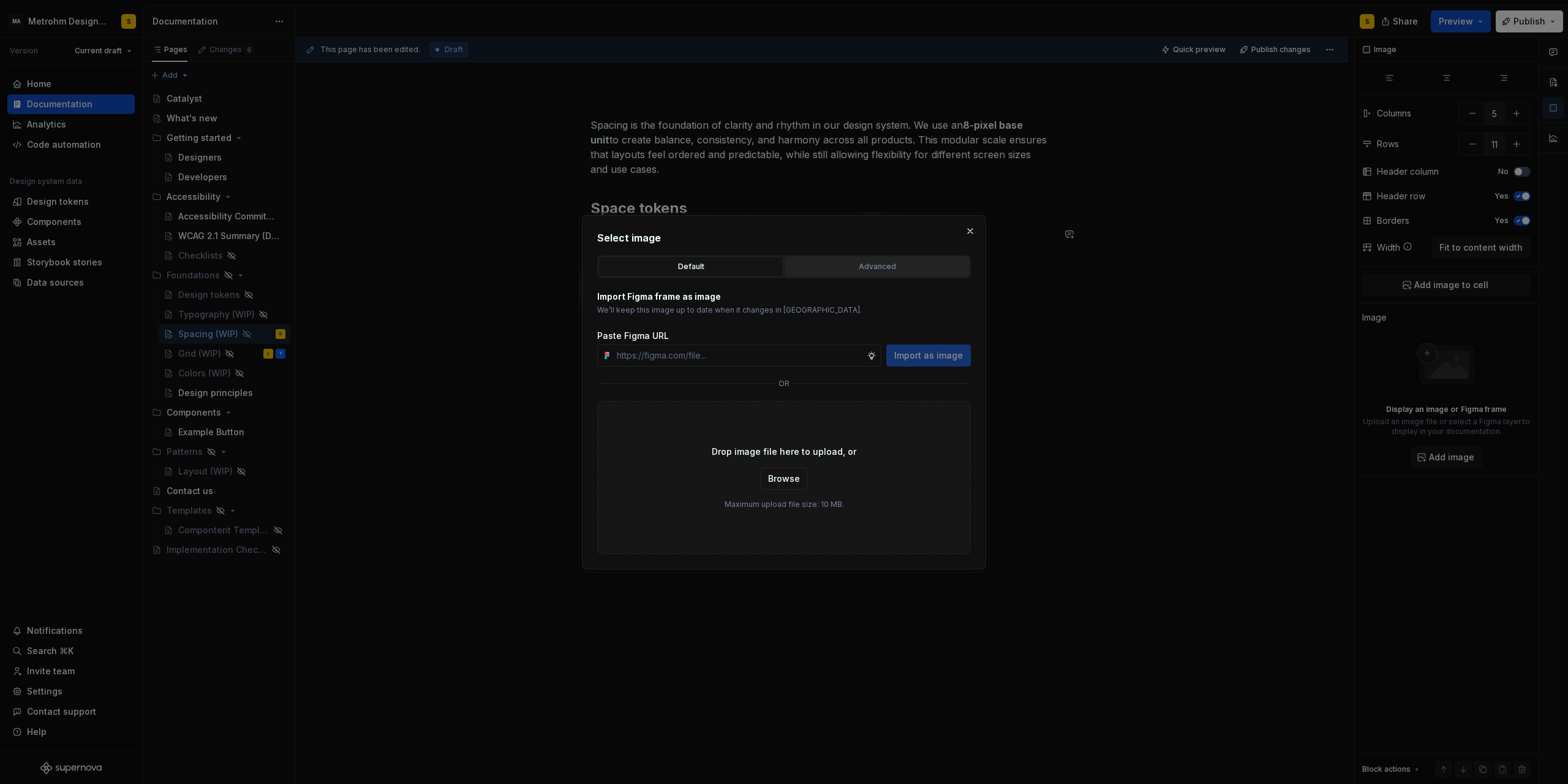
click at [867, 264] on div "Advanced" at bounding box center [878, 266] width 177 height 13
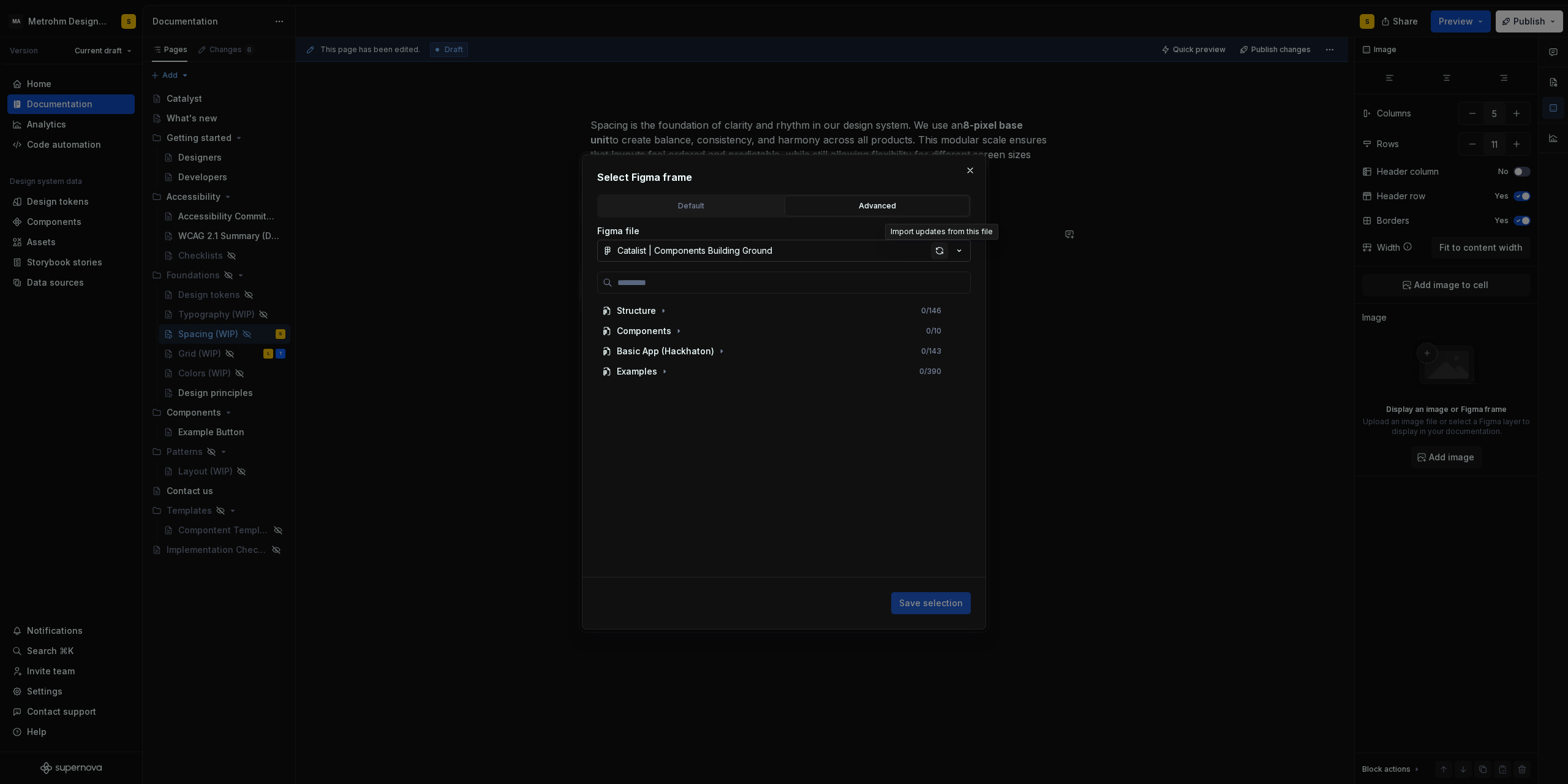
click at [942, 249] on div "button" at bounding box center [939, 251] width 17 height 17
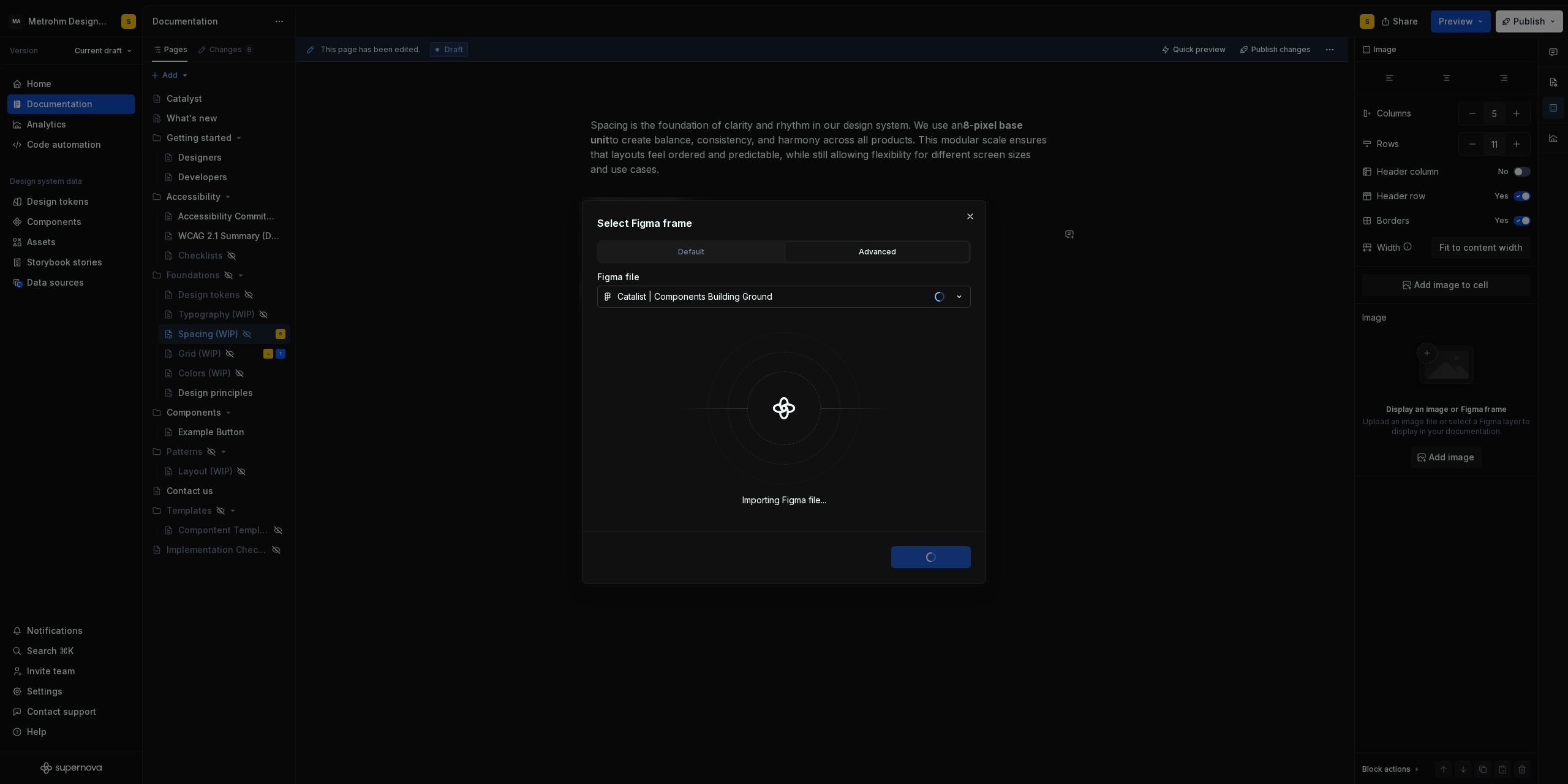
type textarea "*"
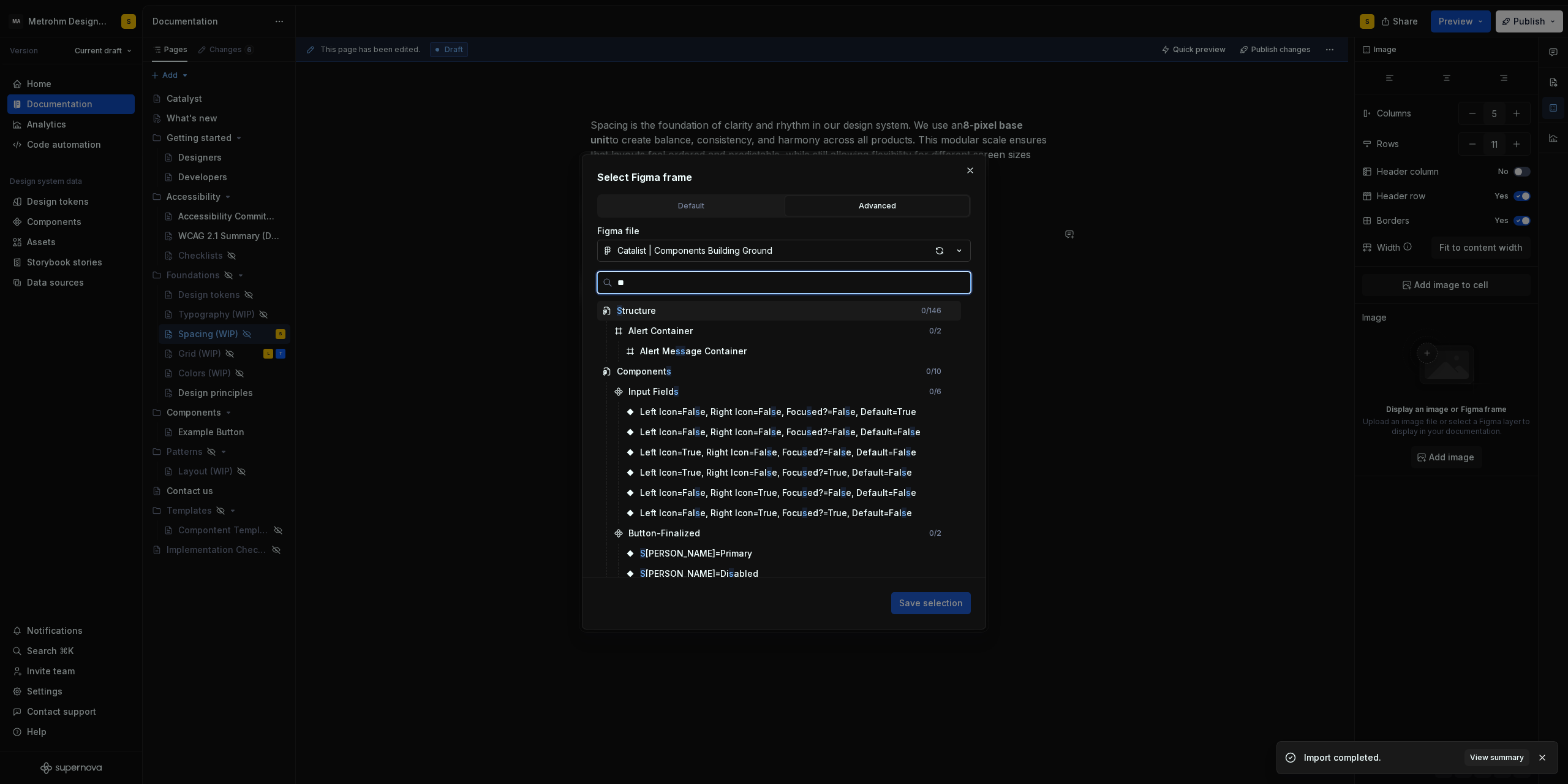
type input "***"
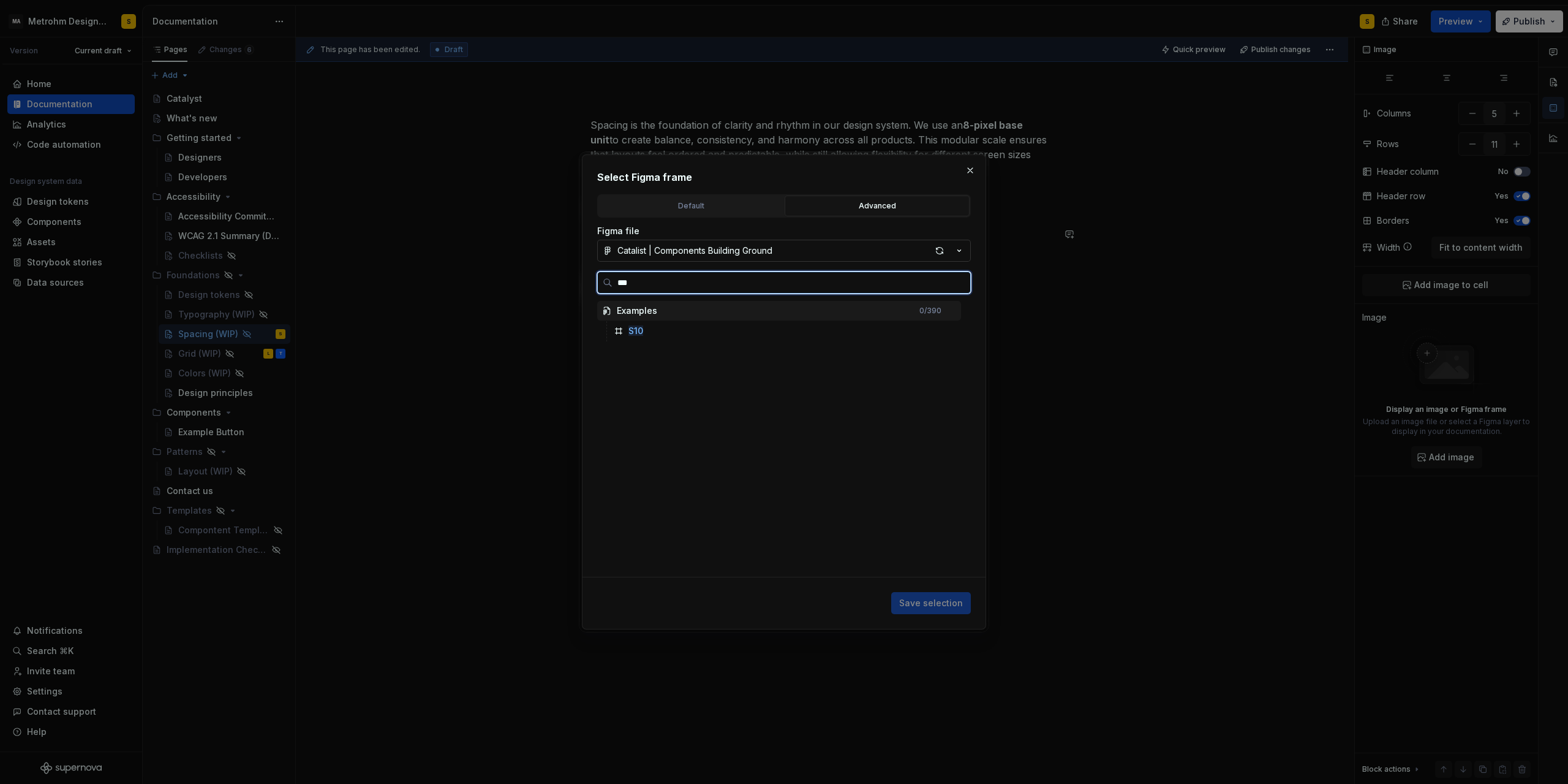
type textarea "*"
type input "*"
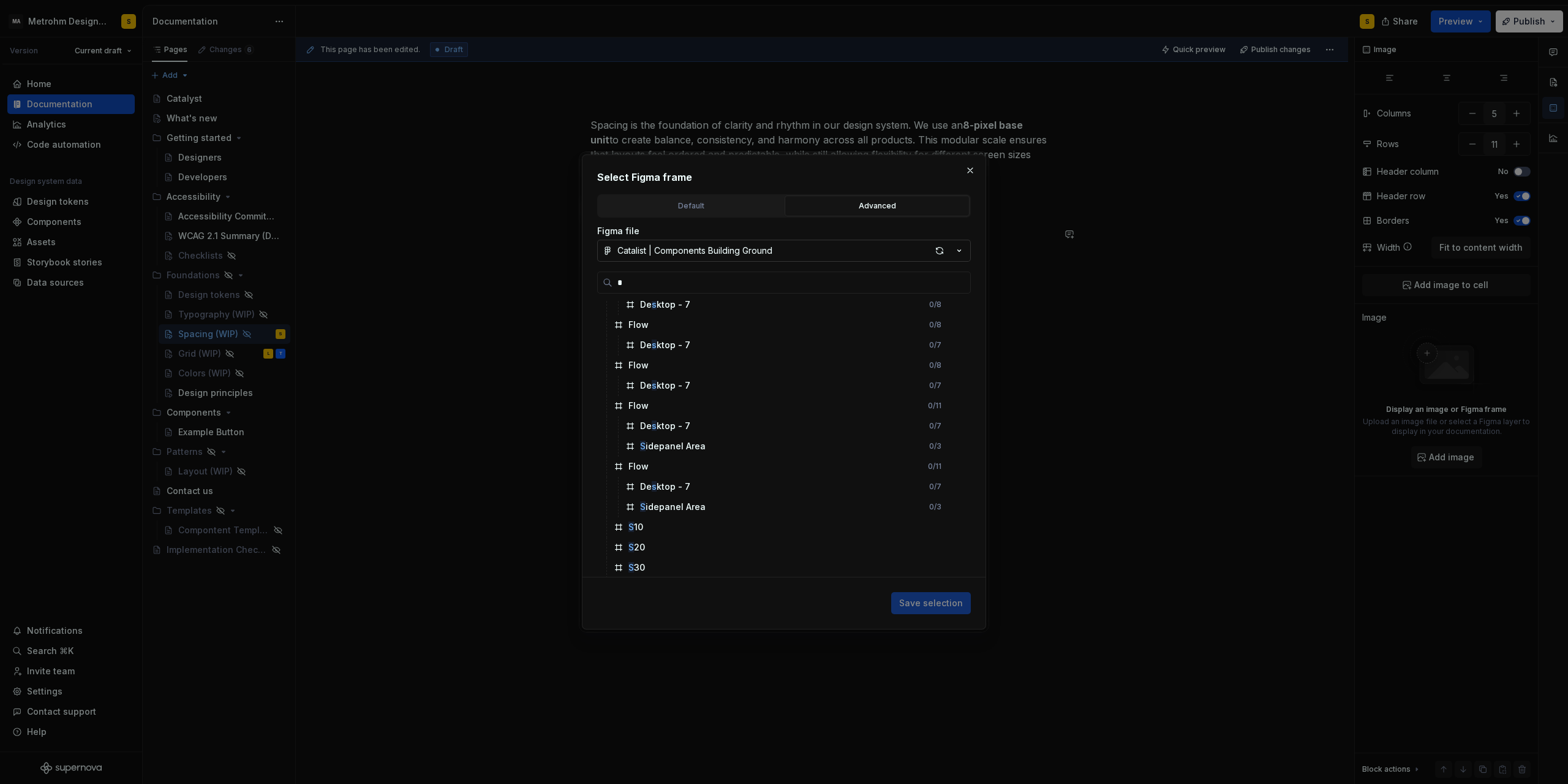
scroll to position [2374, 0]
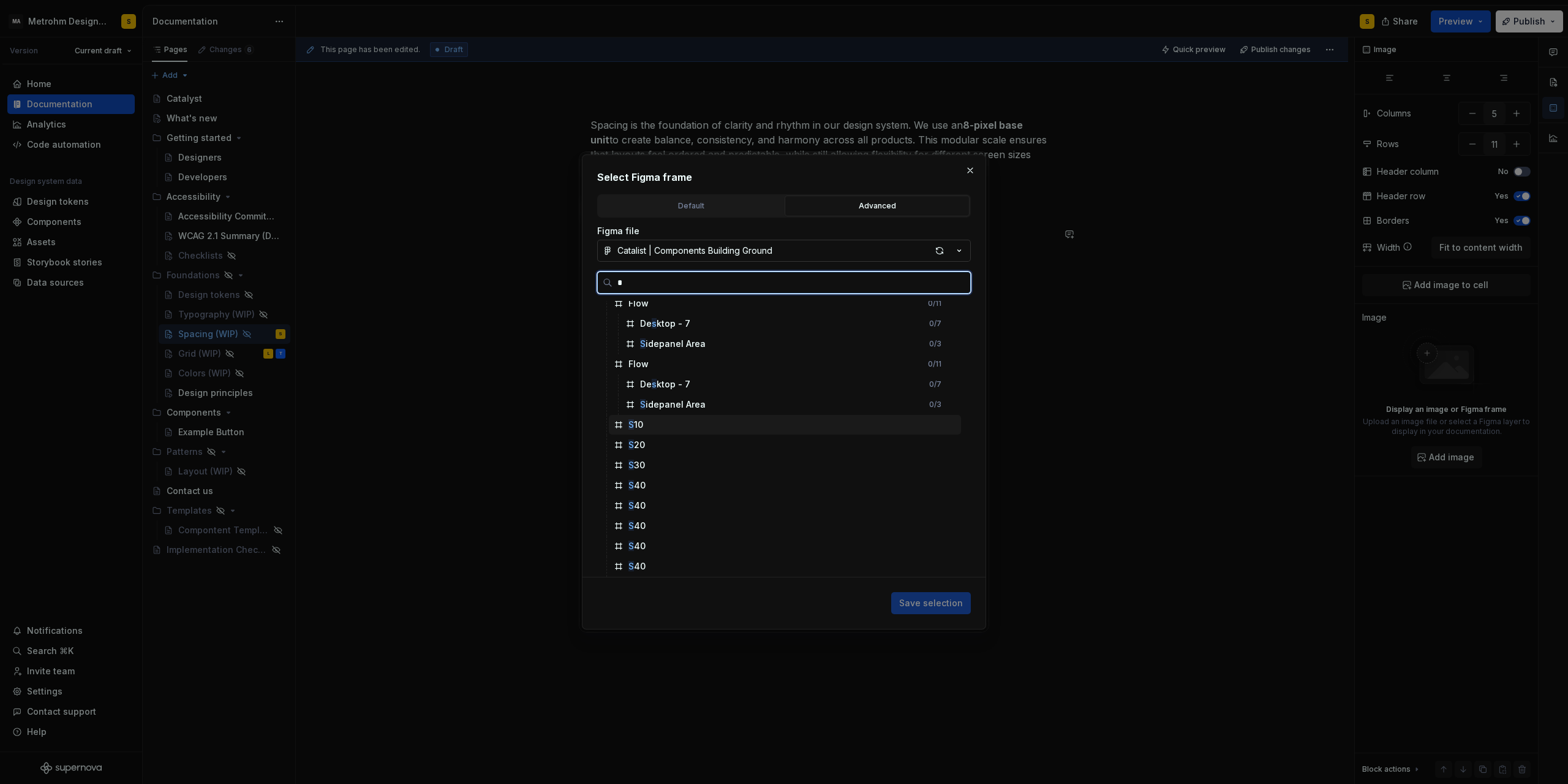
click at [699, 429] on div "S 10" at bounding box center [785, 424] width 353 height 19
click at [671, 565] on div "S 40" at bounding box center [785, 566] width 353 height 19
click at [652, 423] on div "S 10" at bounding box center [785, 424] width 353 height 19
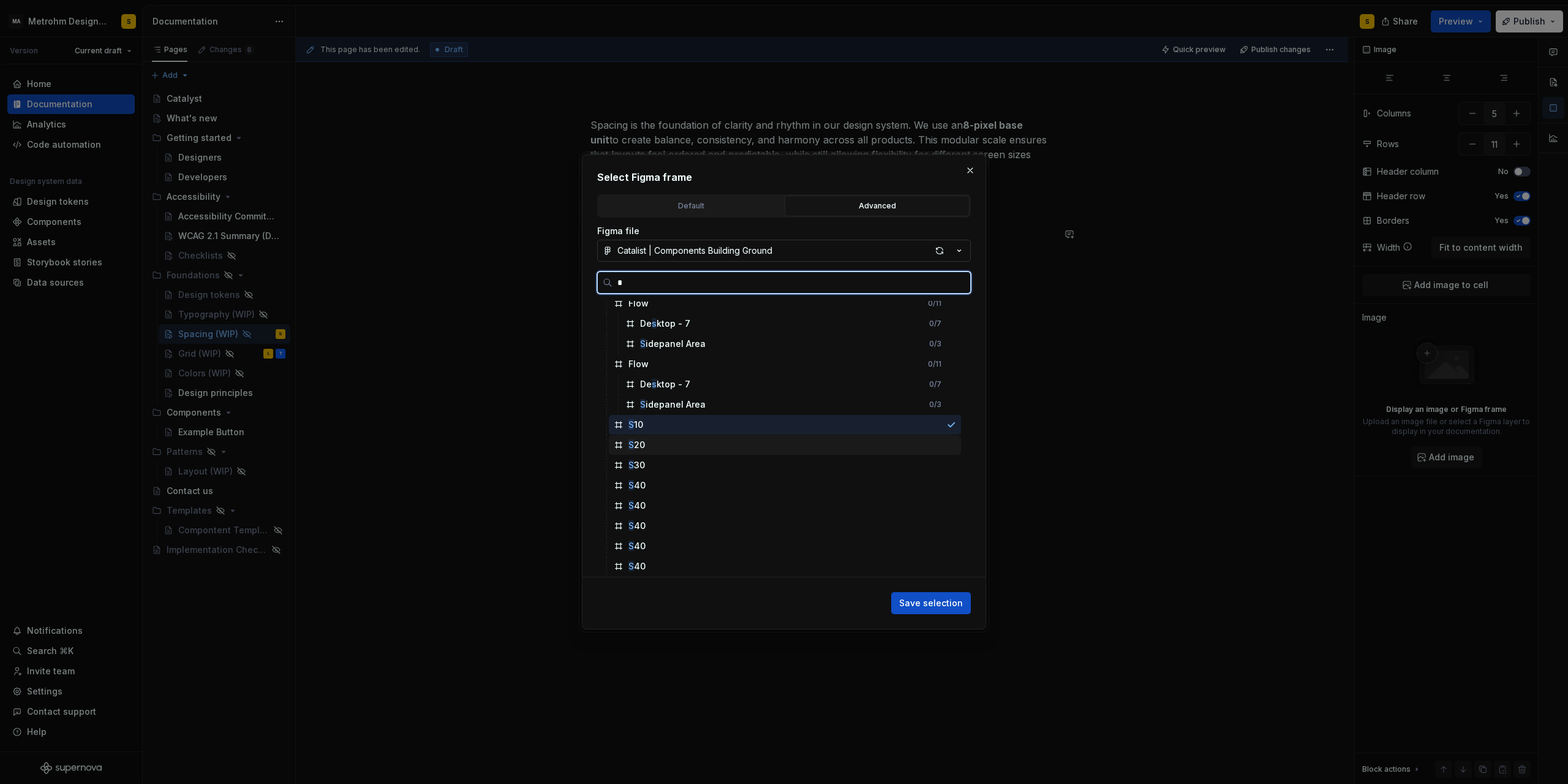
click at [645, 440] on div "S 20" at bounding box center [785, 445] width 353 height 19
click at [956, 424] on div at bounding box center [952, 425] width 10 height 10
click at [667, 442] on div "S 20" at bounding box center [785, 445] width 353 height 19
click at [672, 426] on div "S 10" at bounding box center [785, 424] width 353 height 19
click at [667, 563] on div "S 40" at bounding box center [785, 566] width 353 height 19
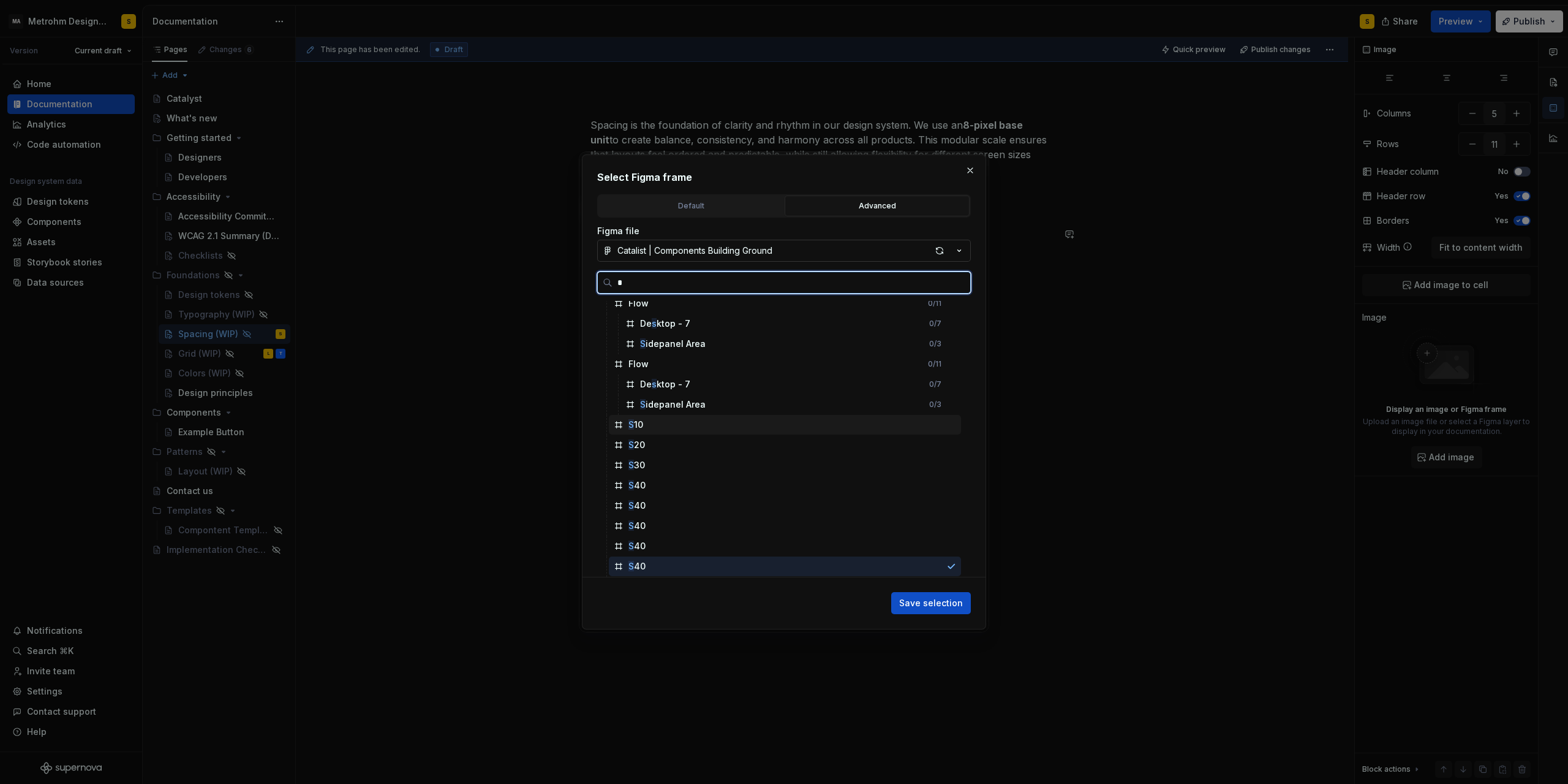
click at [663, 424] on div "S 10" at bounding box center [785, 424] width 353 height 19
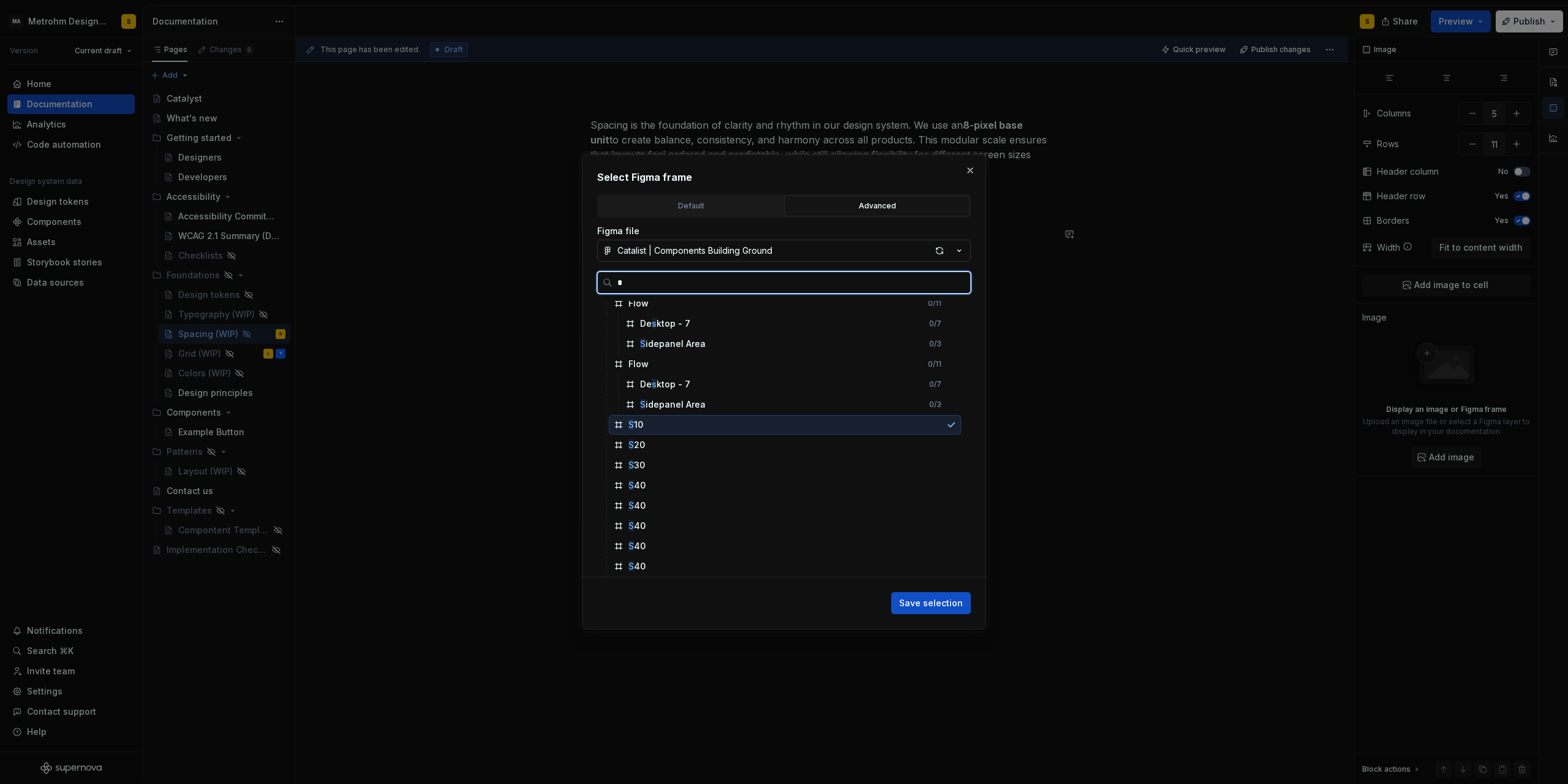
click at [616, 422] on icon at bounding box center [619, 425] width 10 height 10
click at [616, 424] on icon at bounding box center [619, 425] width 10 height 10
click at [633, 425] on mark "S" at bounding box center [631, 424] width 6 height 10
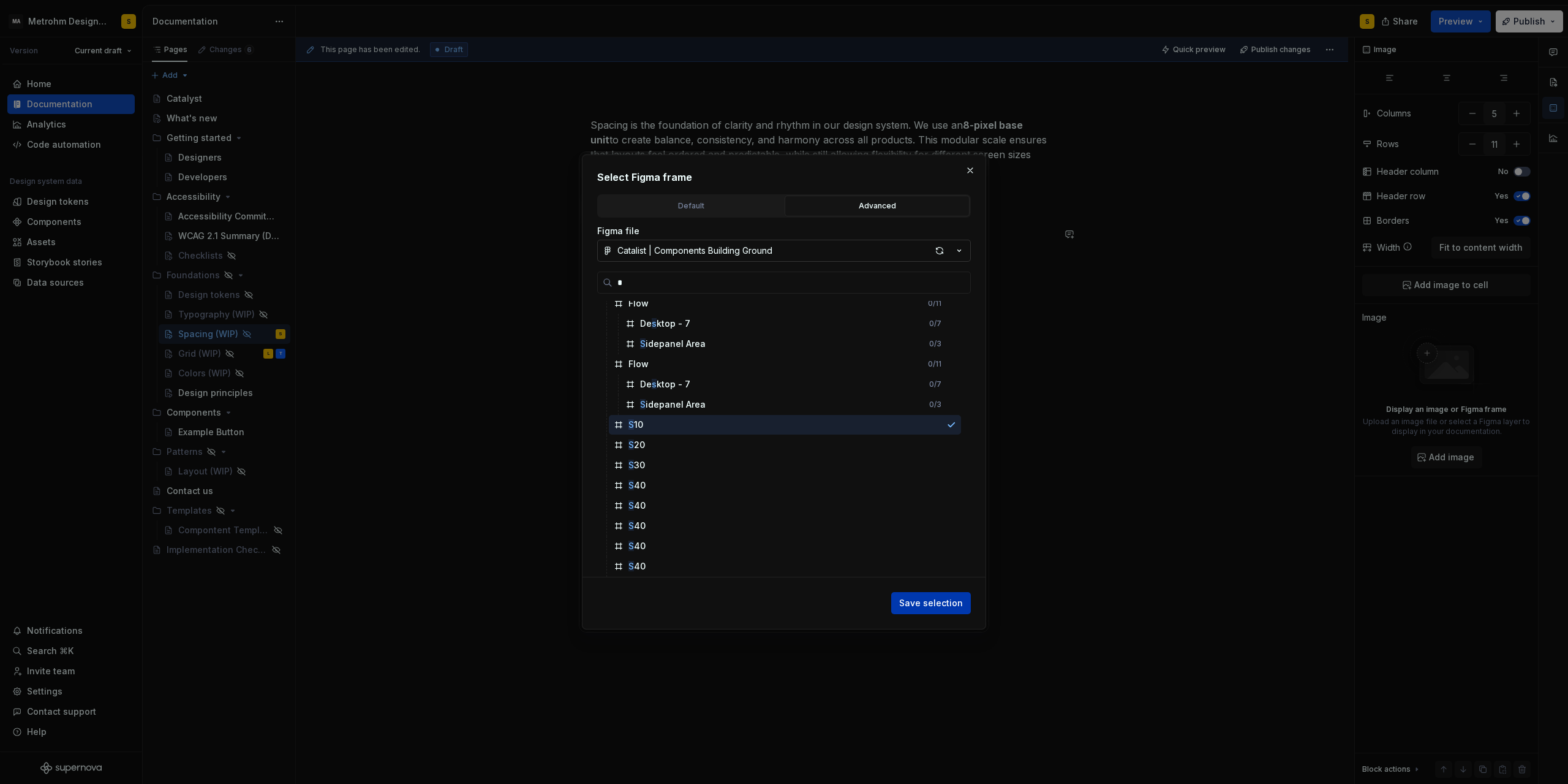
click at [946, 610] on button "Save selection" at bounding box center [931, 603] width 80 height 22
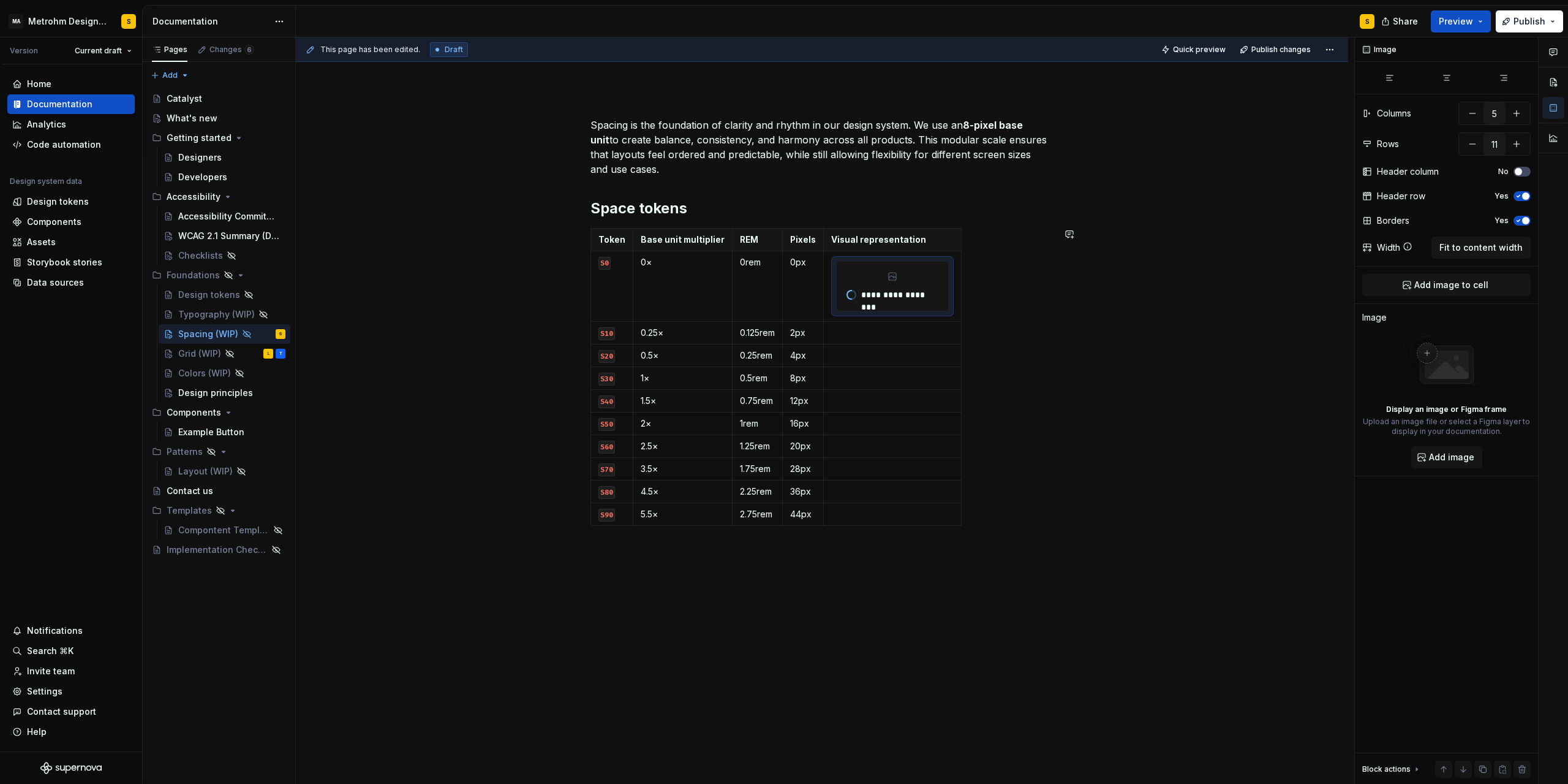
scroll to position [121, 0]
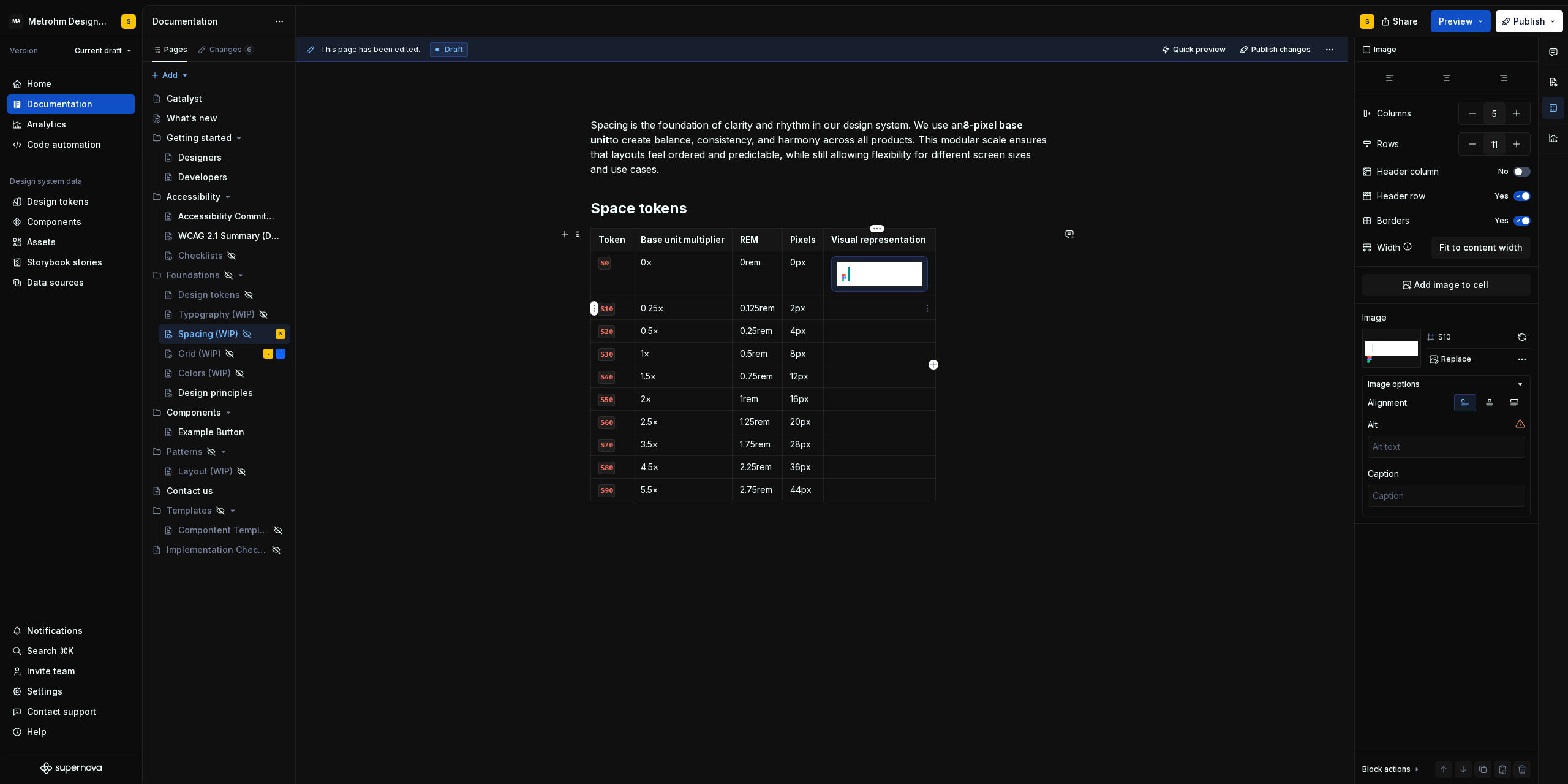
click at [857, 310] on p at bounding box center [880, 308] width 97 height 13
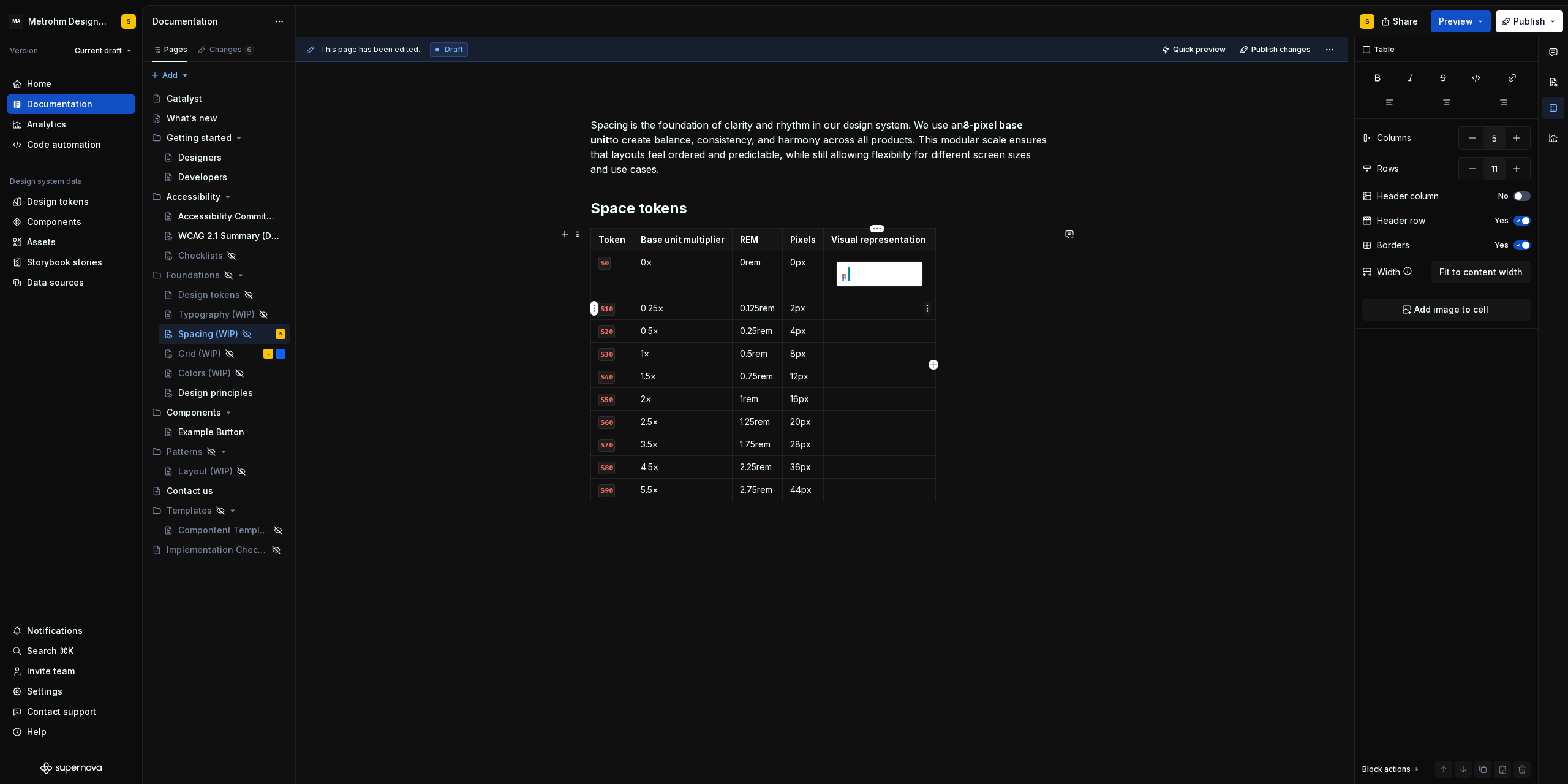
click at [927, 307] on html "MA Metrohm Design System S Version Current draft Home Documentation Analytics C…" at bounding box center [784, 392] width 1568 height 784
click at [975, 333] on div "Add image" at bounding box center [986, 331] width 80 height 13
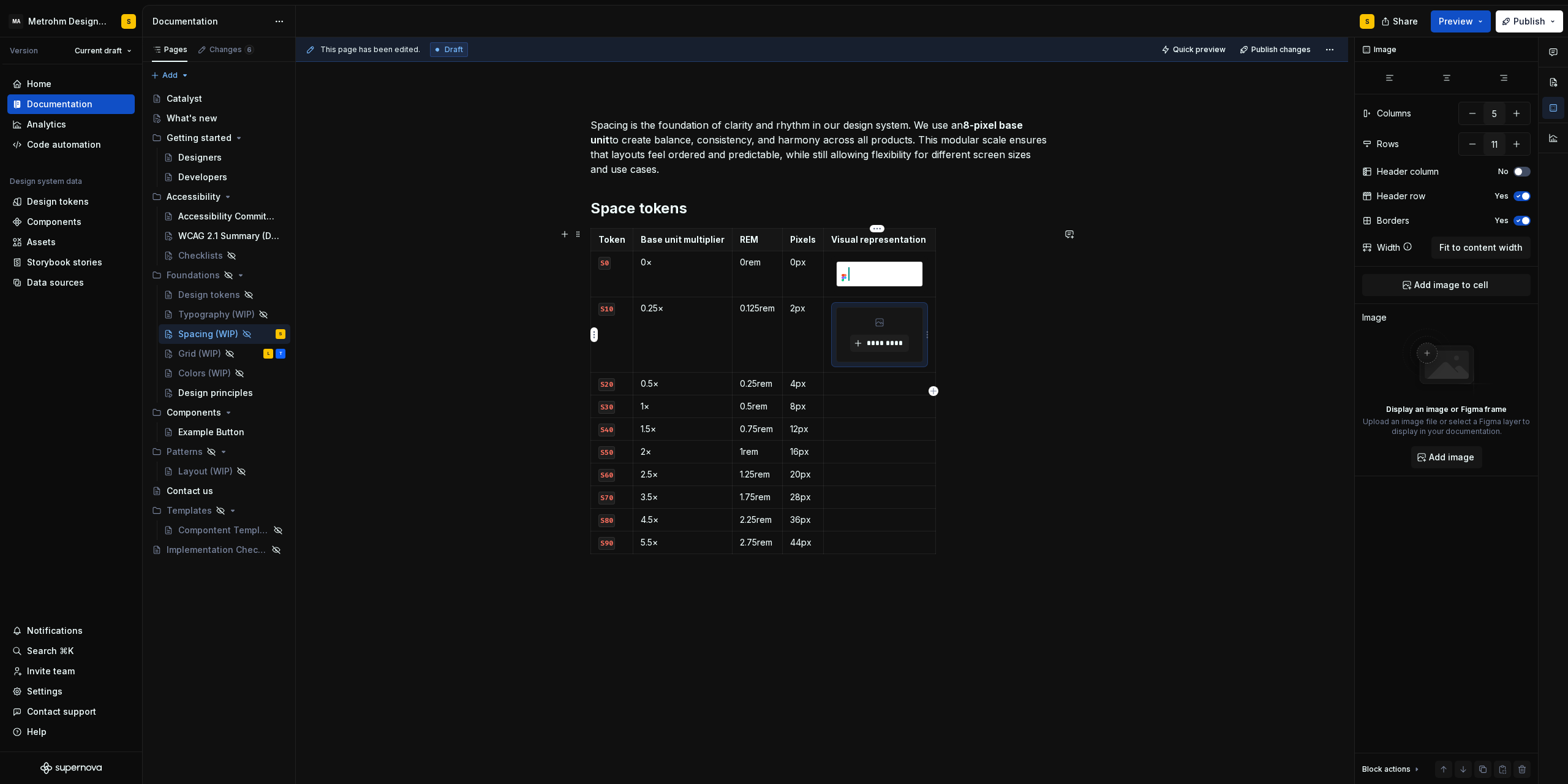
type textarea "*"
click at [887, 341] on span "*********" at bounding box center [884, 344] width 37 height 10
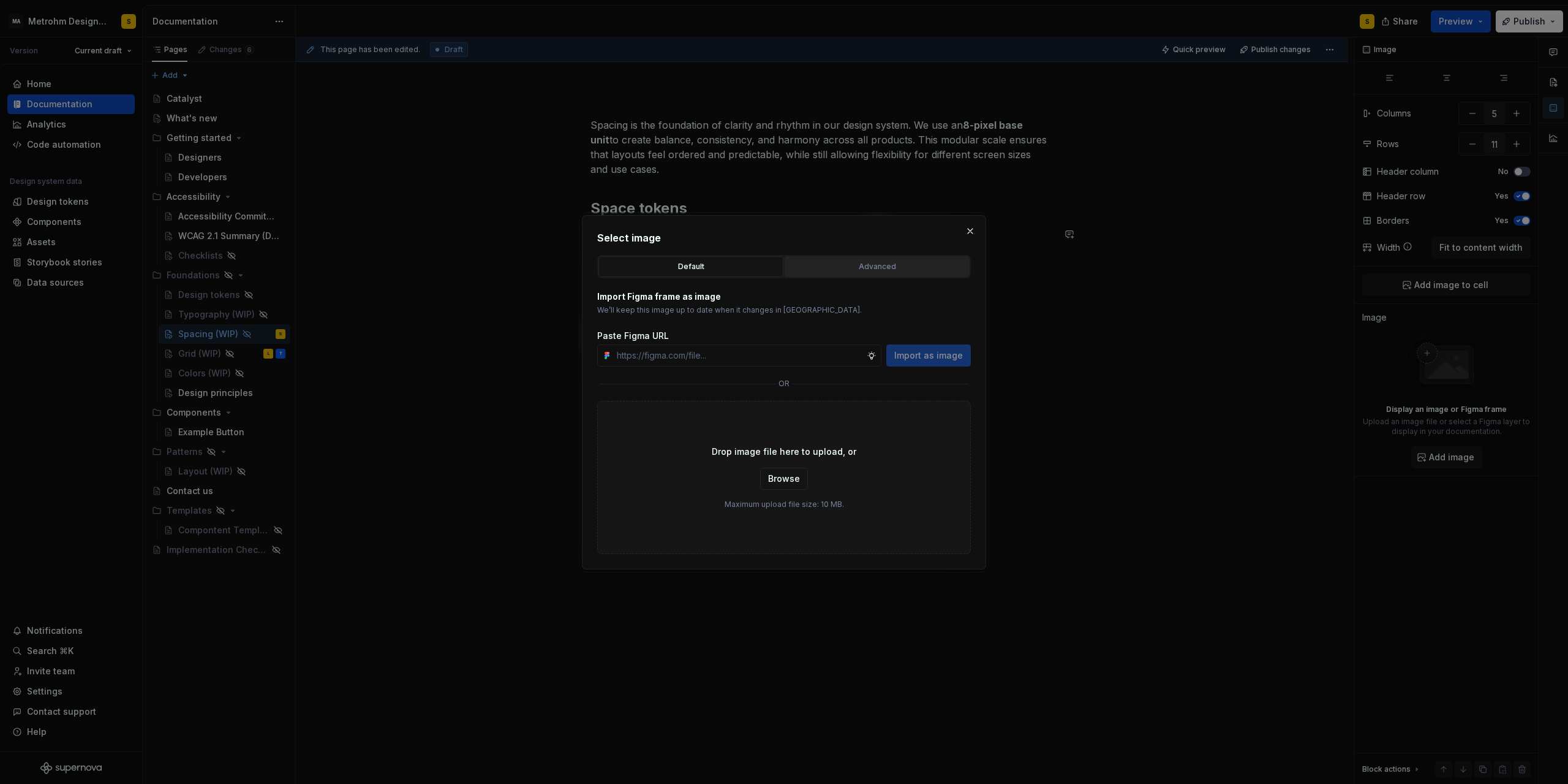
click at [874, 269] on div "Advanced" at bounding box center [878, 266] width 177 height 13
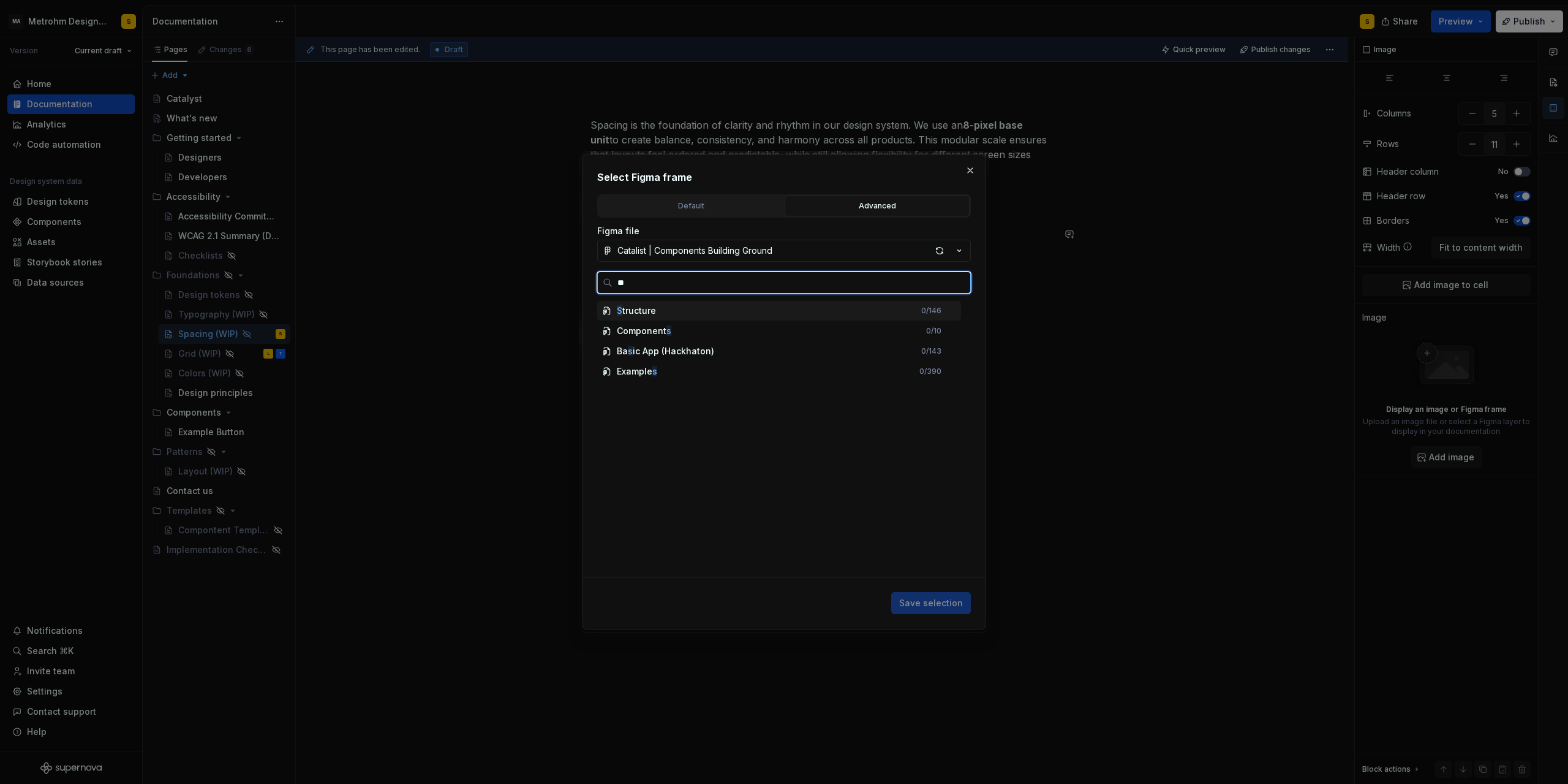
type input "***"
click at [647, 330] on div "S20" at bounding box center [785, 330] width 353 height 19
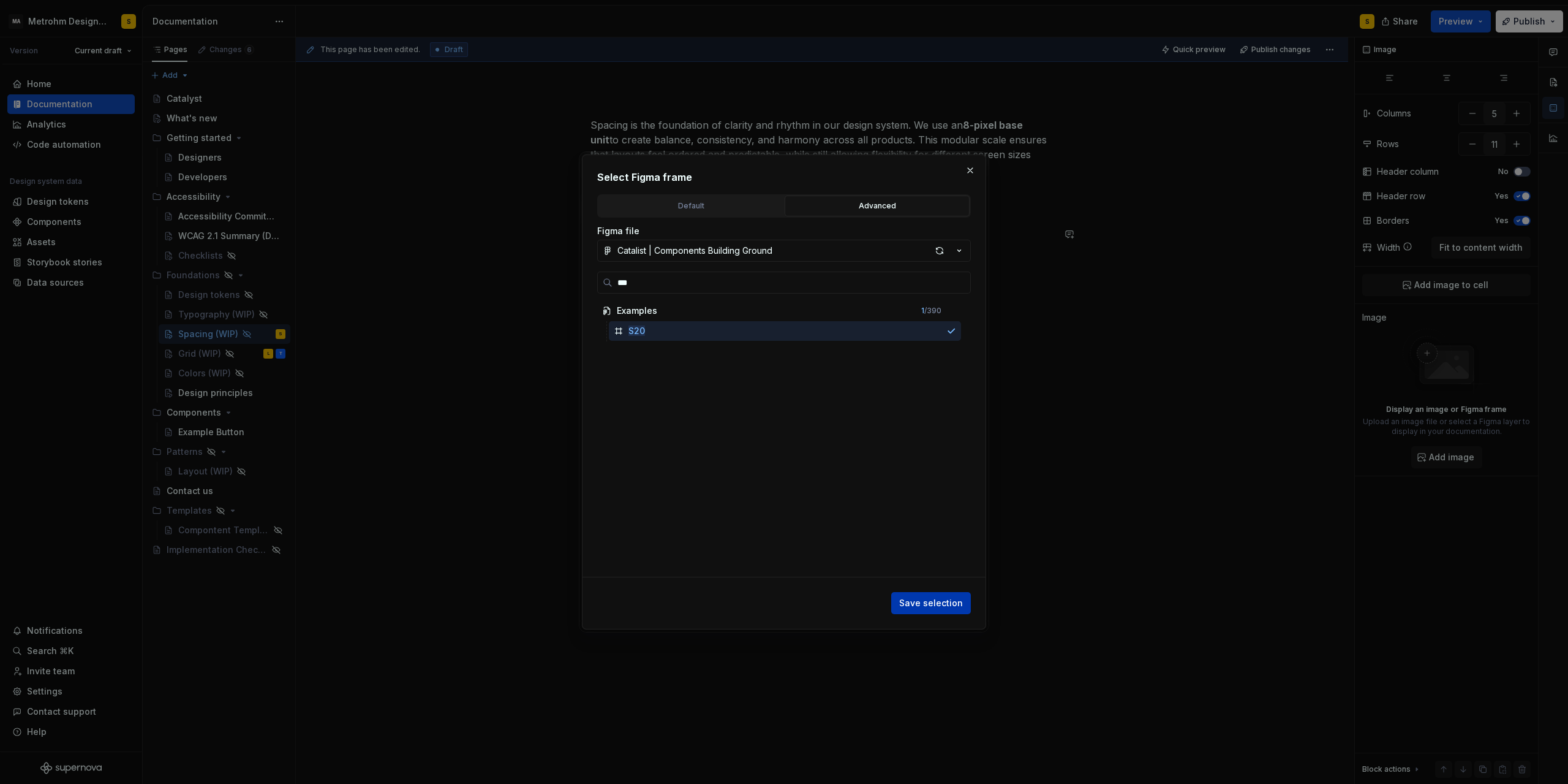
click at [949, 597] on button "Save selection" at bounding box center [931, 603] width 80 height 22
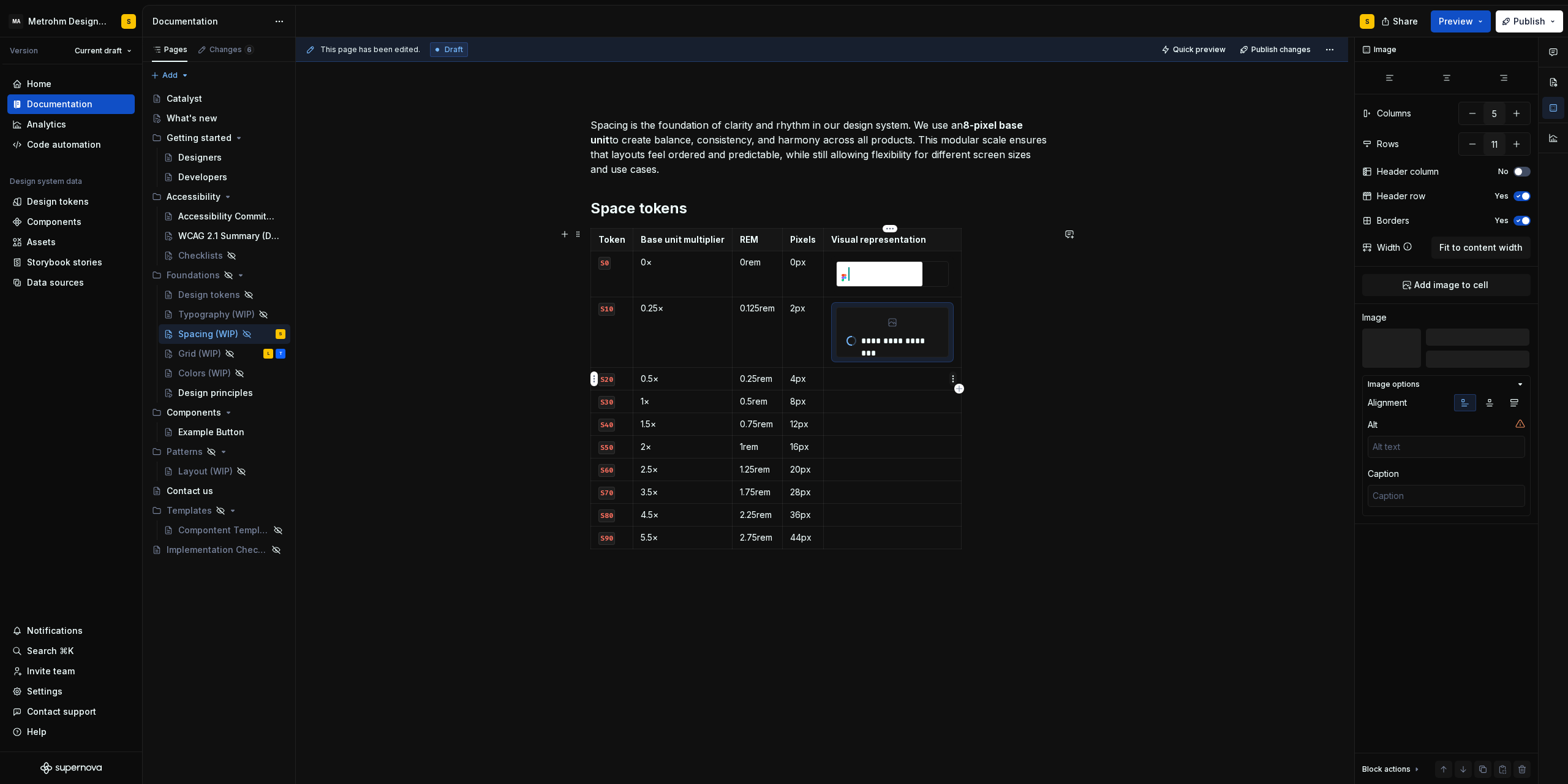
click at [950, 378] on html "MA Metrohm Design System S Version Current draft Home Documentation Analytics C…" at bounding box center [784, 392] width 1568 height 784
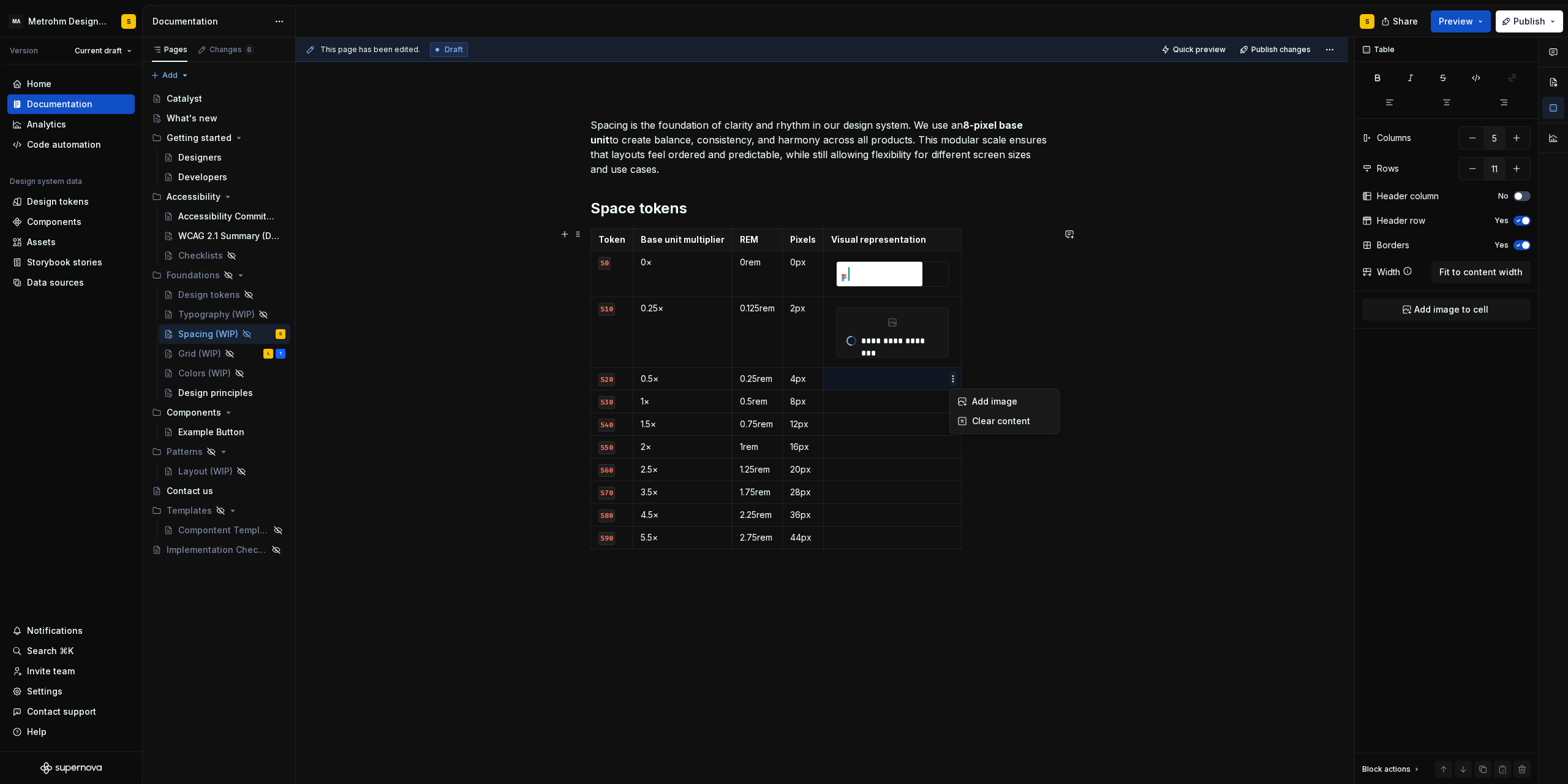
type textarea "*"
click at [1003, 402] on div "Add image" at bounding box center [1012, 401] width 80 height 13
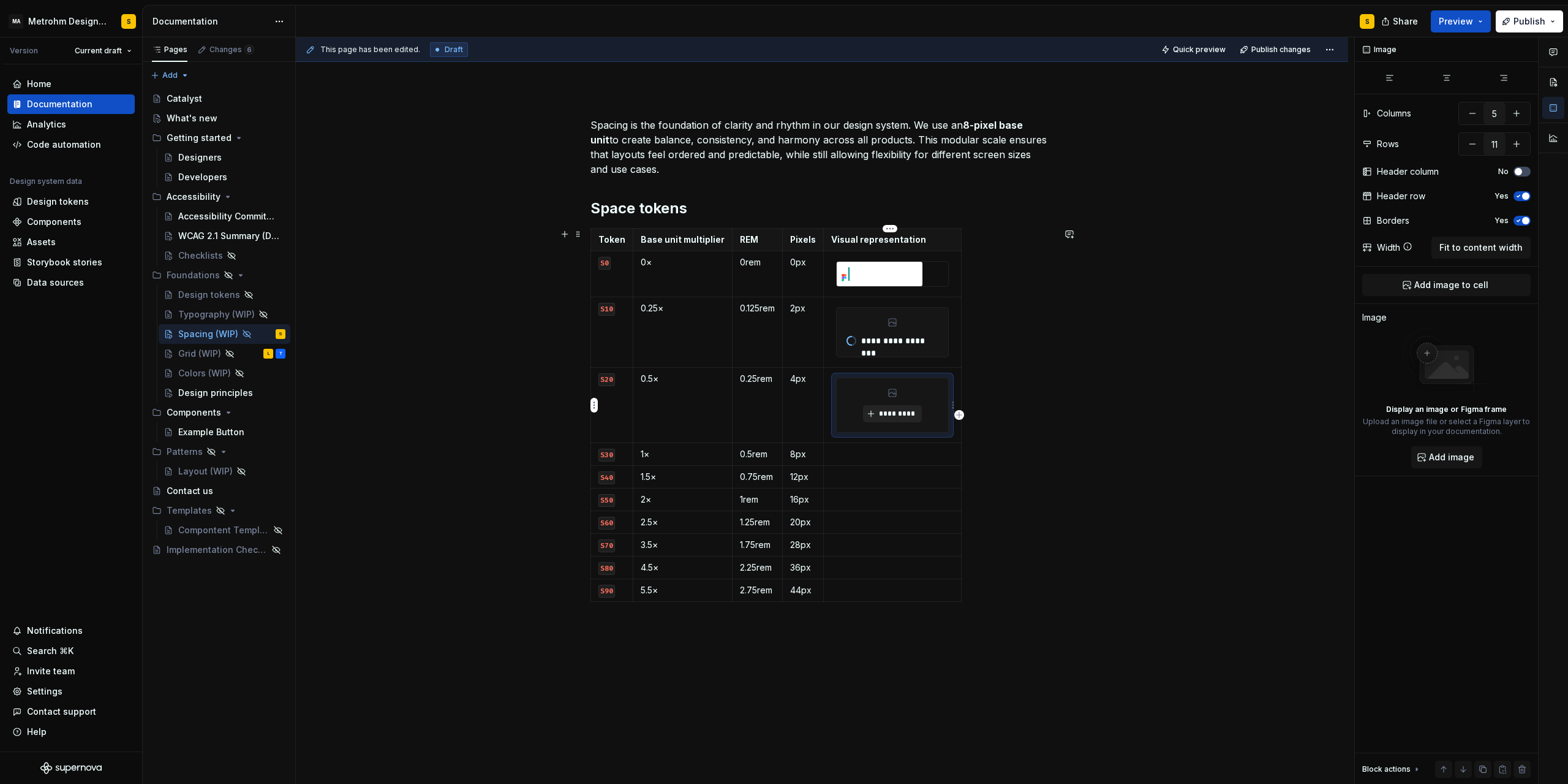
click at [901, 412] on span "*********" at bounding box center [897, 413] width 37 height 10
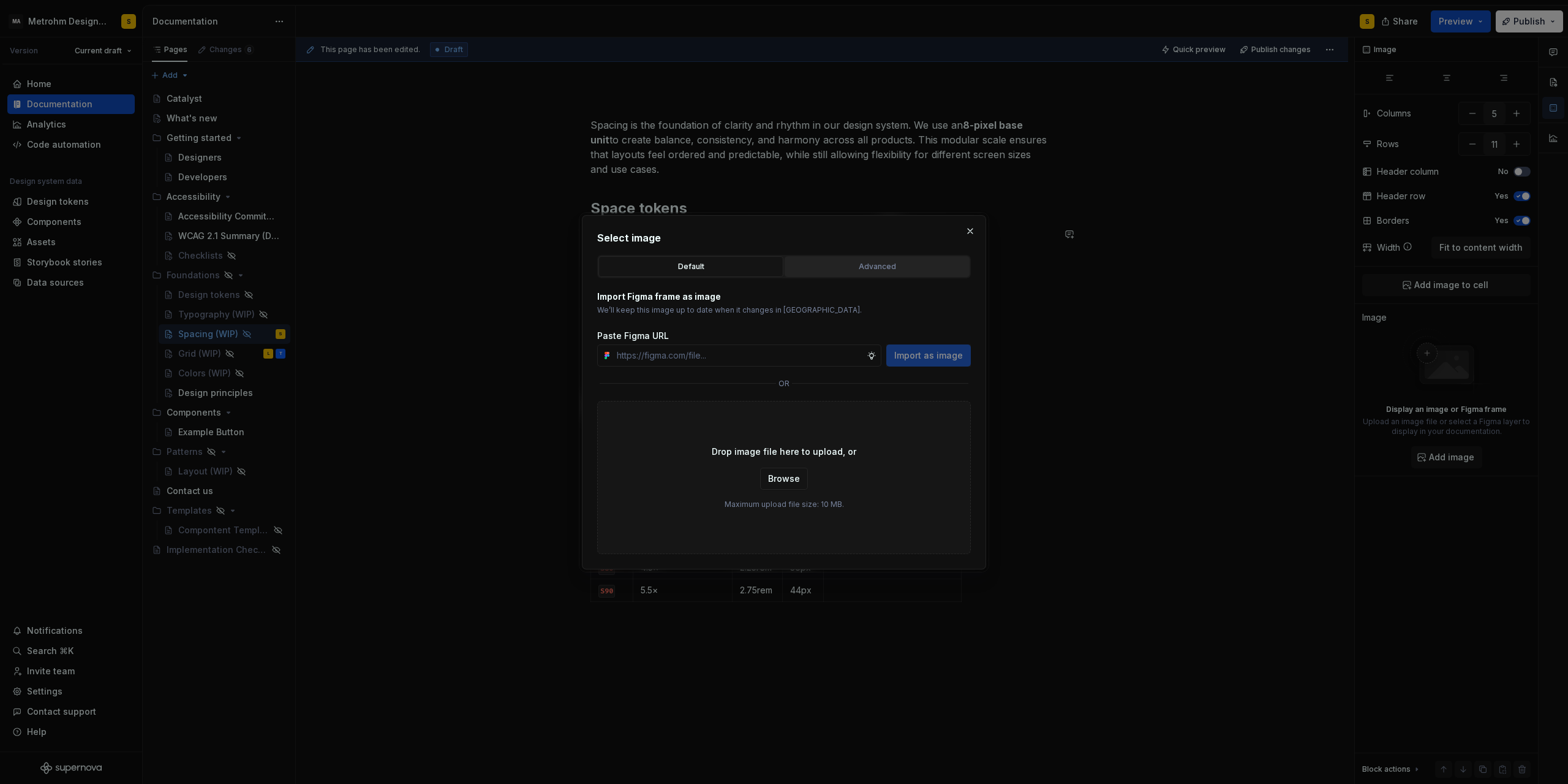
click at [848, 267] on div "Advanced" at bounding box center [878, 266] width 177 height 13
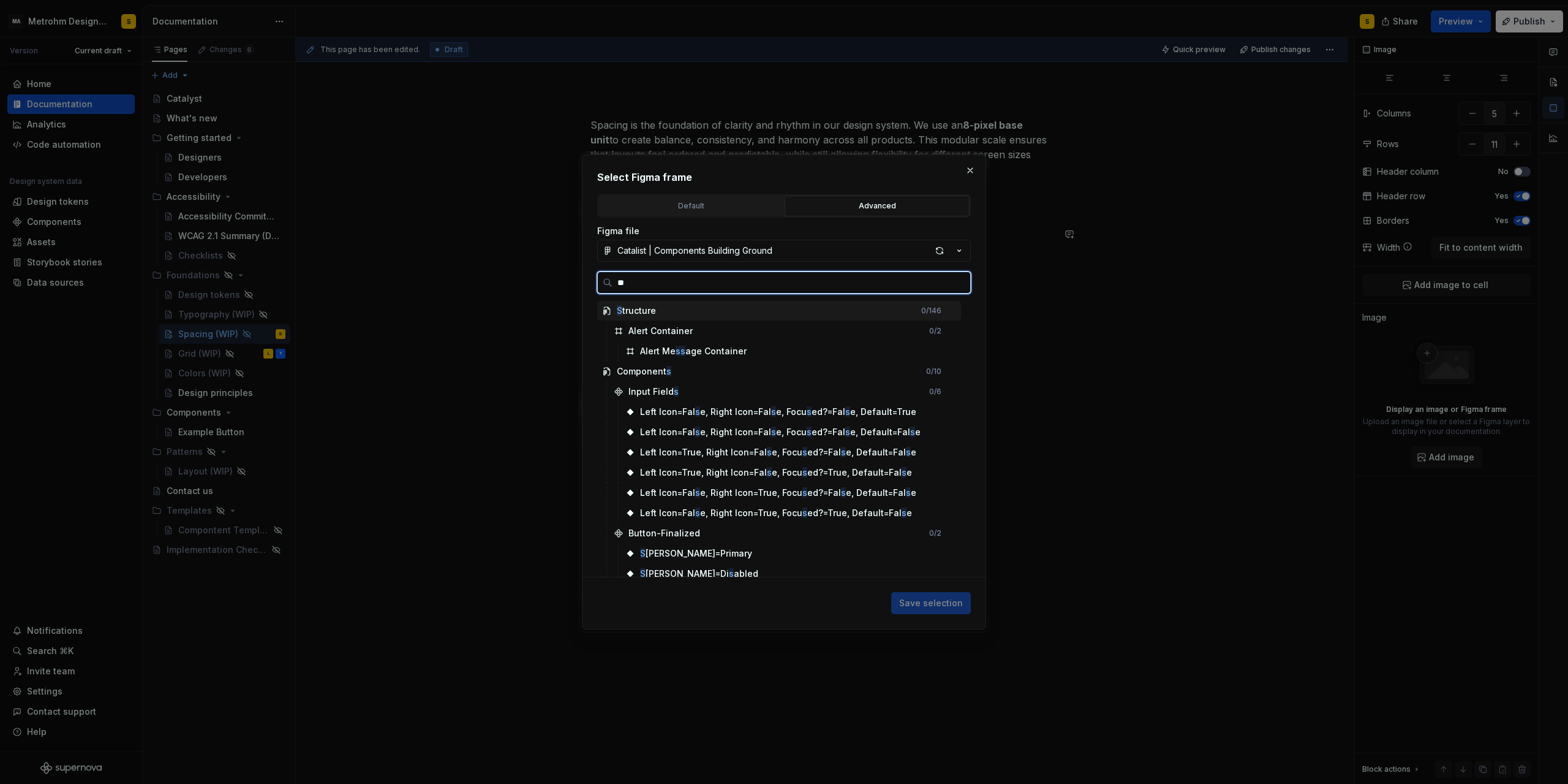
type input "***"
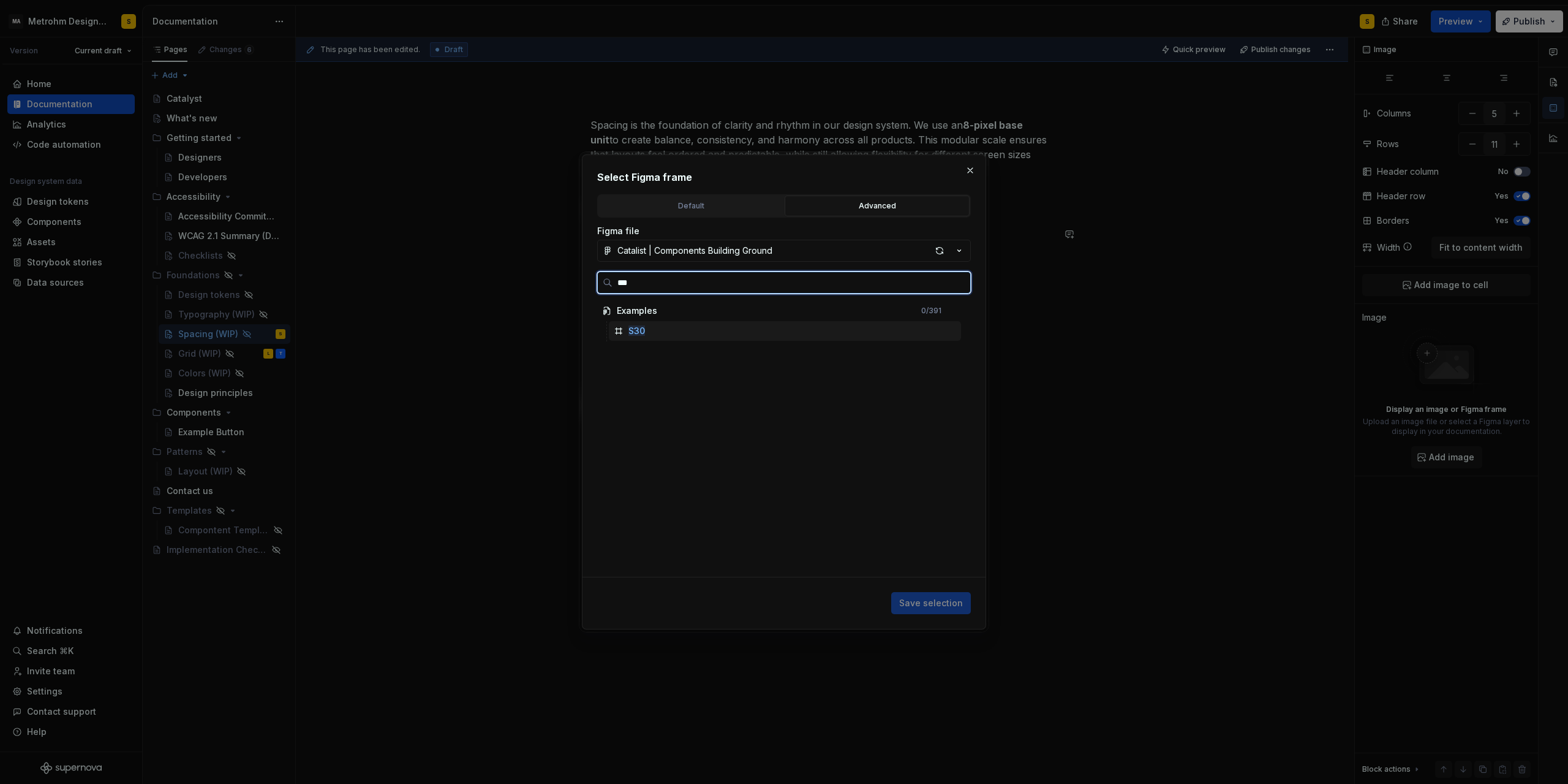
click at [643, 333] on mark "S30" at bounding box center [637, 331] width 17 height 10
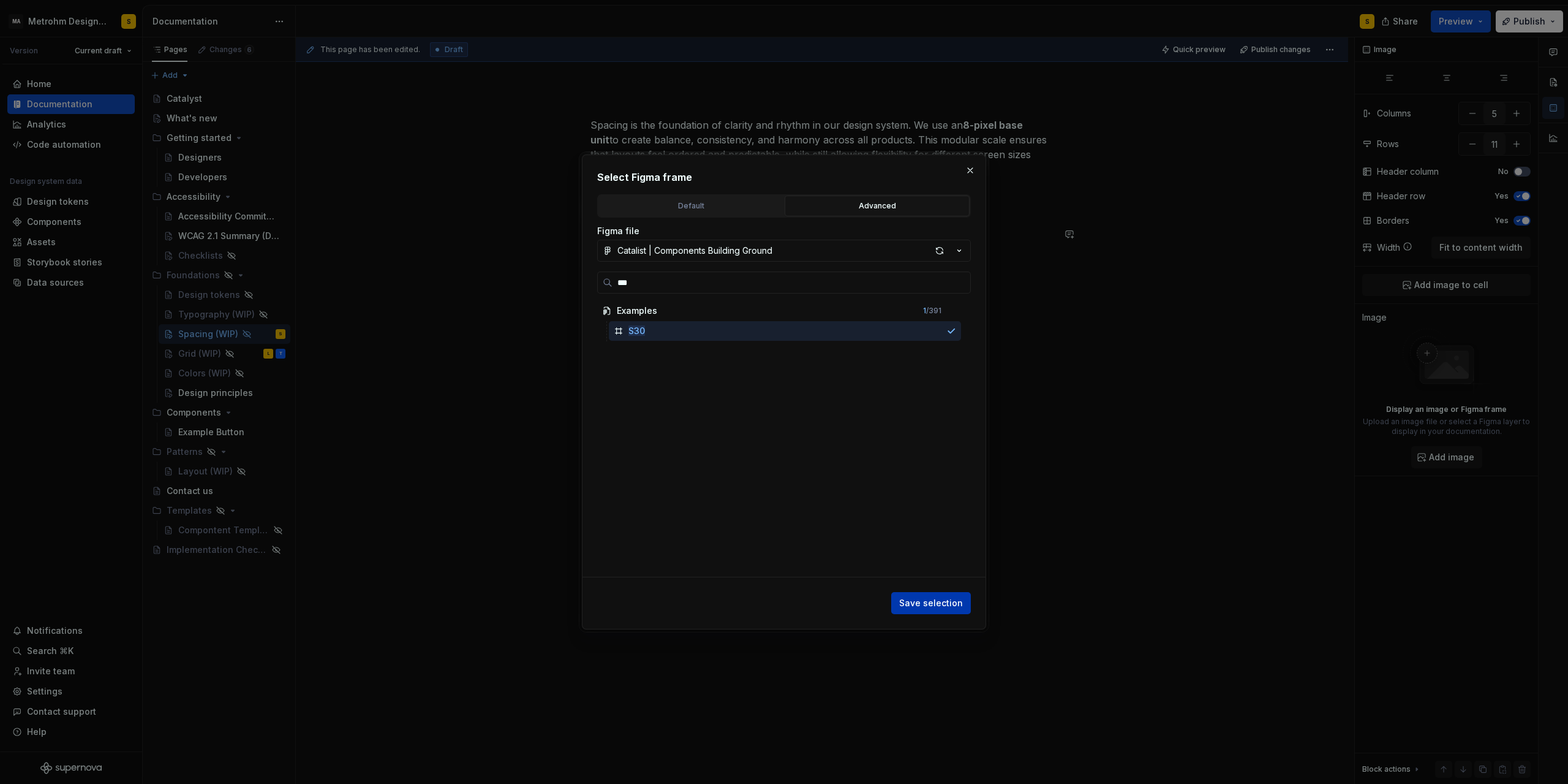
click at [922, 603] on span "Save selection" at bounding box center [932, 603] width 64 height 13
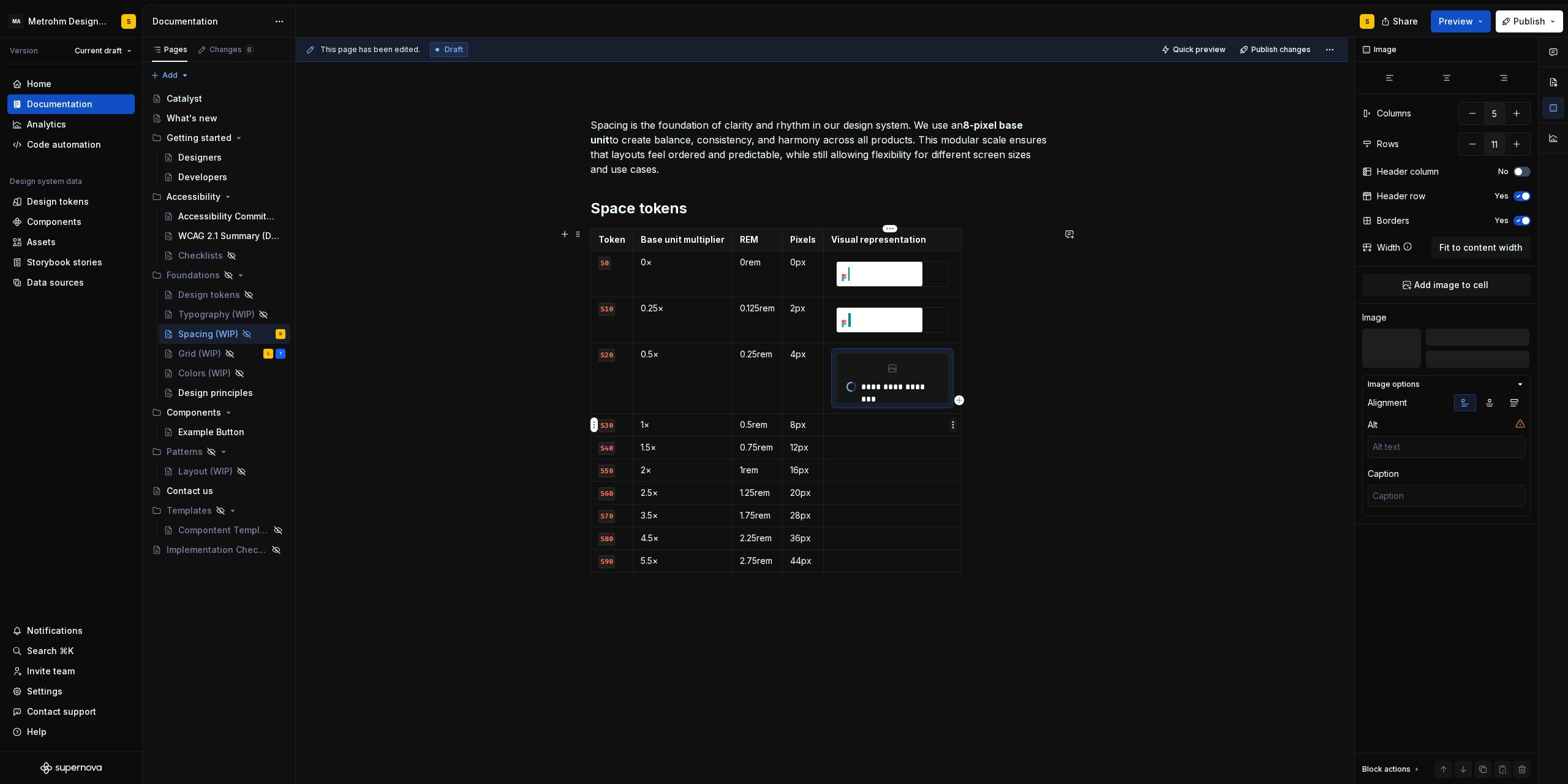
click at [950, 427] on html "MA Metrohm Design System S Version Current draft Home Documentation Analytics C…" at bounding box center [784, 392] width 1568 height 784
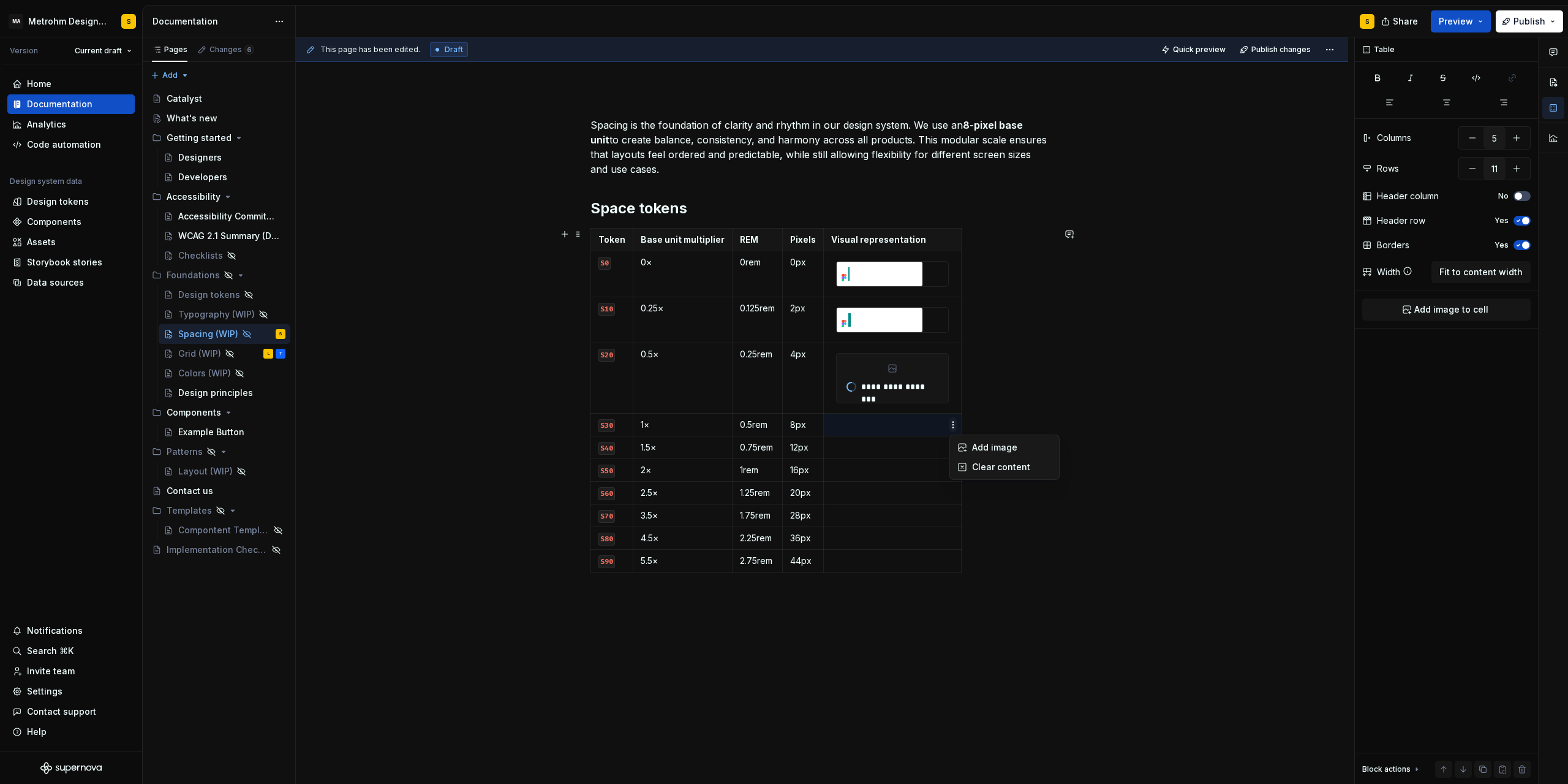
type textarea "*"
click at [1007, 451] on div "Add image" at bounding box center [1012, 447] width 80 height 13
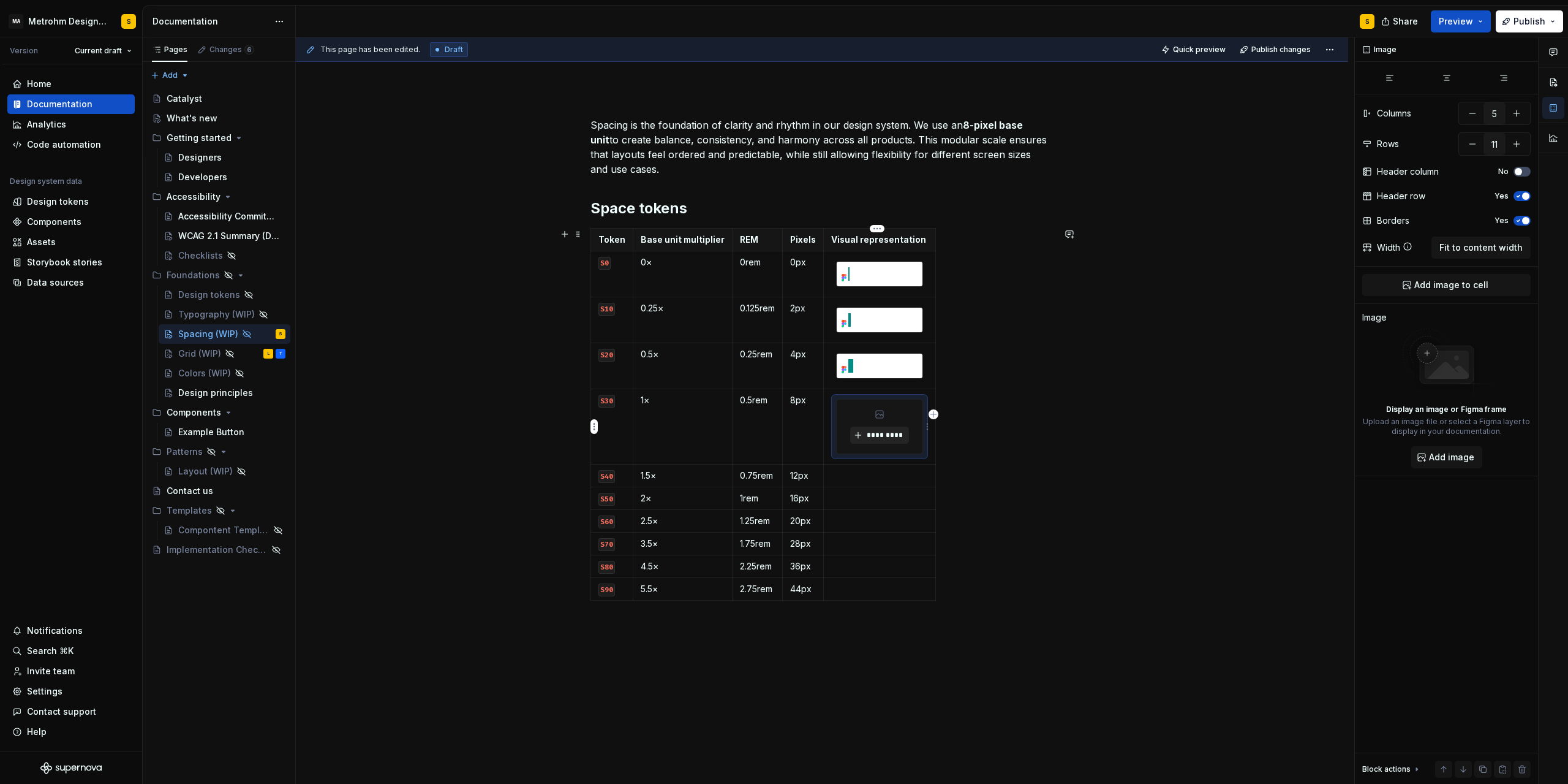
click at [870, 436] on span "*********" at bounding box center [884, 435] width 37 height 10
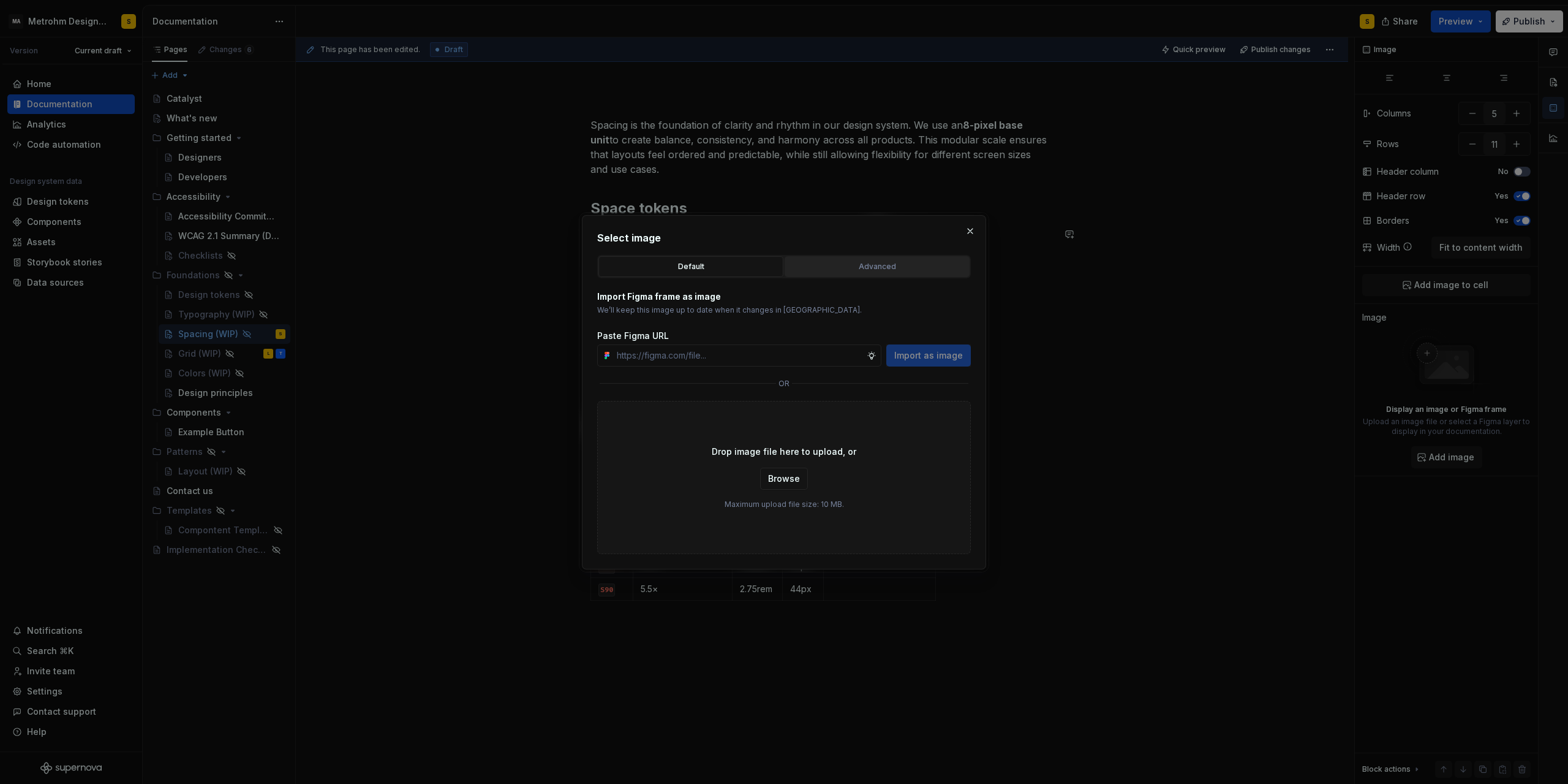
click at [874, 269] on div "Advanced" at bounding box center [878, 266] width 177 height 13
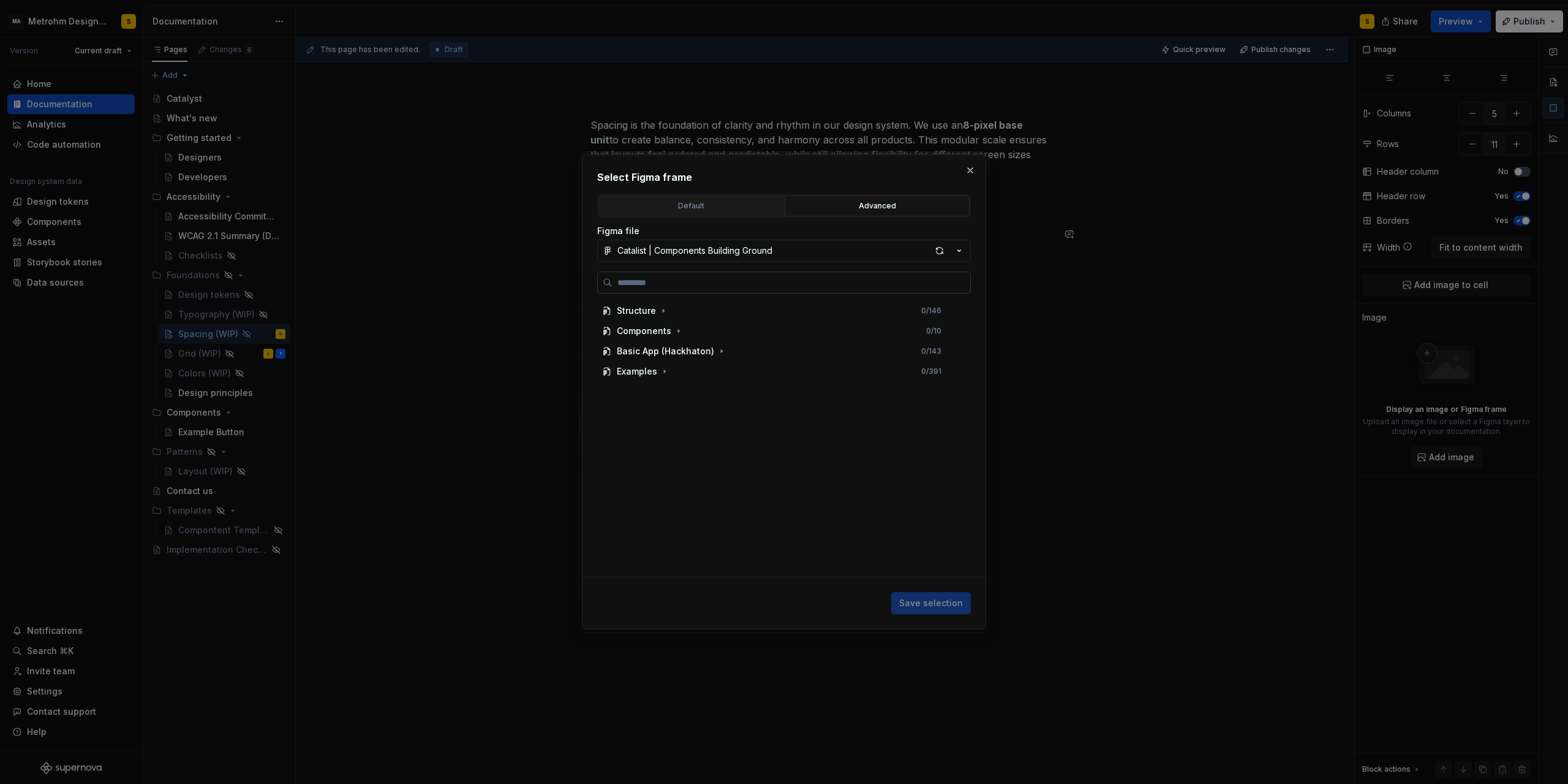
click at [644, 280] on input "search" at bounding box center [791, 282] width 358 height 13
type input "***"
click at [642, 326] on div "S40" at bounding box center [637, 331] width 17 height 13
click at [945, 600] on span "Save selection" at bounding box center [932, 603] width 64 height 13
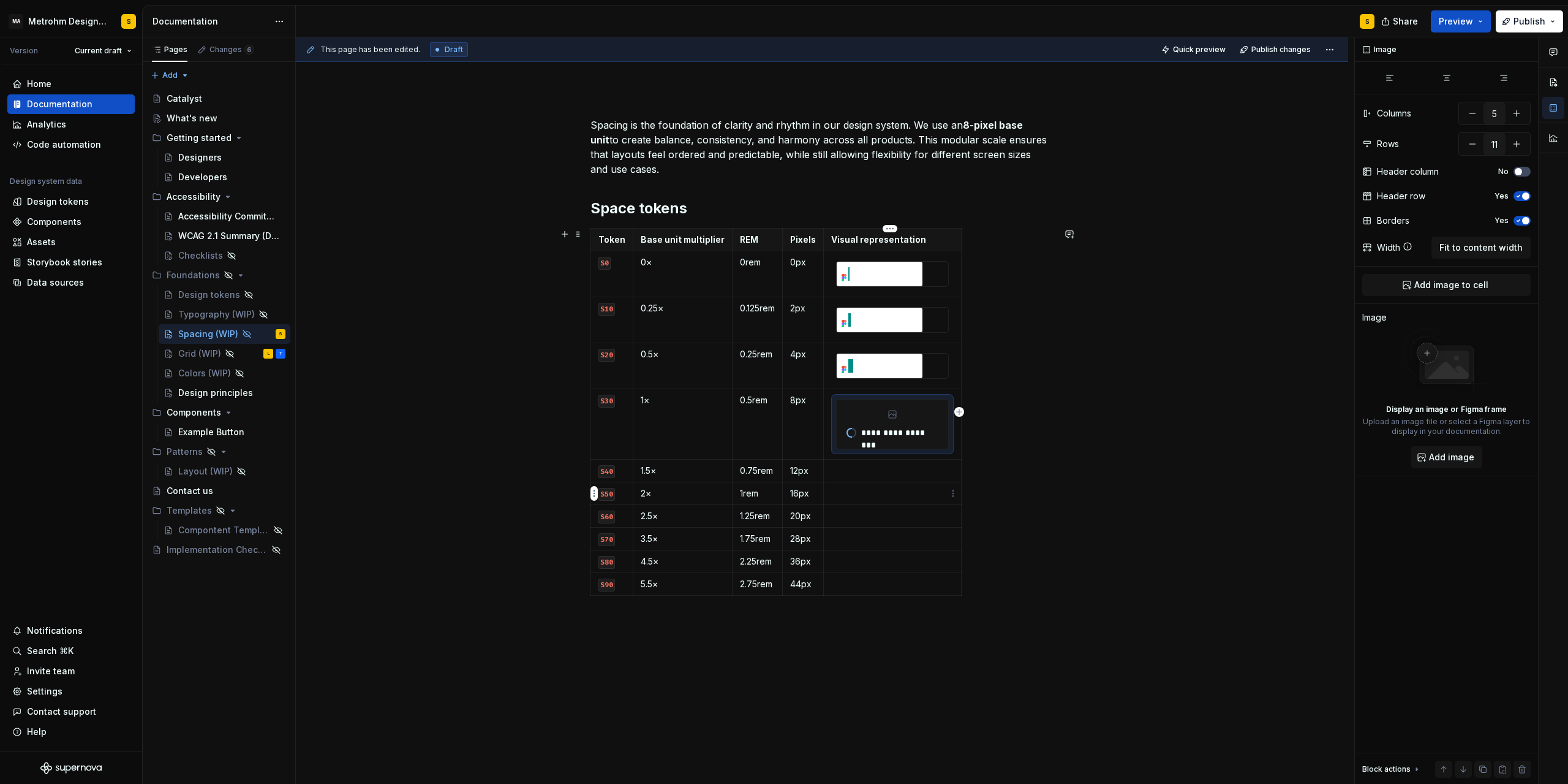
type textarea "*"
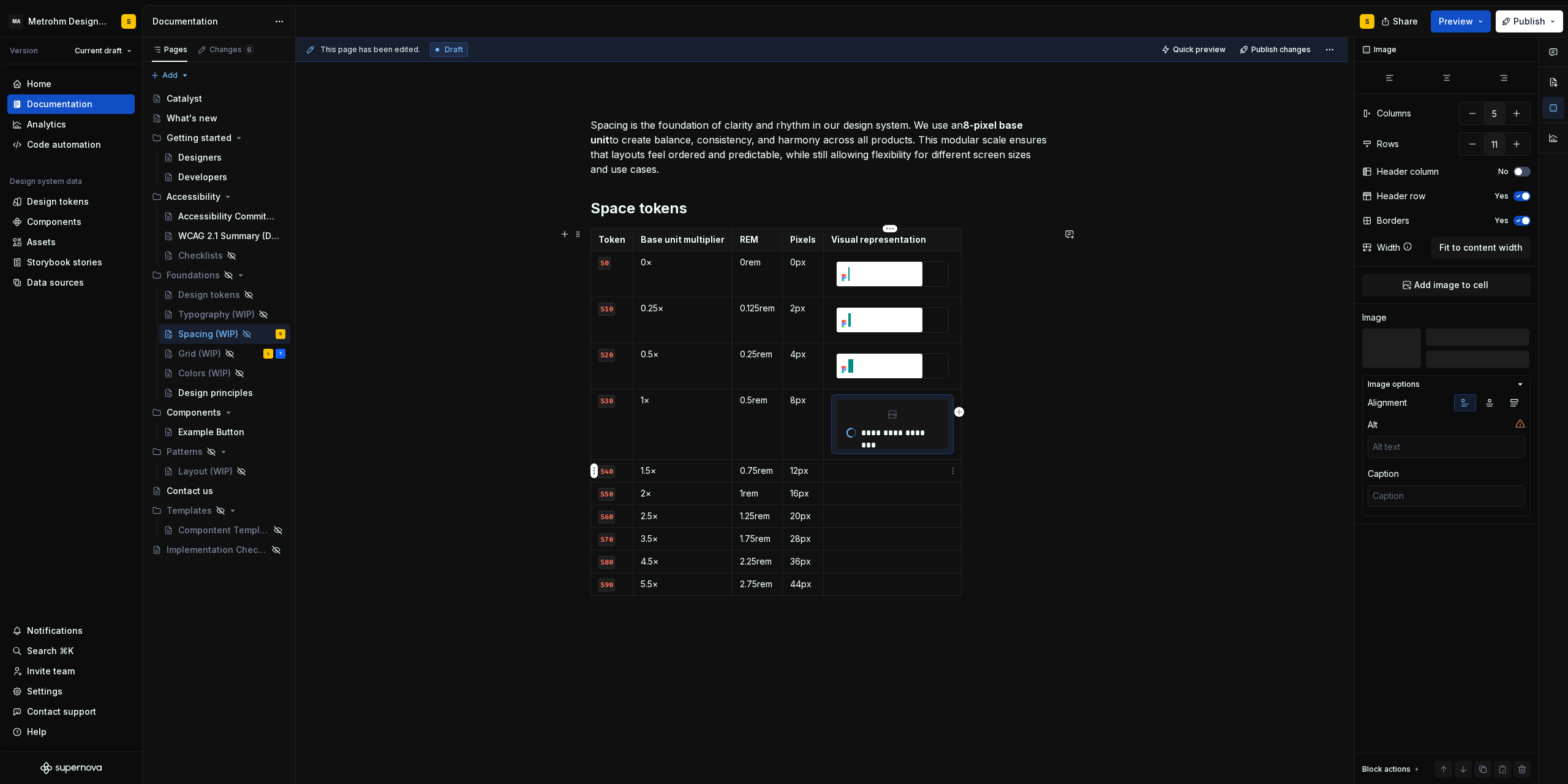
click at [875, 473] on p at bounding box center [893, 471] width 123 height 13
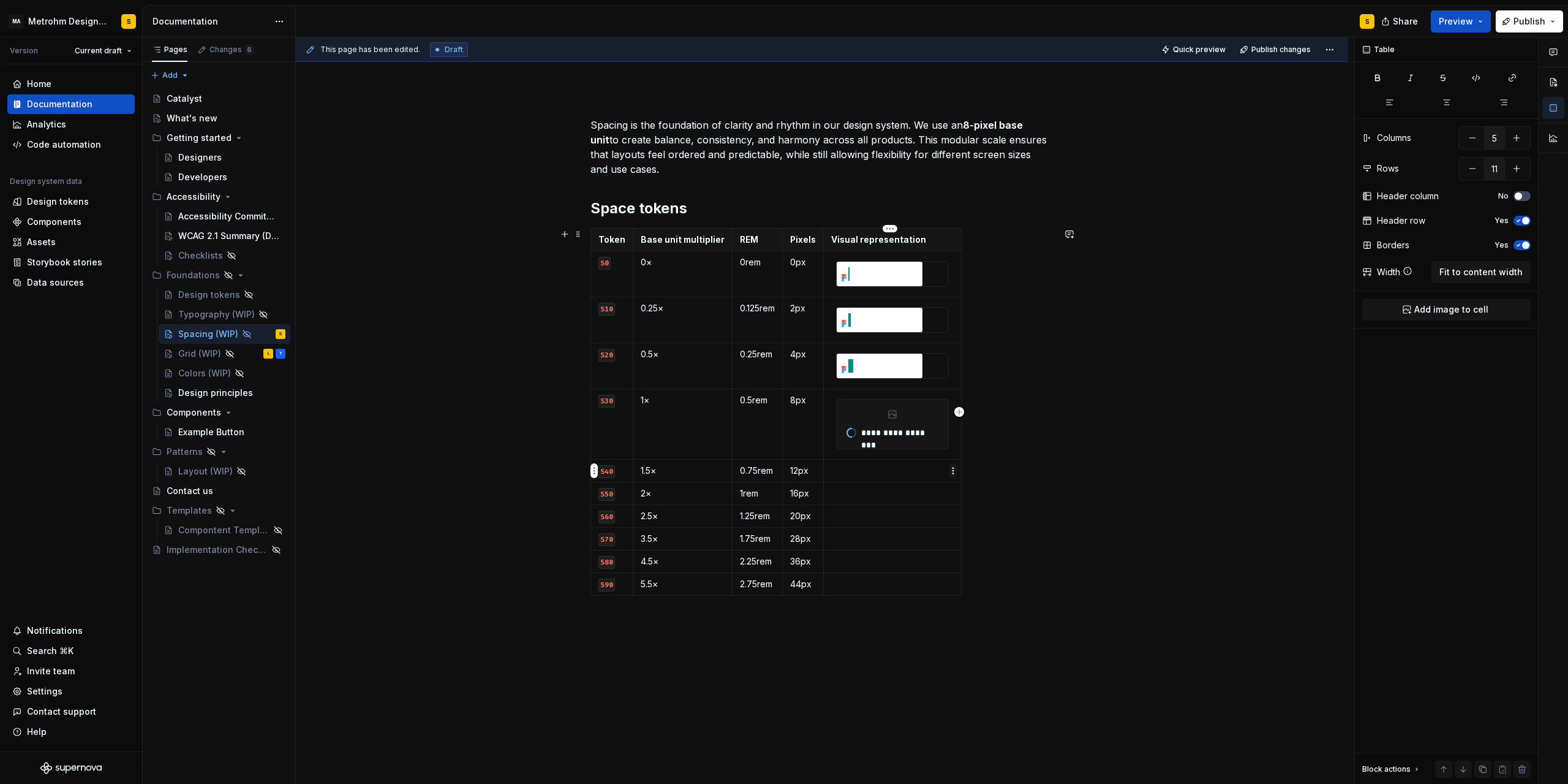
click at [952, 470] on html "MA Metrohm Design System S Version Current draft Home Documentation Analytics C…" at bounding box center [784, 392] width 1568 height 784
click at [983, 496] on div "Add image" at bounding box center [1012, 493] width 80 height 13
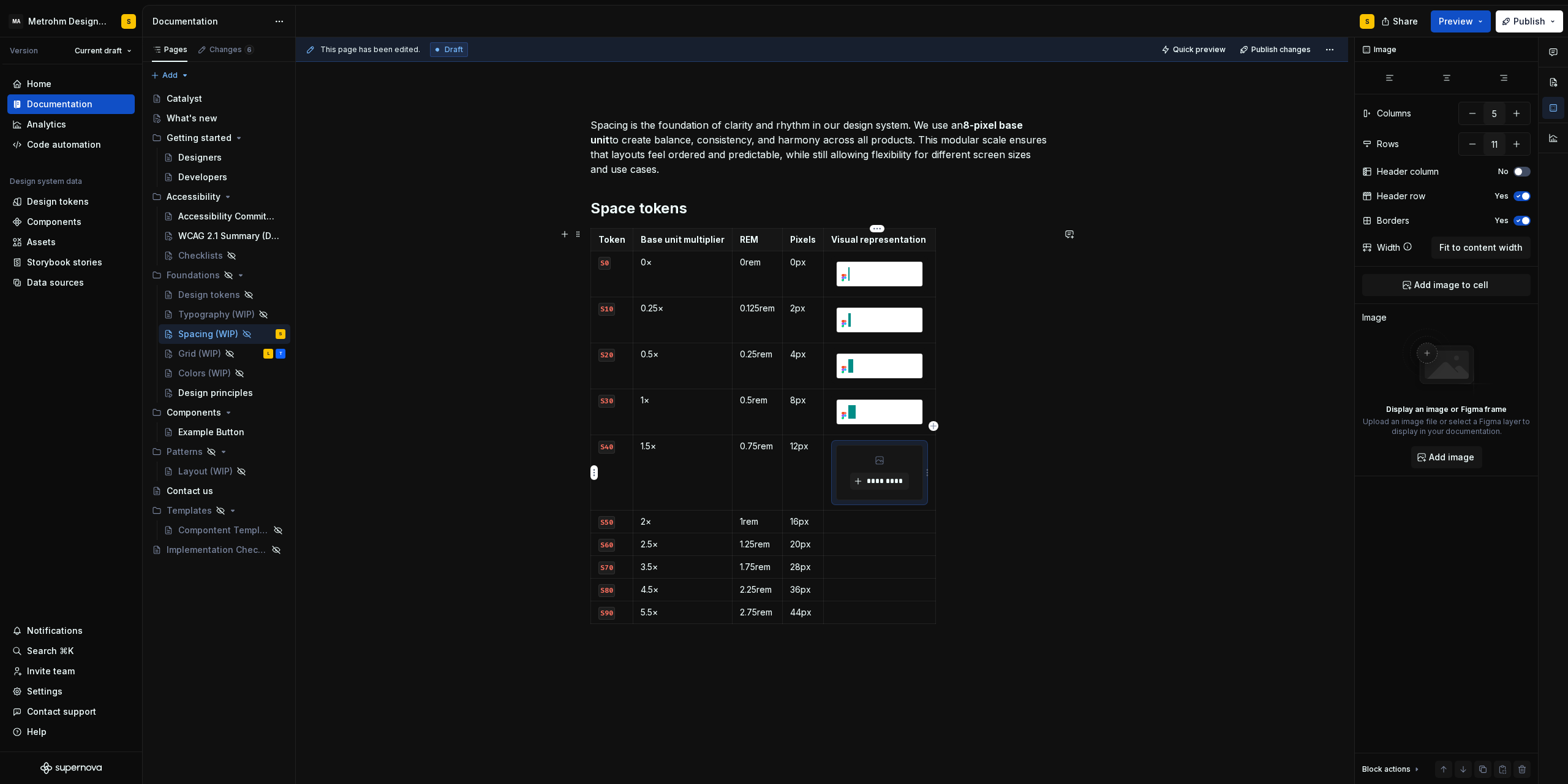
click at [900, 507] on td "*********" at bounding box center [880, 473] width 112 height 76
click at [892, 488] on button "*********" at bounding box center [879, 481] width 58 height 17
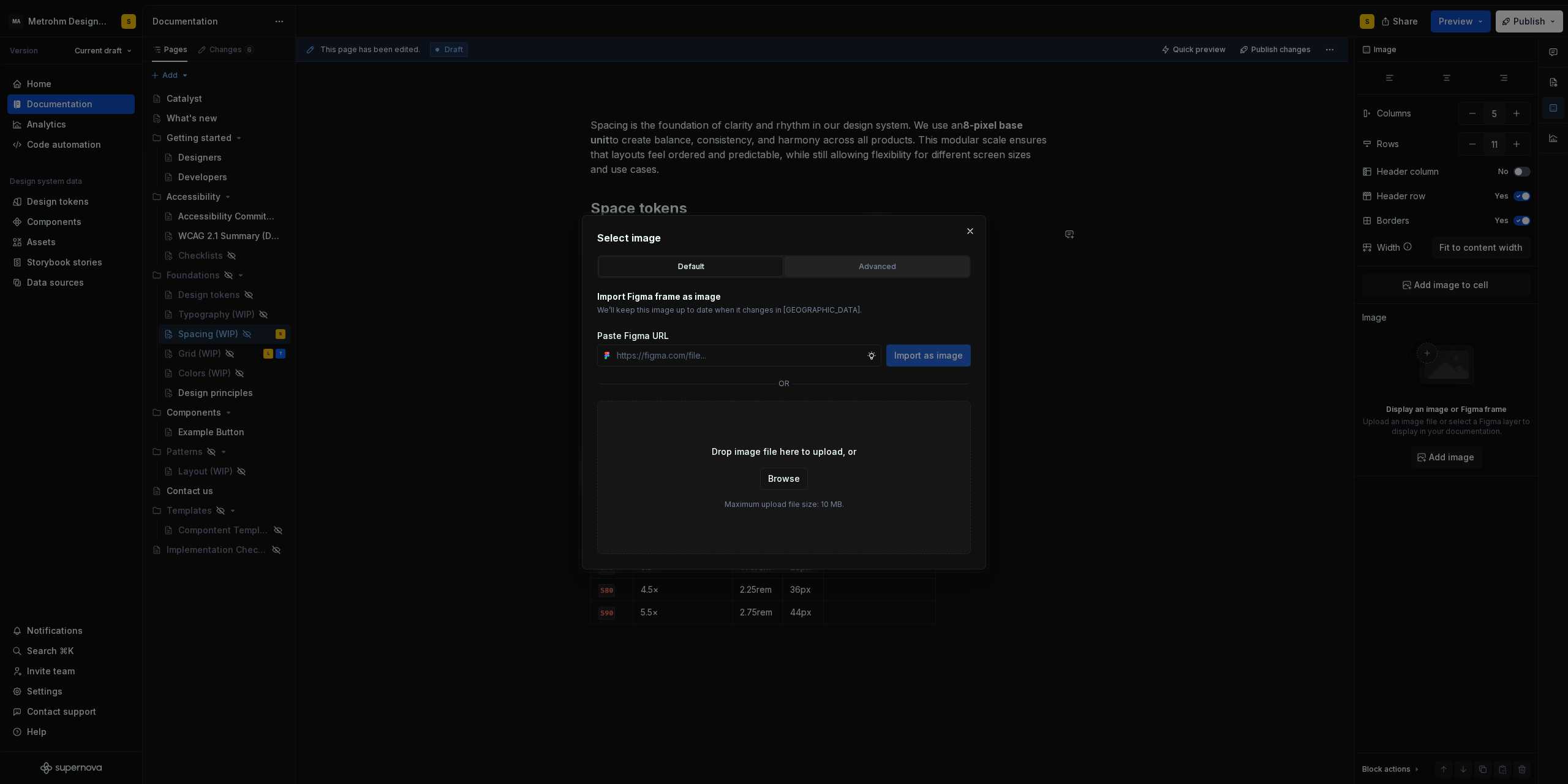
click at [868, 263] on div "Advanced" at bounding box center [878, 266] width 177 height 13
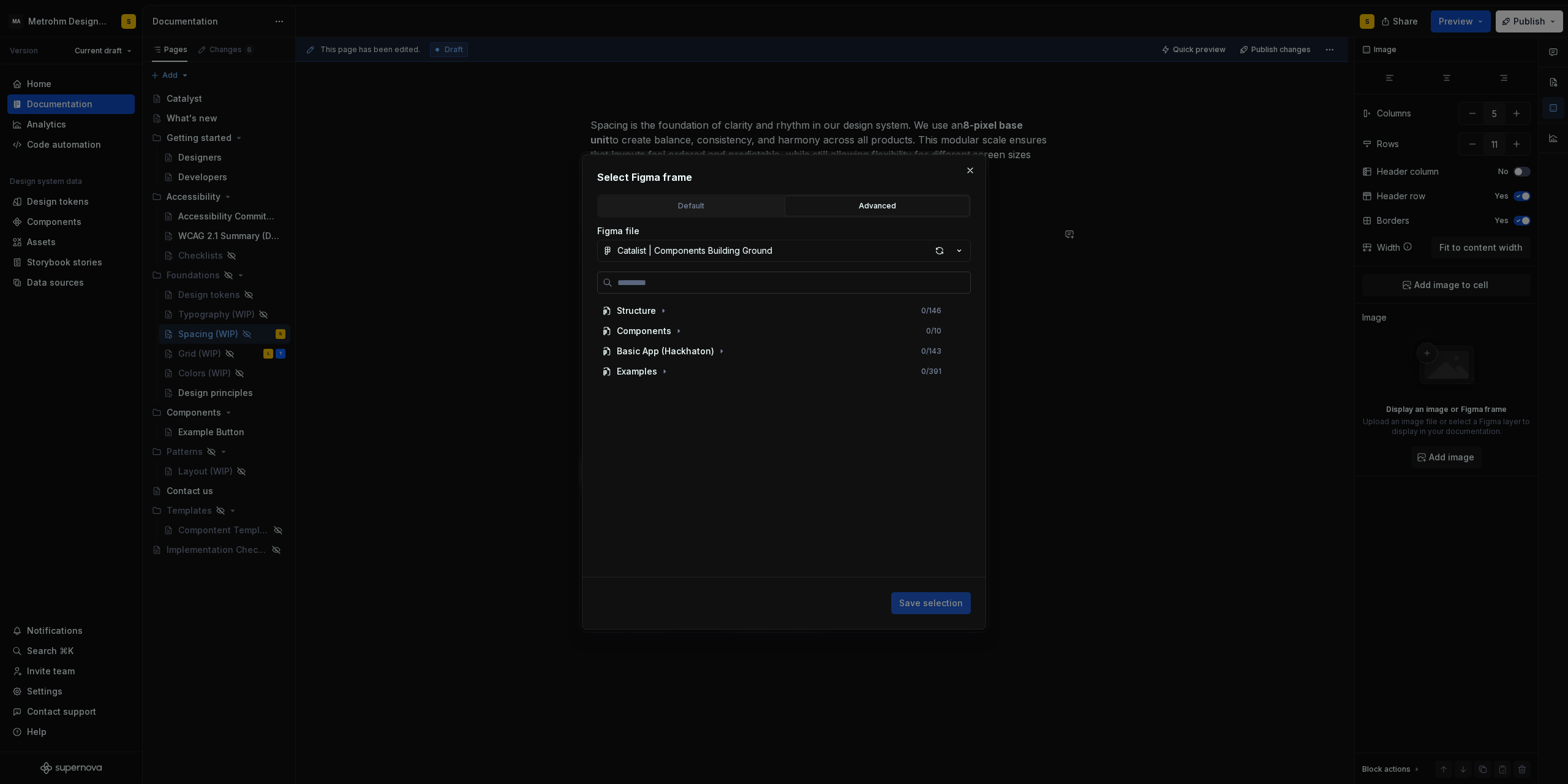
click at [679, 292] on label at bounding box center [784, 282] width 374 height 22
click at [679, 289] on input "search" at bounding box center [791, 282] width 358 height 13
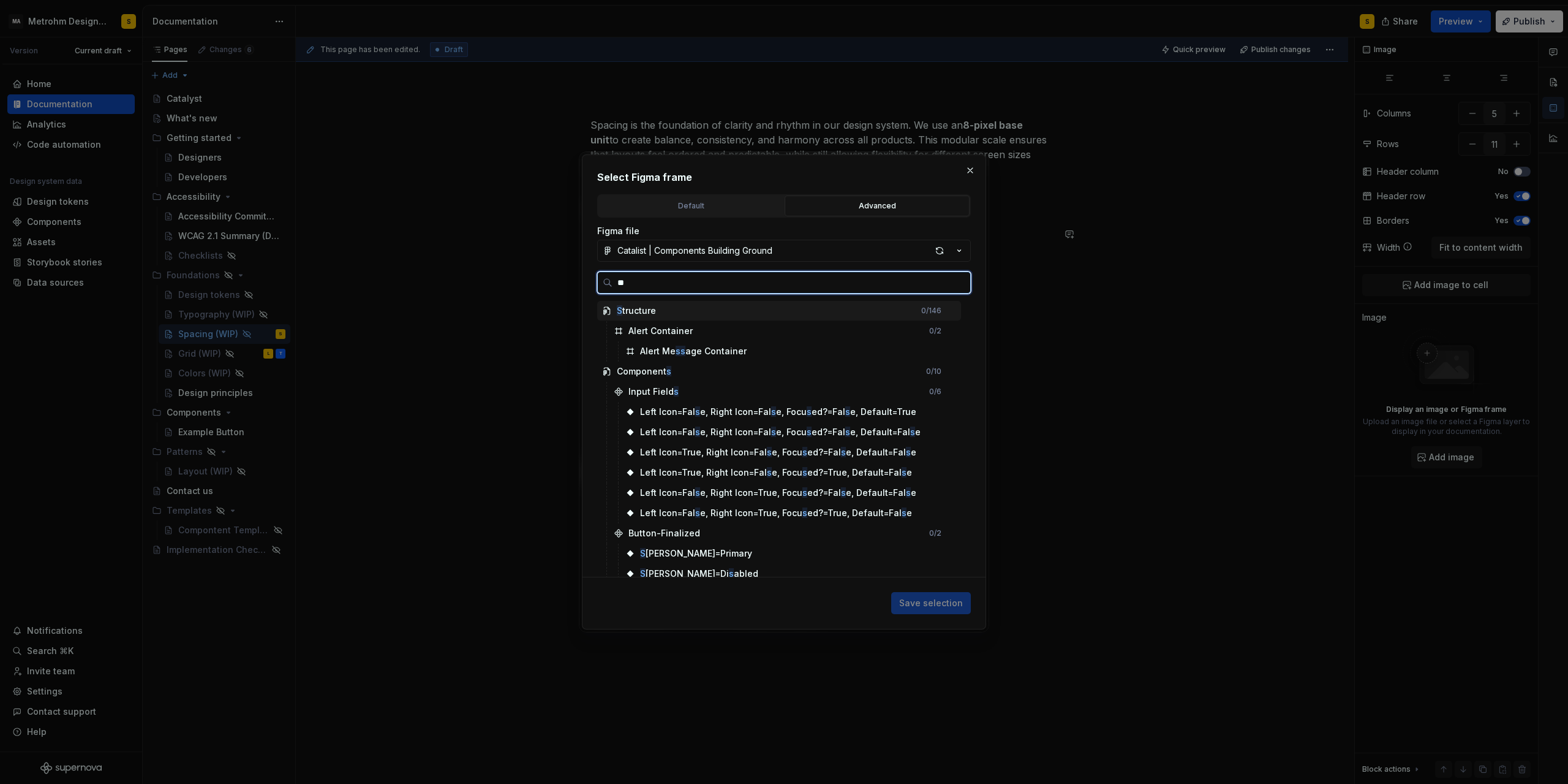
type input "***"
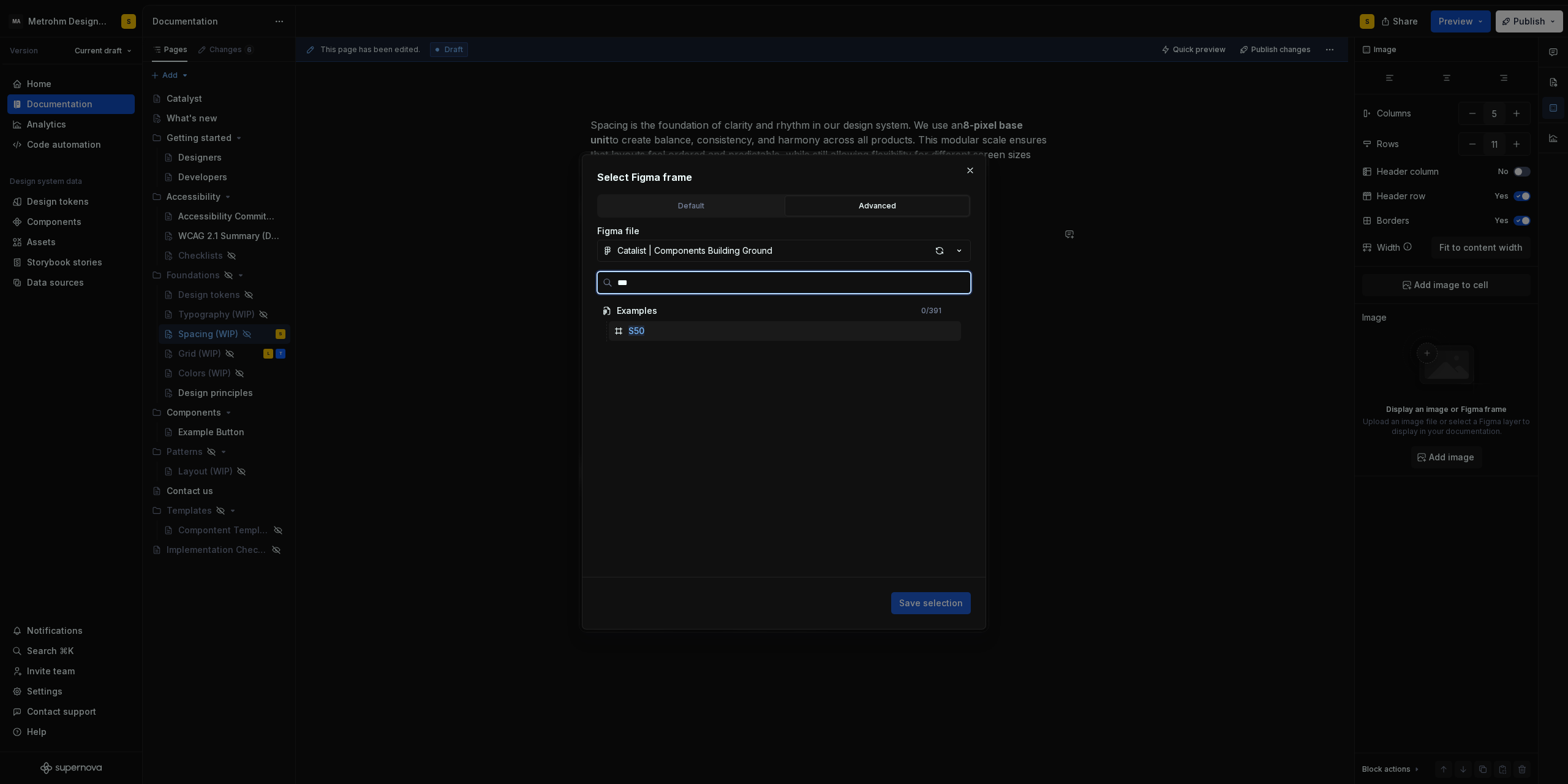
click at [644, 330] on mark "S50" at bounding box center [636, 331] width 16 height 10
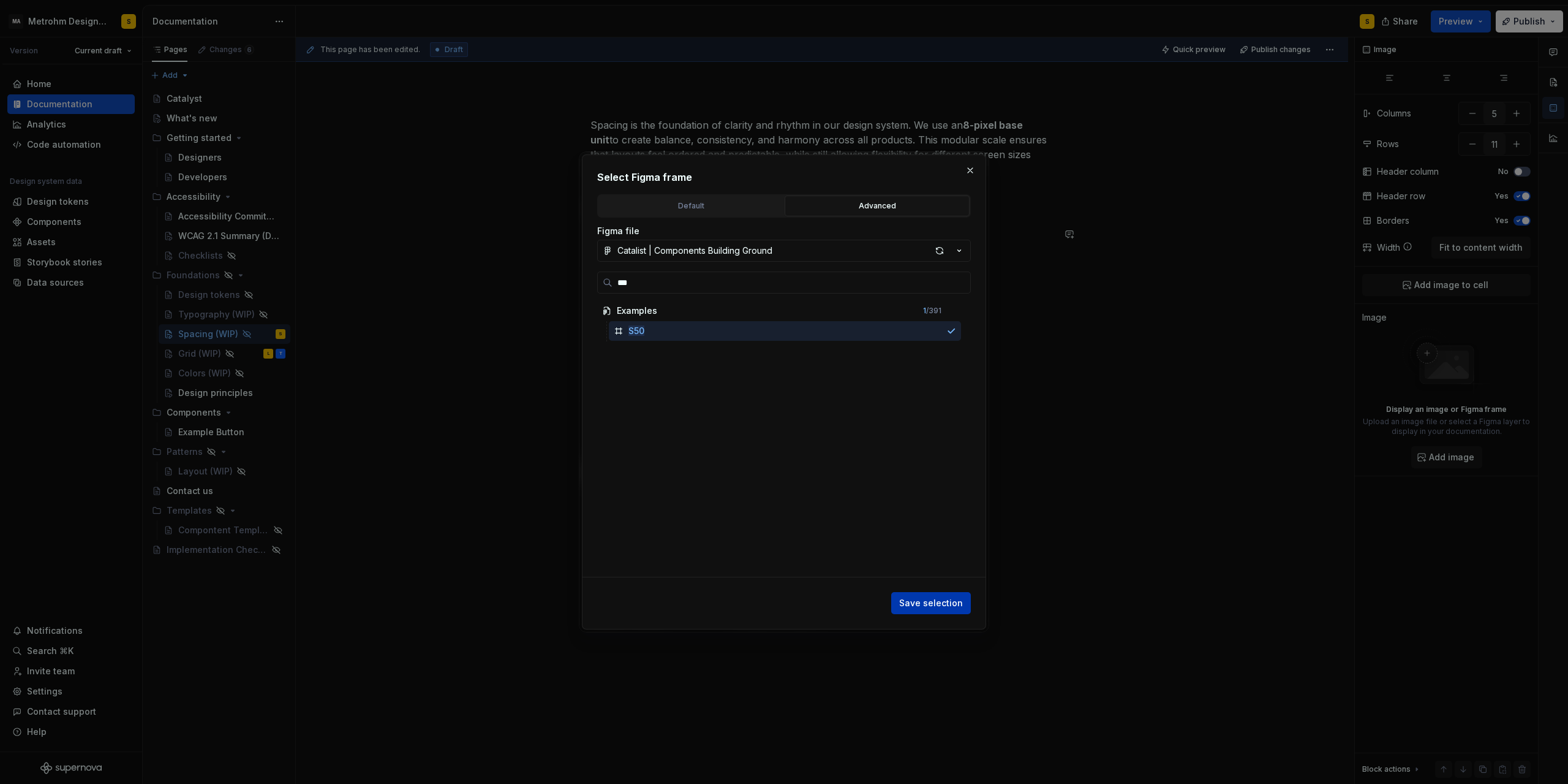
click at [935, 596] on button "Save selection" at bounding box center [931, 603] width 80 height 22
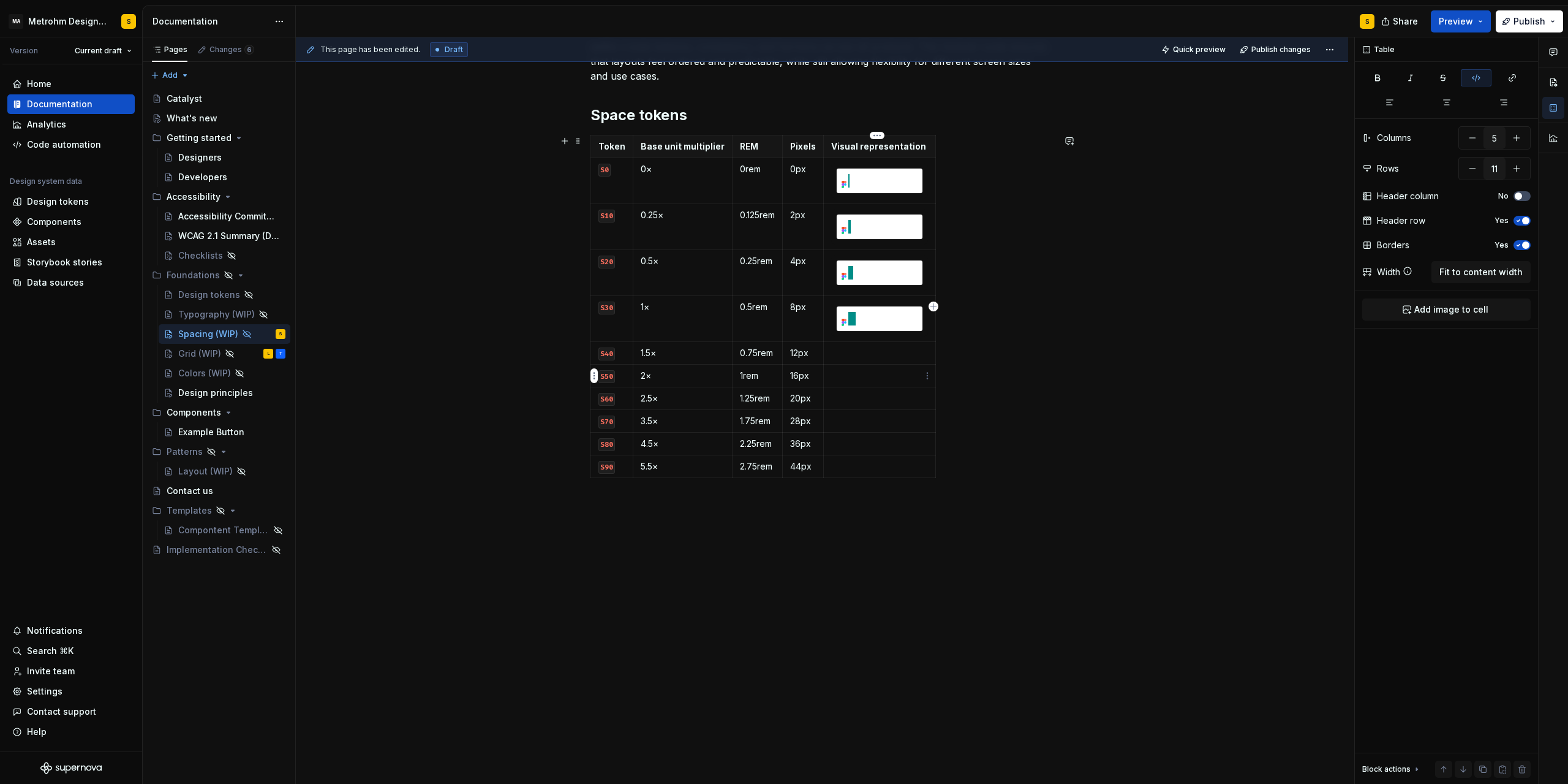
scroll to position [215, 0]
click at [847, 377] on p at bounding box center [880, 376] width 97 height 13
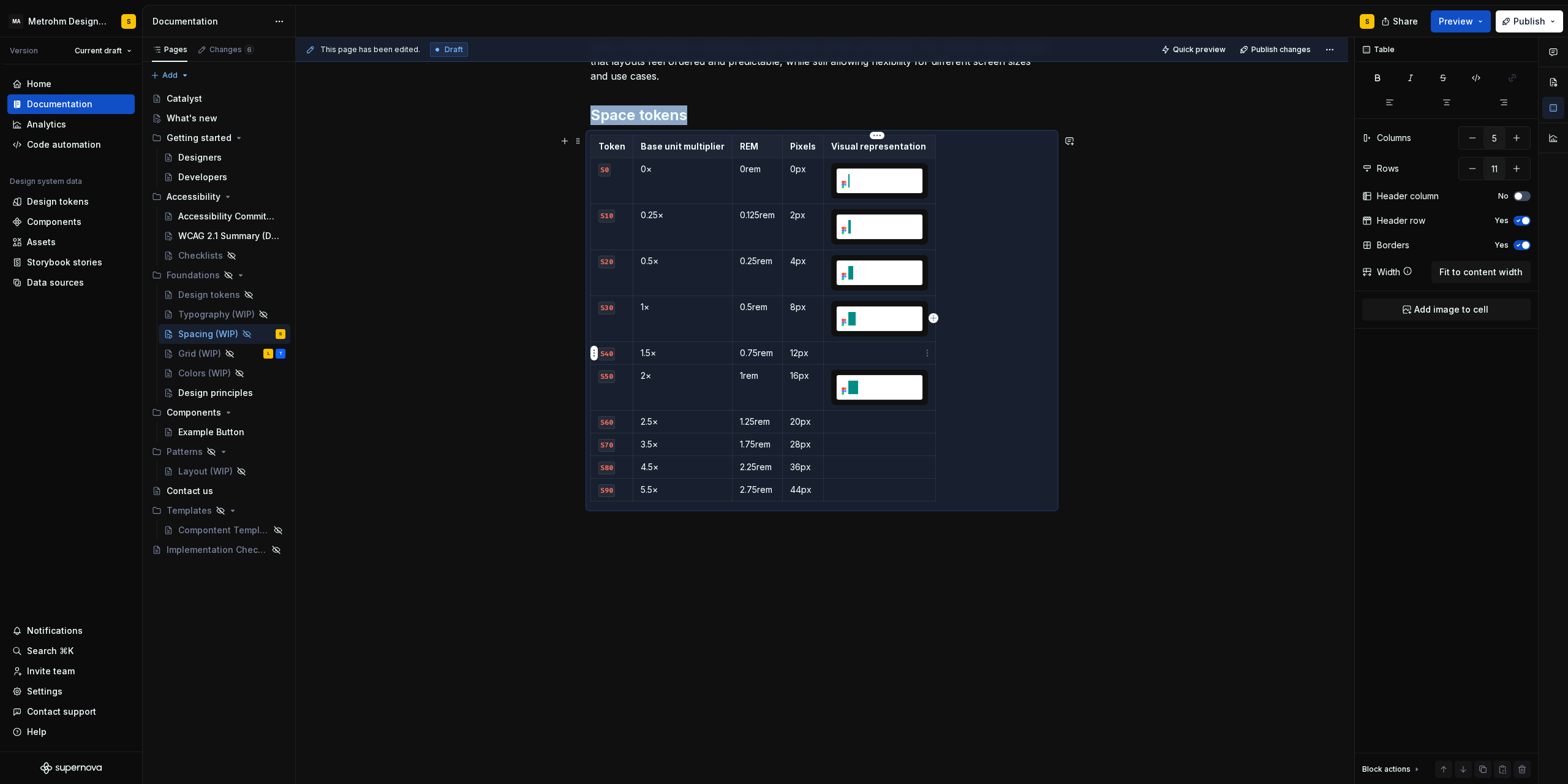
click at [859, 353] on p at bounding box center [880, 353] width 97 height 13
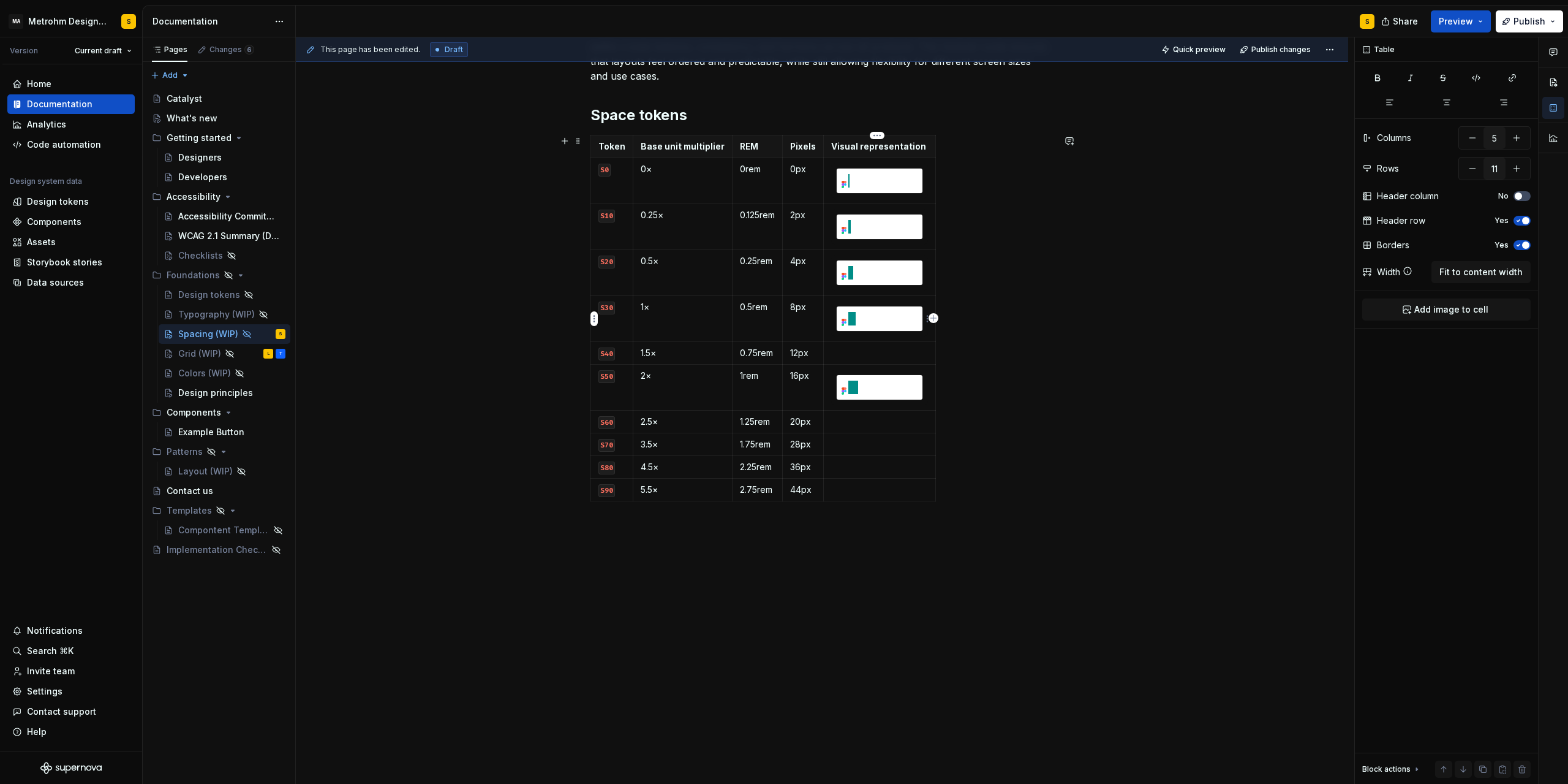
click at [865, 319] on img at bounding box center [880, 318] width 86 height 24
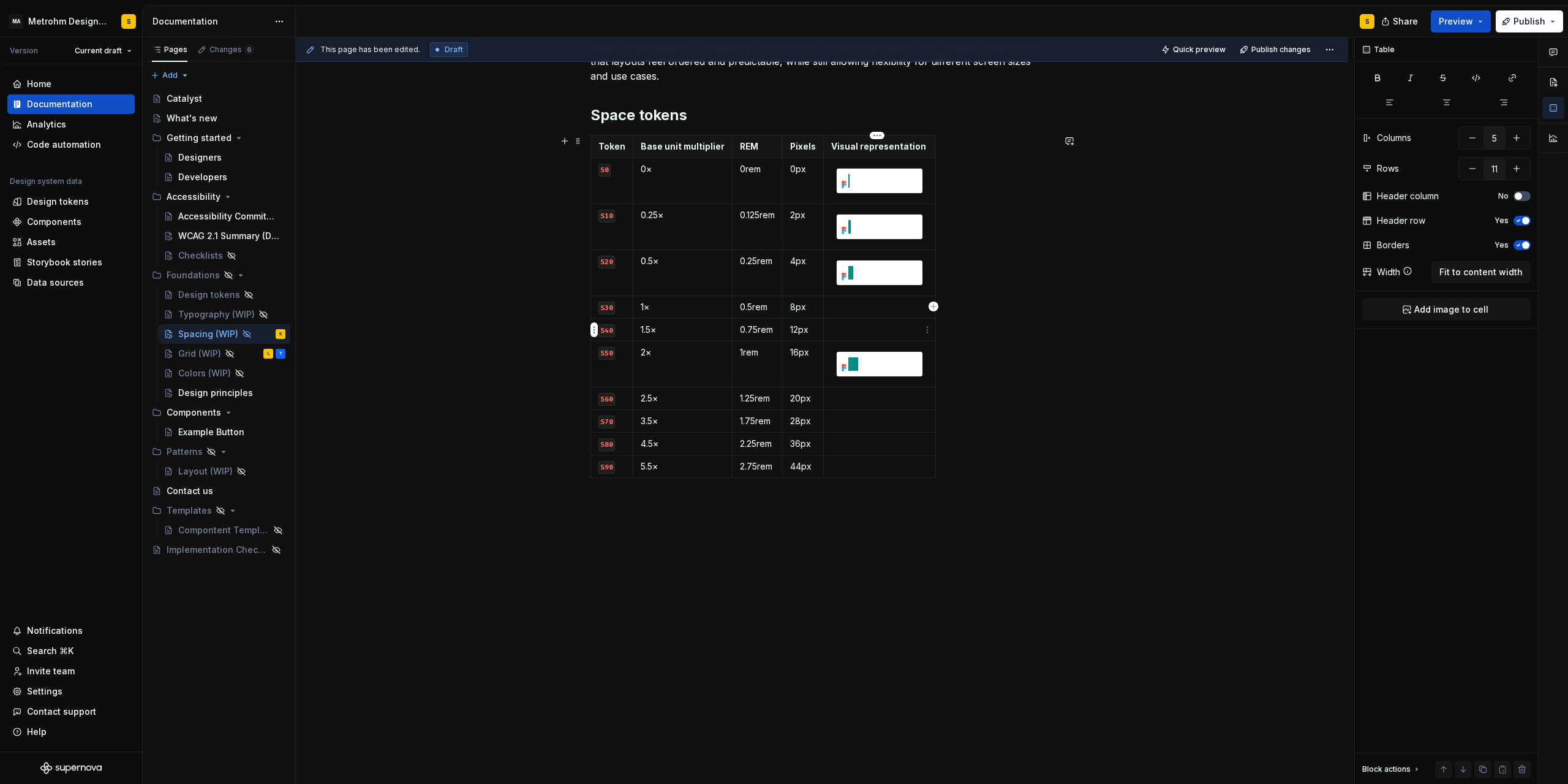
click at [858, 333] on p at bounding box center [880, 329] width 97 height 13
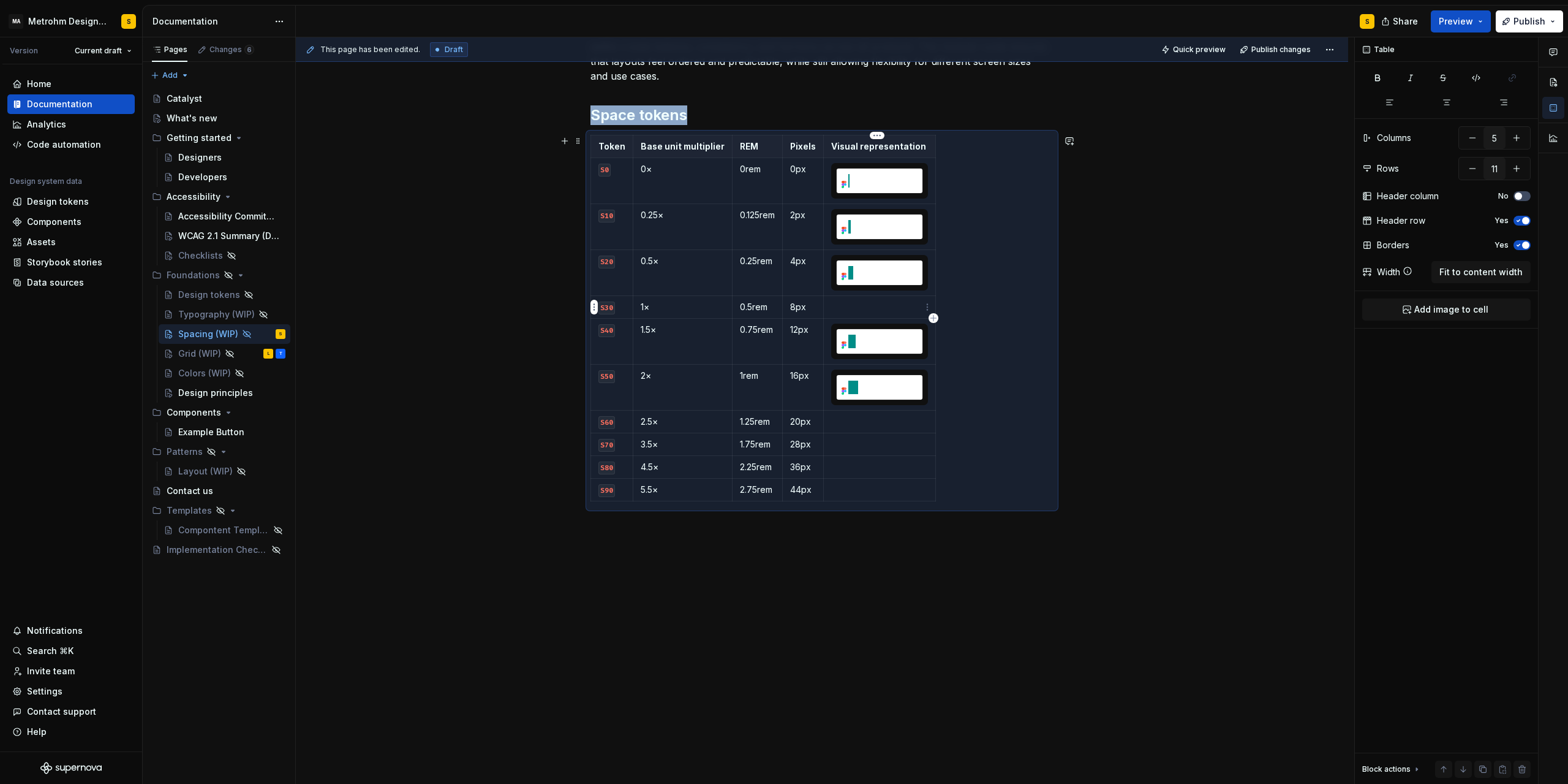
click at [854, 309] on p at bounding box center [880, 307] width 97 height 13
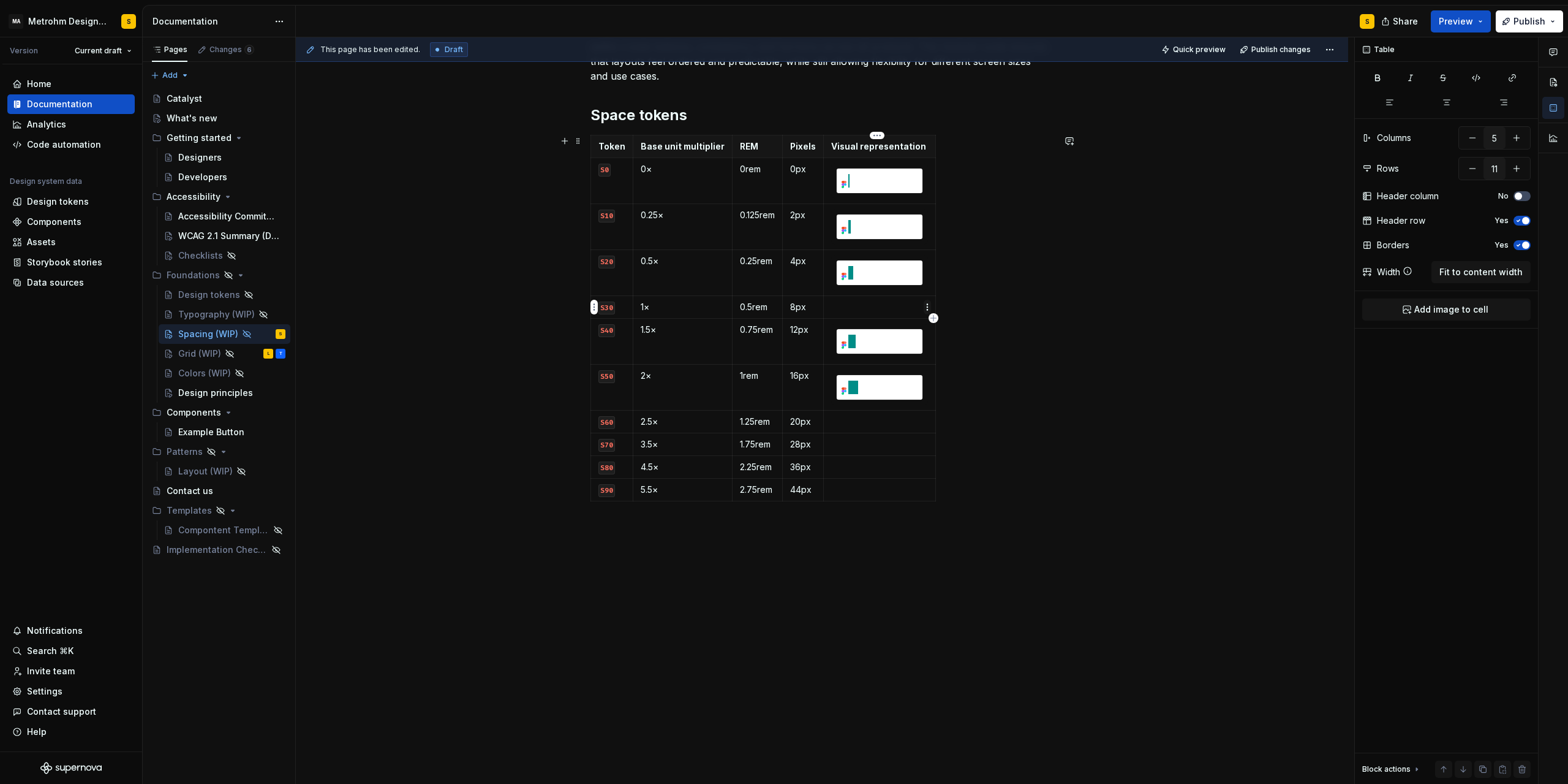
click at [928, 310] on html "MA Metrohm Design System S Version Current draft Home Documentation Analytics C…" at bounding box center [784, 392] width 1568 height 784
click at [955, 333] on div "Add image" at bounding box center [986, 329] width 80 height 13
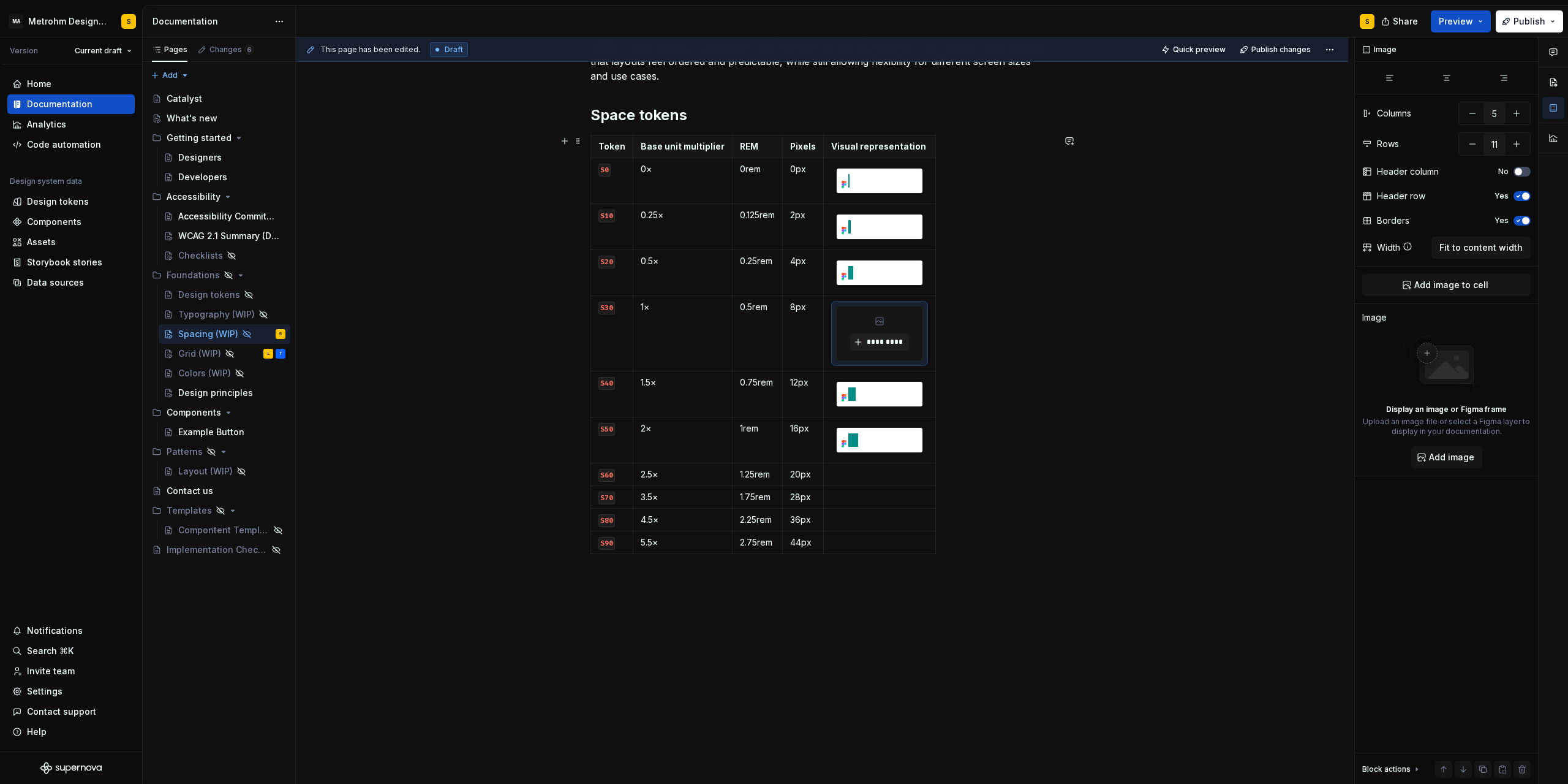
type textarea "*"
click at [880, 343] on span "*********" at bounding box center [884, 342] width 37 height 10
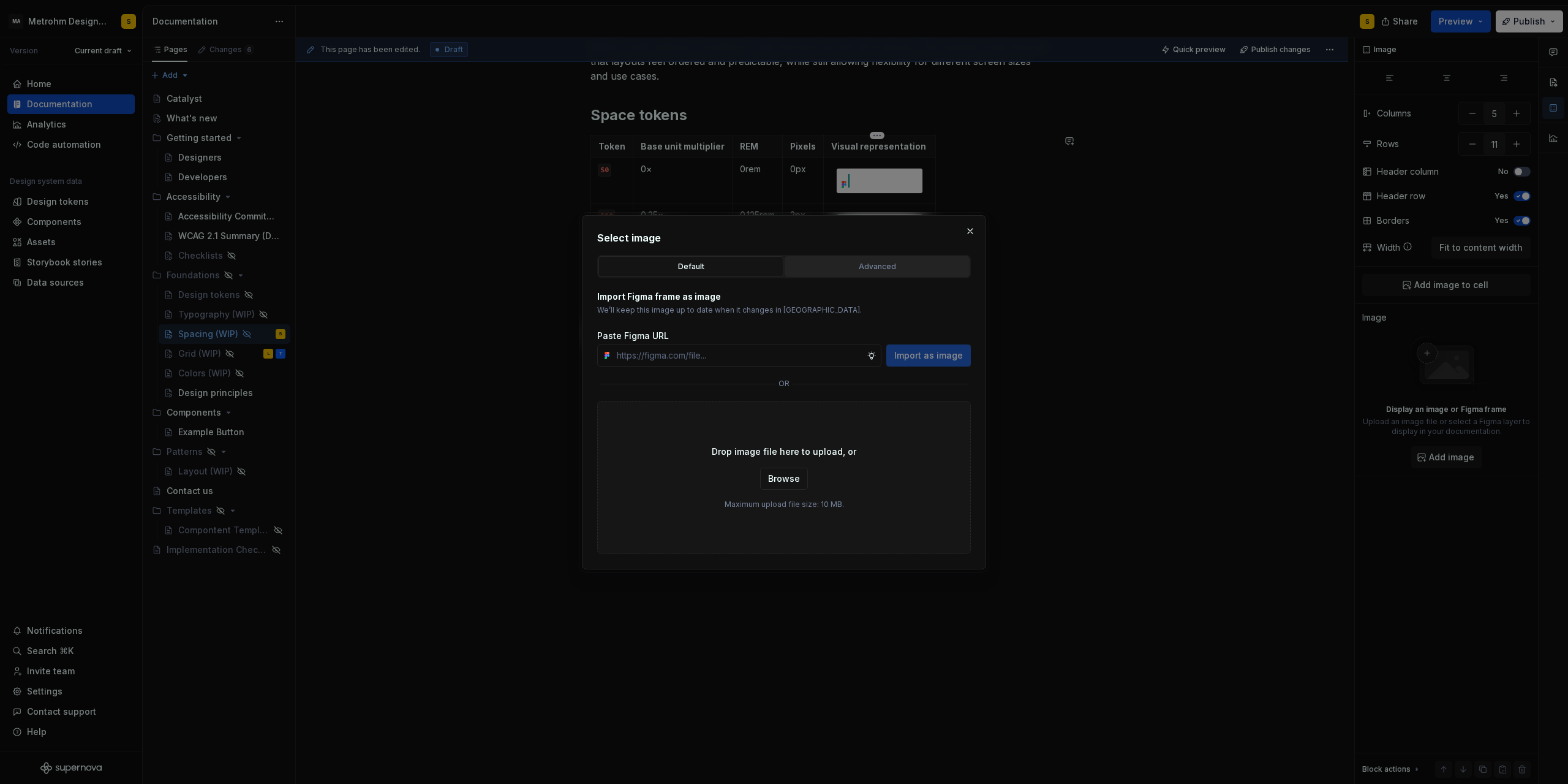
click at [854, 274] on button "Advanced" at bounding box center [877, 266] width 185 height 21
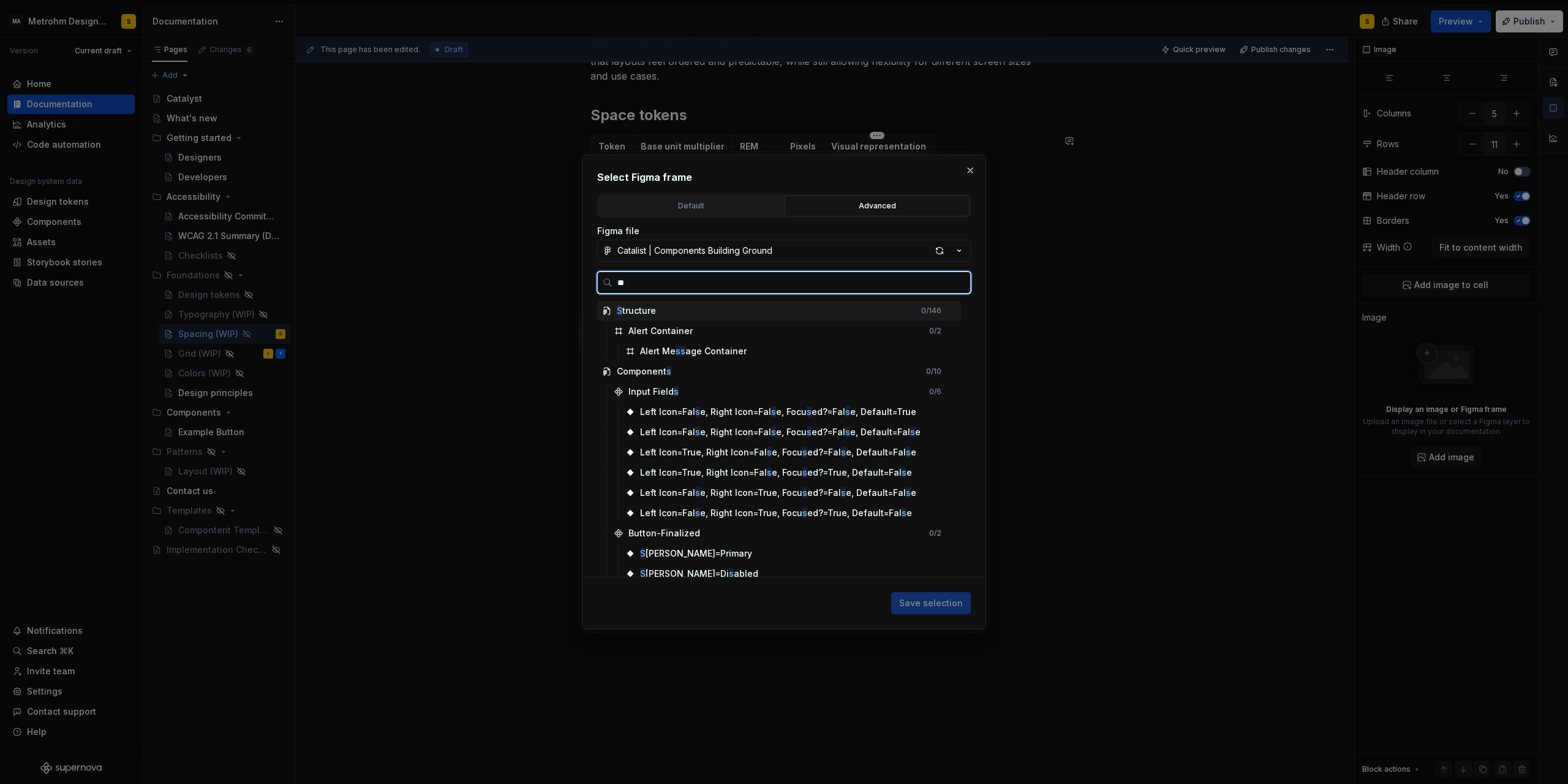
type input "***"
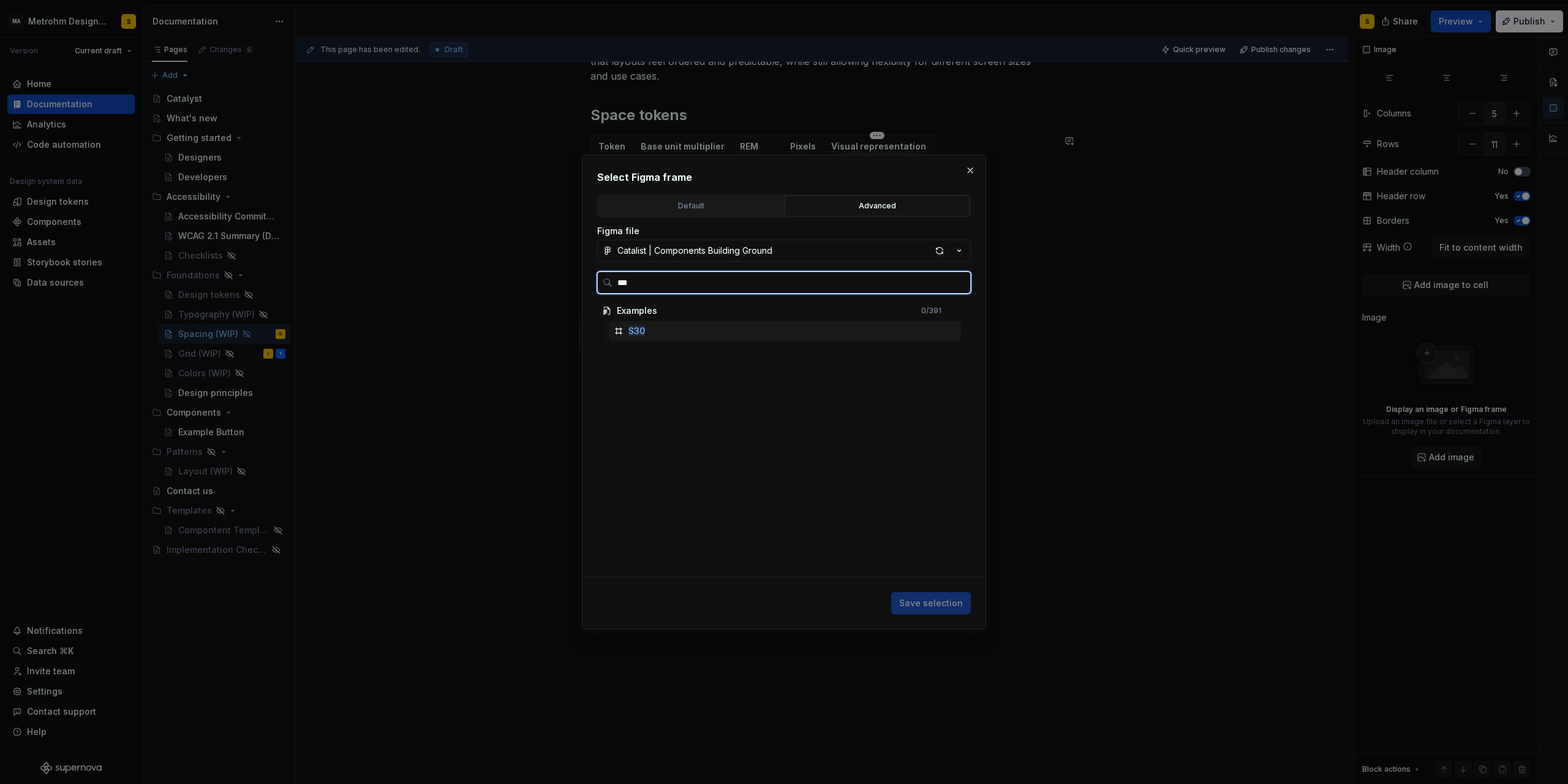
click at [655, 336] on div "S30" at bounding box center [785, 330] width 353 height 19
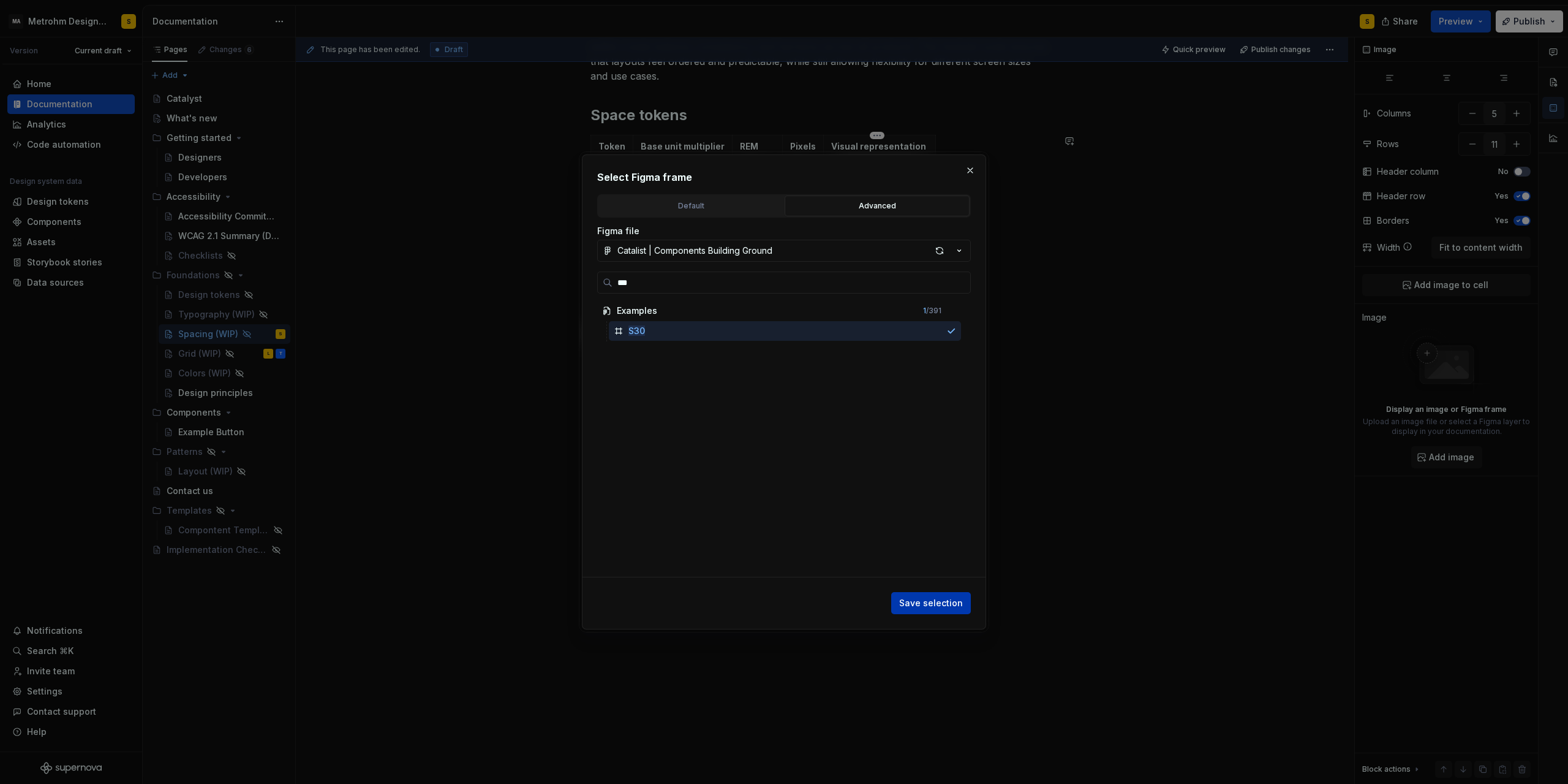
click at [942, 604] on span "Save selection" at bounding box center [932, 603] width 64 height 13
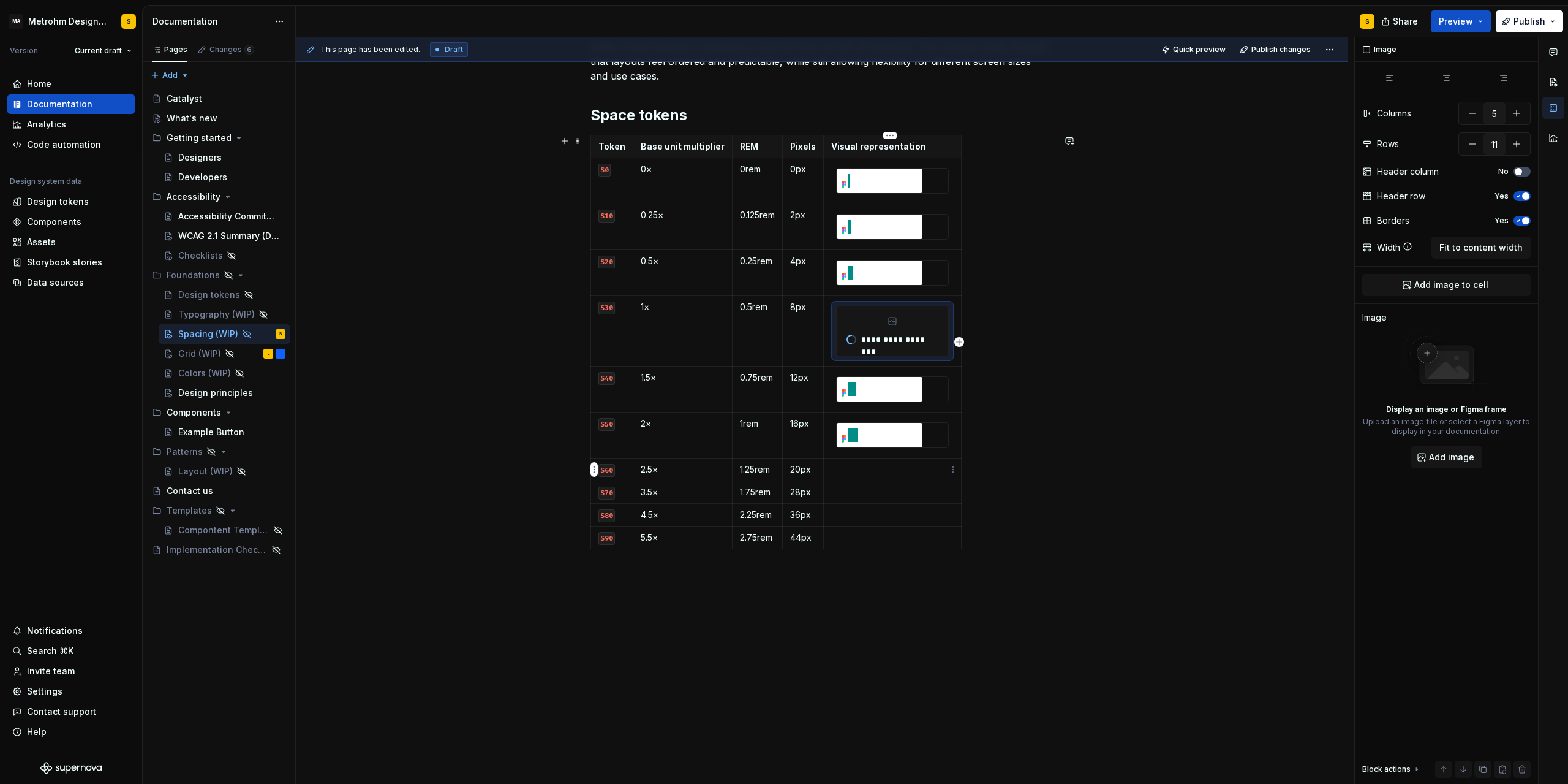
type textarea "*"
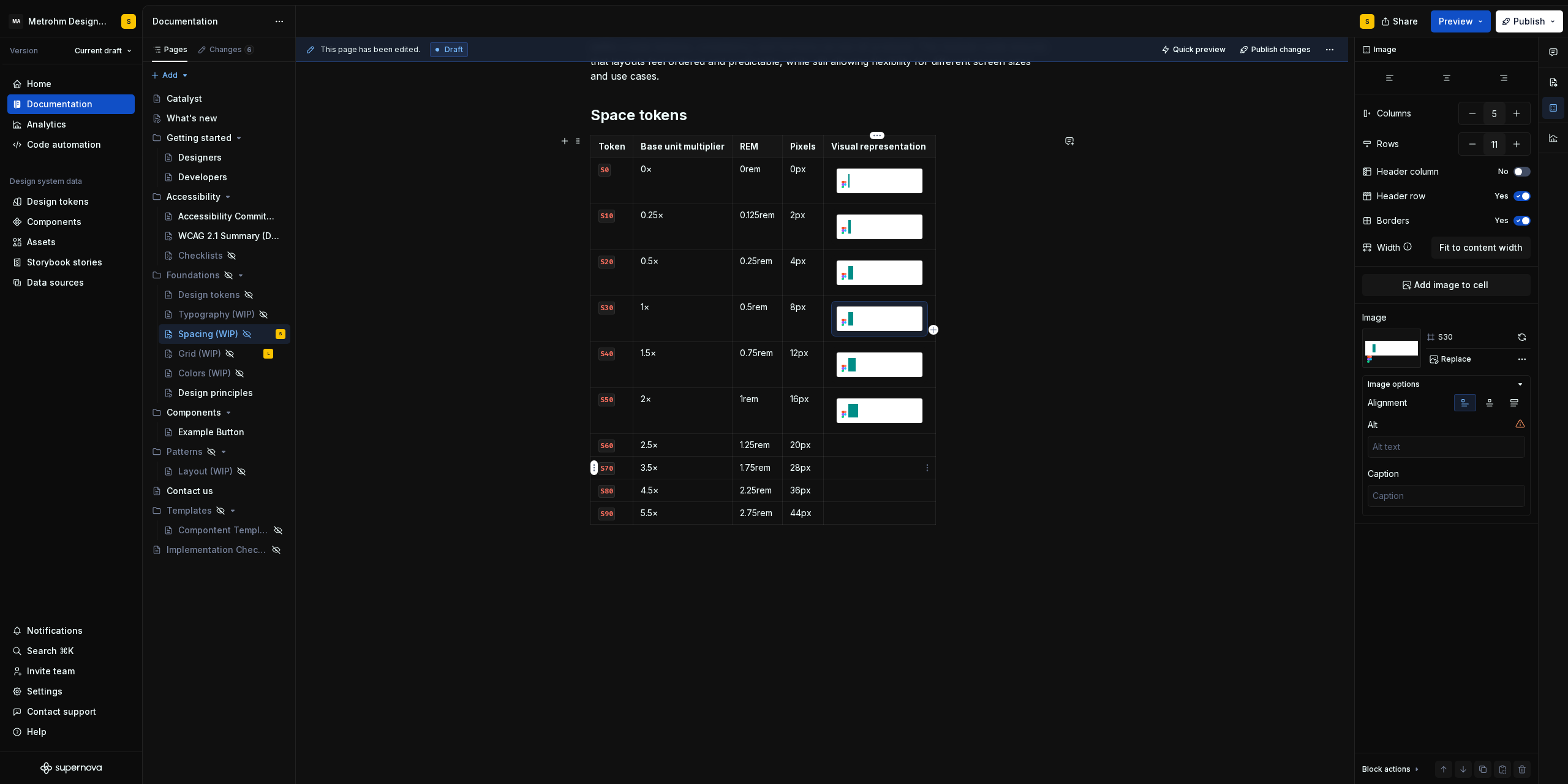
click at [872, 463] on p at bounding box center [880, 467] width 97 height 13
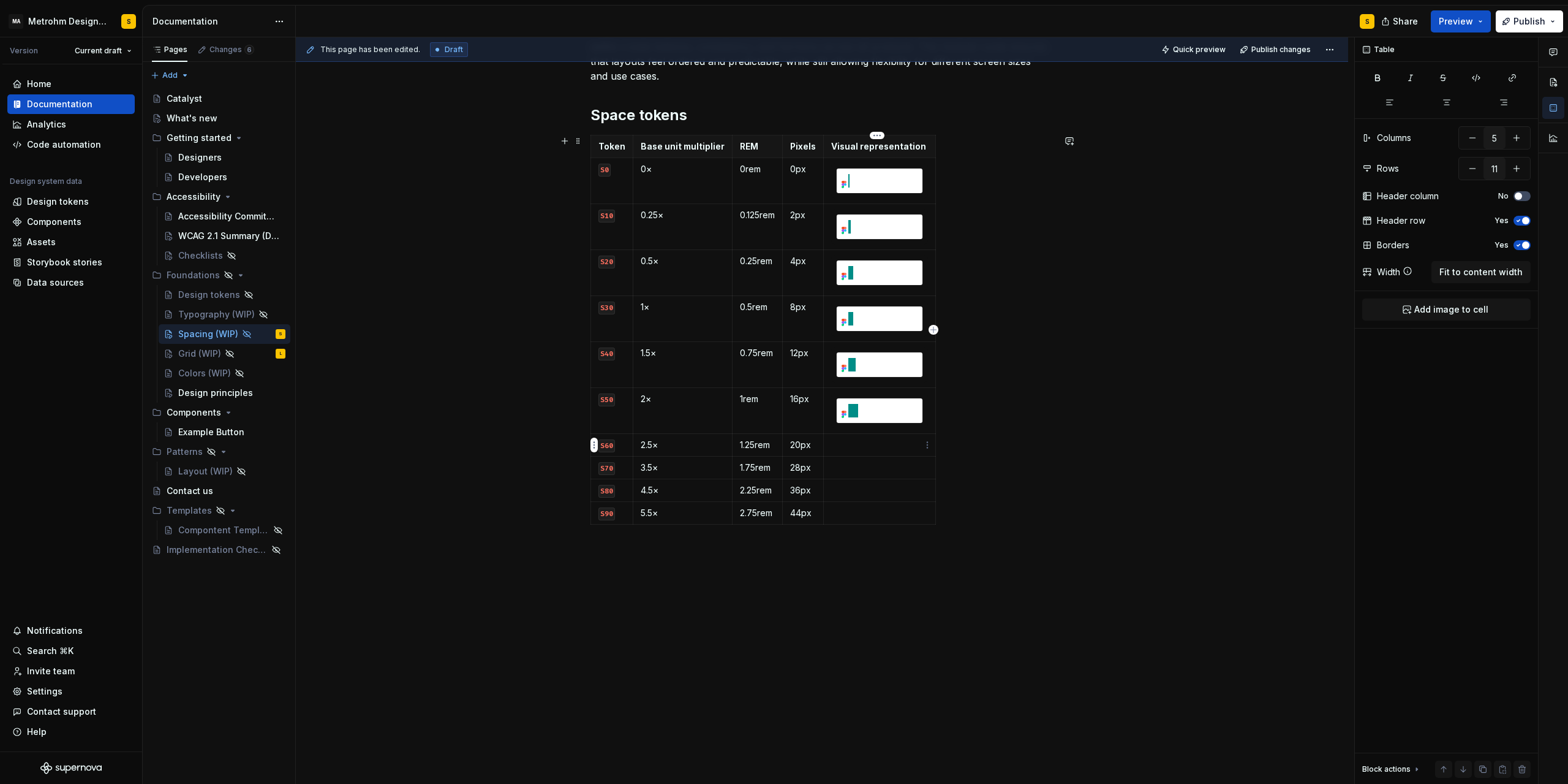
click at [865, 448] on p at bounding box center [880, 445] width 97 height 13
click at [927, 445] on html "MA Metrohm Design System S Version Current draft Home Documentation Analytics C…" at bounding box center [784, 392] width 1568 height 784
click at [965, 470] on div "Add image" at bounding box center [986, 467] width 80 height 13
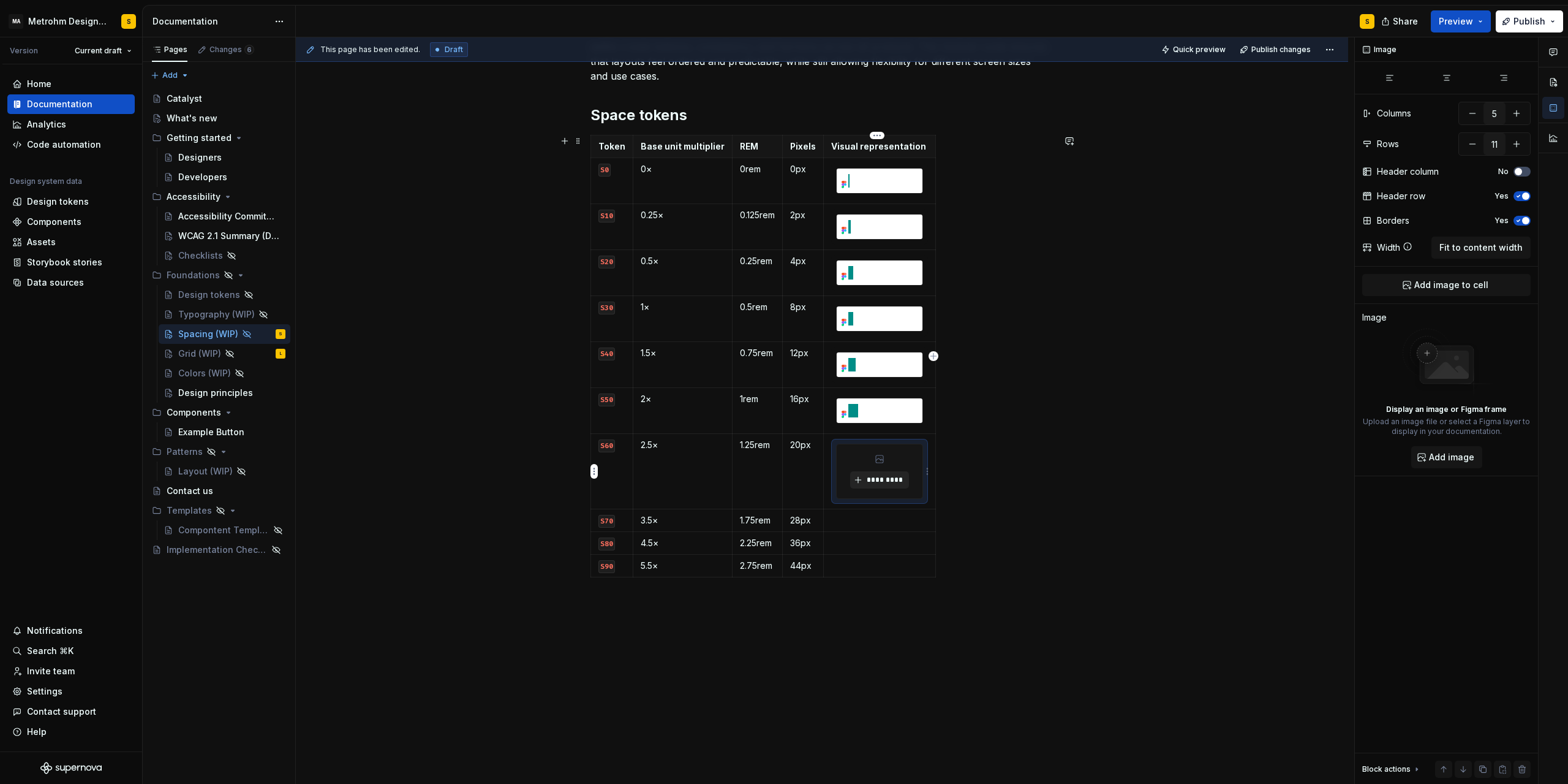
click at [884, 481] on span "*********" at bounding box center [884, 480] width 37 height 10
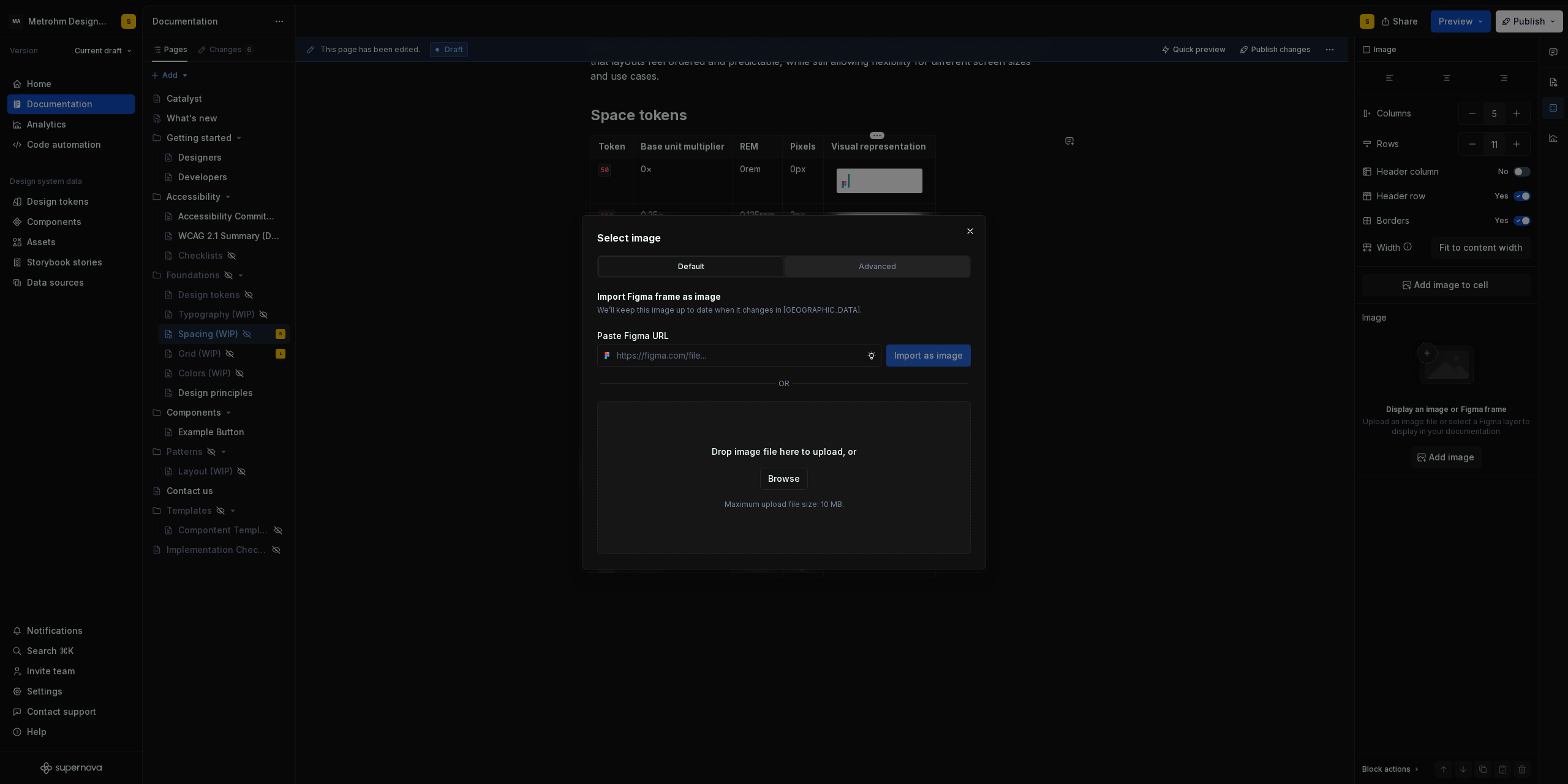
click at [859, 263] on div "Advanced" at bounding box center [878, 266] width 177 height 13
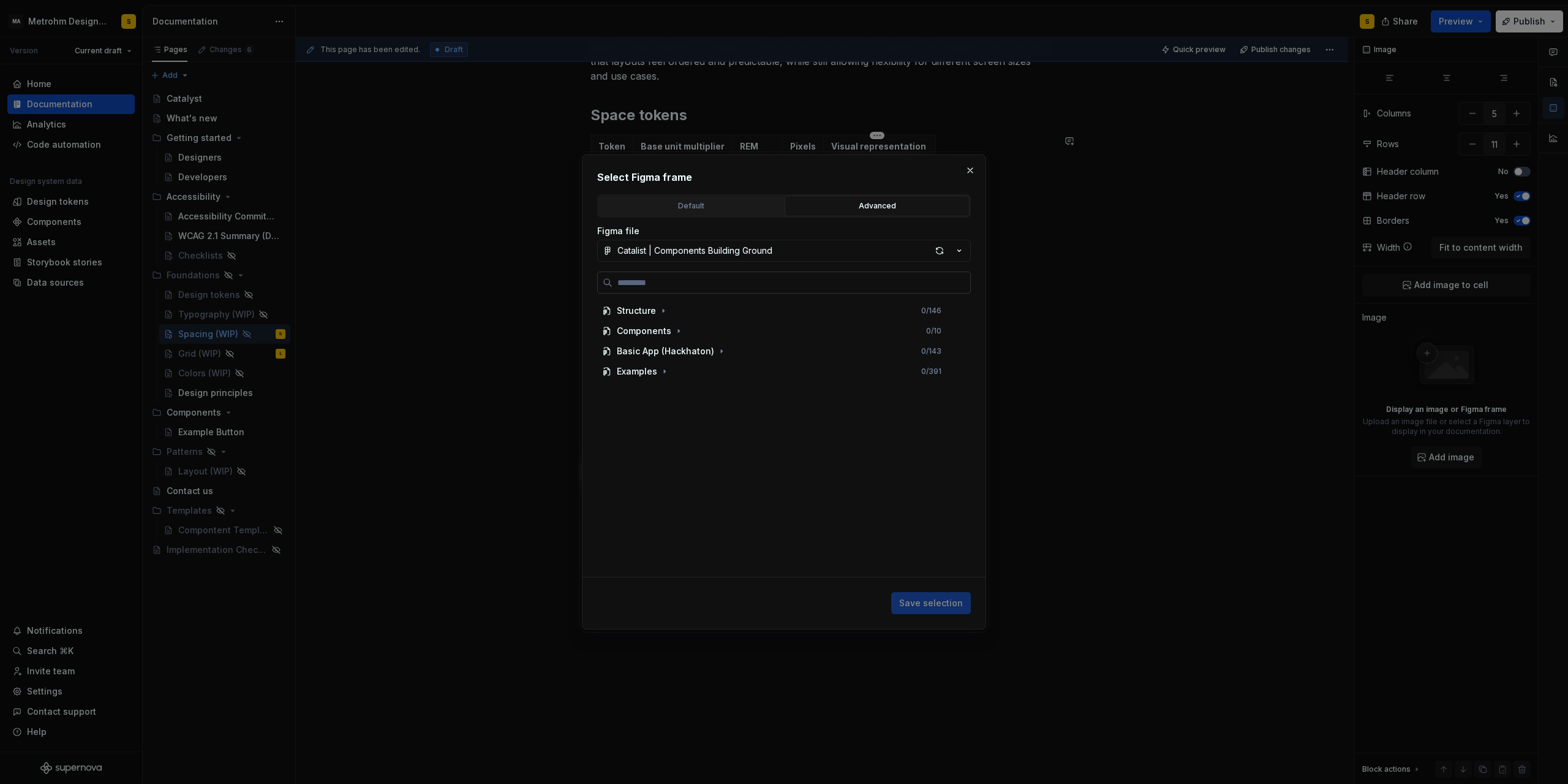
click at [639, 285] on input "search" at bounding box center [791, 282] width 358 height 13
type input "***"
click at [634, 333] on mark "S60" at bounding box center [637, 331] width 17 height 10
click at [940, 602] on span "Save selection" at bounding box center [932, 603] width 64 height 13
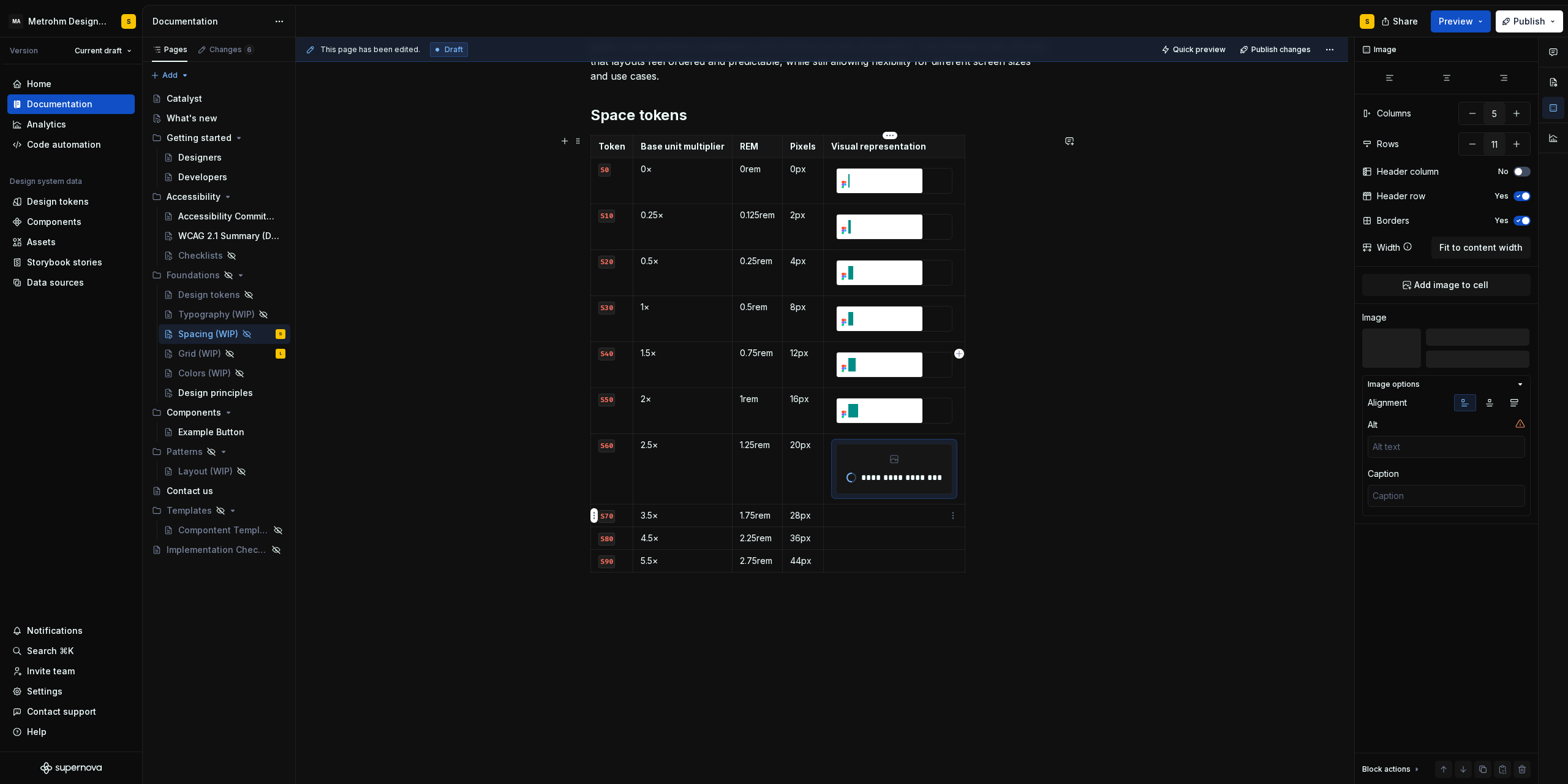
type textarea "*"
click at [873, 516] on p at bounding box center [893, 515] width 123 height 13
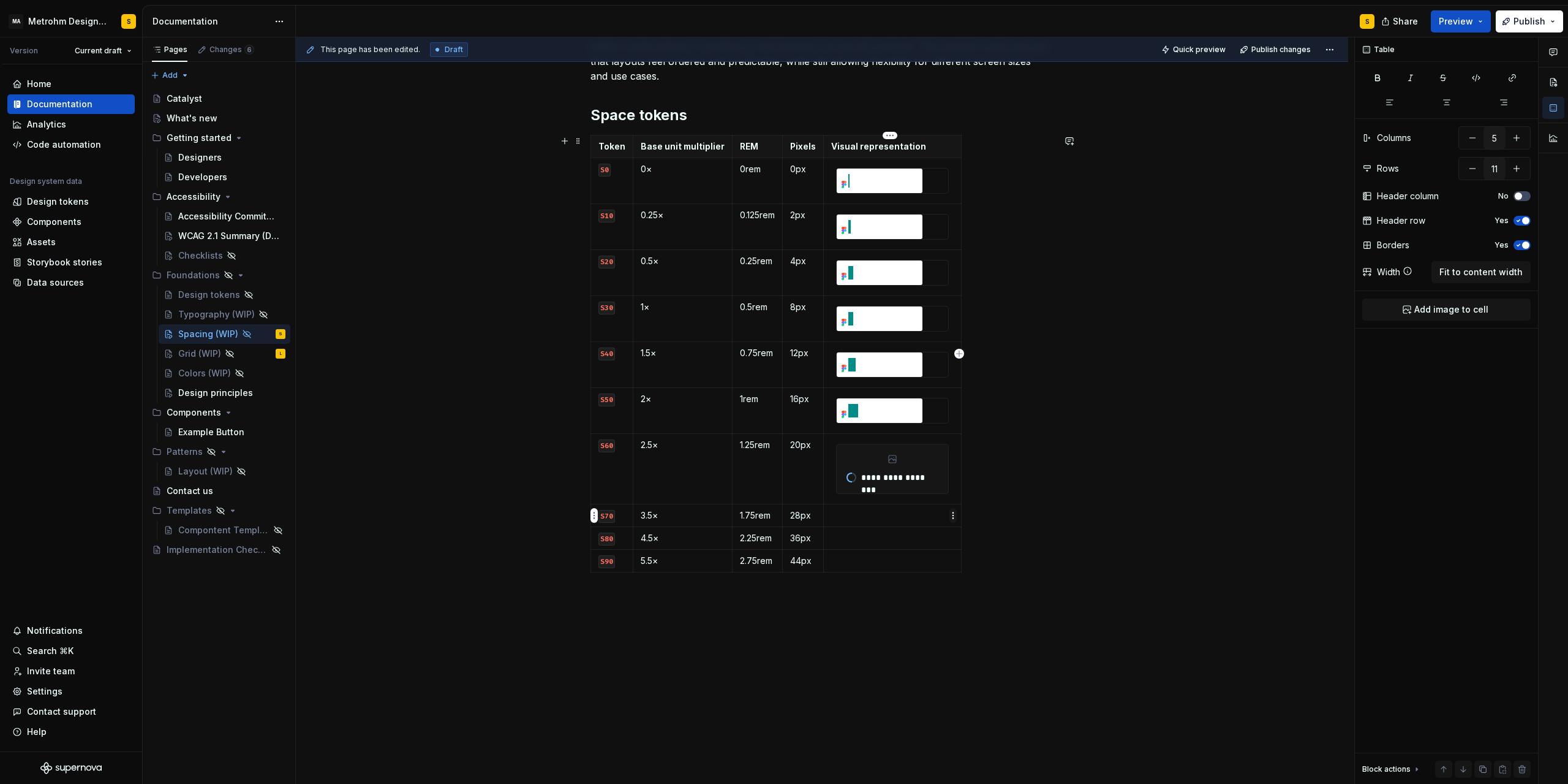
click at [953, 517] on html "MA Metrohm Design System S Version Current draft Home Documentation Analytics C…" at bounding box center [784, 392] width 1568 height 784
click at [986, 540] on div "Add image" at bounding box center [1012, 538] width 80 height 13
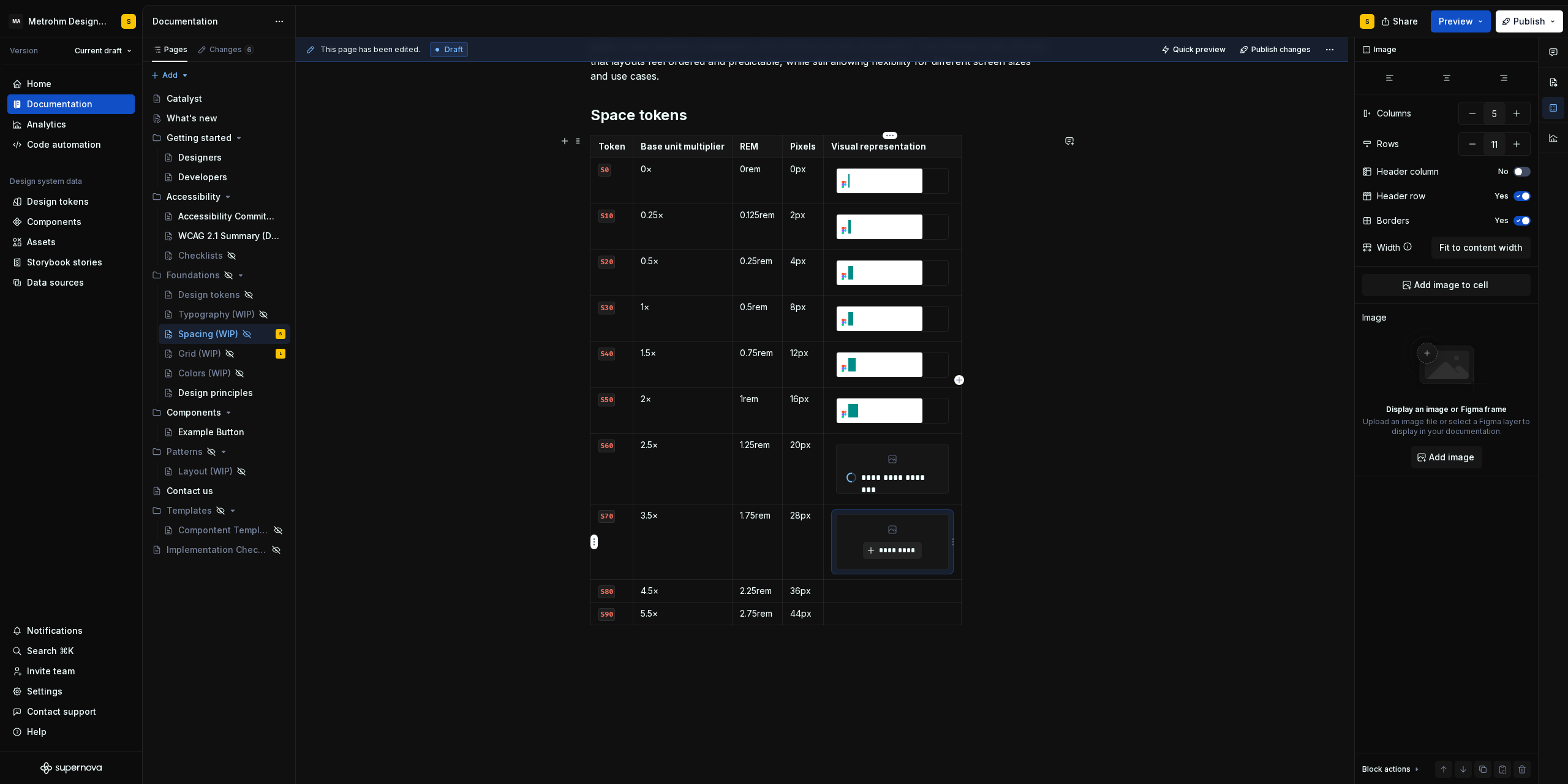
click at [901, 547] on span "*********" at bounding box center [897, 551] width 37 height 10
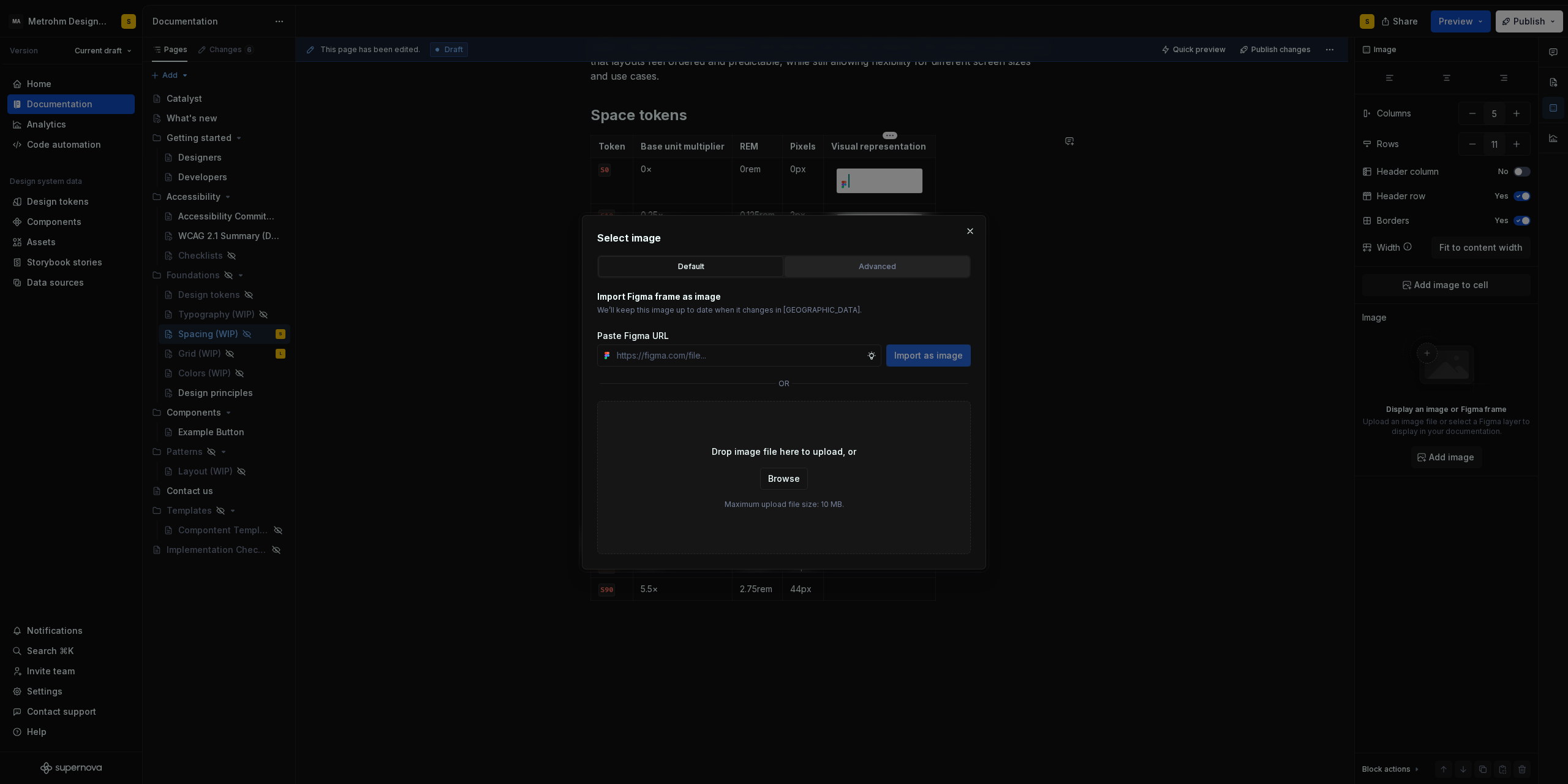
click at [872, 269] on div "Advanced" at bounding box center [878, 266] width 177 height 13
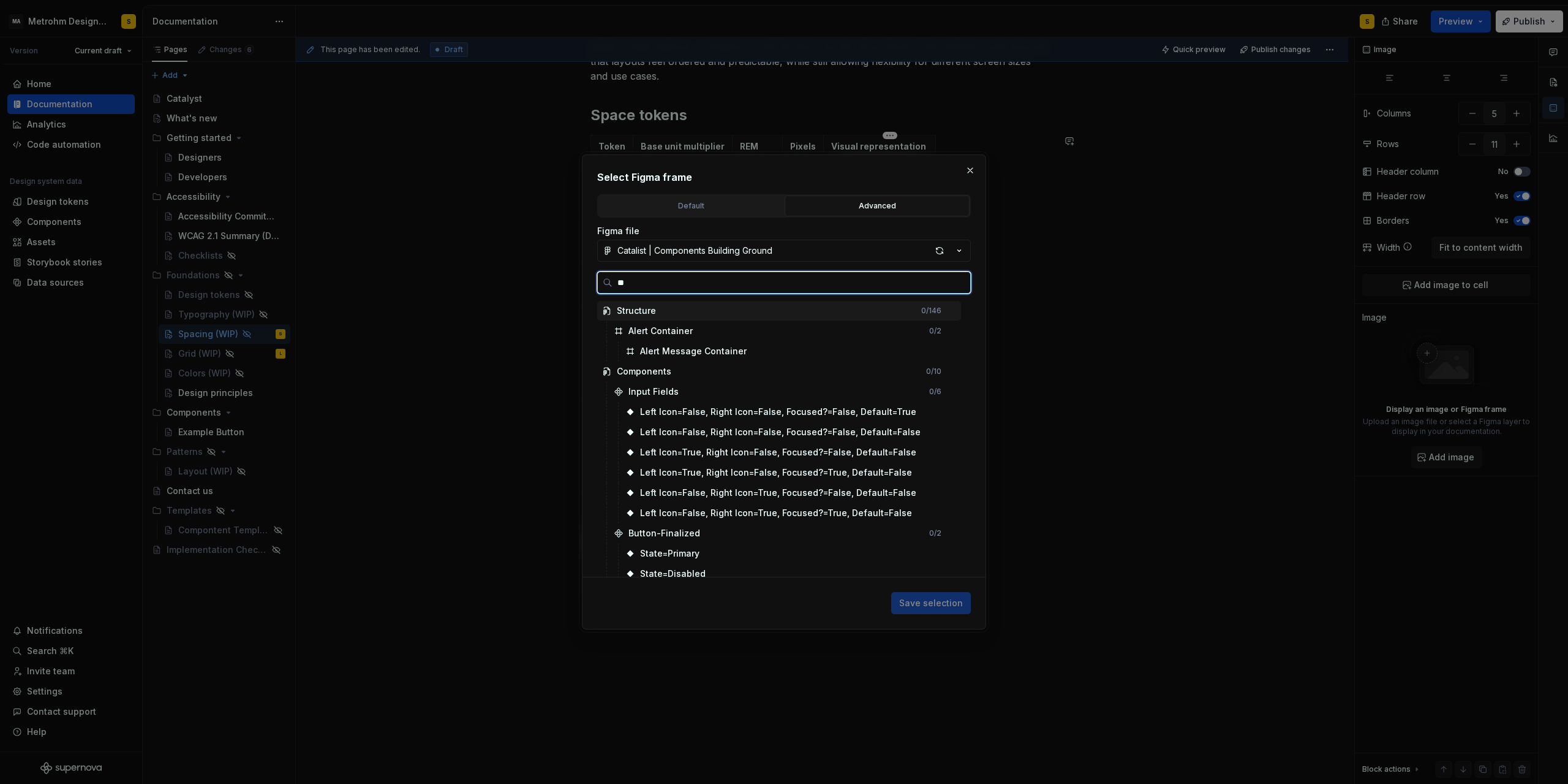
type input "***"
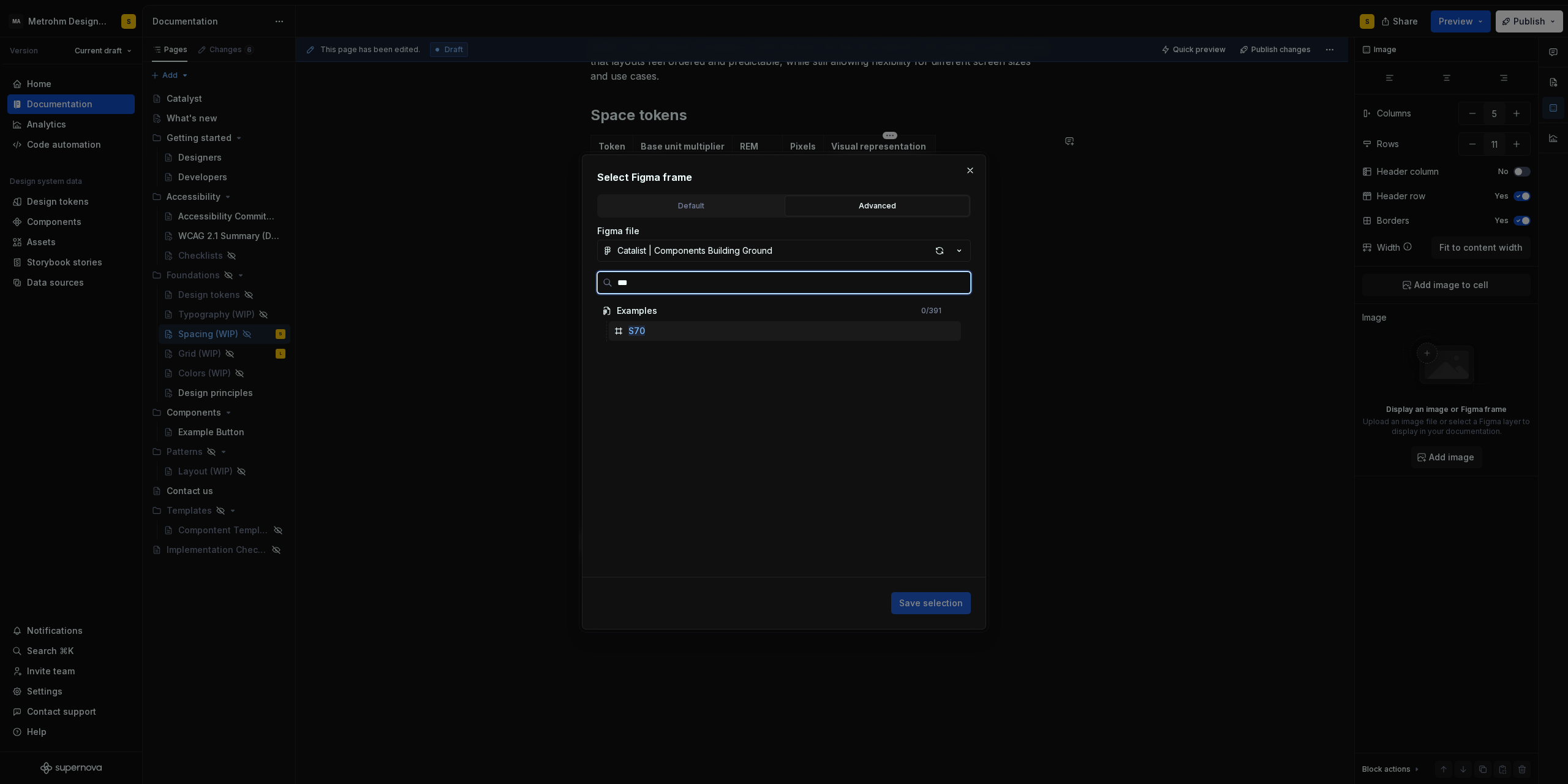
click at [651, 337] on div "S70" at bounding box center [785, 330] width 353 height 19
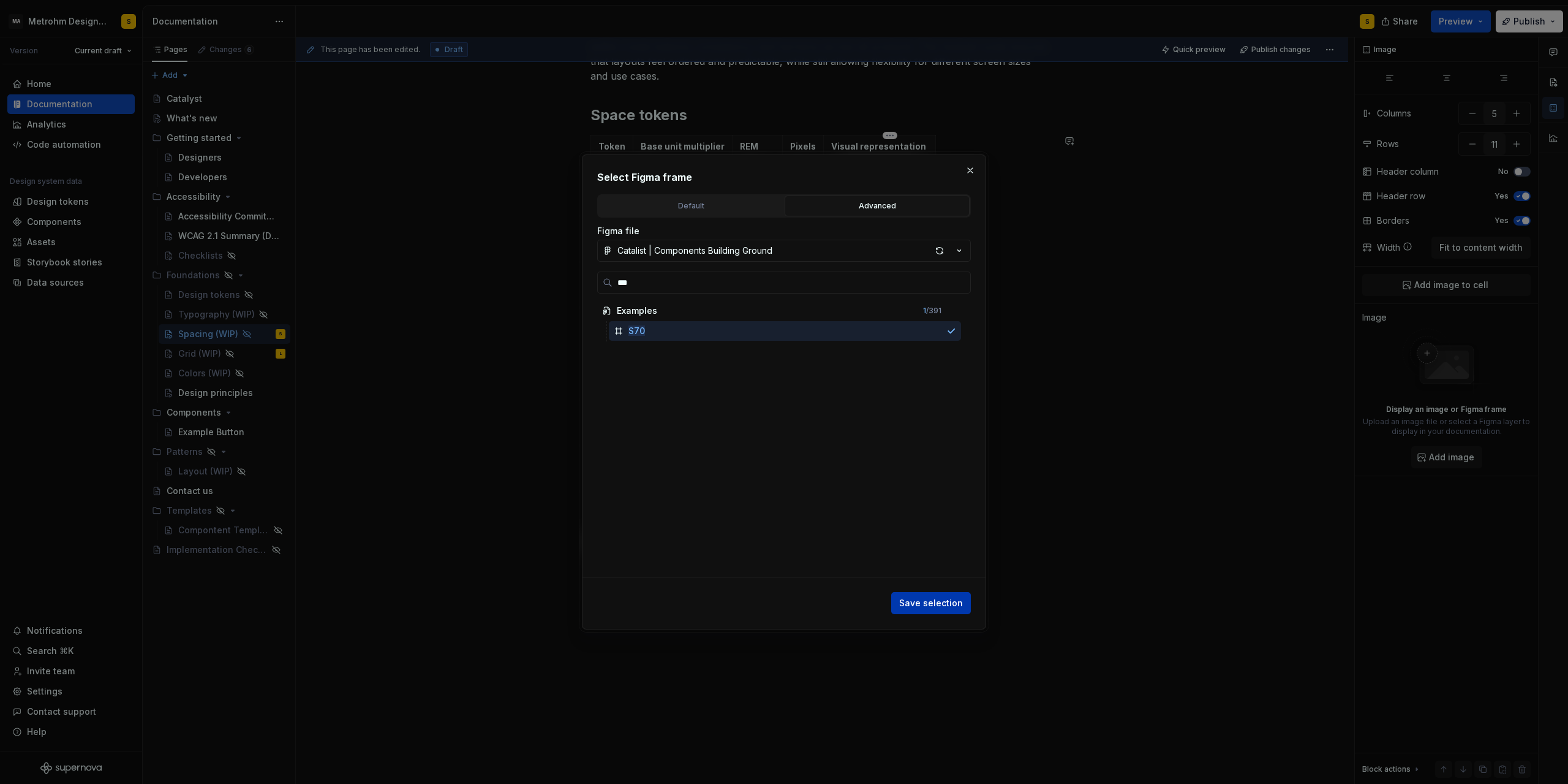
click at [922, 599] on span "Save selection" at bounding box center [932, 603] width 64 height 13
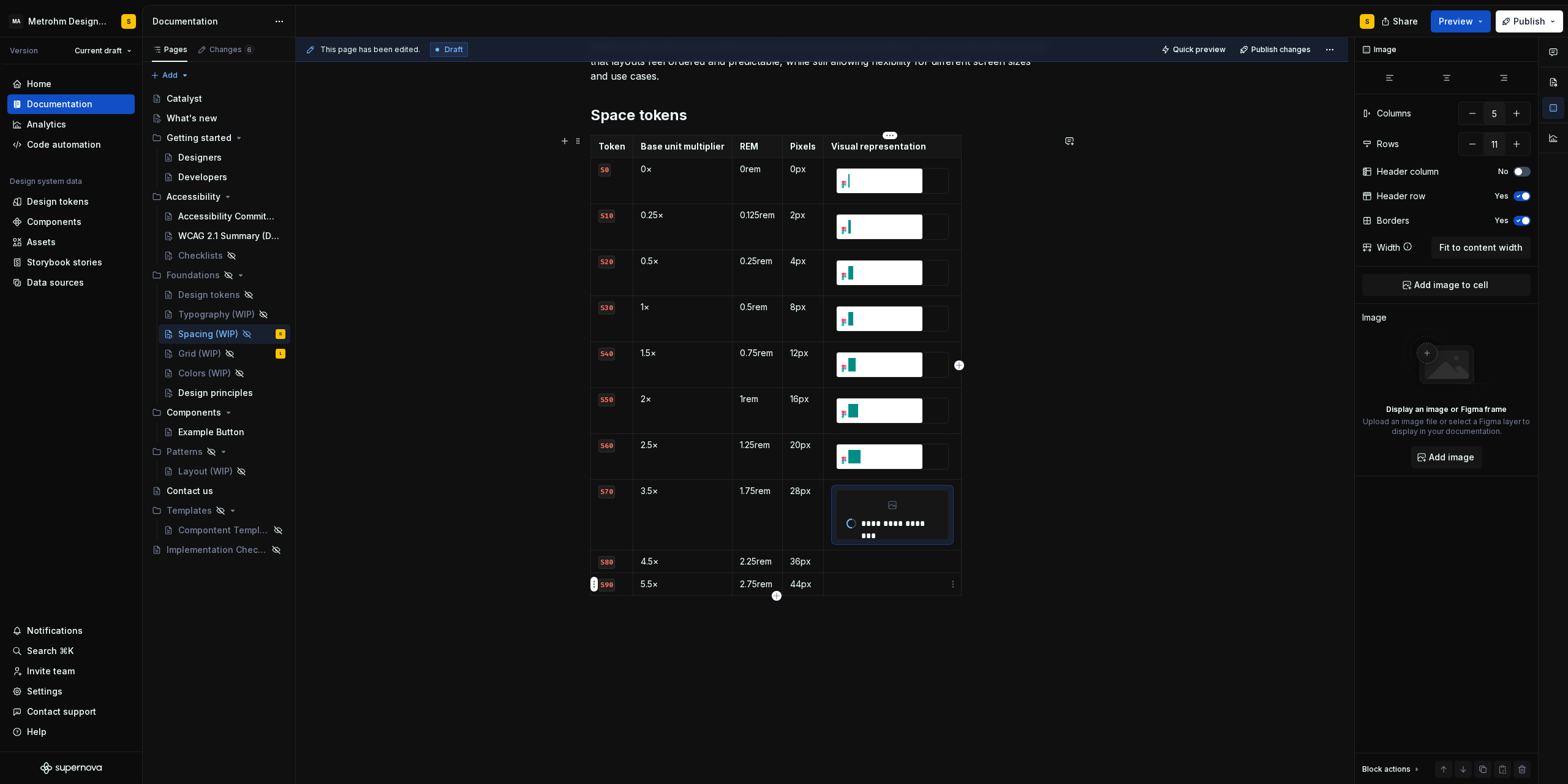
click at [867, 568] on td at bounding box center [893, 562] width 138 height 23
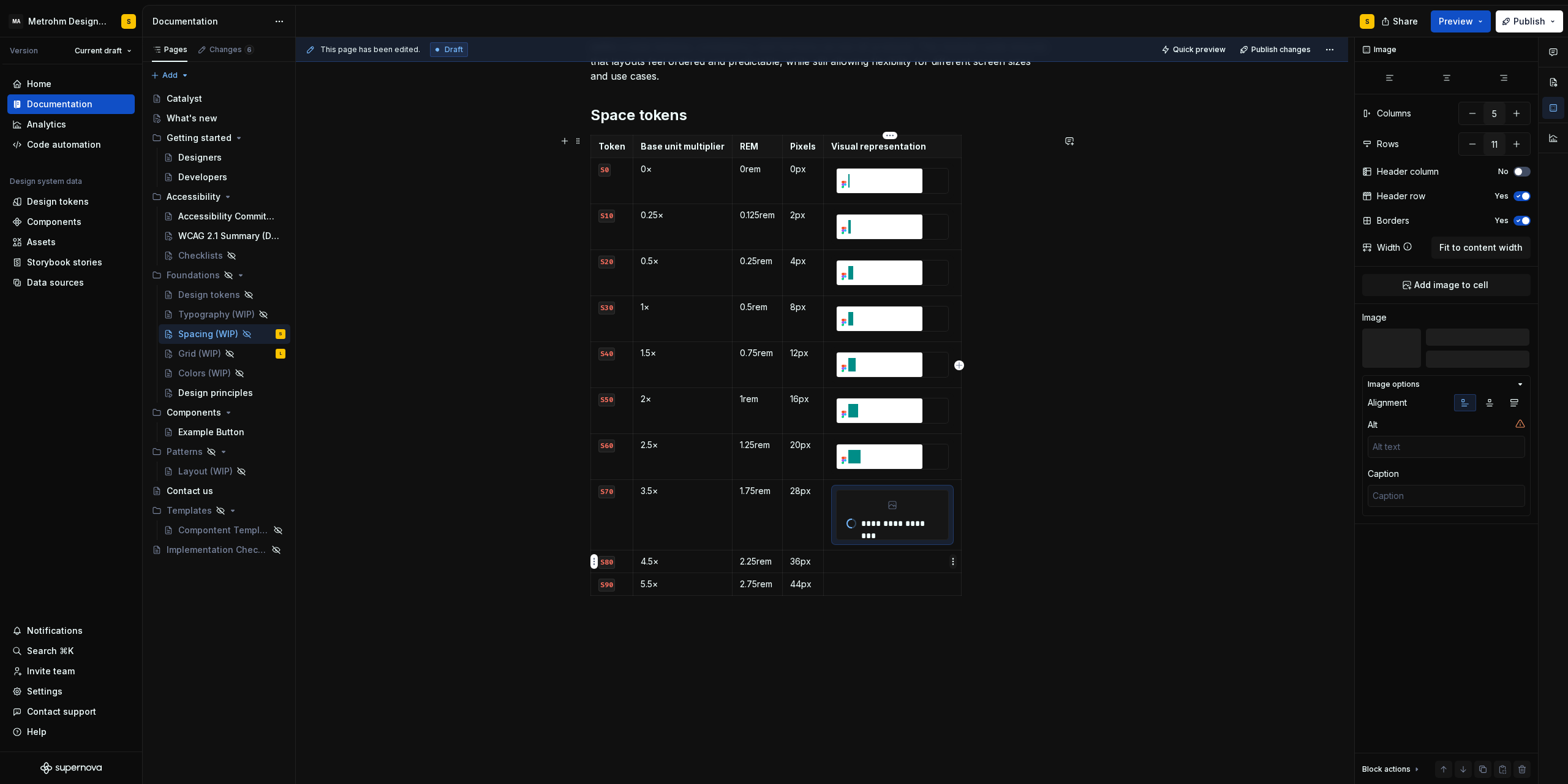
click at [951, 563] on html "MA Metrohm Design System S Version Current draft Home Documentation Analytics C…" at bounding box center [784, 392] width 1568 height 784
type textarea "*"
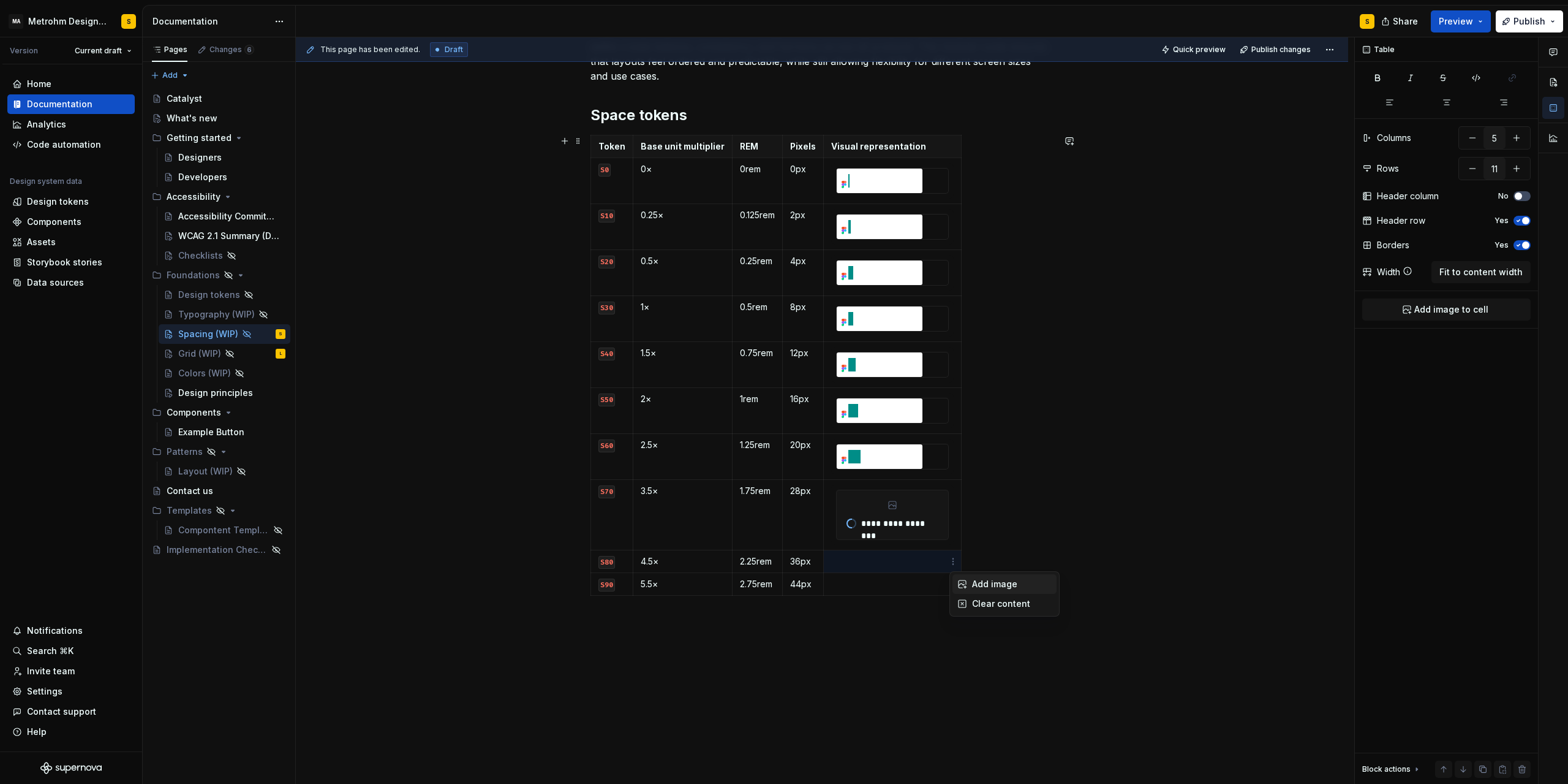
click at [983, 583] on div "Add image" at bounding box center [1012, 584] width 80 height 13
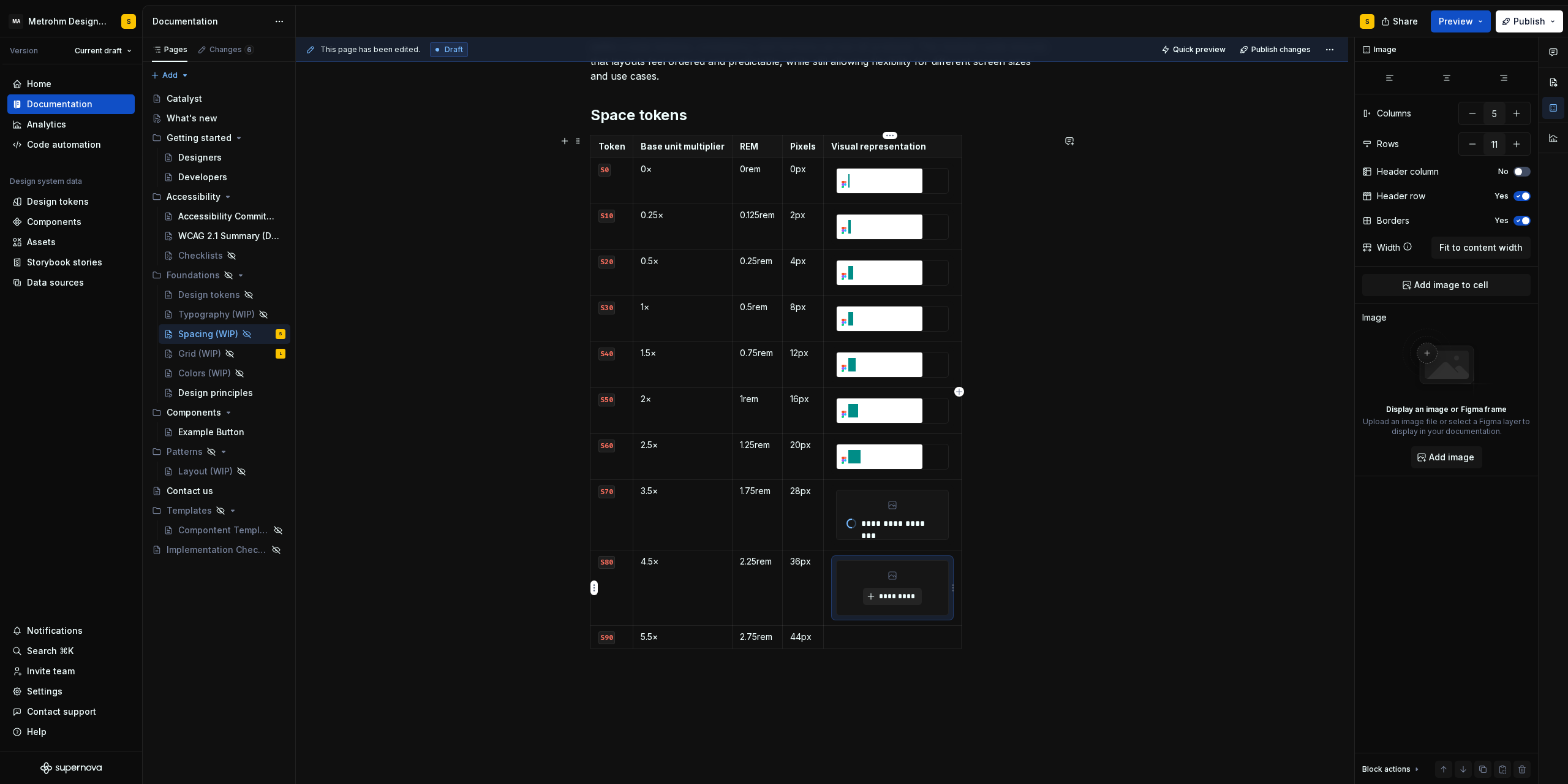
click at [901, 594] on span "*********" at bounding box center [897, 596] width 37 height 10
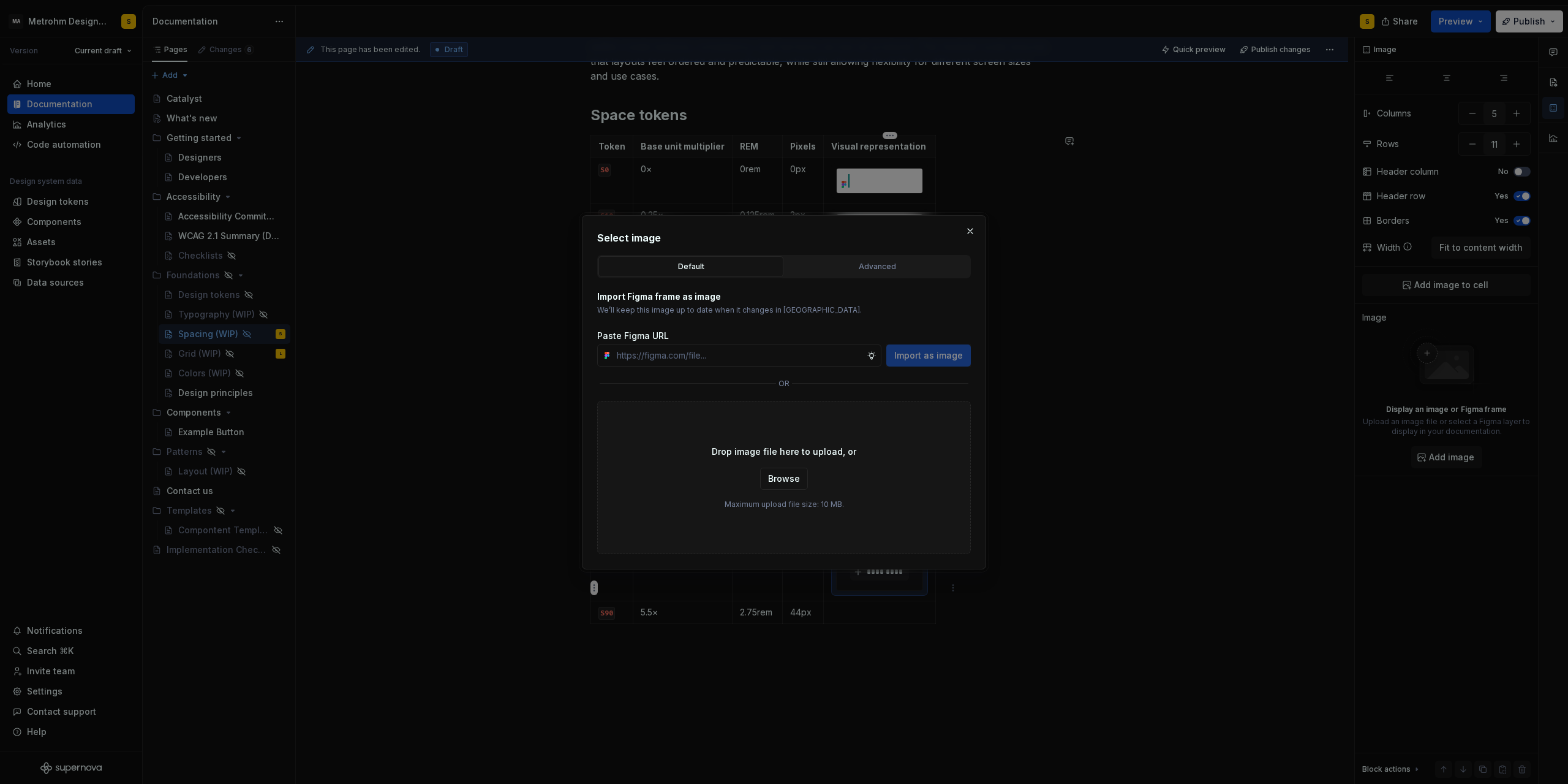
drag, startPoint x: 865, startPoint y: 272, endPoint x: 848, endPoint y: 290, distance: 24.8
click at [866, 272] on div "Advanced" at bounding box center [878, 266] width 177 height 13
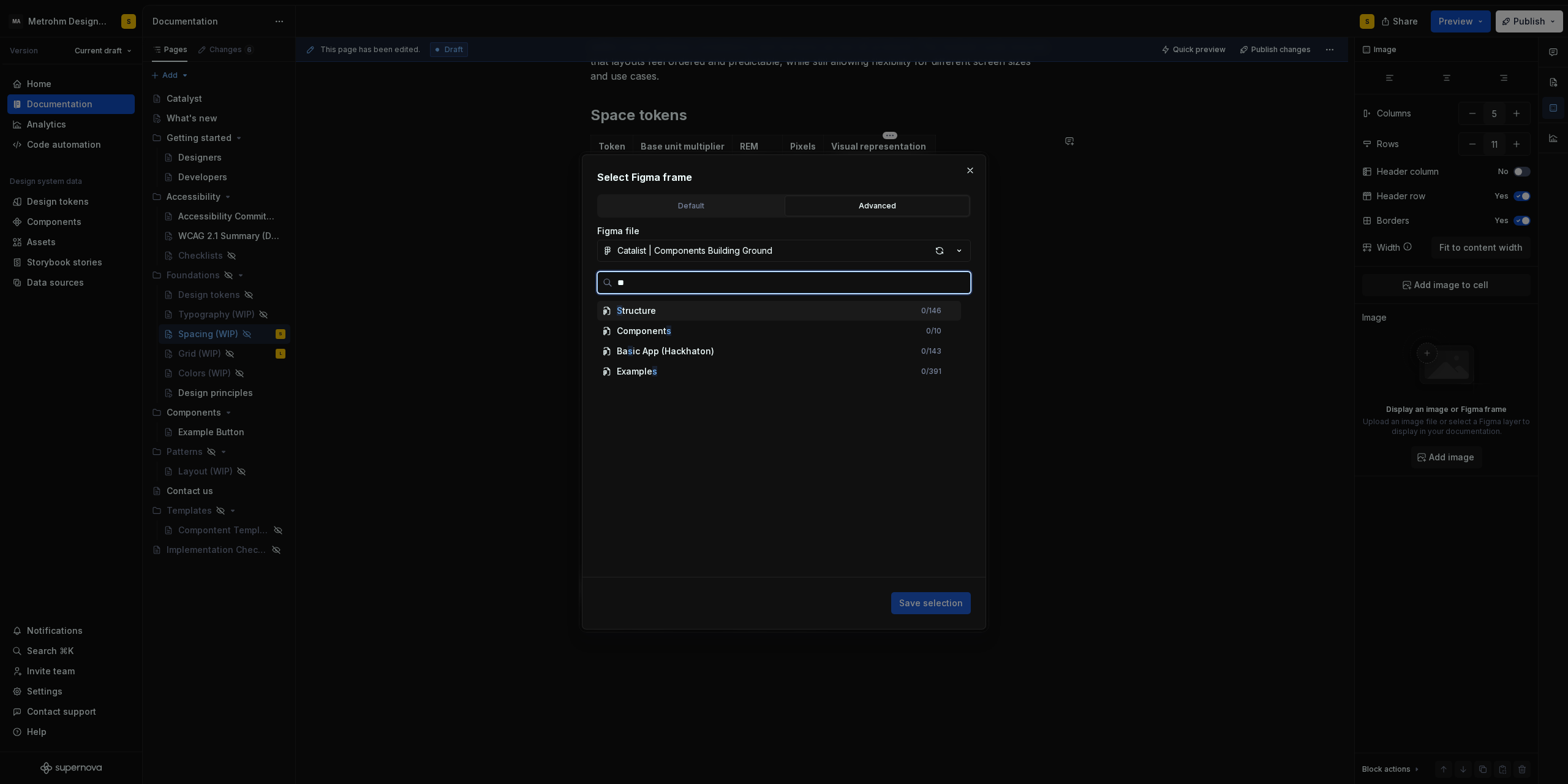
type input "***"
click at [652, 330] on div "S80" at bounding box center [785, 330] width 353 height 19
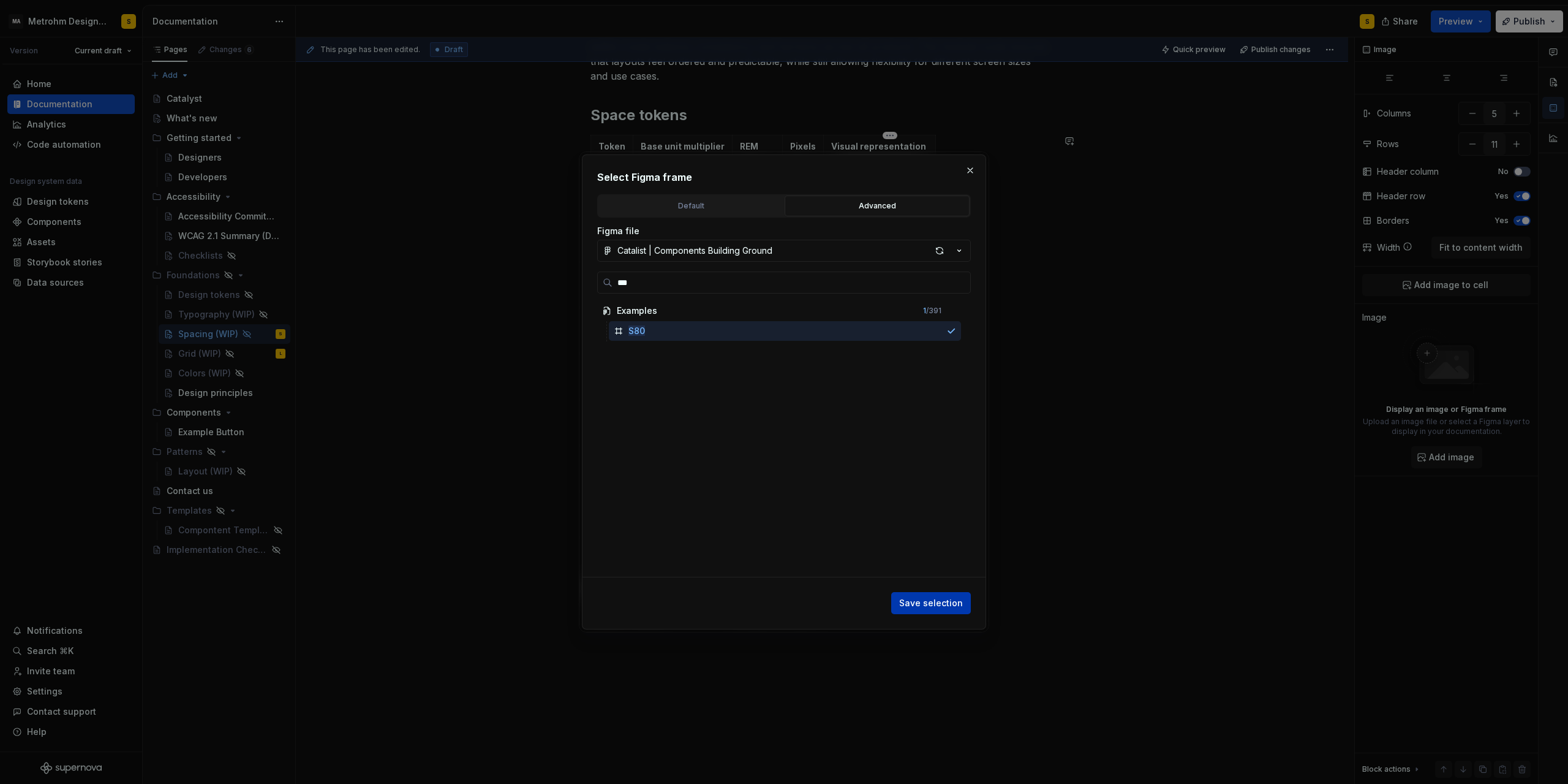
click at [944, 603] on span "Save selection" at bounding box center [932, 603] width 64 height 13
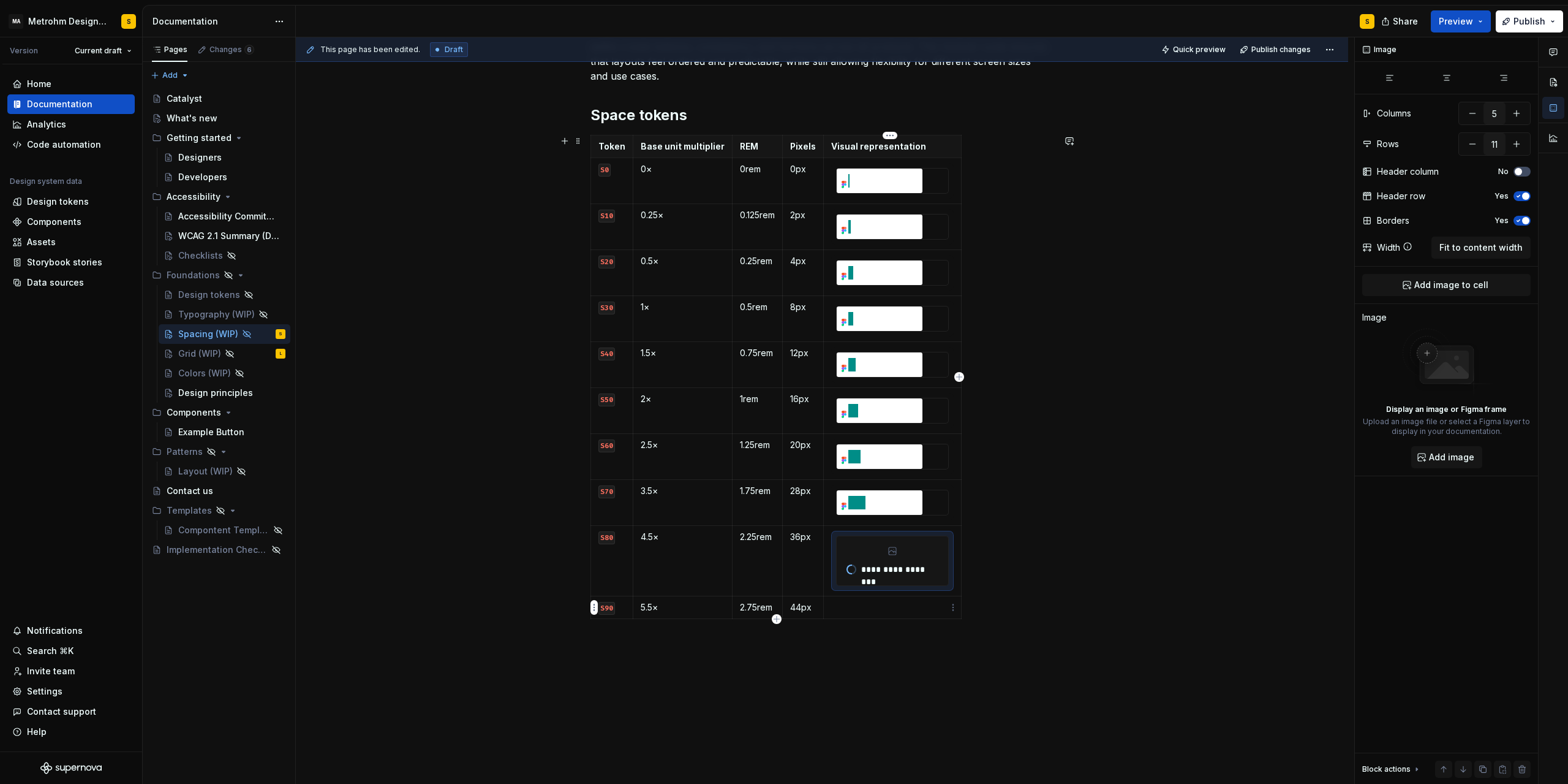
click at [895, 605] on p at bounding box center [893, 607] width 123 height 13
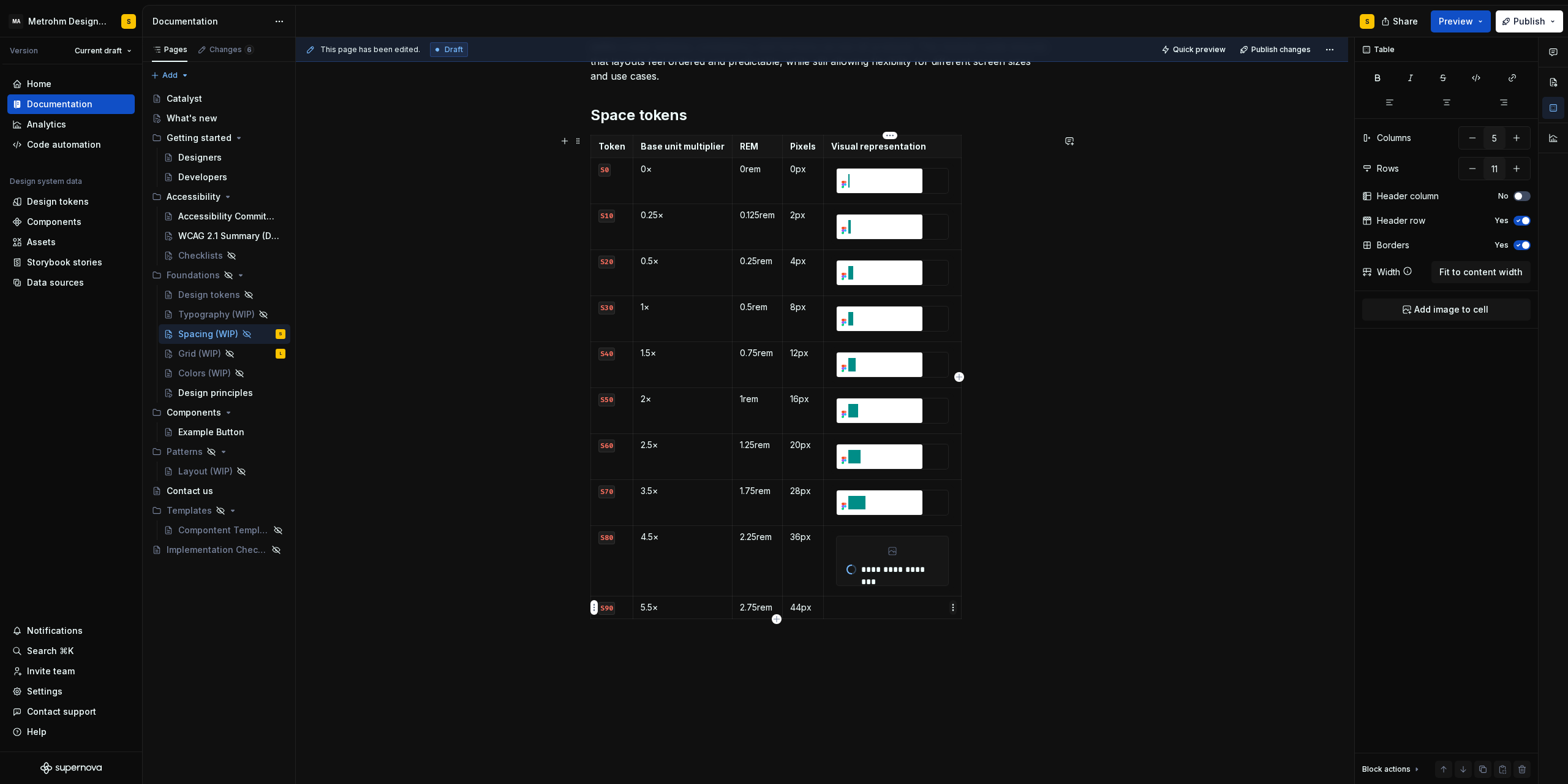
click at [952, 608] on html "MA Metrohm Design System S Version Current draft Home Documentation Analytics C…" at bounding box center [784, 392] width 1568 height 784
click at [971, 627] on div "Add image" at bounding box center [1005, 630] width 104 height 19
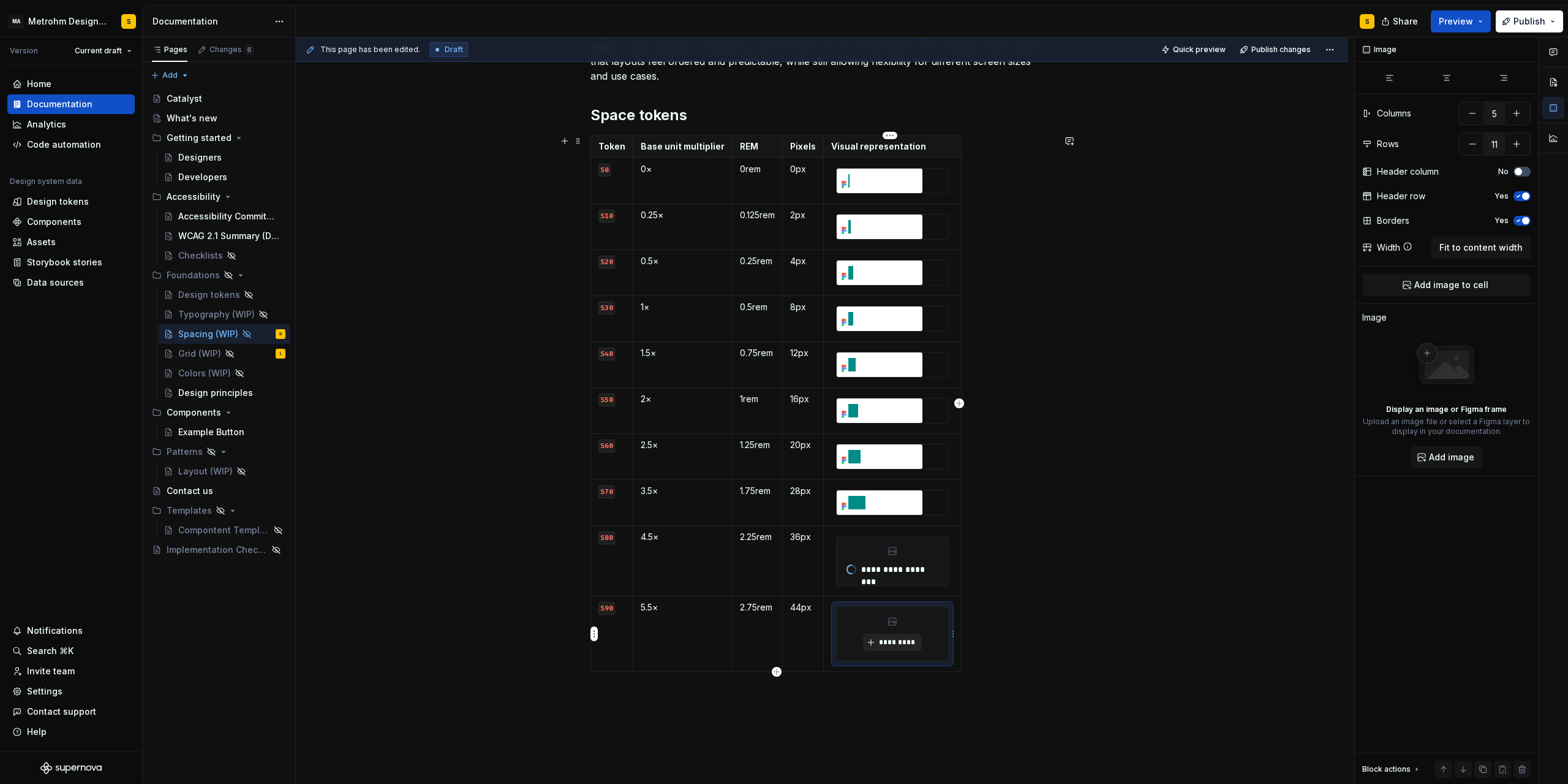
click at [896, 638] on span "*********" at bounding box center [897, 643] width 37 height 10
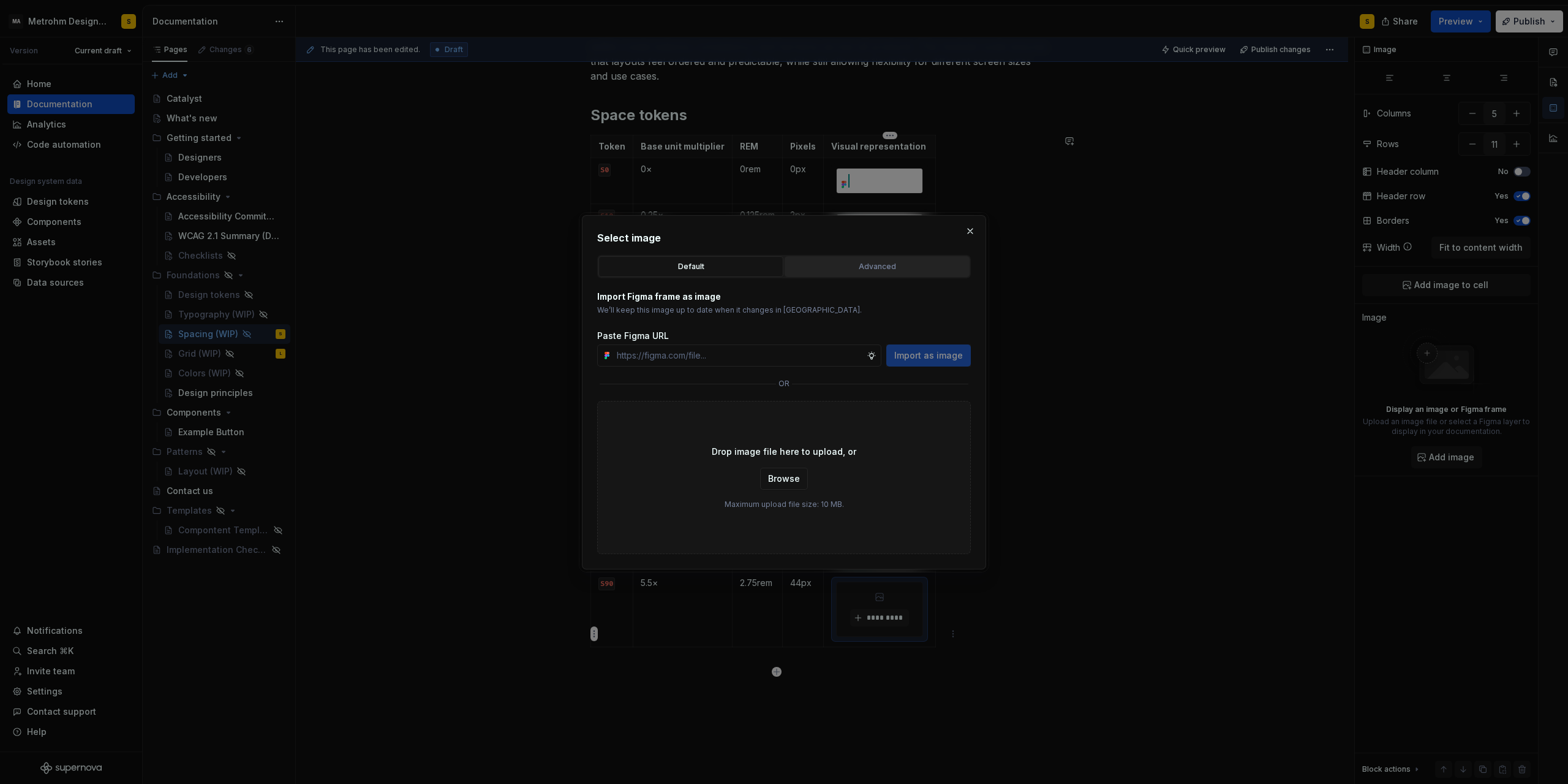
click at [855, 269] on div "Advanced" at bounding box center [878, 266] width 177 height 13
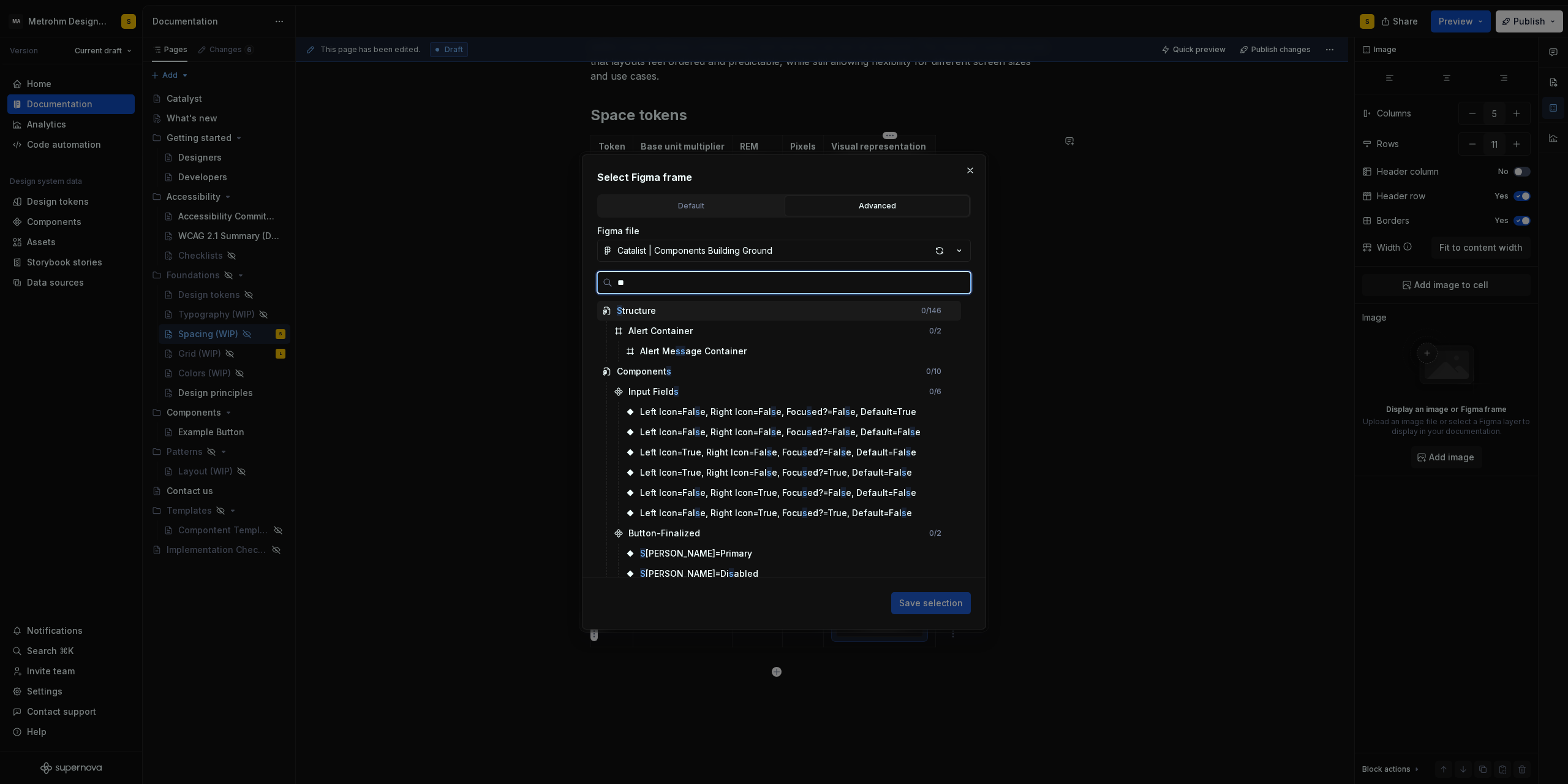
type input "***"
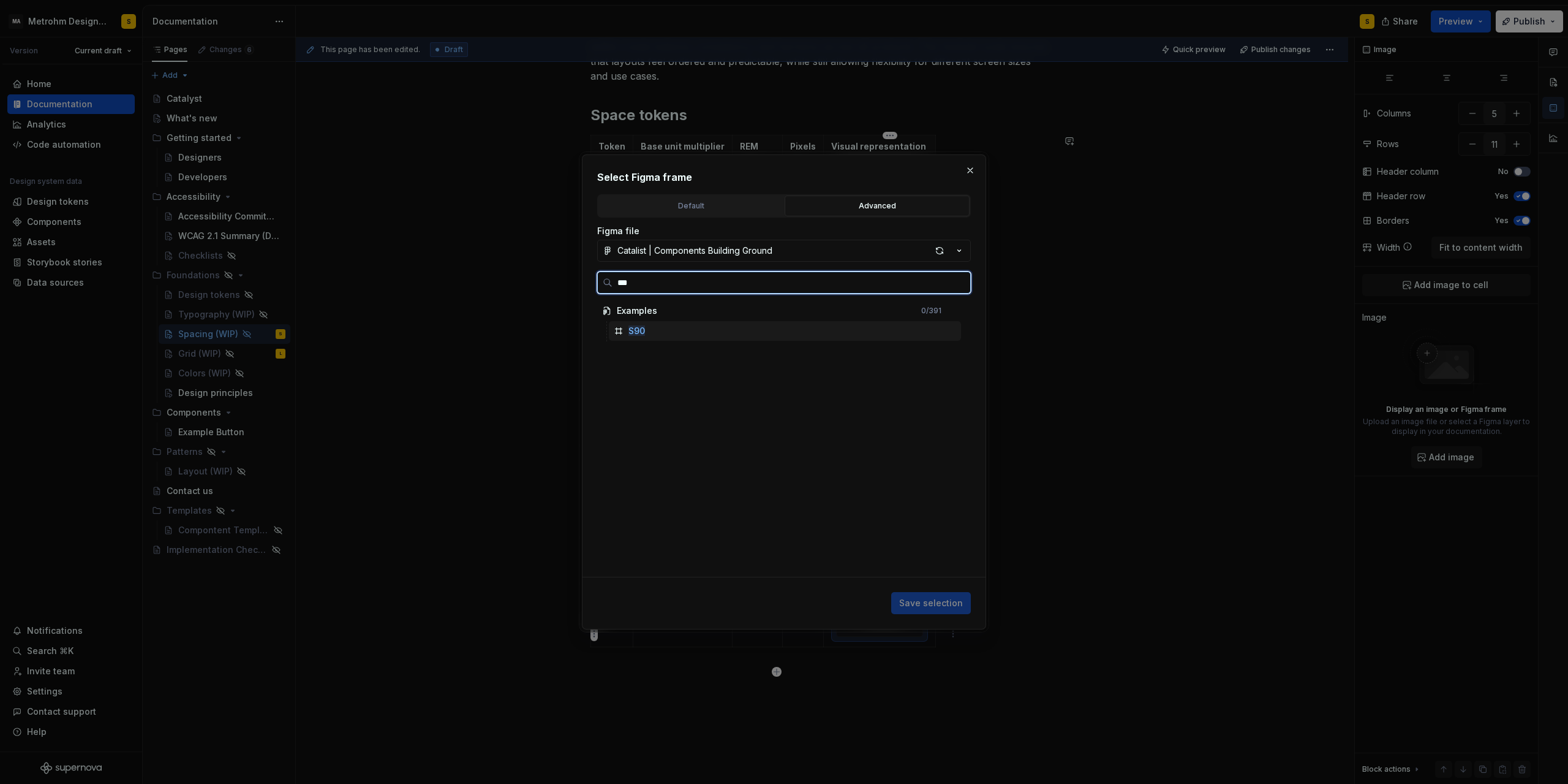
click at [629, 333] on mark "S90" at bounding box center [637, 331] width 17 height 10
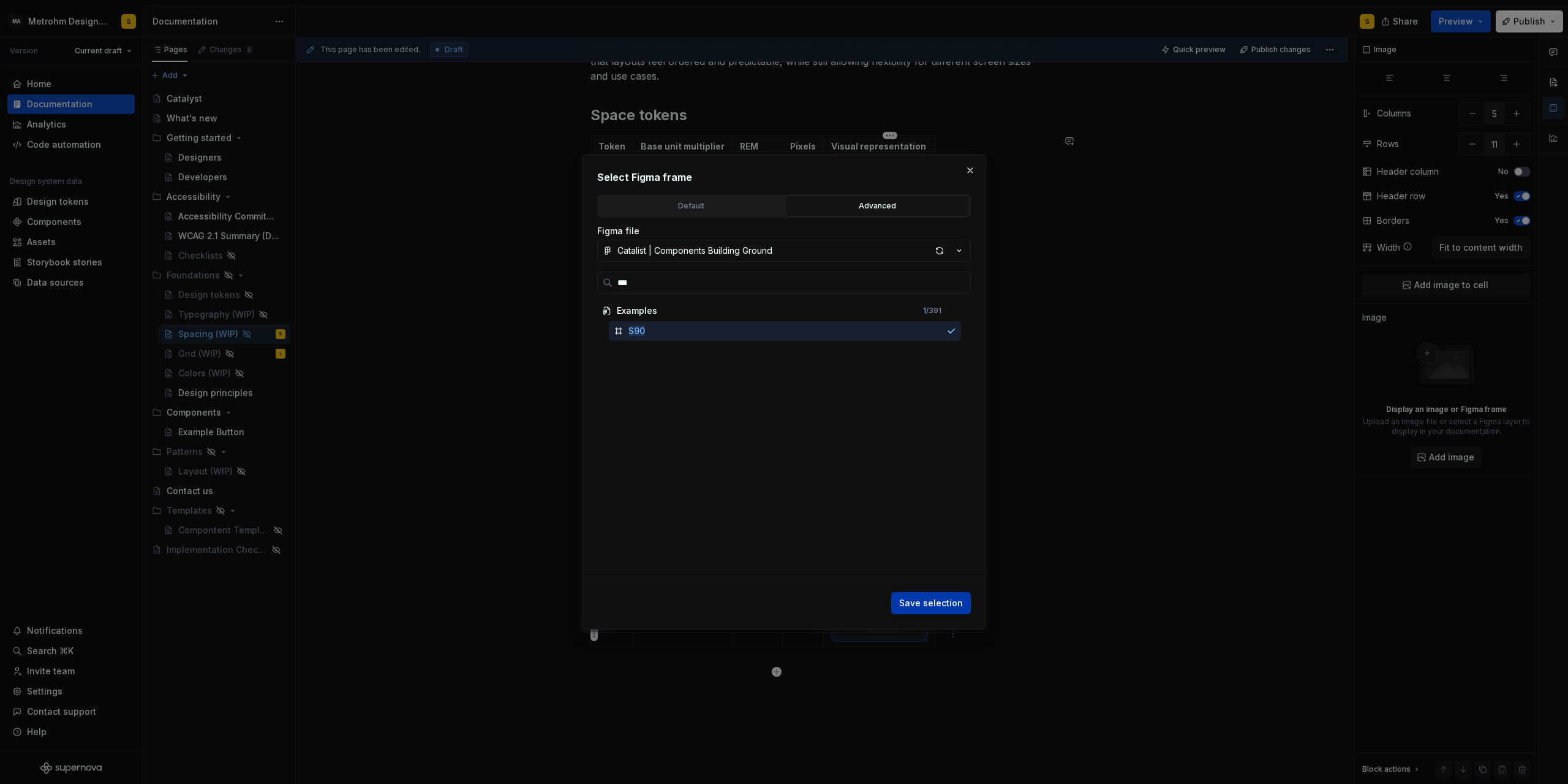
click at [935, 594] on button "Save selection" at bounding box center [931, 603] width 80 height 22
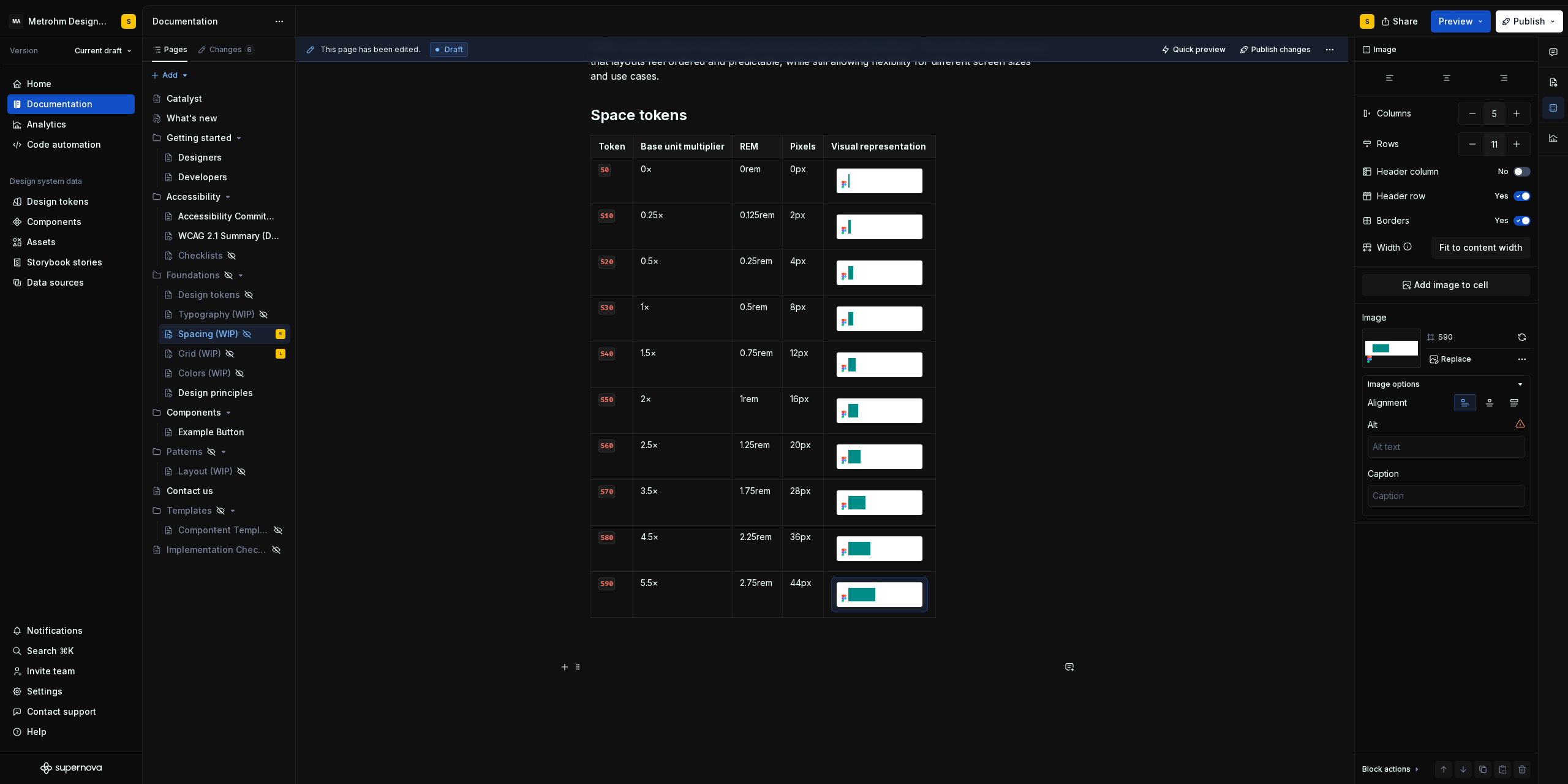
click at [602, 664] on p at bounding box center [822, 666] width 463 height 14
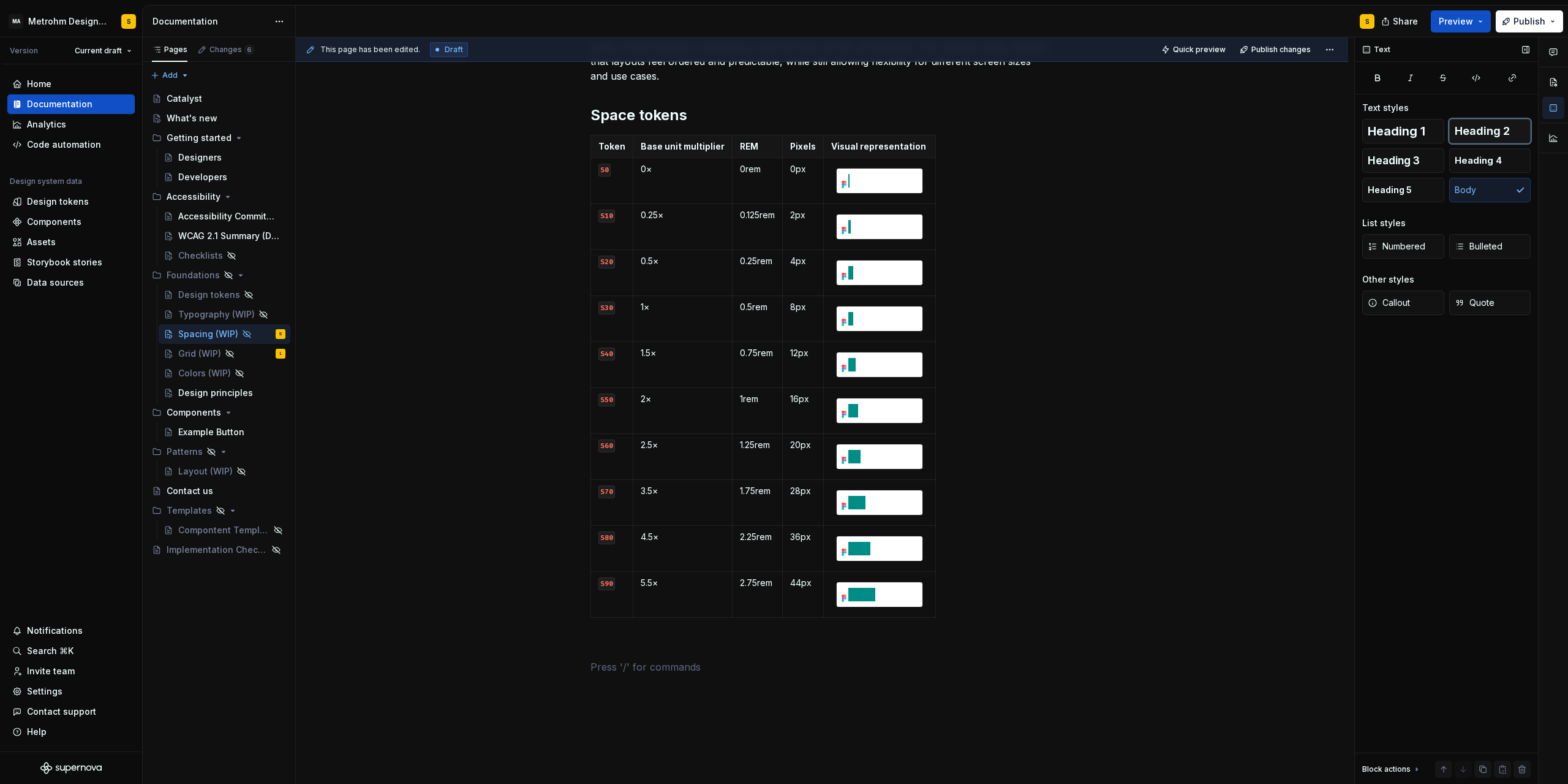
click at [1504, 130] on span "Heading 2" at bounding box center [1483, 131] width 56 height 13
click at [651, 651] on p at bounding box center [822, 644] width 463 height 14
click at [1482, 131] on span "Heading 2" at bounding box center [1483, 131] width 56 height 13
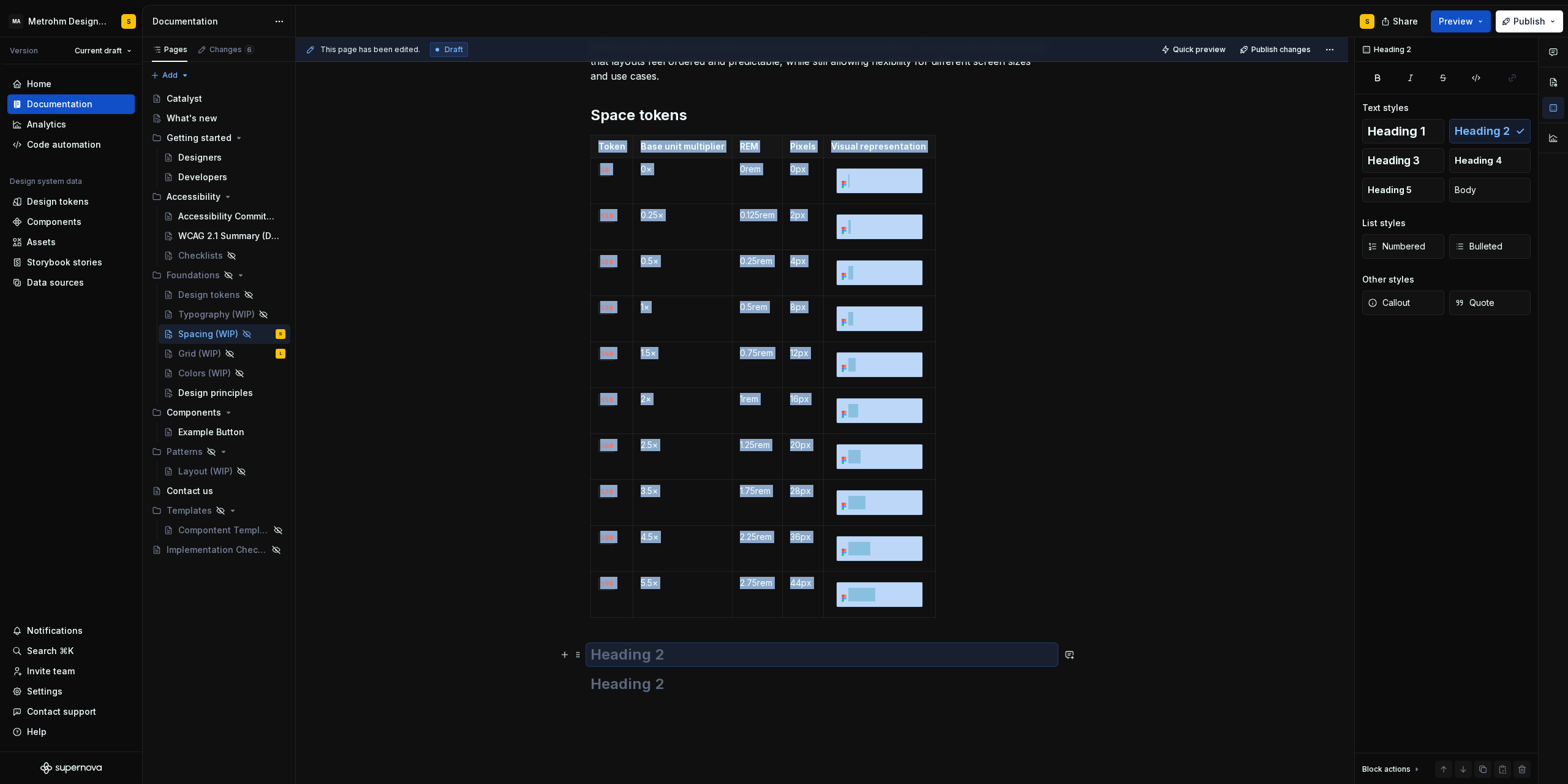
click at [672, 651] on h2 at bounding box center [822, 654] width 463 height 19
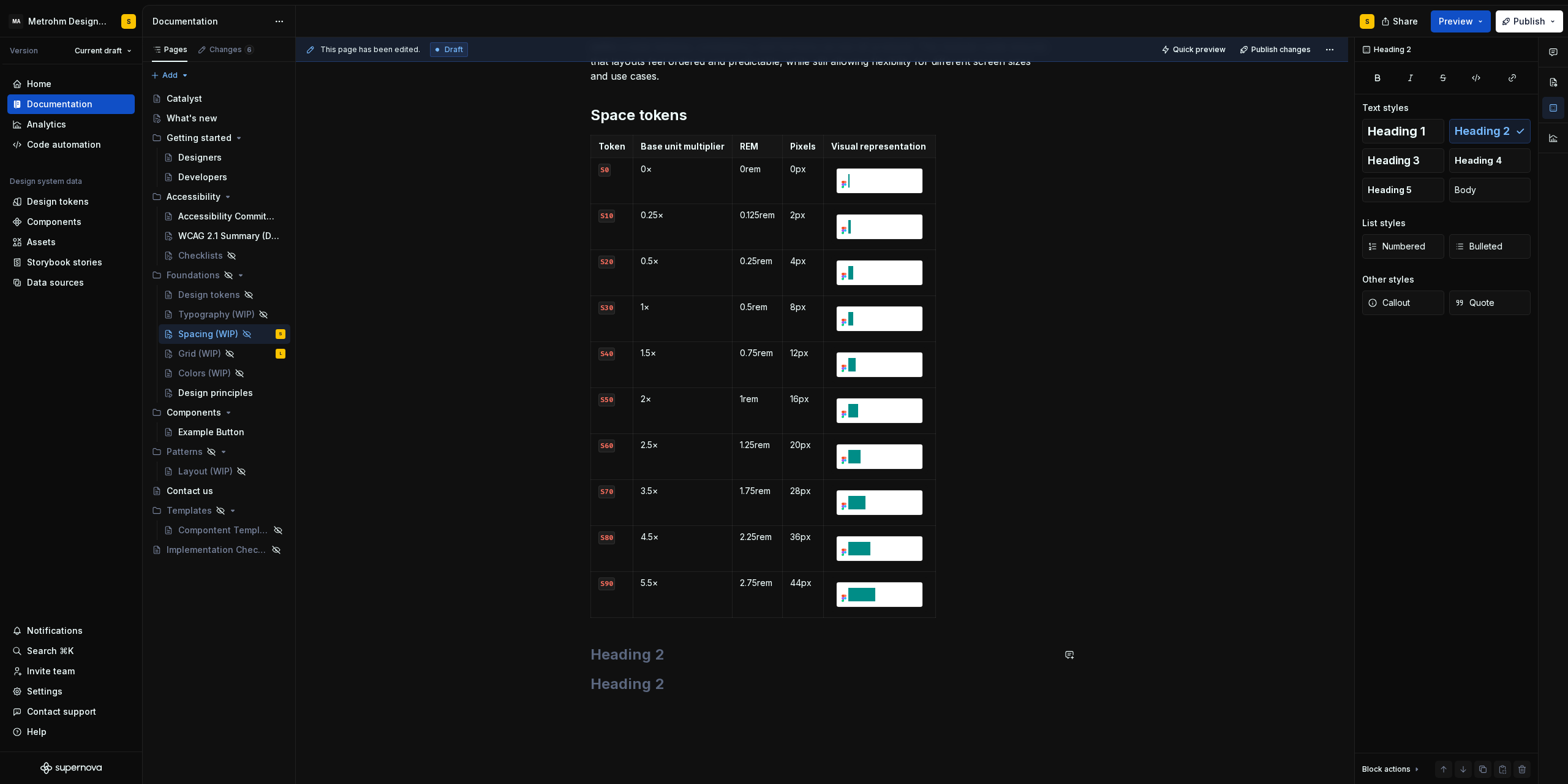
click at [672, 651] on h2 at bounding box center [822, 654] width 463 height 19
click at [634, 685] on h2 at bounding box center [822, 684] width 463 height 19
click at [737, 664] on h2 "Spacing usage" at bounding box center [822, 654] width 463 height 19
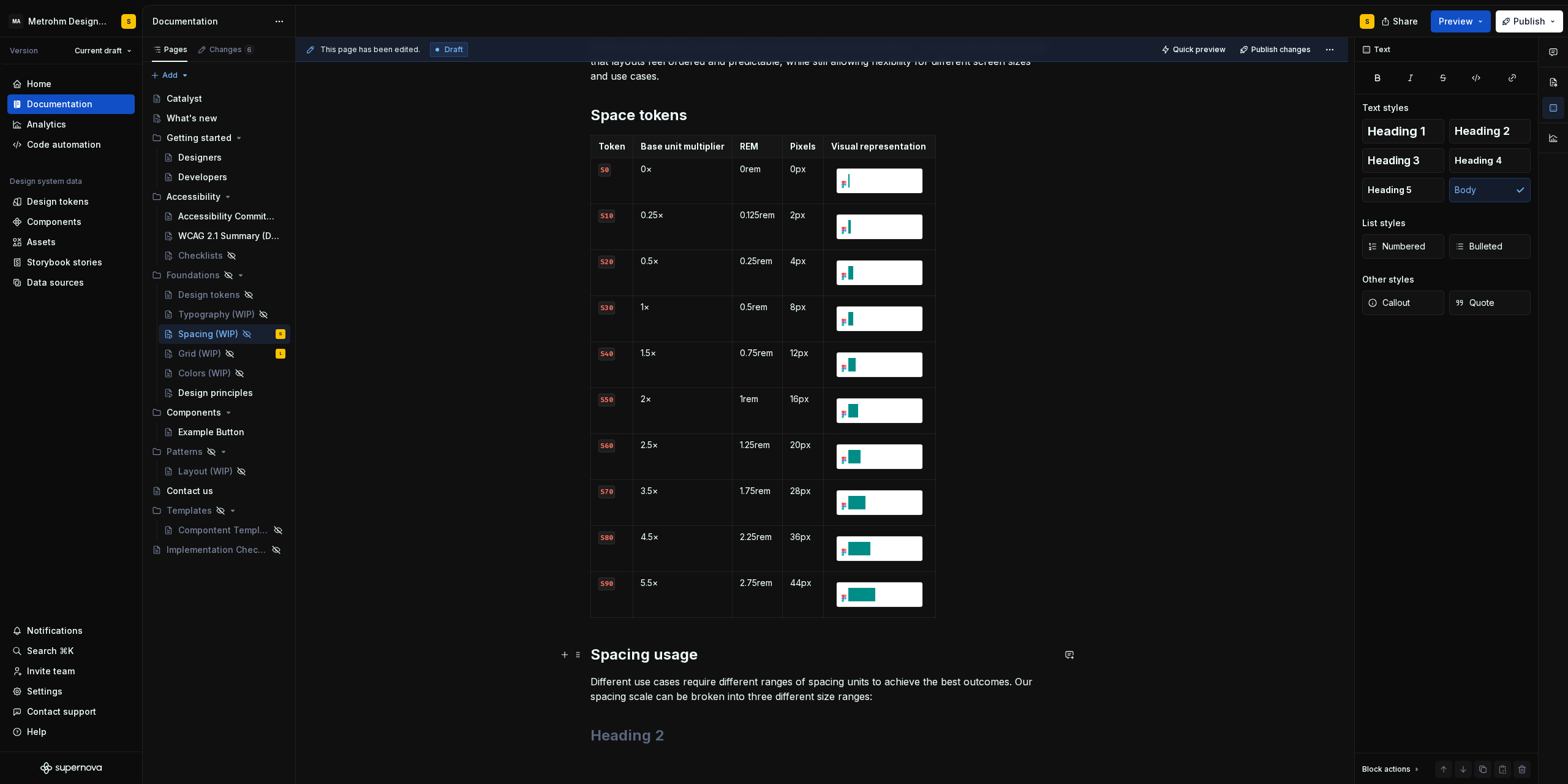
scroll to position [325, 0]
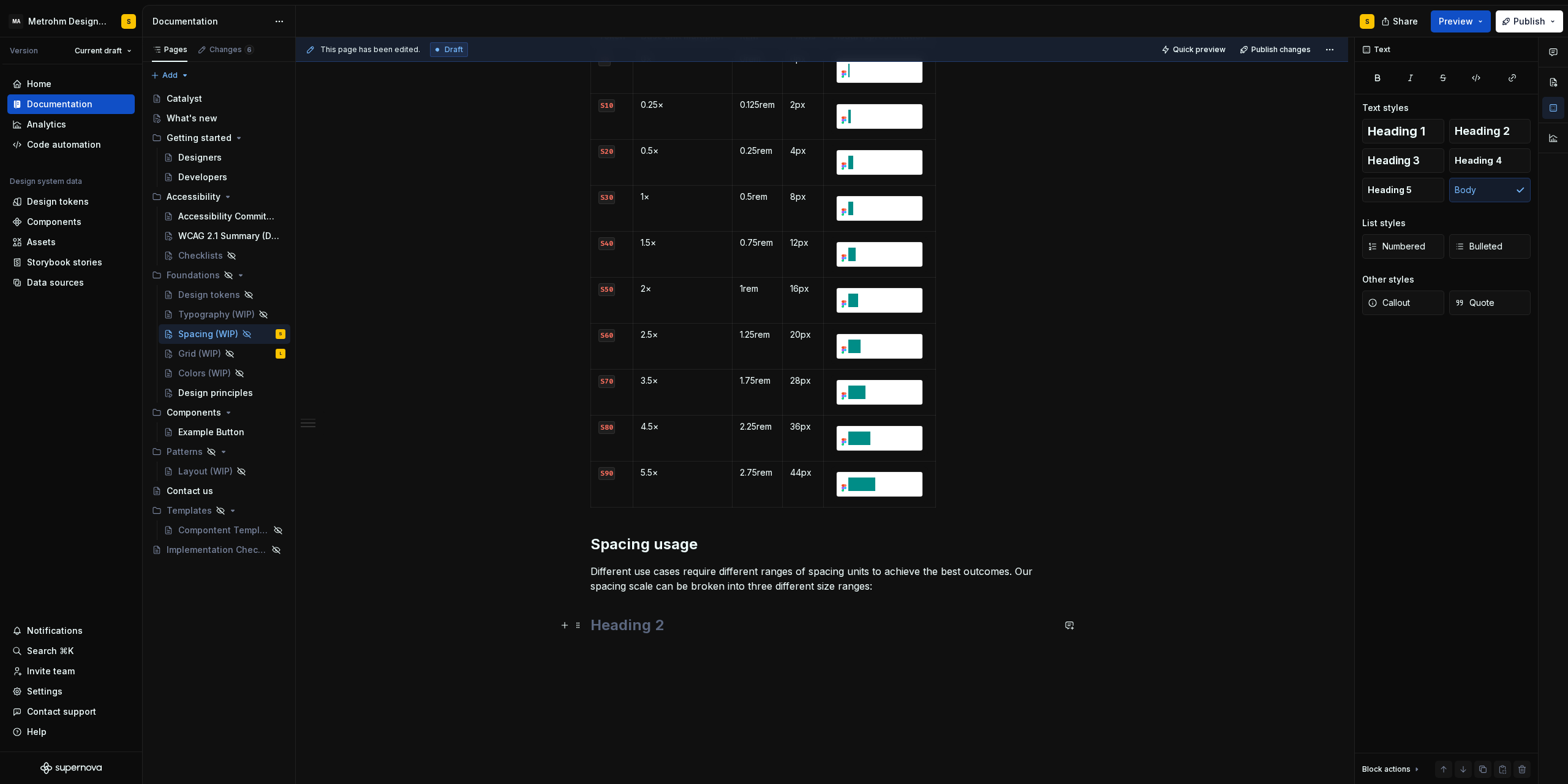
click at [656, 627] on h2 at bounding box center [822, 625] width 463 height 19
click at [872, 604] on div "Spacing is the foundation of clarity and rhythm in our design system. We use an…" at bounding box center [822, 275] width 463 height 721
click at [878, 596] on div "Spacing is the foundation of clarity and rhythm in our design system. We use an…" at bounding box center [822, 275] width 463 height 721
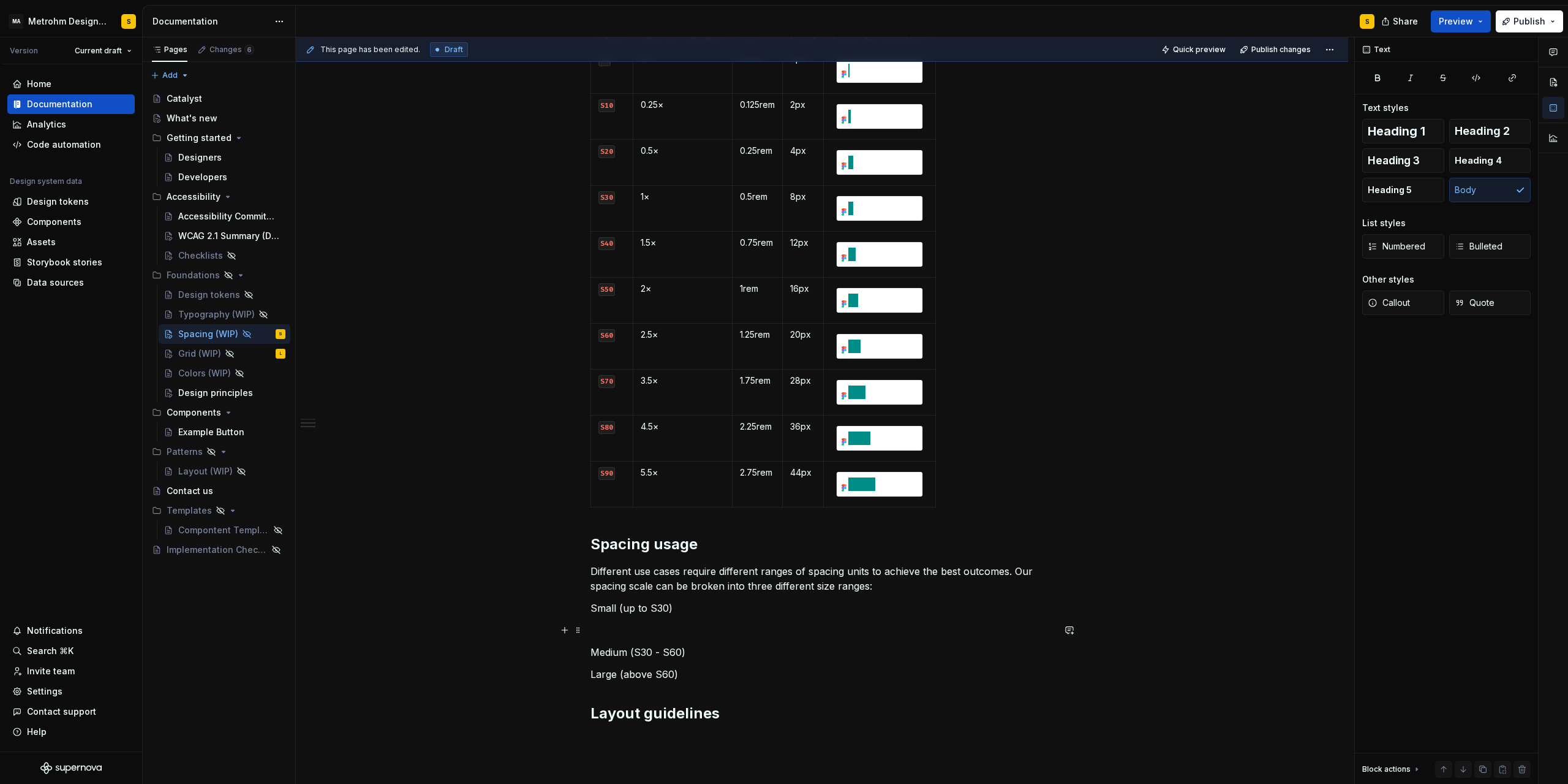
click at [645, 624] on p at bounding box center [822, 630] width 463 height 14
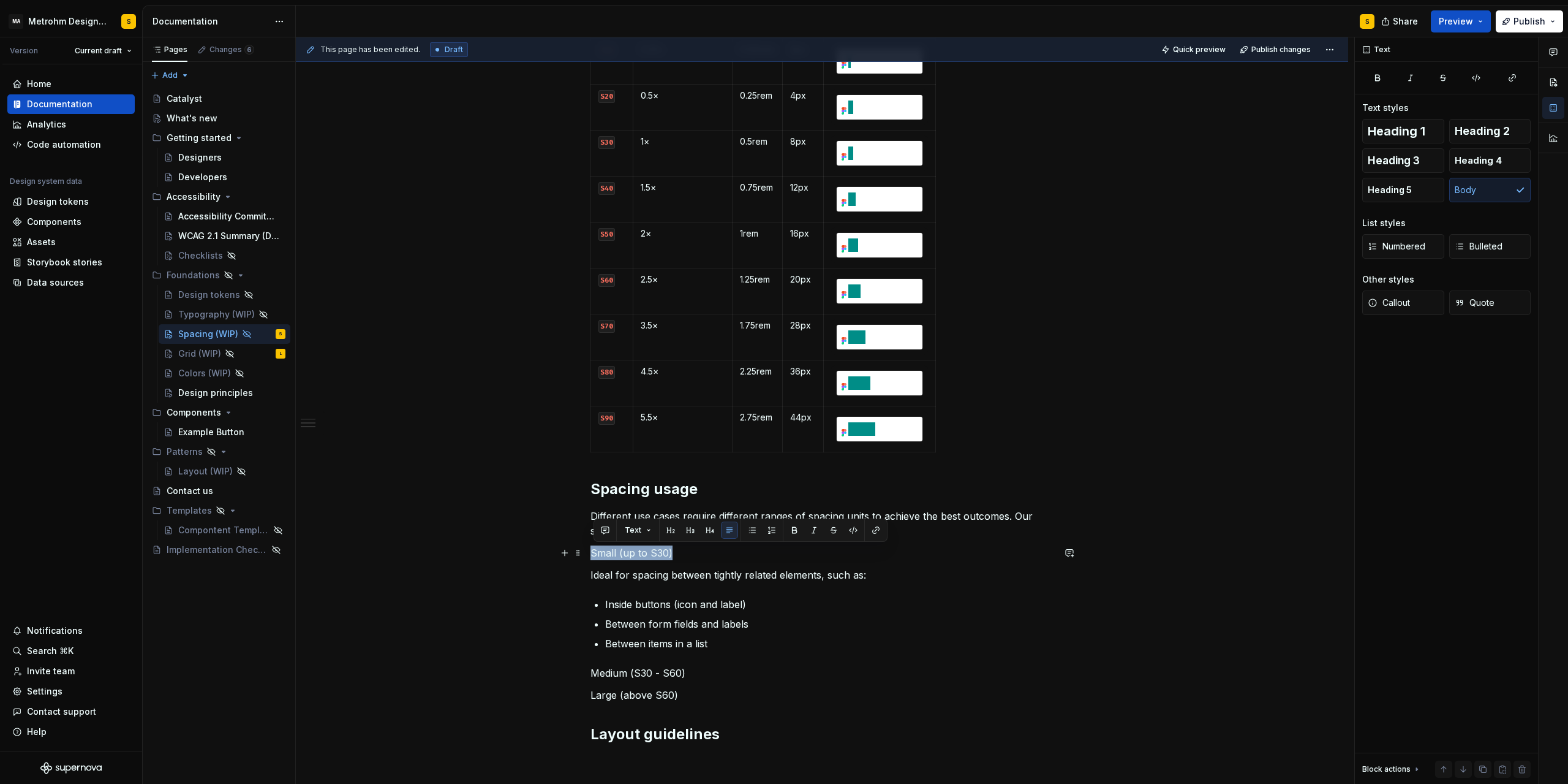
drag, startPoint x: 678, startPoint y: 553, endPoint x: 587, endPoint y: 552, distance: 91.0
click at [587, 552] on div "Spacing is the foundation of clarity and rhythm in our design system. We use an…" at bounding box center [822, 412] width 1052 height 1165
click at [689, 533] on button "button" at bounding box center [690, 530] width 17 height 17
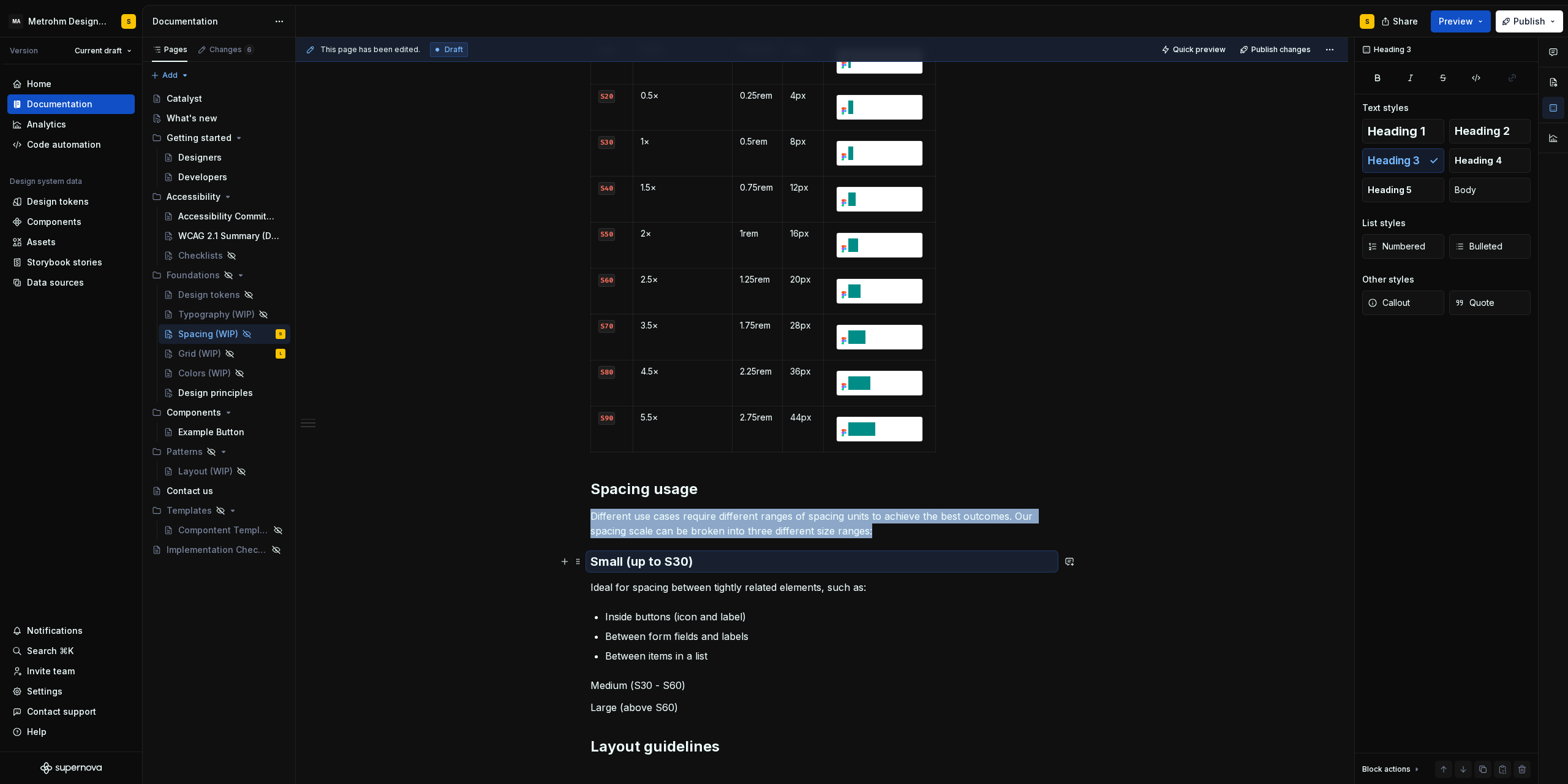
click at [654, 556] on h3 "Small (up to S30)" at bounding box center [822, 562] width 463 height 17
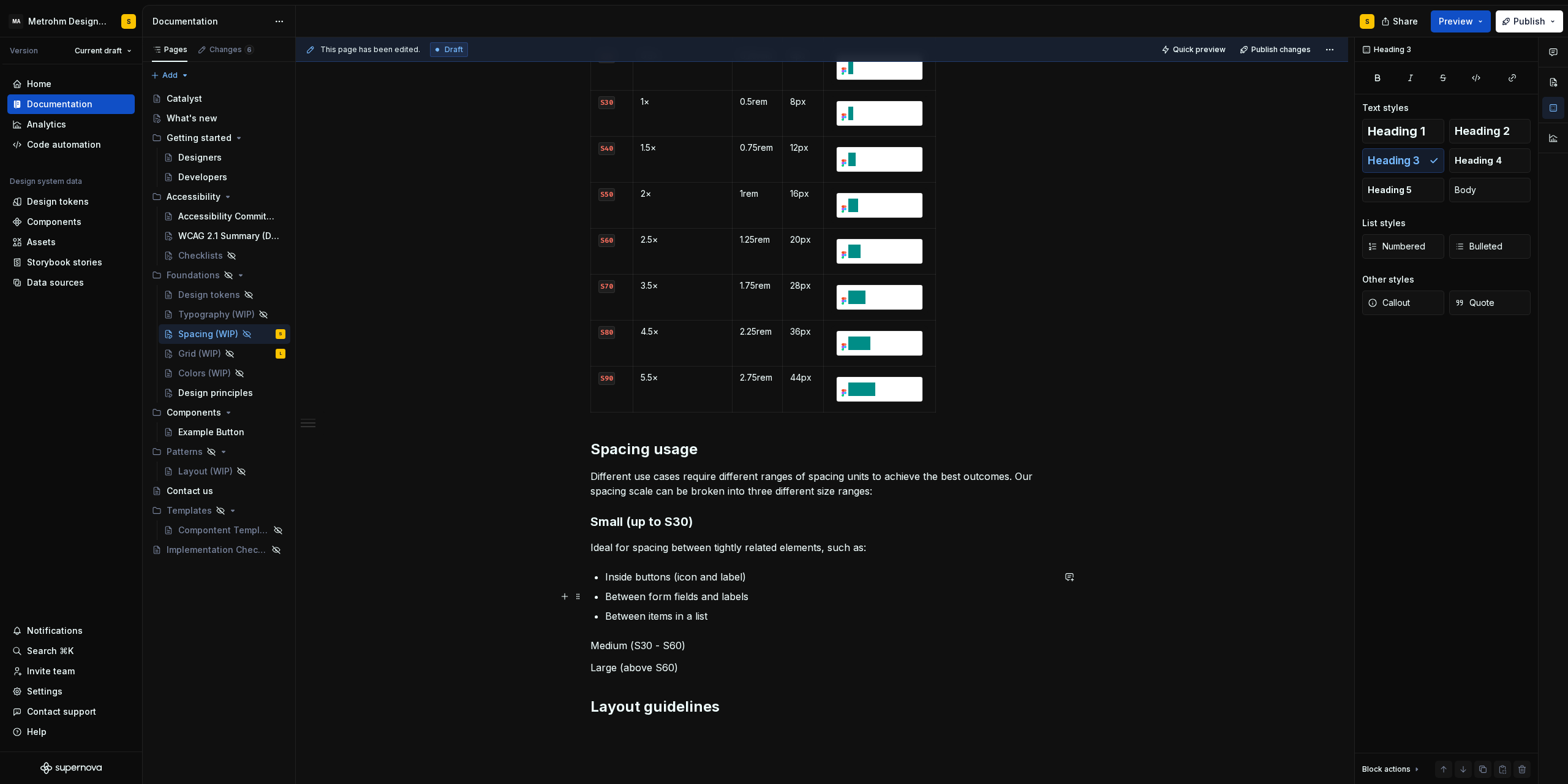
scroll to position [490, 0]
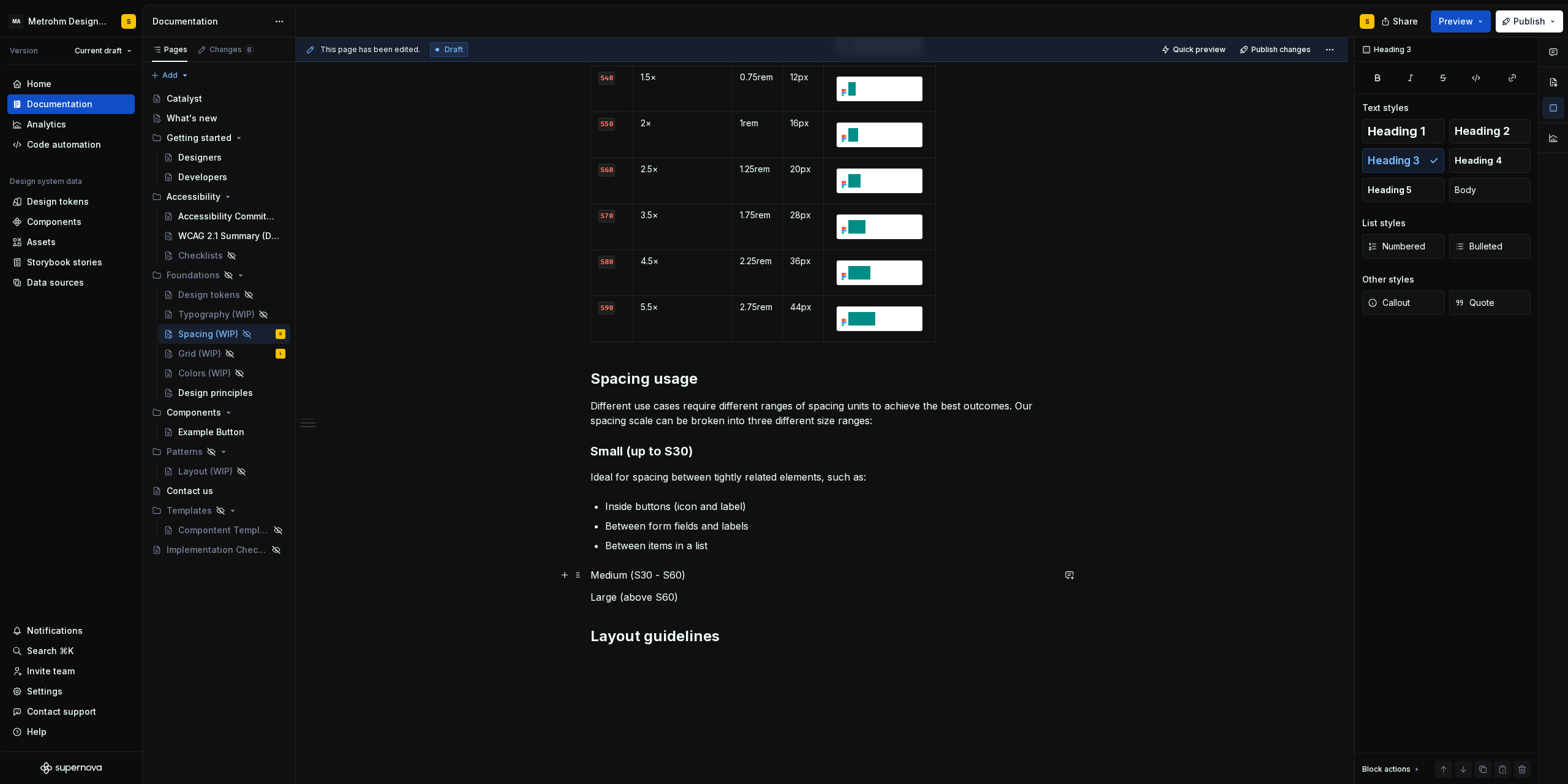
click at [704, 575] on p "Medium (S30 - S60)" at bounding box center [822, 574] width 463 height 14
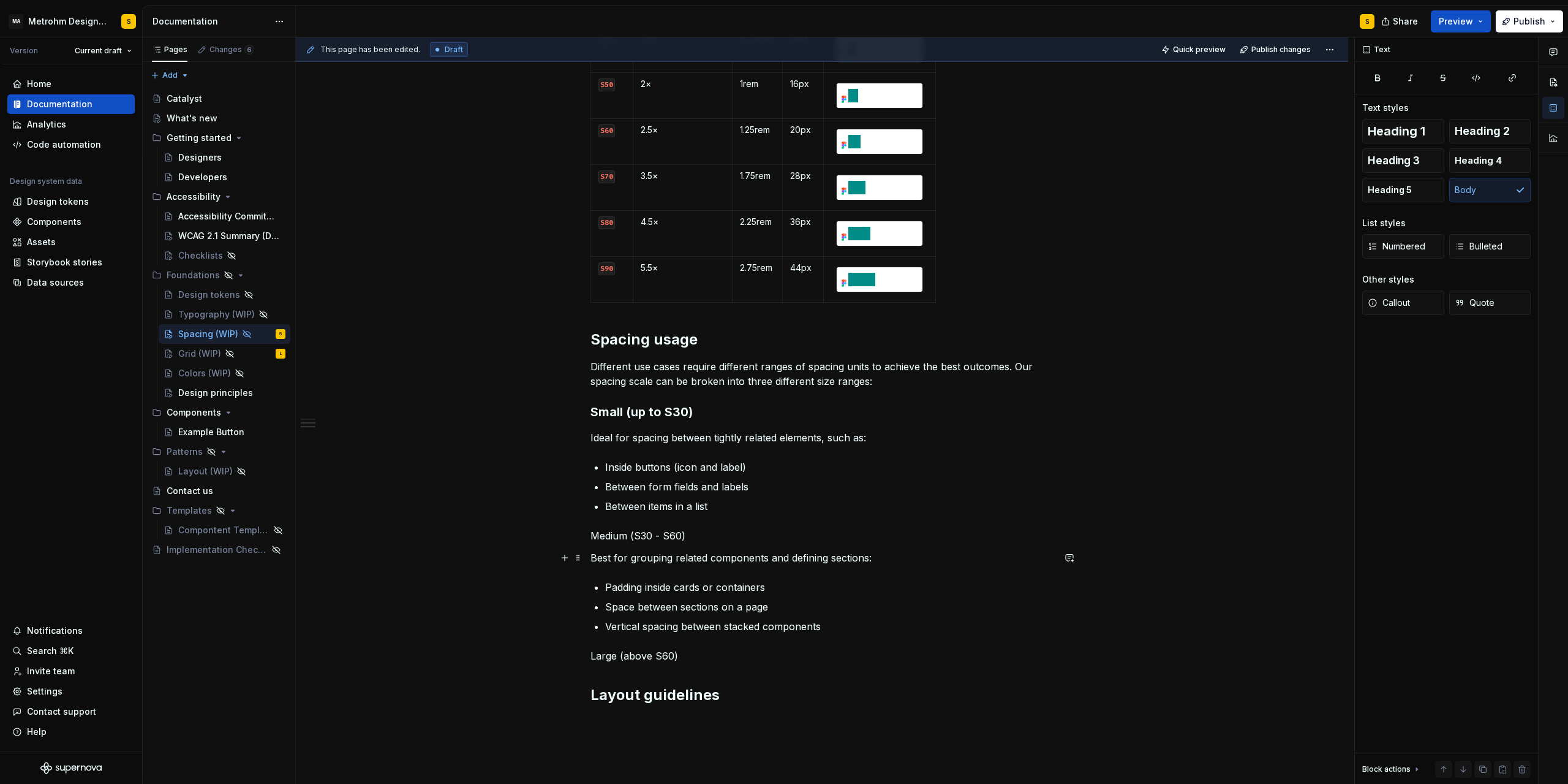
scroll to position [546, 0]
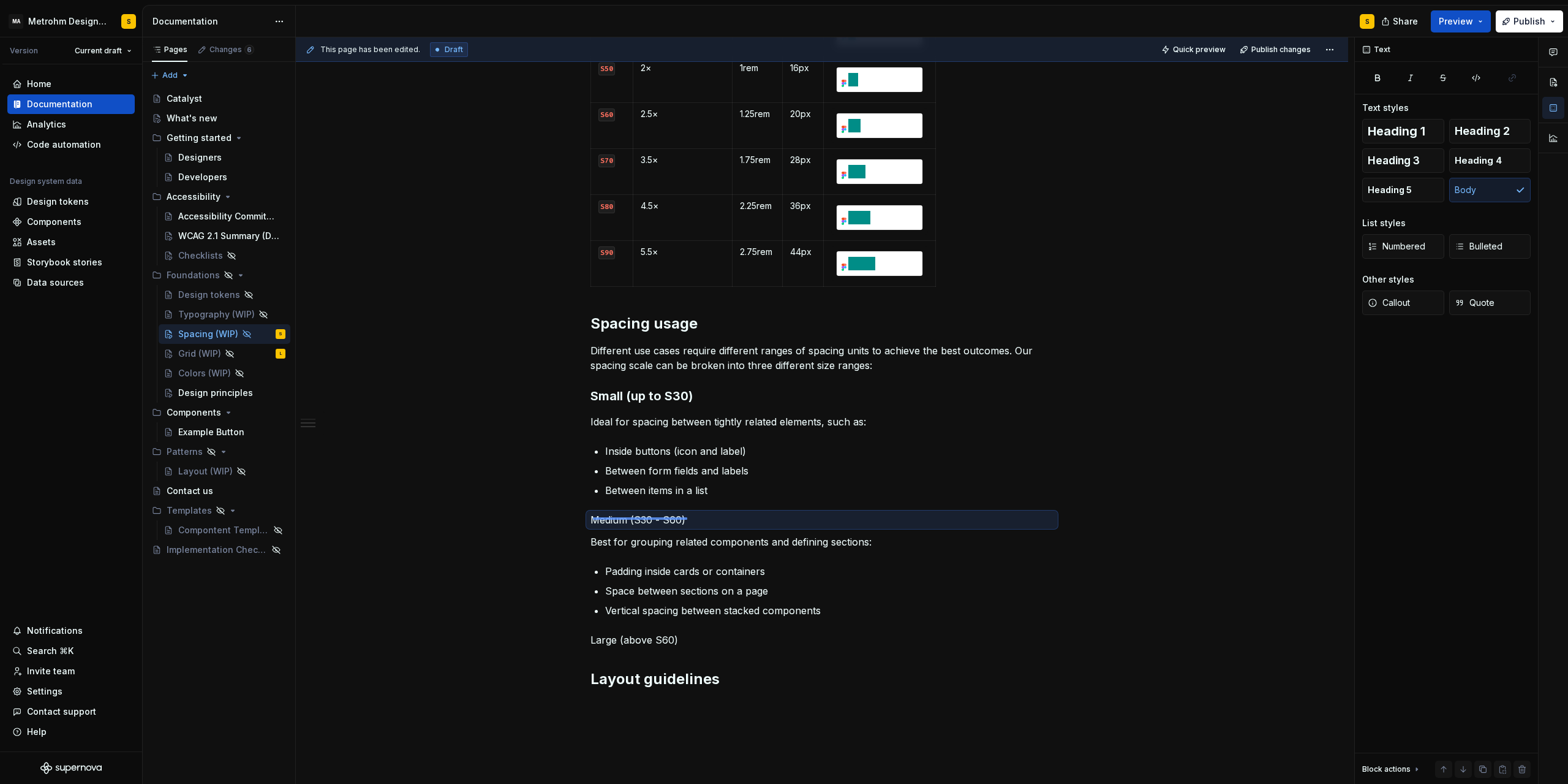
drag, startPoint x: 593, startPoint y: 517, endPoint x: 688, endPoint y: 520, distance: 95.0
click at [688, 520] on div "This page has been edited. Draft Quick preview Publish changes Hidden page Spac…" at bounding box center [826, 410] width 1059 height 747
click at [688, 521] on p "Medium (S30 - S60)" at bounding box center [822, 520] width 463 height 14
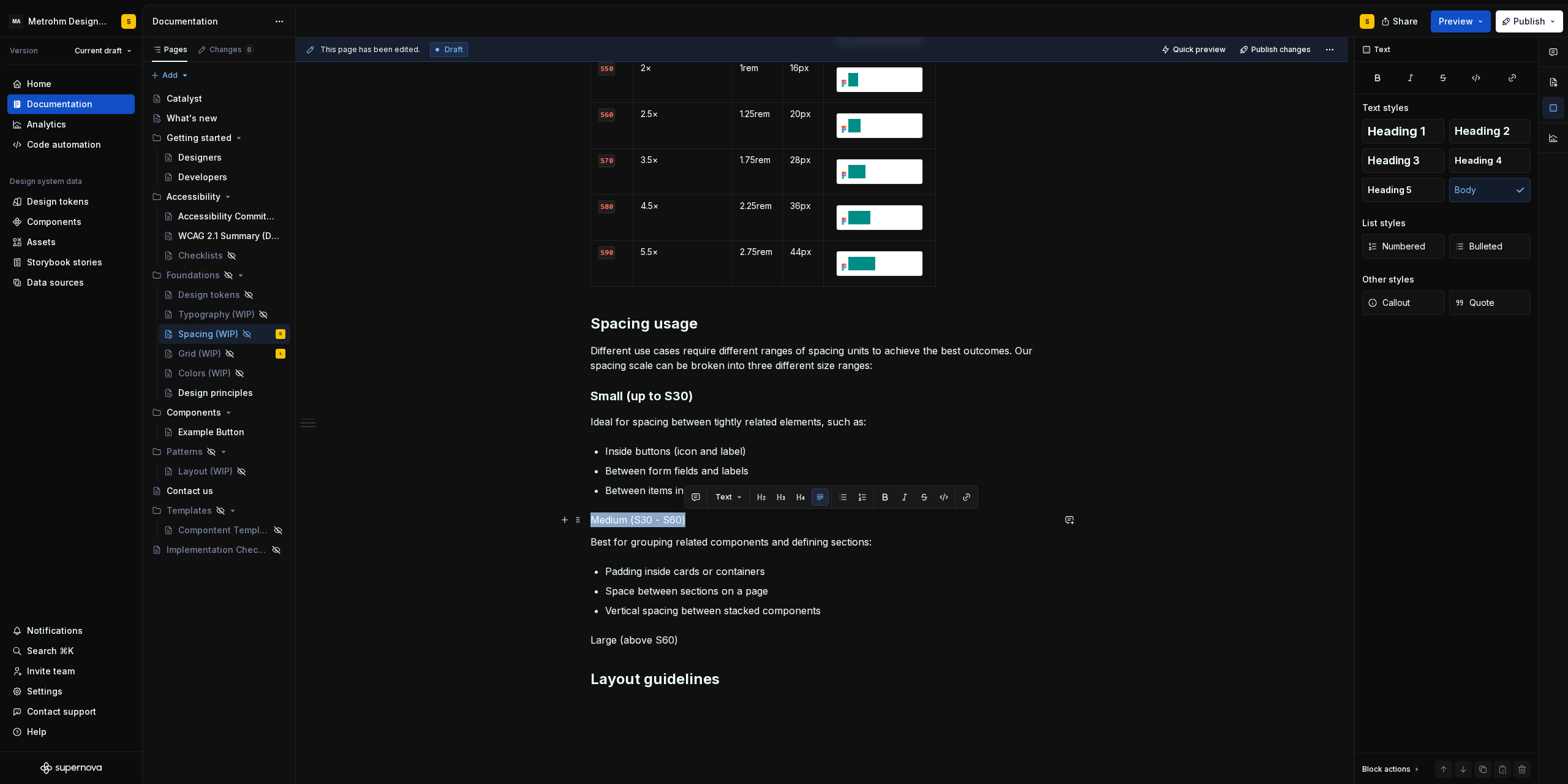
click at [688, 521] on p "Medium (S30 - S60)" at bounding box center [822, 520] width 463 height 14
click at [694, 495] on button "button" at bounding box center [690, 497] width 17 height 17
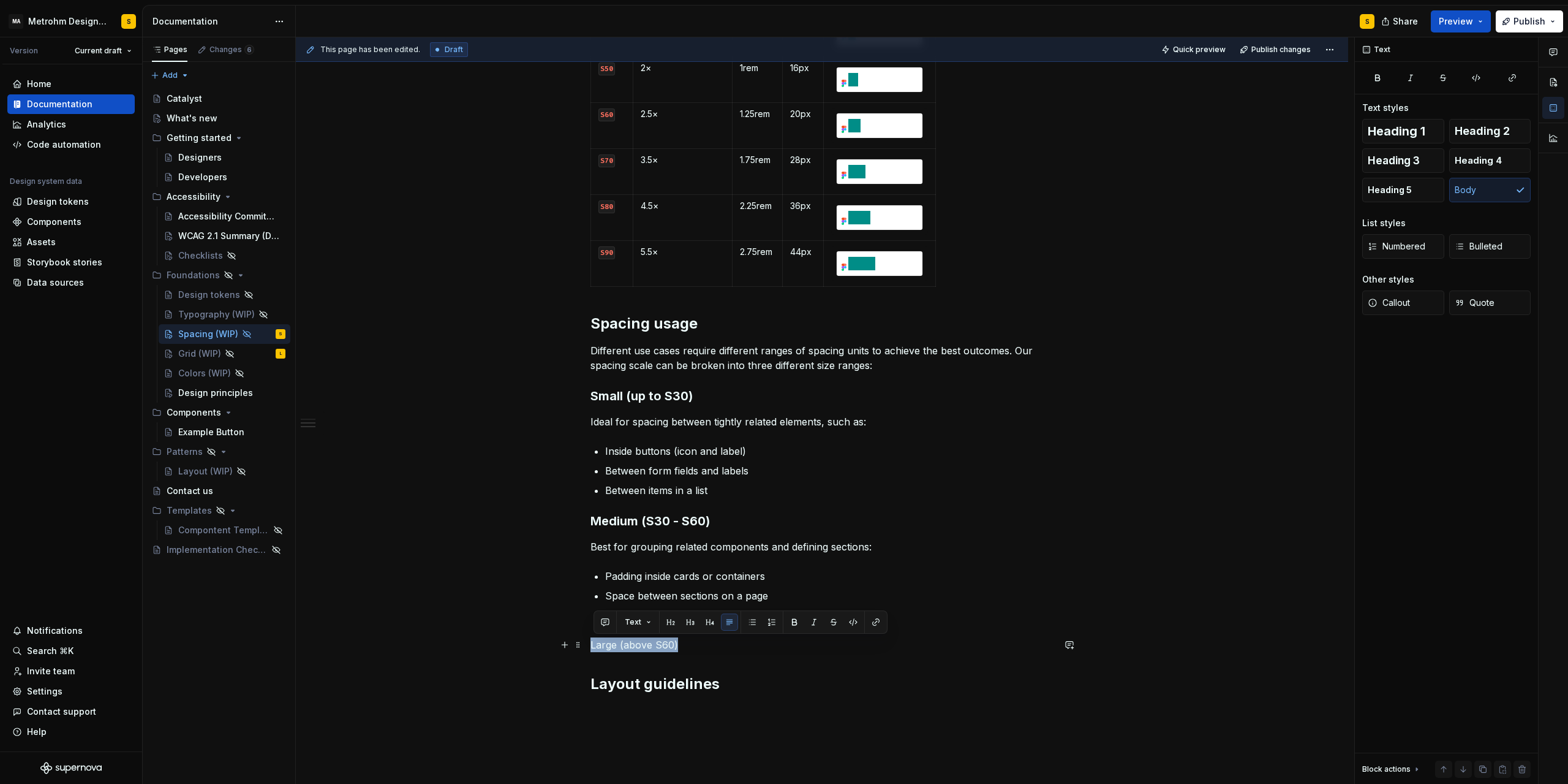
drag, startPoint x: 595, startPoint y: 644, endPoint x: 688, endPoint y: 643, distance: 93.0
click at [688, 643] on p "Large (above S60)" at bounding box center [822, 644] width 463 height 14
click at [688, 621] on button "button" at bounding box center [690, 622] width 17 height 17
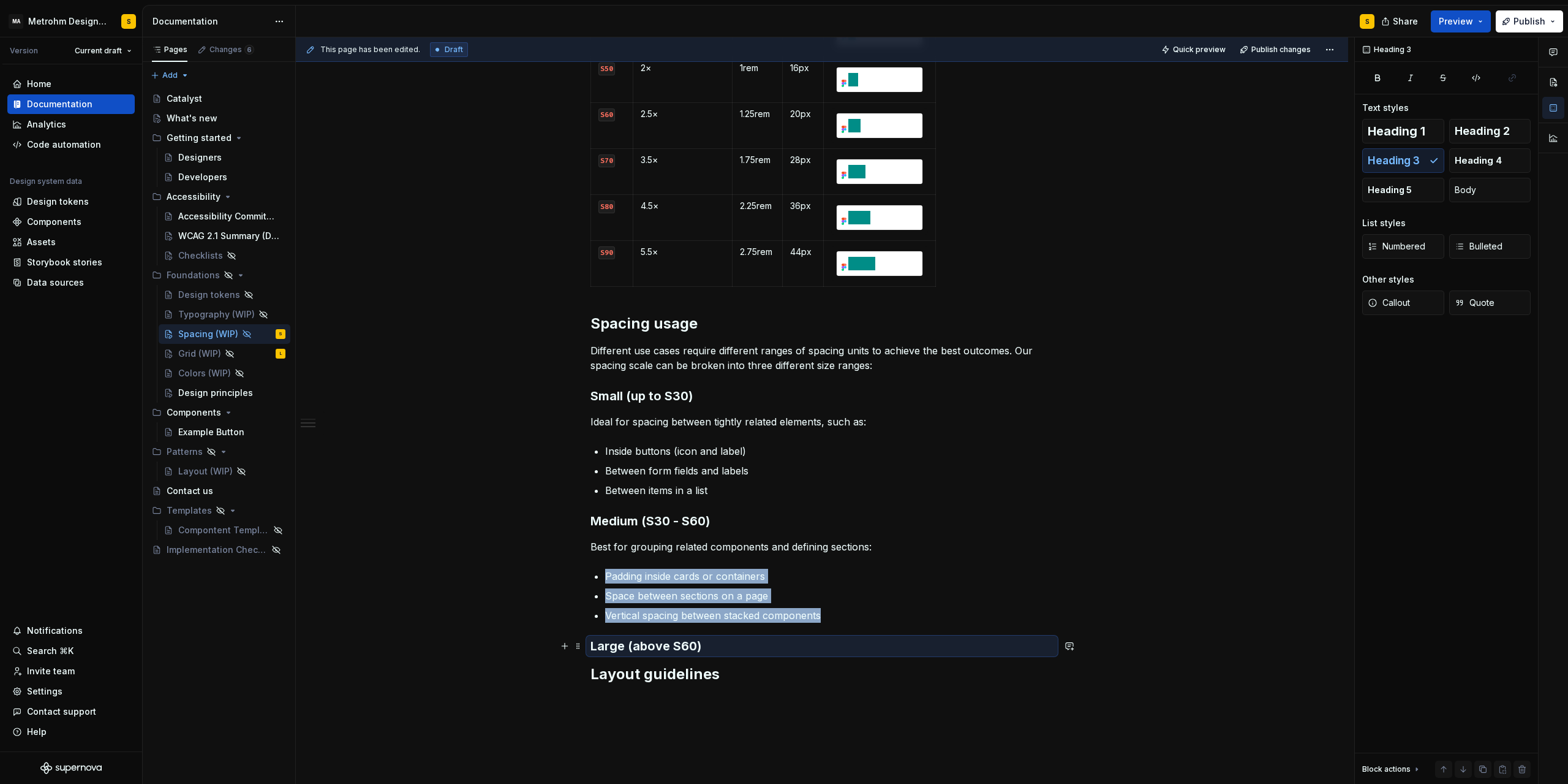
click at [714, 645] on h3 "Large (above S60)" at bounding box center [822, 646] width 463 height 17
click at [713, 653] on h3 "Large (above S60)" at bounding box center [822, 646] width 463 height 17
click at [702, 646] on h3 "Large (above S60)" at bounding box center [822, 646] width 463 height 17
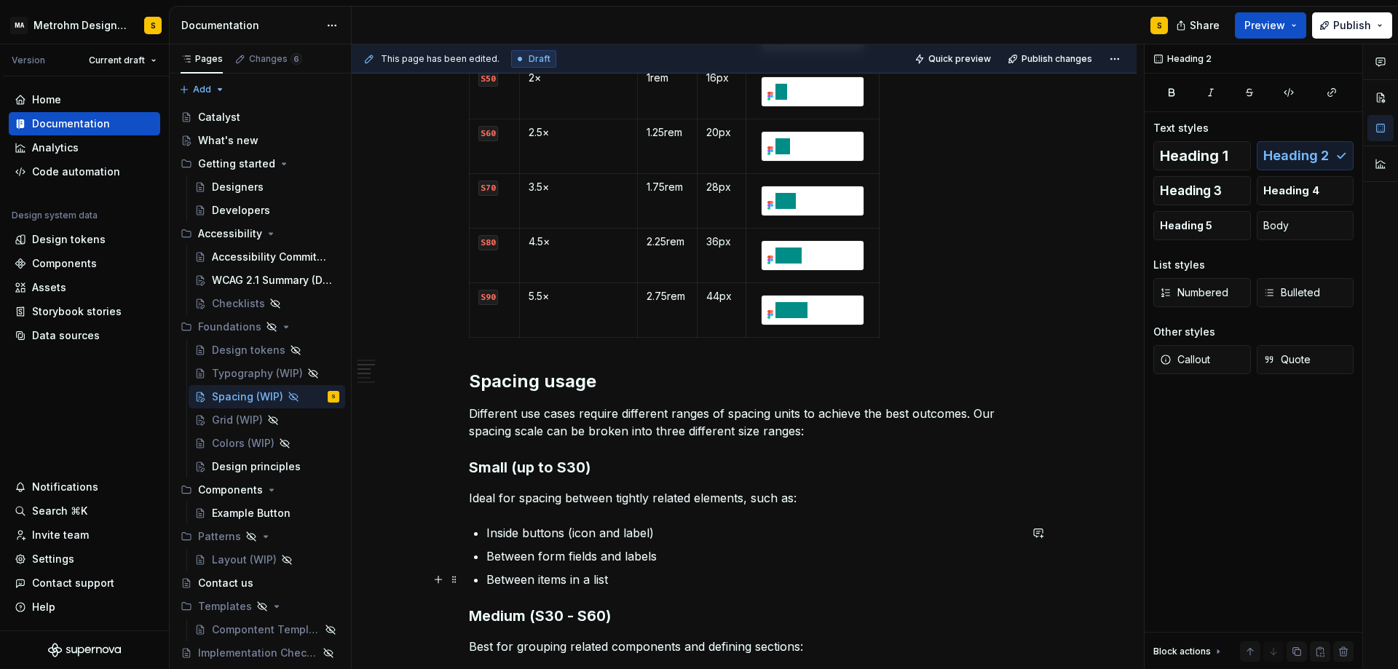
scroll to position [734, 0]
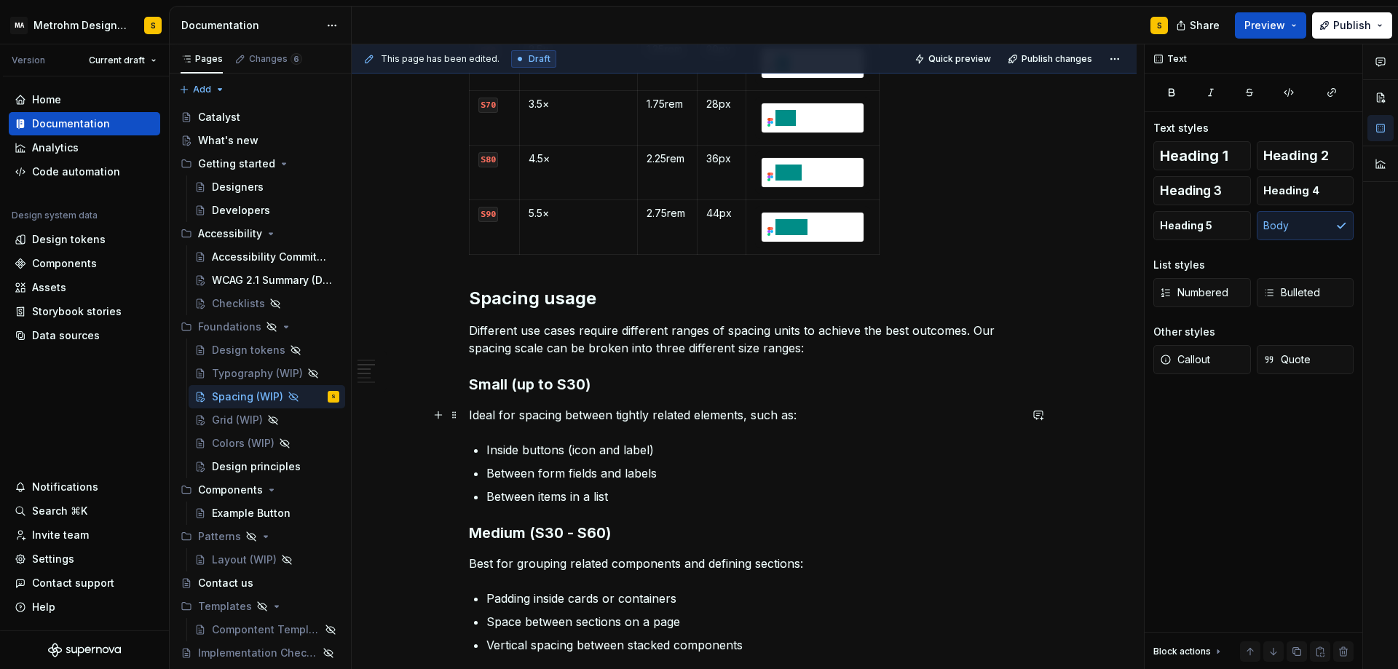
click at [474, 413] on p "Ideal for spacing between tightly related elements, such as:" at bounding box center [744, 414] width 550 height 17
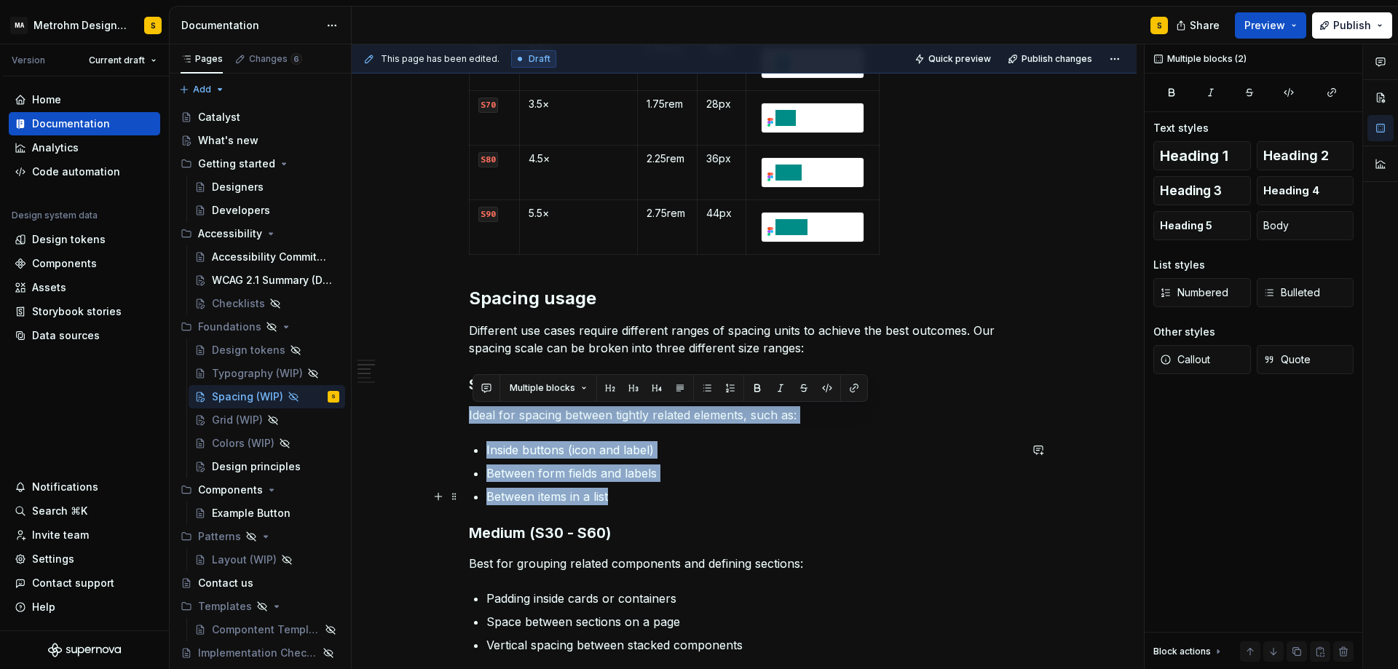
drag, startPoint x: 474, startPoint y: 413, endPoint x: 636, endPoint y: 501, distance: 184.3
click at [636, 501] on div "Spacing is the foundation of clarity and rhythm in our design system. We use an…" at bounding box center [744, 200] width 550 height 1301
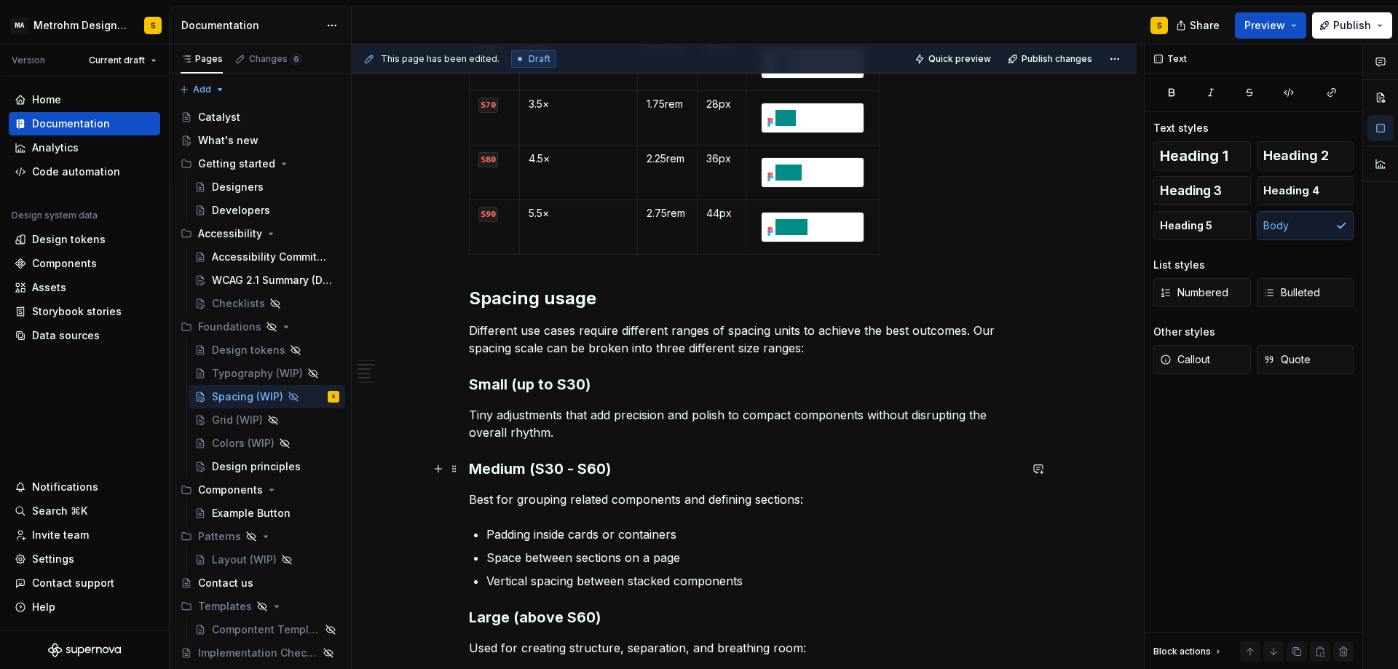
scroll to position [798, 0]
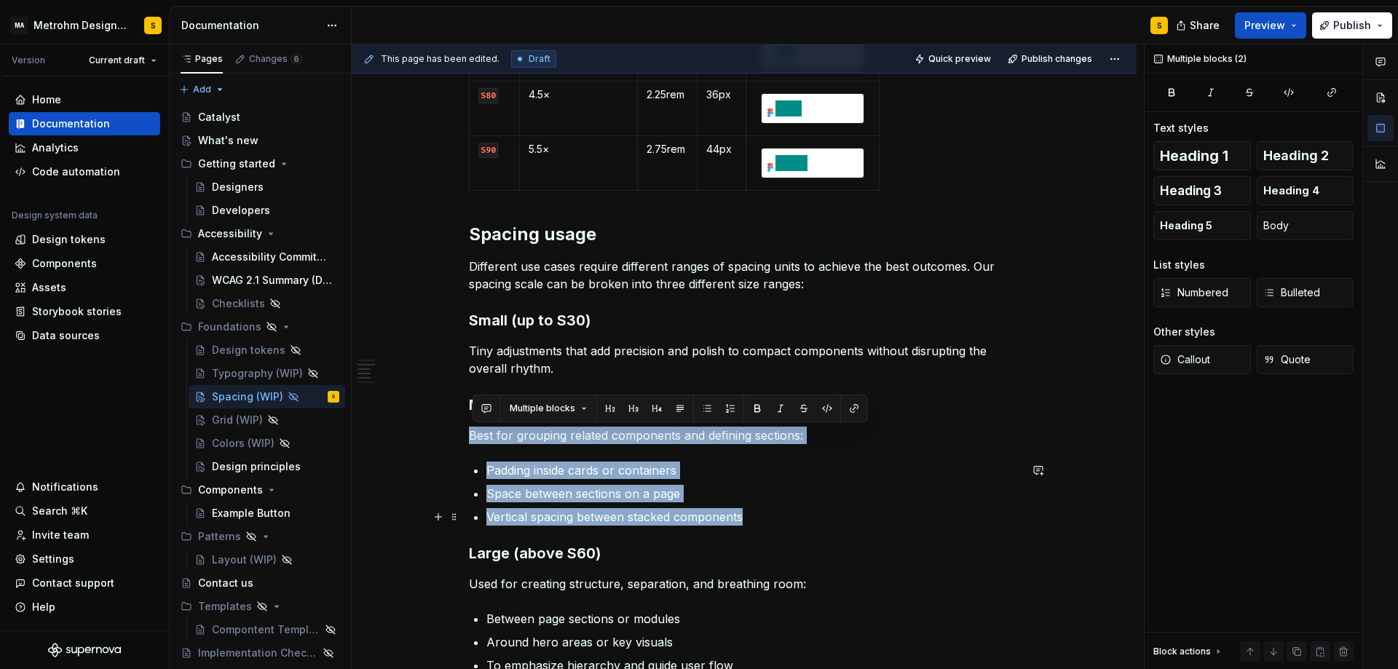
drag, startPoint x: 473, startPoint y: 435, endPoint x: 758, endPoint y: 520, distance: 297.8
click at [758, 520] on div "Spacing is the foundation of clarity and rhythm in our design system. We use an…" at bounding box center [744, 104] width 550 height 1237
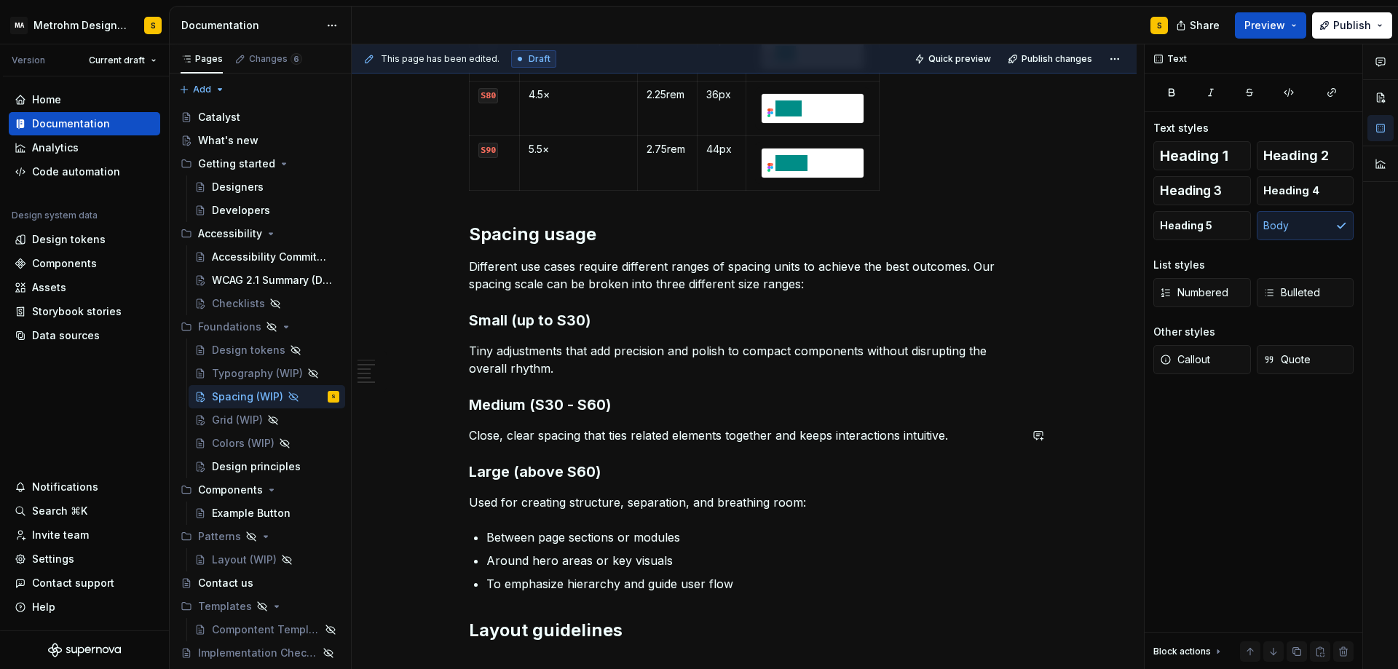
scroll to position [807, 0]
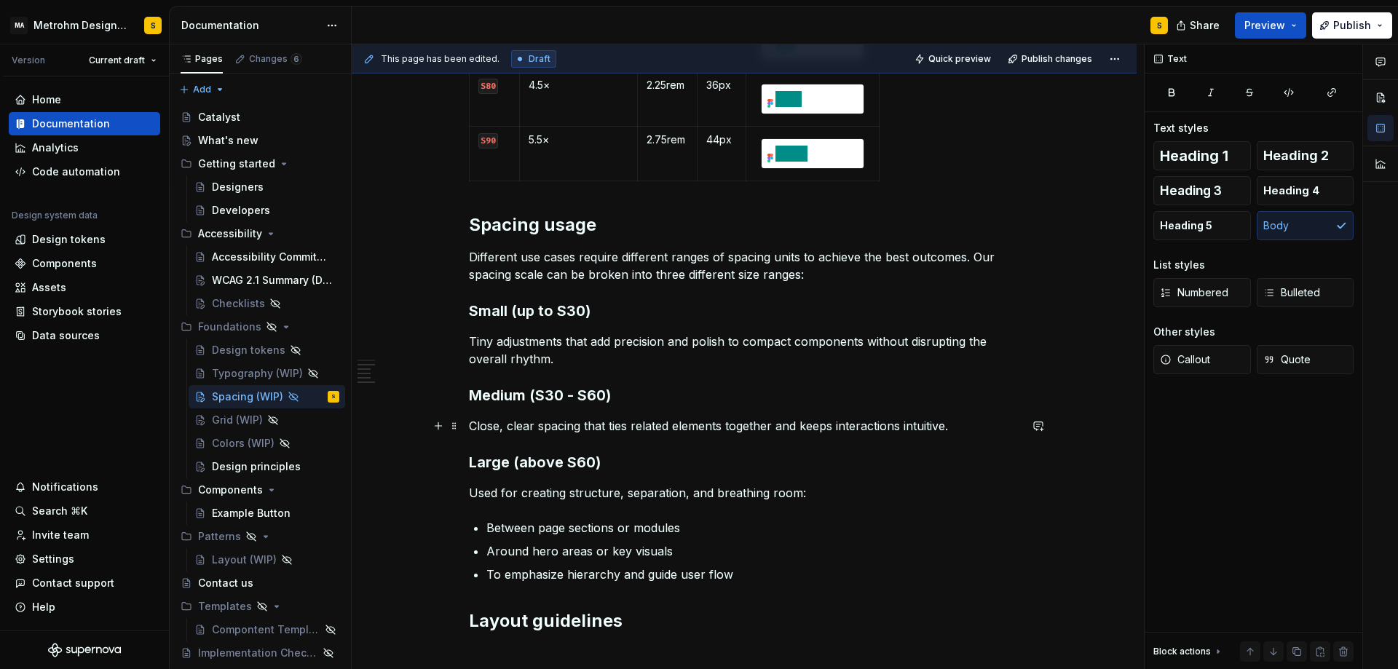
click at [473, 428] on p "Close, clear spacing that ties related elements together and keeps interactions…" at bounding box center [744, 425] width 550 height 17
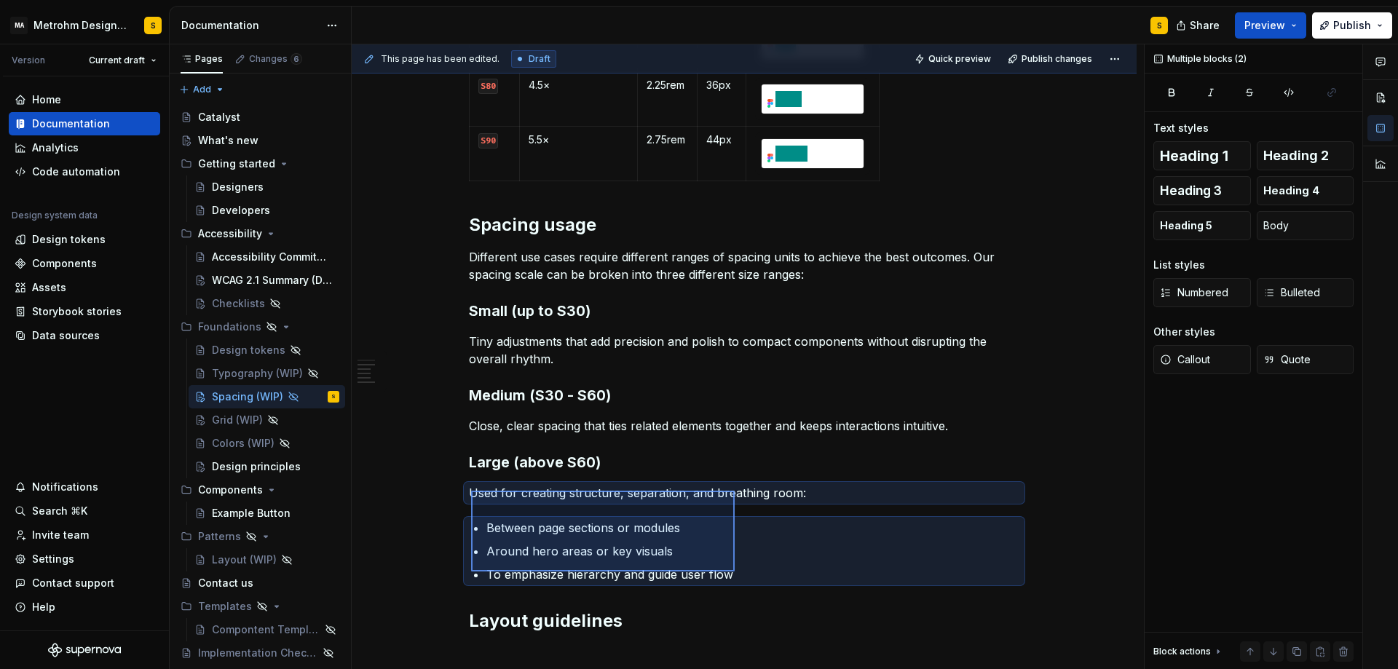
drag, startPoint x: 471, startPoint y: 491, endPoint x: 735, endPoint y: 571, distance: 276.3
click at [735, 571] on div "This page has been edited. Draft Quick preview Publish changes Hidden page Spac…" at bounding box center [748, 356] width 792 height 625
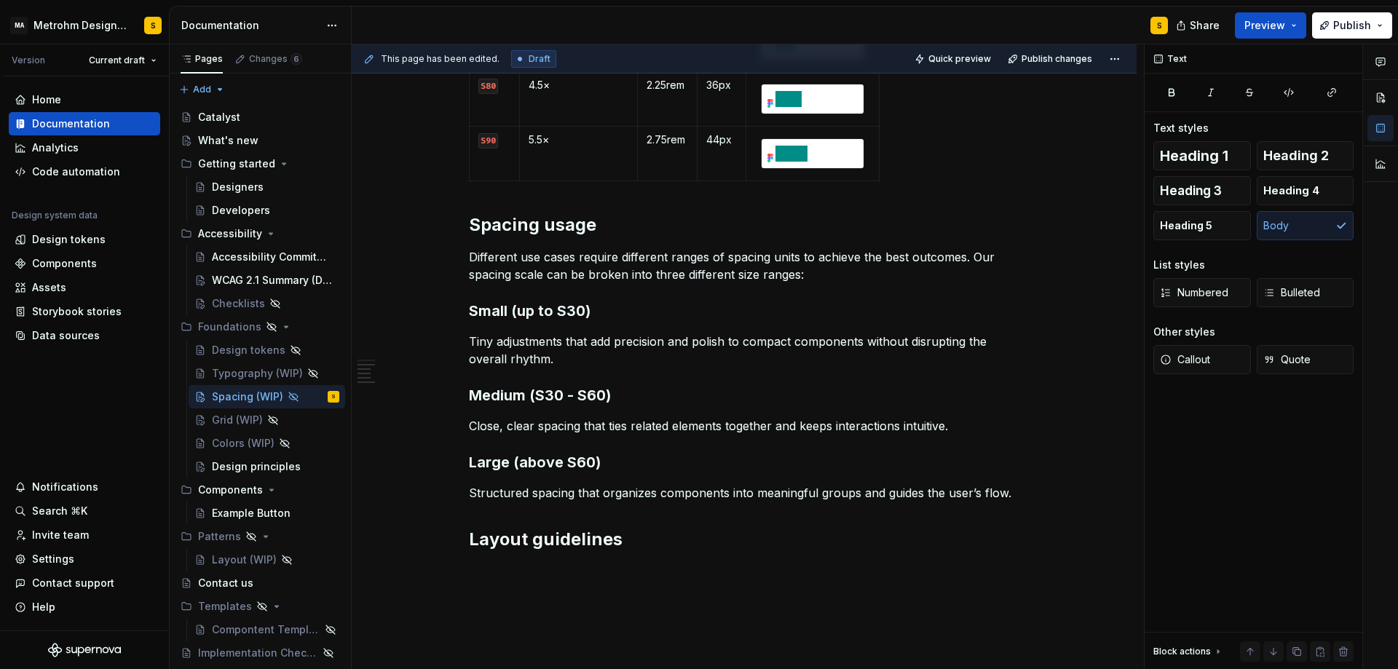
scroll to position [907, 0]
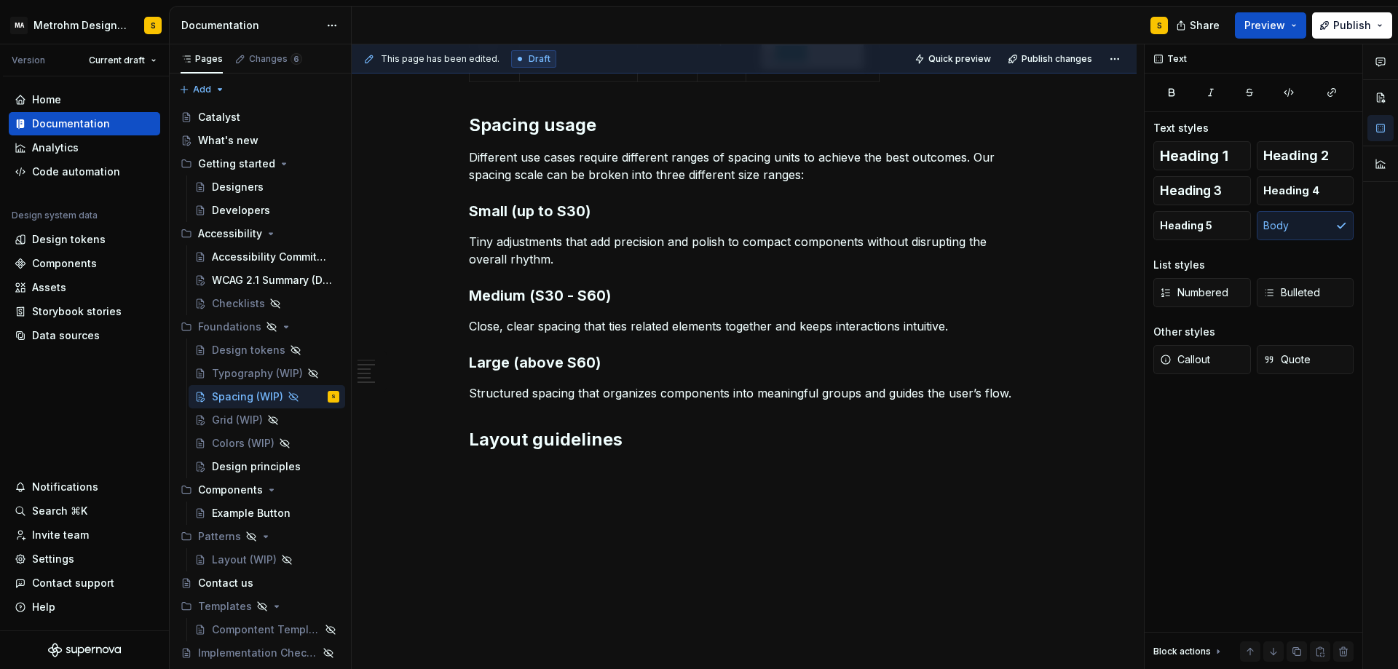
click at [518, 485] on div "Spacing is the foundation of clarity and rhythm in our design system. We use an…" at bounding box center [744, 6] width 785 height 1328
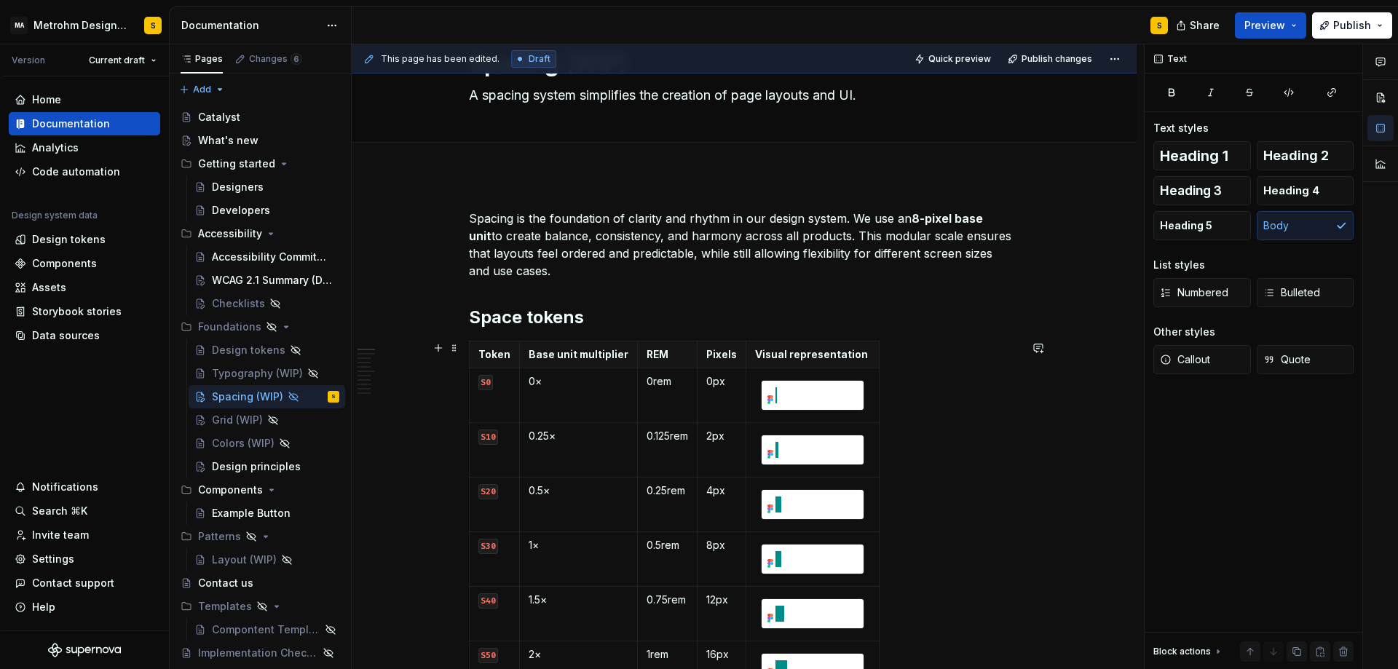
scroll to position [0, 0]
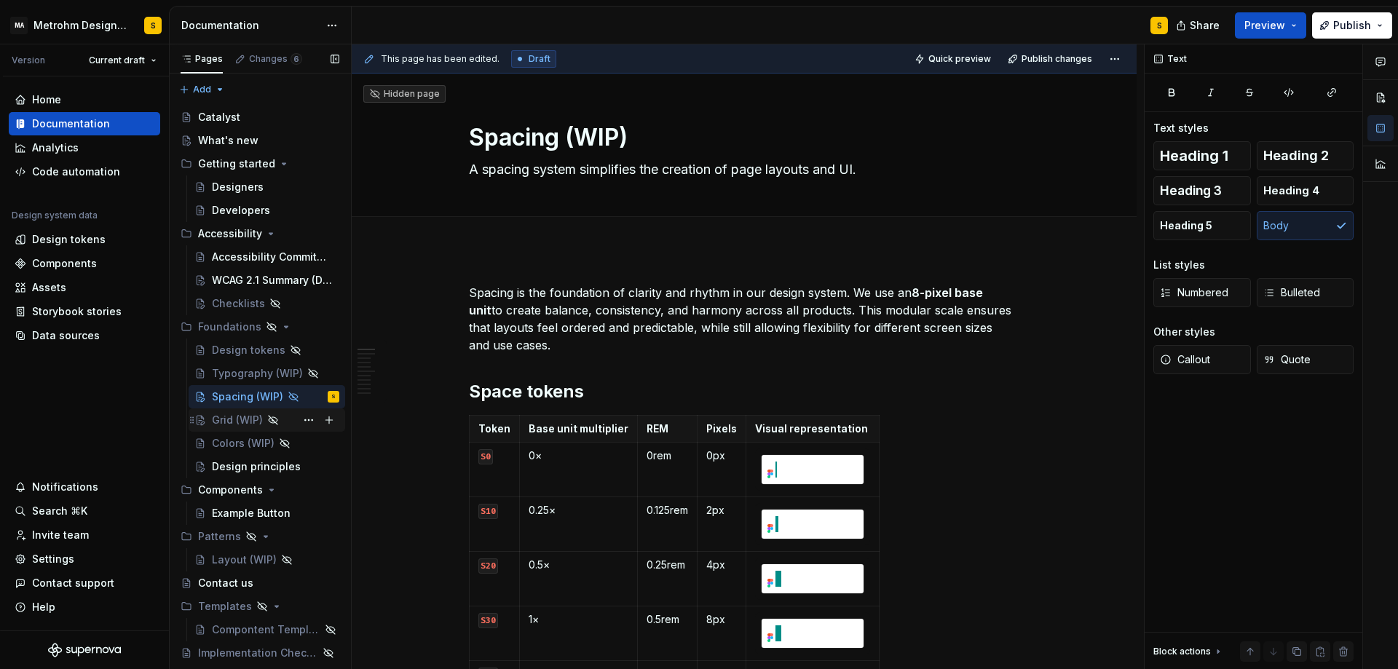
click at [242, 421] on div "Grid (WIP)" at bounding box center [237, 420] width 51 height 15
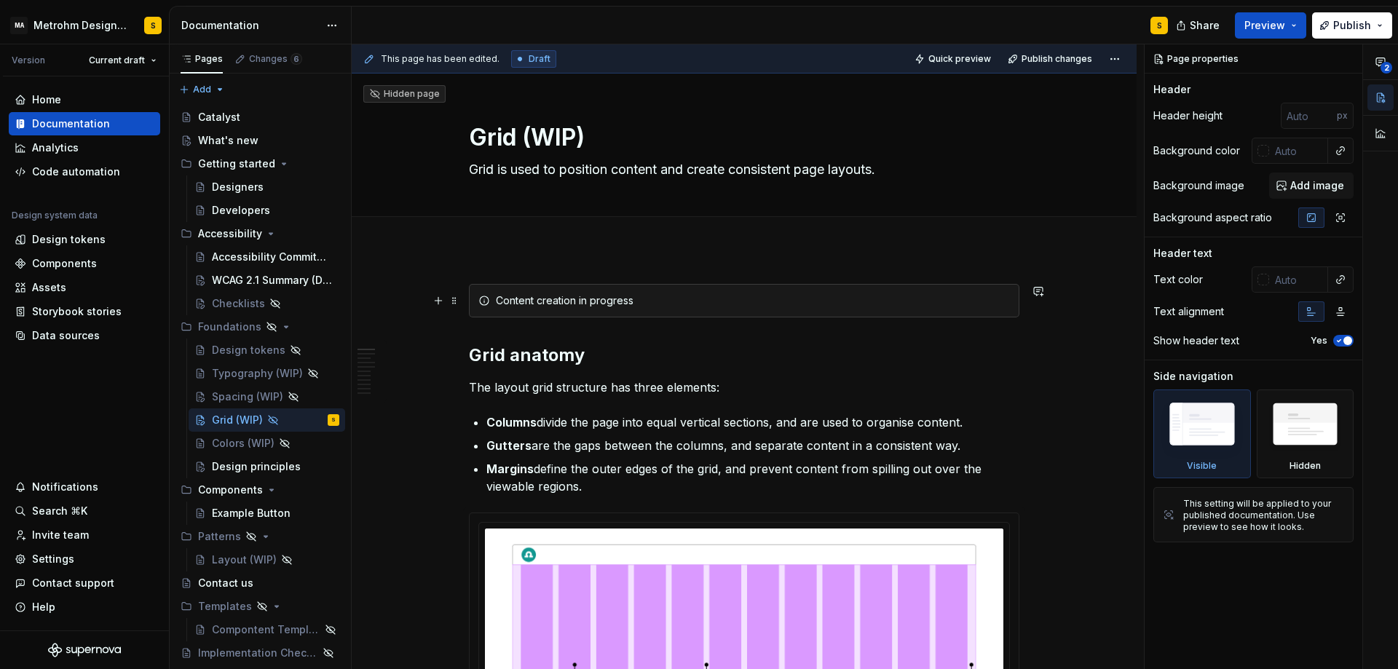
click at [498, 292] on div "Content creation in progress" at bounding box center [744, 300] width 550 height 33
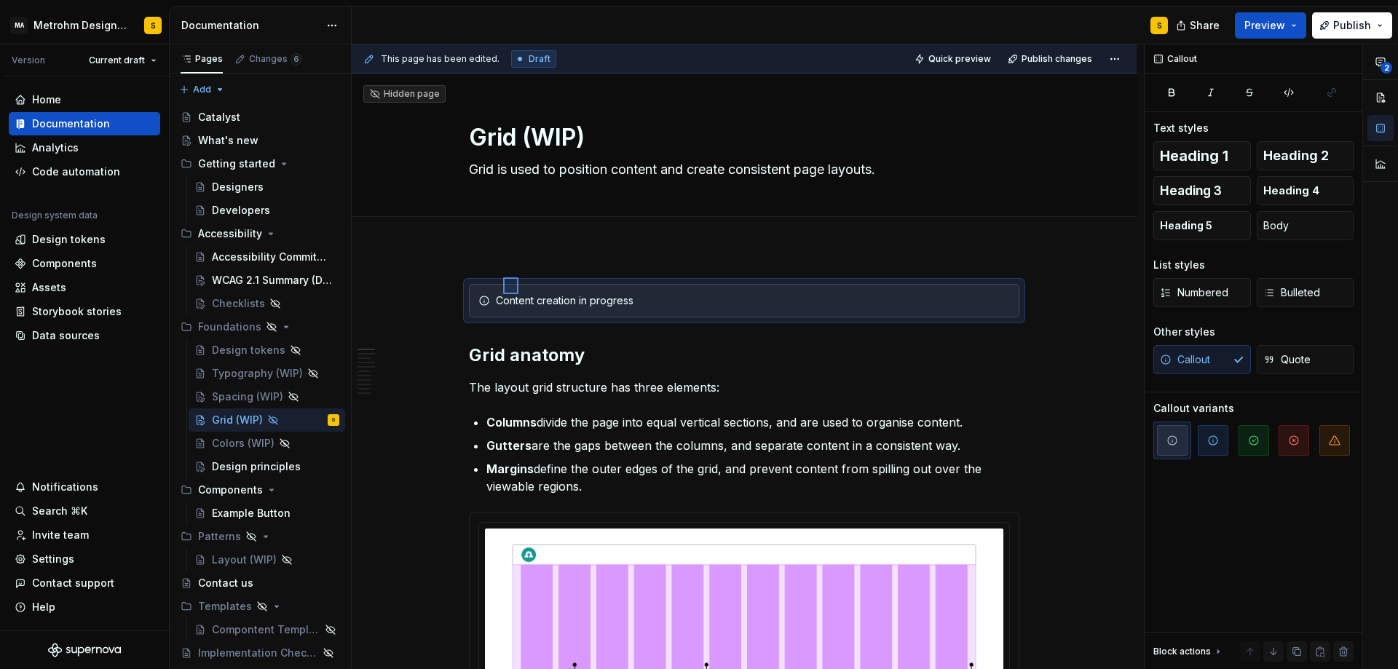
drag, startPoint x: 503, startPoint y: 277, endPoint x: 518, endPoint y: 294, distance: 22.7
click at [518, 294] on div "This page has been edited. Draft Quick preview Publish changes Hidden page Grid…" at bounding box center [748, 356] width 792 height 625
click at [232, 398] on div "Spacing (WIP)" at bounding box center [246, 396] width 68 height 15
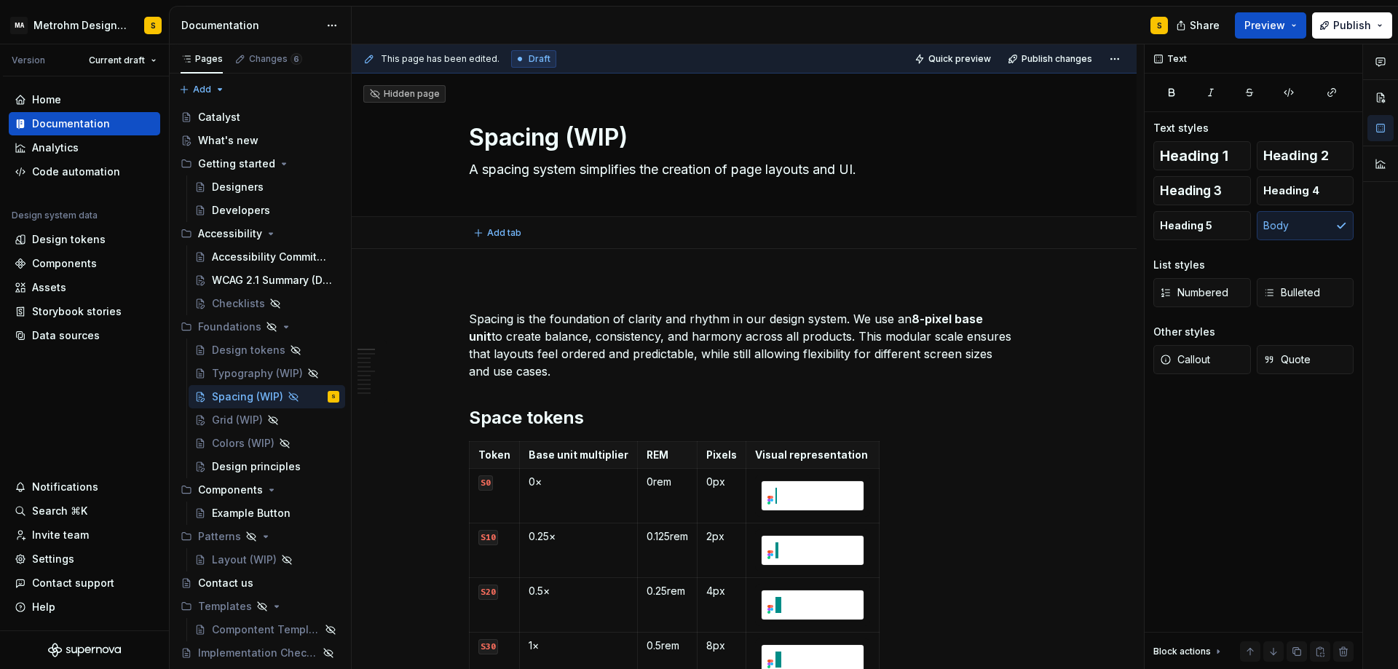
click at [500, 242] on button "Add tab" at bounding box center [498, 233] width 59 height 20
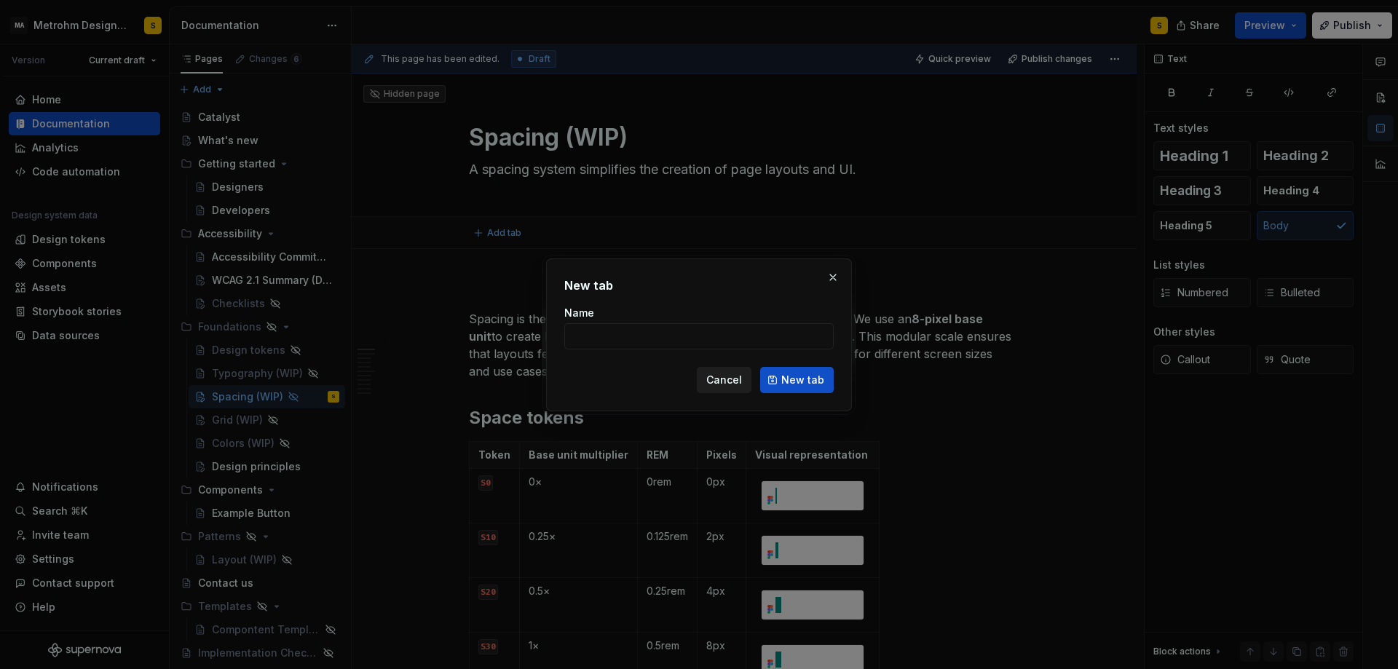
click at [724, 381] on span "Cancel" at bounding box center [724, 380] width 36 height 15
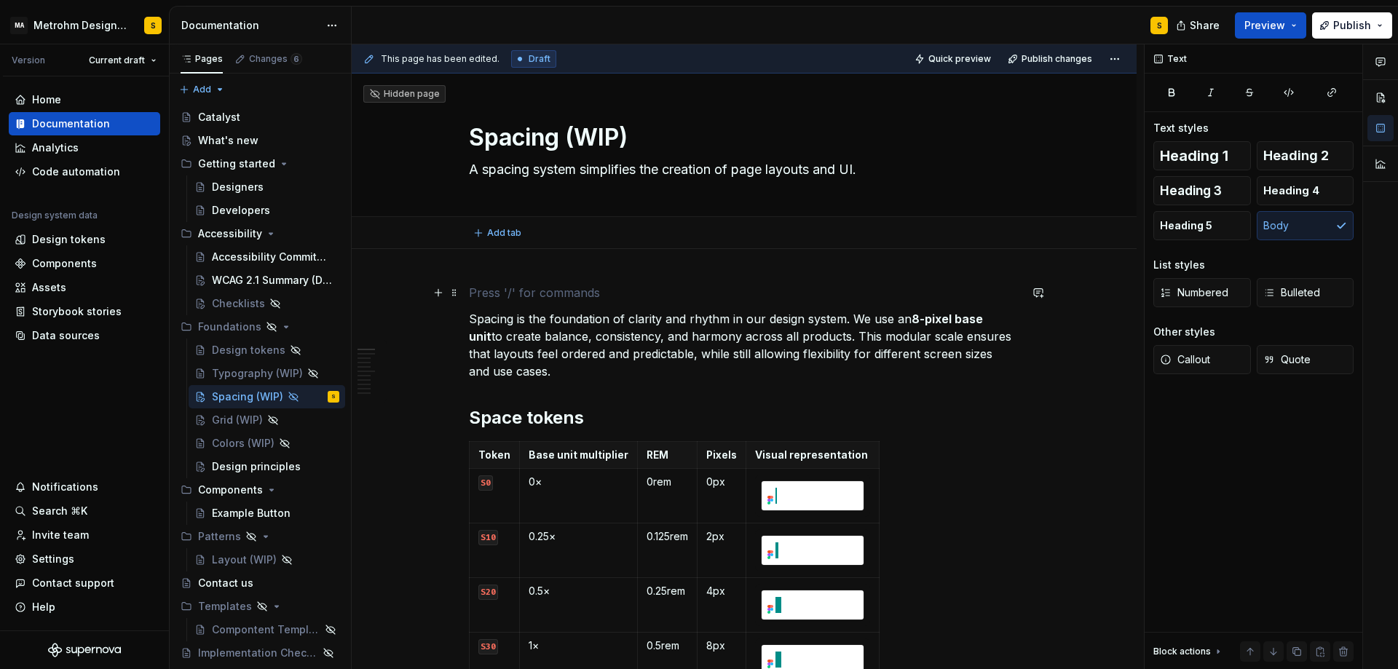
click at [502, 286] on p at bounding box center [744, 292] width 550 height 17
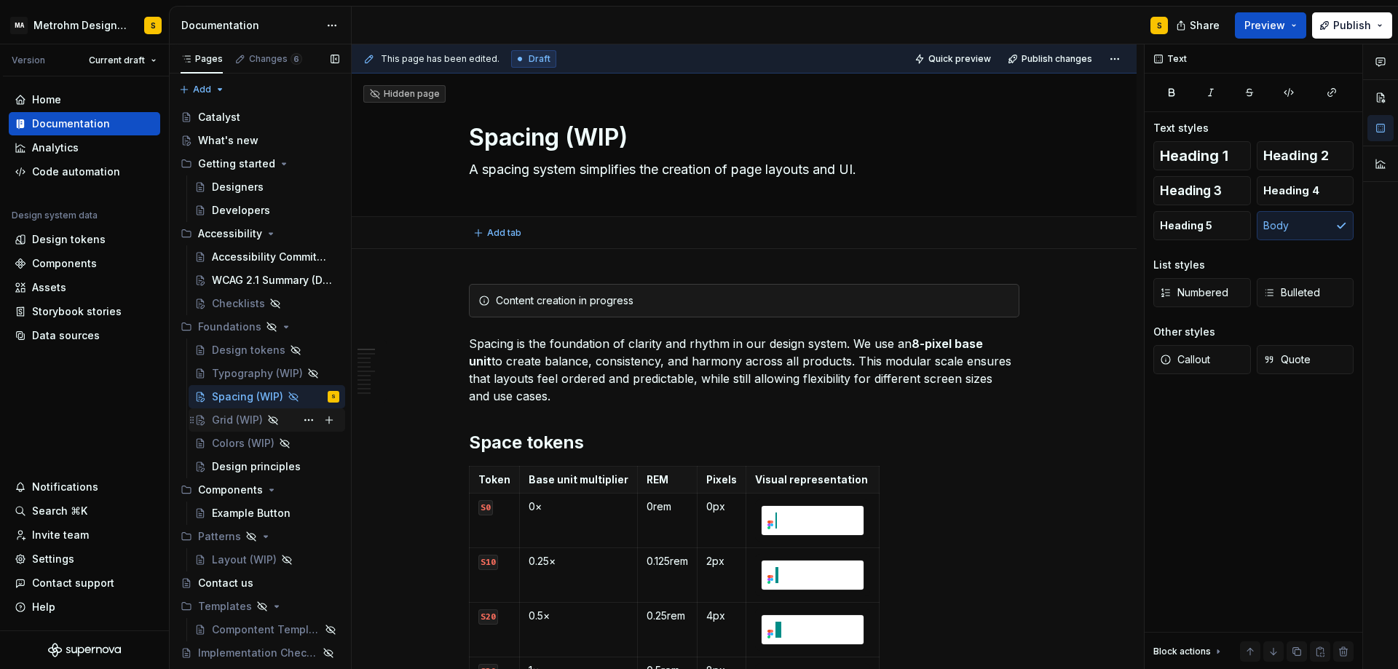
click at [230, 419] on div "Grid (WIP)" at bounding box center [237, 420] width 51 height 15
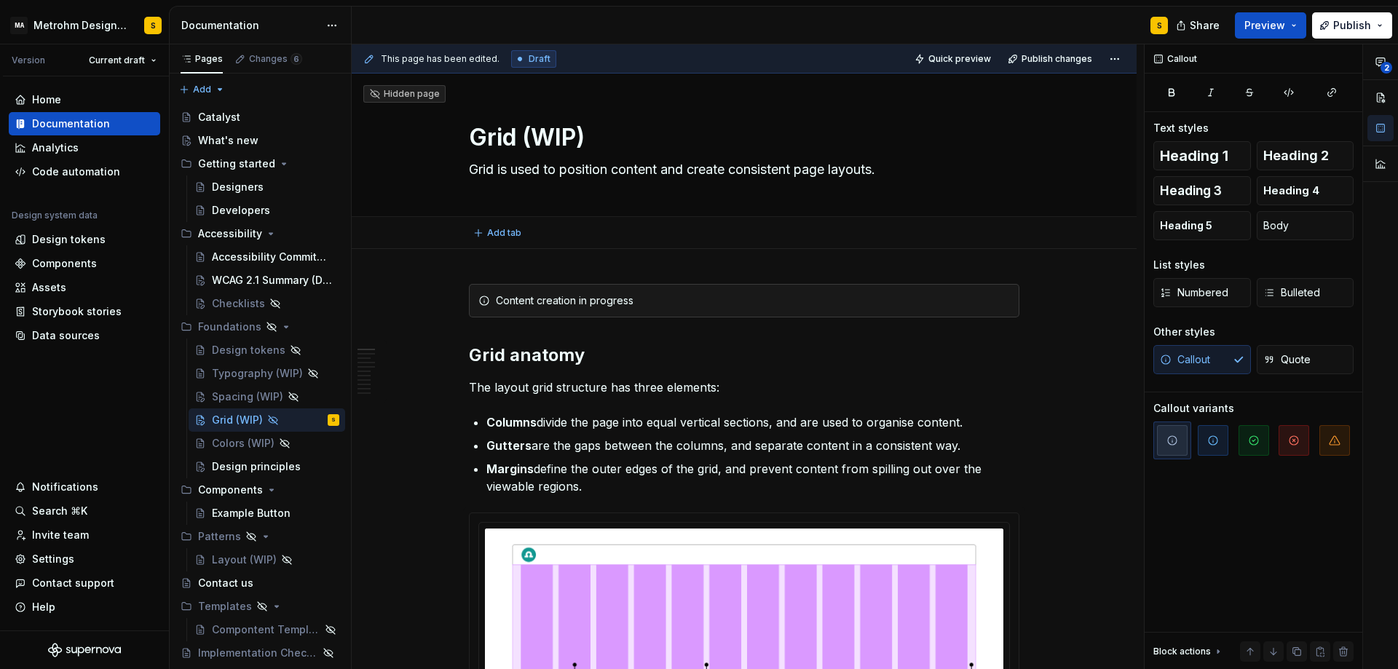
click at [499, 247] on div "Add tab" at bounding box center [744, 233] width 785 height 32
click at [1283, 26] on span "Preview" at bounding box center [1264, 25] width 41 height 15
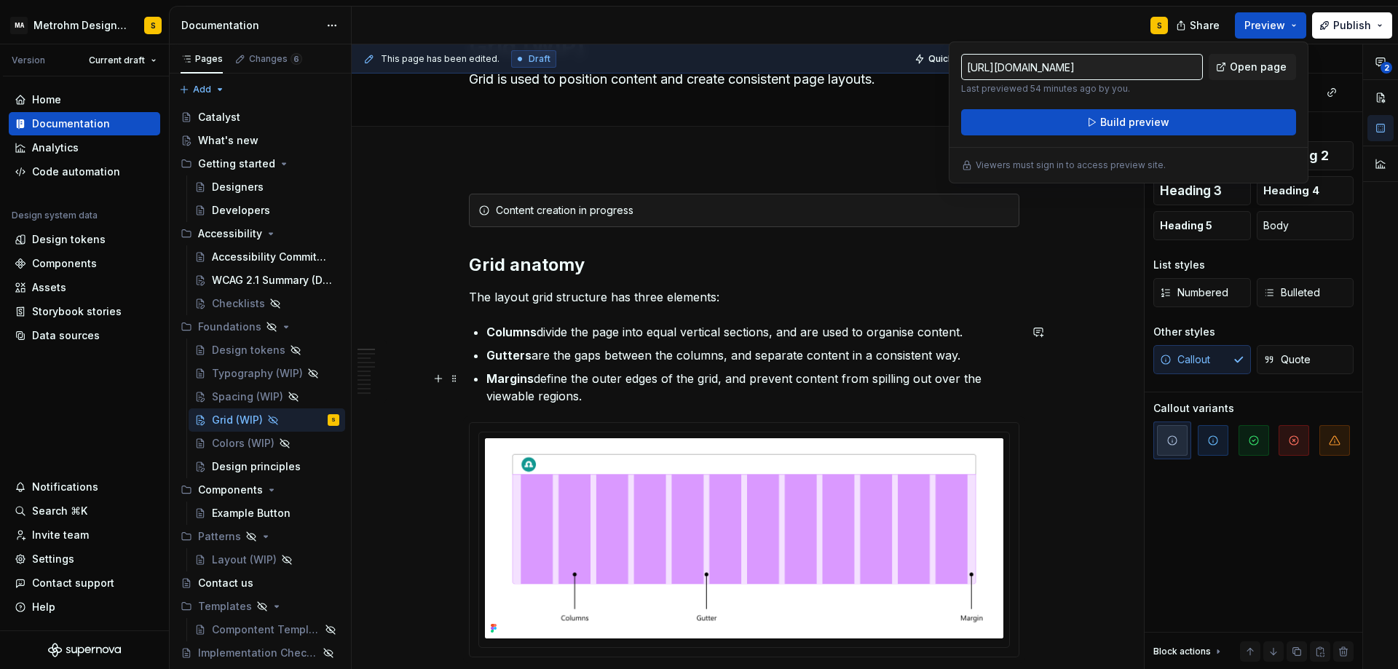
scroll to position [20, 0]
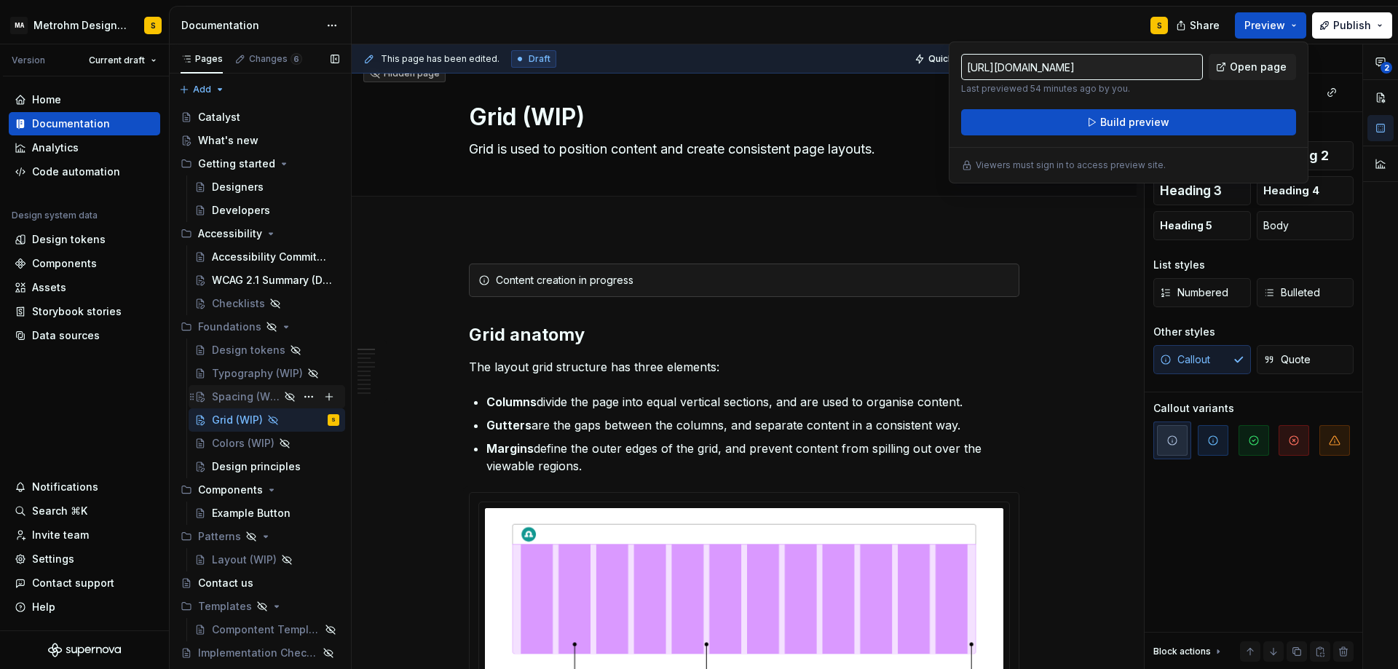
click at [248, 400] on div "Spacing (WIP)" at bounding box center [246, 396] width 68 height 15
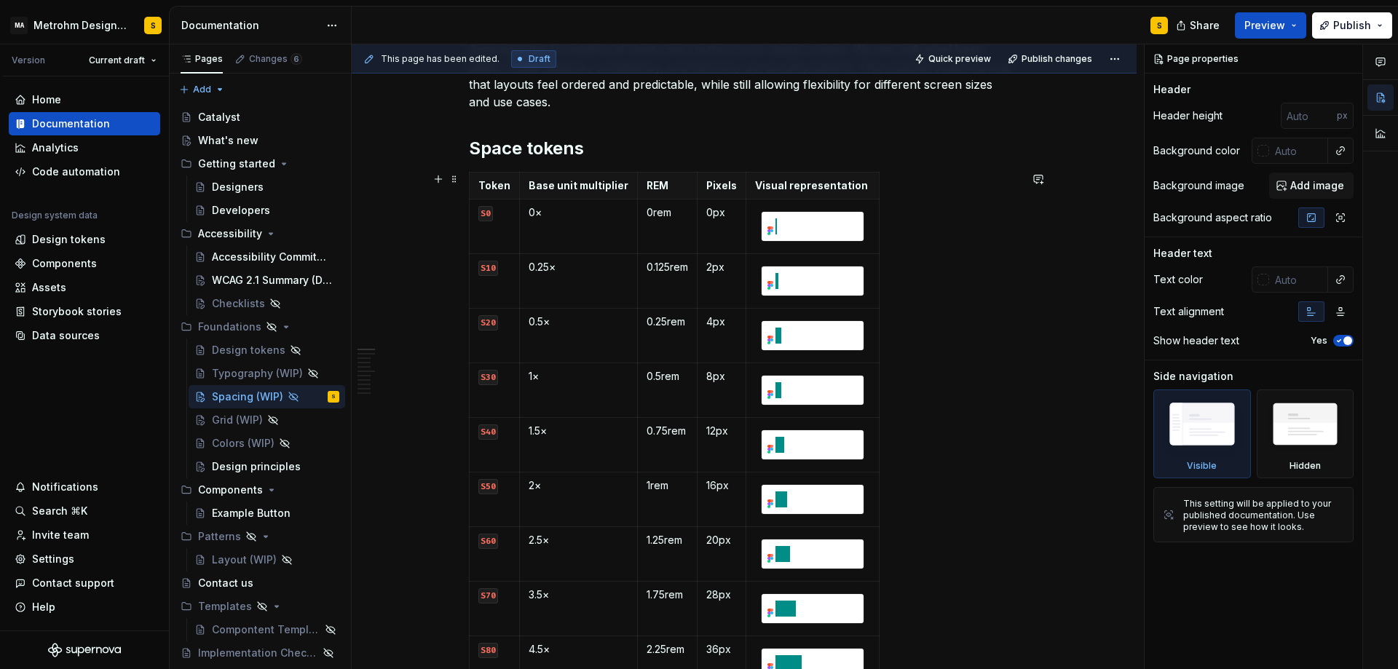
scroll to position [299, 0]
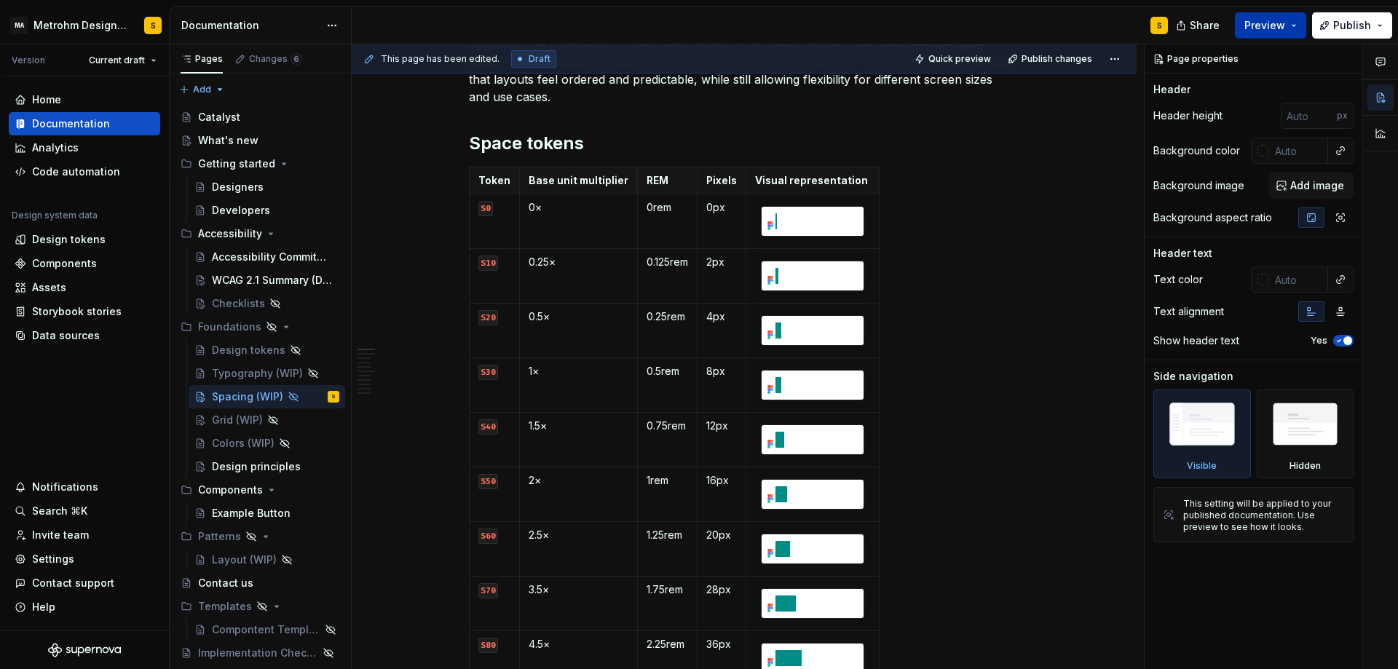
click at [1277, 21] on span "Preview" at bounding box center [1264, 25] width 41 height 15
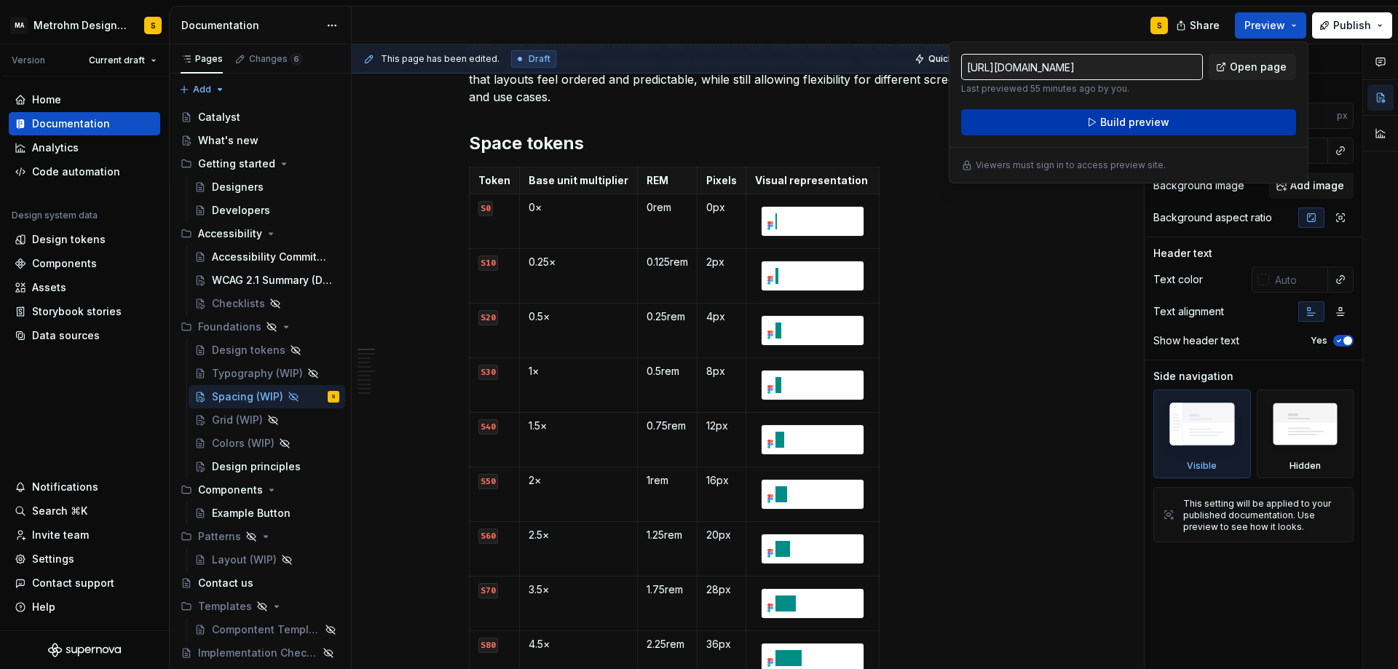
click at [1178, 124] on button "Build preview" at bounding box center [1128, 122] width 335 height 26
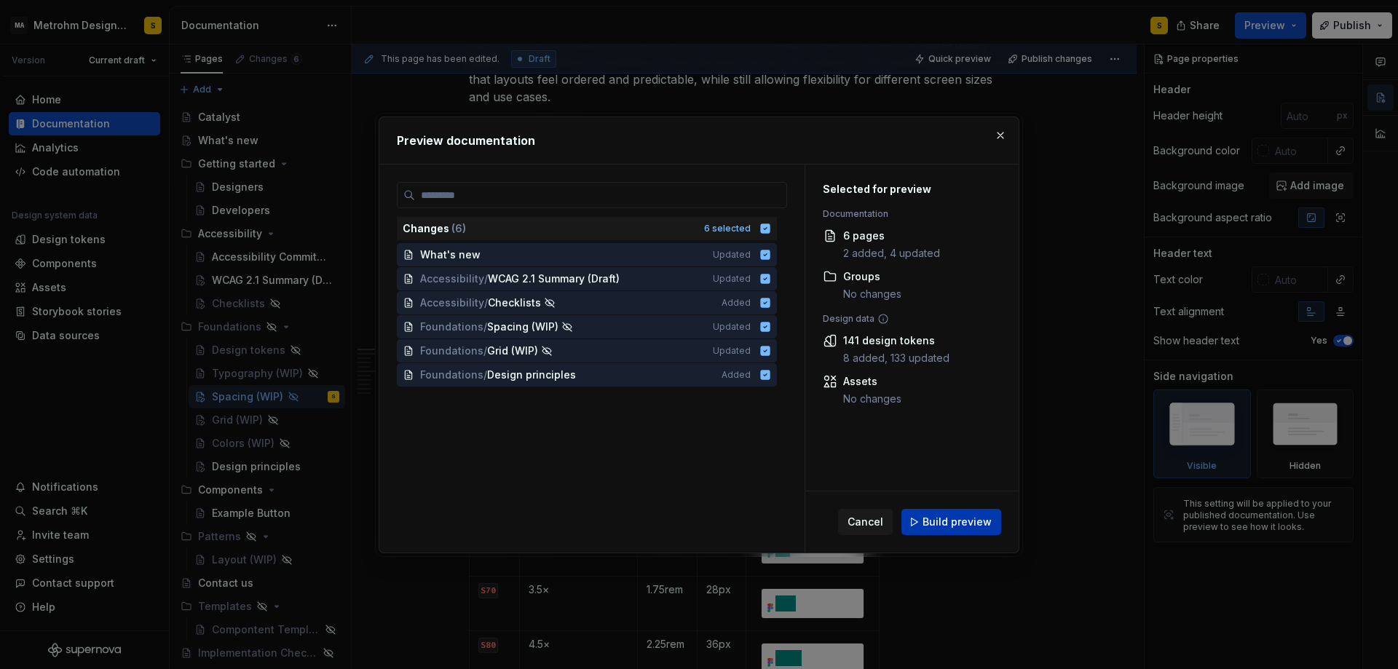
click at [954, 520] on span "Build preview" at bounding box center [956, 522] width 69 height 15
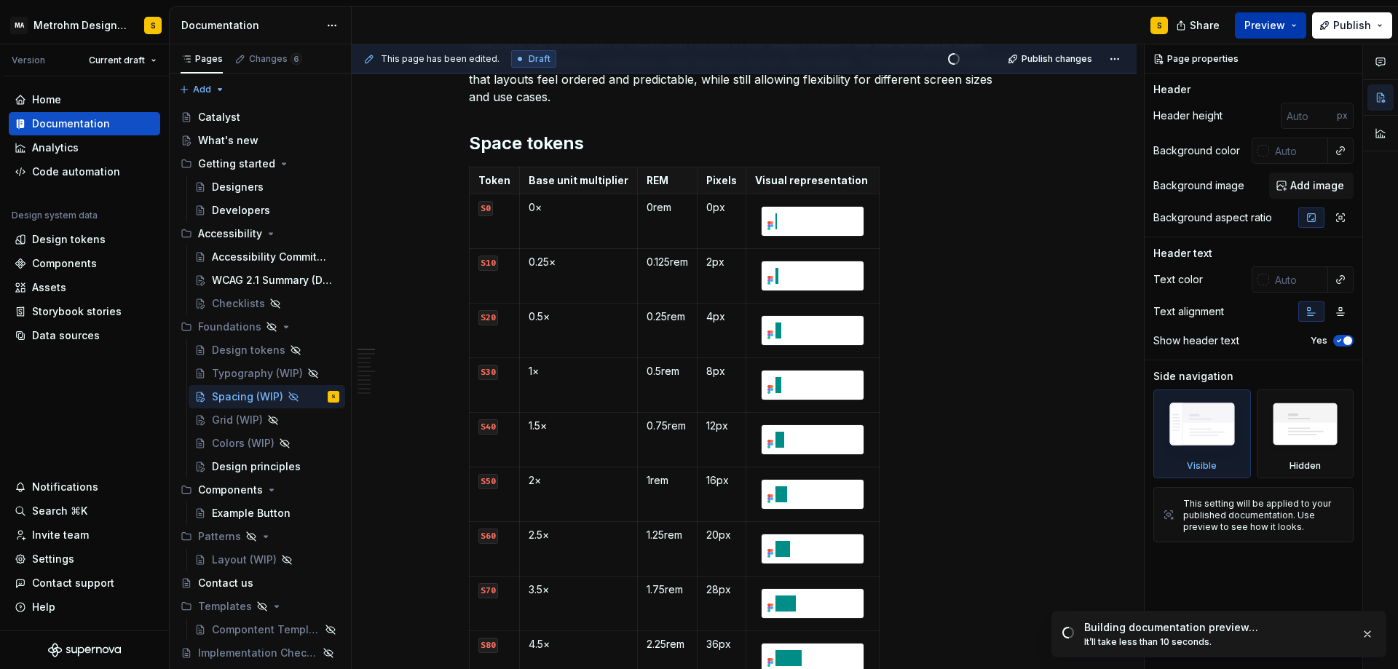
click at [1299, 21] on button "Preview" at bounding box center [1269, 25] width 71 height 26
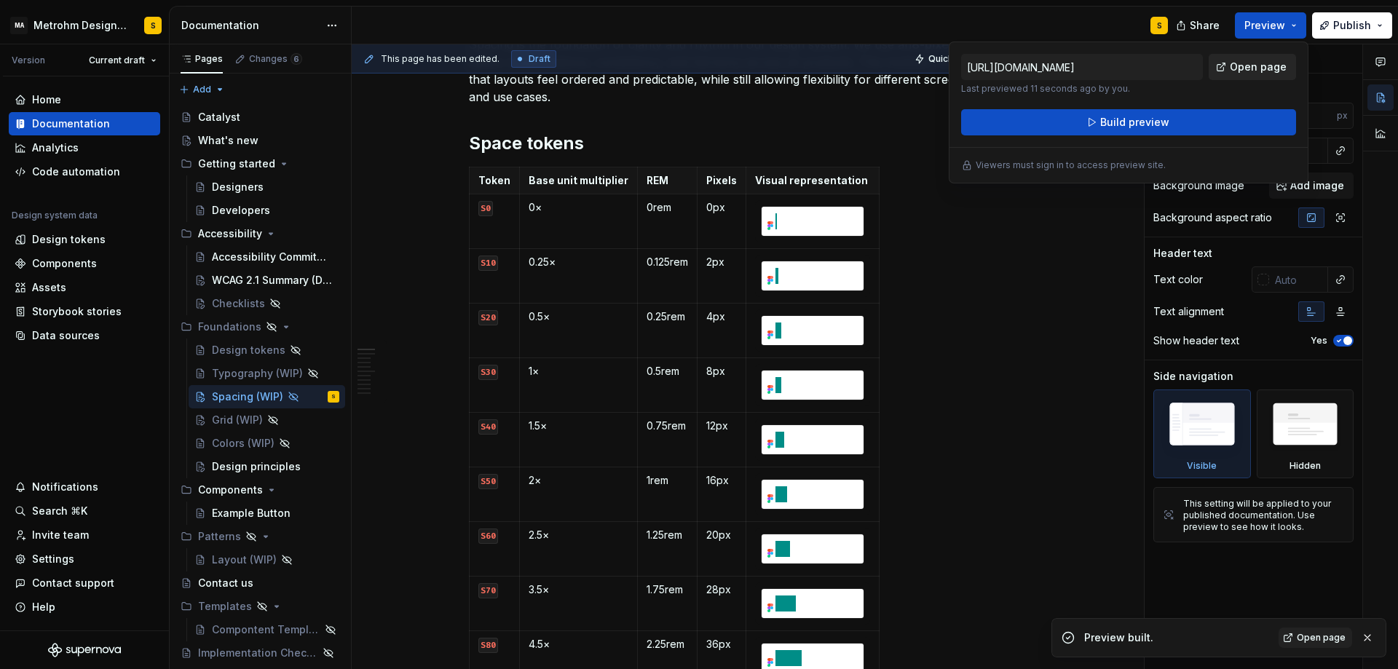
click at [1264, 69] on span "Open page" at bounding box center [1257, 67] width 57 height 15
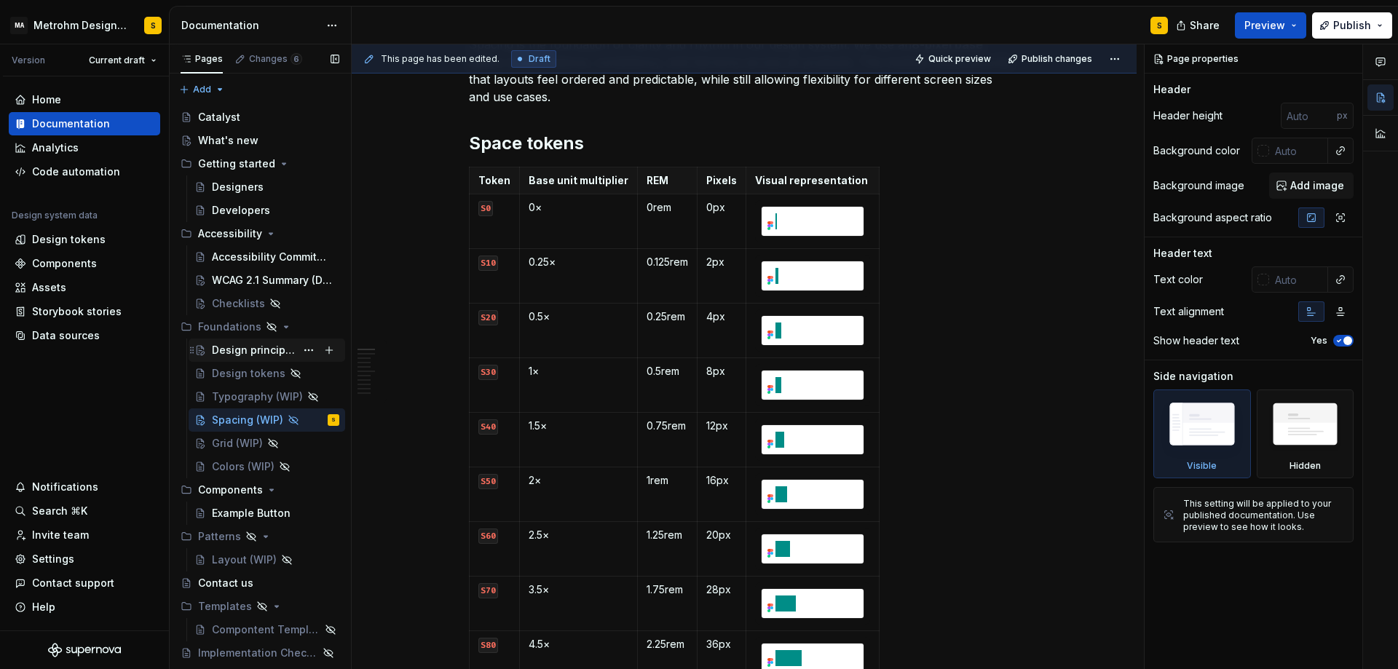
click at [254, 342] on div "Design principles" at bounding box center [275, 350] width 127 height 20
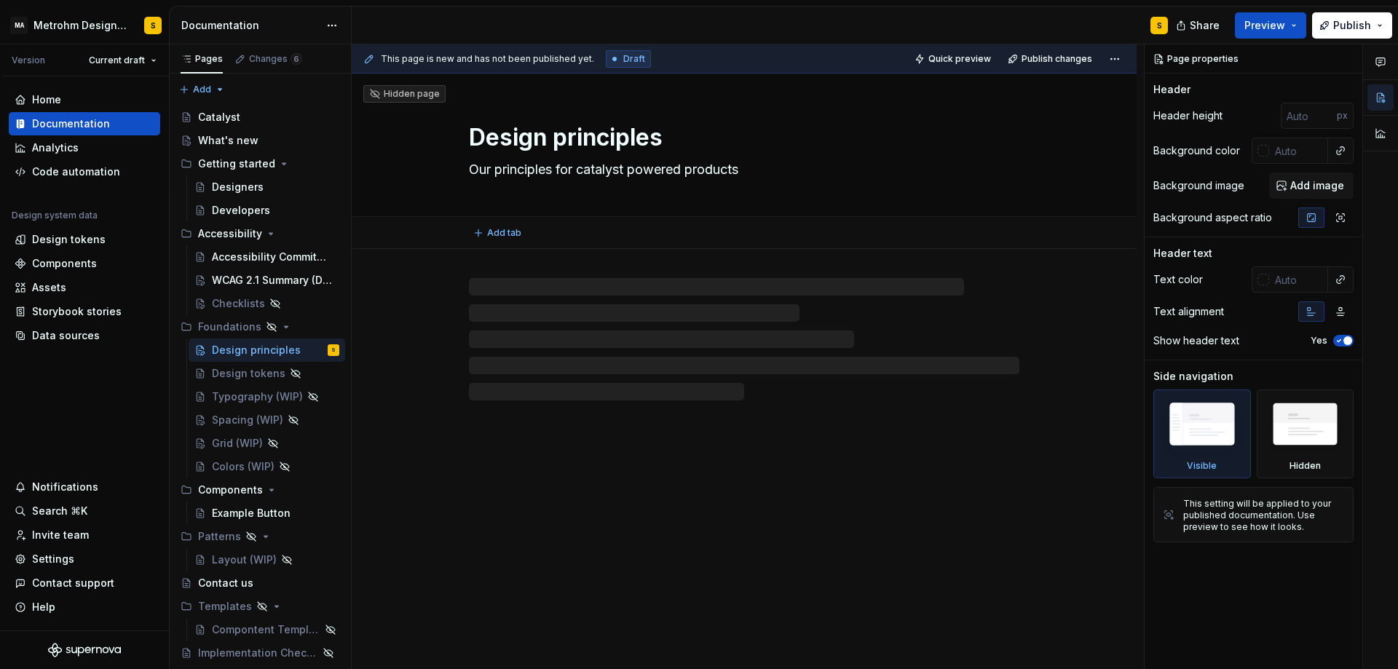
click at [680, 140] on textarea "Design principles" at bounding box center [741, 137] width 550 height 35
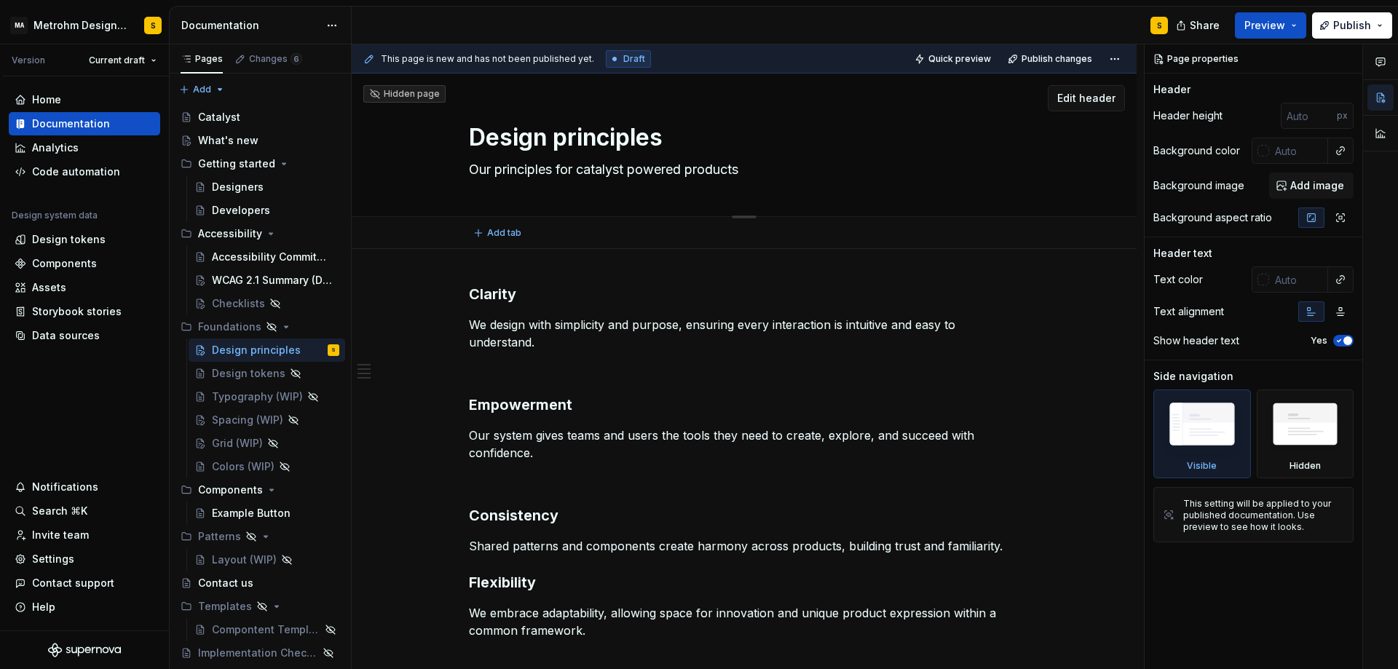
type textarea "*"
type textarea "Design principles"
type textarea "*"
type textarea "Design principles ("
type textarea "*"
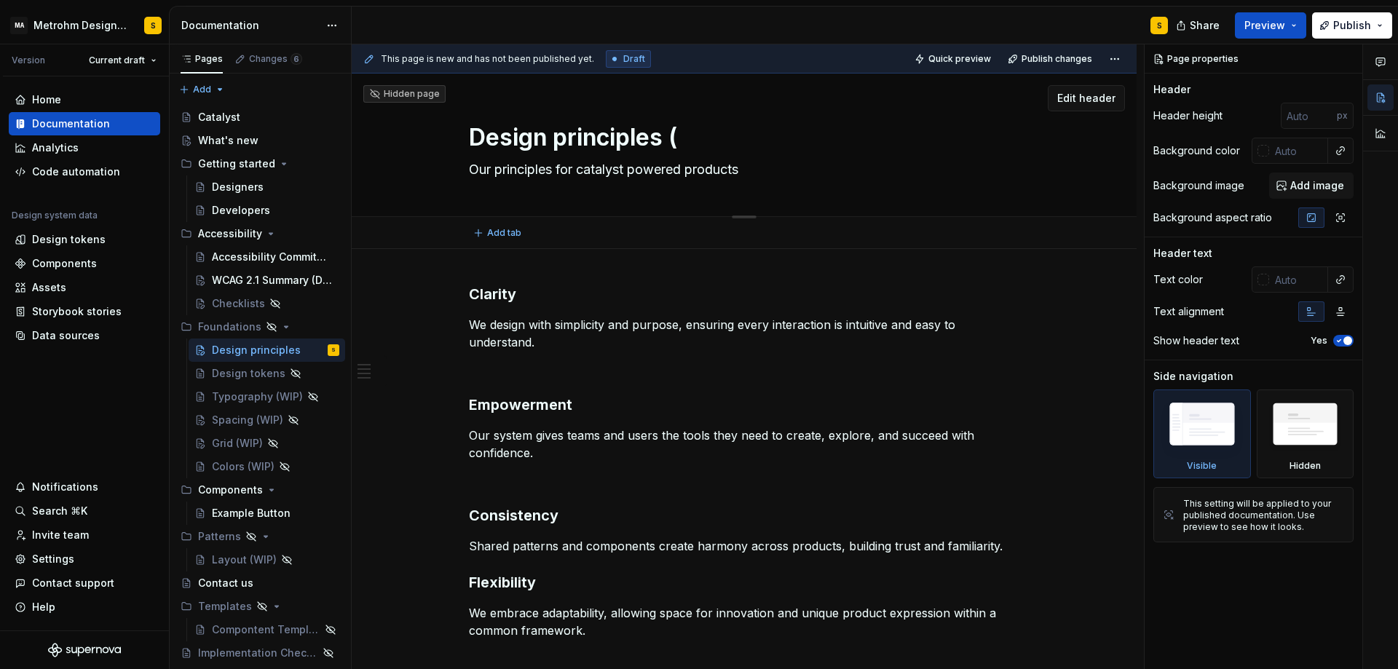
type textarea "Design principles (W"
type textarea "*"
type textarea "Design principles ([GEOGRAPHIC_DATA]"
type textarea "*"
type textarea "Design principles (WIP"
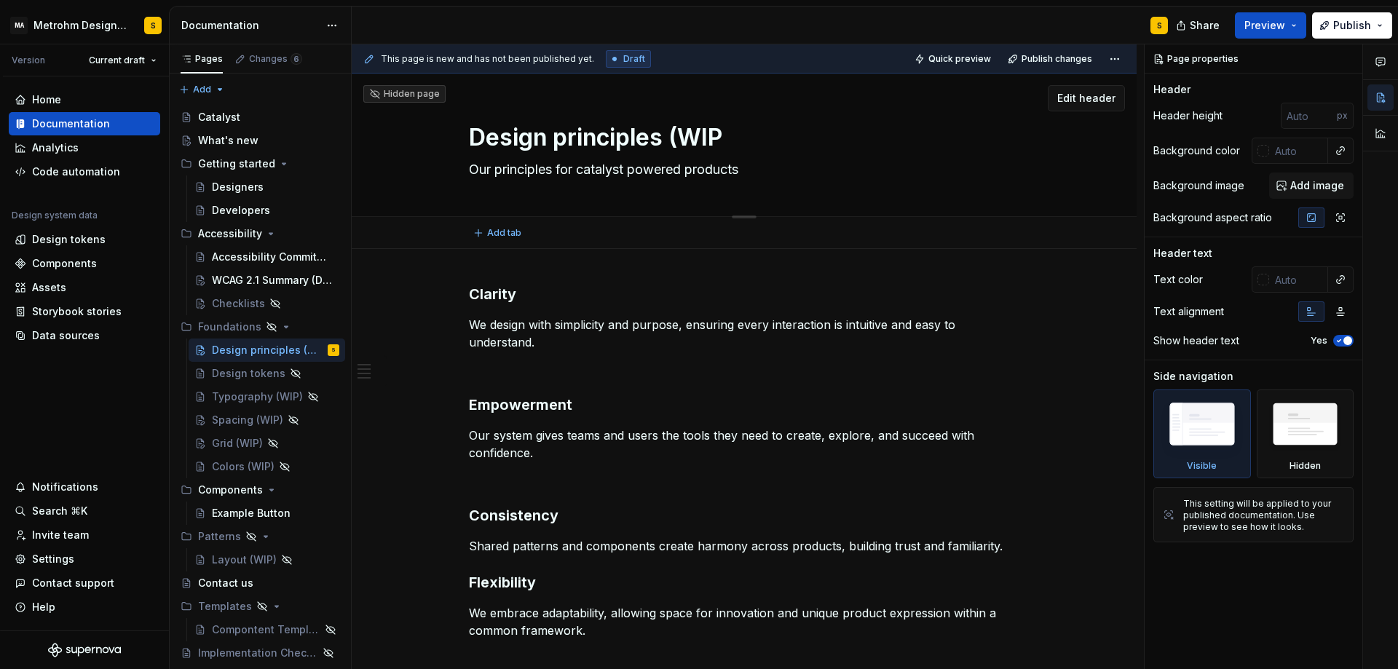
type textarea "*"
type textarea "Design principles (WIP)"
type textarea "*"
type textarea "Design principles (WIP)"
click at [512, 265] on div "Clarity We design with simplicity and purpose, ensuring every interaction is in…" at bounding box center [744, 553] width 785 height 609
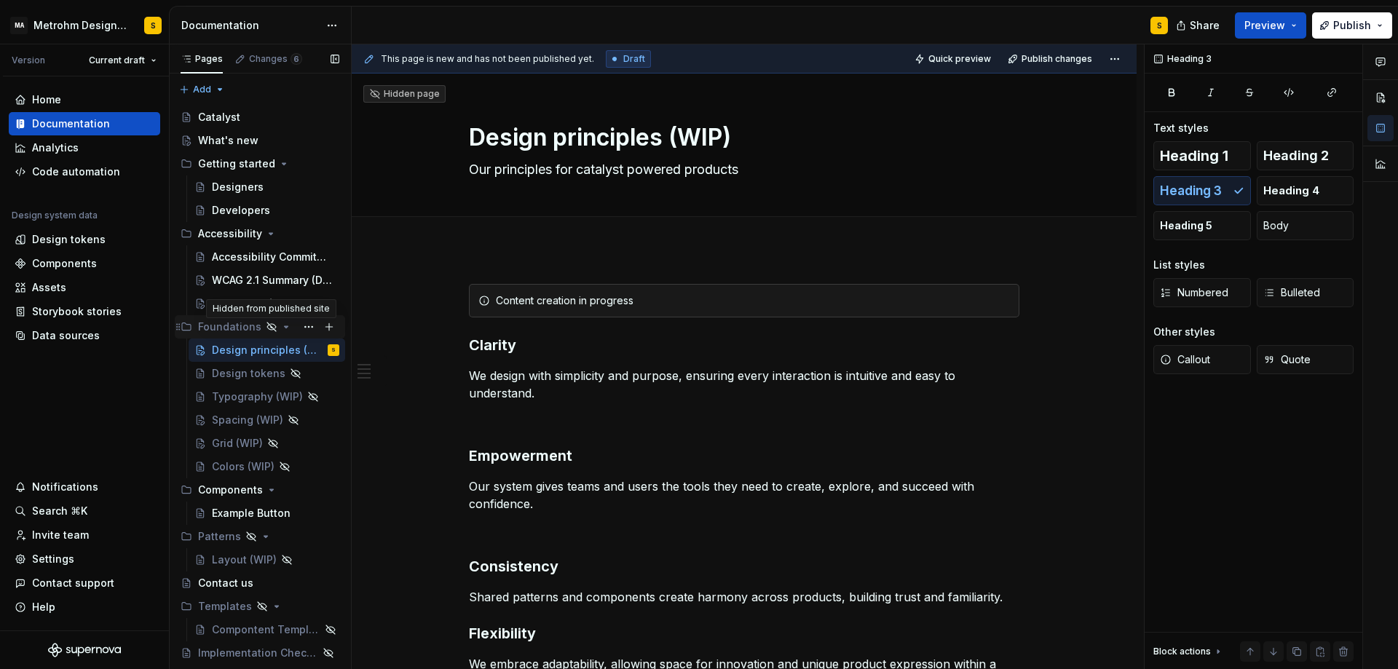
click at [266, 326] on icon "Page tree" at bounding box center [272, 327] width 12 height 12
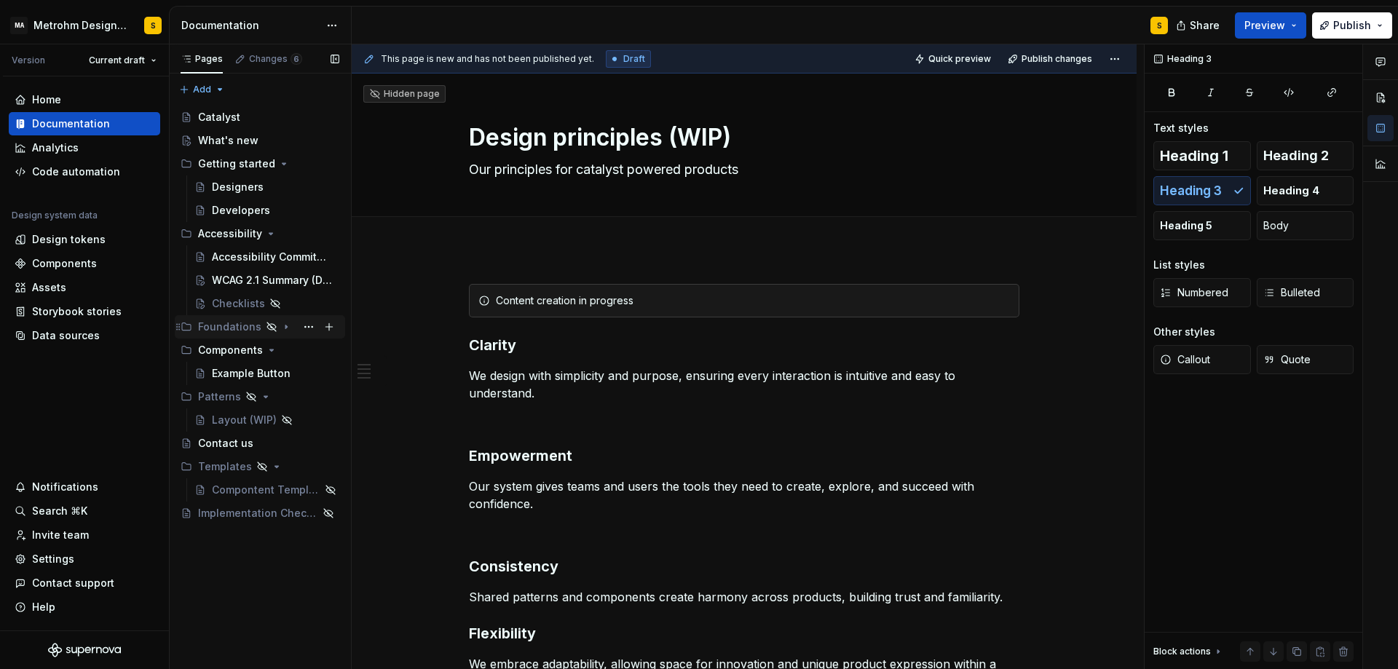
click at [190, 325] on icon "Page tree" at bounding box center [187, 327] width 12 height 12
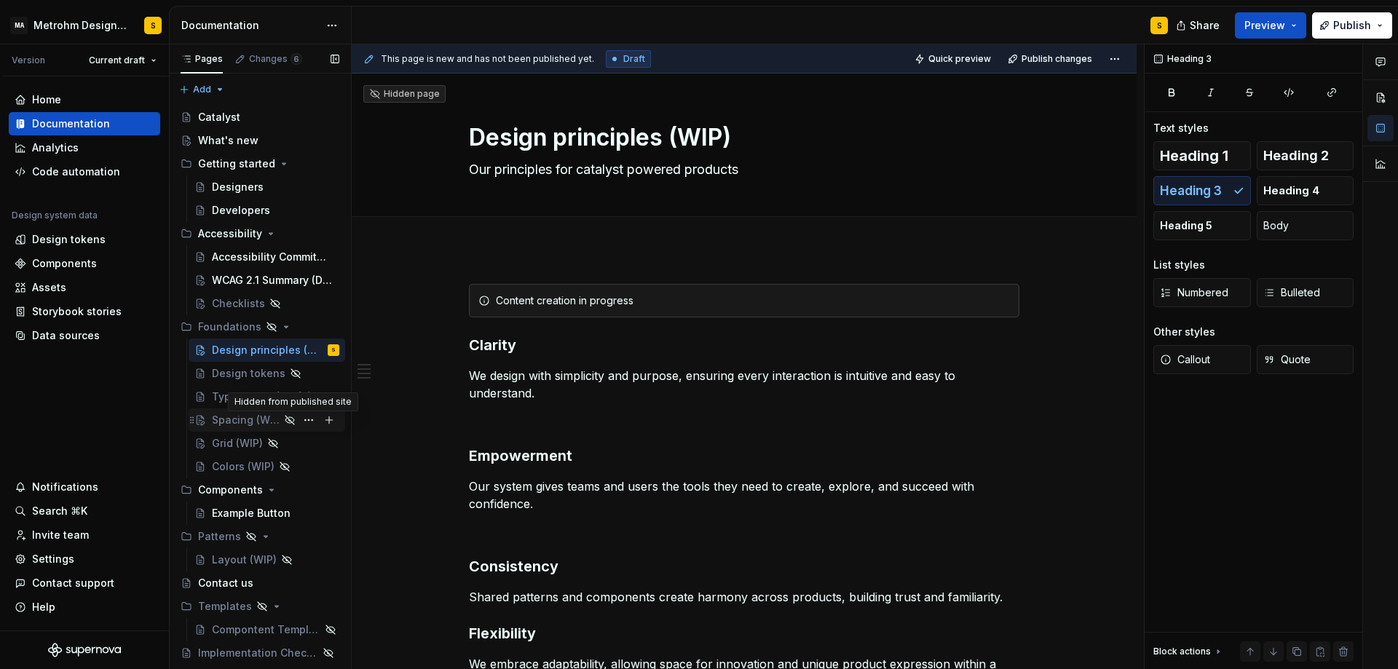
click at [288, 421] on icon "Page tree" at bounding box center [290, 420] width 12 height 12
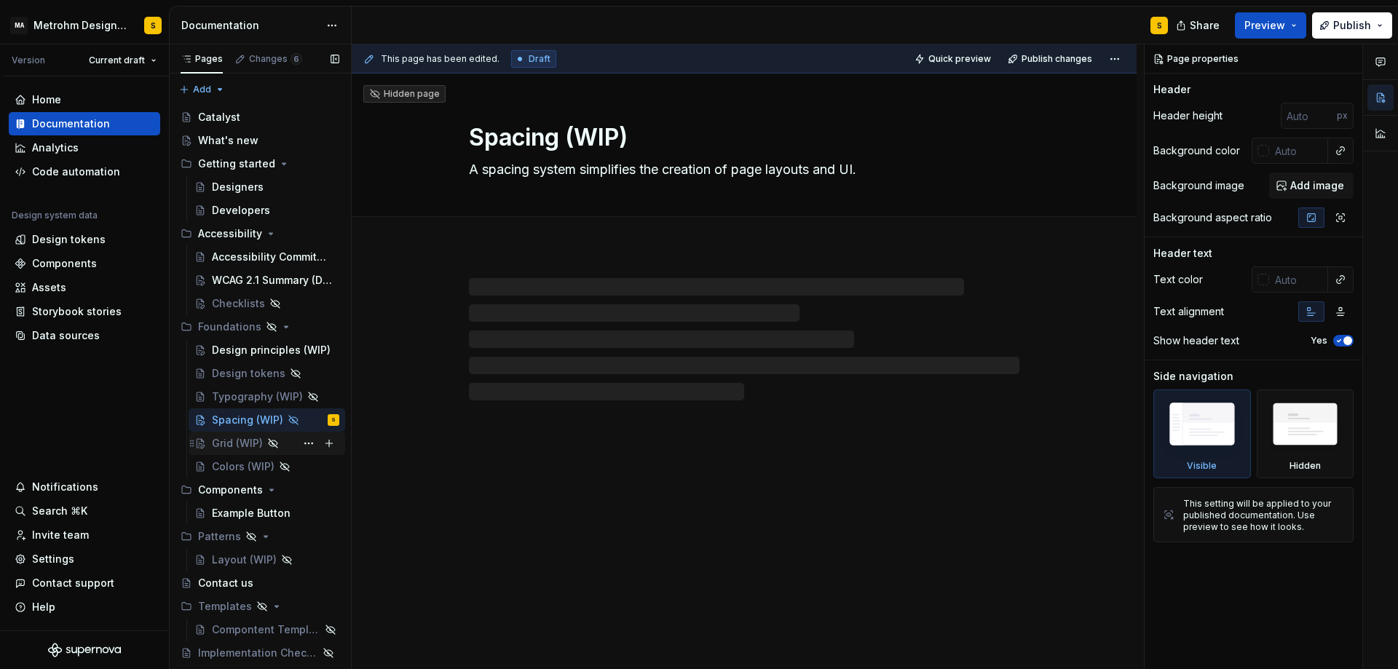
click at [274, 443] on icon "Page tree" at bounding box center [273, 443] width 12 height 12
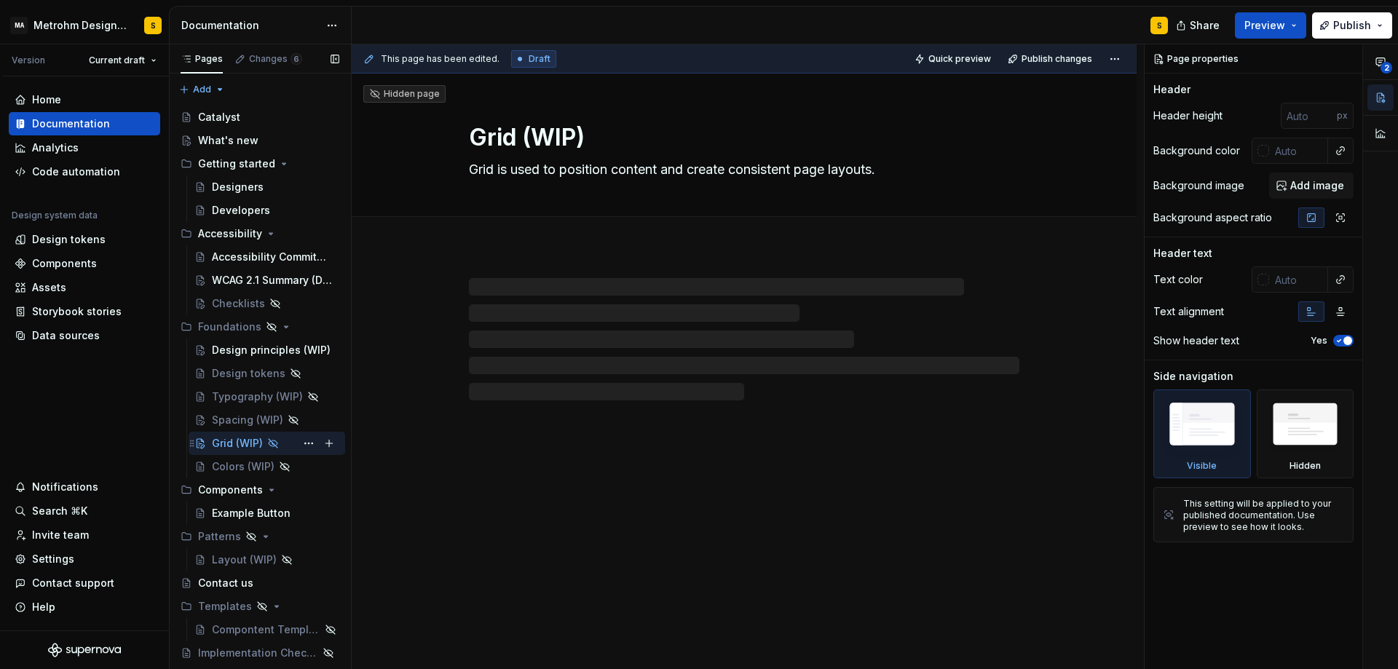
click at [270, 443] on icon "Page tree" at bounding box center [273, 443] width 12 height 12
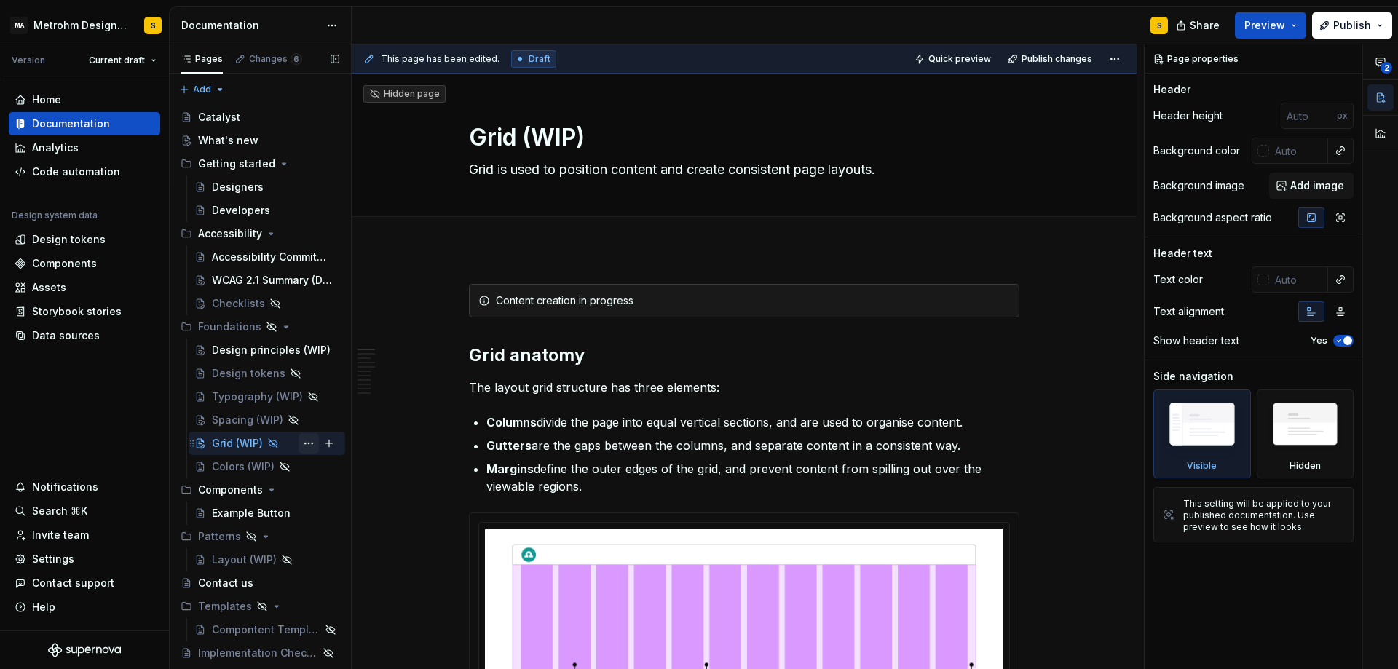
click at [302, 444] on button "Page tree" at bounding box center [308, 443] width 20 height 20
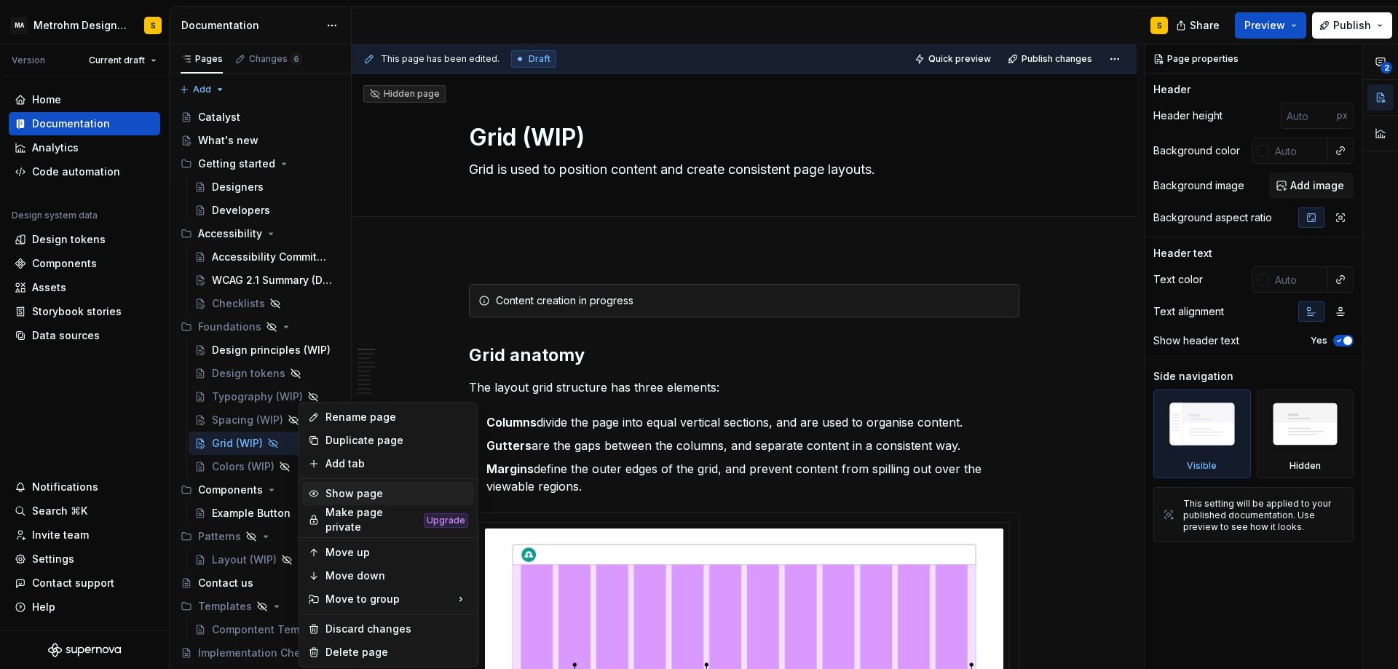
click at [365, 487] on div "Show page" at bounding box center [396, 493] width 143 height 15
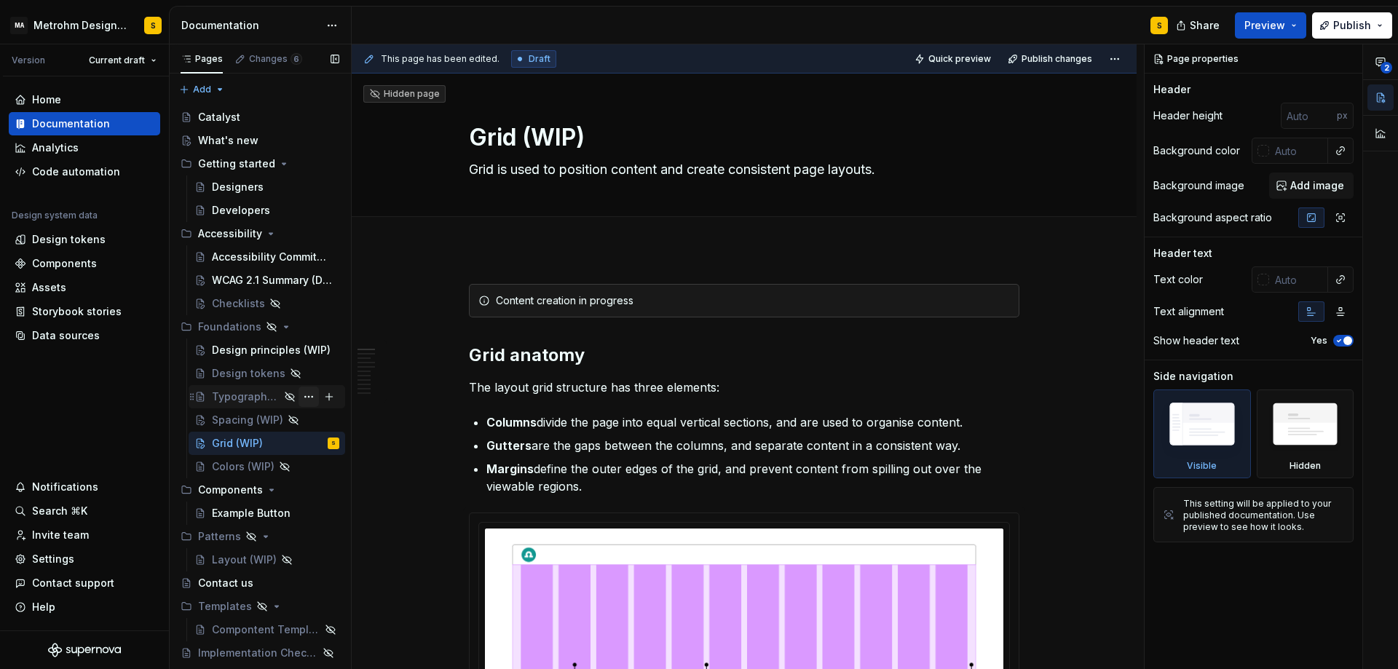
click at [308, 394] on button "Page tree" at bounding box center [308, 397] width 20 height 20
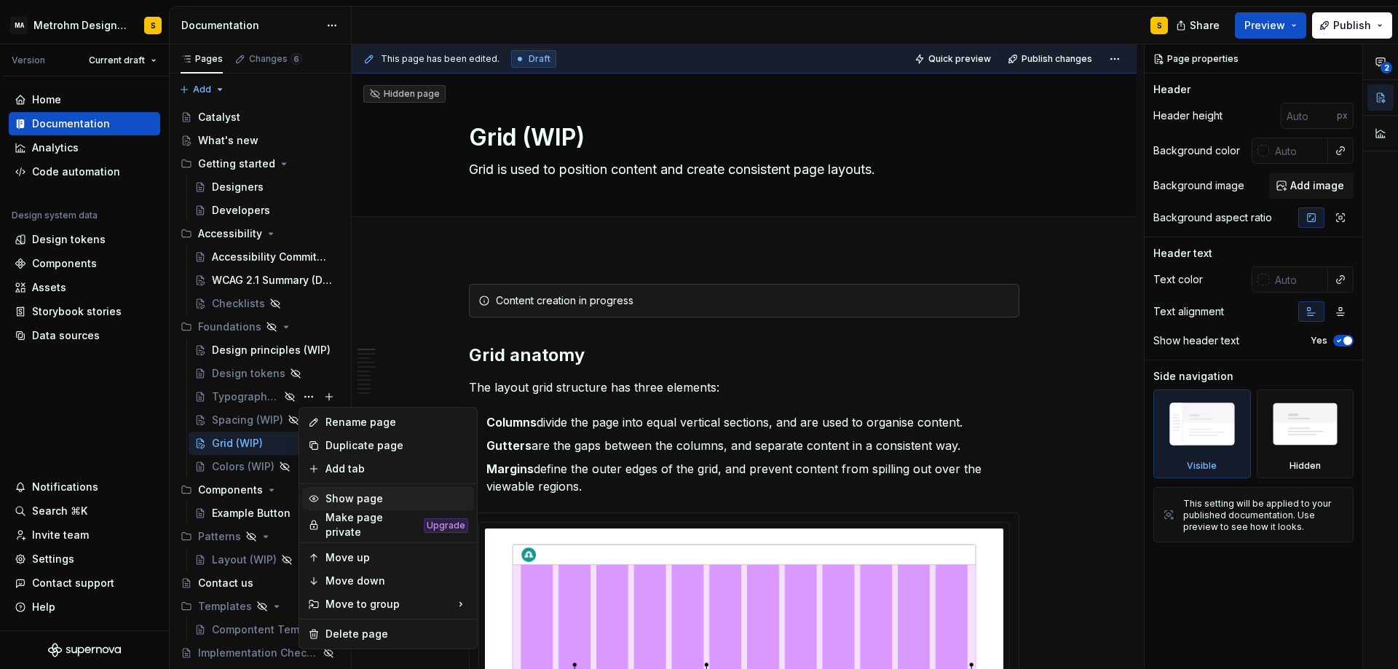
click at [343, 496] on div "Show page" at bounding box center [396, 498] width 143 height 15
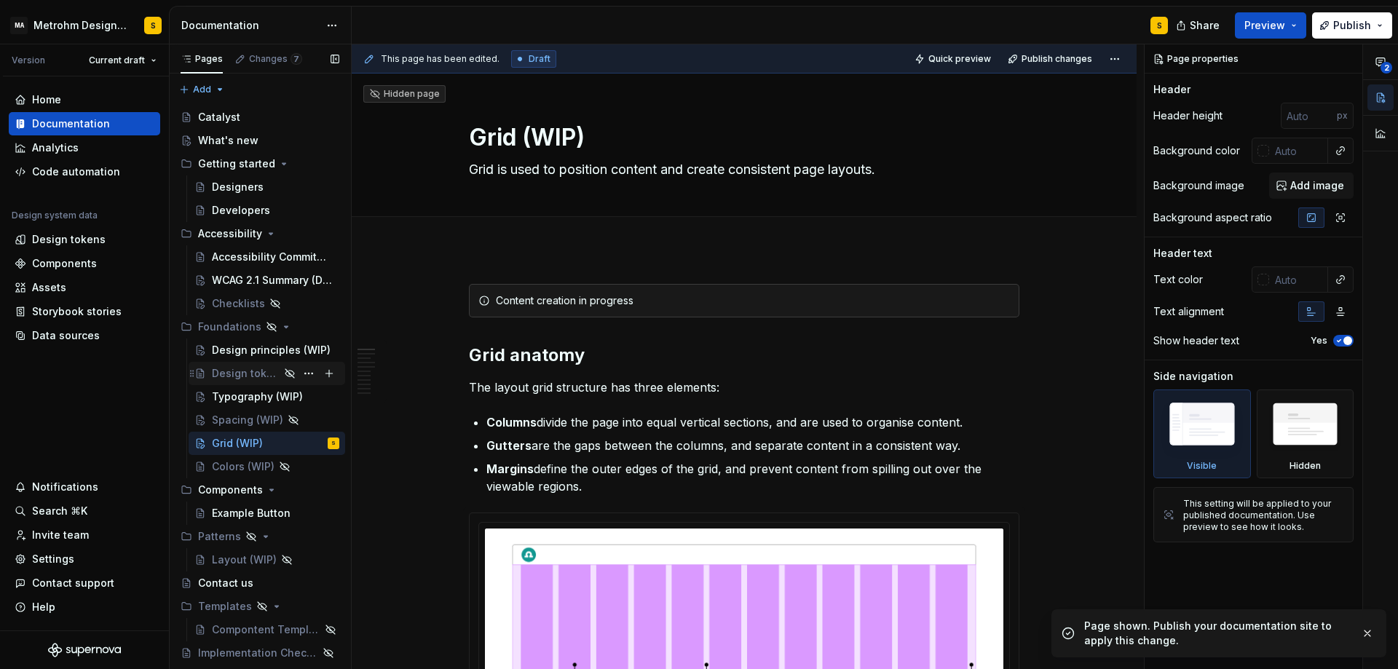
click at [283, 374] on div "Design tokens" at bounding box center [275, 373] width 127 height 20
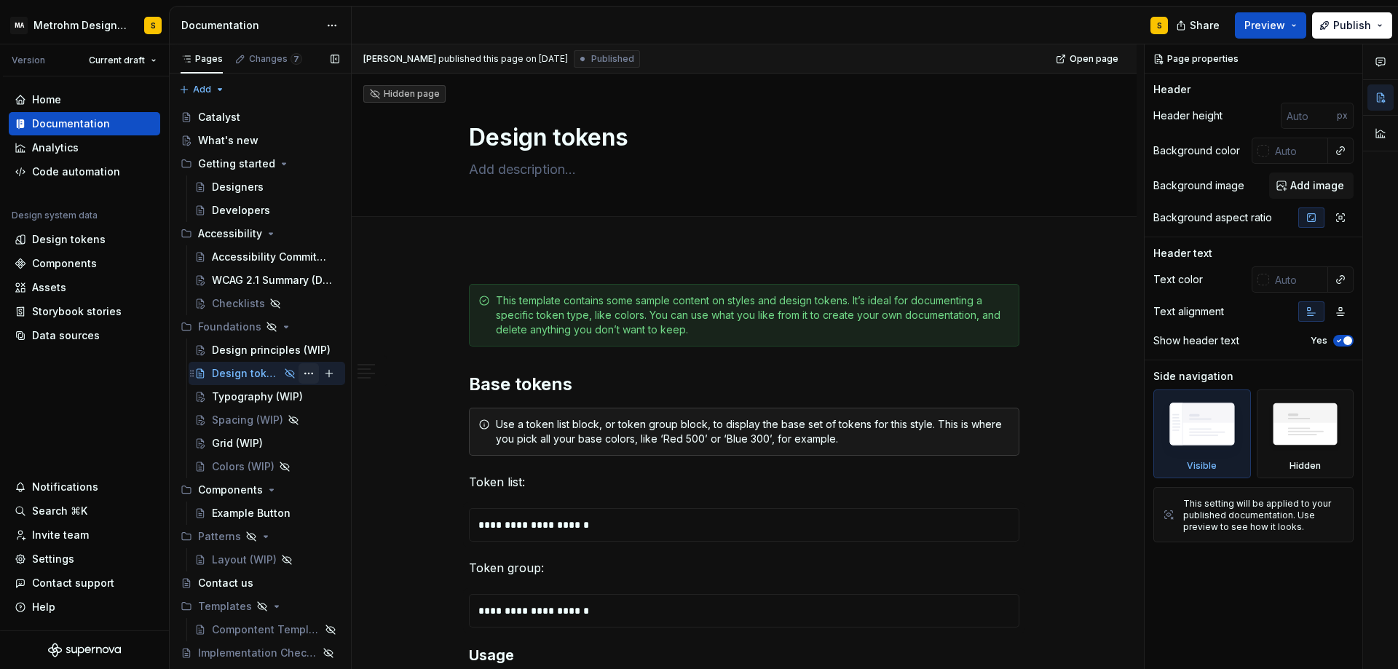
click at [305, 375] on button "Page tree" at bounding box center [308, 373] width 20 height 20
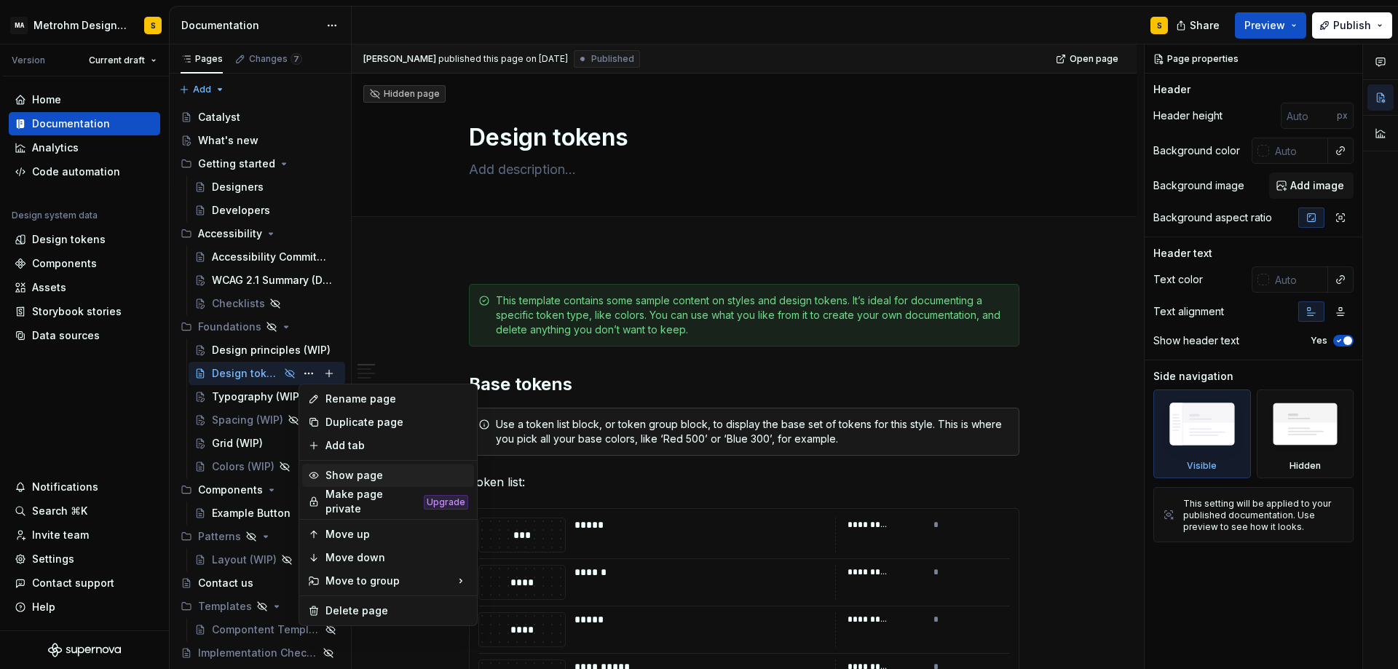
click at [348, 479] on div "Show page" at bounding box center [396, 475] width 143 height 15
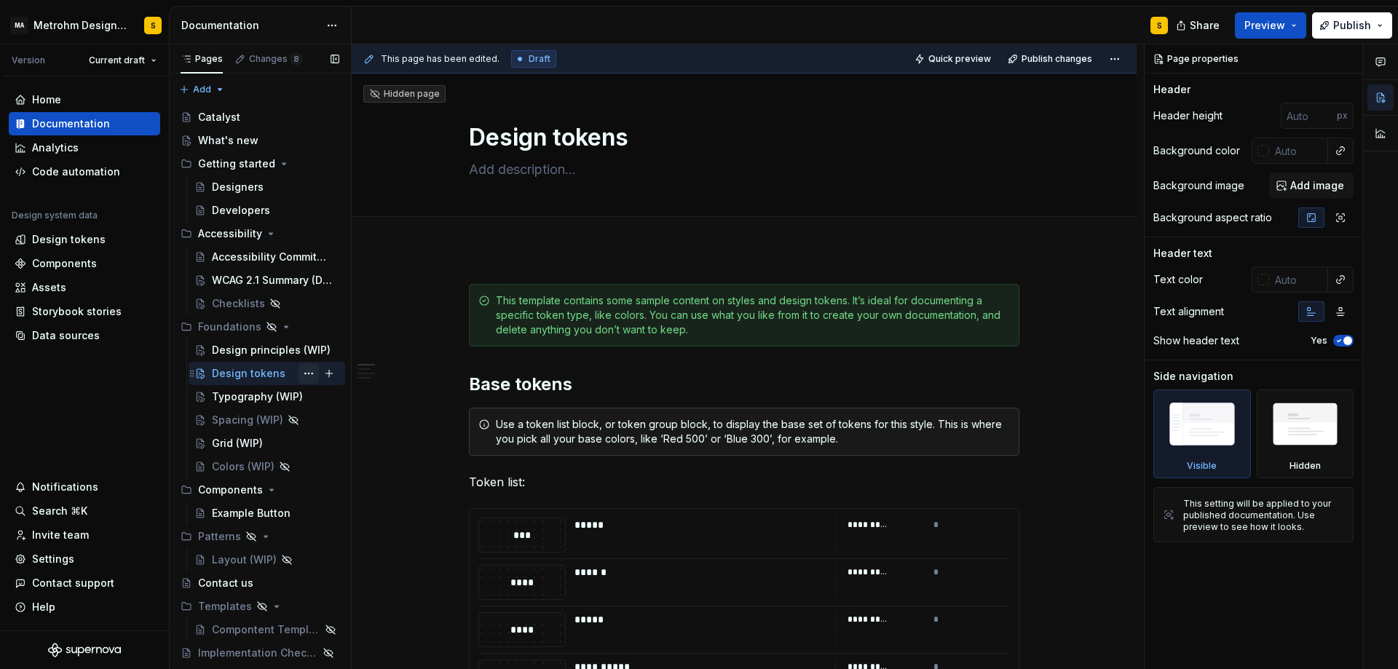
click at [302, 373] on button "Page tree" at bounding box center [308, 373] width 20 height 20
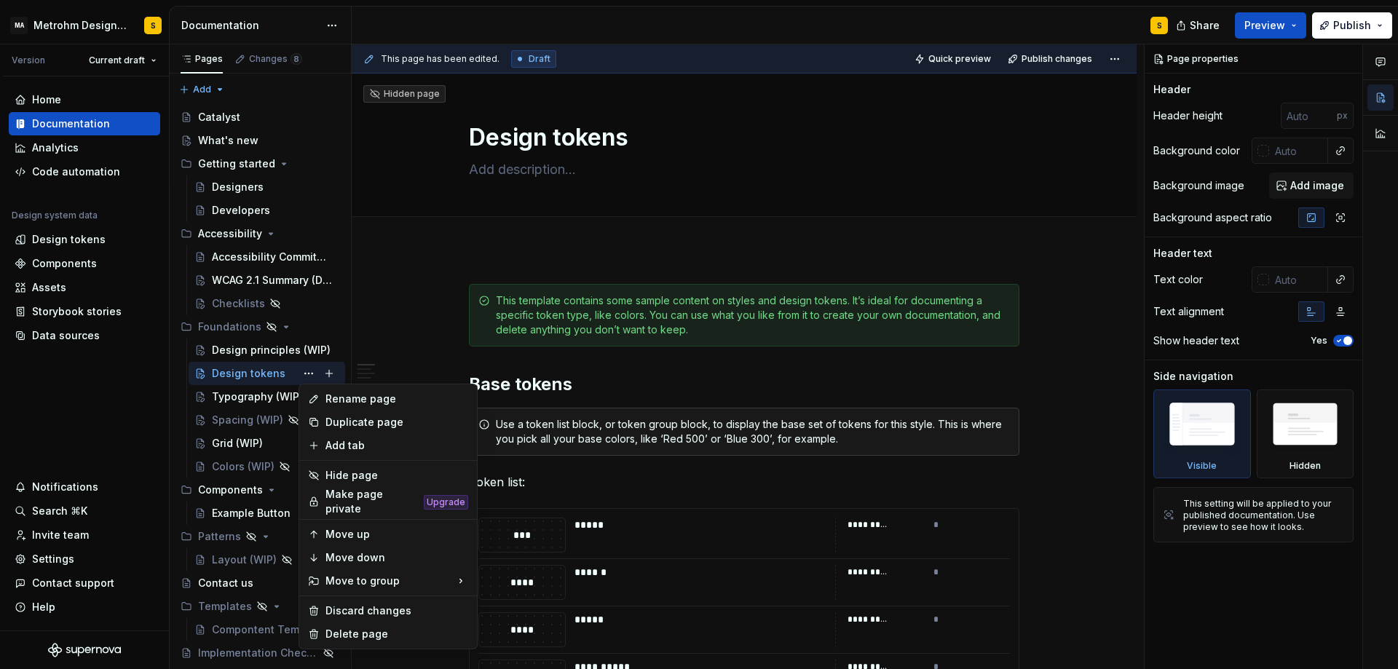
click at [1379, 134] on div at bounding box center [1380, 99] width 35 height 111
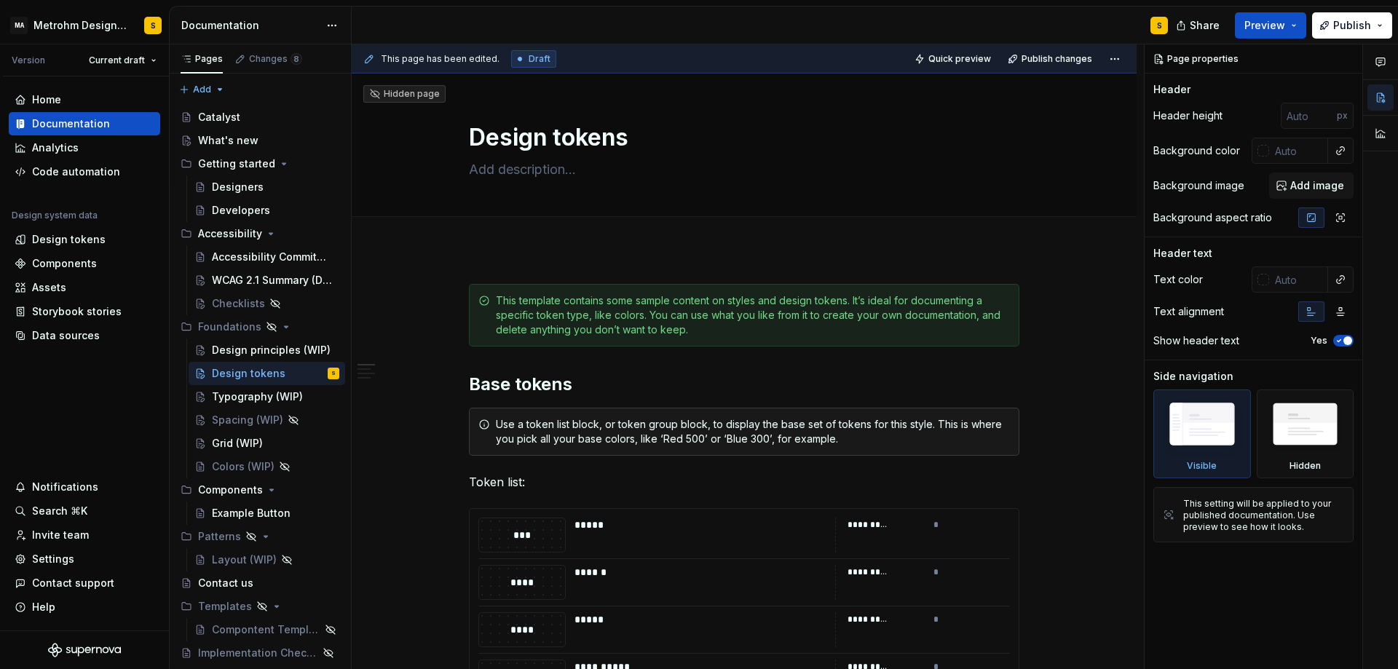
click at [1379, 134] on button "button" at bounding box center [1380, 133] width 26 height 26
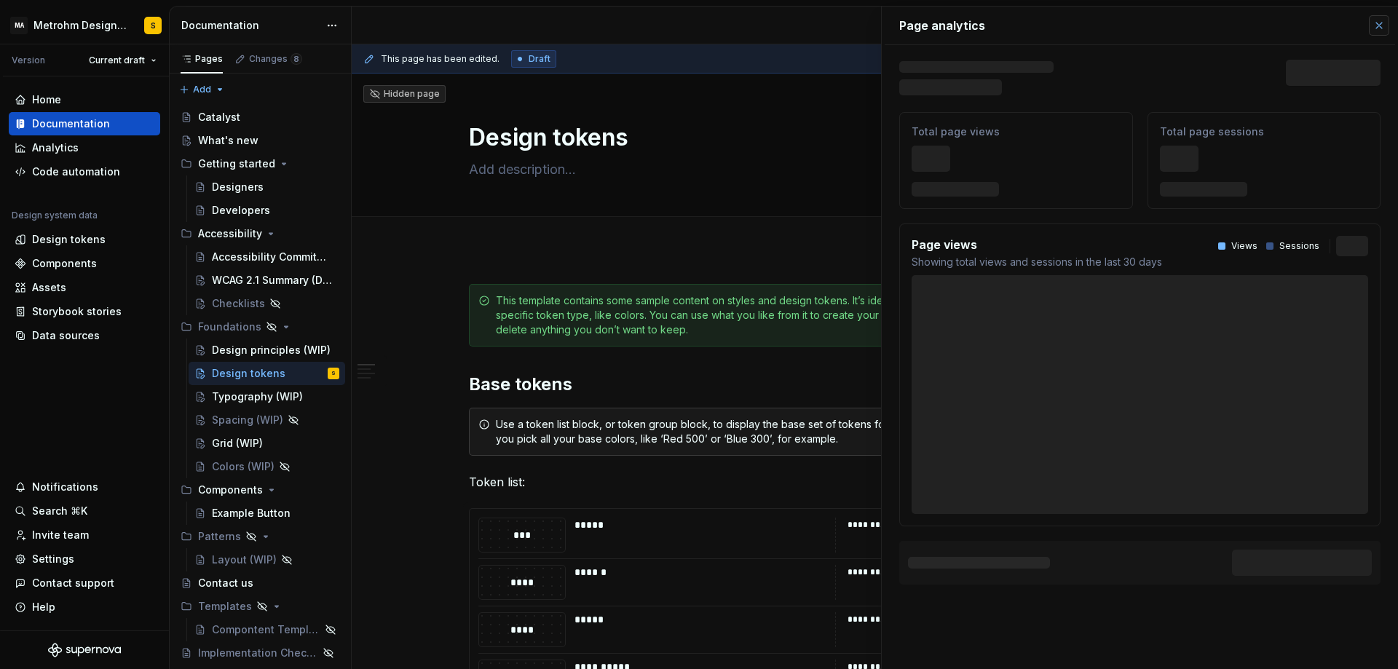
click at [1384, 23] on button "button" at bounding box center [1378, 25] width 20 height 20
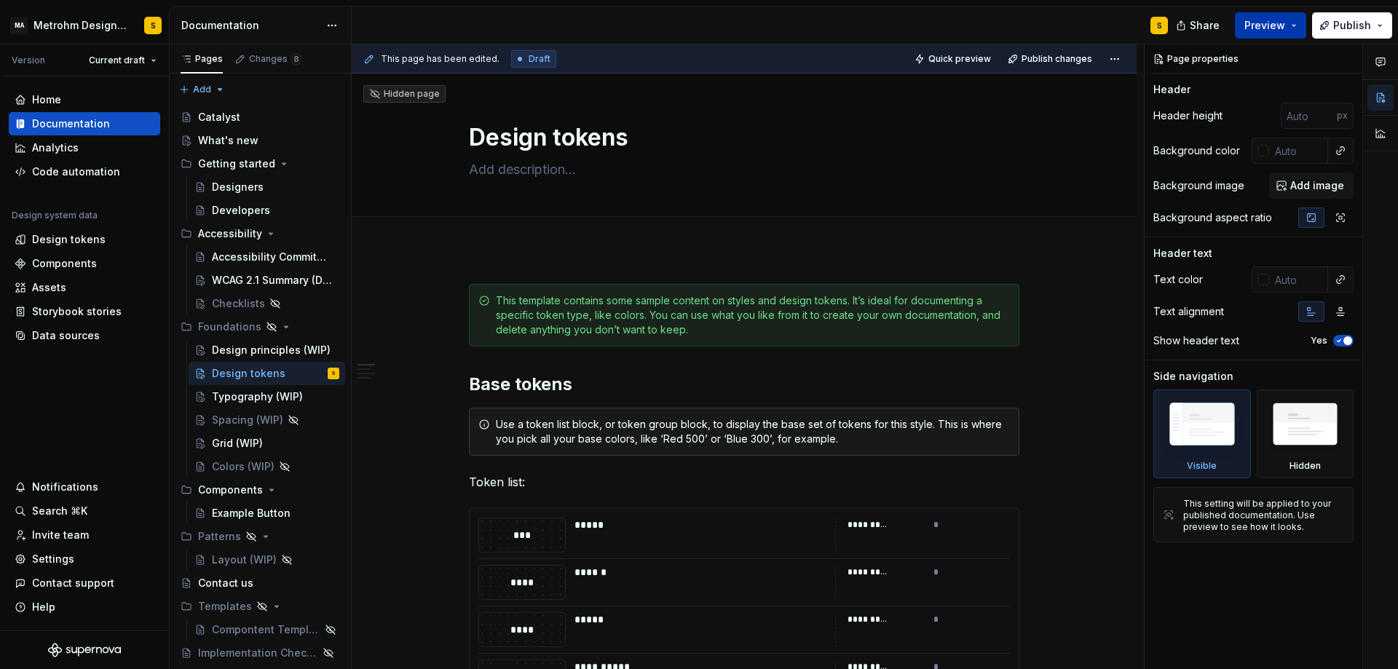
click at [1272, 21] on span "Preview" at bounding box center [1264, 25] width 41 height 15
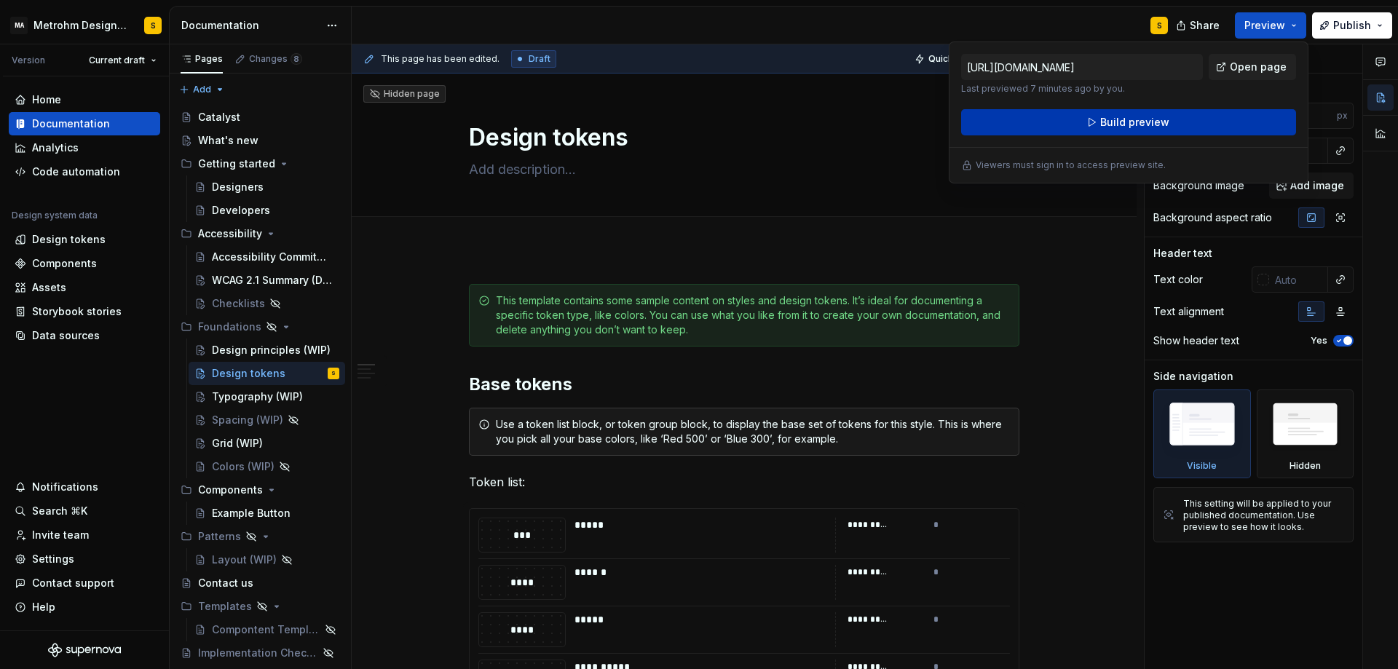
click at [1180, 126] on button "Build preview" at bounding box center [1128, 122] width 335 height 26
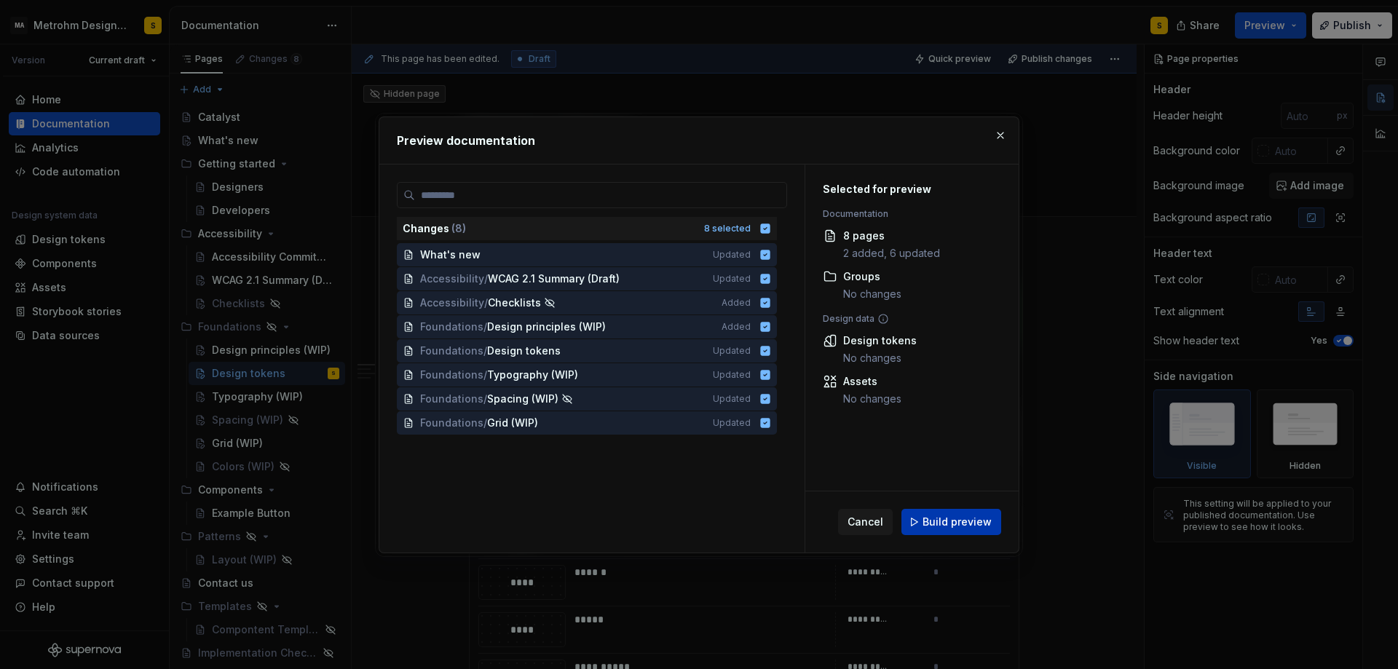
click at [959, 525] on span "Build preview" at bounding box center [956, 522] width 69 height 15
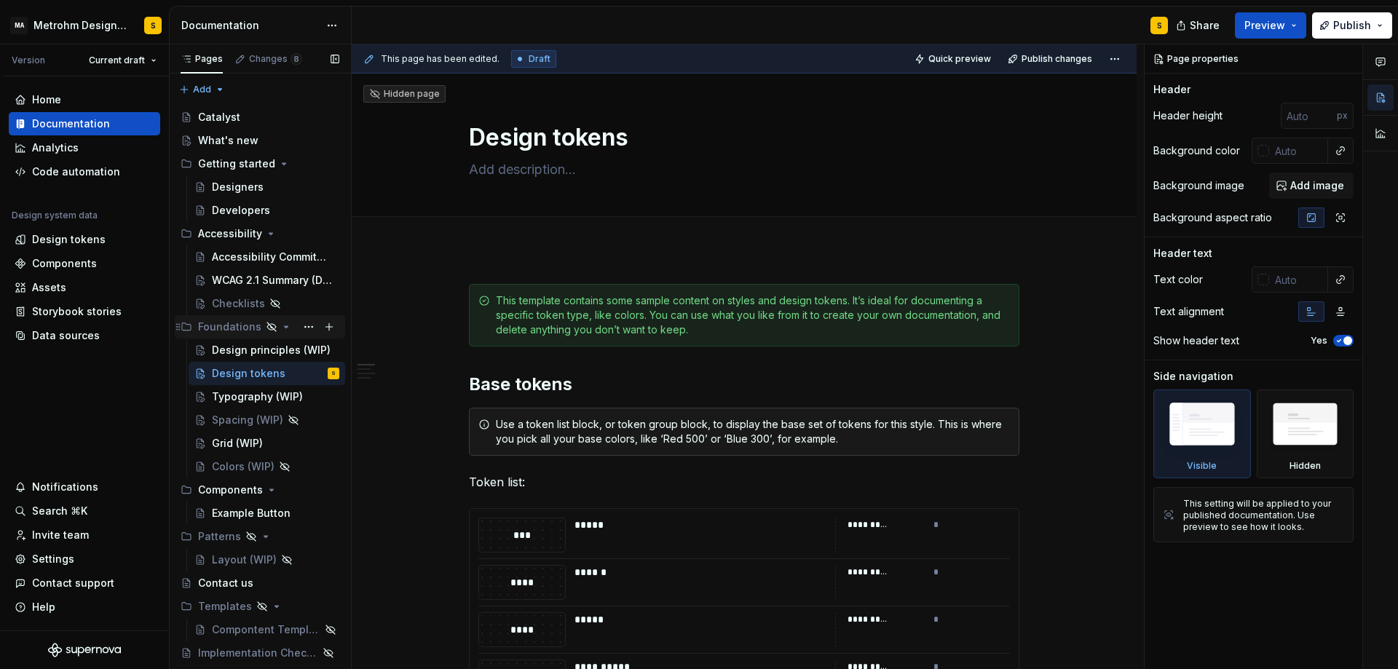
click at [280, 327] on icon "Page tree" at bounding box center [286, 327] width 12 height 12
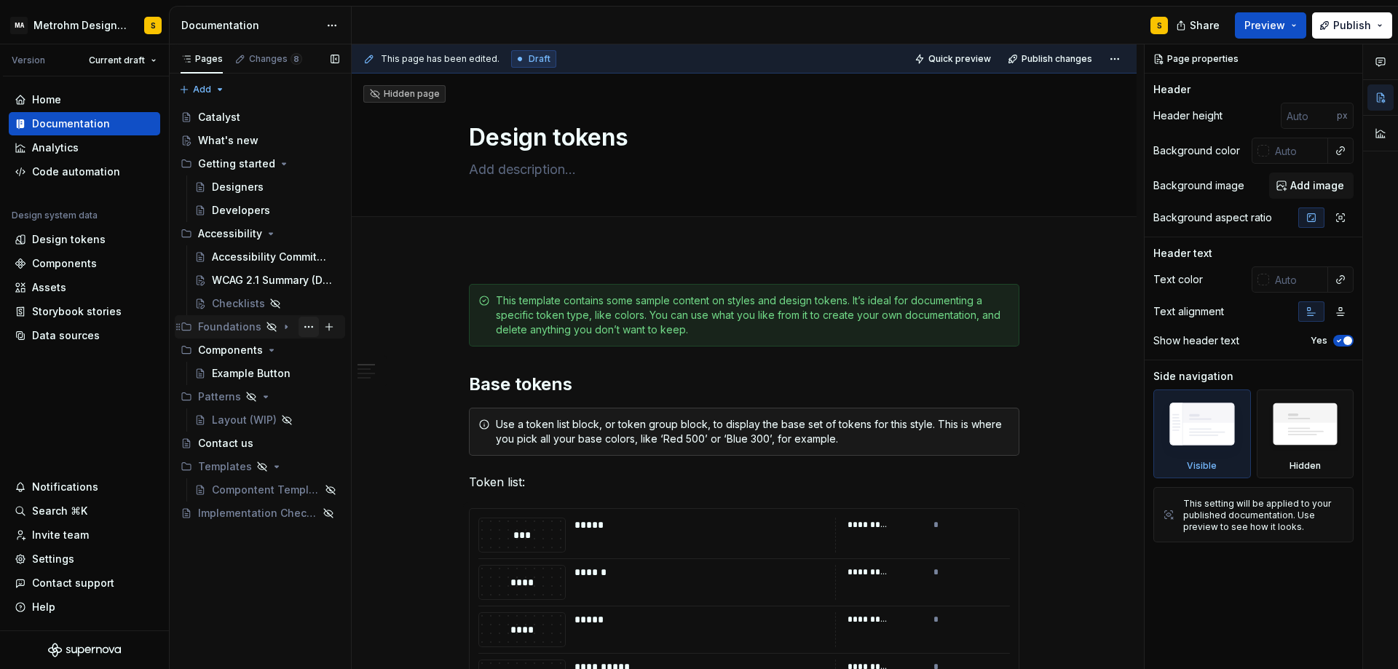
click at [303, 326] on button "Page tree" at bounding box center [308, 327] width 20 height 20
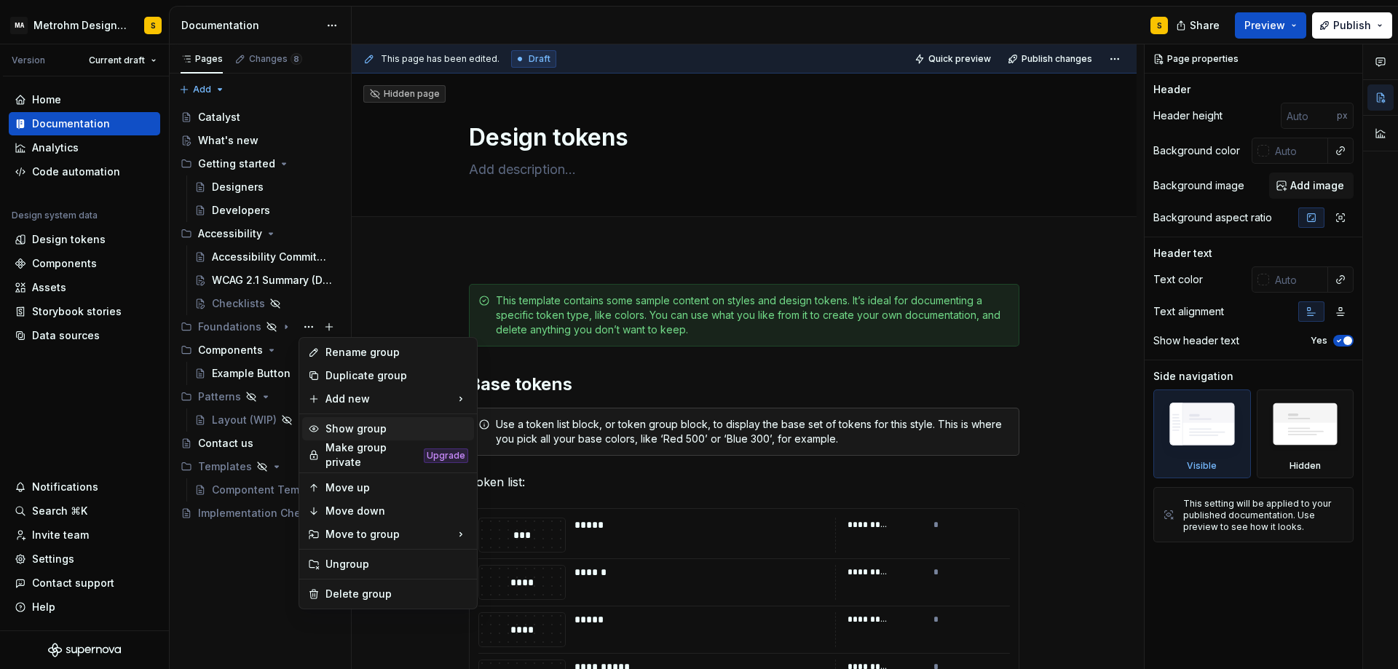
click at [338, 428] on div "Show group" at bounding box center [396, 428] width 143 height 15
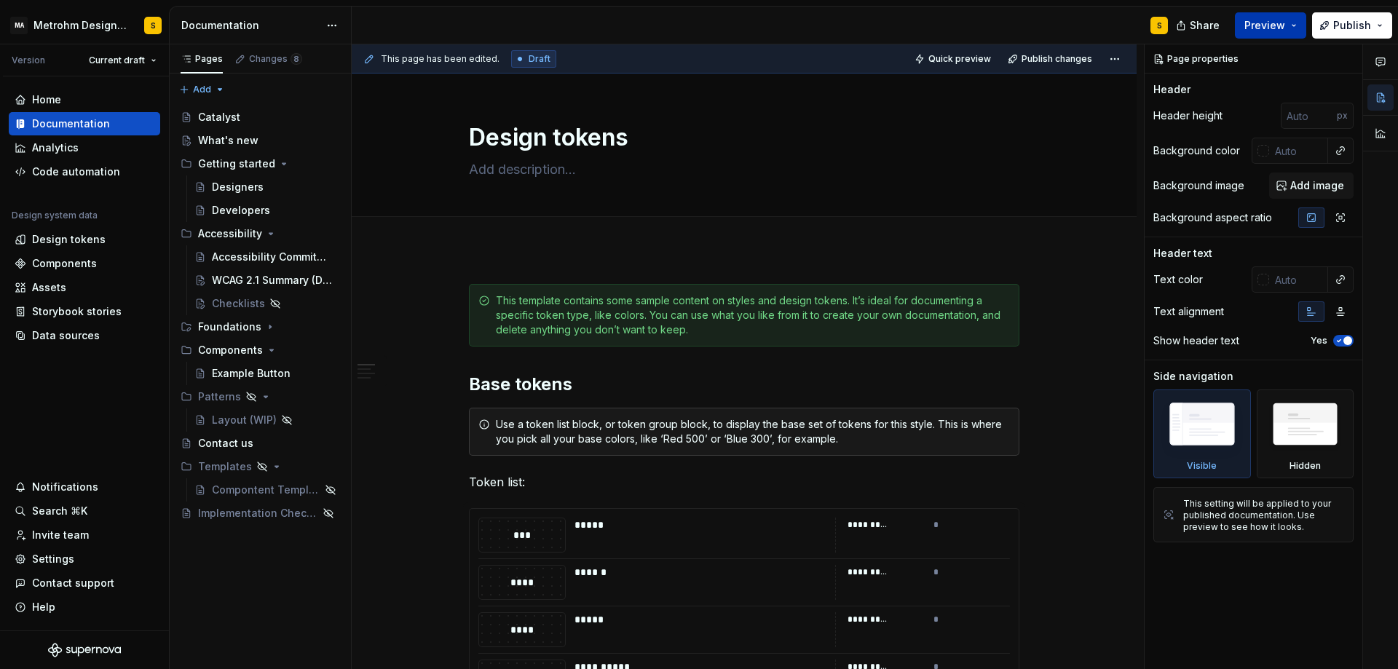
click at [1294, 25] on button "Preview" at bounding box center [1269, 25] width 71 height 26
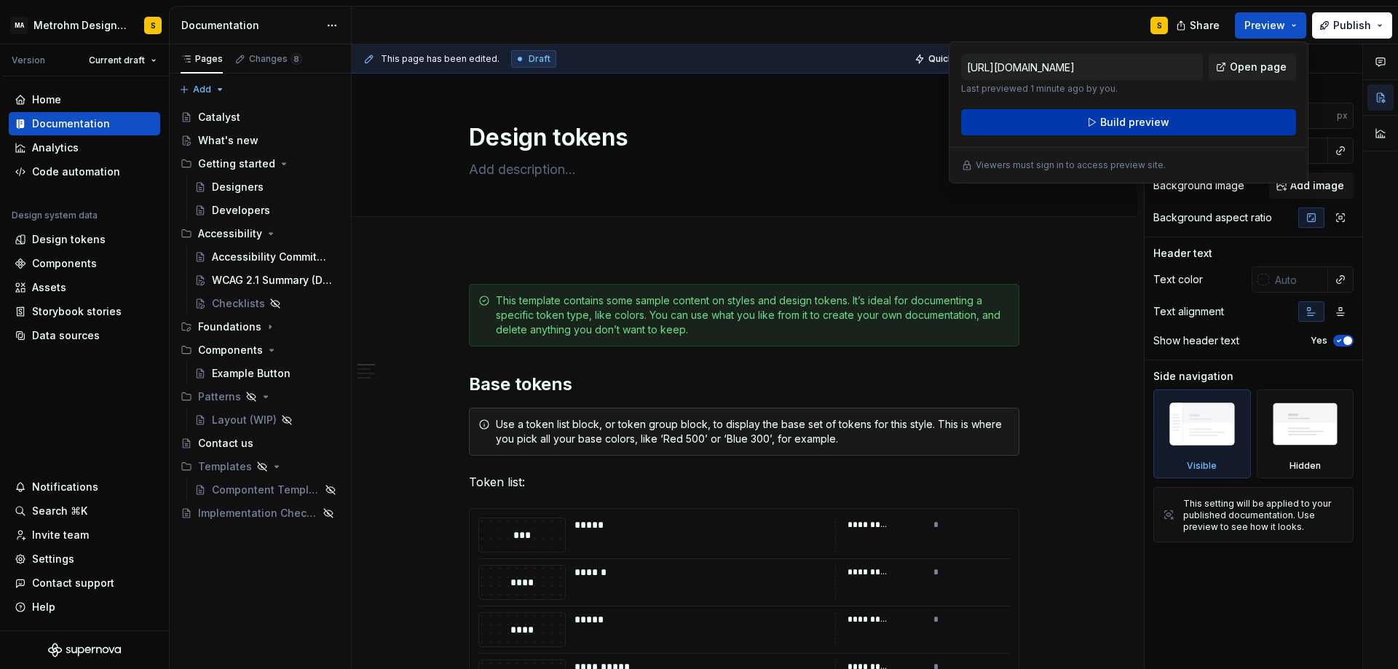
click at [1140, 122] on span "Build preview" at bounding box center [1134, 122] width 69 height 15
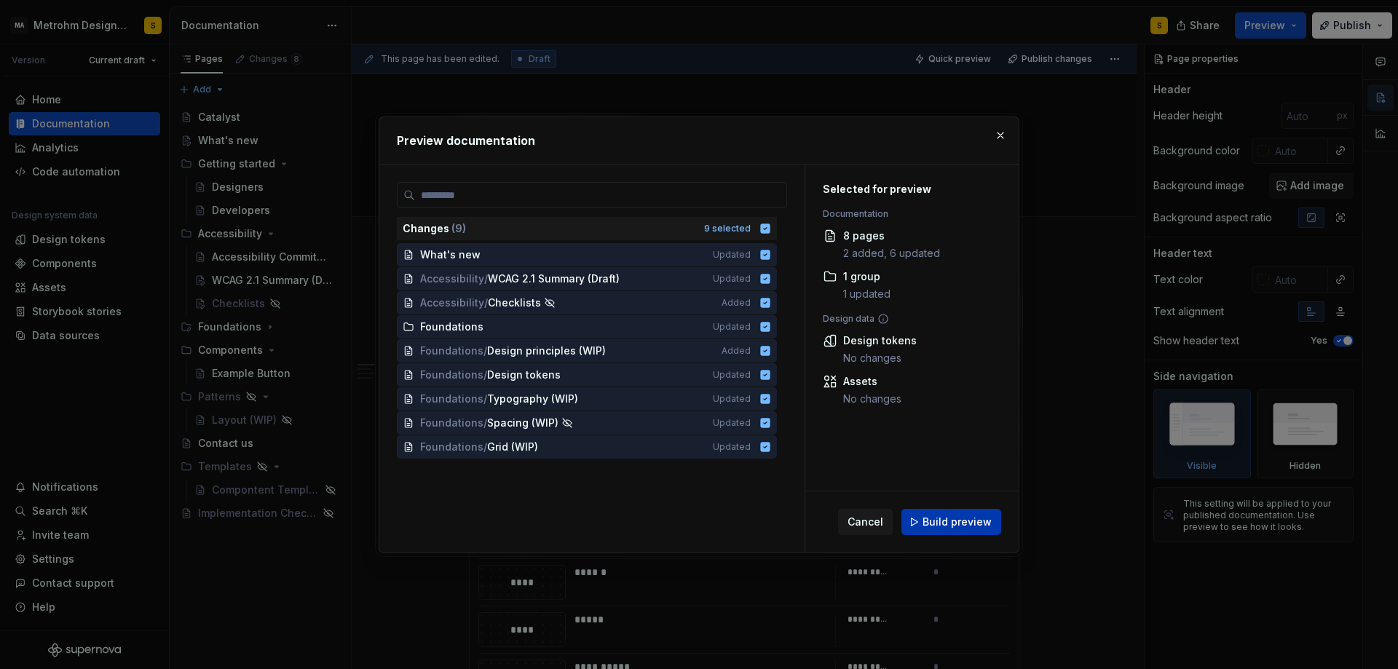
click at [964, 522] on span "Build preview" at bounding box center [956, 522] width 69 height 15
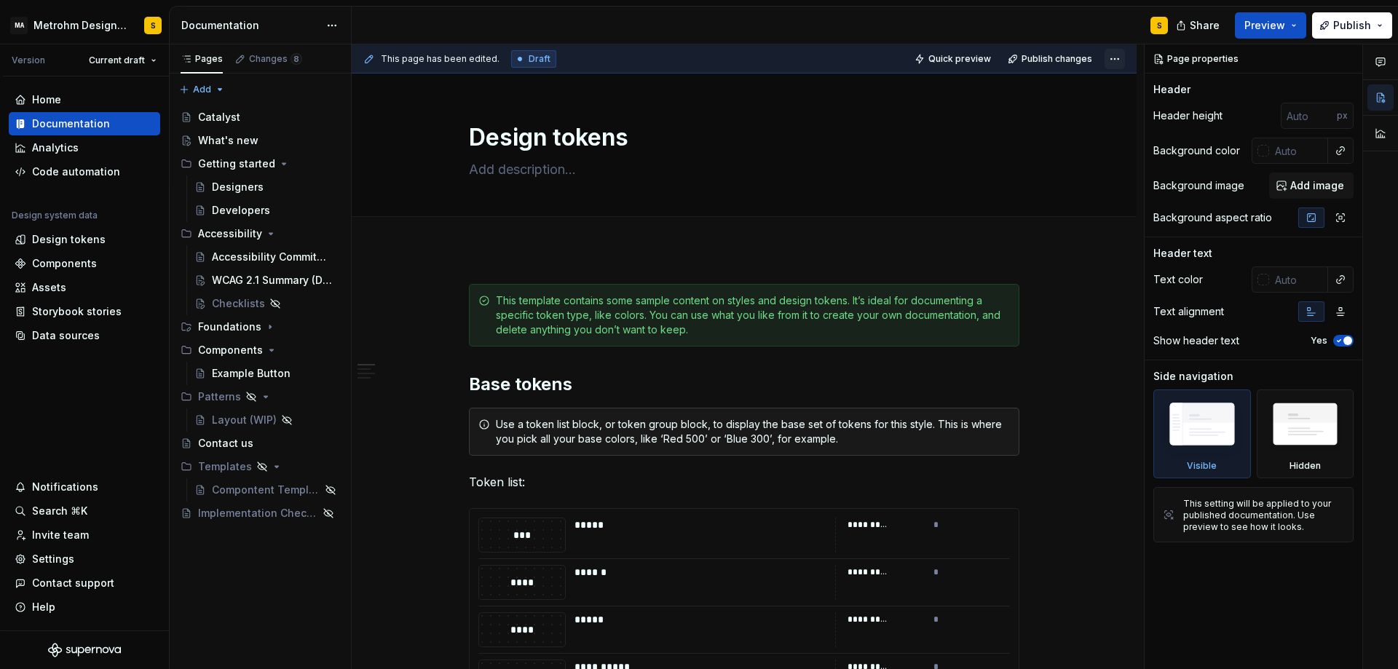
click at [1124, 60] on html "MA Metrohm Design System S Version Current draft Home Documentation Analytics C…" at bounding box center [699, 334] width 1398 height 669
click at [236, 328] on div "Foundations" at bounding box center [229, 327] width 63 height 15
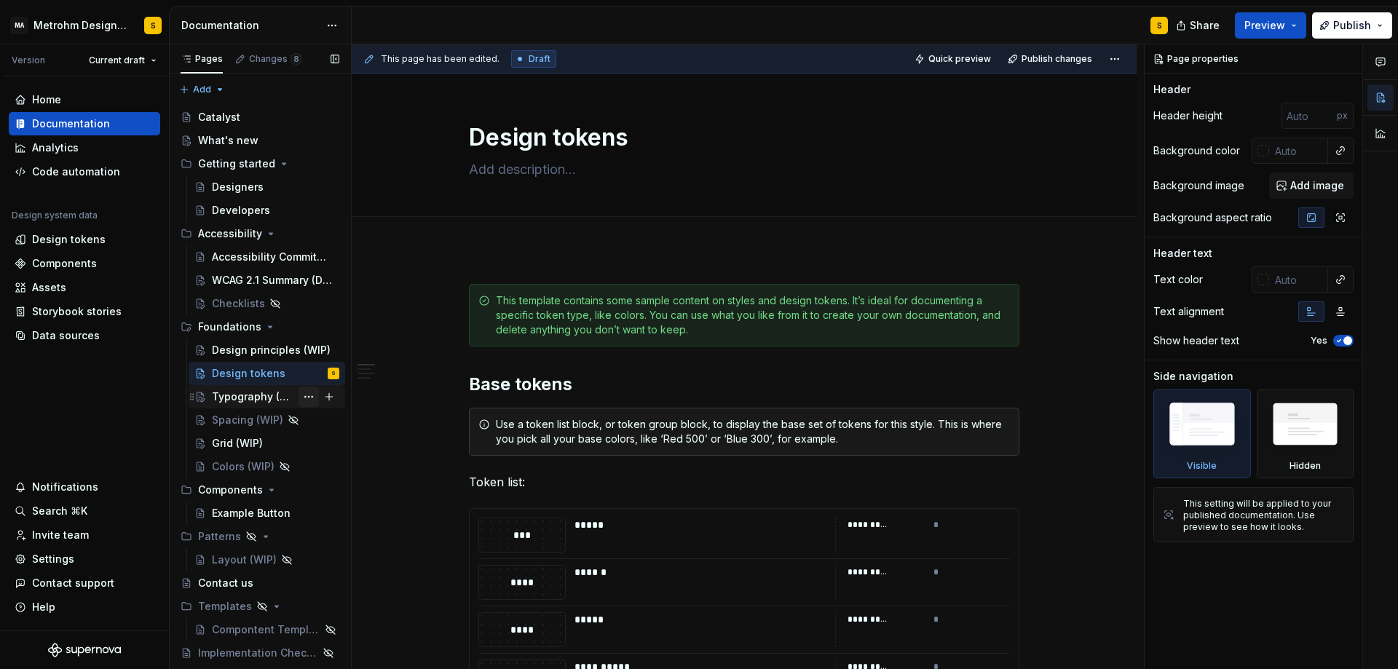
click at [307, 395] on button "Page tree" at bounding box center [308, 397] width 20 height 20
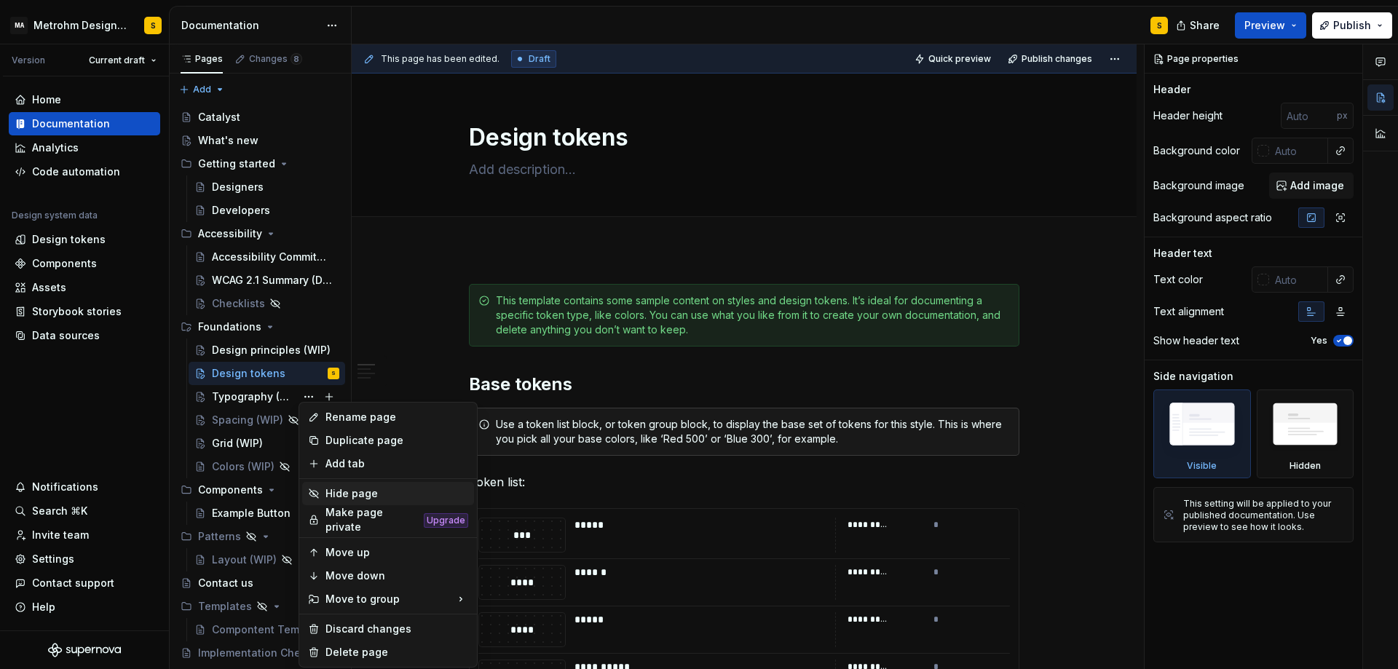
click at [336, 492] on div "Hide page" at bounding box center [396, 493] width 143 height 15
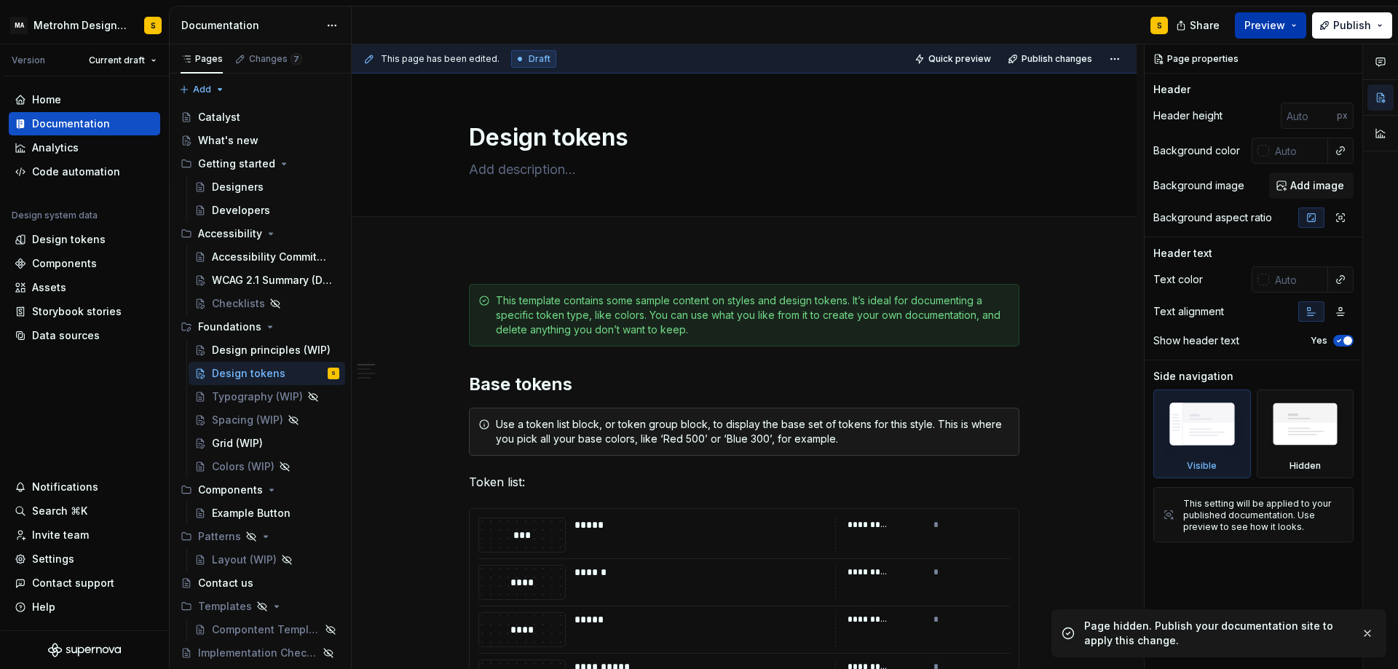
click at [1277, 25] on span "Preview" at bounding box center [1264, 25] width 41 height 15
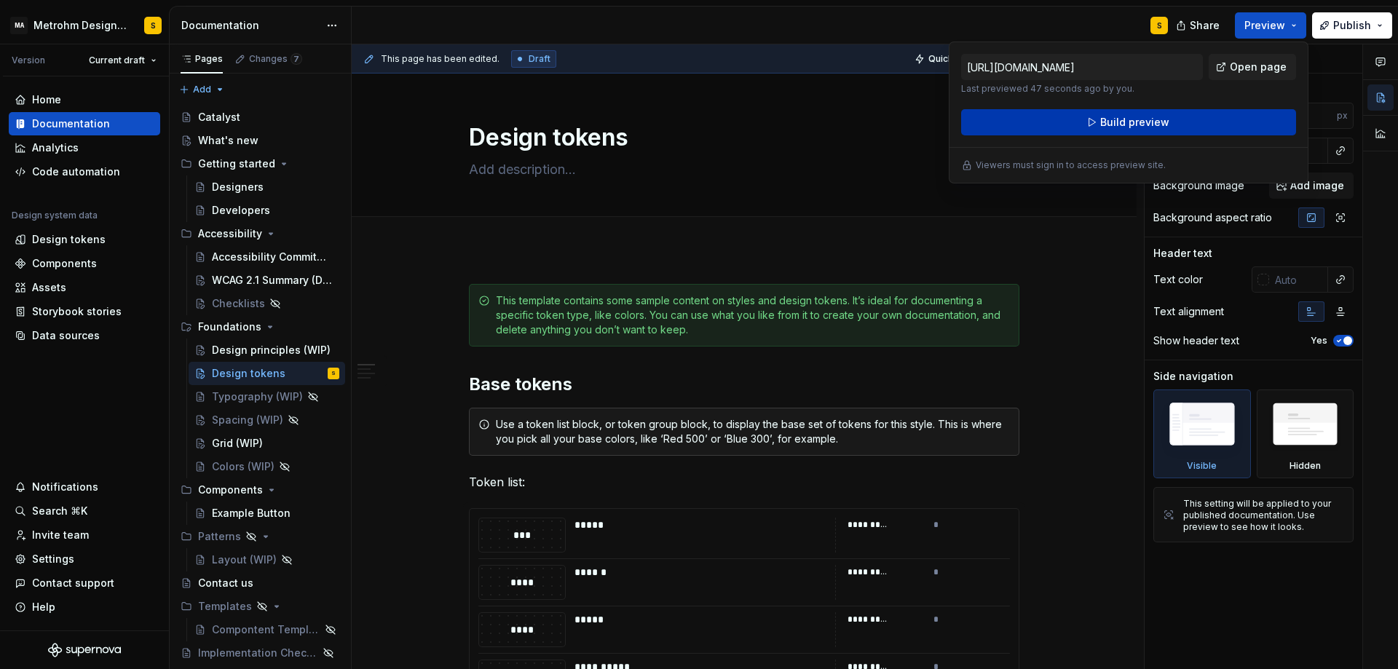
click at [1154, 126] on span "Build preview" at bounding box center [1134, 122] width 69 height 15
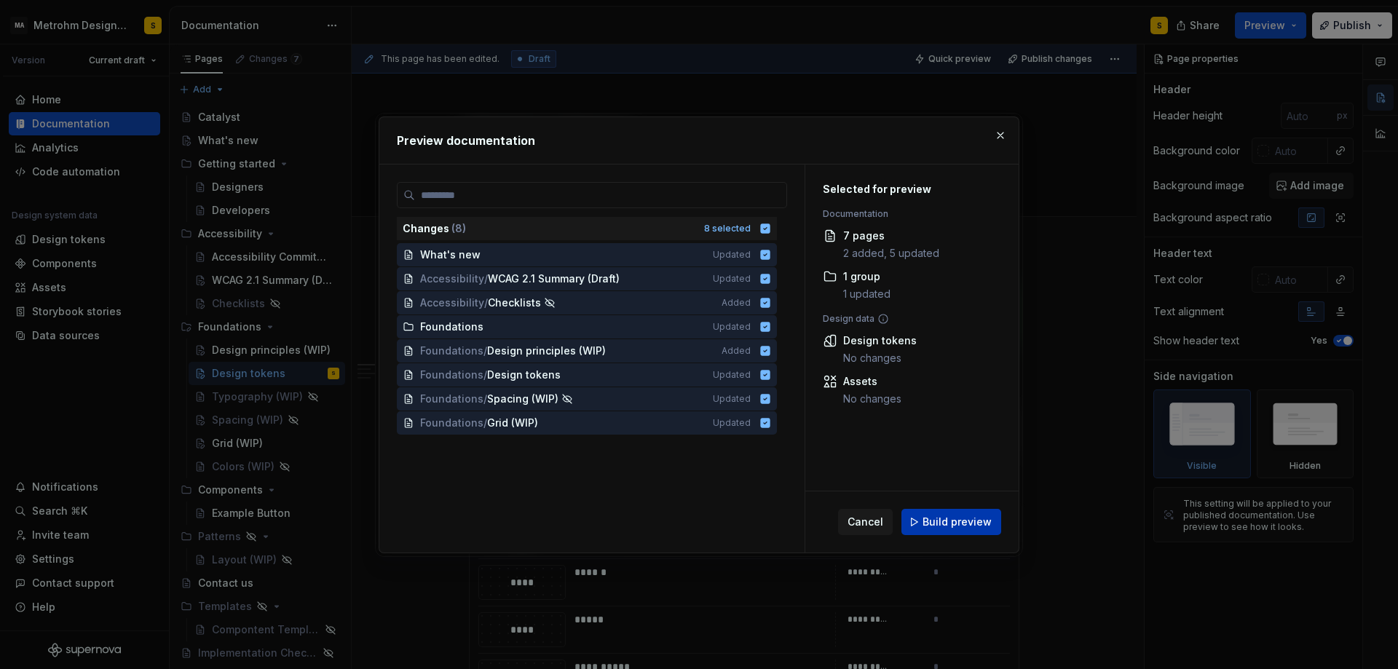
click at [964, 529] on button "Build preview" at bounding box center [951, 522] width 100 height 26
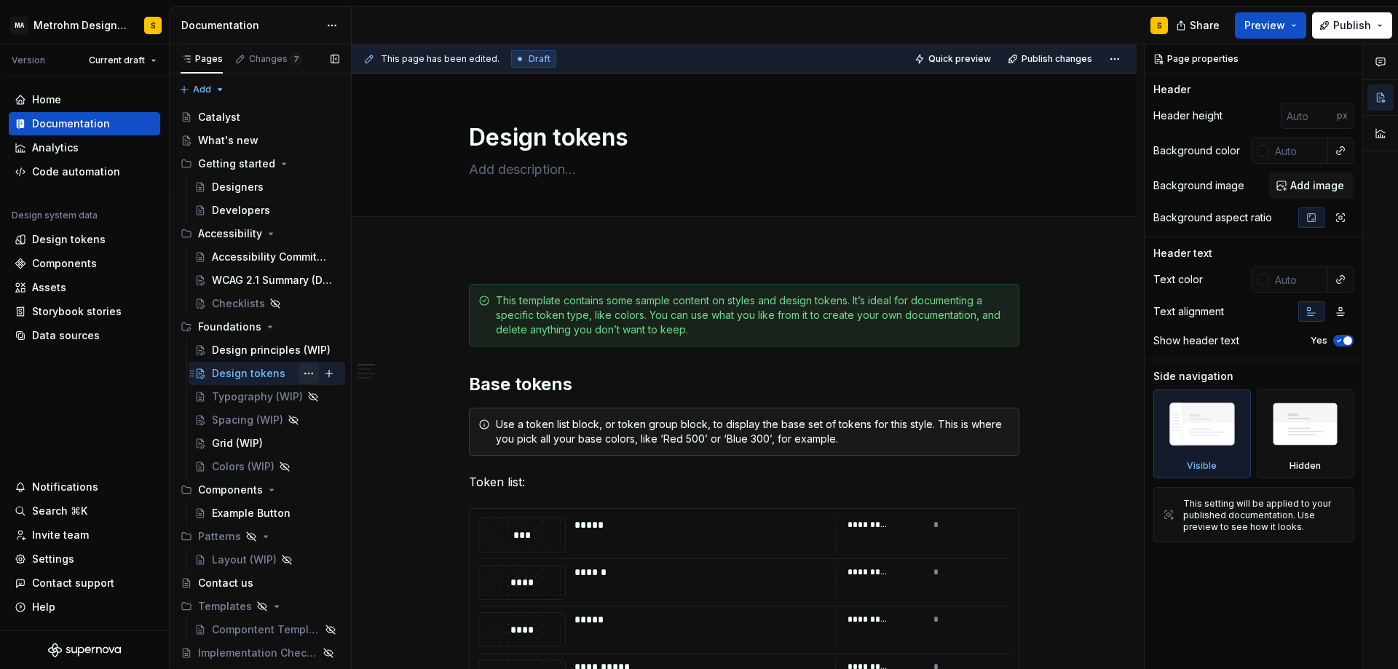
click at [309, 373] on button "Page tree" at bounding box center [308, 373] width 20 height 20
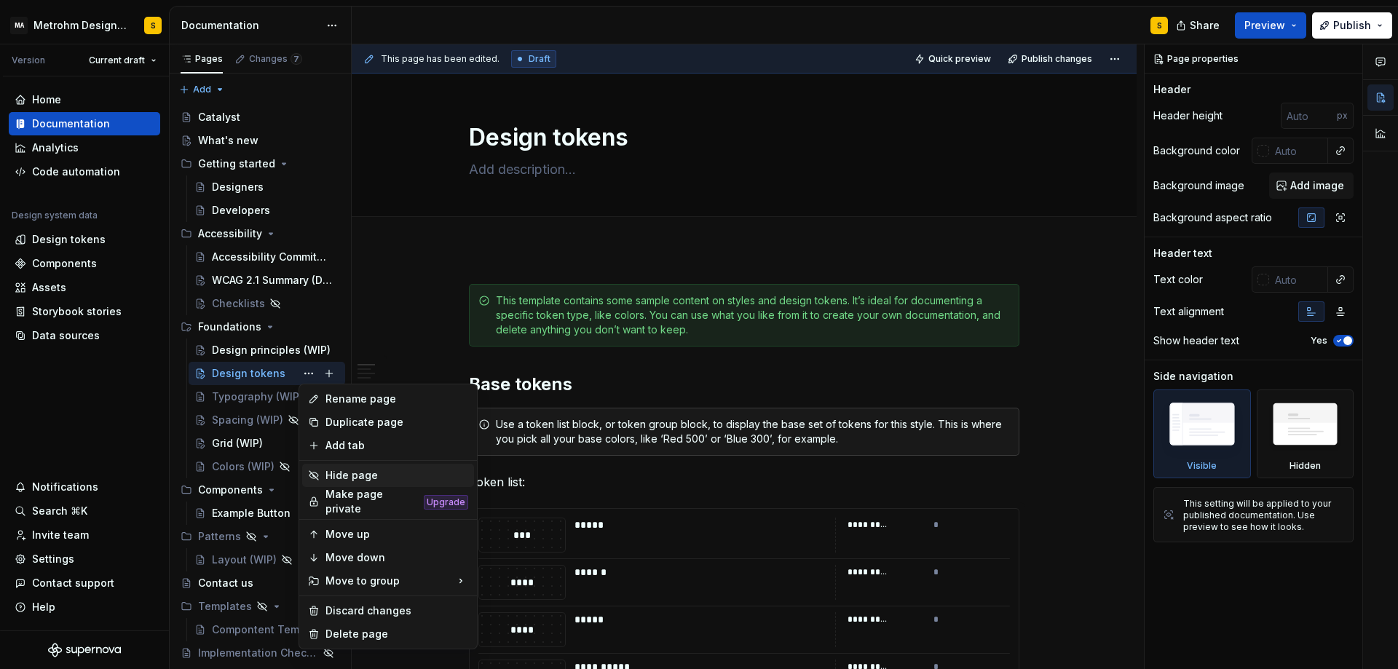
click at [354, 474] on div "Hide page" at bounding box center [396, 475] width 143 height 15
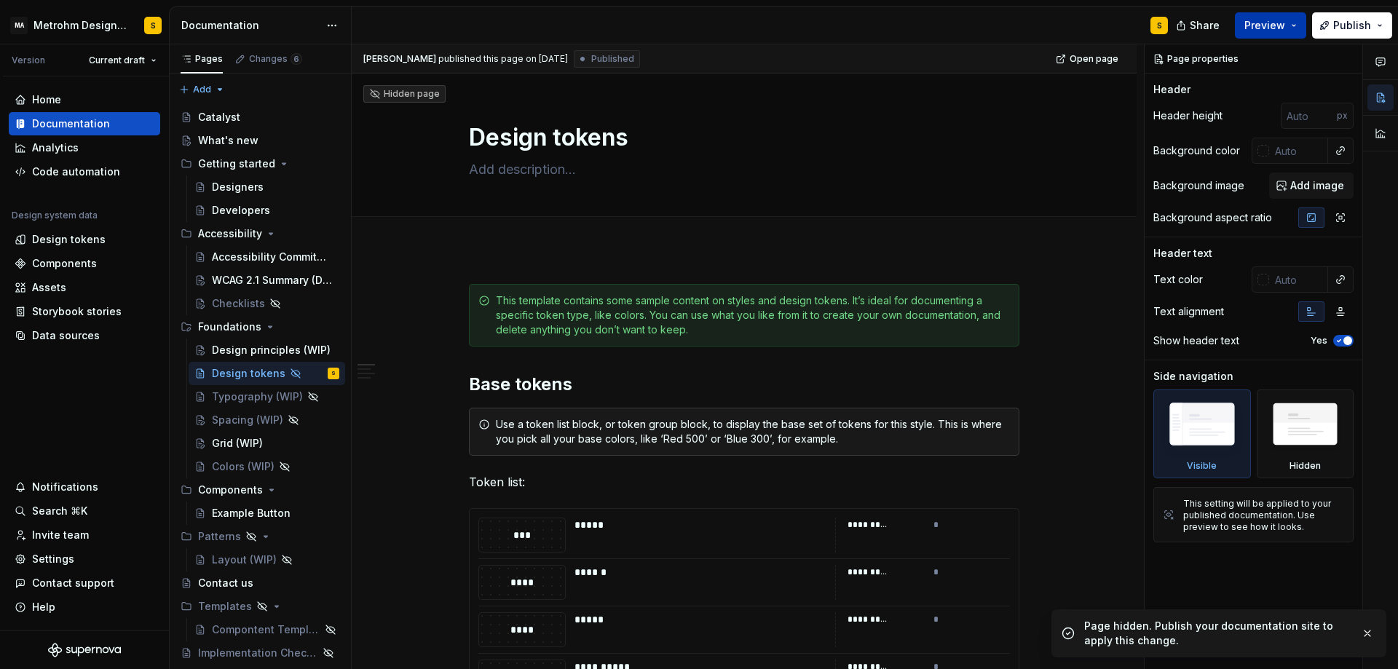
click at [1274, 26] on span "Preview" at bounding box center [1264, 25] width 41 height 15
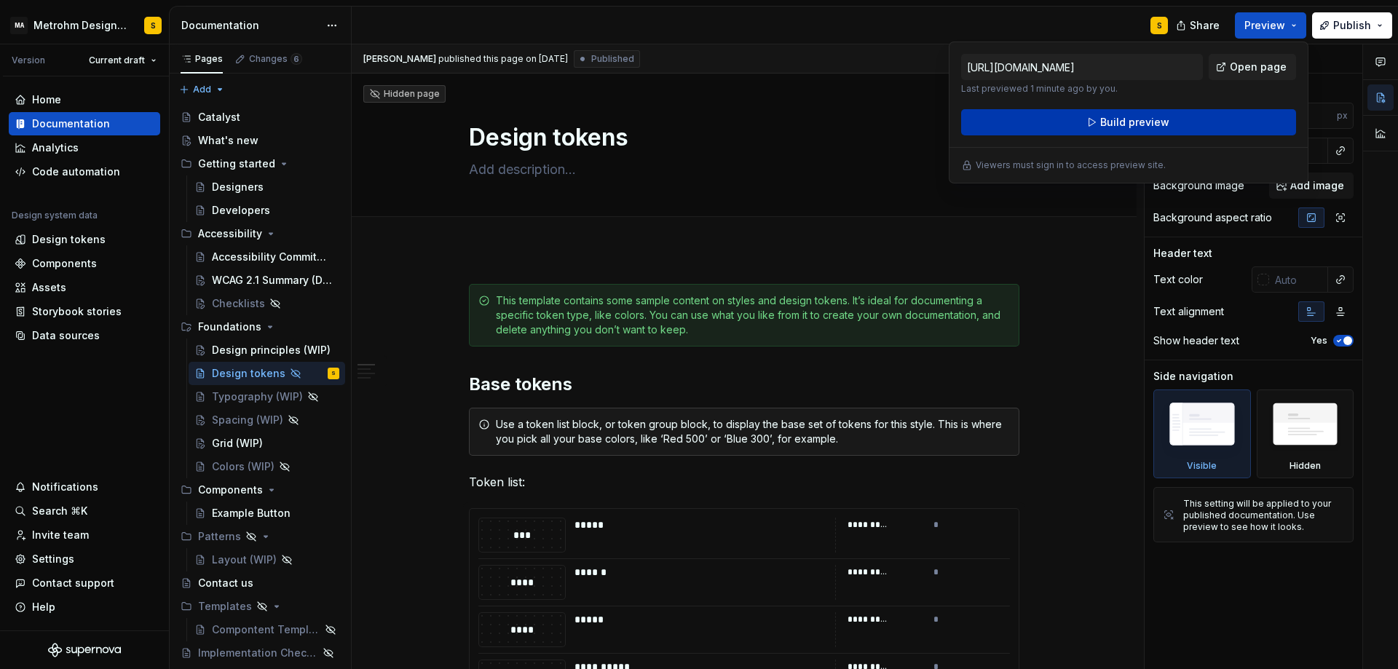
click at [1165, 121] on span "Build preview" at bounding box center [1134, 122] width 69 height 15
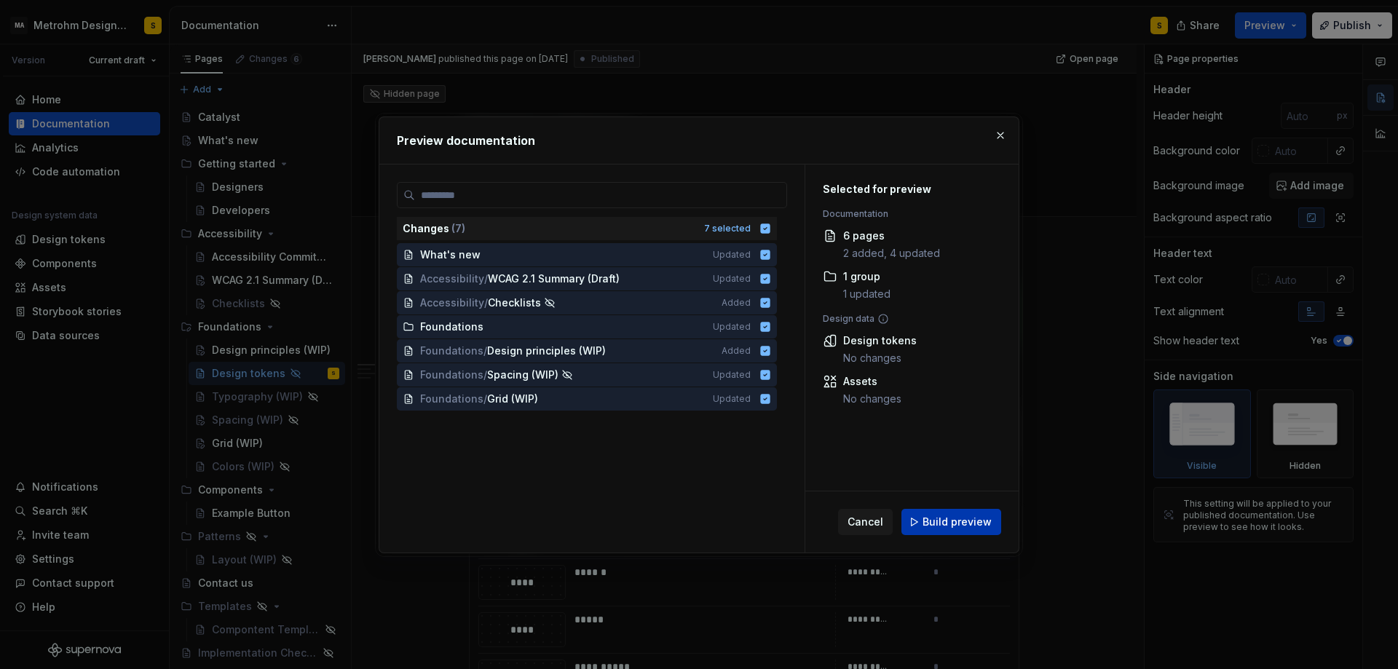
click at [958, 519] on span "Build preview" at bounding box center [956, 522] width 69 height 15
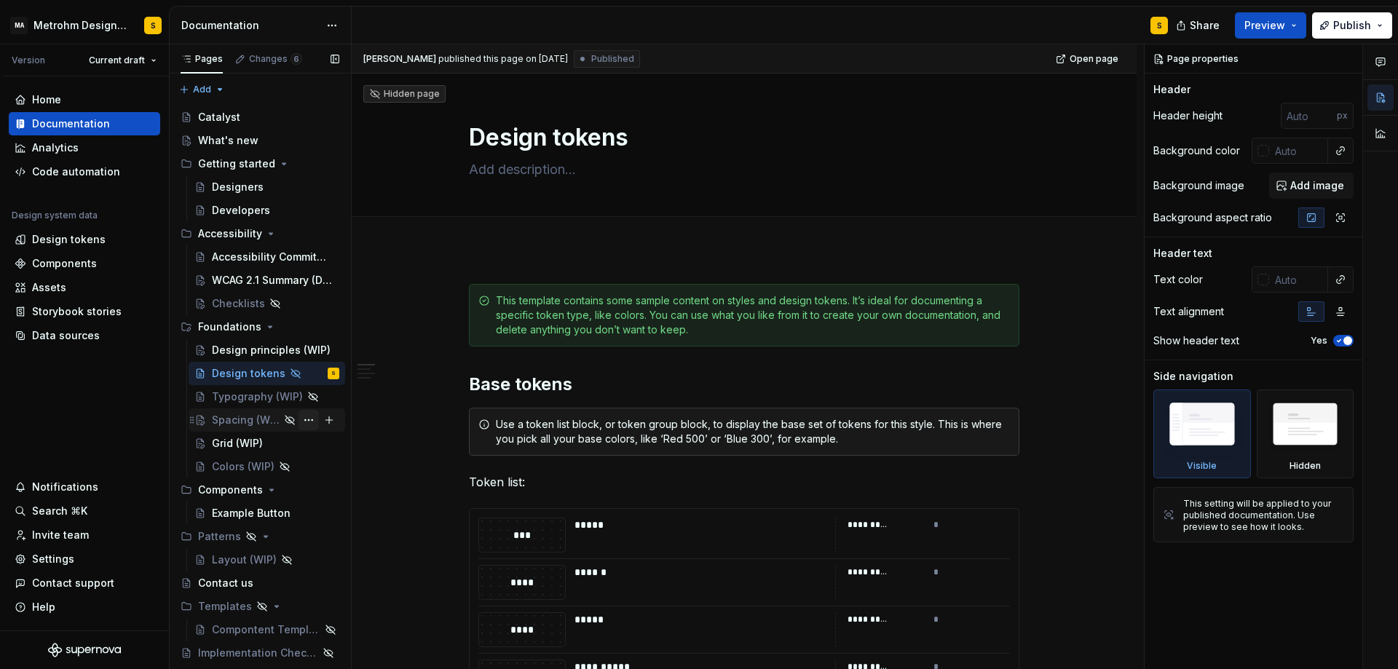
click at [303, 419] on button "Page tree" at bounding box center [308, 420] width 20 height 20
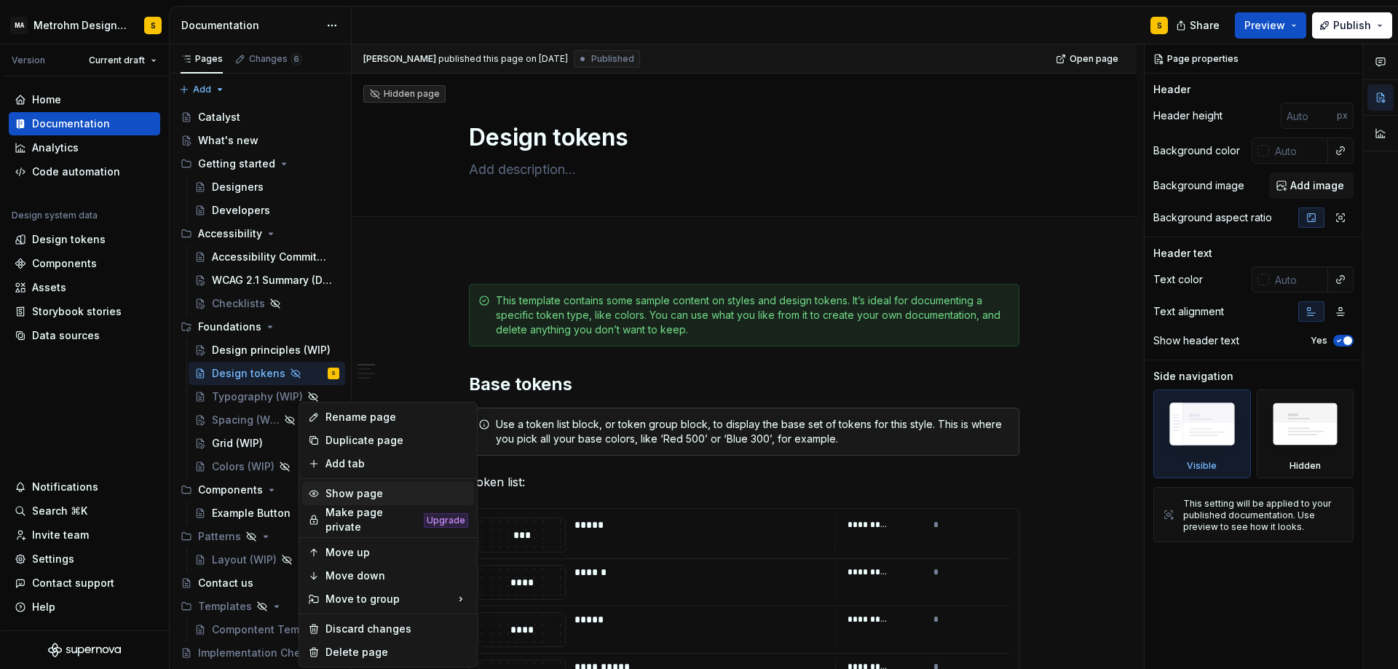
click at [326, 494] on div "Show page" at bounding box center [396, 493] width 143 height 15
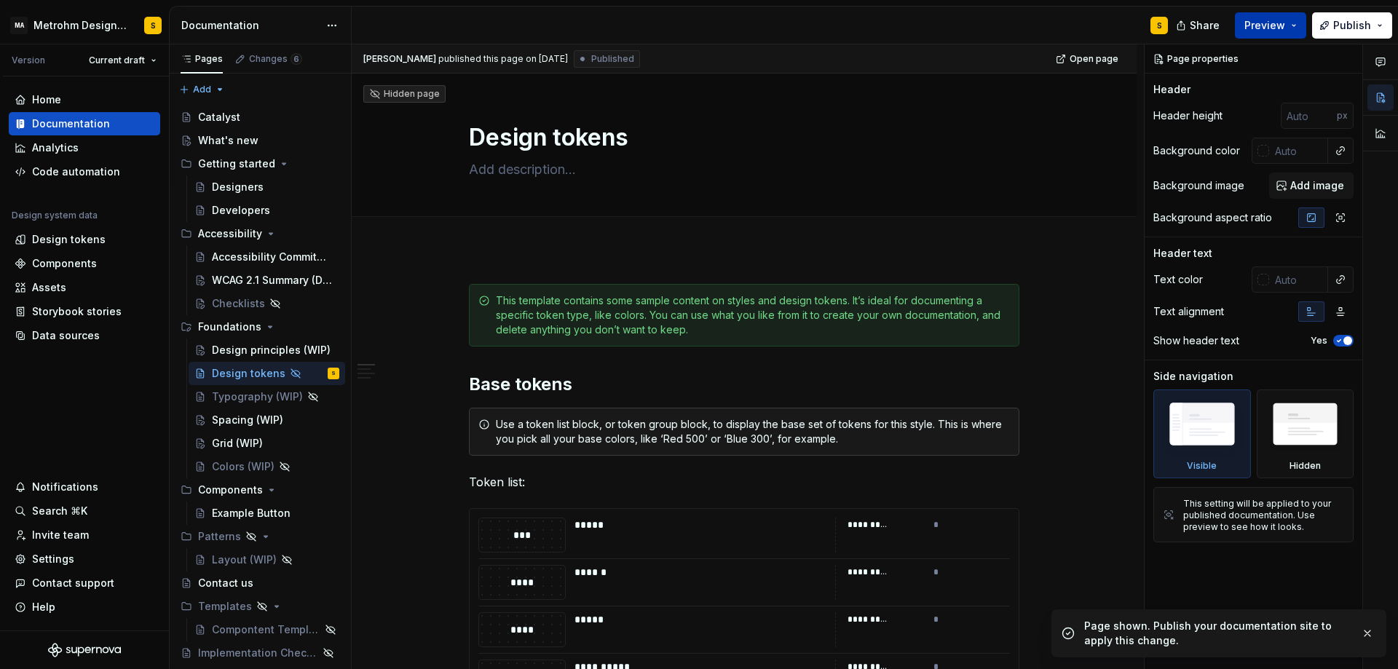
click at [1283, 28] on span "Preview" at bounding box center [1264, 25] width 41 height 15
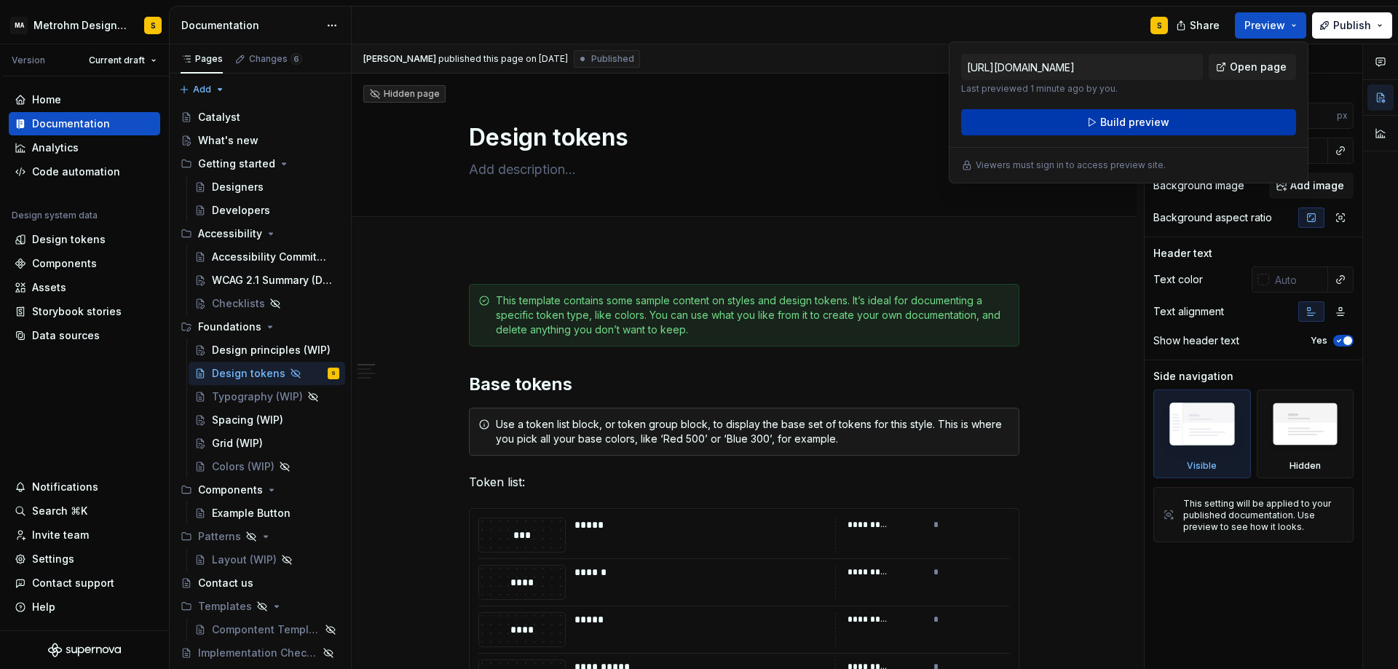
click at [1151, 124] on span "Build preview" at bounding box center [1134, 122] width 69 height 15
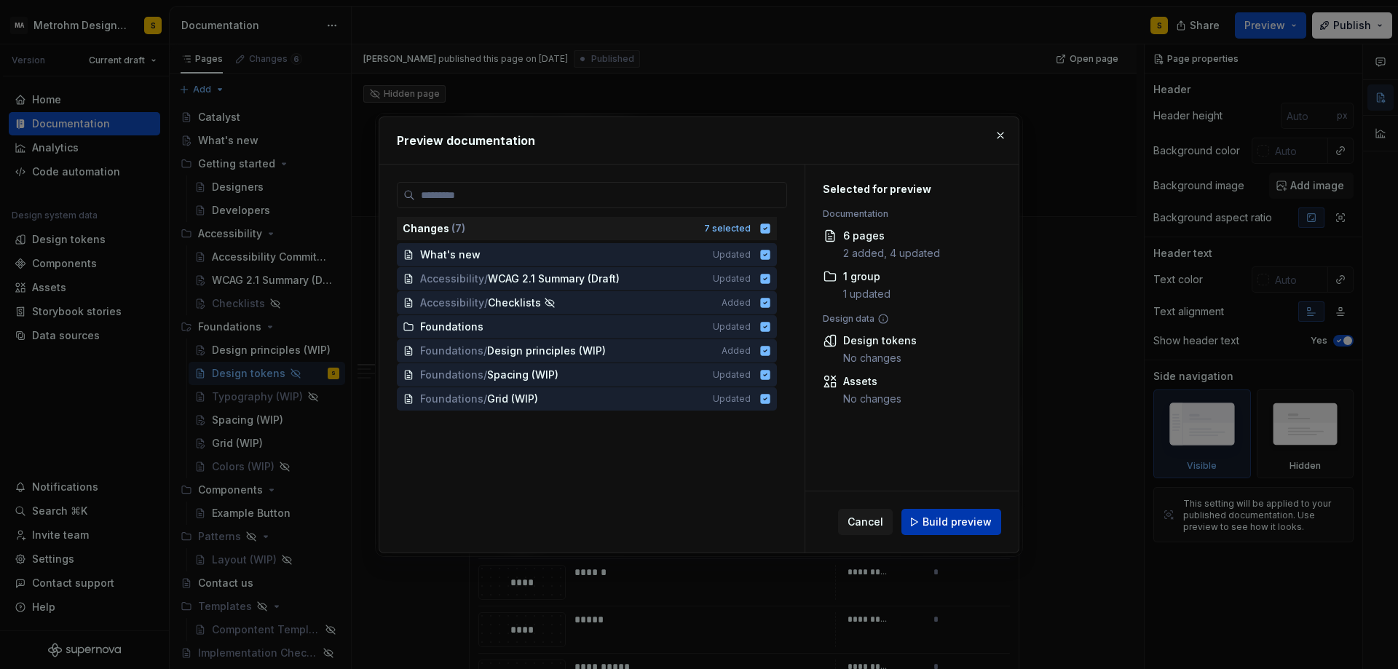
click at [965, 527] on span "Build preview" at bounding box center [956, 522] width 69 height 15
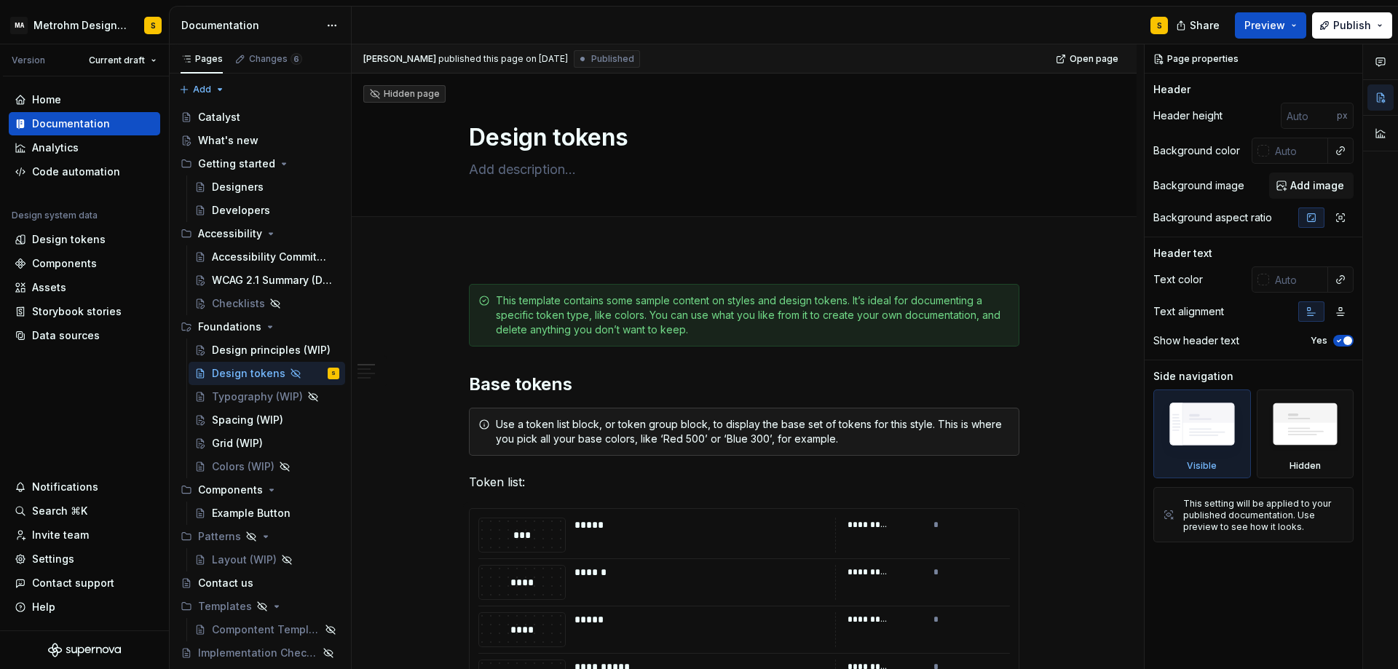
type textarea "*"
